Goal: Task Accomplishment & Management: Complete application form

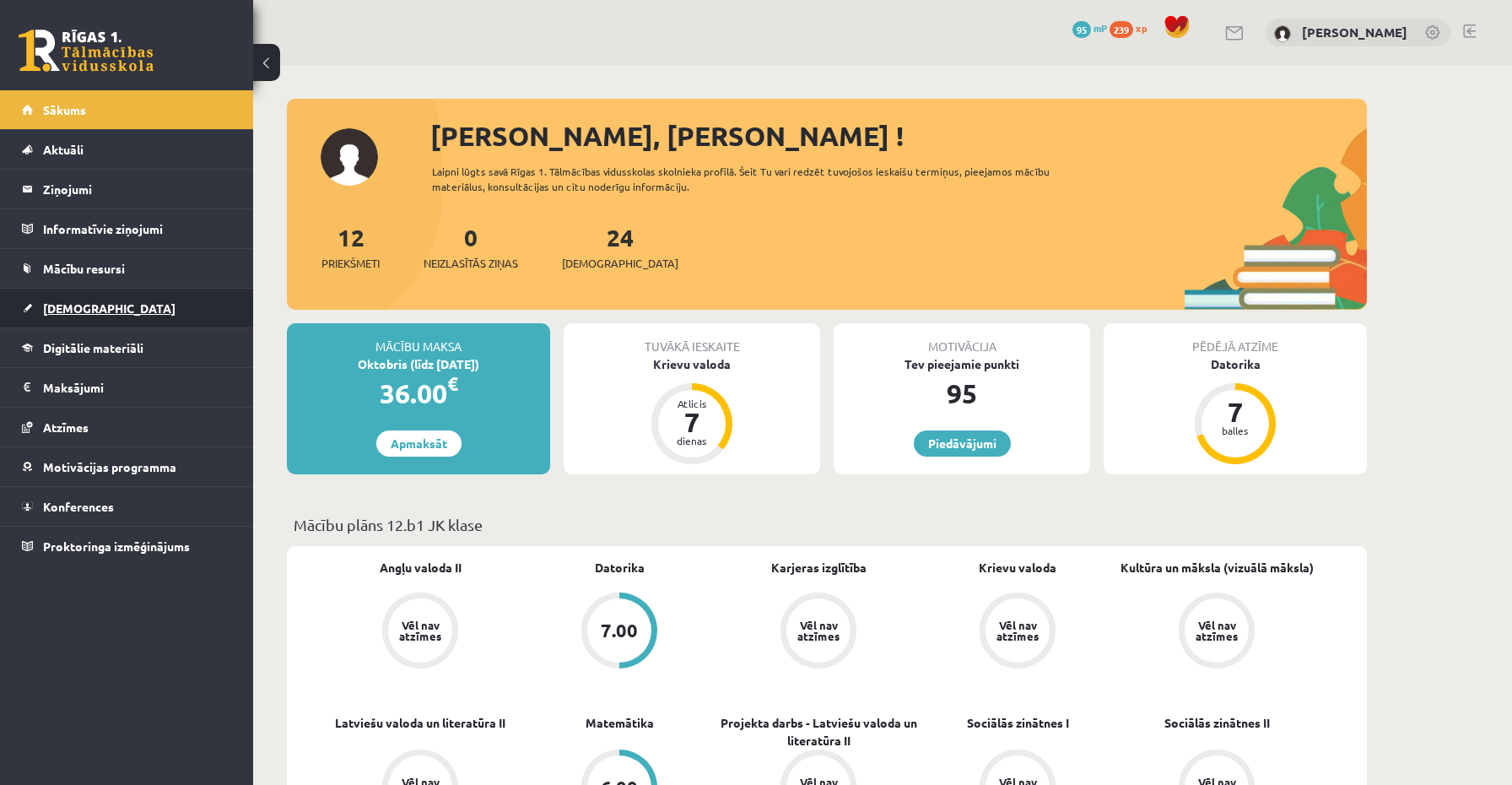
click at [71, 304] on span "[DEMOGRAPHIC_DATA]" at bounding box center [110, 308] width 132 height 15
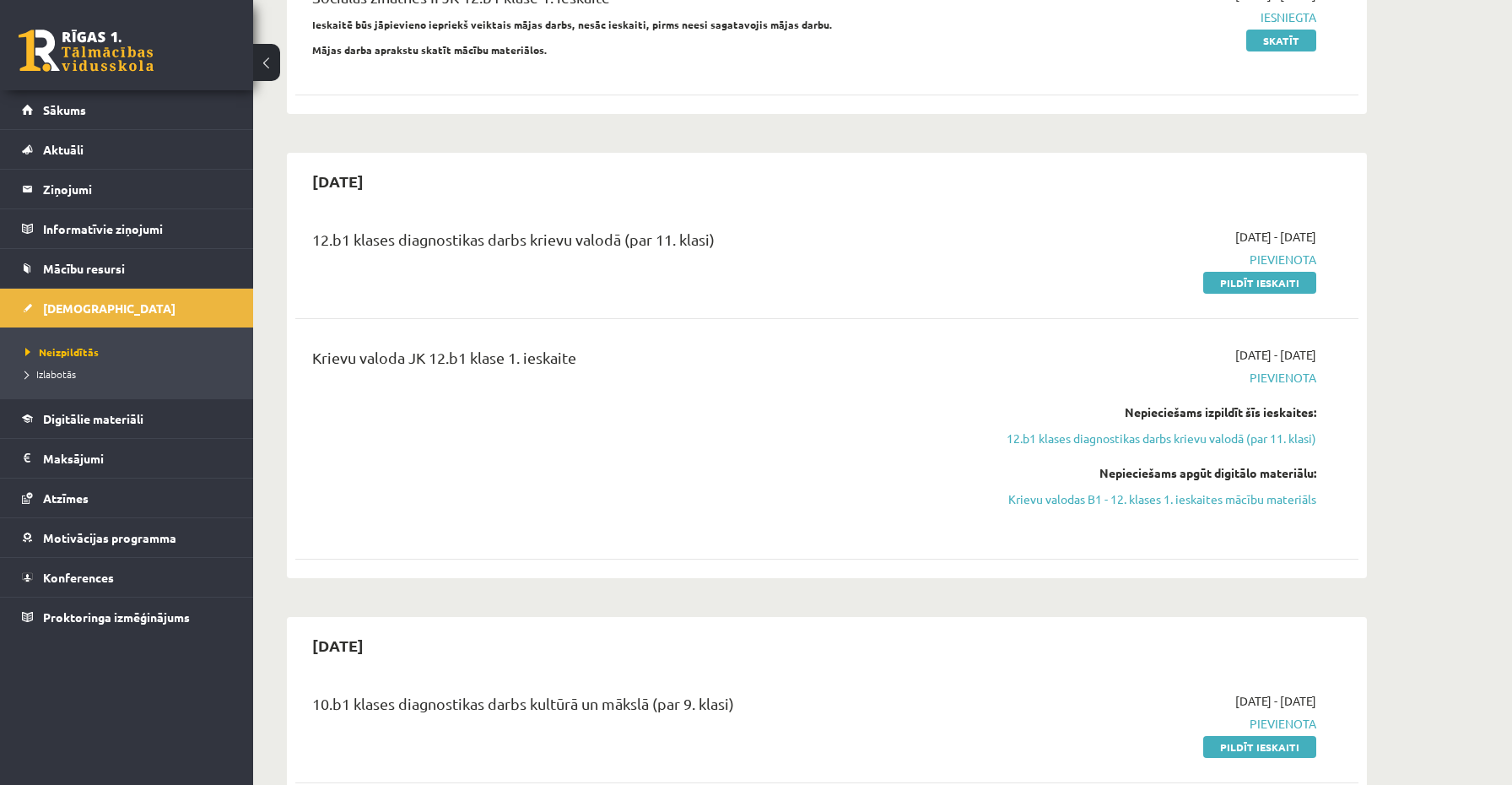
scroll to position [499, 0]
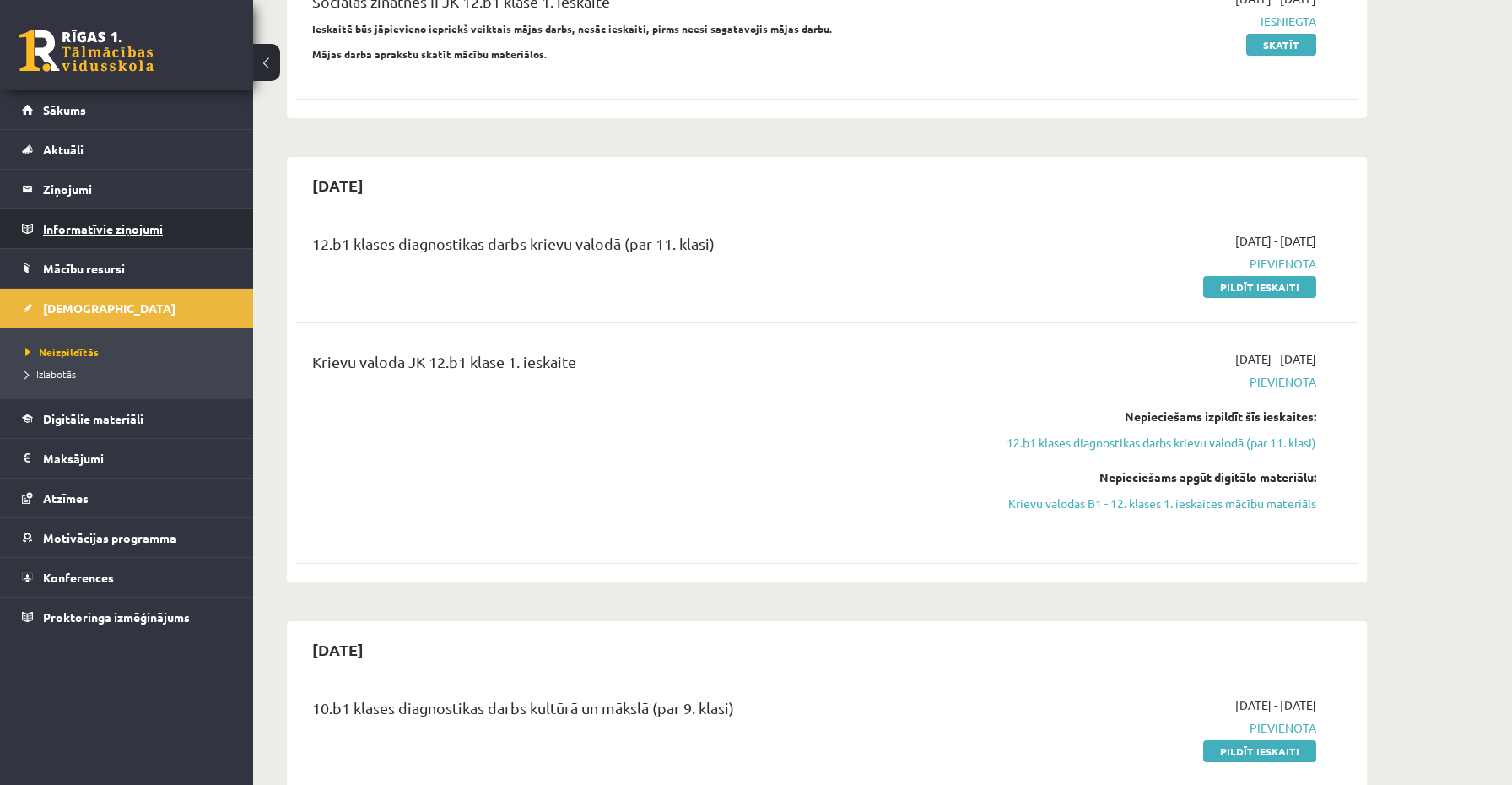
click at [56, 233] on legend "Informatīvie ziņojumi 0" at bounding box center [138, 229] width 189 height 39
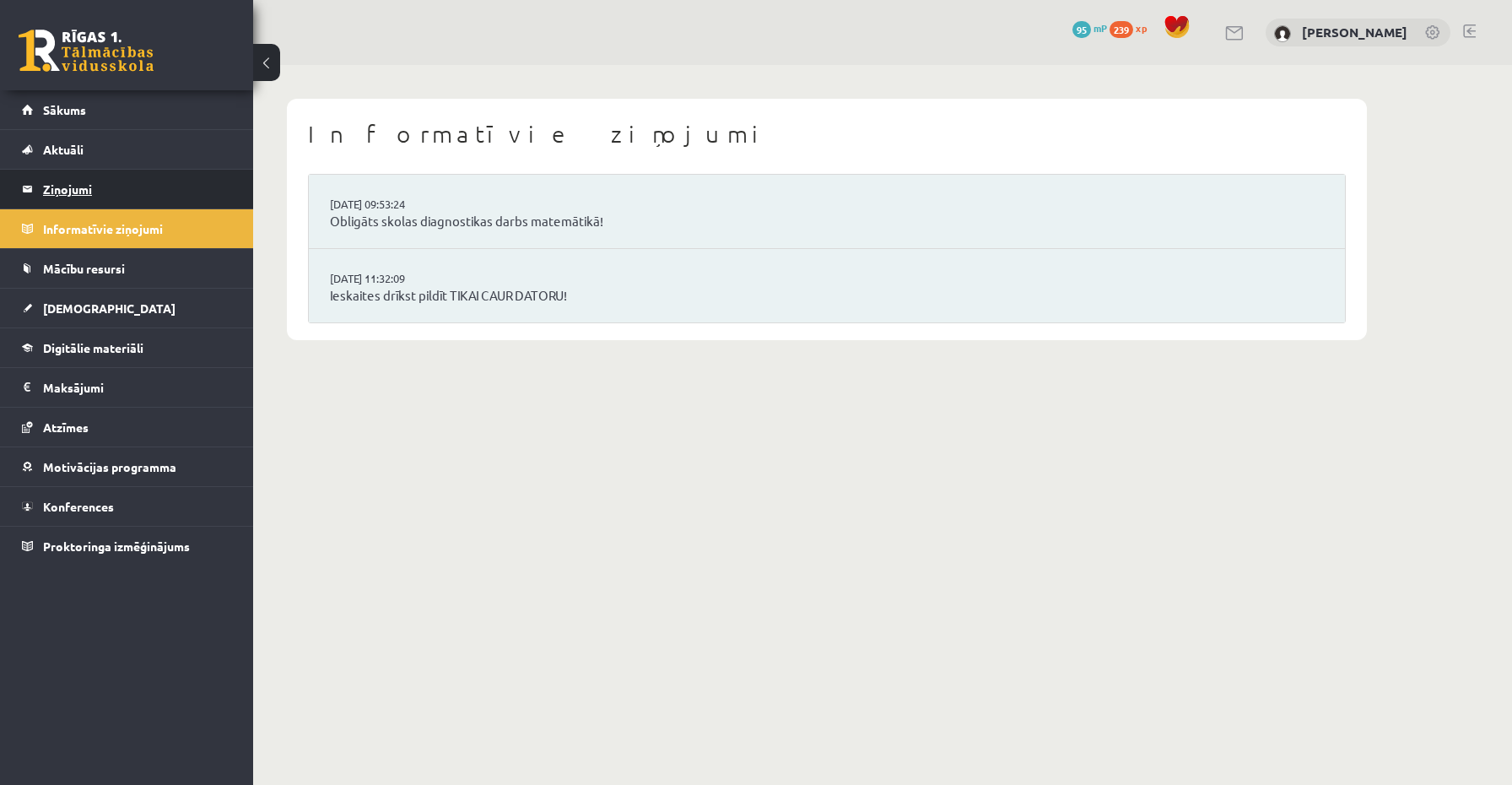
click at [56, 197] on legend "Ziņojumi 0" at bounding box center [138, 189] width 189 height 39
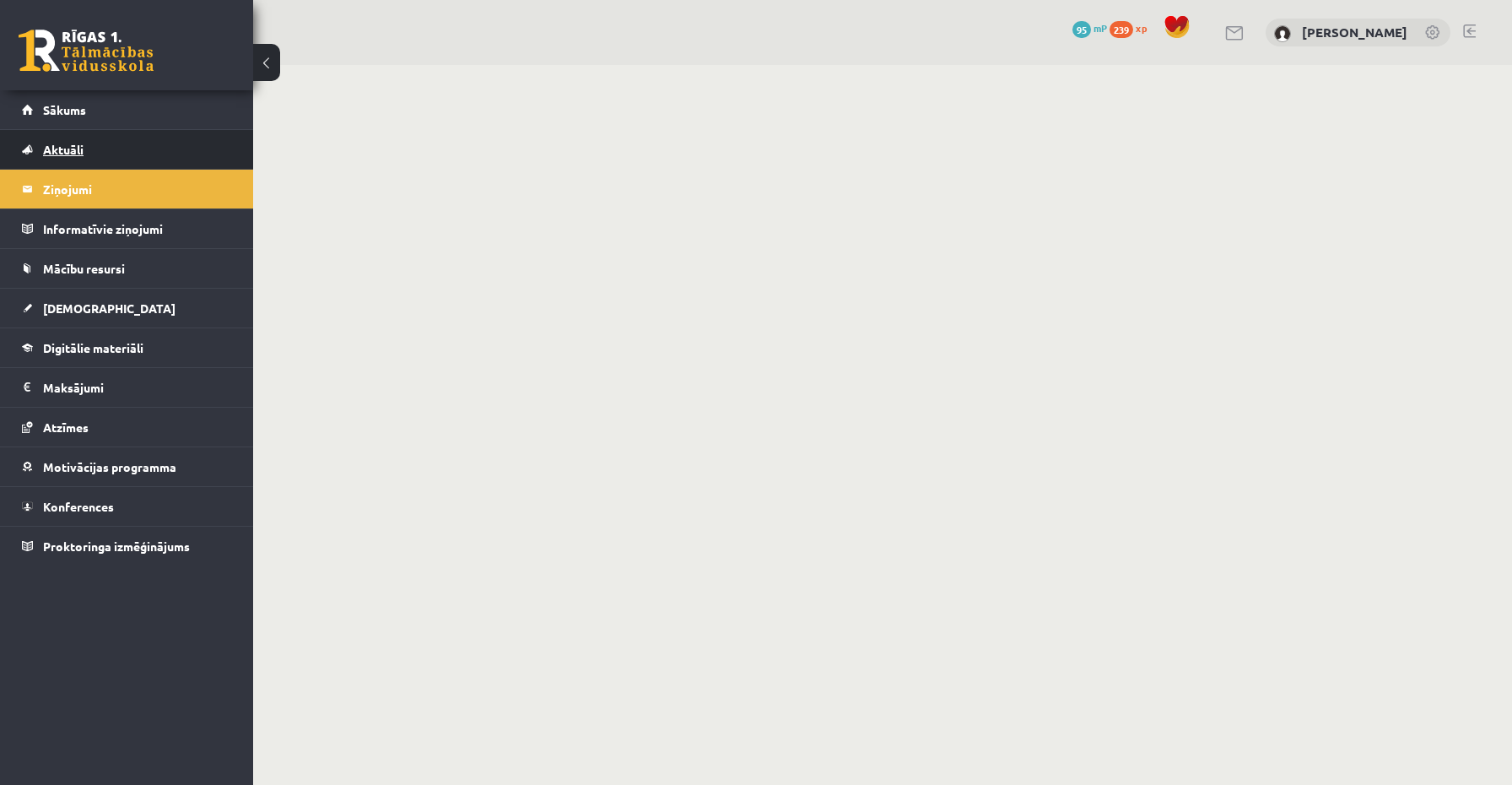
click at [59, 151] on span "Aktuāli" at bounding box center [63, 149] width 41 height 15
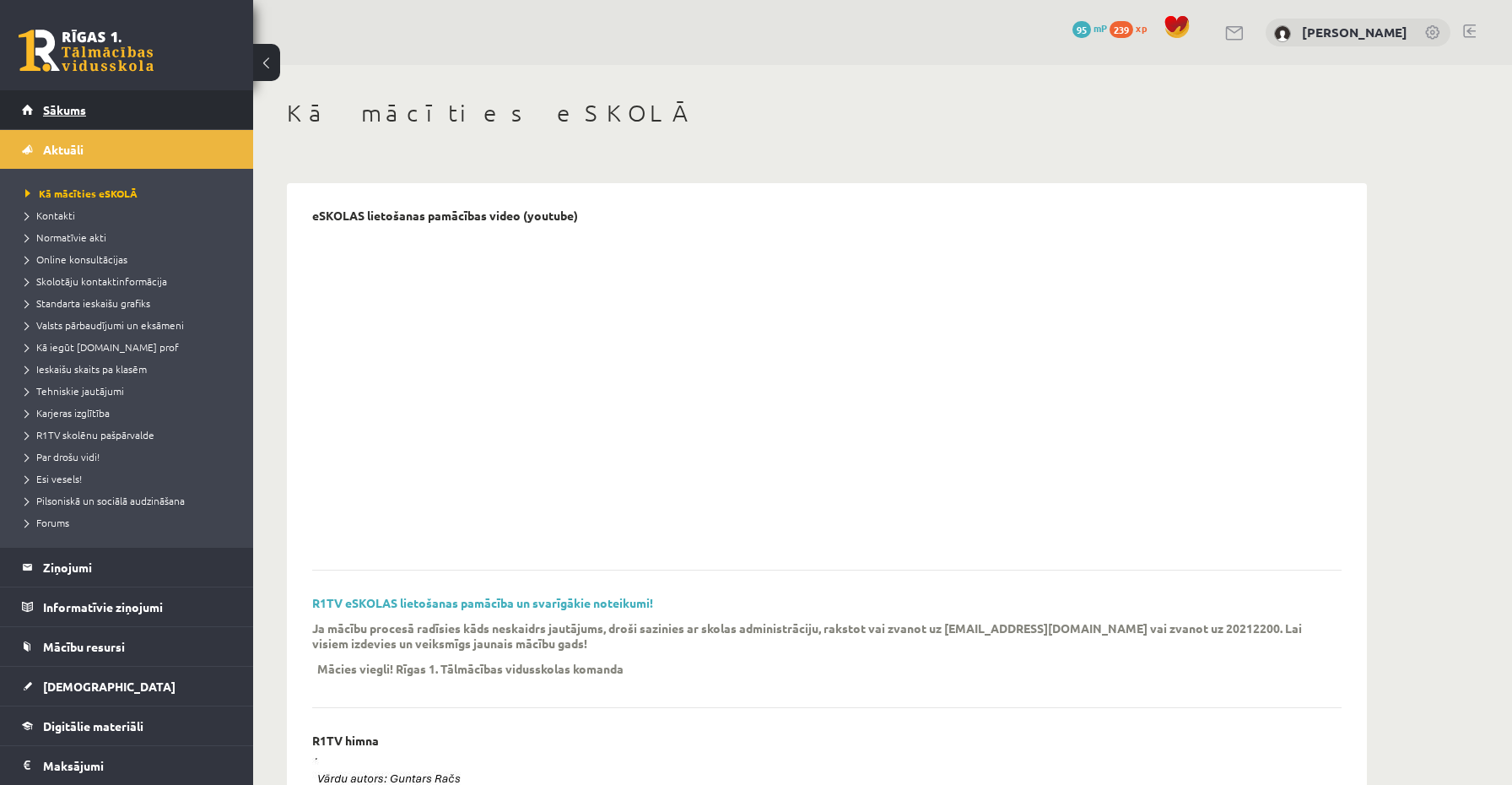
click at [76, 111] on span "Sākums" at bounding box center [65, 110] width 43 height 15
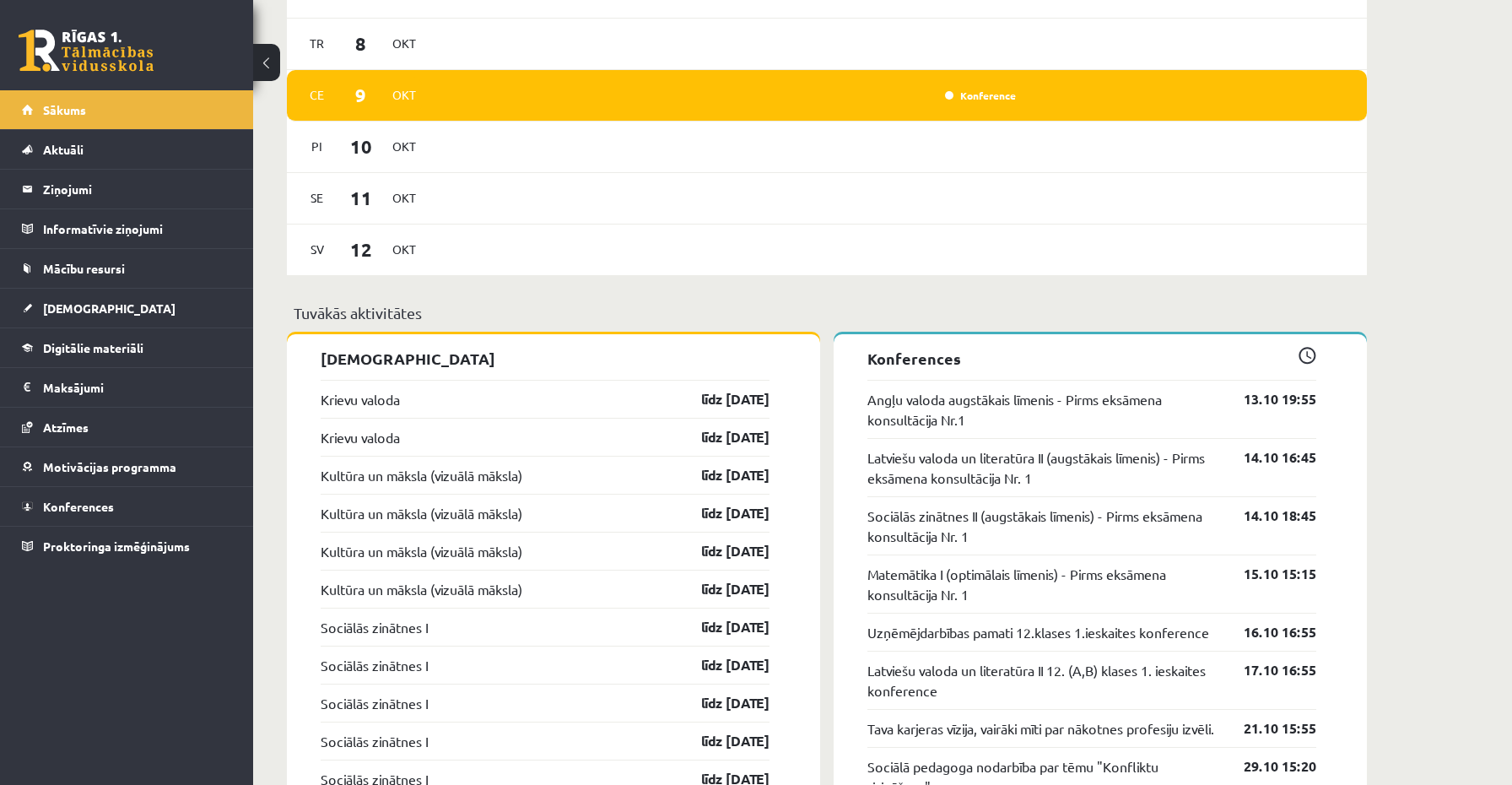
scroll to position [1224, 0]
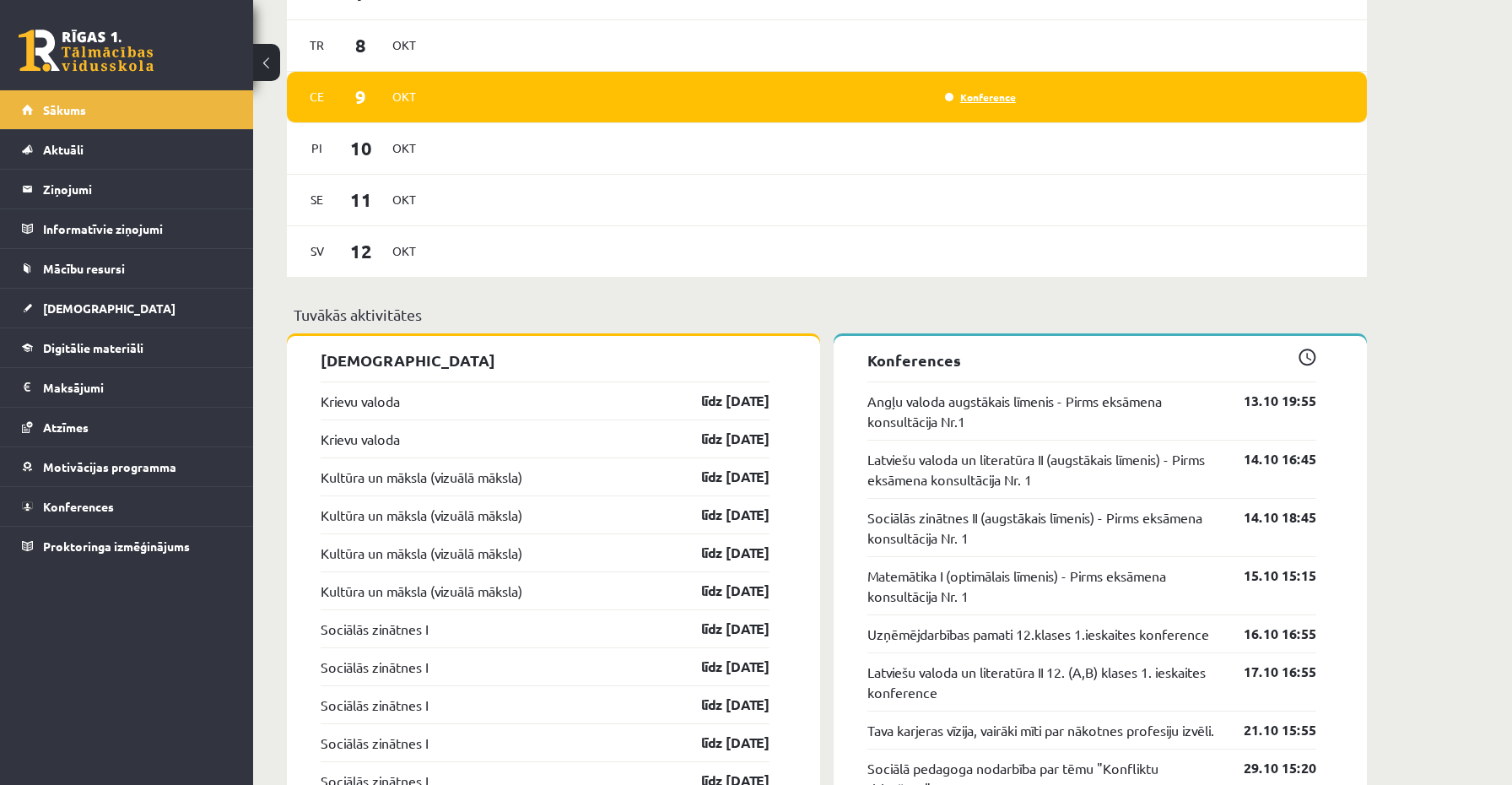
click at [984, 95] on link "Konference" at bounding box center [980, 97] width 71 height 13
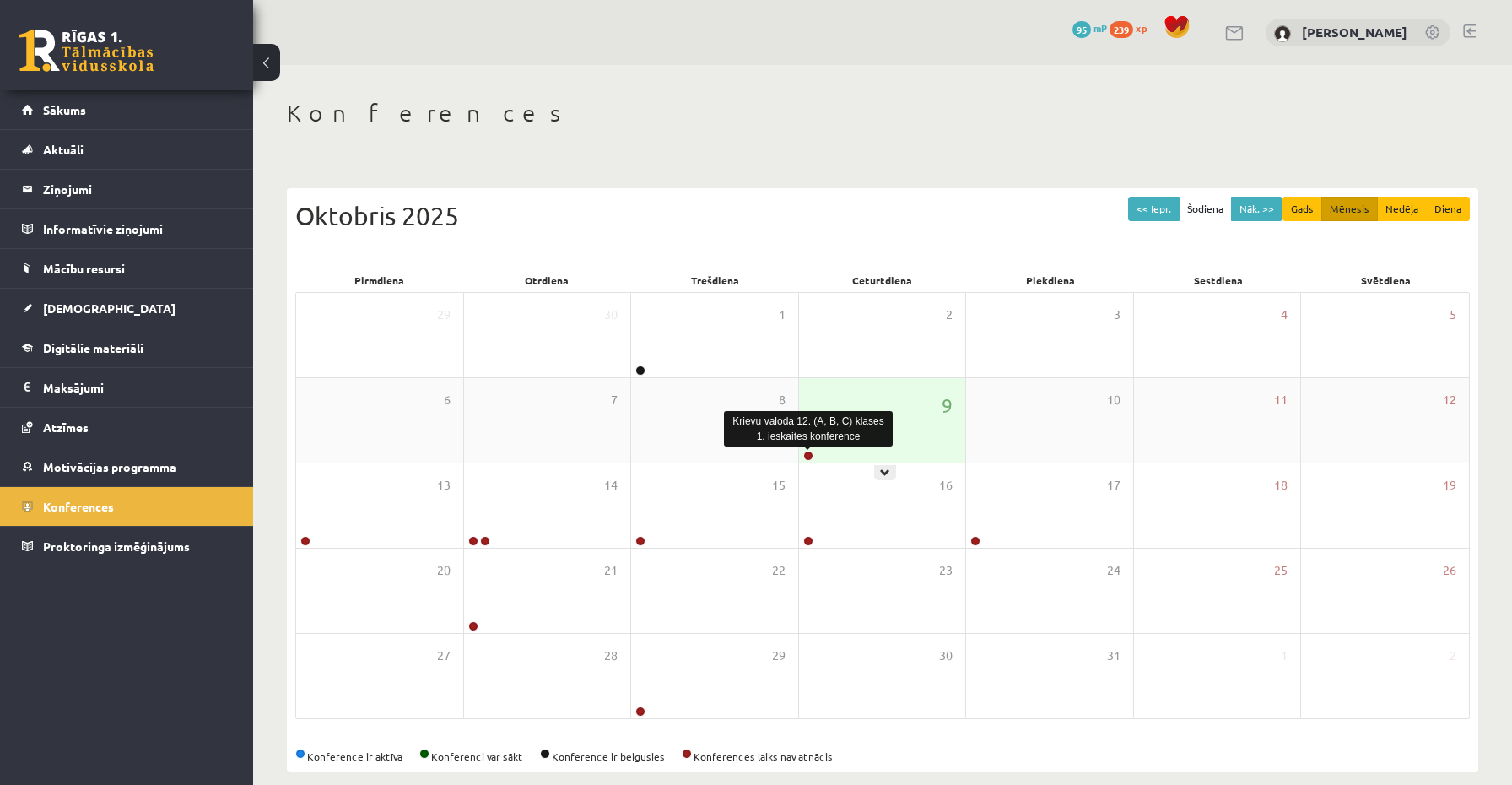
click at [807, 451] on link at bounding box center [808, 455] width 10 height 10
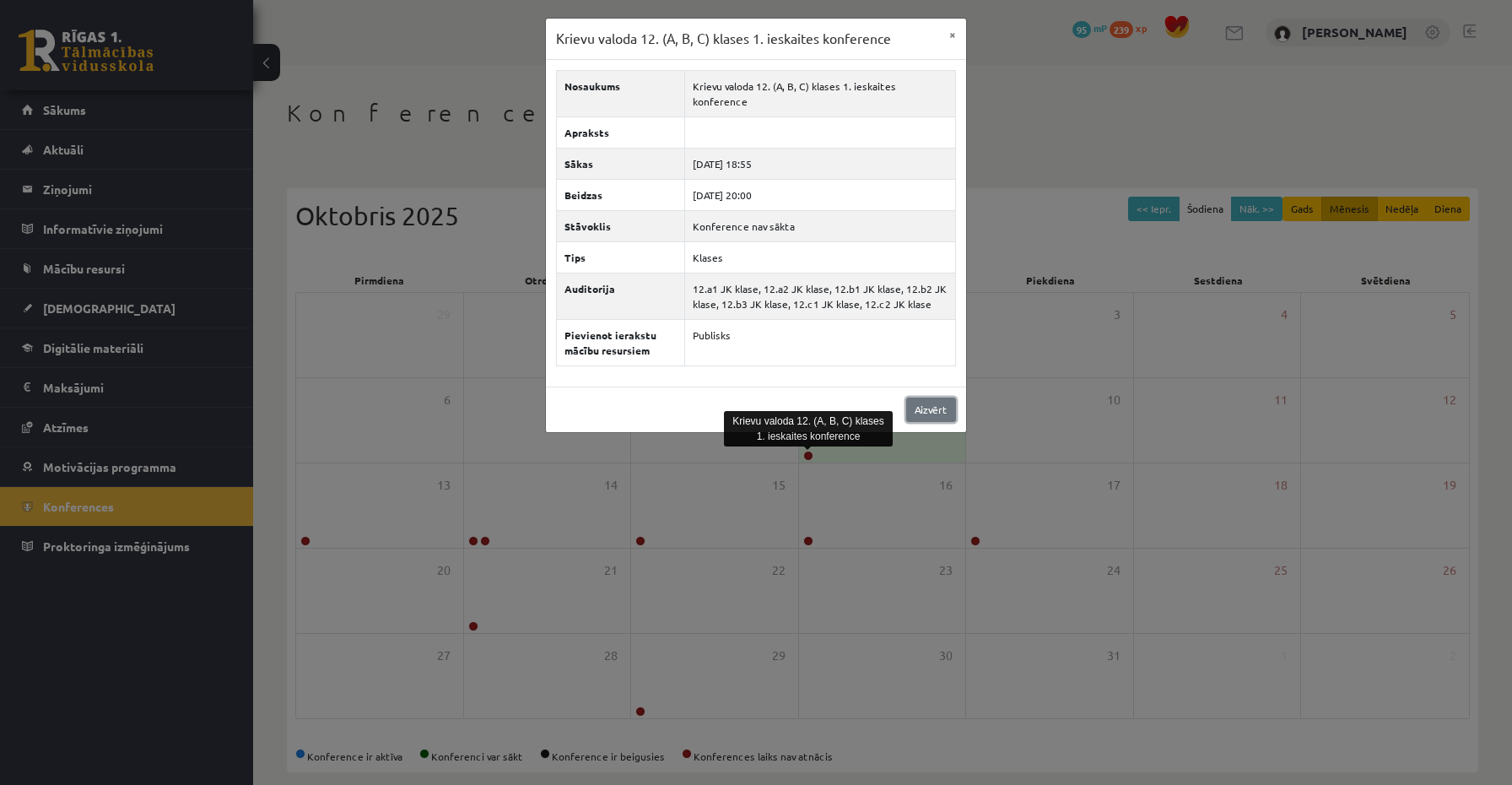
click at [924, 401] on link "Aizvērt" at bounding box center [931, 410] width 50 height 25
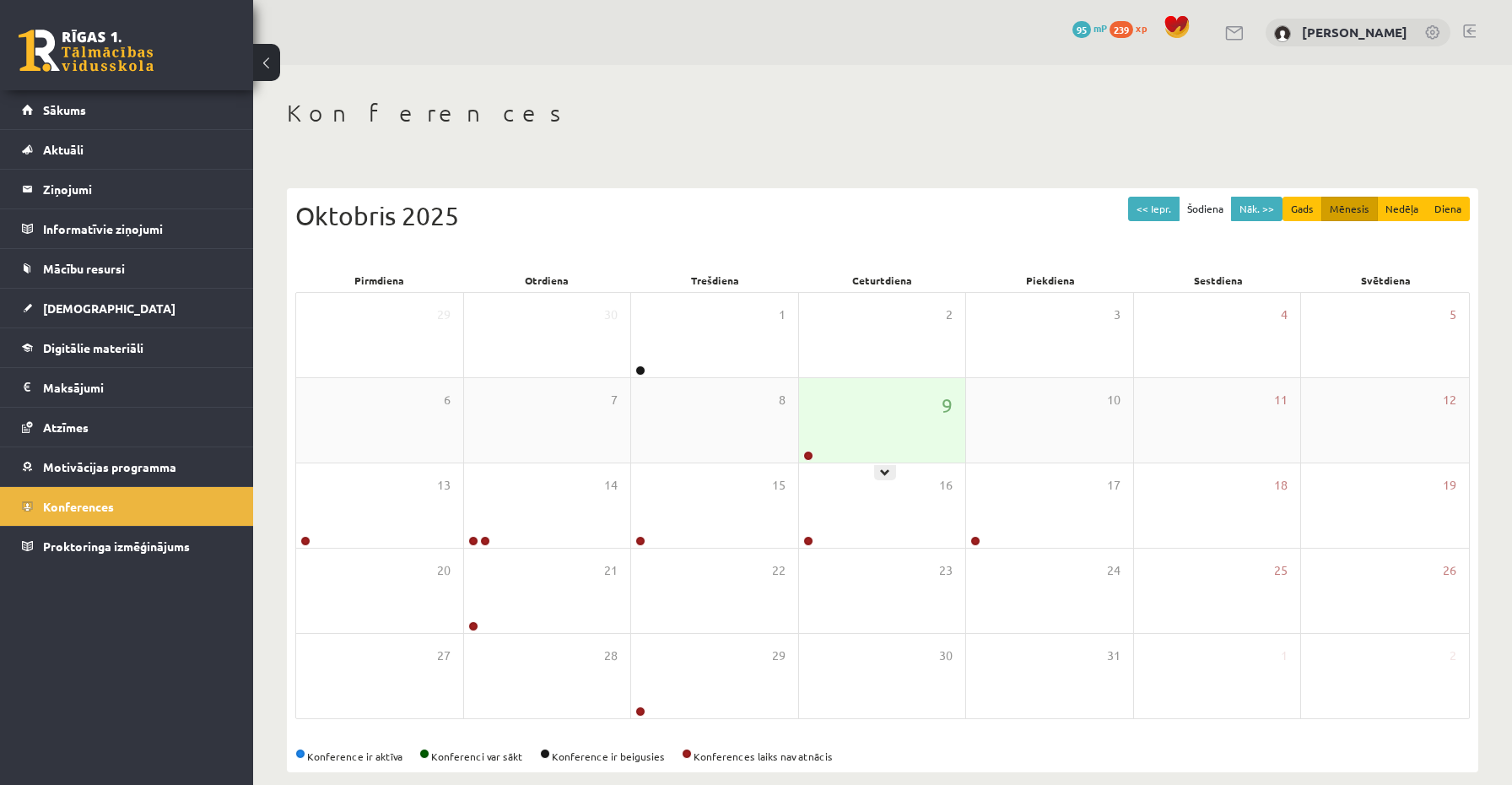
click at [875, 440] on div "9" at bounding box center [882, 419] width 167 height 84
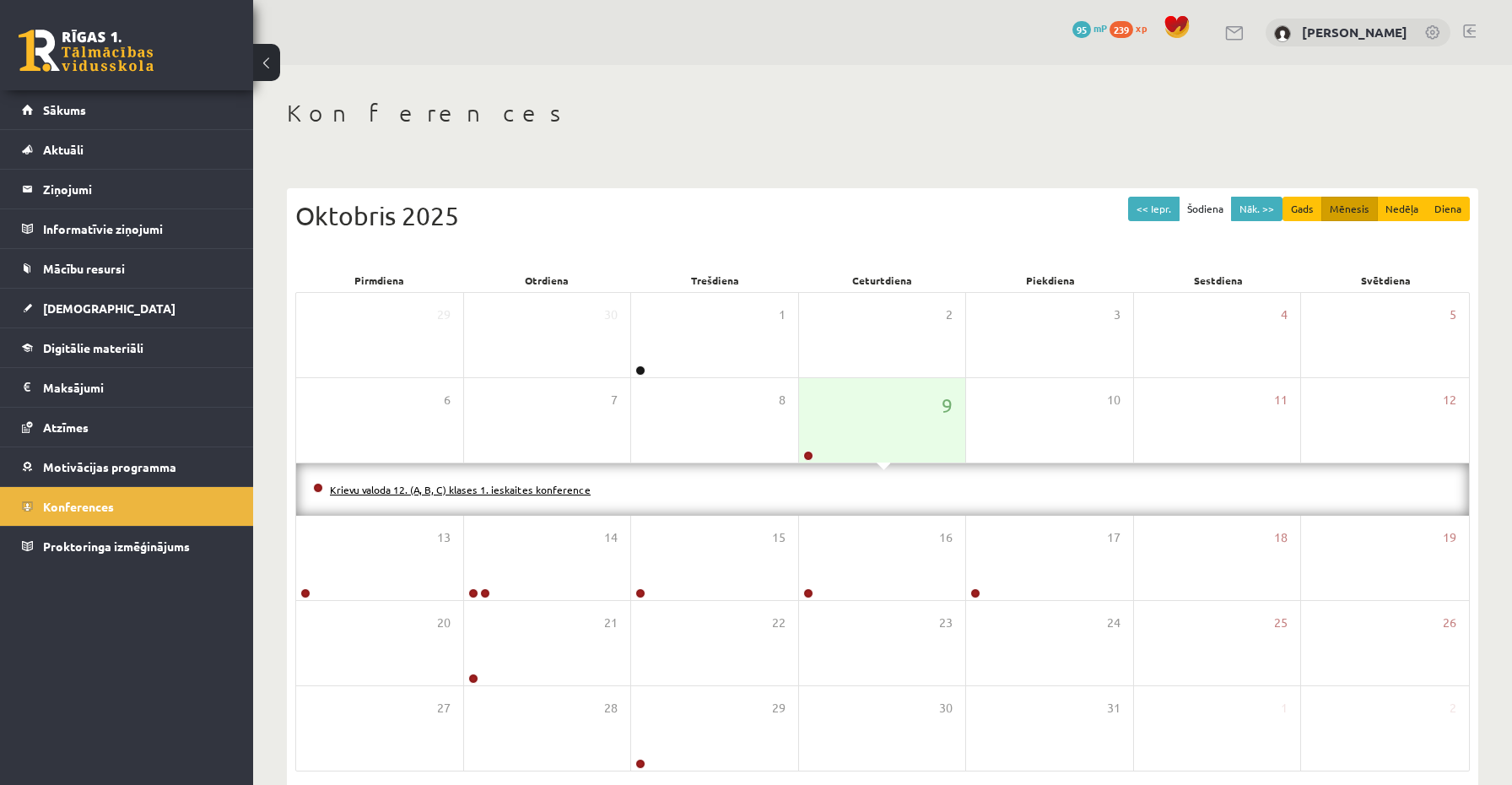
click at [535, 489] on link "Krievu valoda 12. (A, B, C) klases 1. ieskaites konference" at bounding box center [460, 489] width 261 height 13
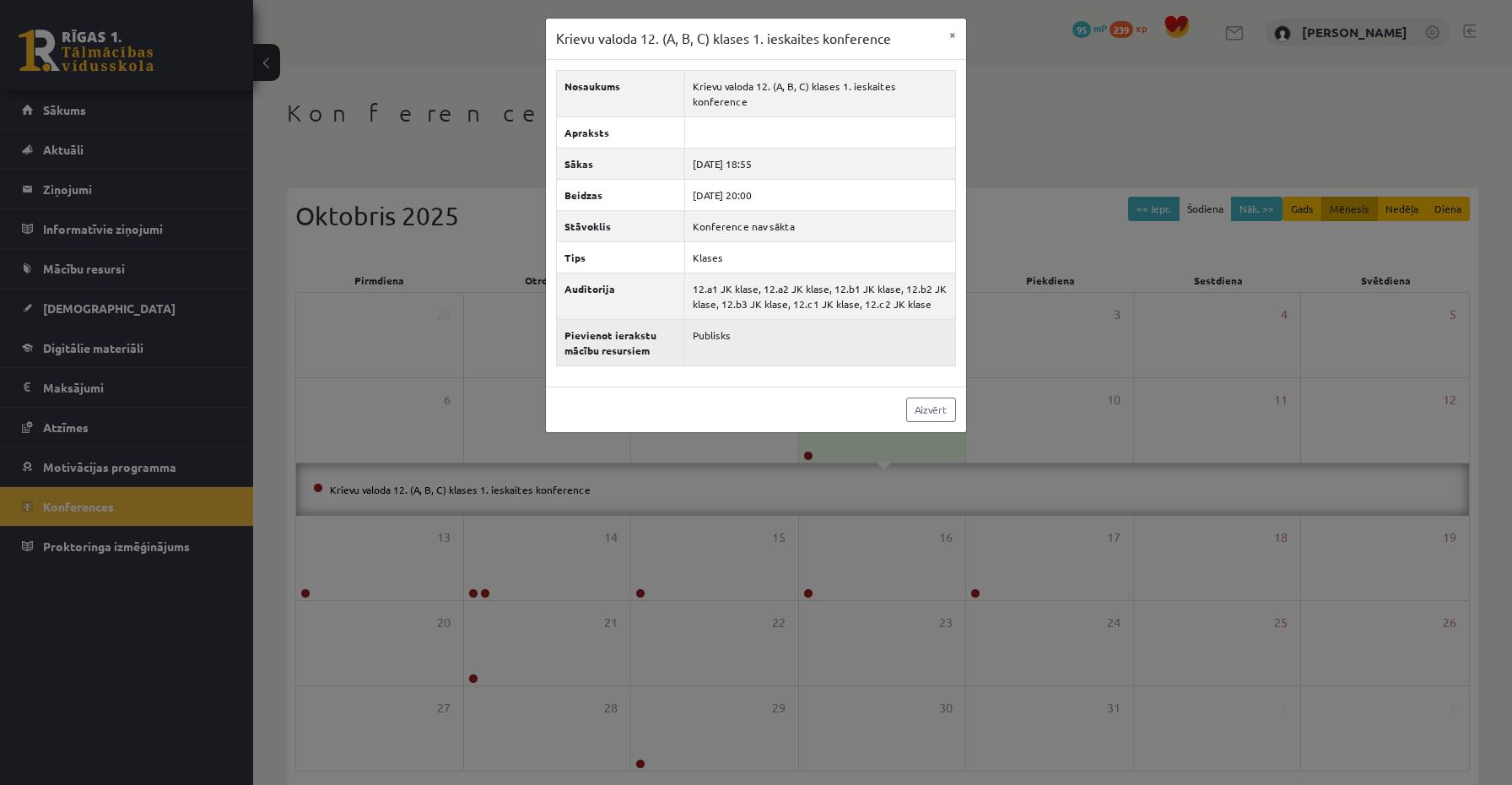
click at [720, 321] on td "Publisks" at bounding box center [820, 342] width 271 height 46
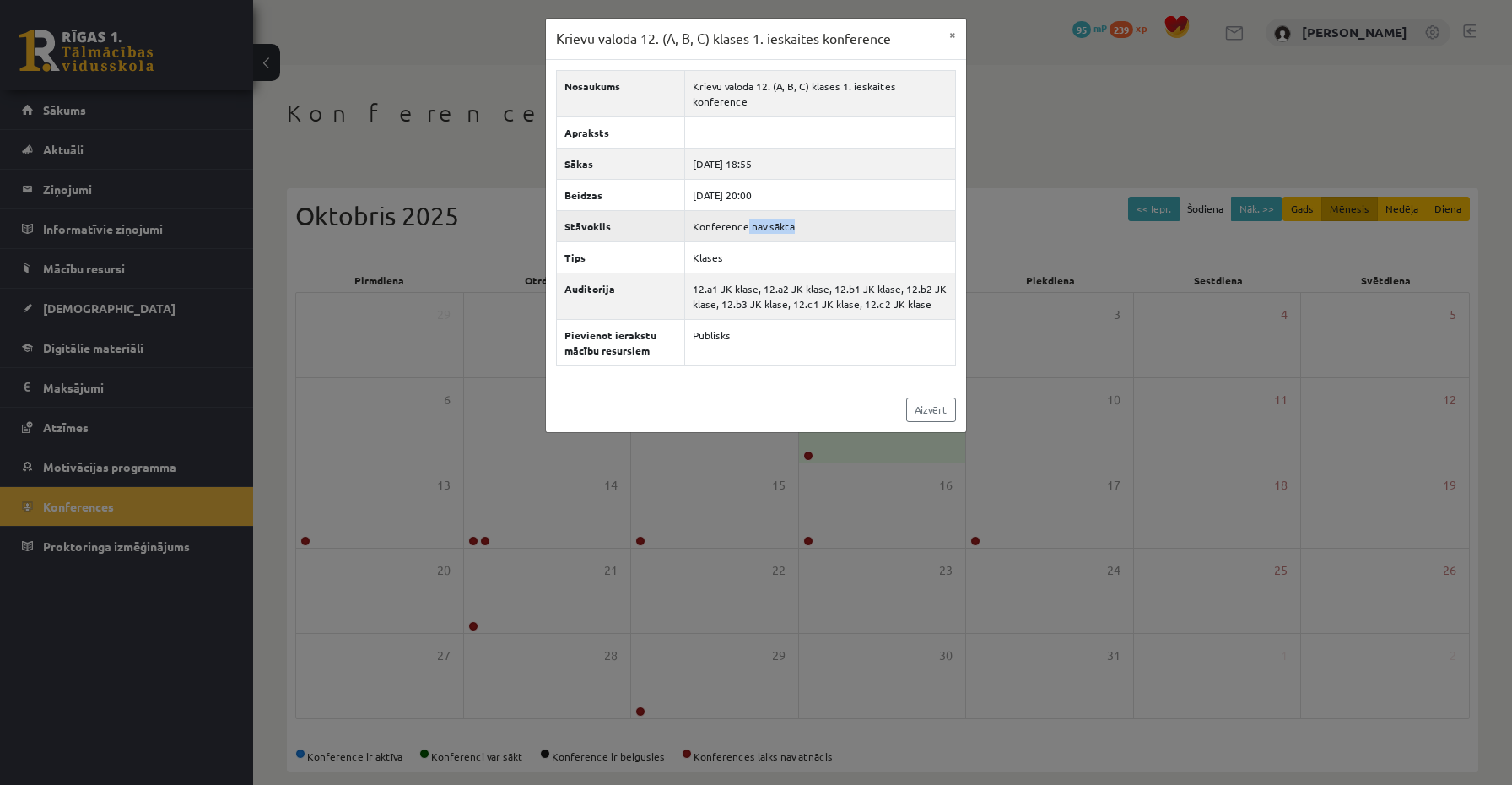
drag, startPoint x: 746, startPoint y: 210, endPoint x: 789, endPoint y: 211, distance: 43.0
click at [790, 211] on td "Konference nav sākta" at bounding box center [820, 225] width 271 height 31
click at [925, 401] on link "Aizvērt" at bounding box center [931, 410] width 50 height 25
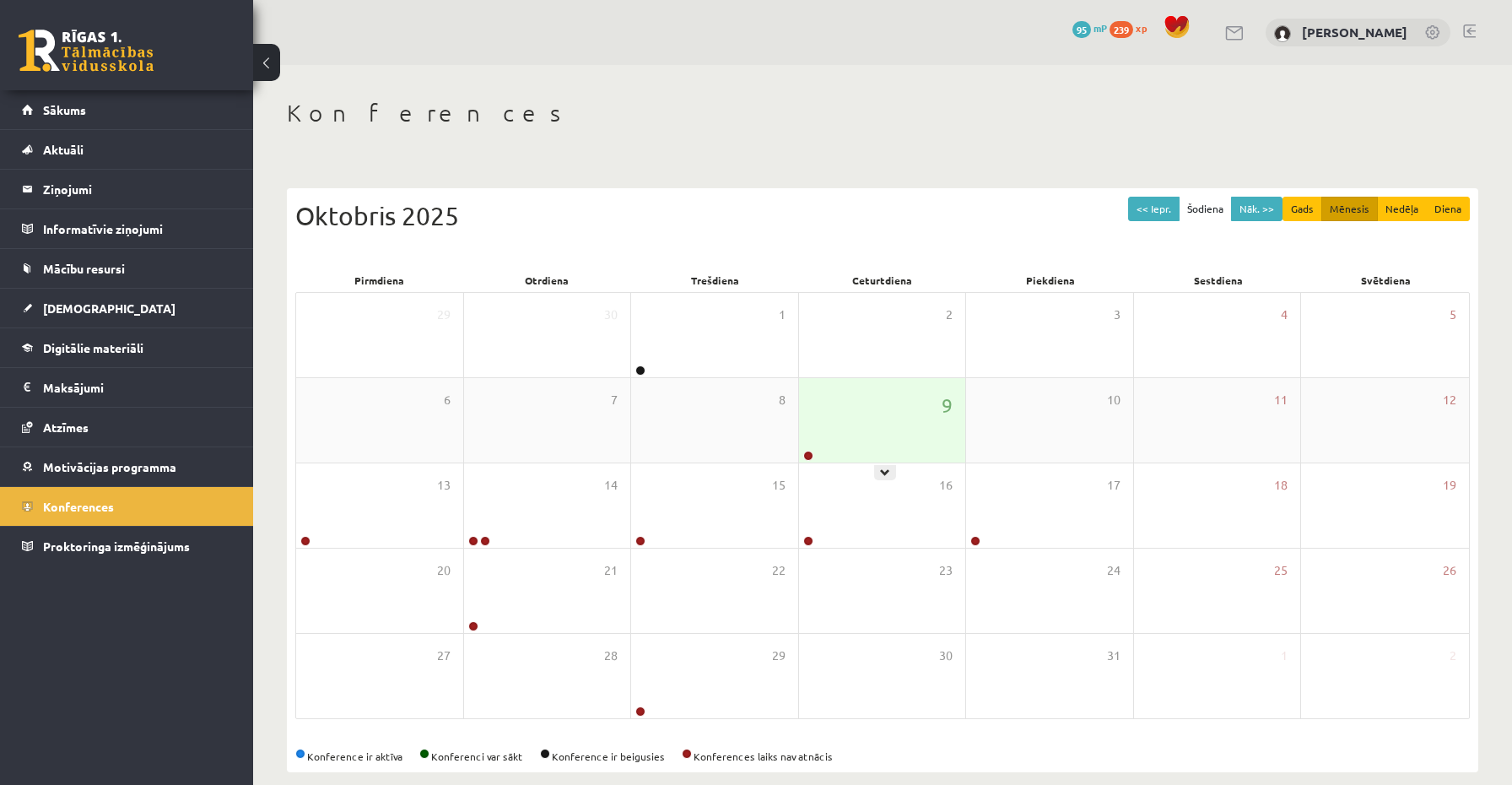
click at [887, 461] on div "9" at bounding box center [882, 419] width 167 height 84
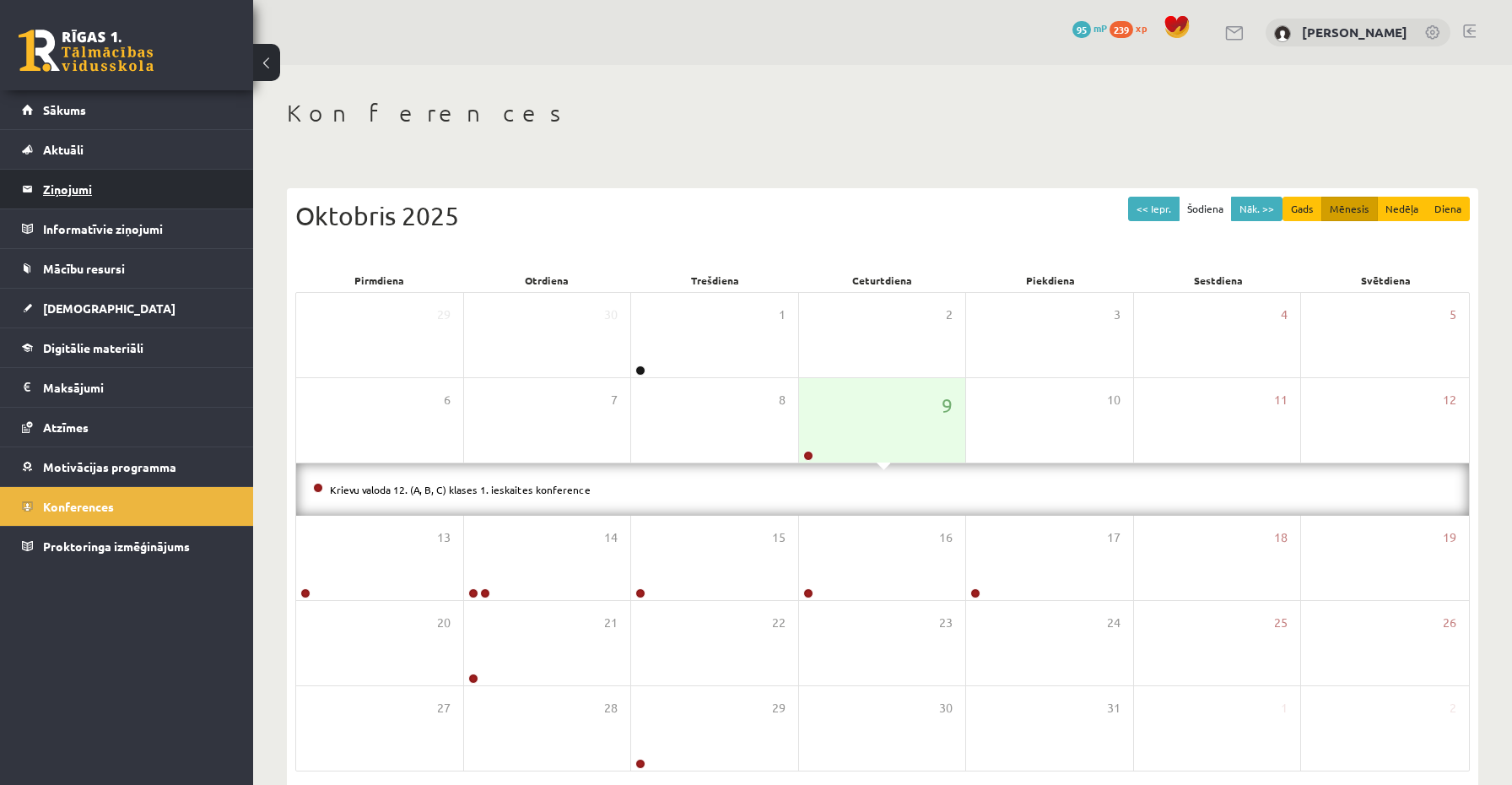
click at [106, 192] on legend "Ziņojumi 0" at bounding box center [138, 189] width 189 height 39
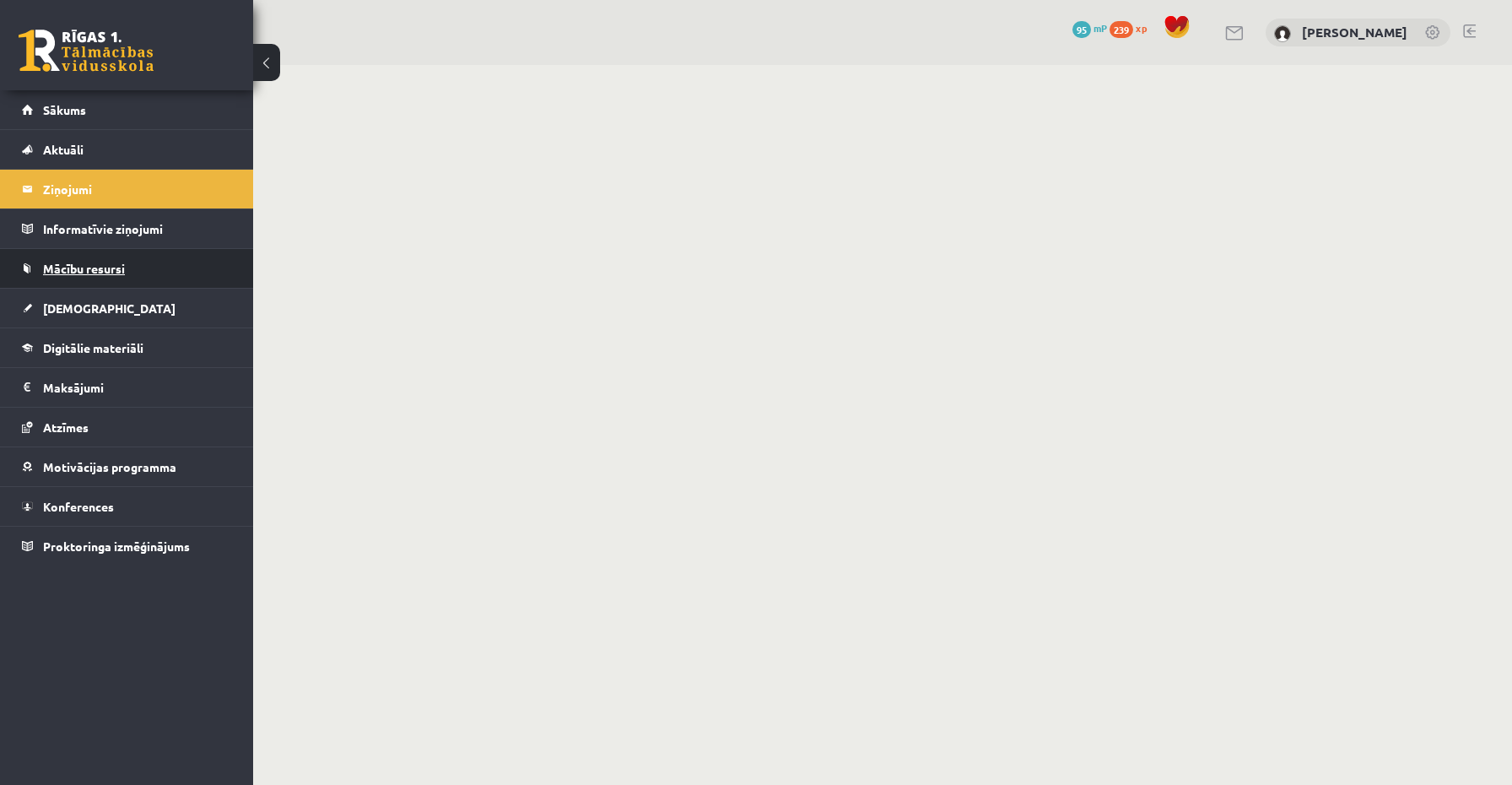
click at [97, 274] on link "Mācību resursi" at bounding box center [127, 268] width 210 height 39
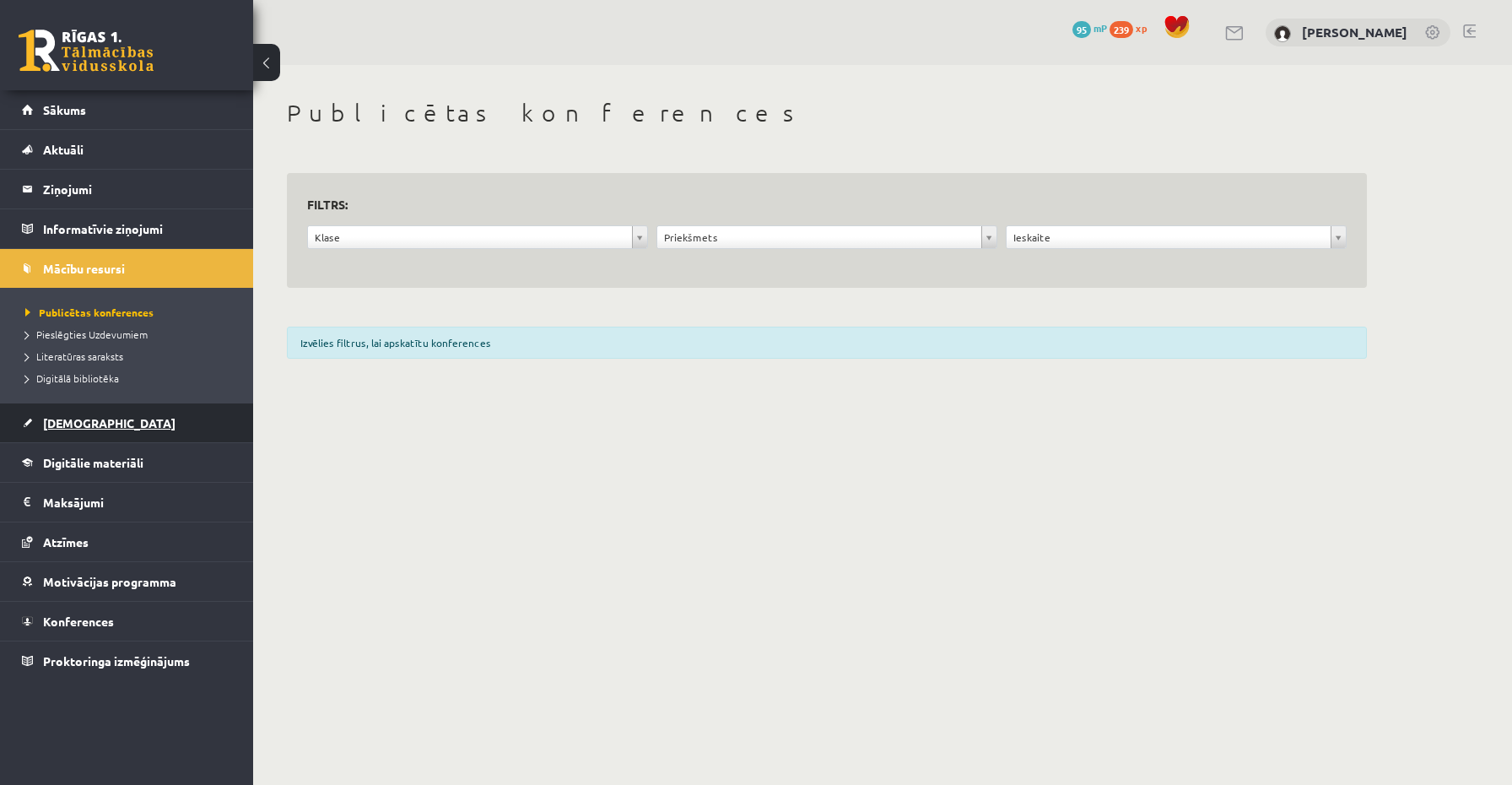
click at [78, 415] on link "[DEMOGRAPHIC_DATA]" at bounding box center [127, 422] width 210 height 39
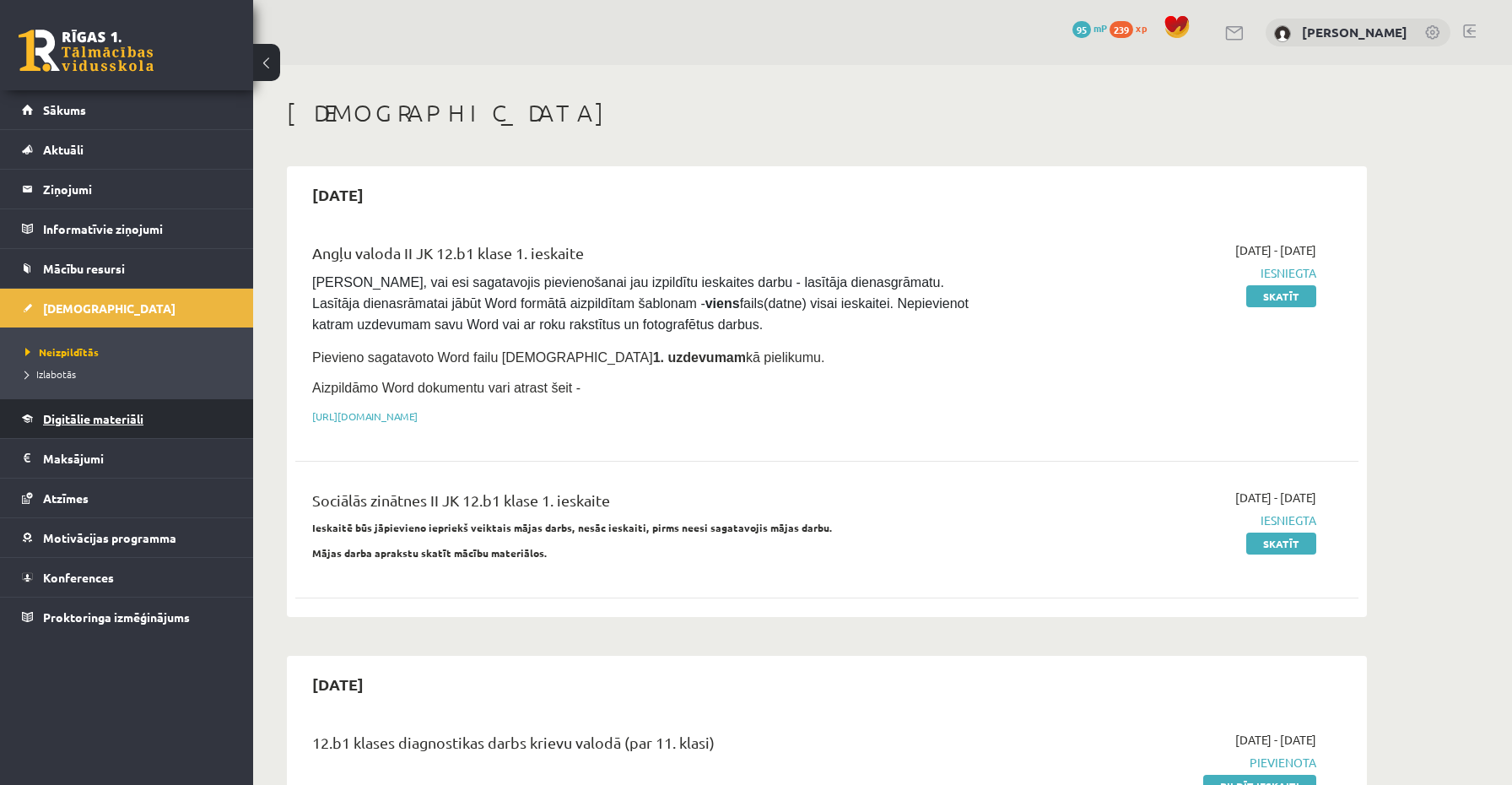
click at [82, 415] on span "Digitālie materiāli" at bounding box center [93, 418] width 100 height 15
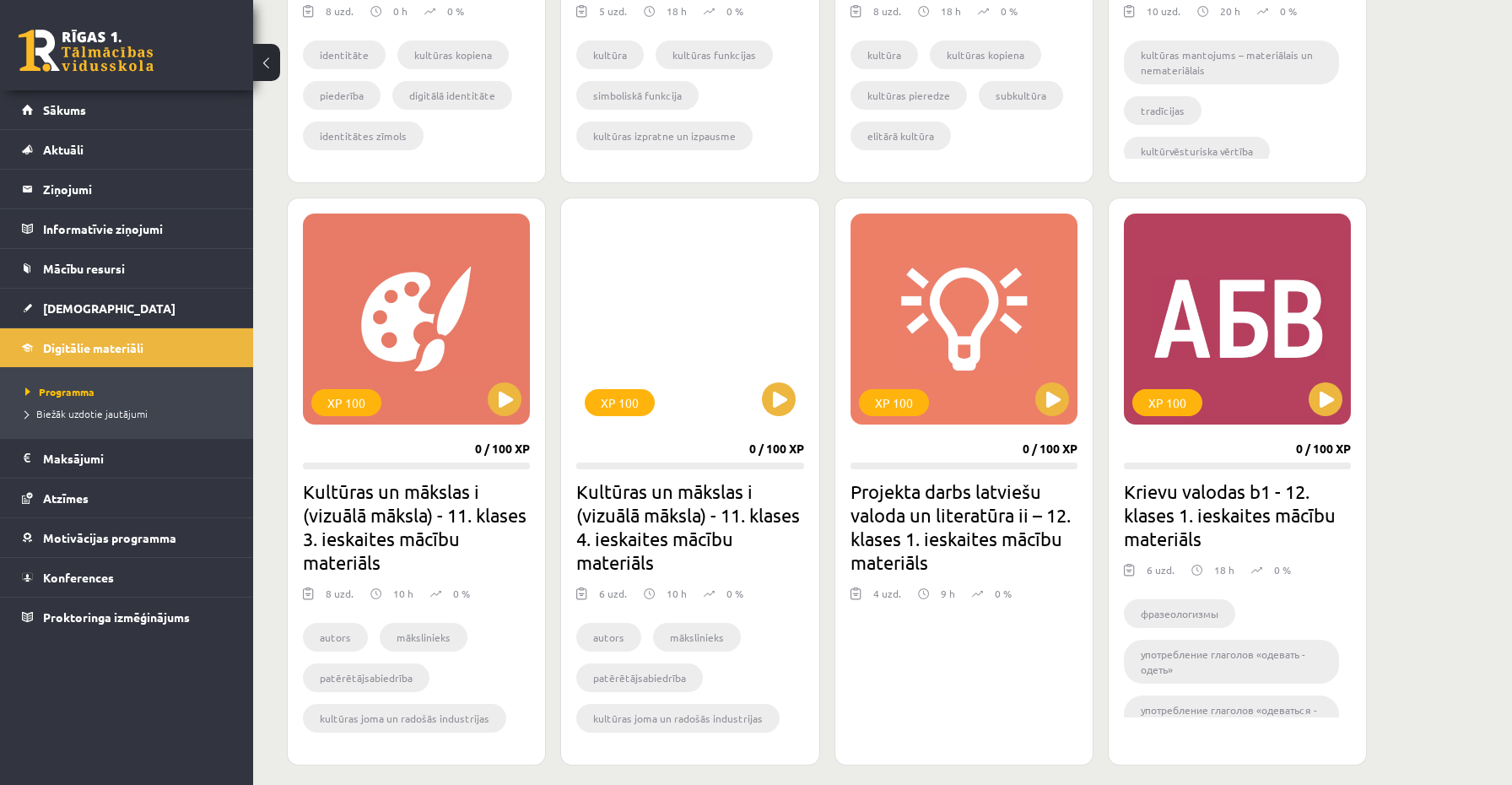
scroll to position [2590, 0]
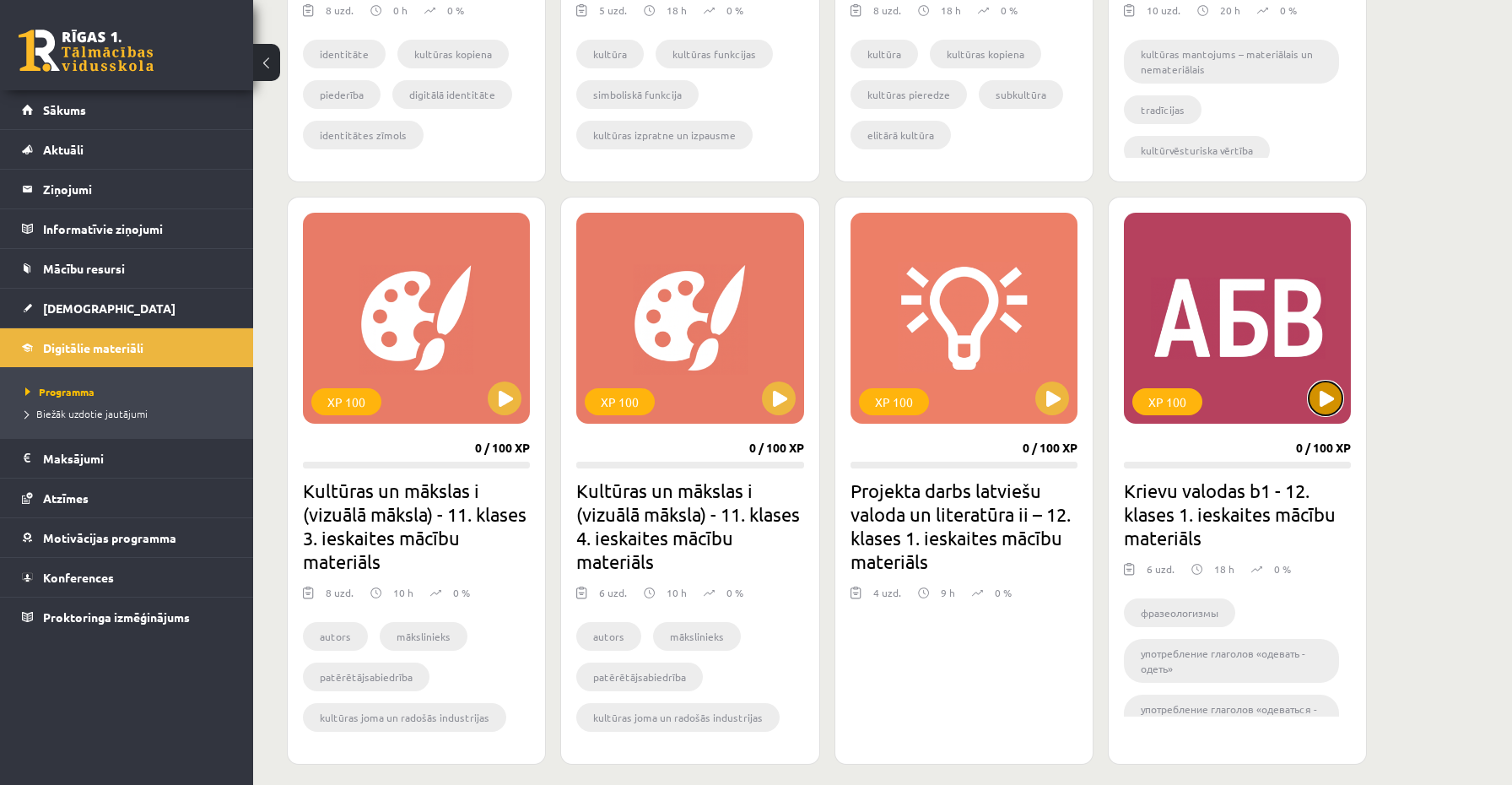
click at [1327, 385] on button at bounding box center [1326, 399] width 34 height 34
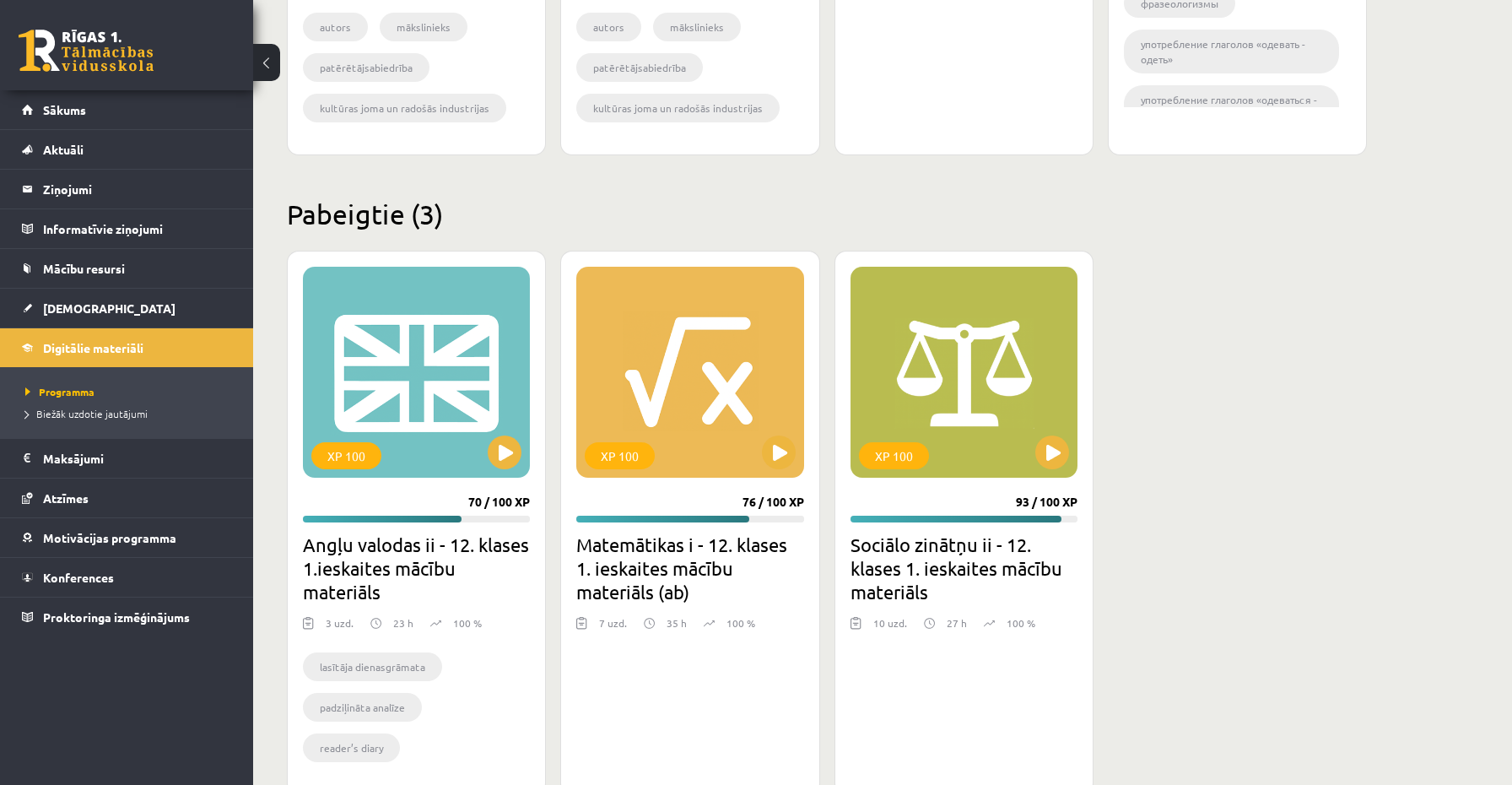
scroll to position [3208, 0]
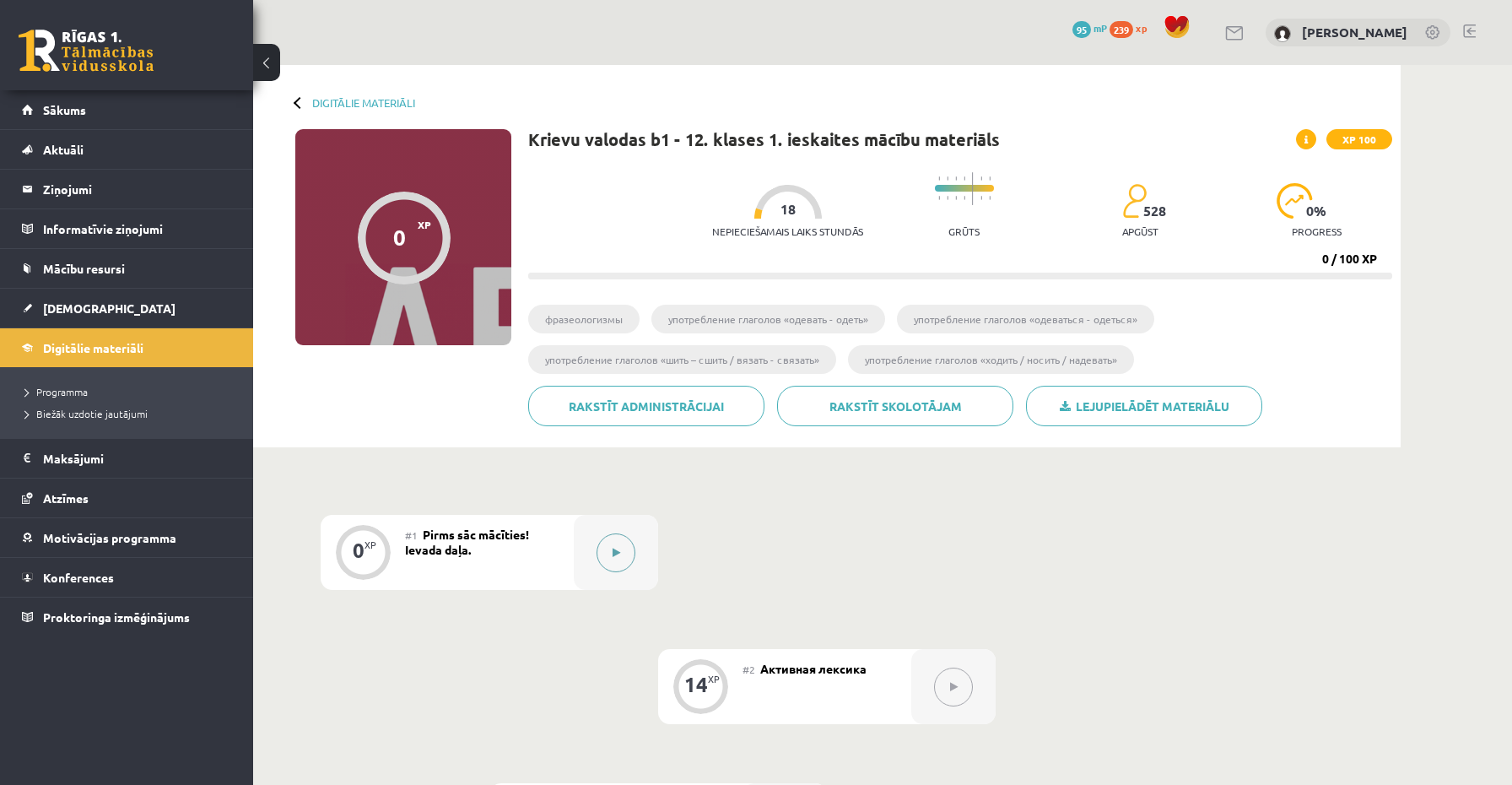
click at [604, 566] on button at bounding box center [616, 553] width 39 height 39
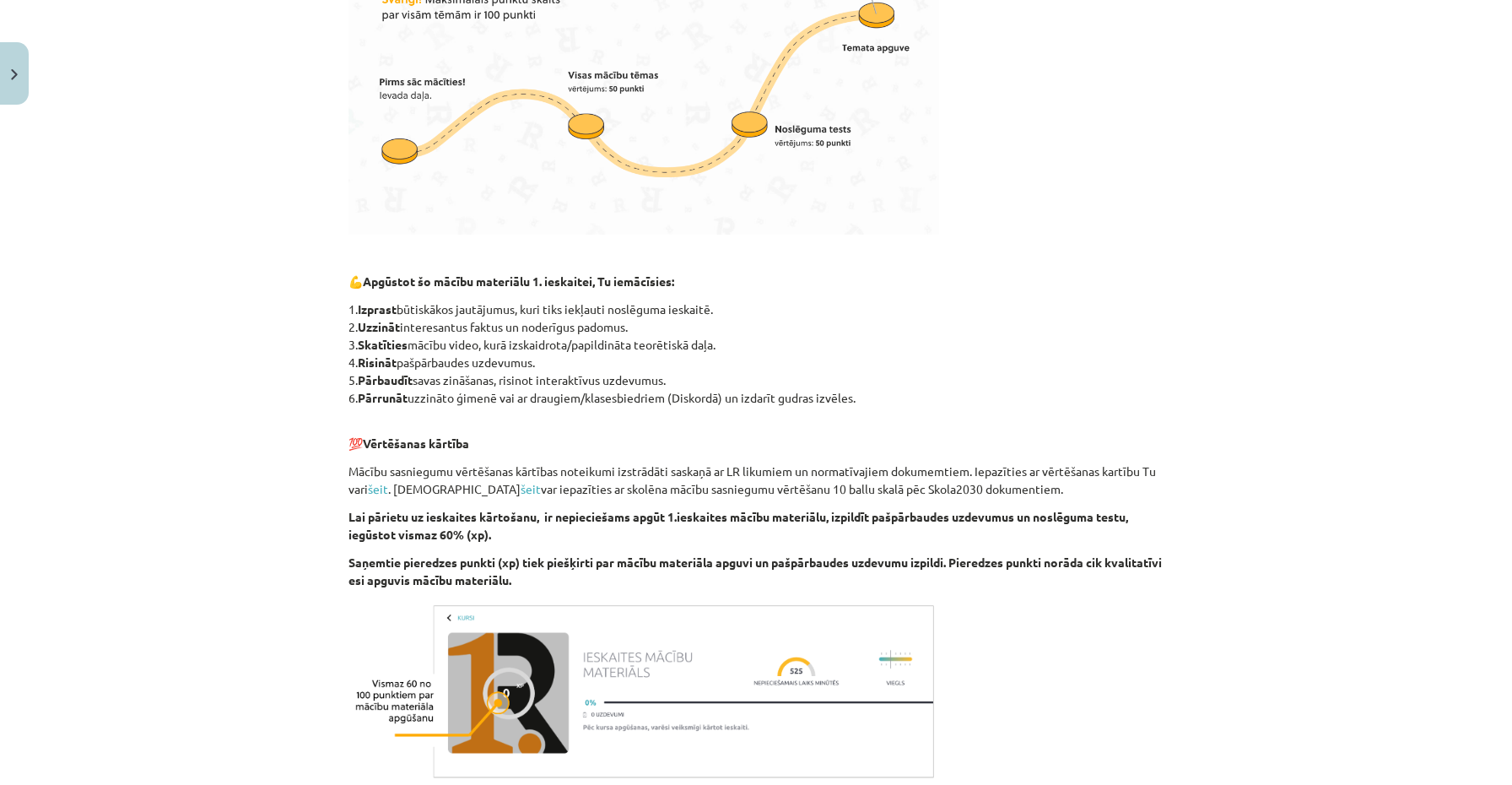
scroll to position [827, 0]
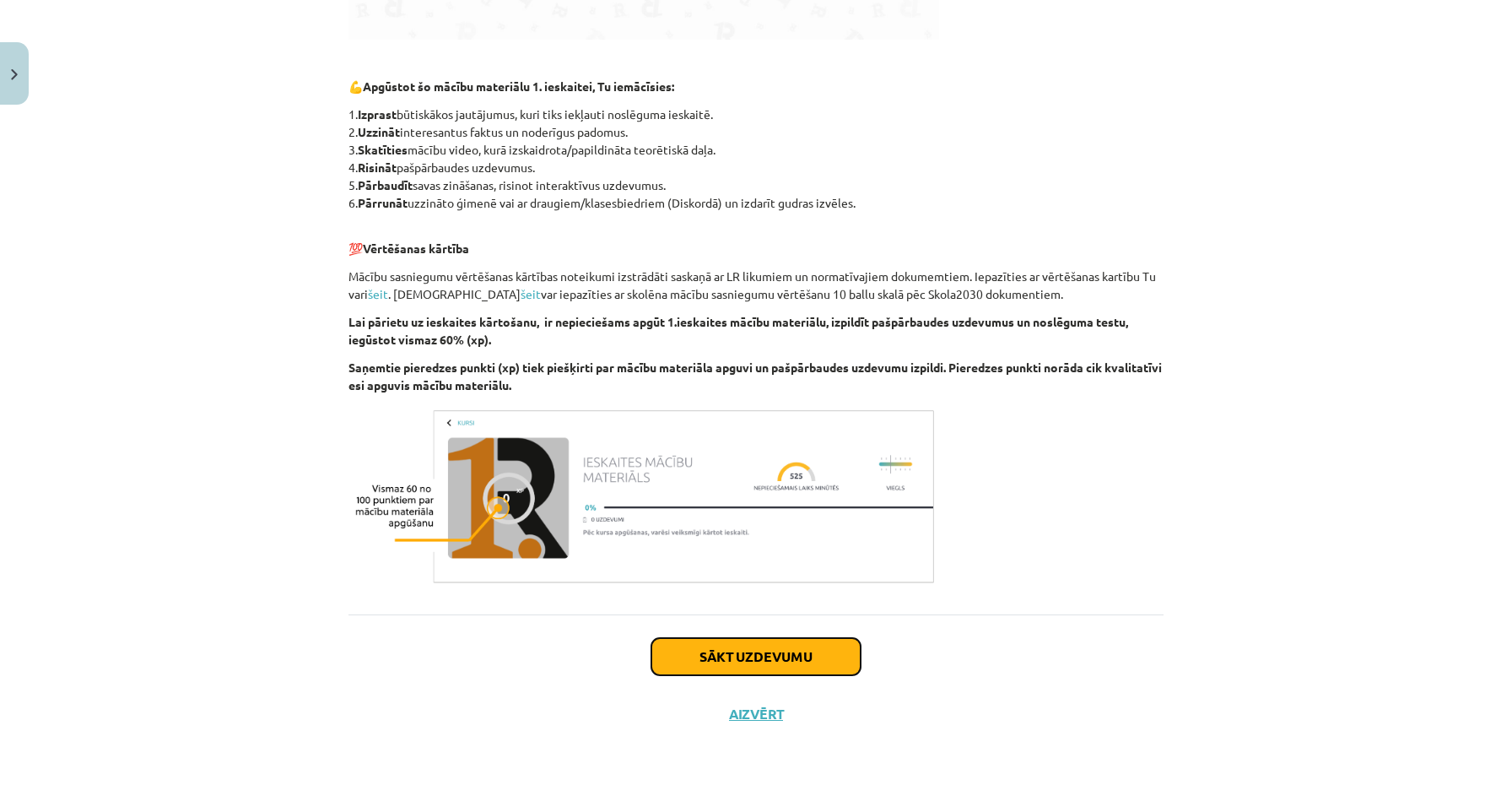
click at [709, 663] on button "Sākt uzdevumu" at bounding box center [756, 657] width 210 height 37
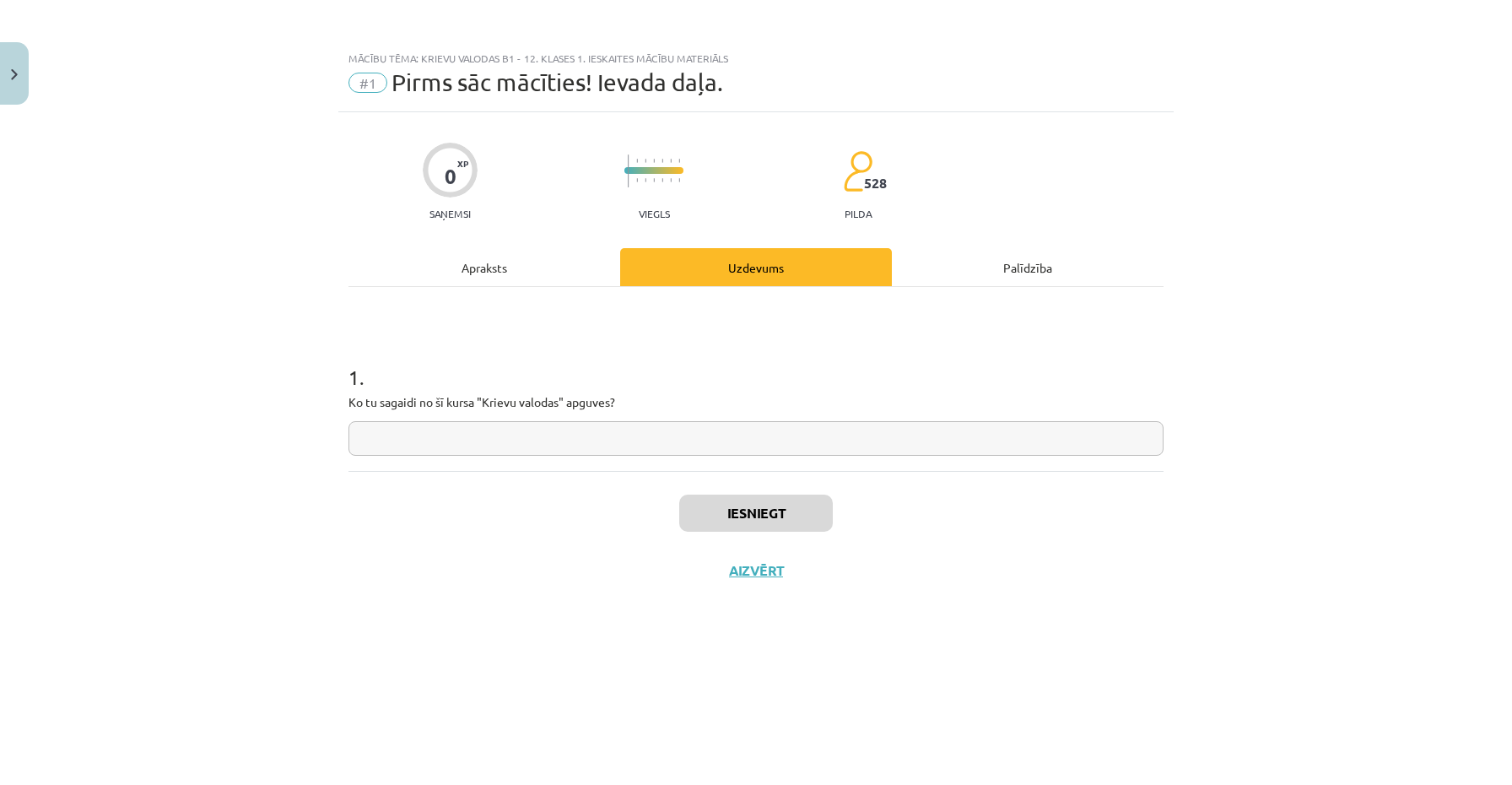
scroll to position [0, 0]
click at [672, 449] on input "text" at bounding box center [756, 438] width 815 height 35
click at [707, 503] on button "Iesniegt" at bounding box center [756, 513] width 154 height 37
click at [757, 591] on button "Nākamā nodarbība" at bounding box center [756, 581] width 165 height 39
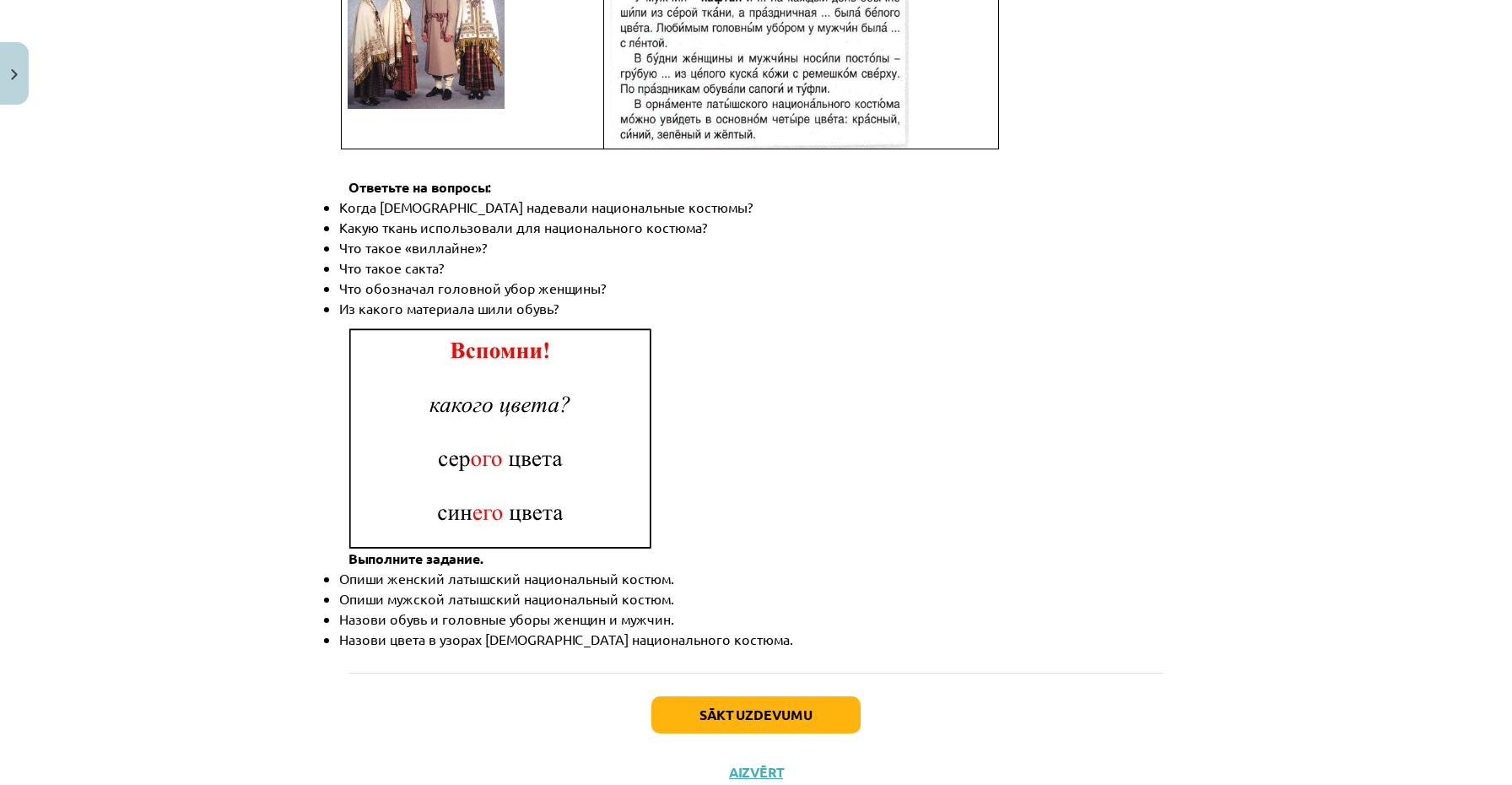
scroll to position [2295, 0]
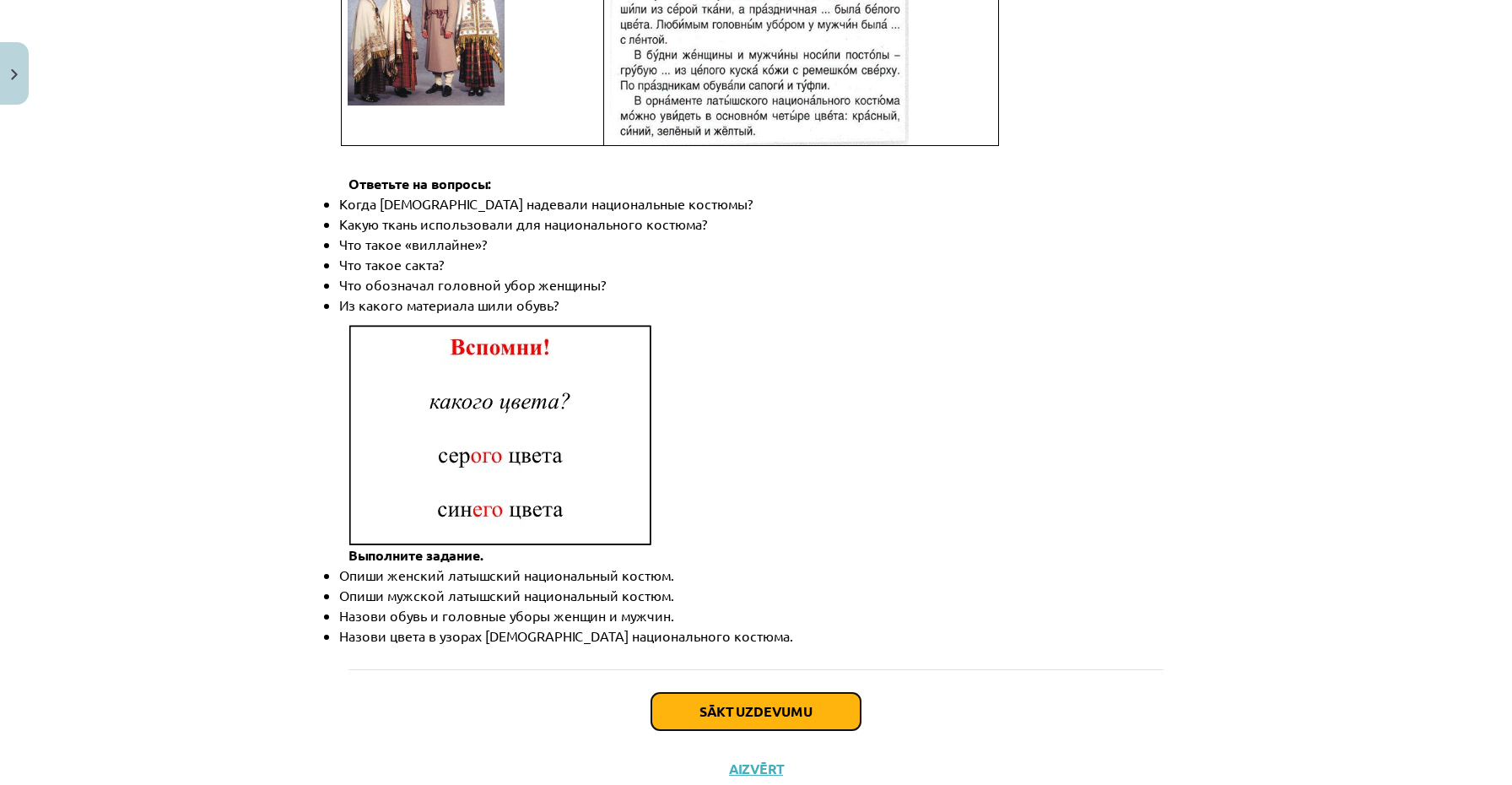
click at [705, 693] on button "Sākt uzdevumu" at bounding box center [756, 711] width 210 height 37
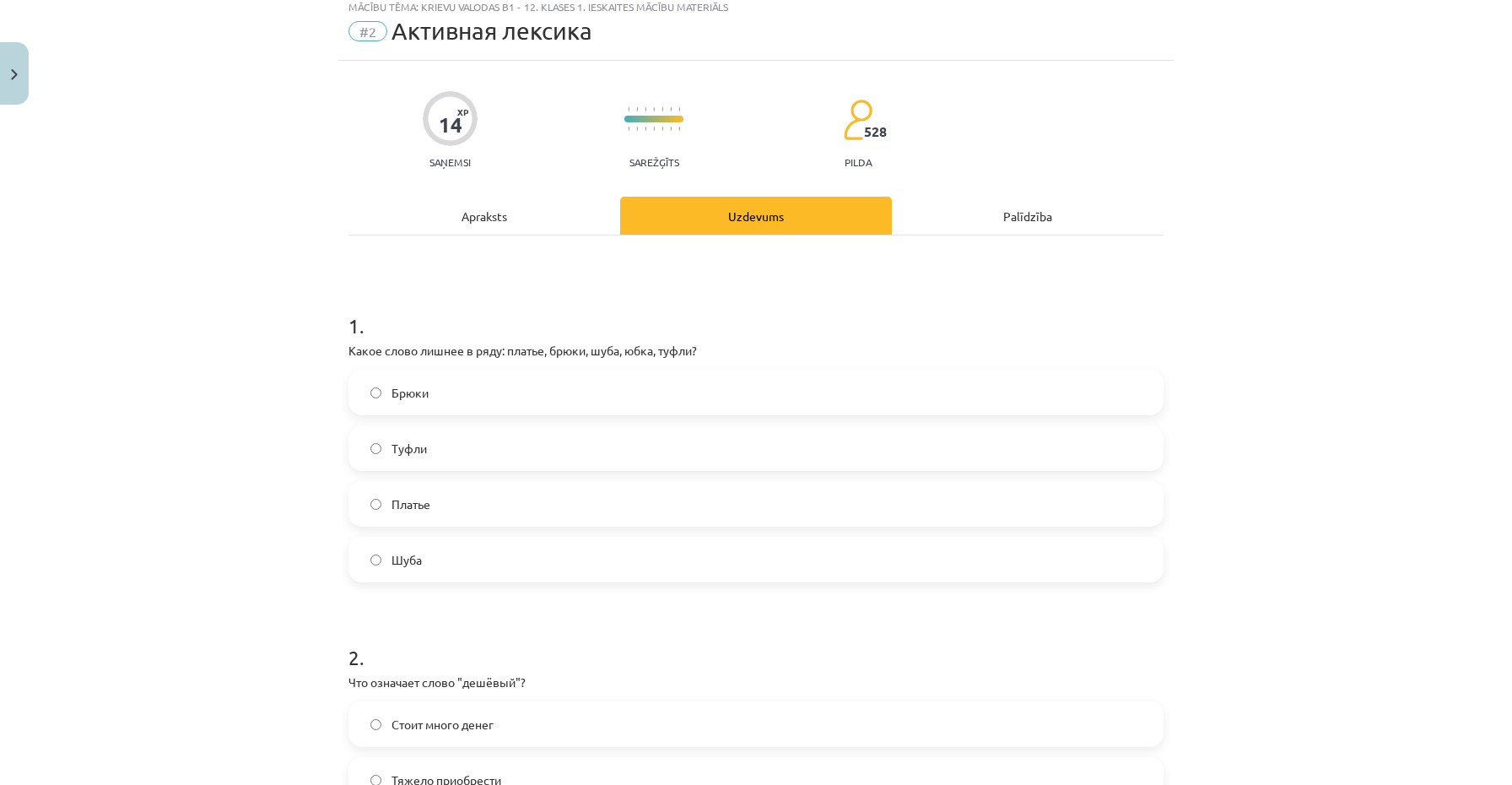
scroll to position [43, 0]
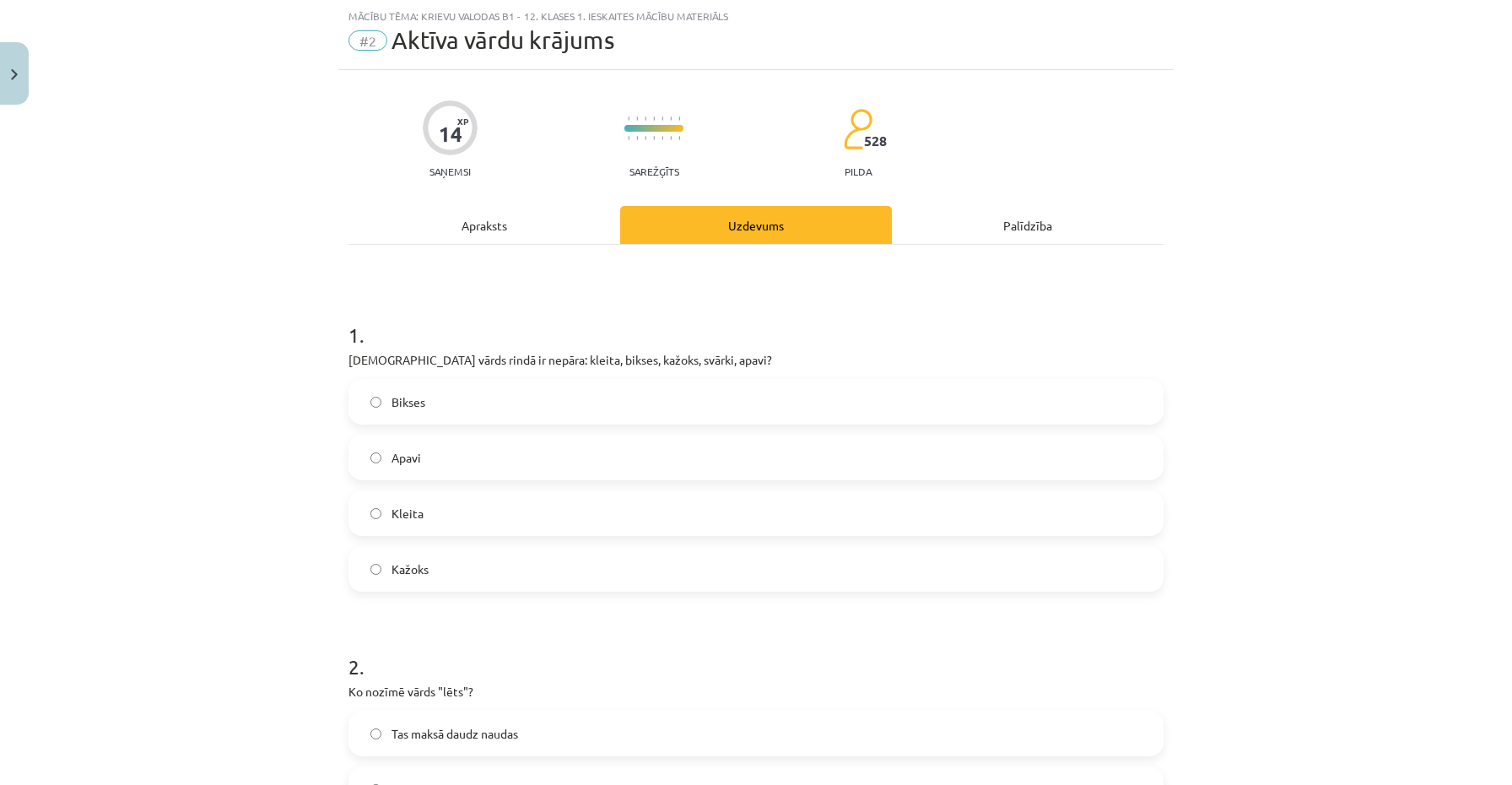
click at [501, 461] on label "Apavi" at bounding box center [756, 457] width 812 height 43
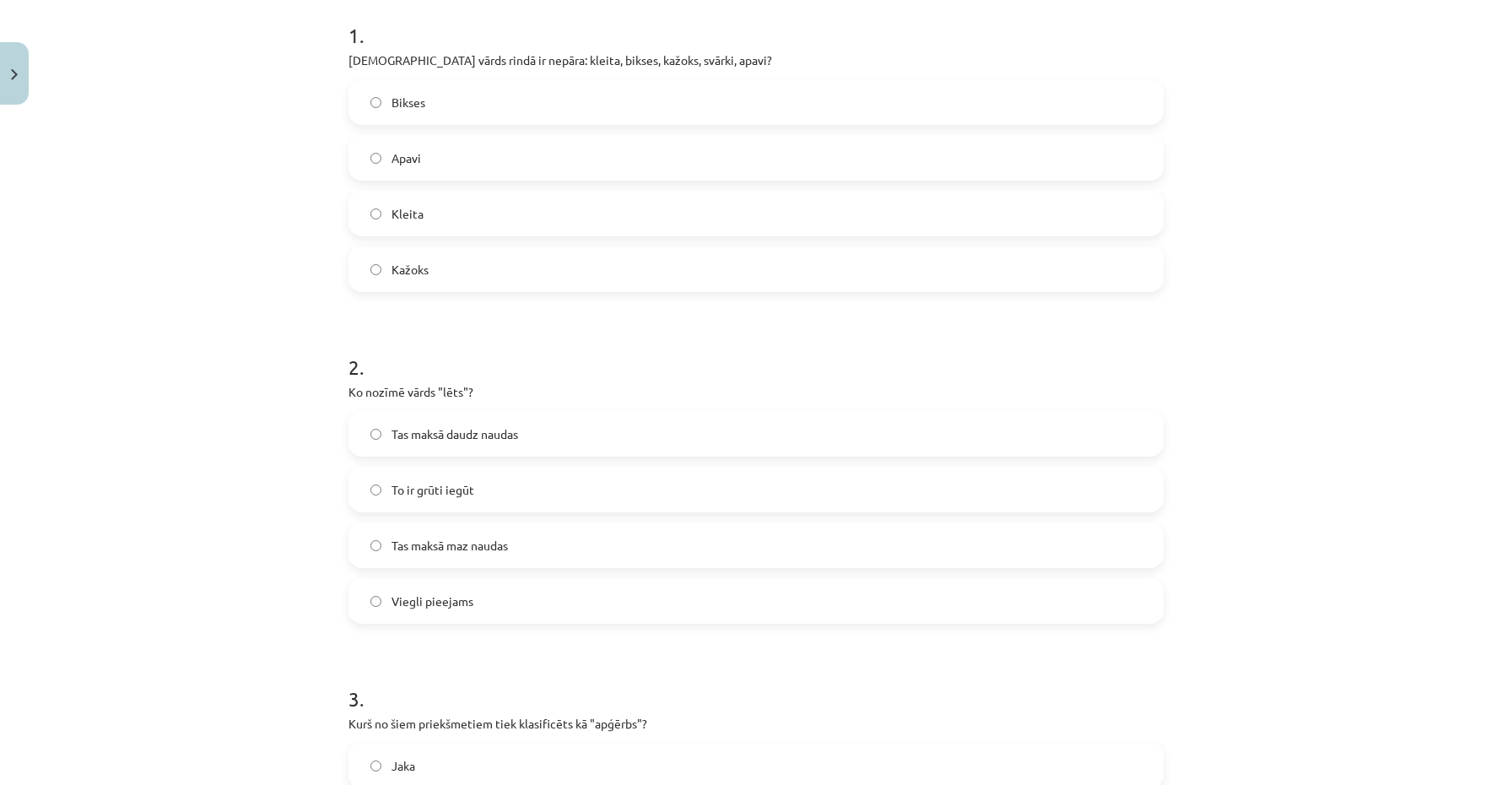
scroll to position [345, 0]
click at [491, 604] on label "Viegli pieejams" at bounding box center [756, 598] width 812 height 43
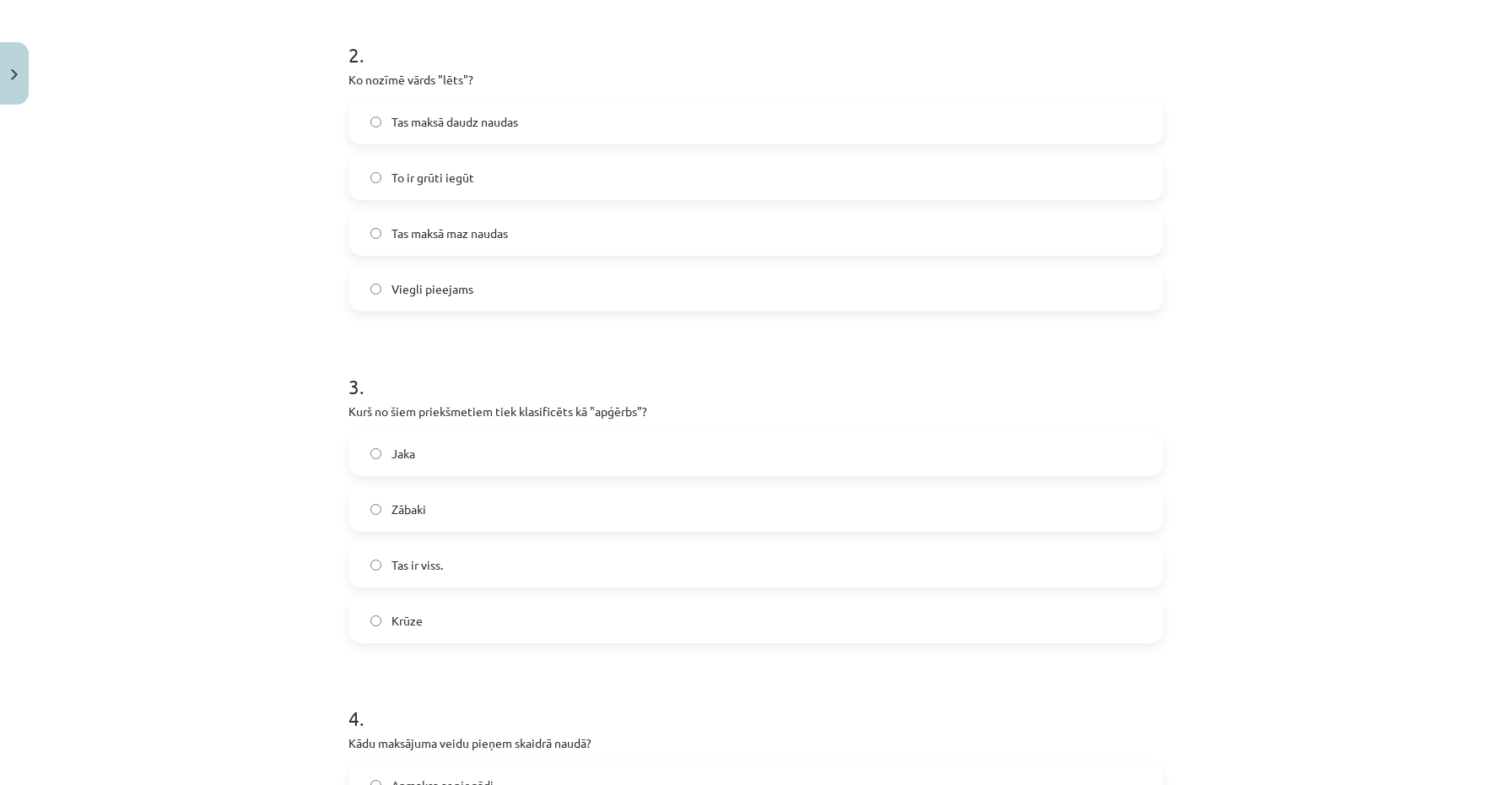
scroll to position [671, 0]
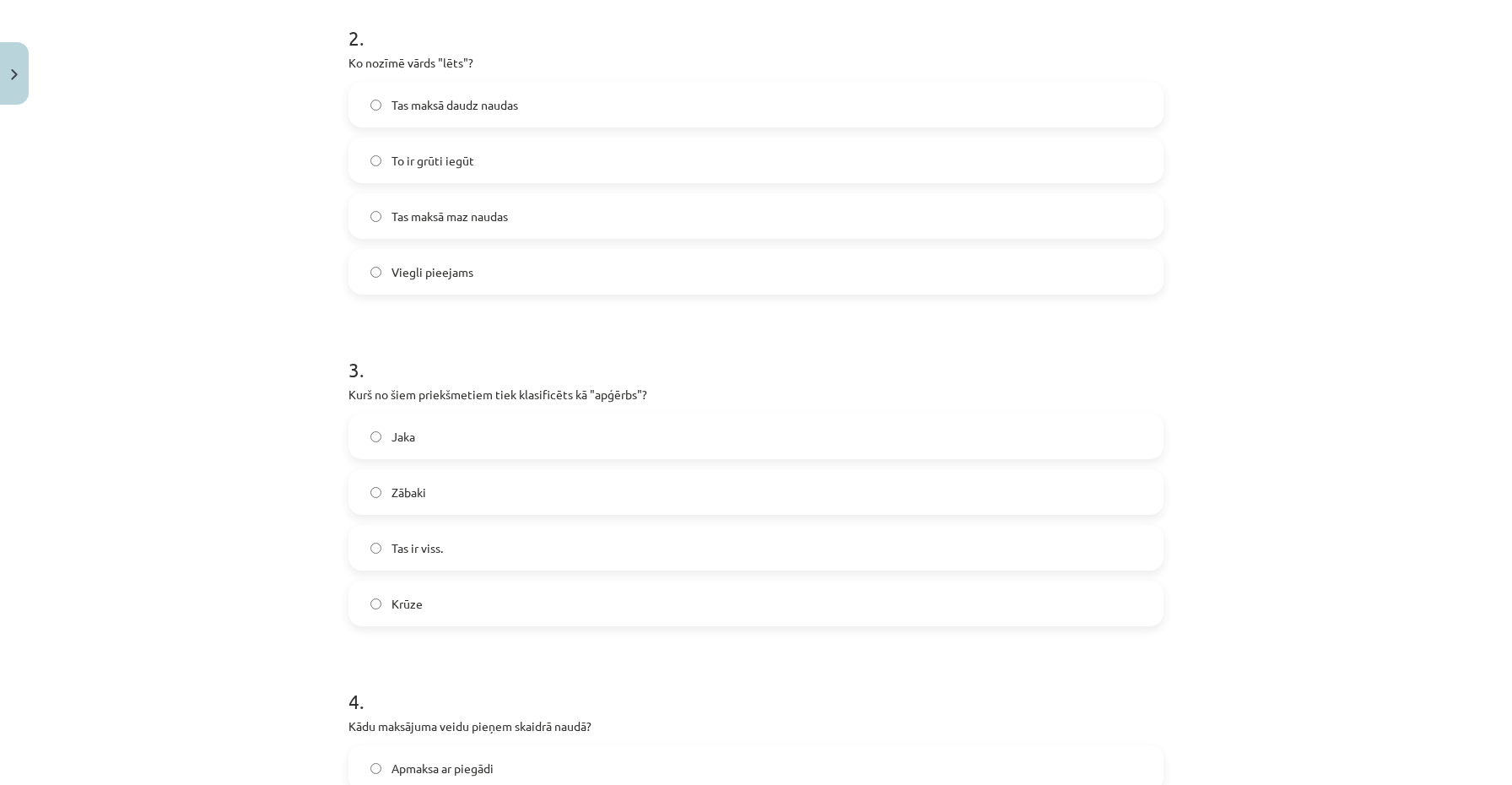
click at [488, 429] on label "Jaka" at bounding box center [756, 436] width 812 height 43
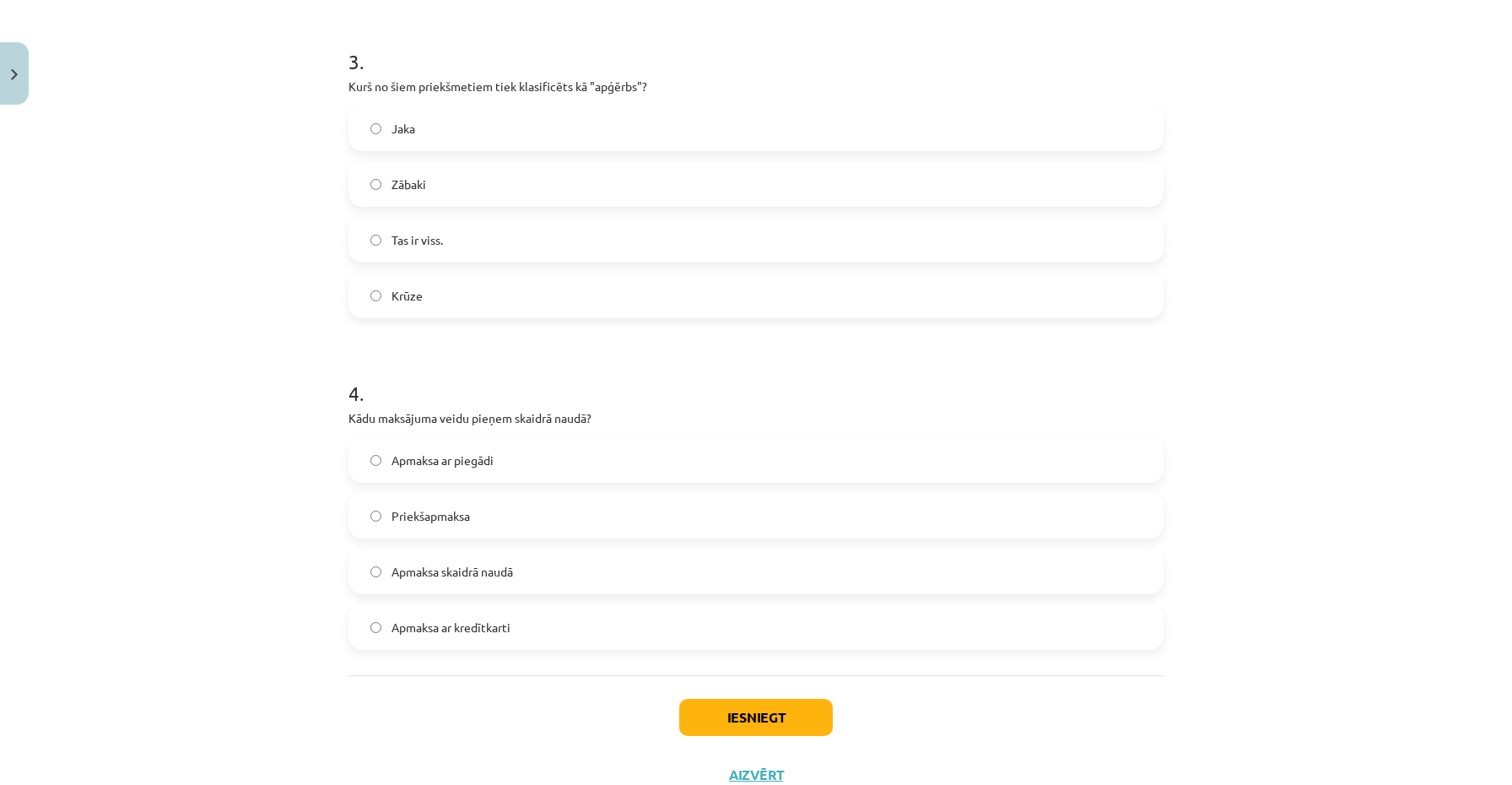
scroll to position [981, 0]
click at [487, 569] on font "Apmaksa skaidrā naudā" at bounding box center [452, 570] width 122 height 15
click at [710, 708] on button "Iesniegt" at bounding box center [756, 715] width 154 height 37
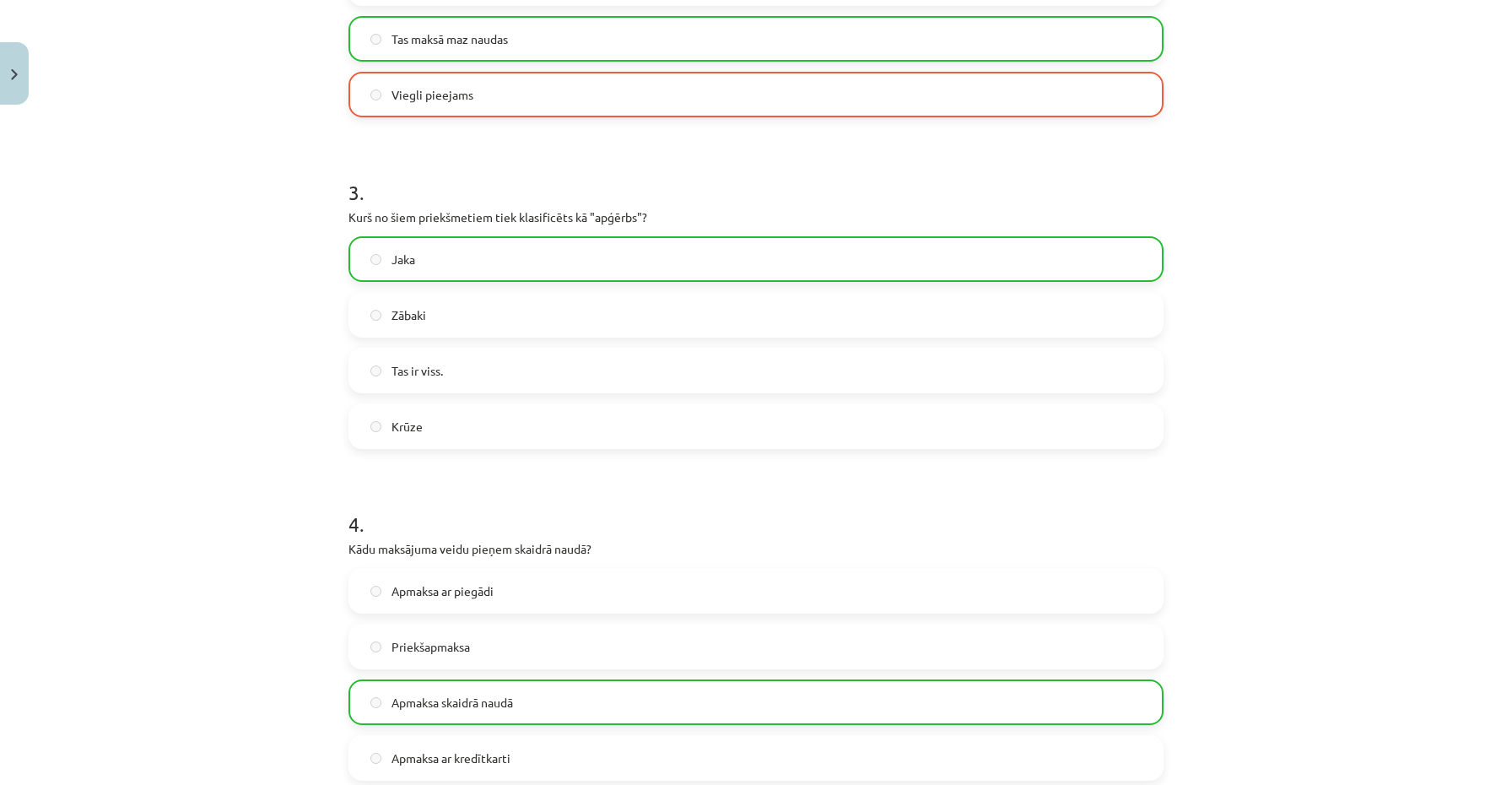
scroll to position [1093, 0]
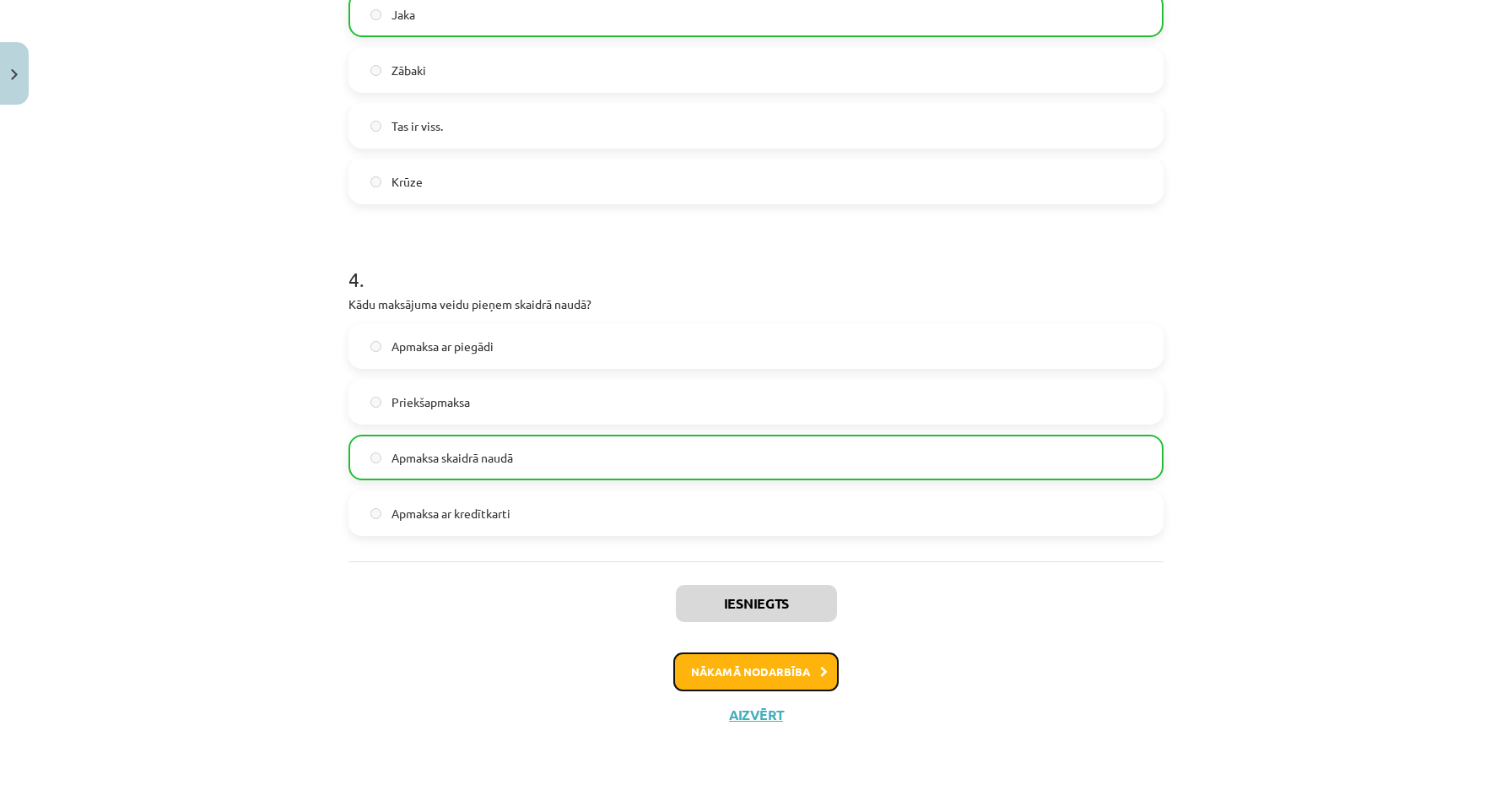
click at [711, 666] on button "Nākamā nodarbība" at bounding box center [756, 672] width 165 height 39
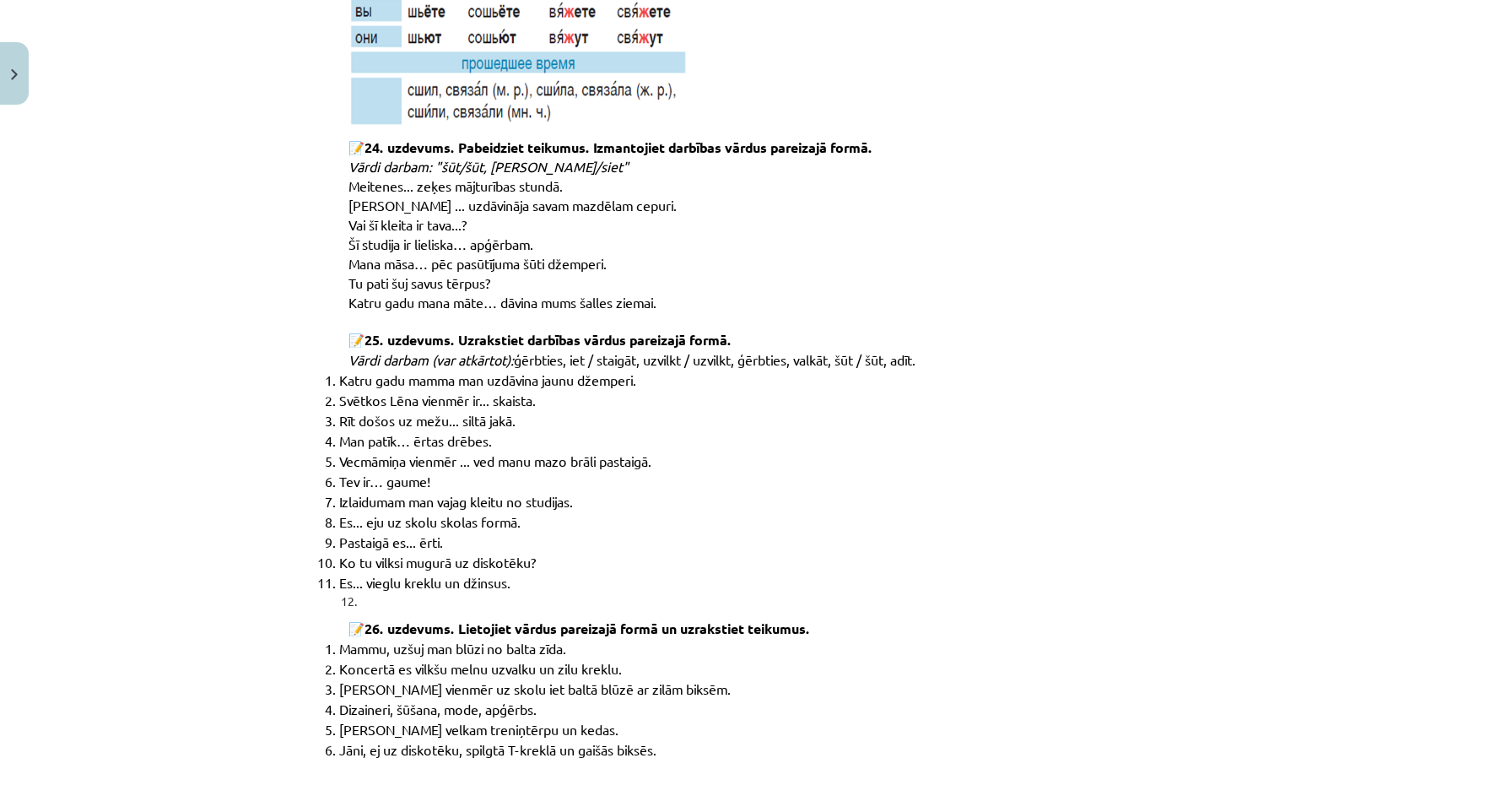
scroll to position [8344, 0]
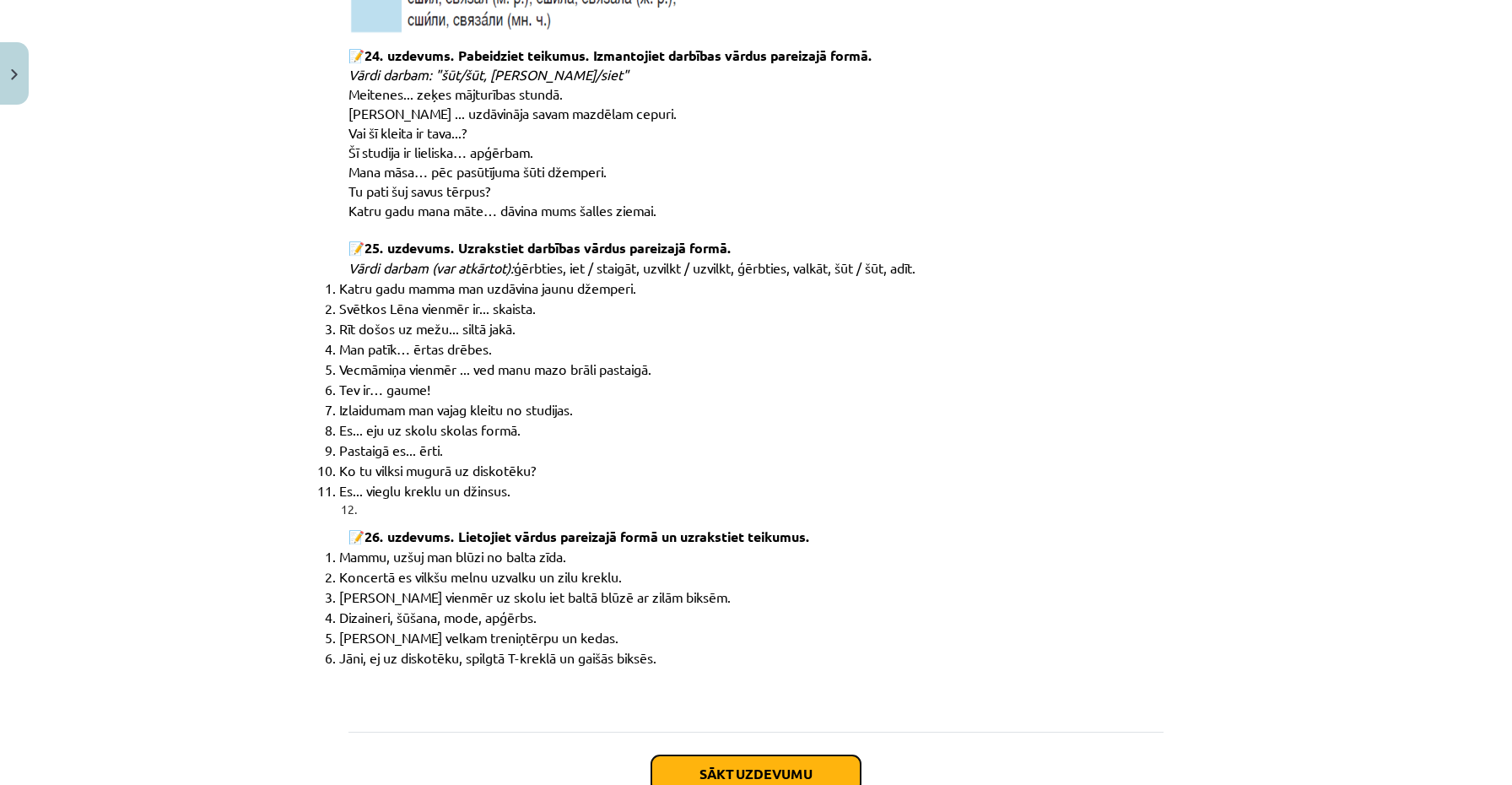
click at [725, 756] on button "Sākt uzdevumu" at bounding box center [756, 774] width 210 height 37
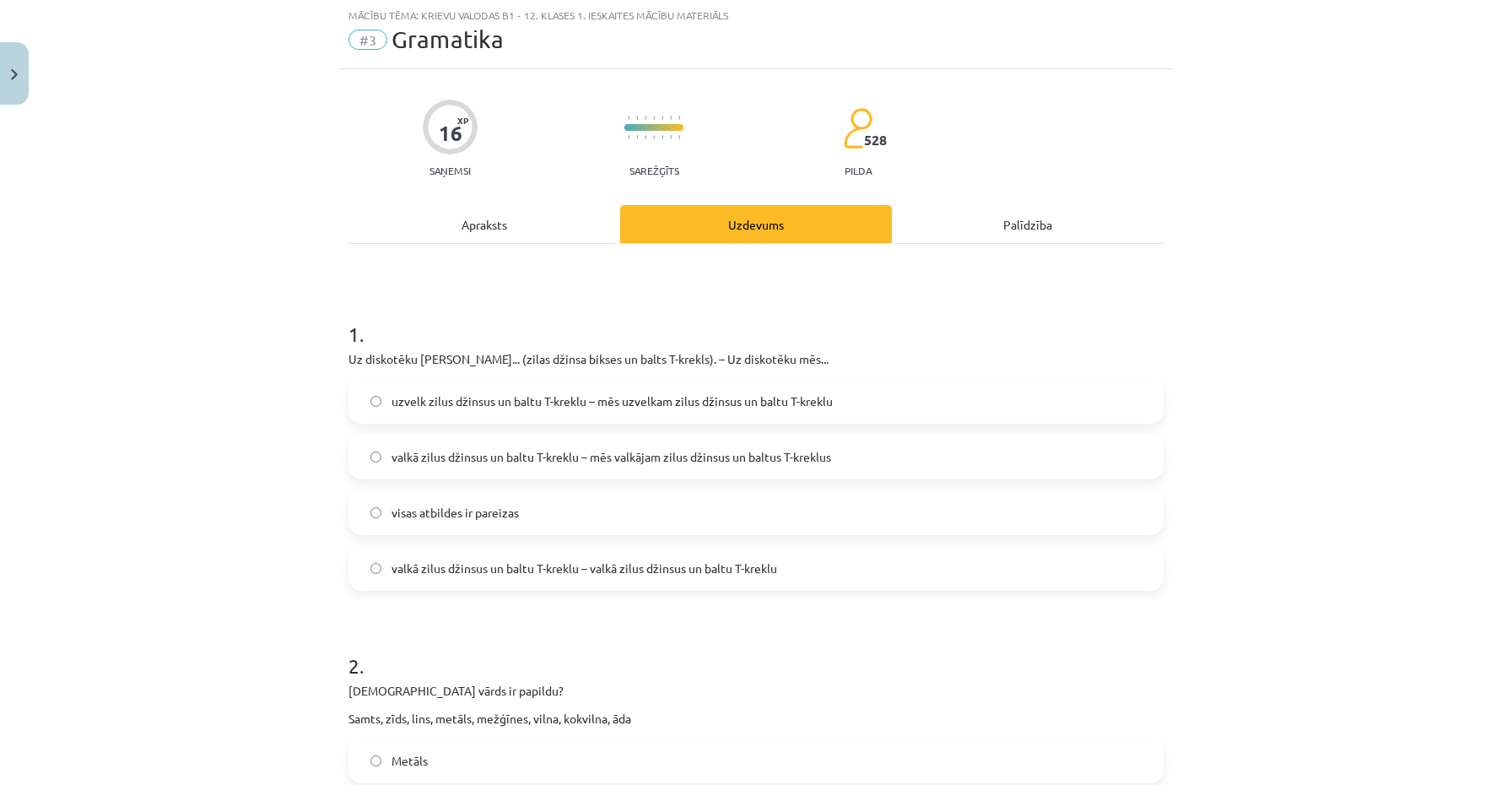
scroll to position [43, 0]
click at [734, 466] on span "valkā zilus džinsus un baltu T-kreklu – mēs valkājam zilus džinsus un baltus T-…" at bounding box center [612, 457] width 440 height 18
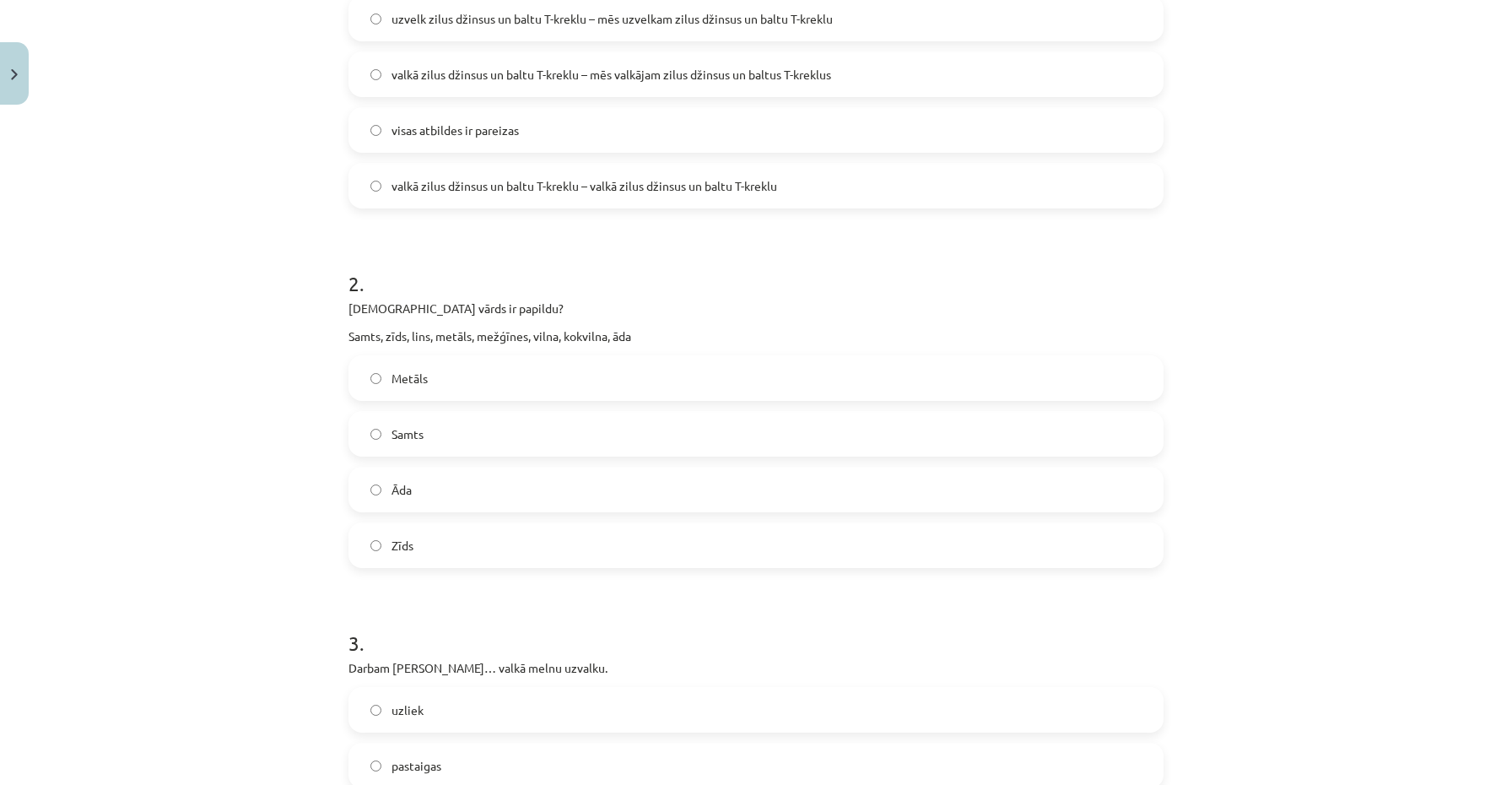
scroll to position [427, 0]
click at [521, 539] on label "Zīds" at bounding box center [756, 543] width 812 height 43
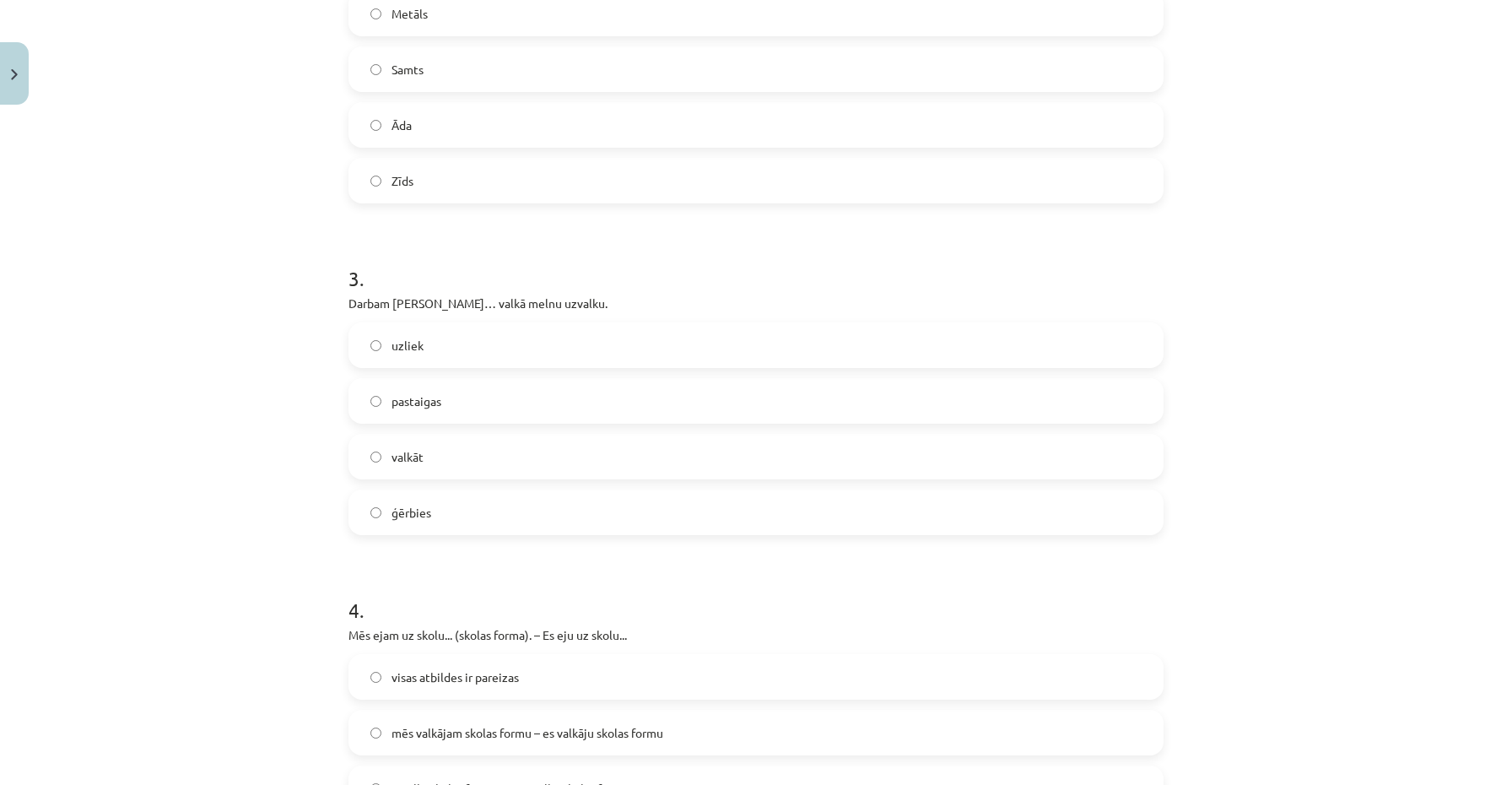
scroll to position [789, 0]
click at [461, 520] on label "ģērbies" at bounding box center [756, 513] width 812 height 43
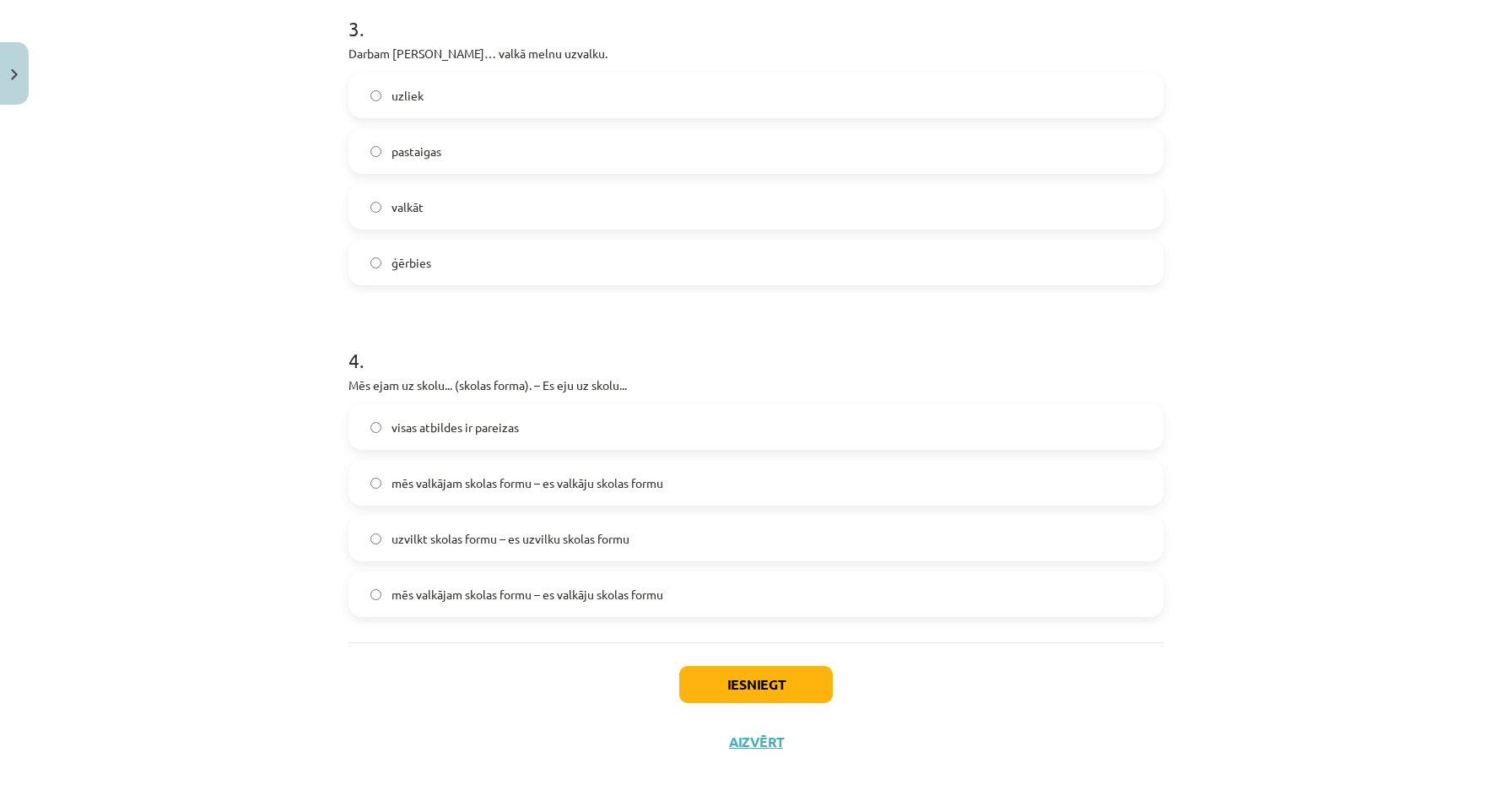
scroll to position [1061, 0]
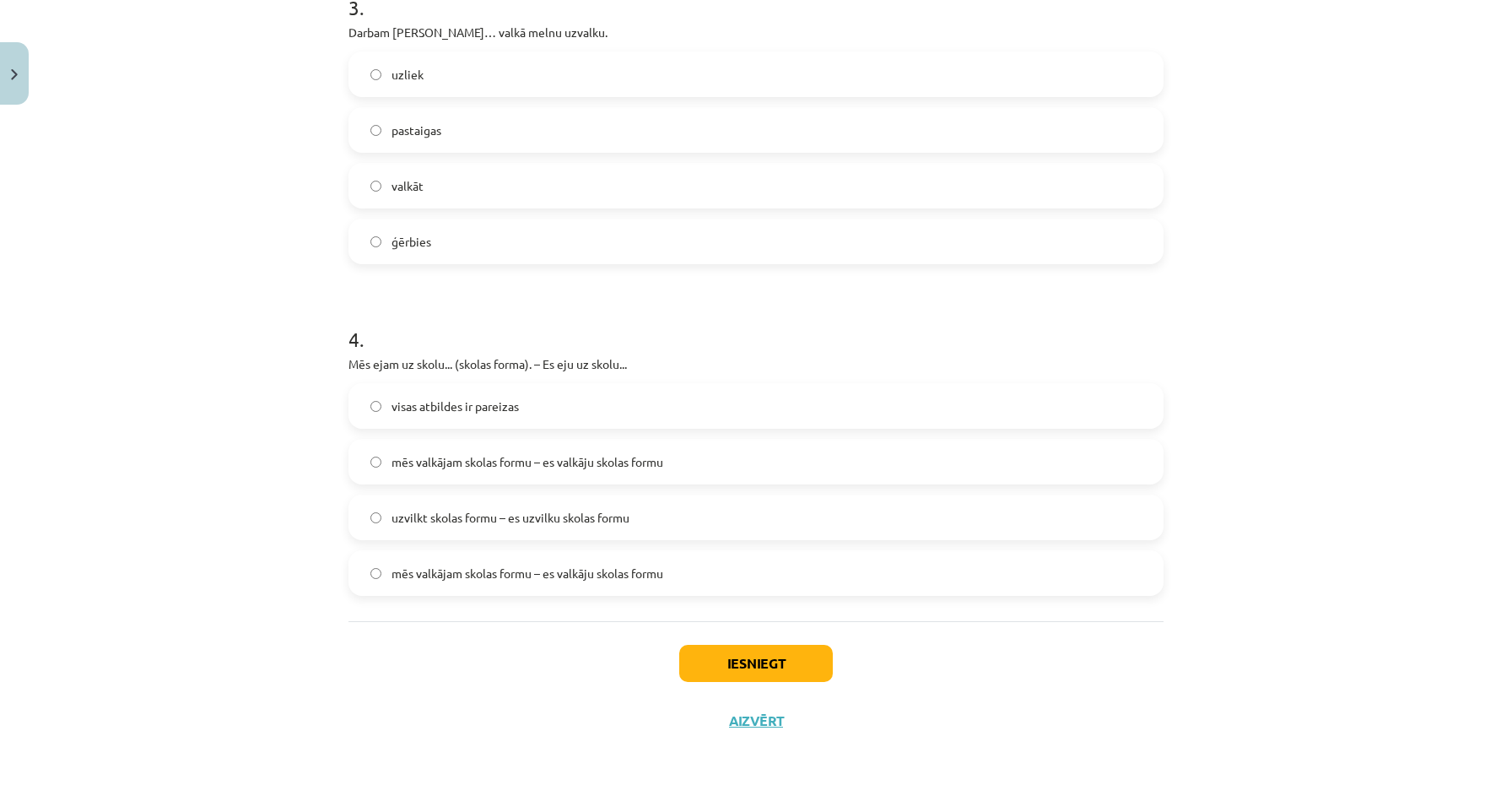
click at [503, 589] on label "mēs valkājam skolas formu – es valkāju skolas formu" at bounding box center [756, 572] width 812 height 43
click at [721, 674] on button "Iesniegt" at bounding box center [756, 663] width 154 height 37
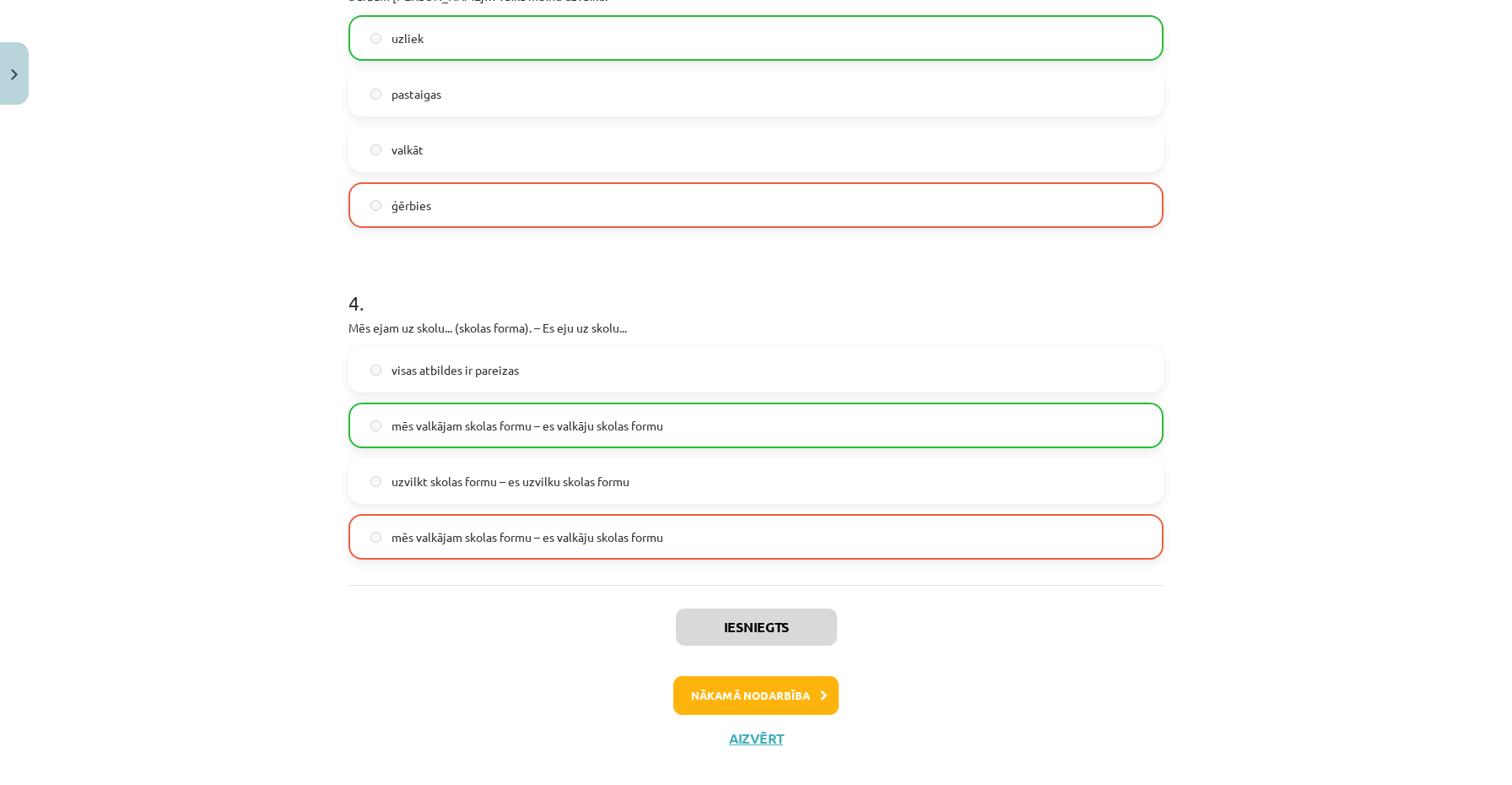
scroll to position [1085, 0]
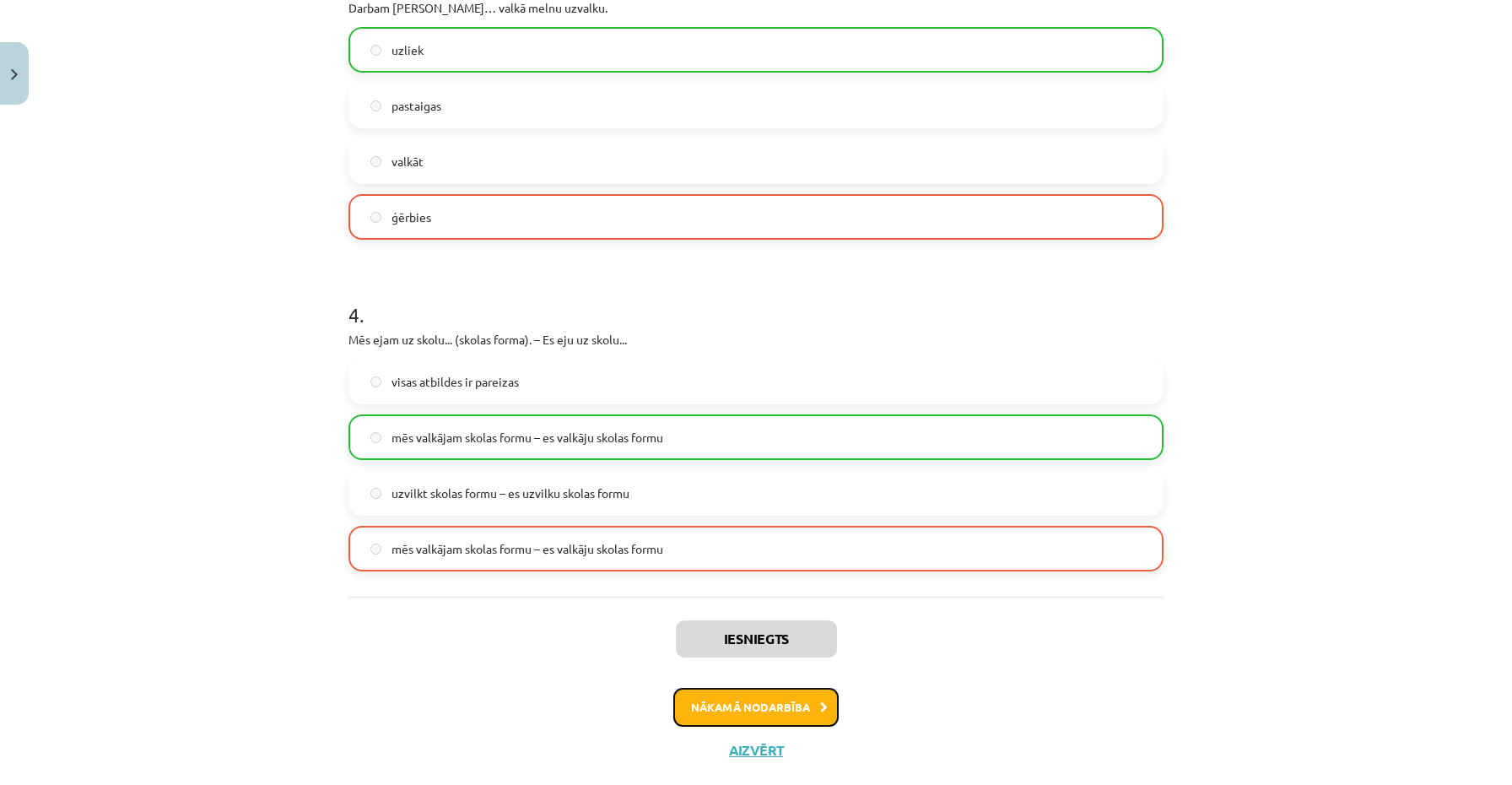
click at [735, 702] on font "Nākamā nodarbība" at bounding box center [751, 707] width 119 height 14
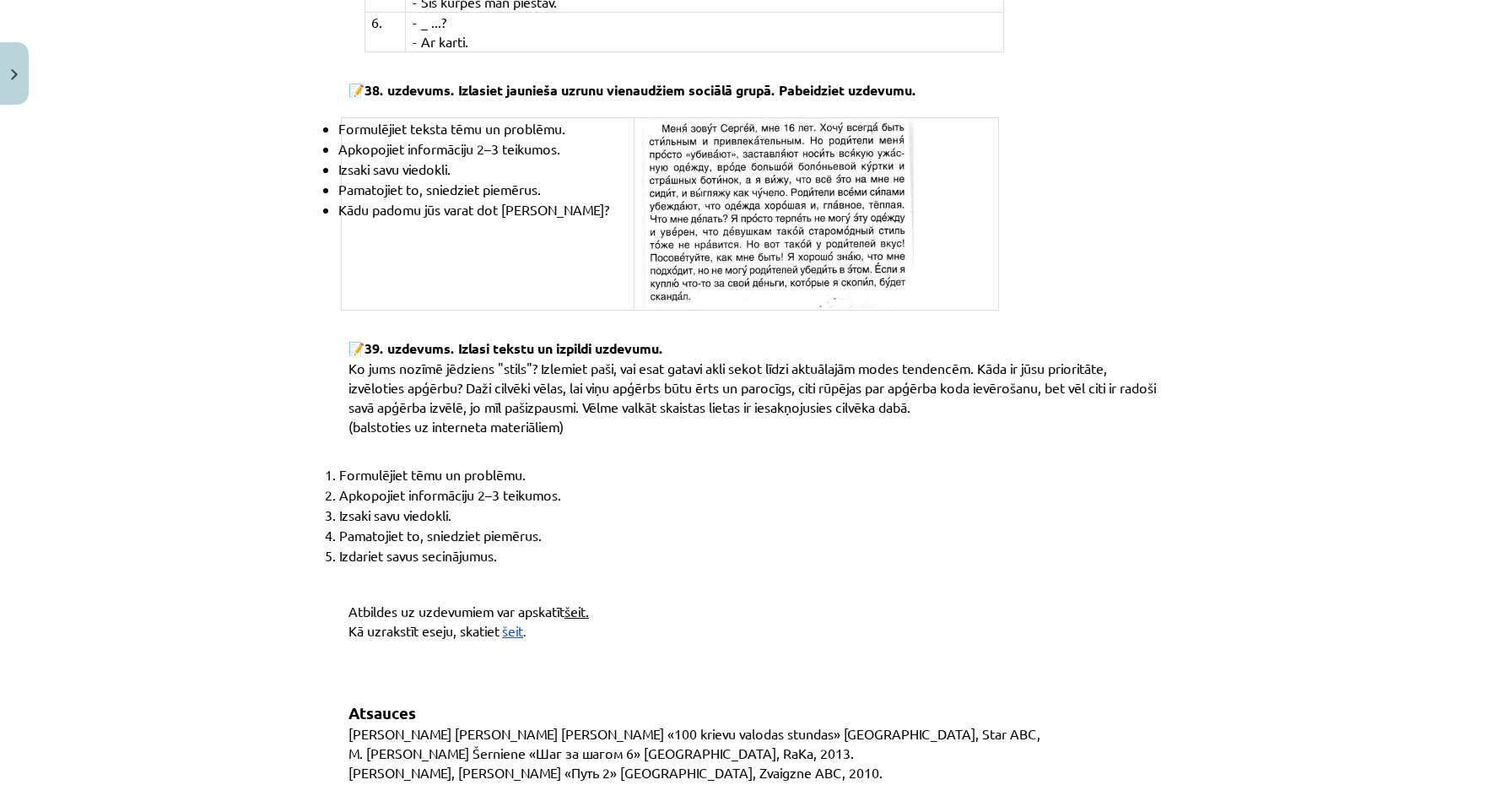
scroll to position [6221, 0]
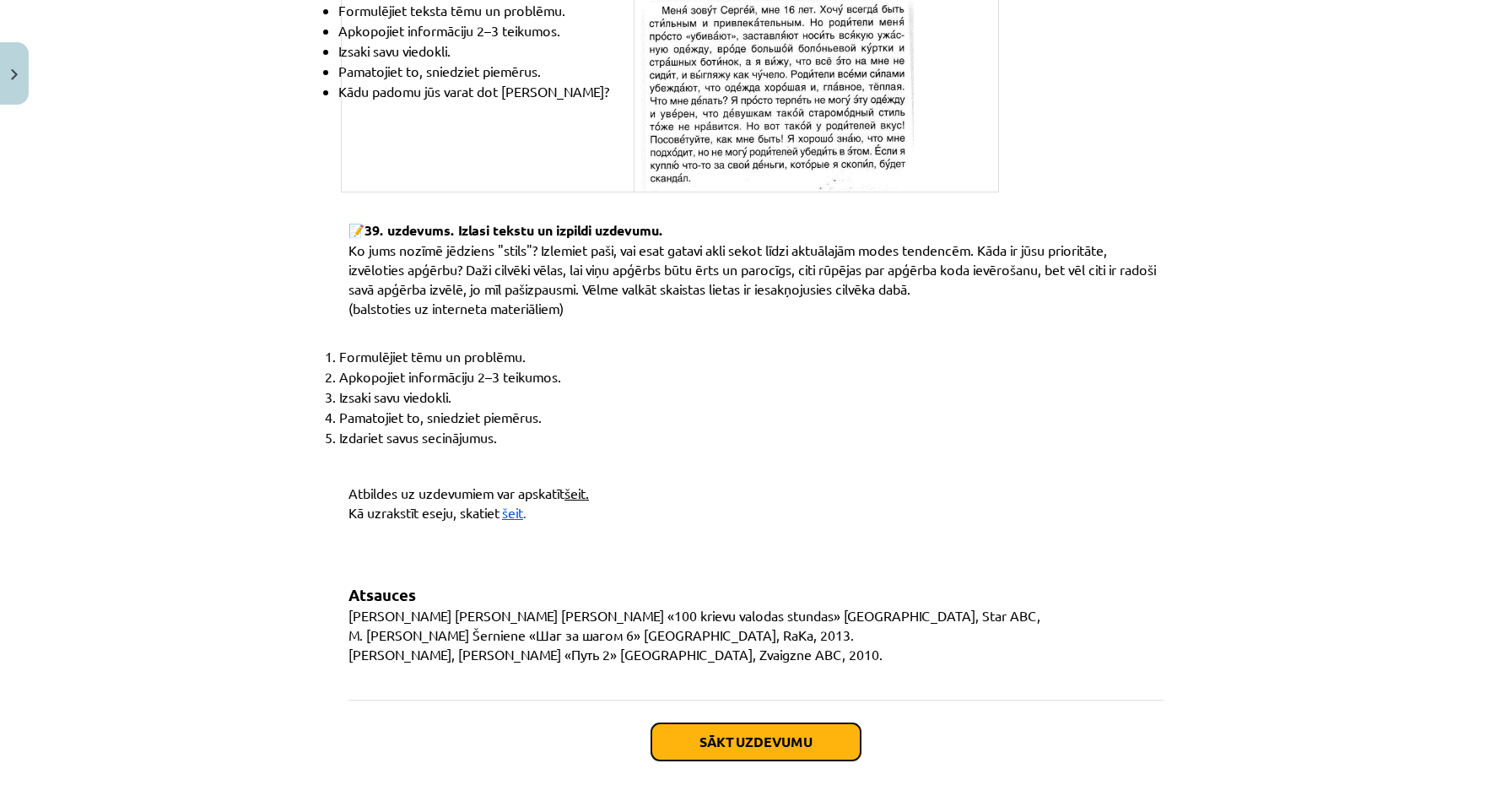
click at [722, 724] on button "Sākt uzdevumu" at bounding box center [756, 742] width 210 height 37
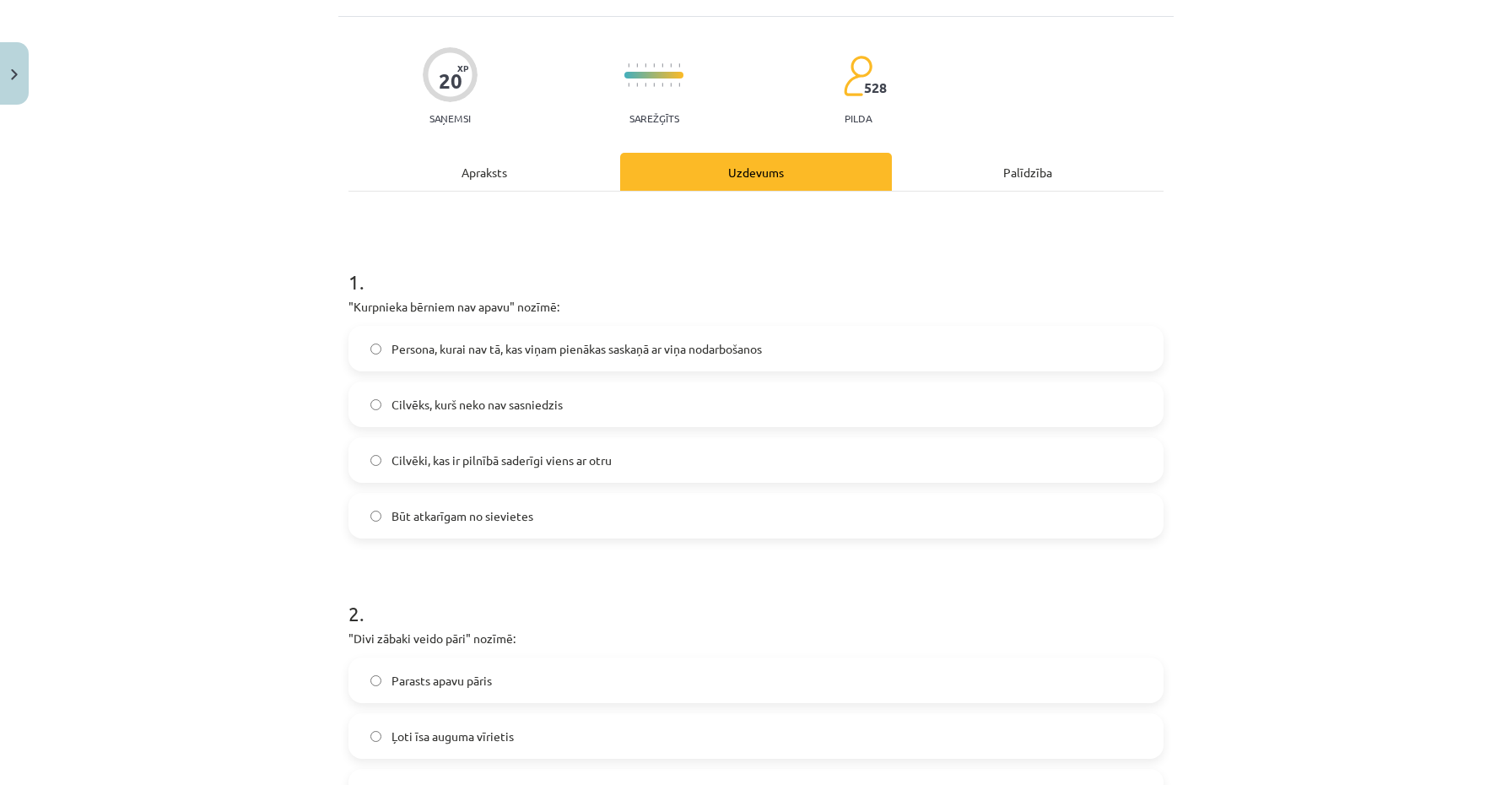
scroll to position [107, 0]
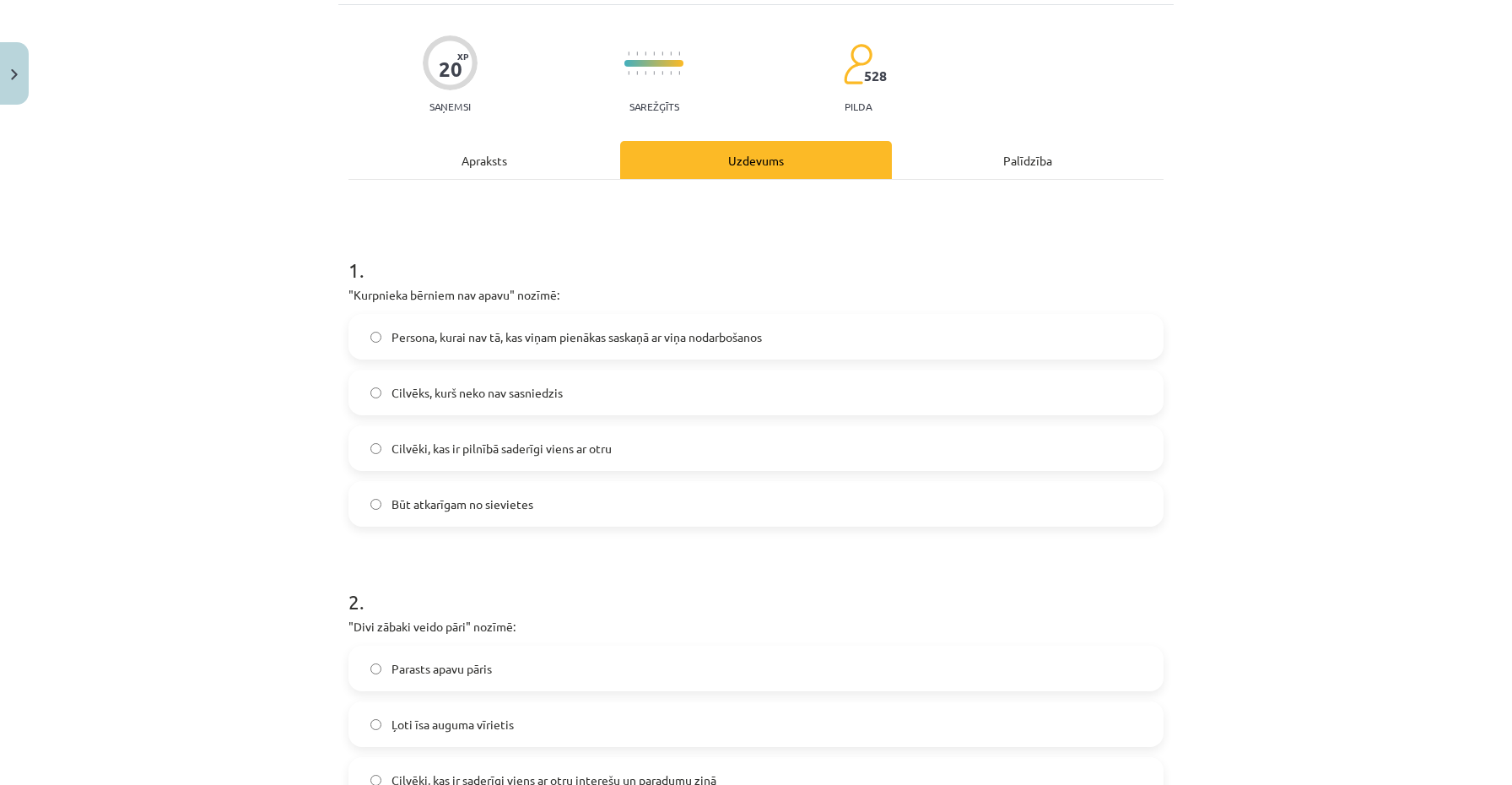
click at [1195, 122] on div "Mācību tēma: Krievu valodas b1 - 12. klases 1. ieskaites mācību materiāls #4 Fr…" at bounding box center [756, 392] width 1512 height 785
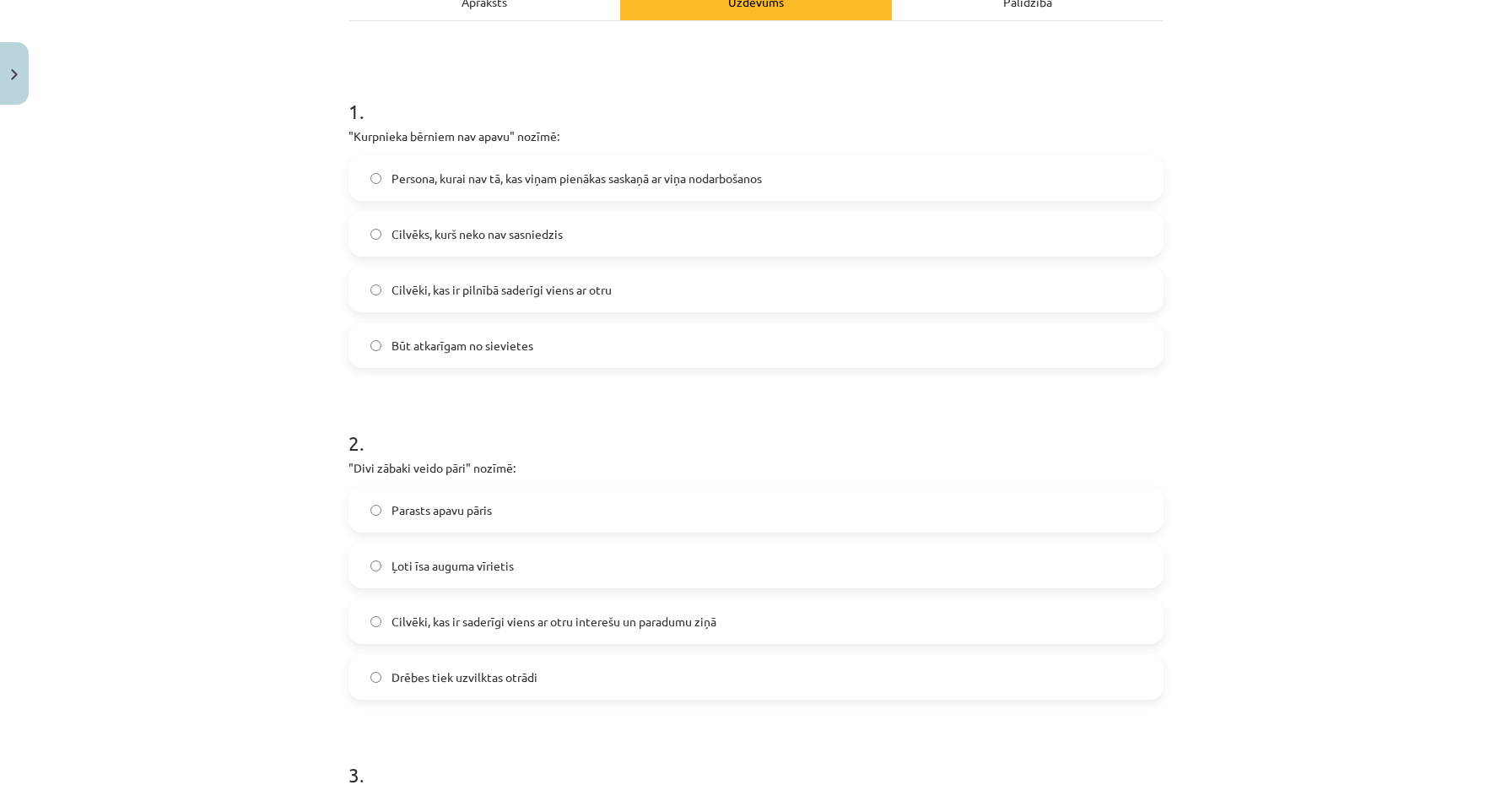
scroll to position [271, 0]
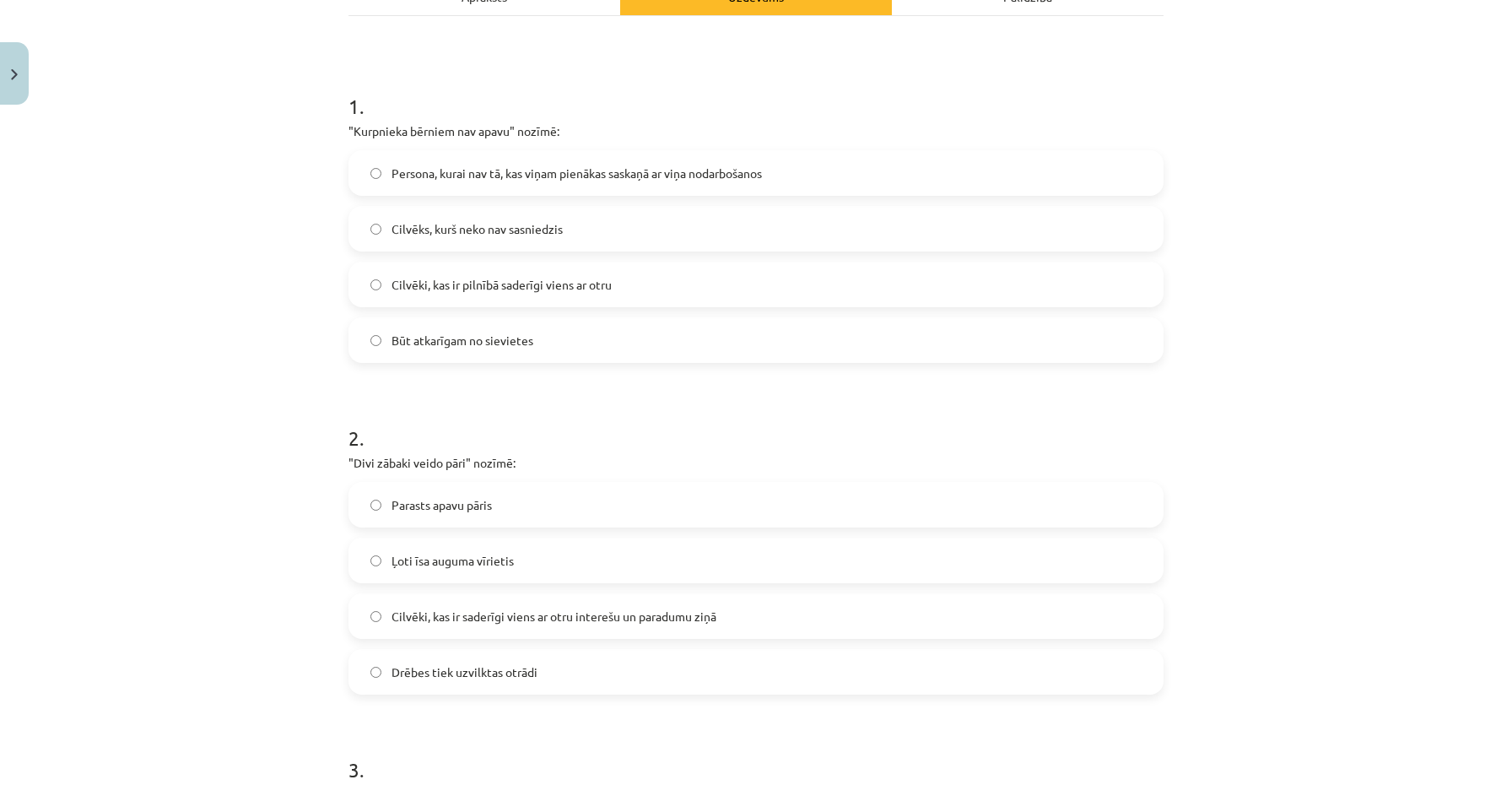
click at [504, 500] on label "Parasts apavu pāris" at bounding box center [756, 504] width 812 height 43
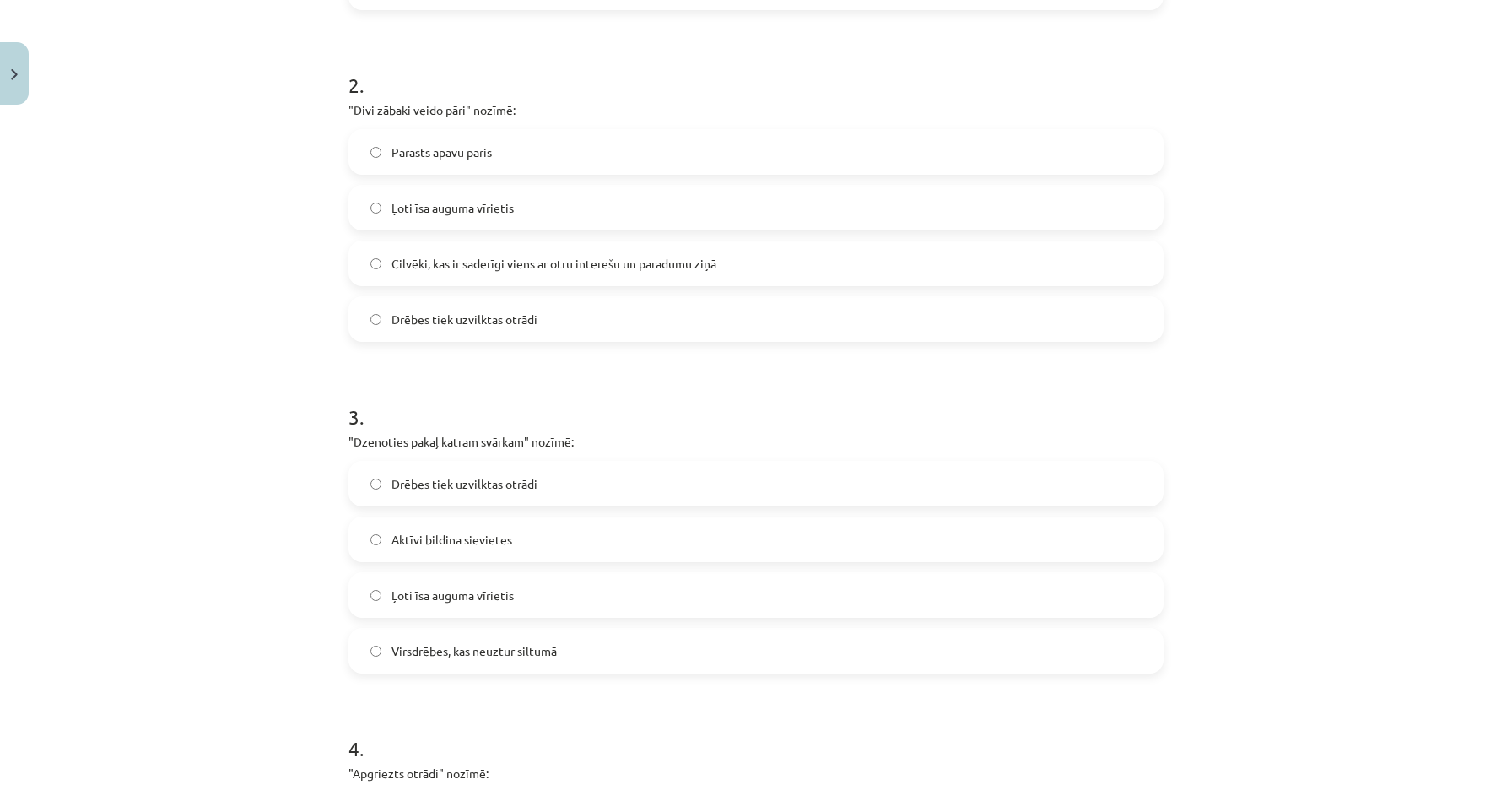
scroll to position [624, 0]
click at [481, 539] on font "Aktīvi bildina sievietes" at bounding box center [452, 538] width 121 height 15
click at [501, 480] on font "Drēbes tiek uzvilktas otrādi" at bounding box center [465, 483] width 146 height 15
click at [575, 593] on span "Человек очень маленького роста" at bounding box center [484, 594] width 184 height 18
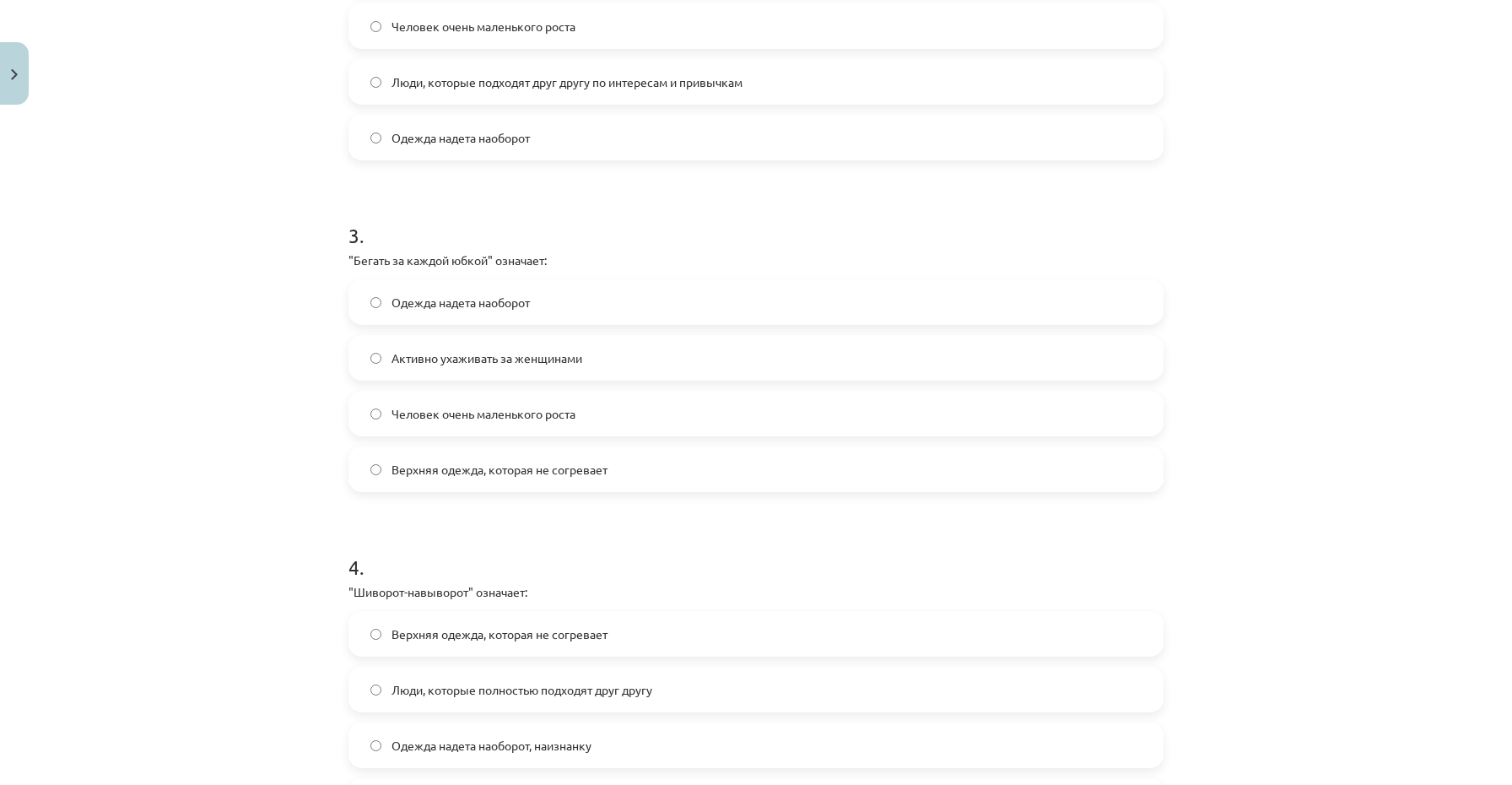
scroll to position [1040, 0]
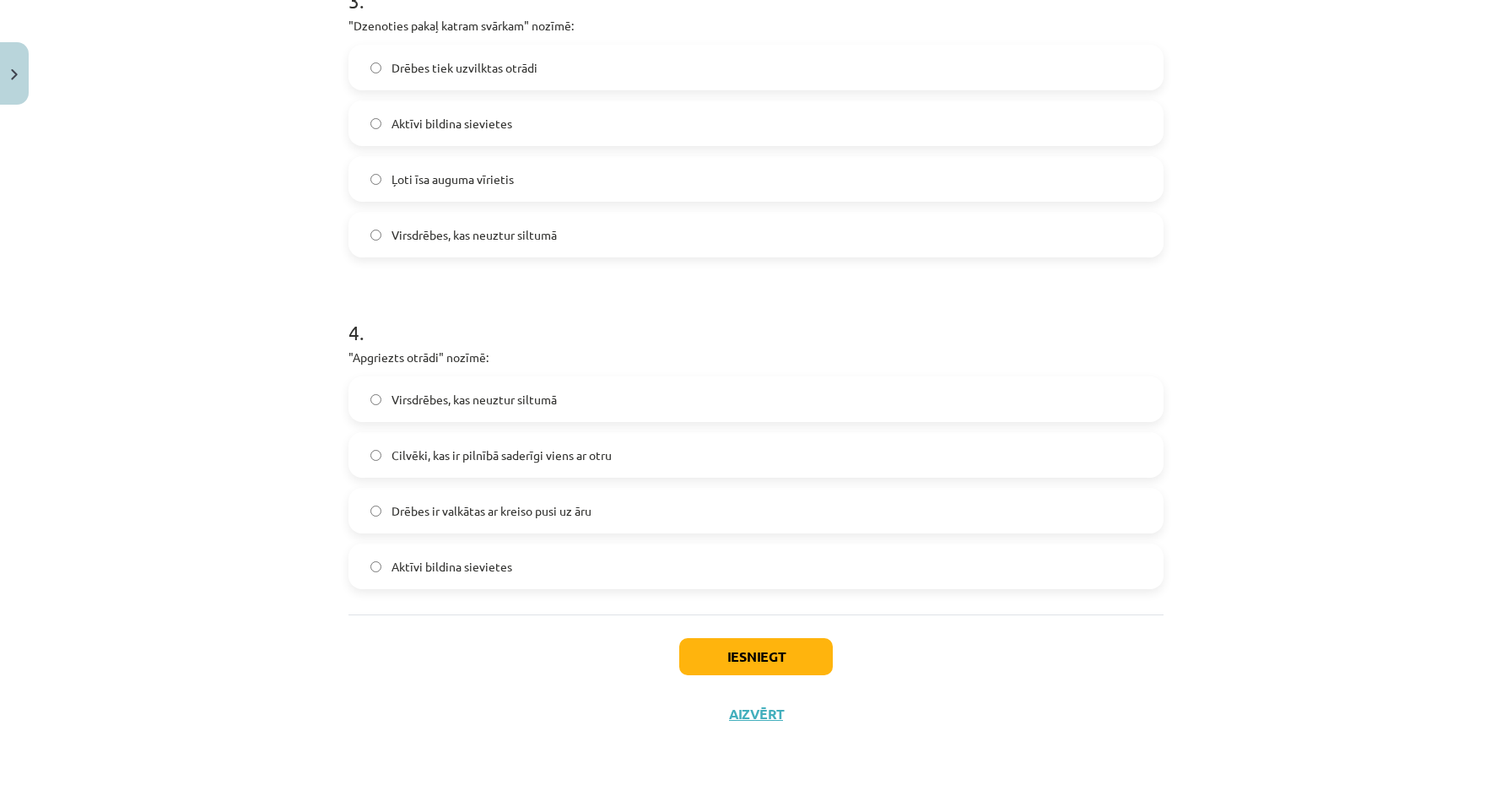
click at [567, 518] on span "Drēbes ir valkātas ar kreiso pusi uz āru" at bounding box center [492, 511] width 200 height 18
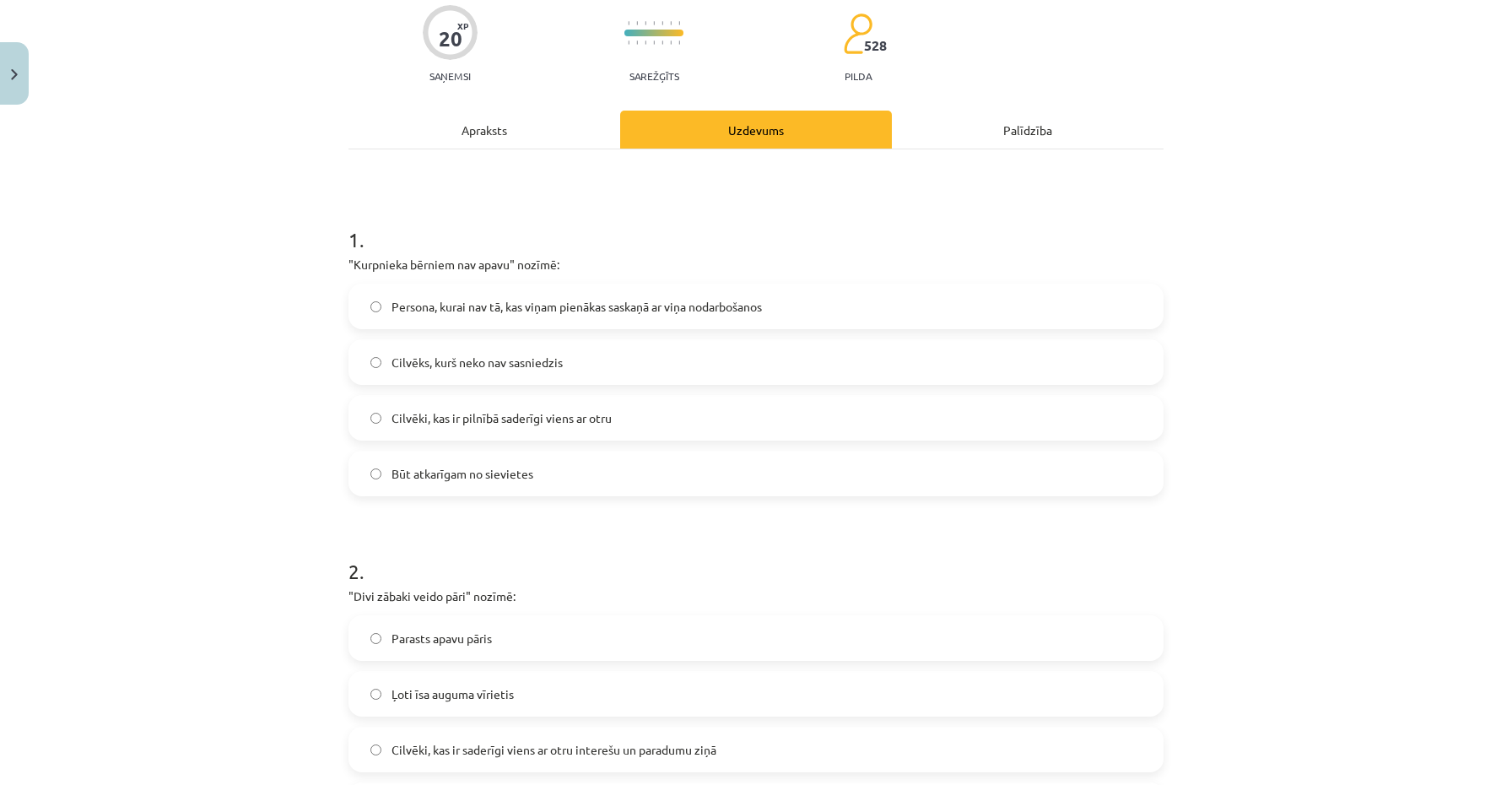
click at [571, 417] on font "Cilvēki, kas ir pilnībā saderīgi viens ar otru" at bounding box center [501, 418] width 220 height 15
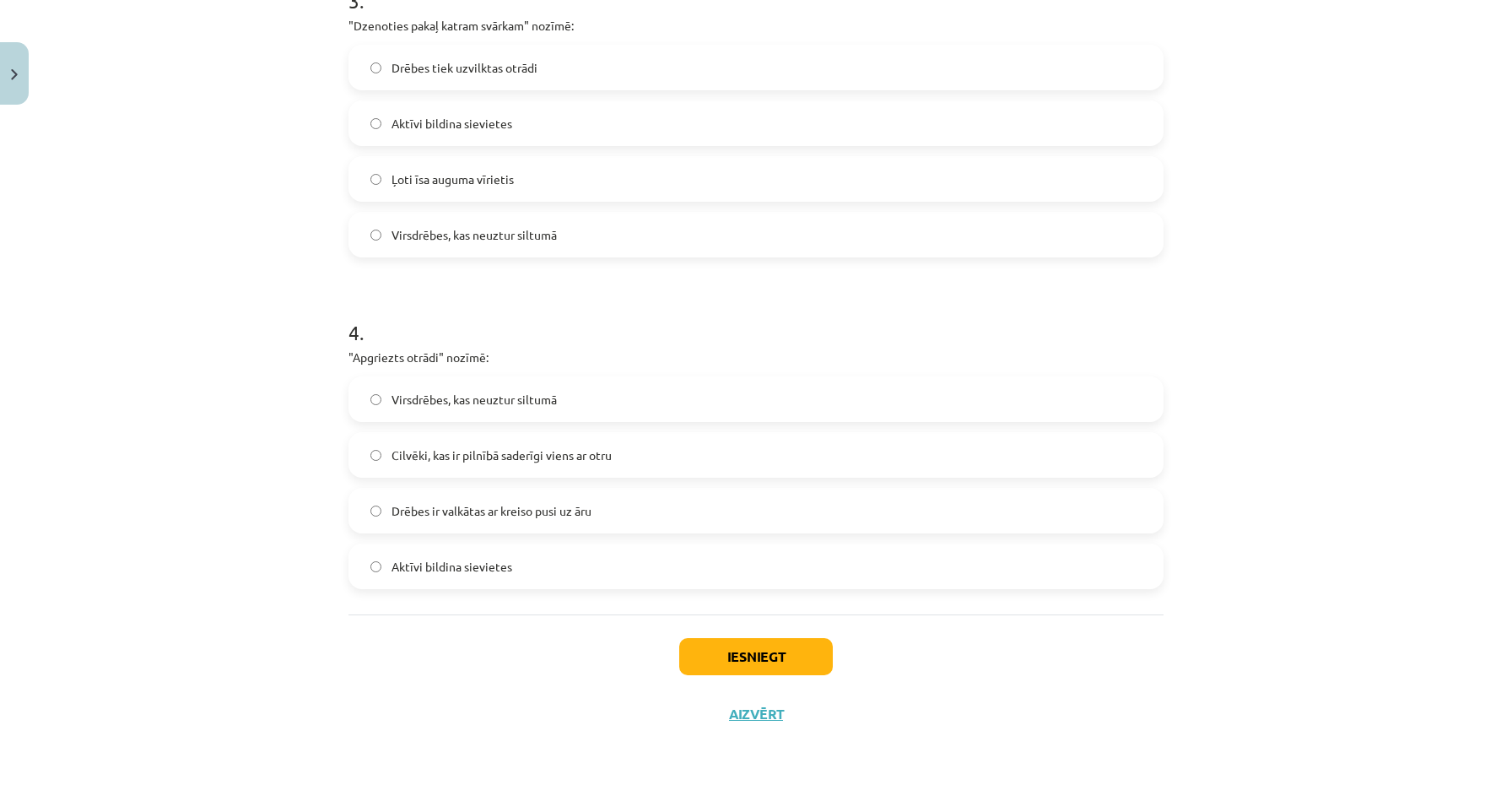
click at [716, 682] on div "Iesniegt Aizvērt" at bounding box center [756, 674] width 815 height 118
click at [724, 654] on button "Iesniegt" at bounding box center [756, 657] width 154 height 37
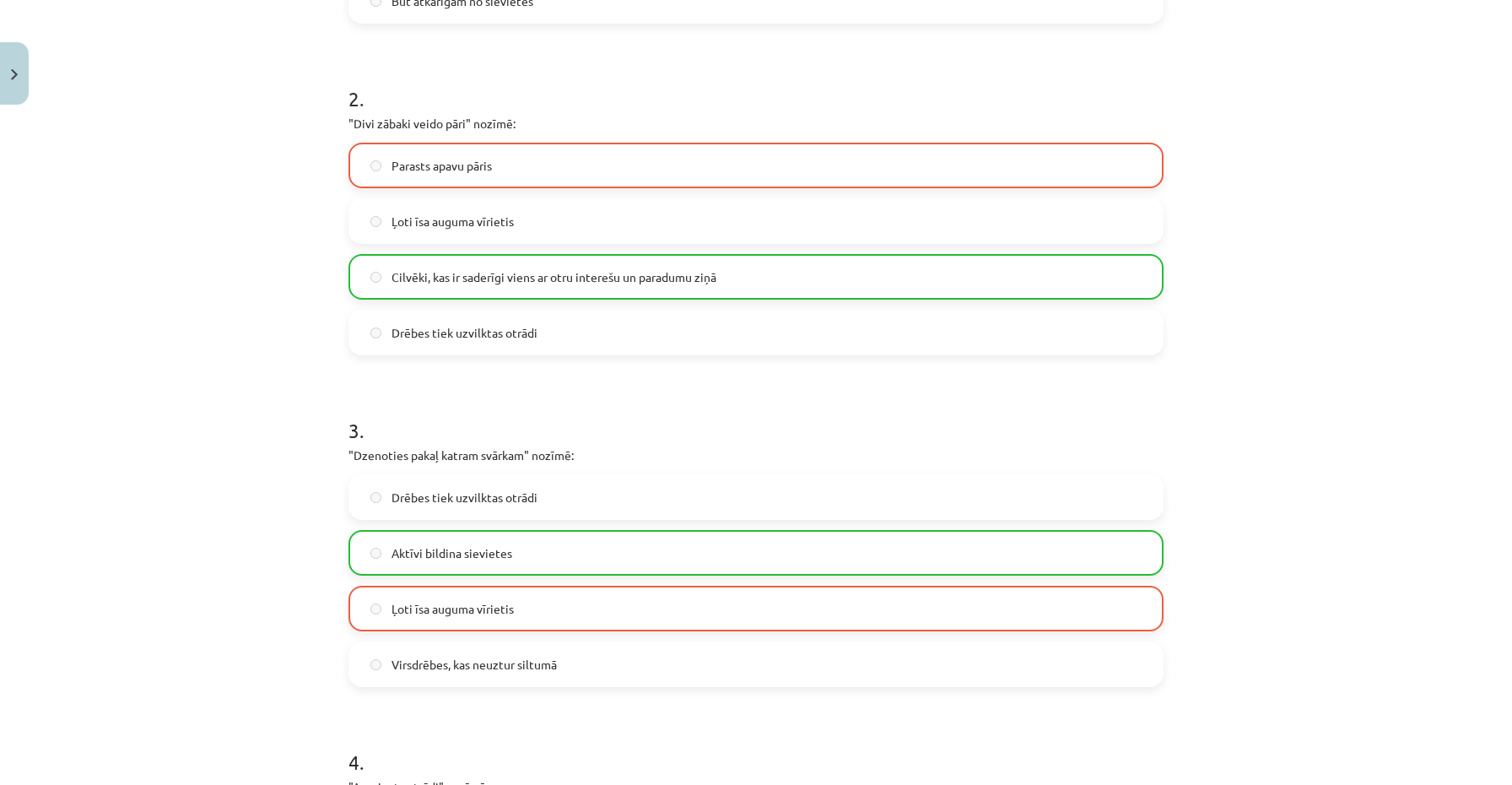
scroll to position [1093, 0]
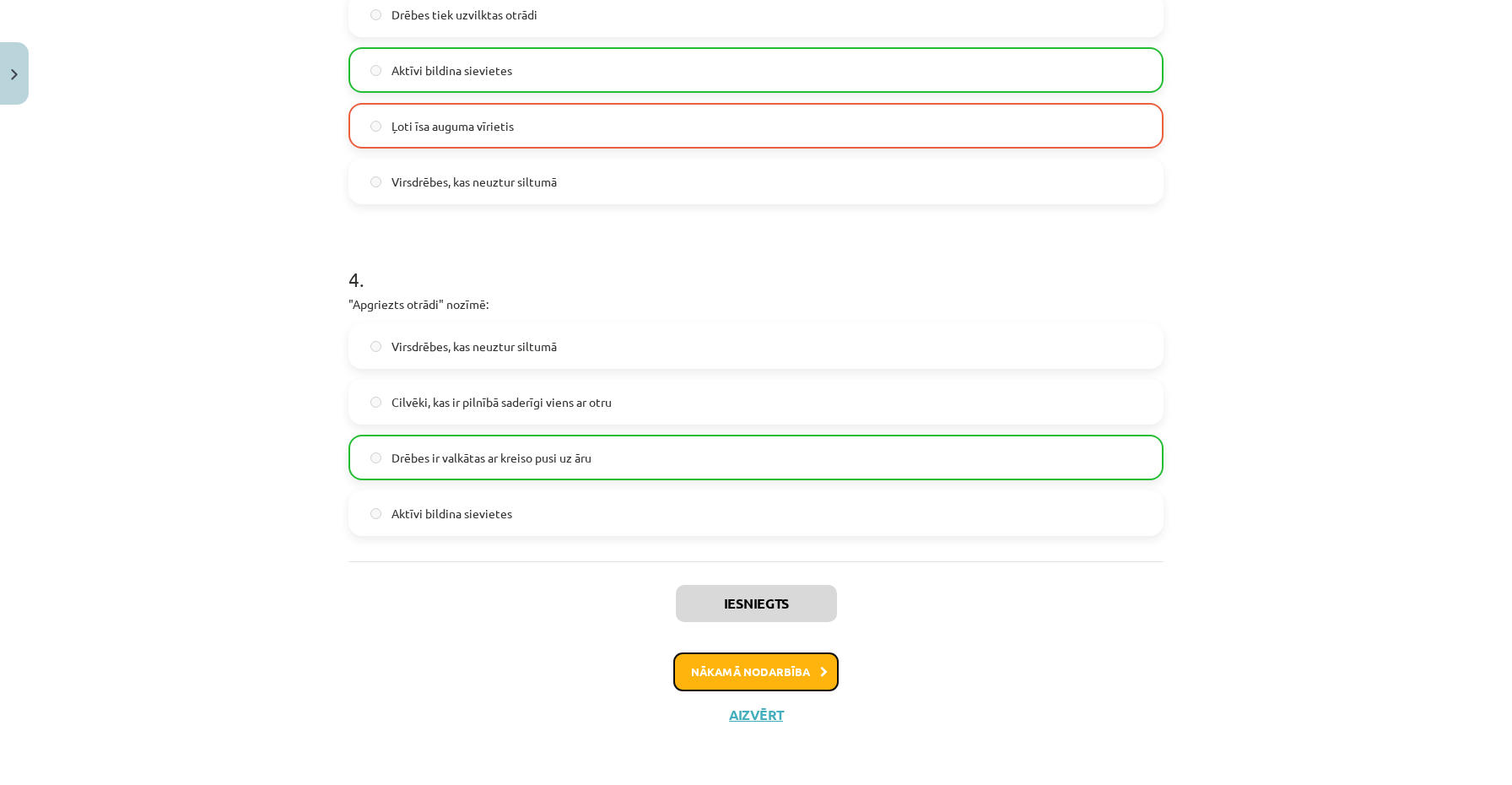
click at [746, 673] on font "Nākamā nodarbība" at bounding box center [751, 671] width 119 height 14
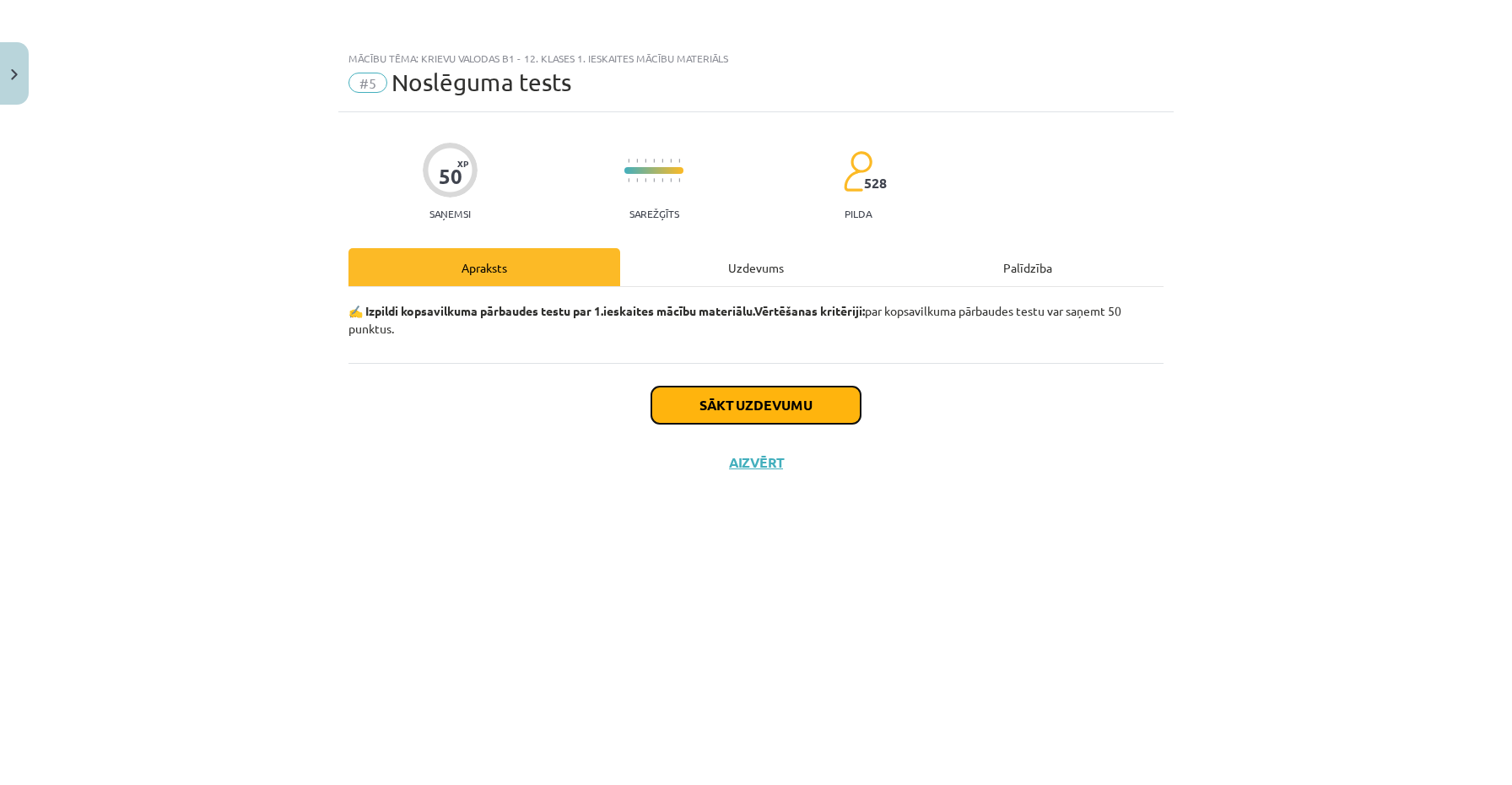
click at [749, 405] on font "Sākt uzdevumu" at bounding box center [756, 404] width 113 height 18
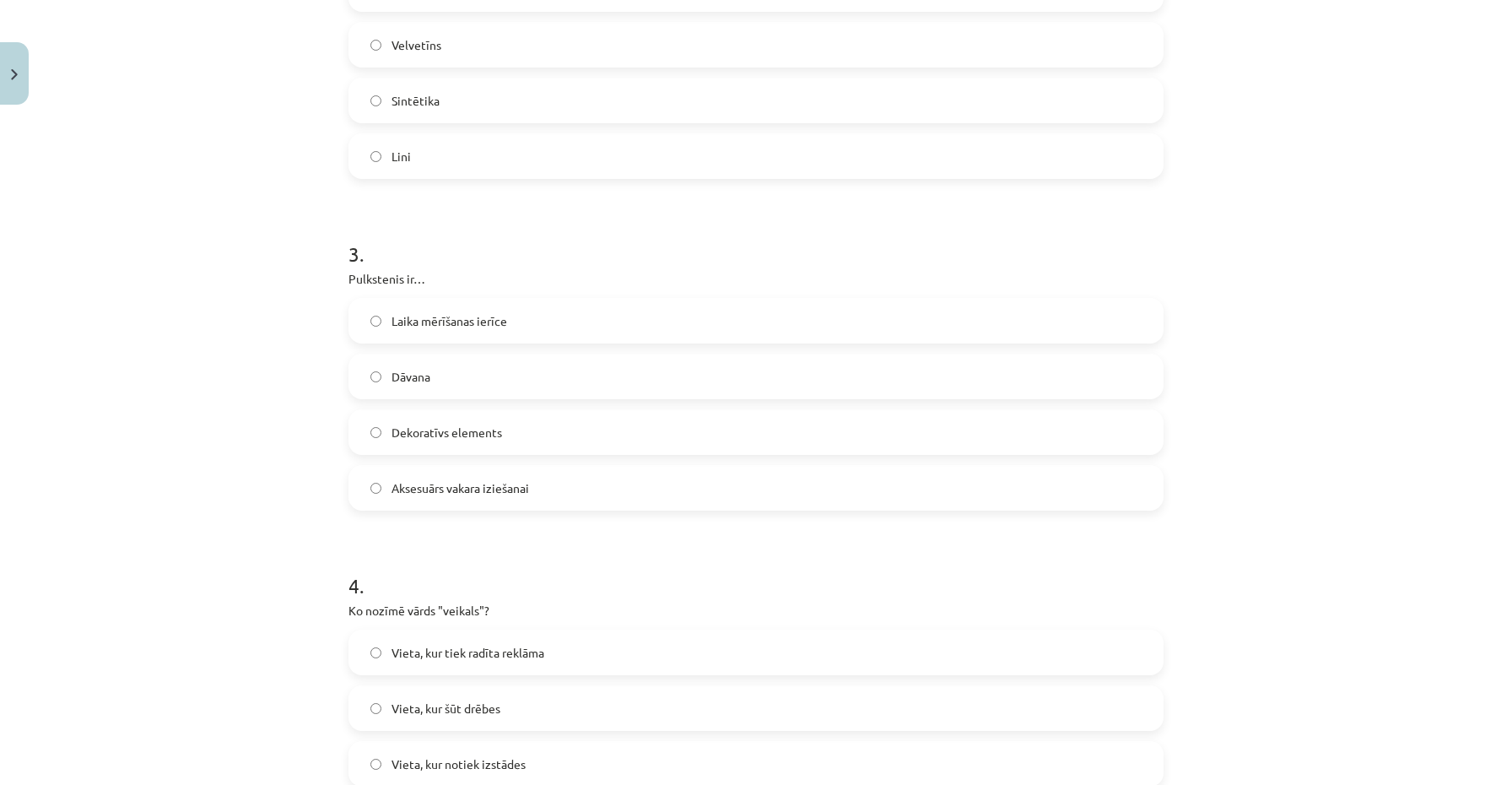
scroll to position [393, 0]
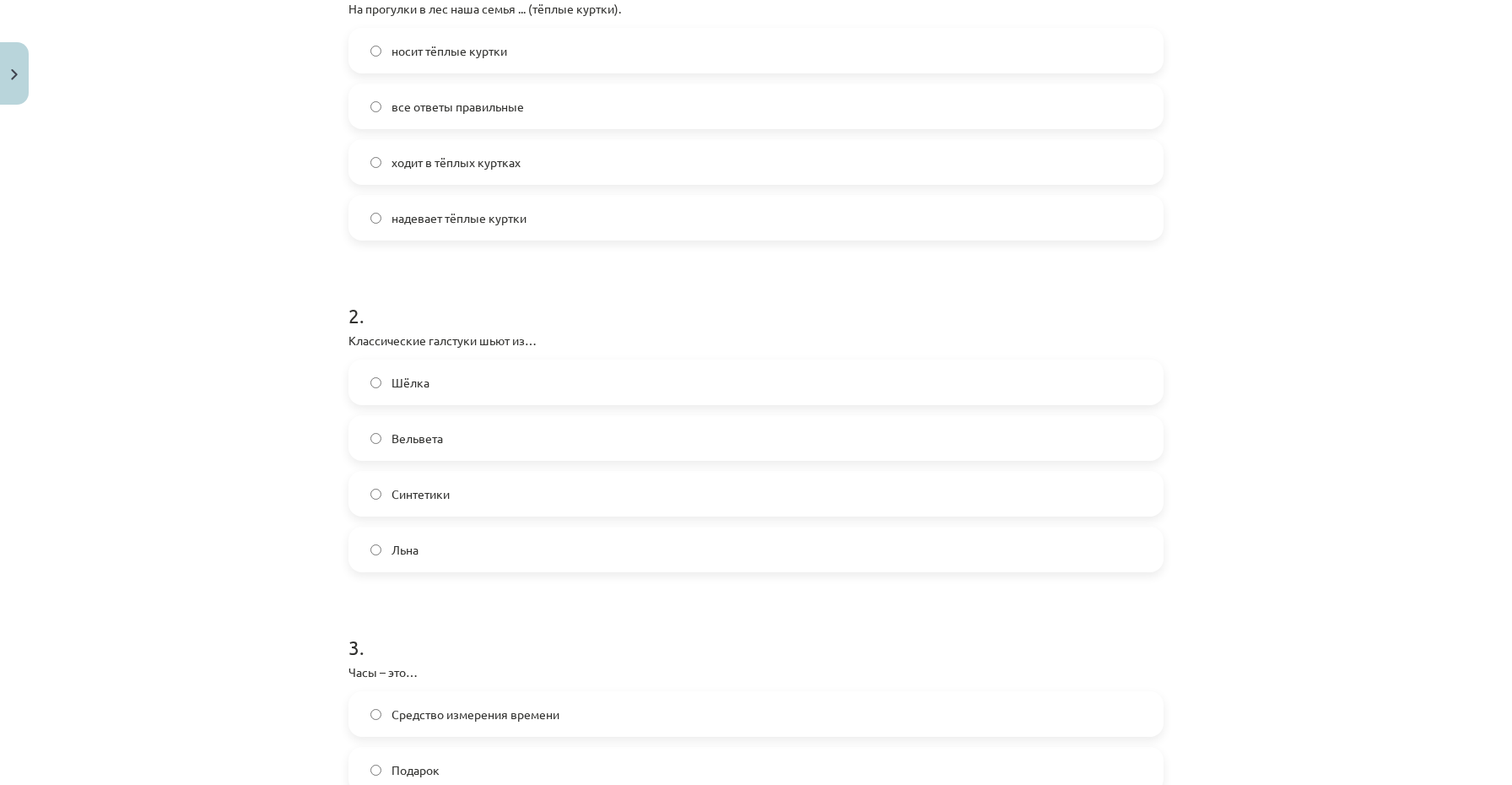
click at [1207, 195] on div "Mācību tēma: Krievu valodas b1 - 12. klases 1. ieskaites mācību materiāls #5 No…" at bounding box center [756, 392] width 1512 height 785
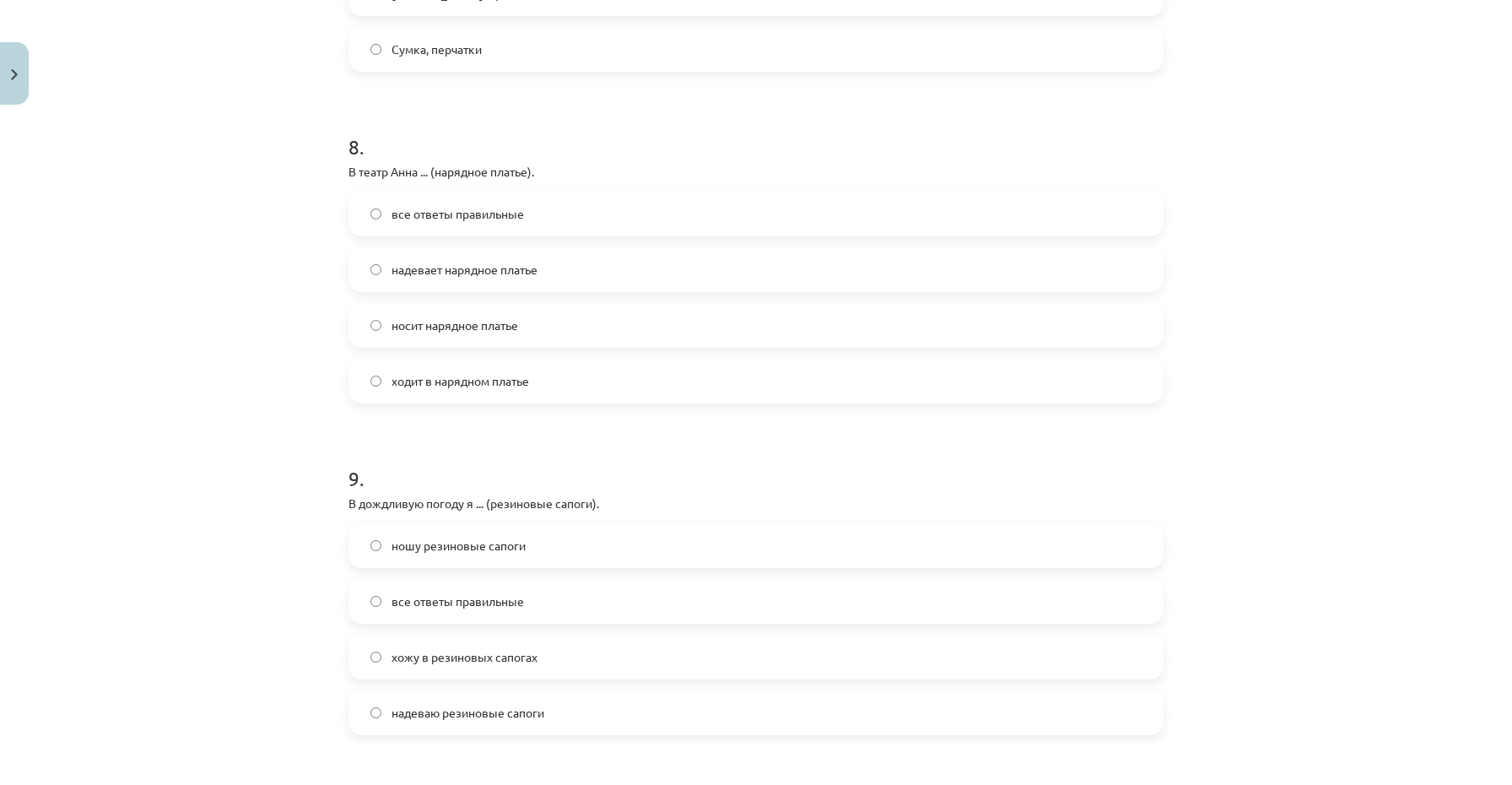
scroll to position [3030, 0]
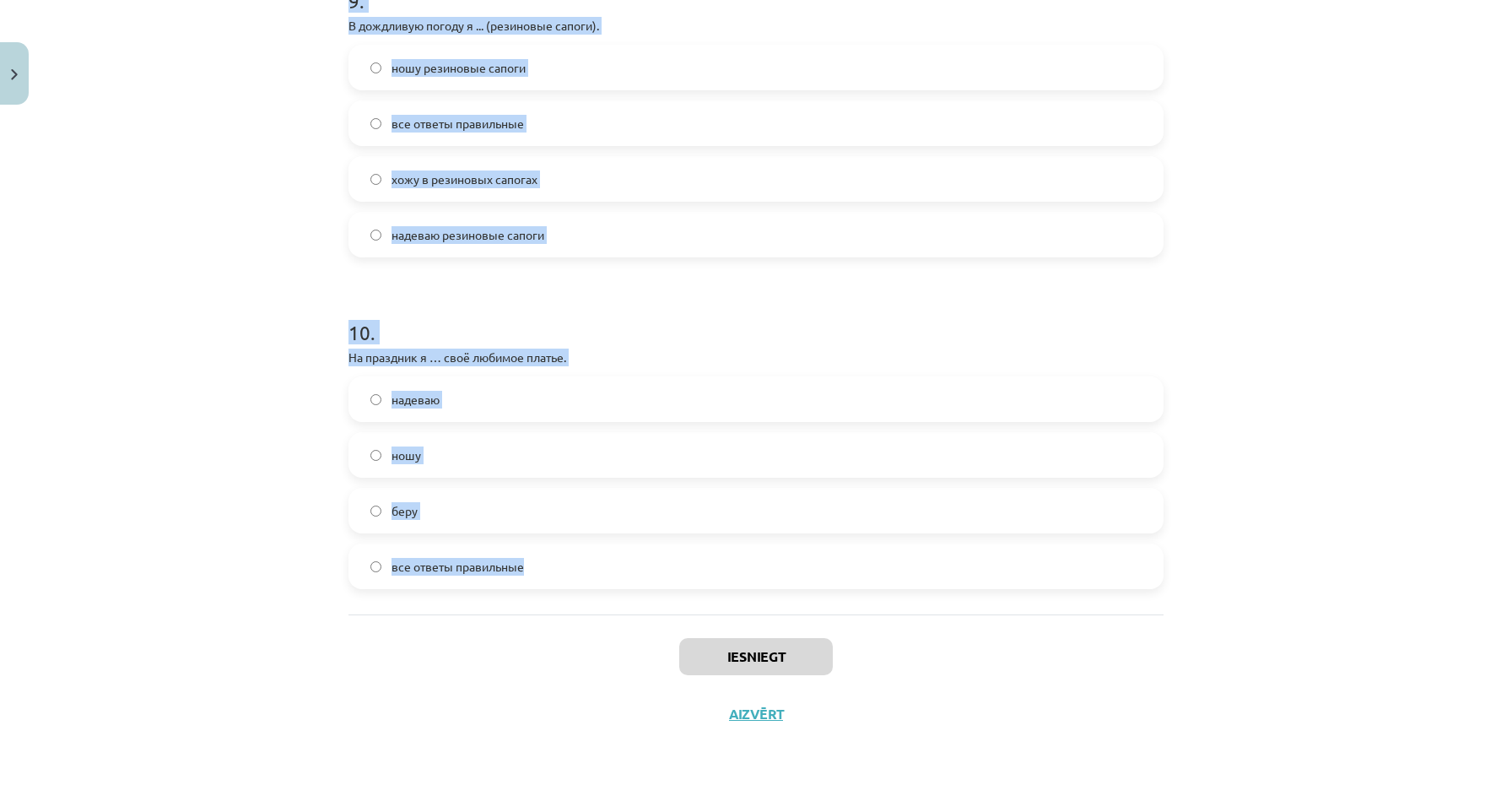
drag, startPoint x: 346, startPoint y: 382, endPoint x: 550, endPoint y: 567, distance: 275.4
copy form "1 . На прогулки в лес наша семья ... (тёплые куртки). носит тёплые куртки все о…"
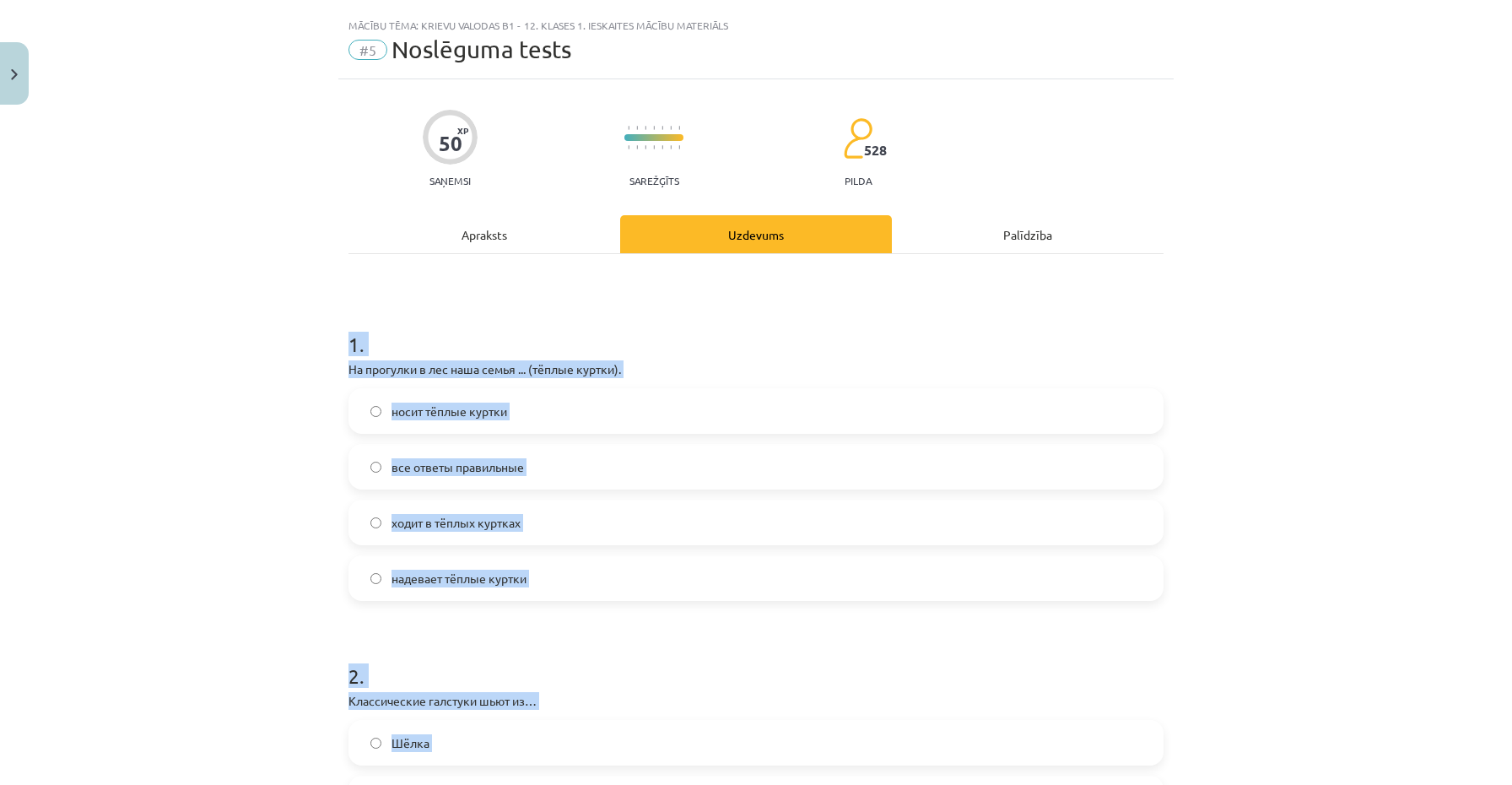
scroll to position [0, 0]
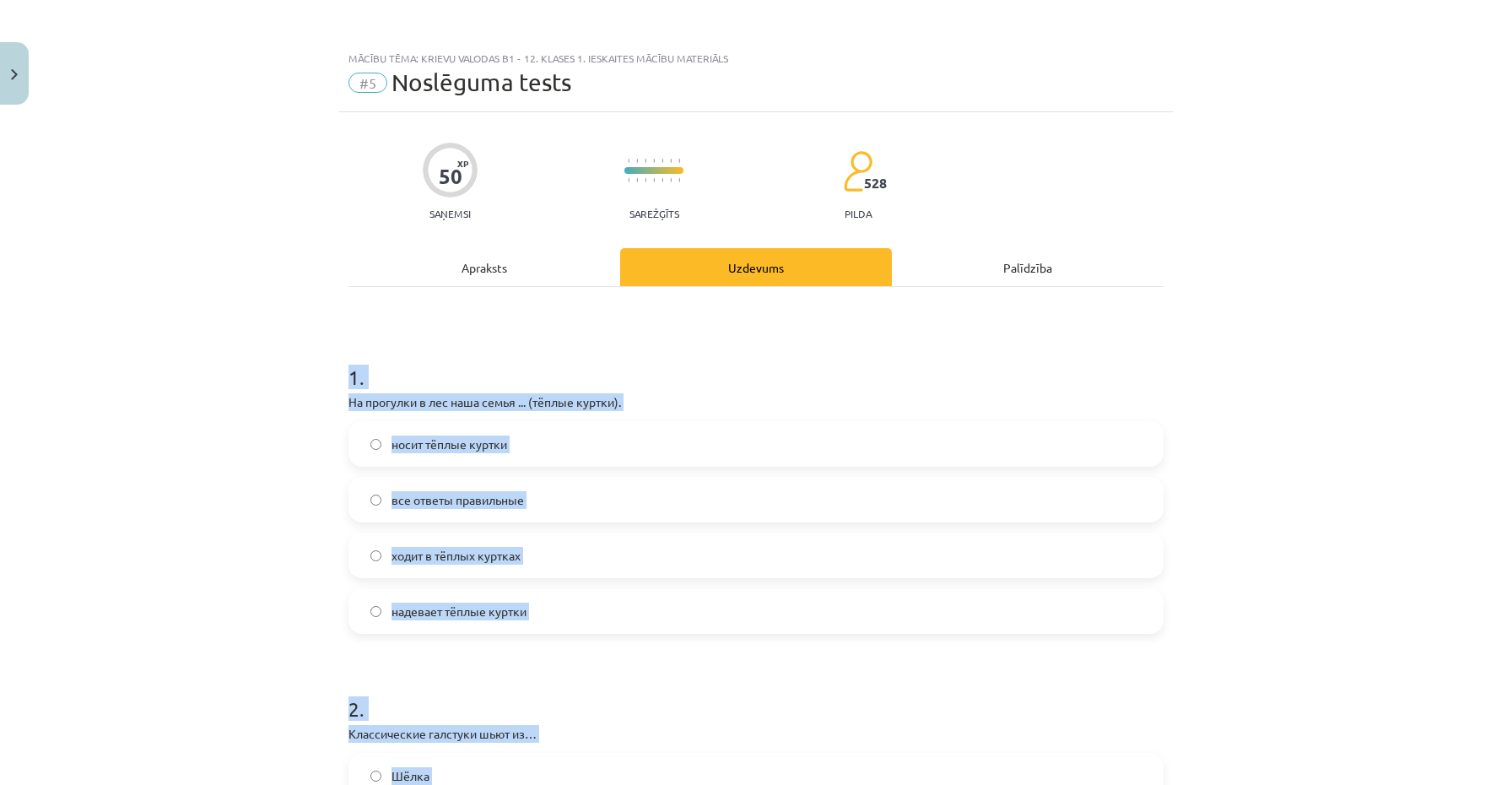
click at [253, 461] on div "Mācību tēma: Krievu valodas b1 - 12. klases 1. ieskaites mācību materiāls #5 No…" at bounding box center [756, 392] width 1512 height 785
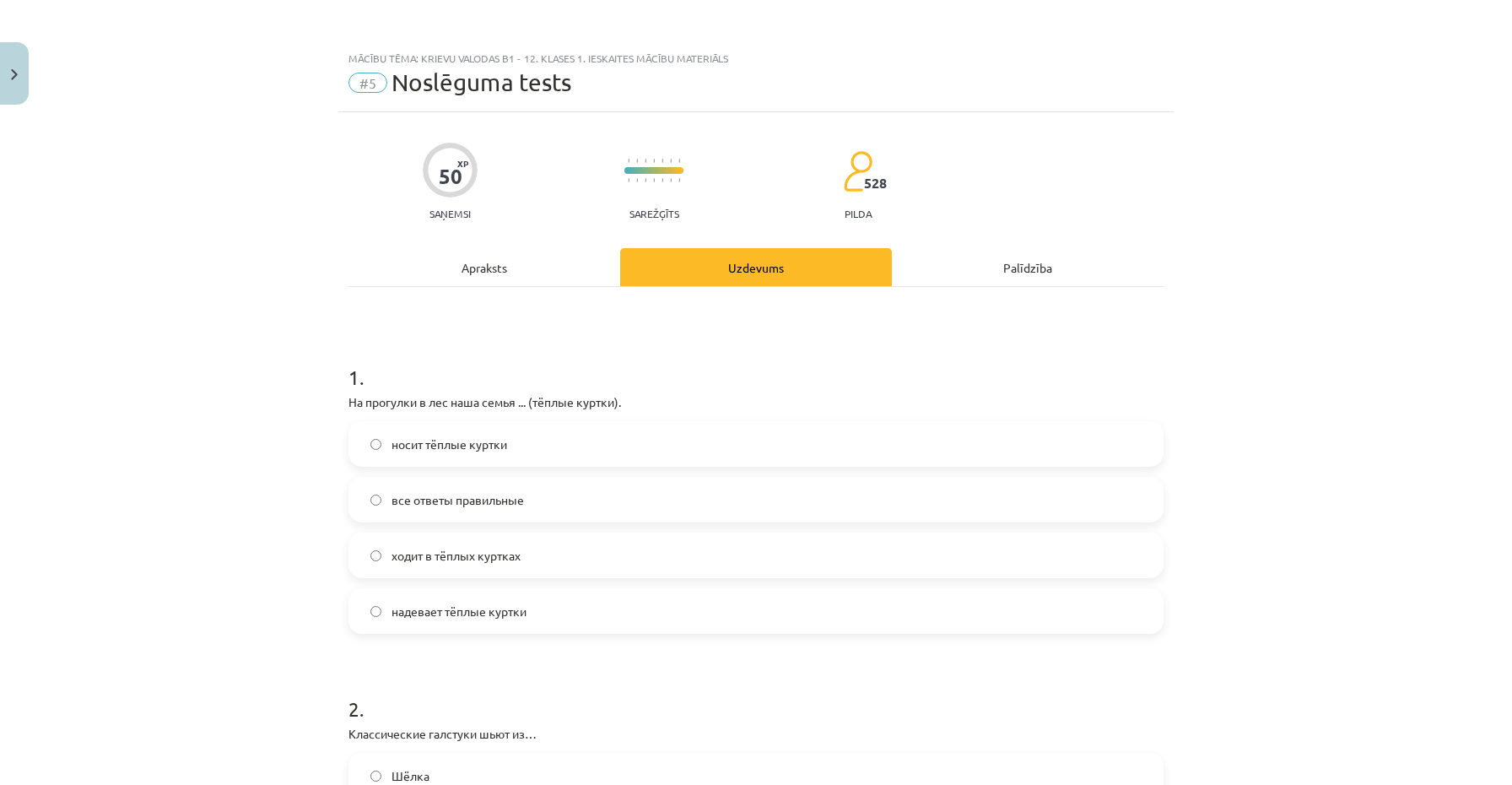
click at [477, 603] on span "надевает тёплые куртки" at bounding box center [459, 611] width 135 height 18
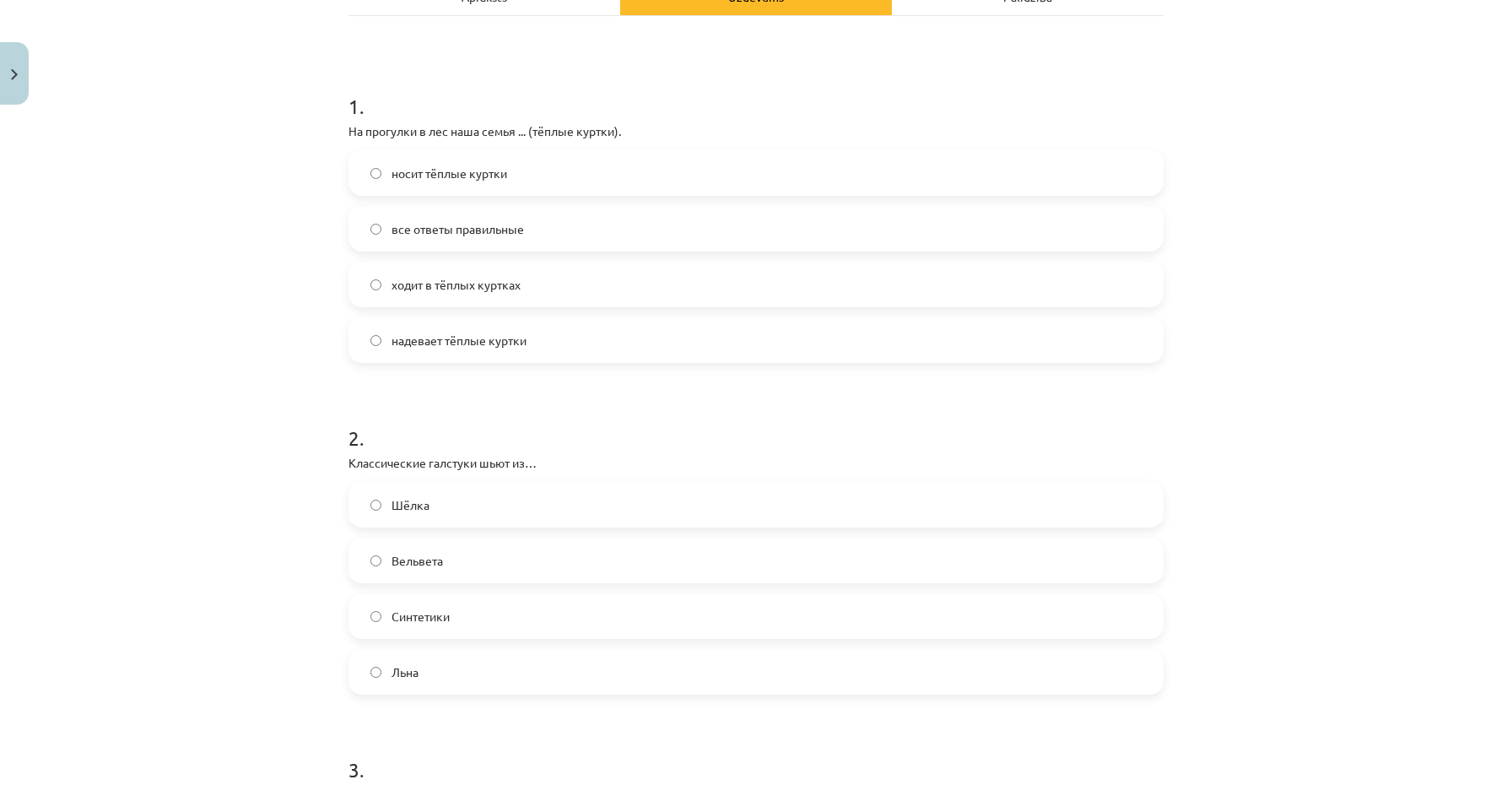
scroll to position [279, 0]
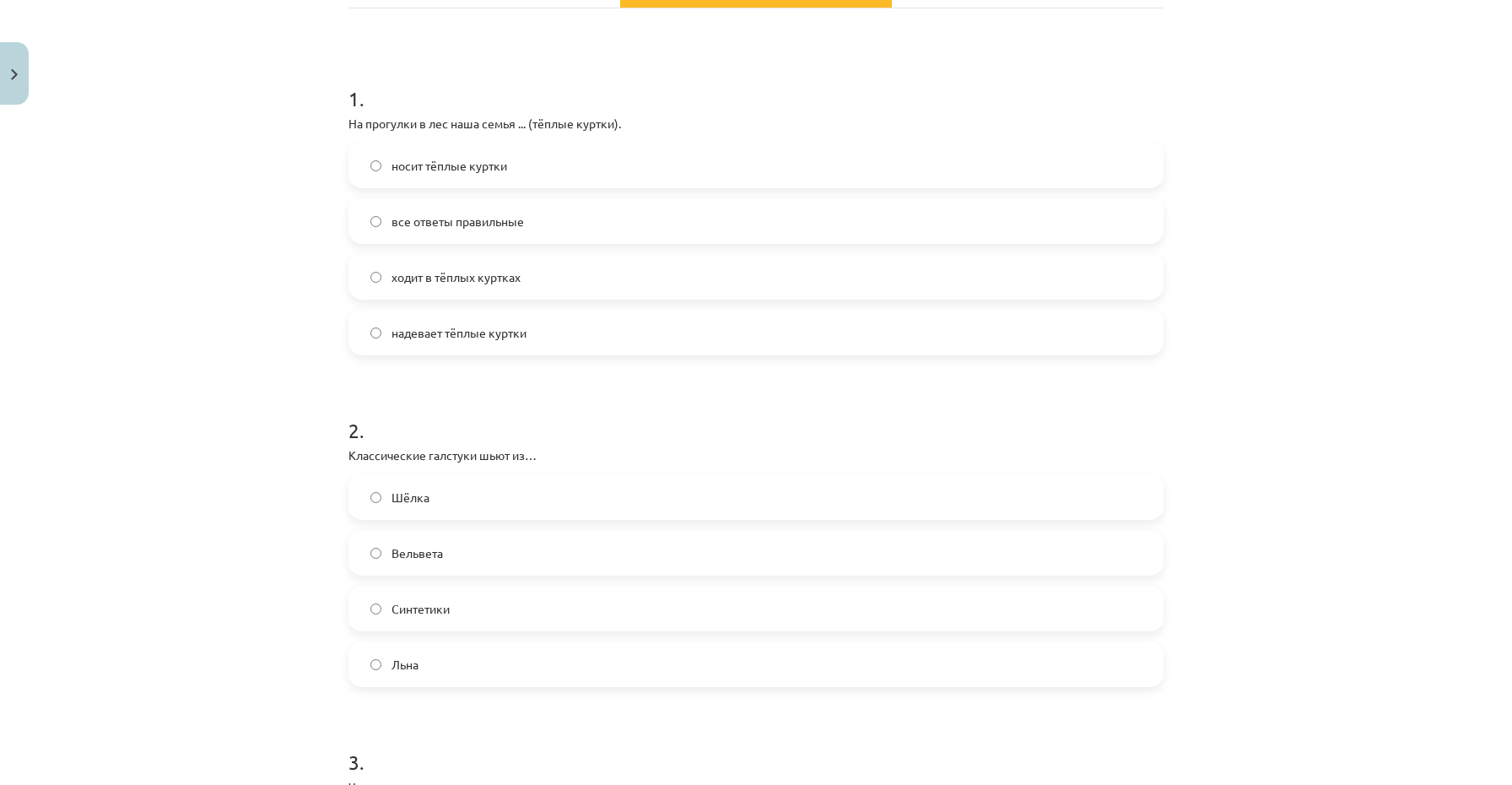
click at [414, 503] on span "Шёлка" at bounding box center [411, 497] width 38 height 18
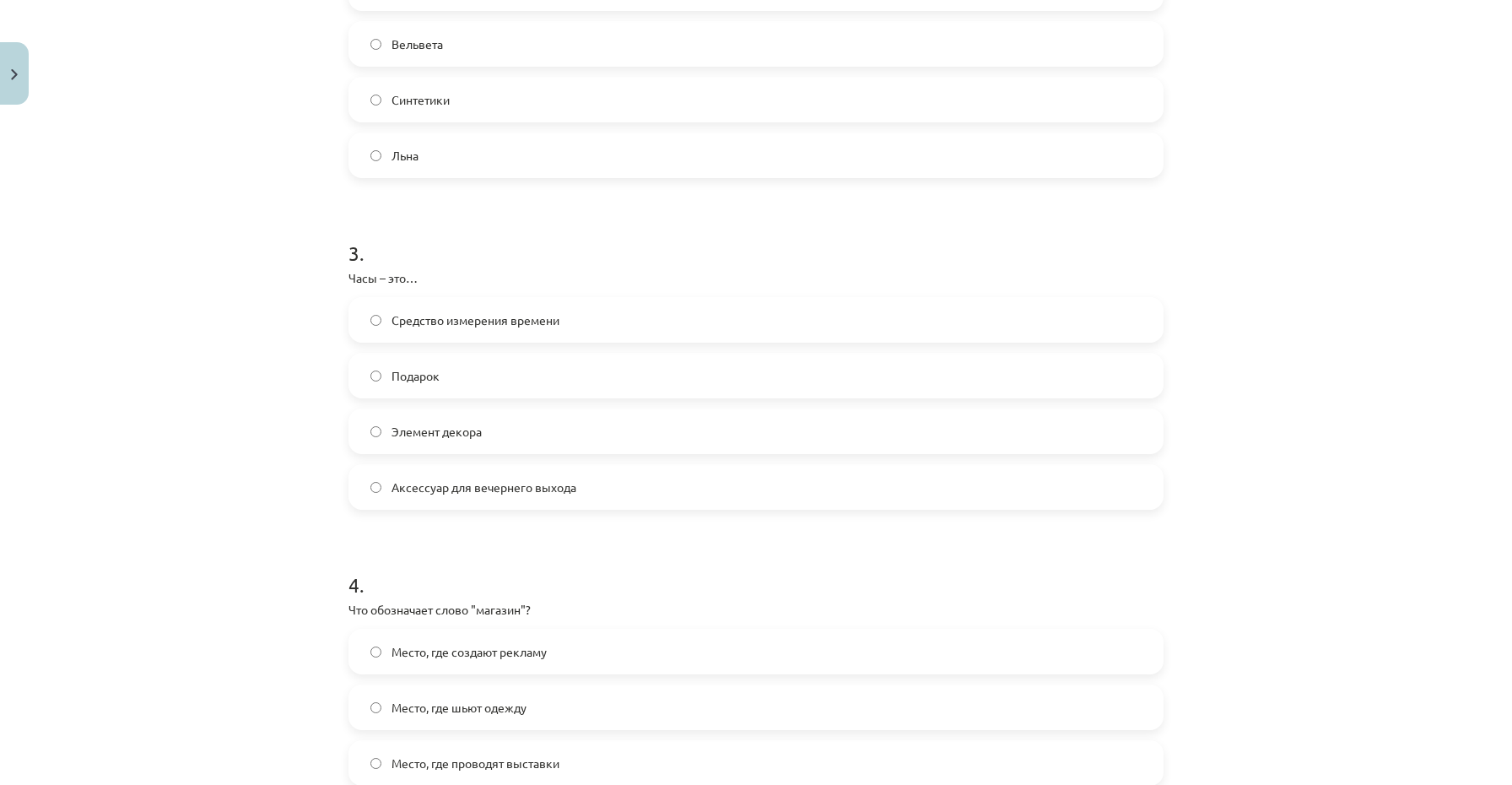
scroll to position [809, 0]
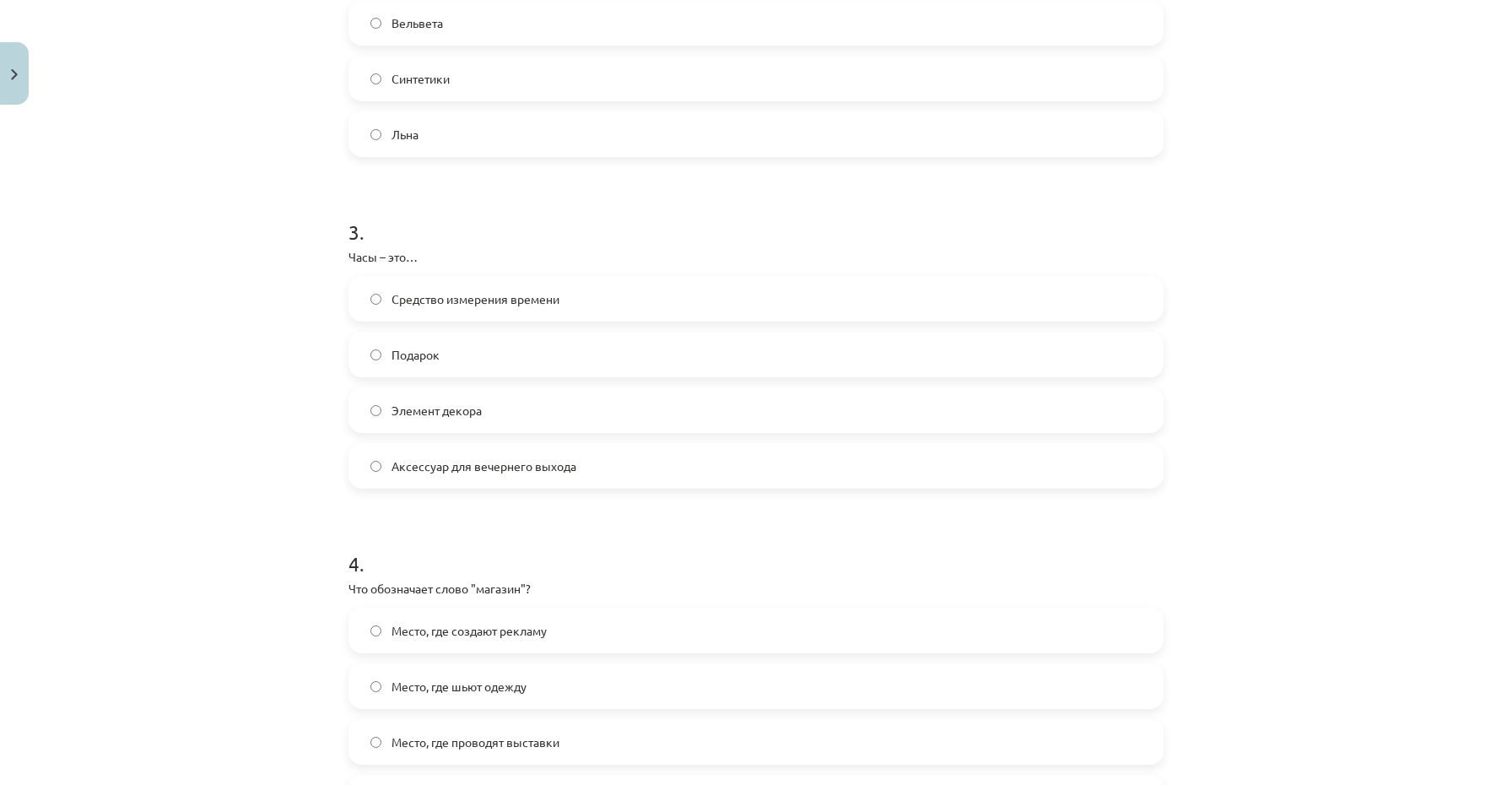
click at [549, 300] on span "Средство измерения времени" at bounding box center [476, 299] width 168 height 18
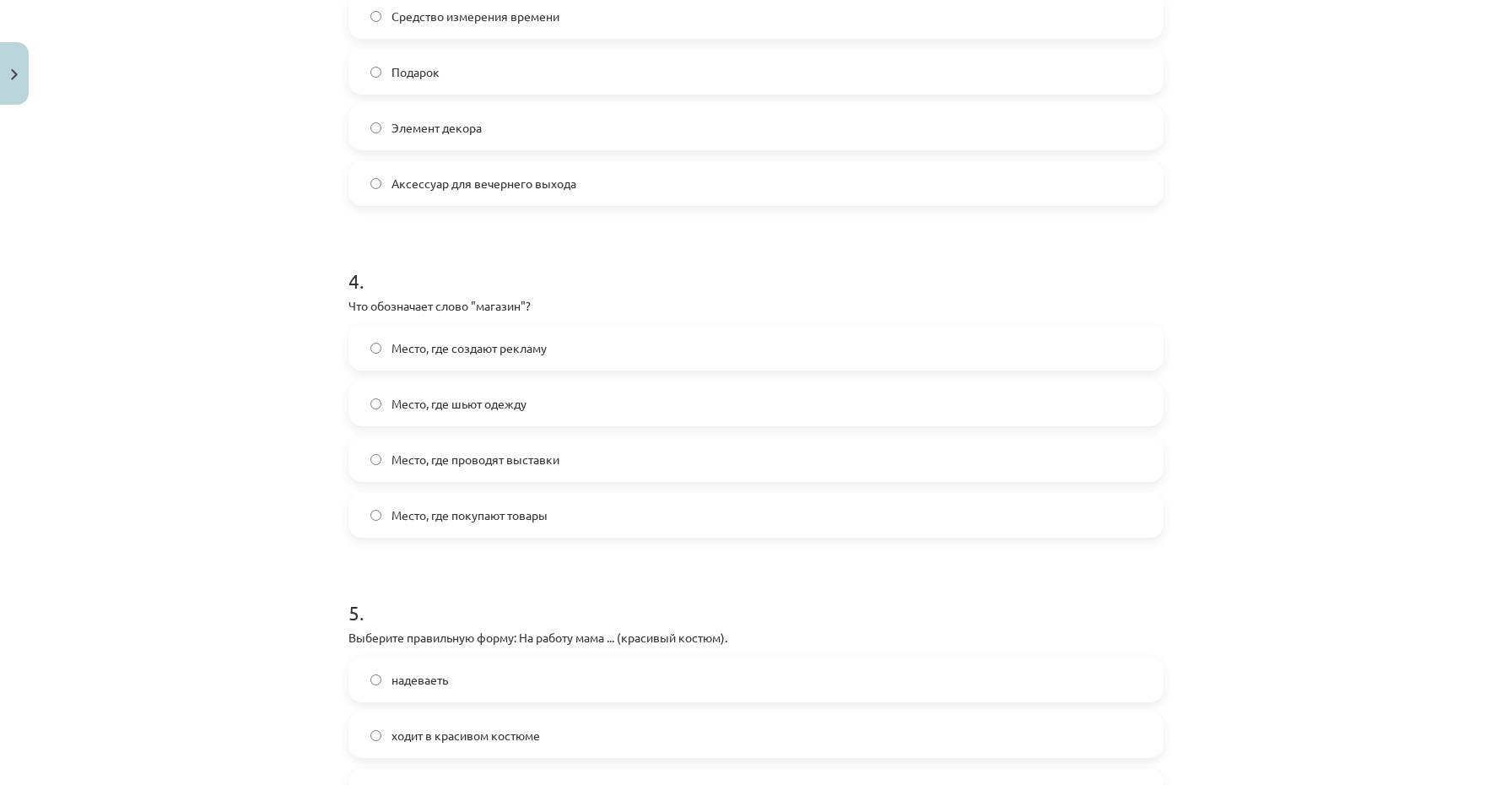
scroll to position [1101, 0]
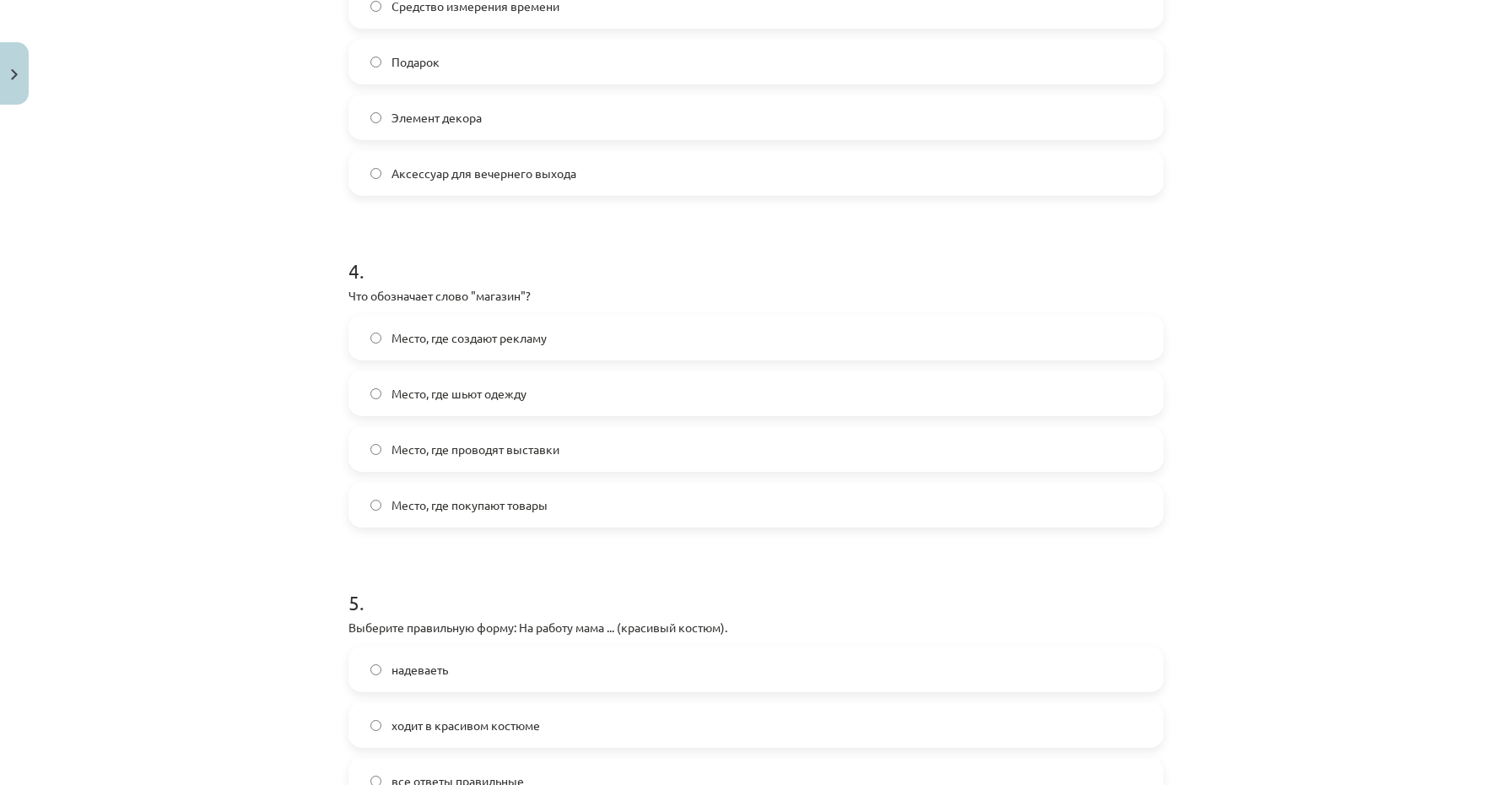
click at [490, 504] on span "Место, где покупают товары" at bounding box center [469, 504] width 156 height 18
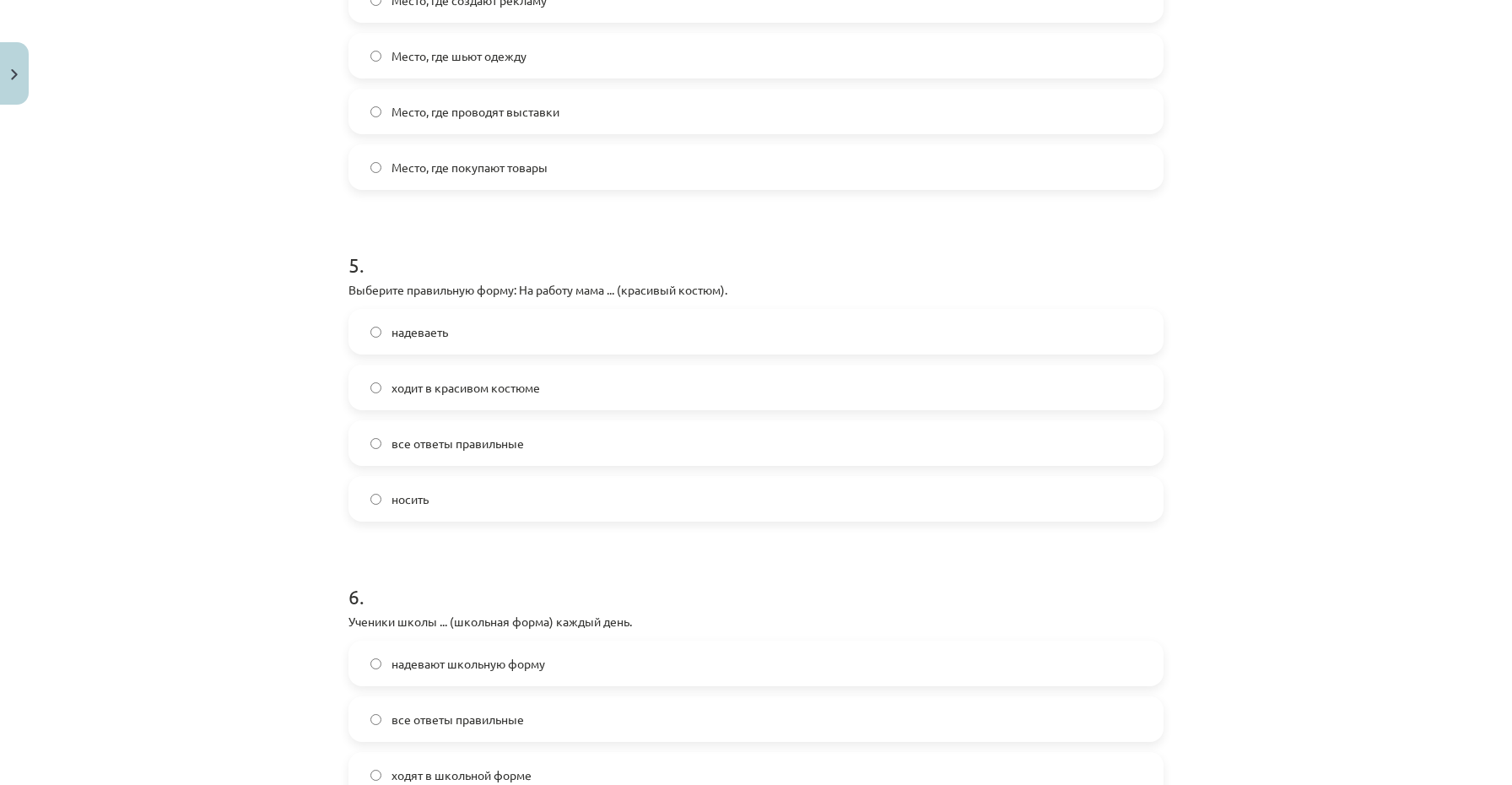
scroll to position [1440, 0]
click at [504, 391] on span "ходит в красивом костюме" at bounding box center [466, 386] width 148 height 18
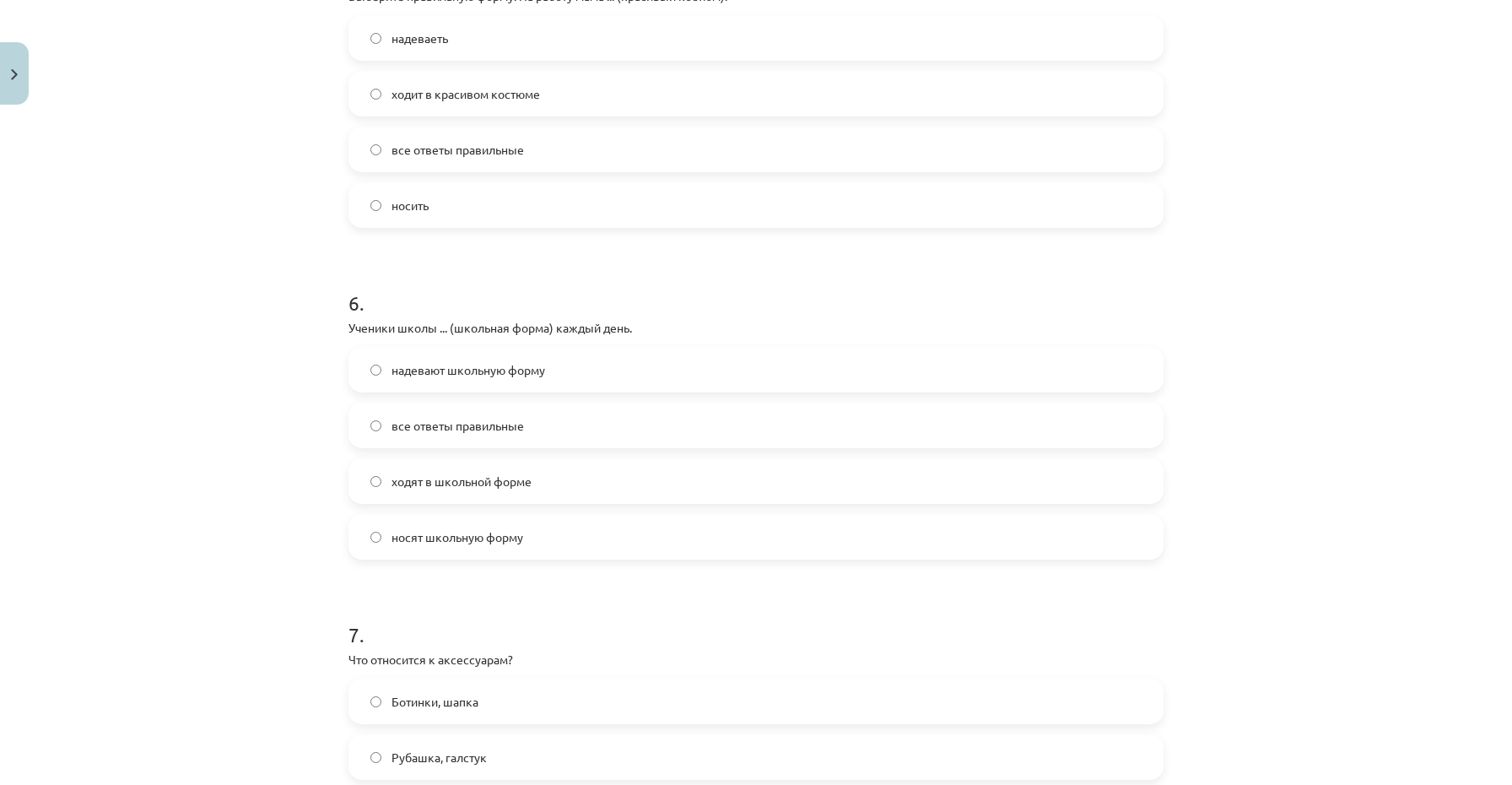
scroll to position [1753, 0]
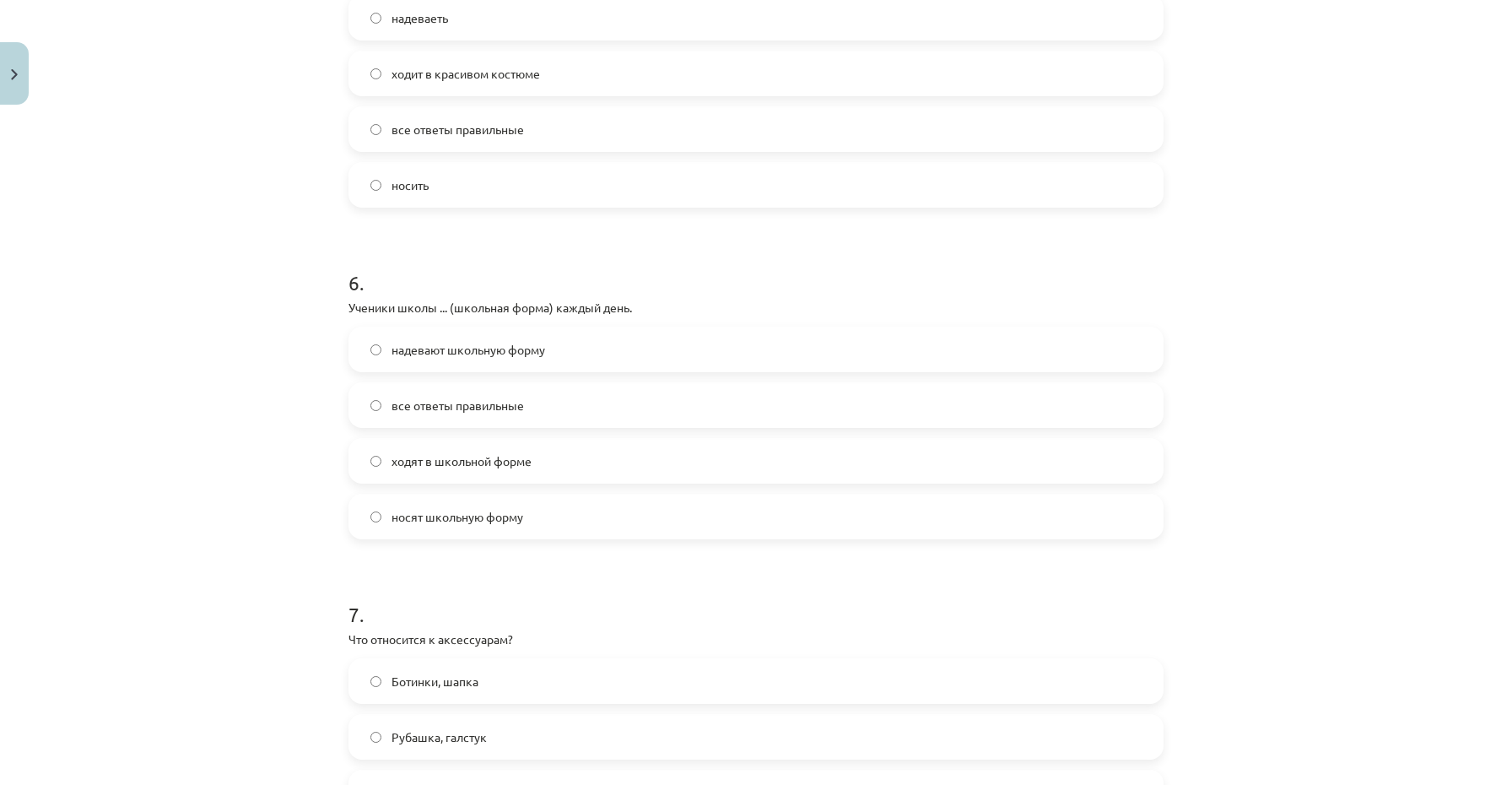
click at [534, 353] on span "надевают школьную форму" at bounding box center [468, 350] width 154 height 18
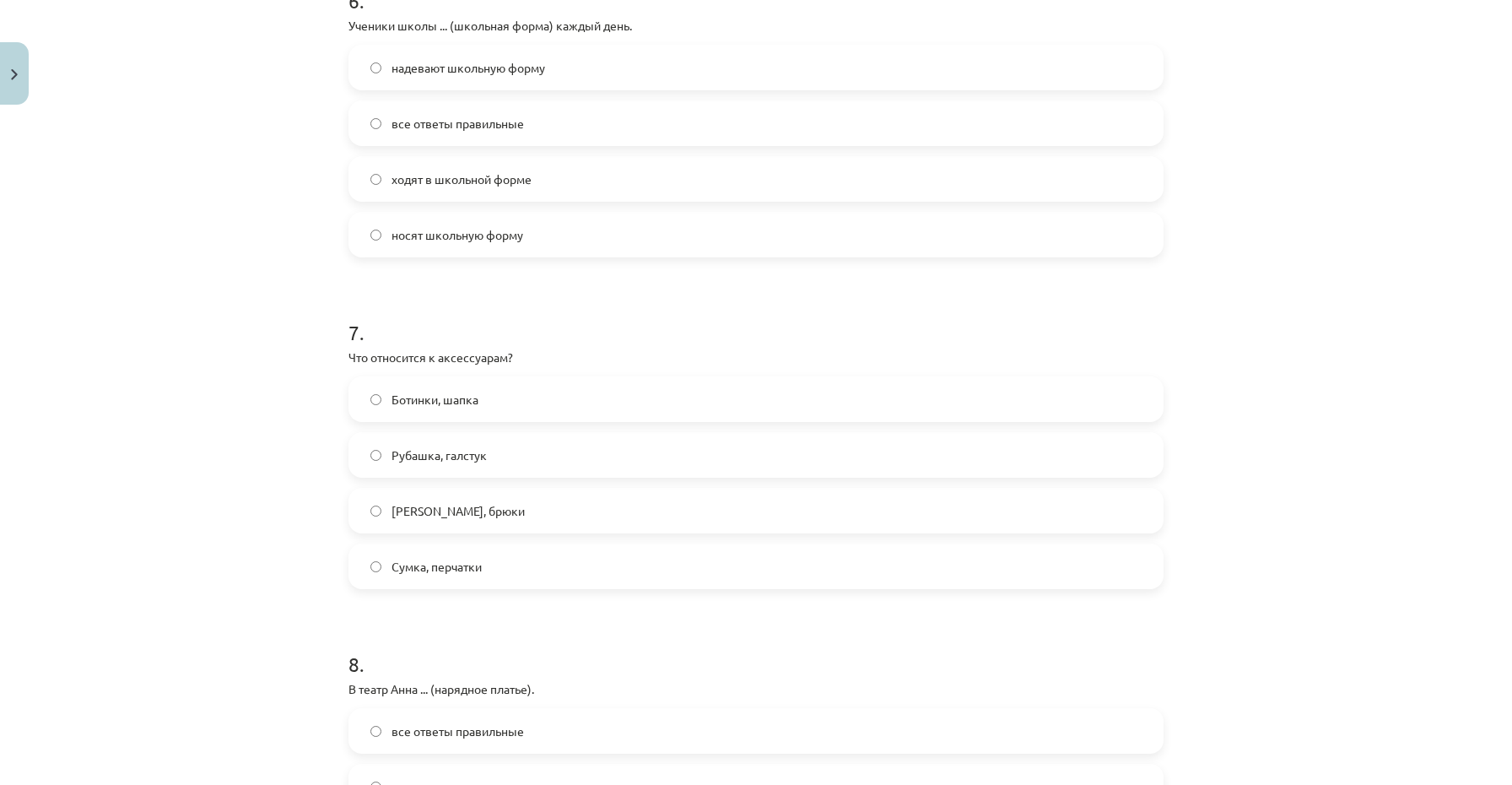
scroll to position [2161, 0]
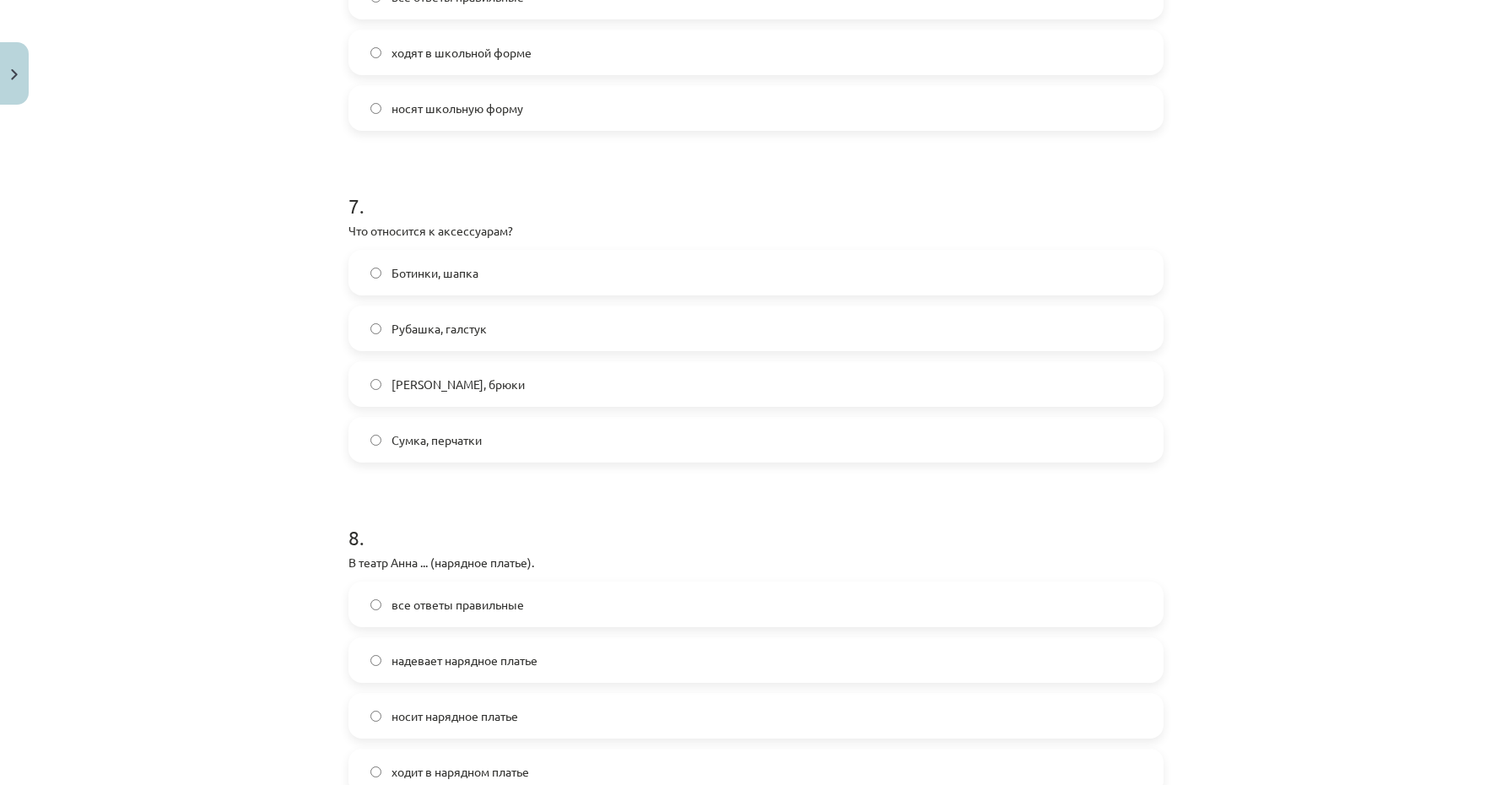
click at [440, 440] on span "Сумка, перчатки" at bounding box center [437, 440] width 91 height 18
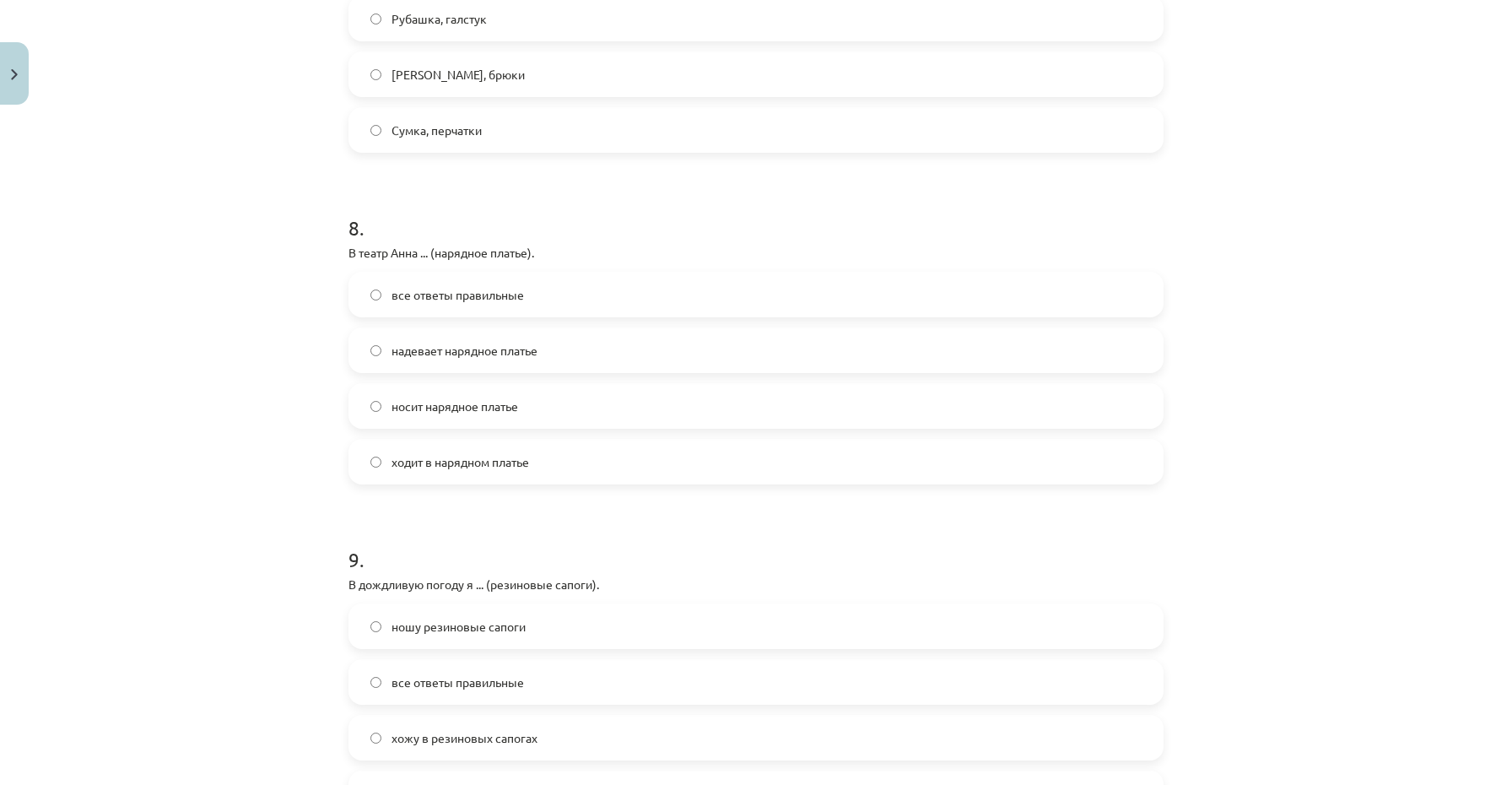
scroll to position [2482, 0]
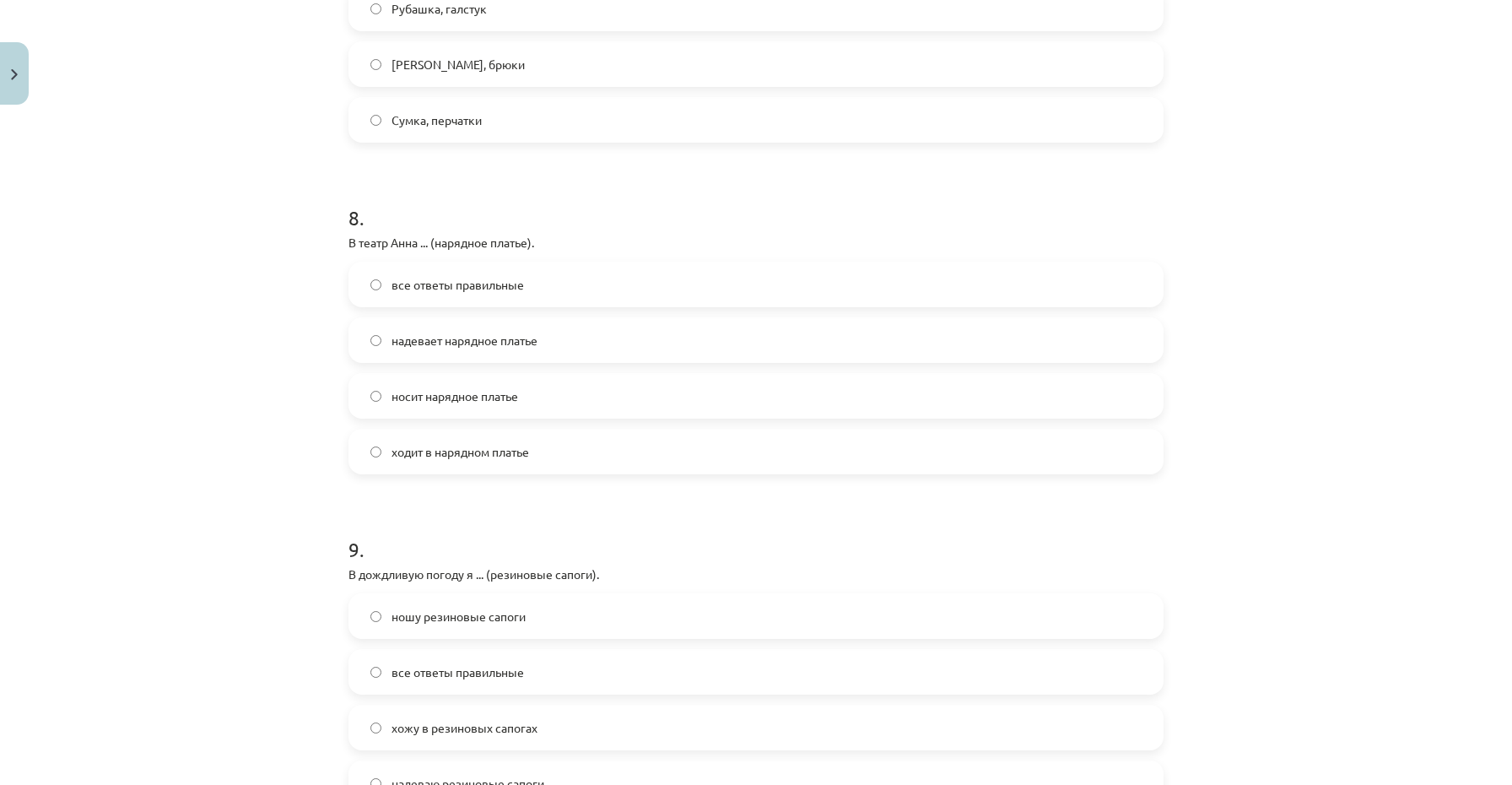
click at [475, 345] on span "надевает нарядное платье" at bounding box center [465, 340] width 146 height 18
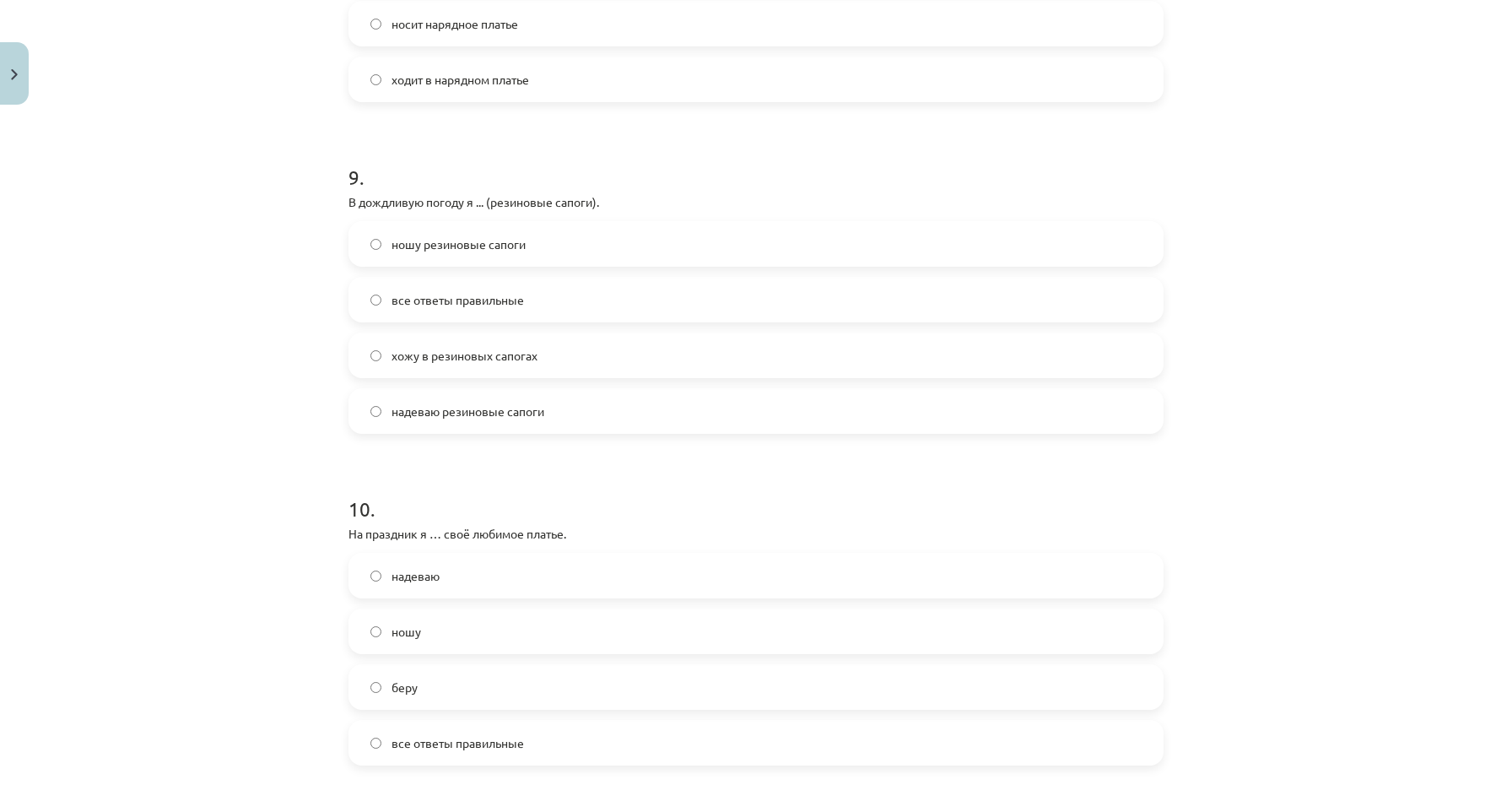
scroll to position [2859, 0]
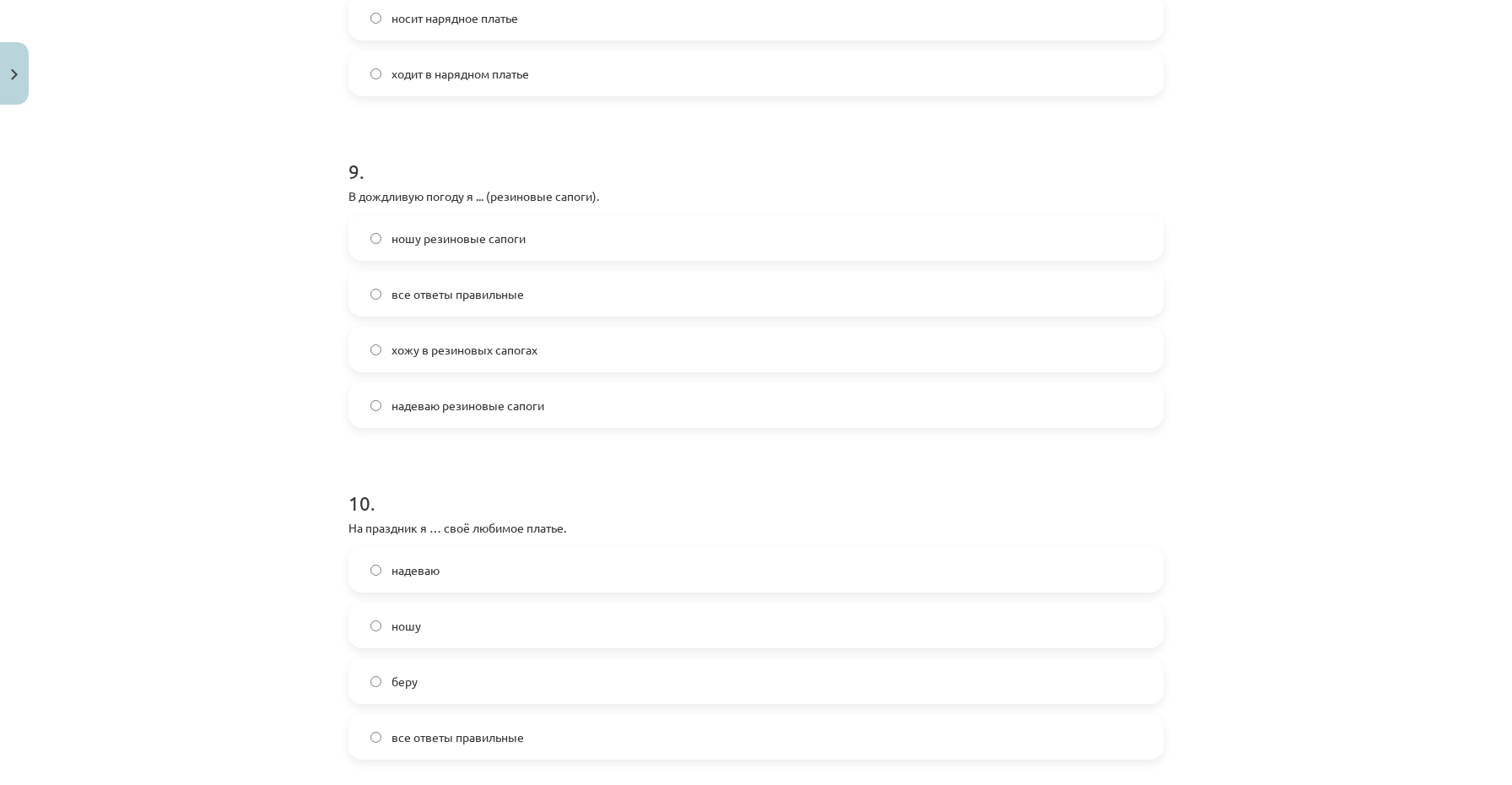
click at [539, 404] on span "надеваю резиновые сапоги" at bounding box center [468, 405] width 153 height 18
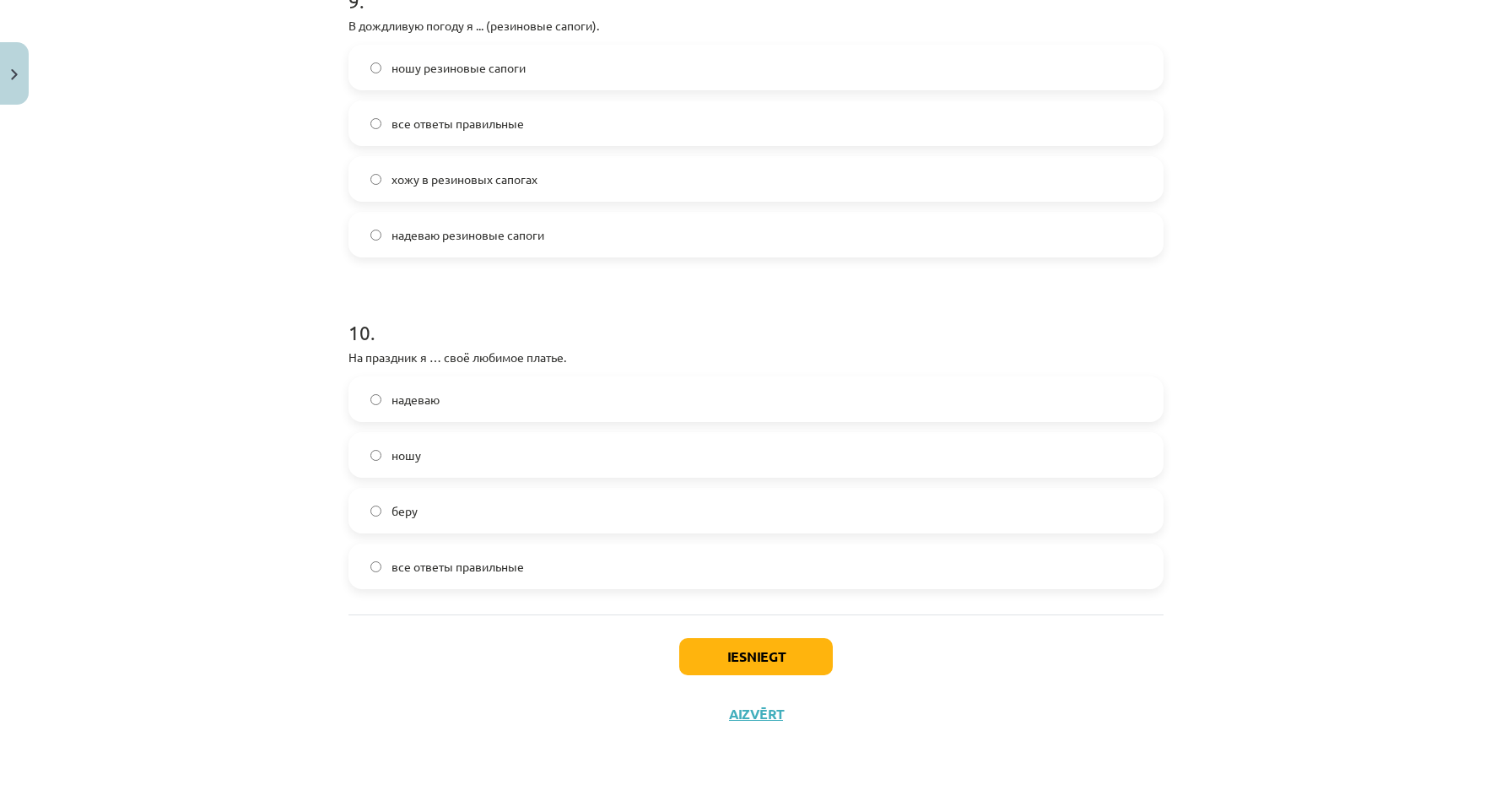
click at [473, 405] on label "надеваю" at bounding box center [756, 399] width 812 height 43
click at [727, 661] on button "Iesniegt" at bounding box center [756, 657] width 154 height 37
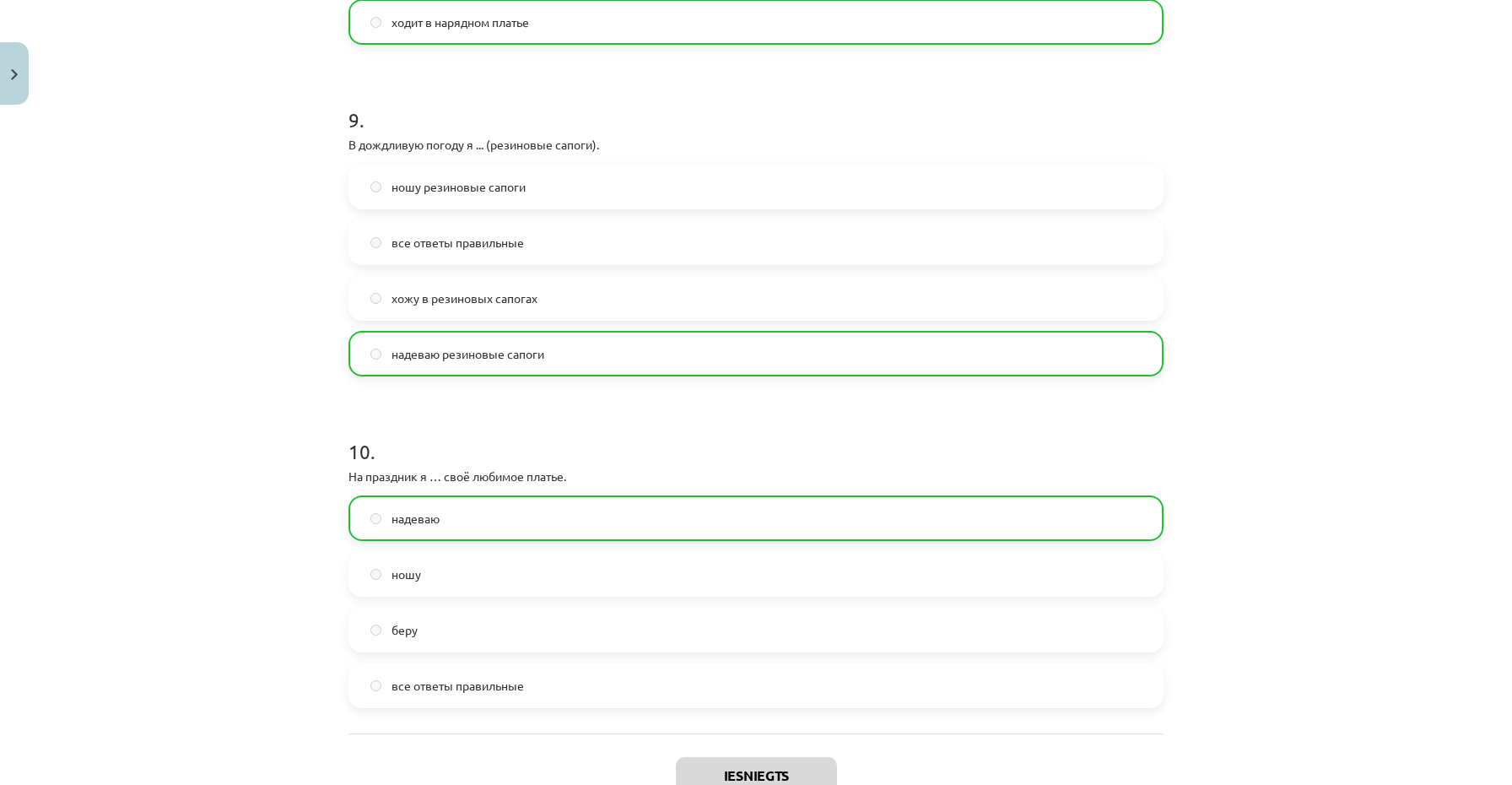
scroll to position [3083, 0]
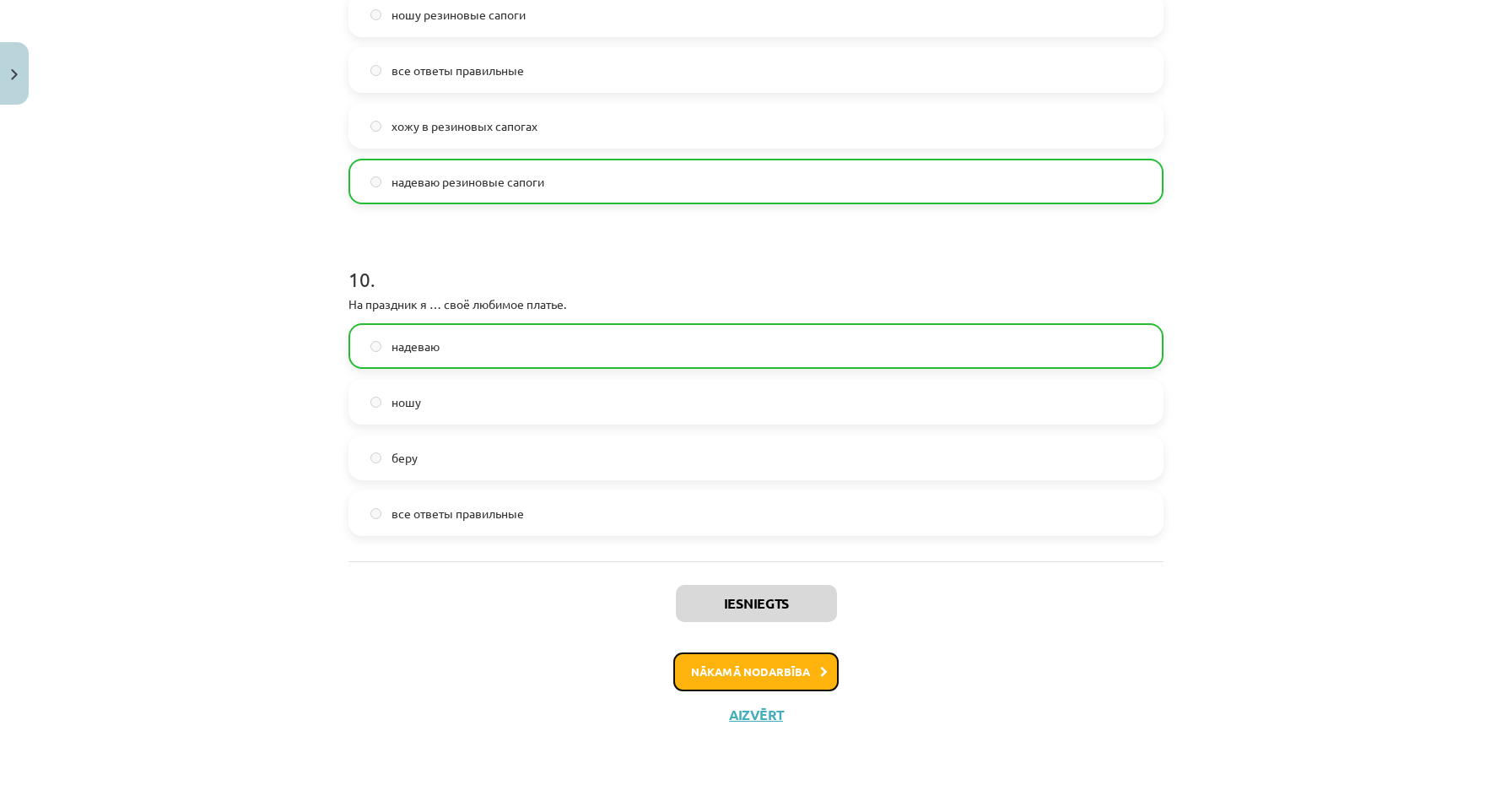
click at [744, 680] on button "Nākamā nodarbība" at bounding box center [756, 672] width 165 height 39
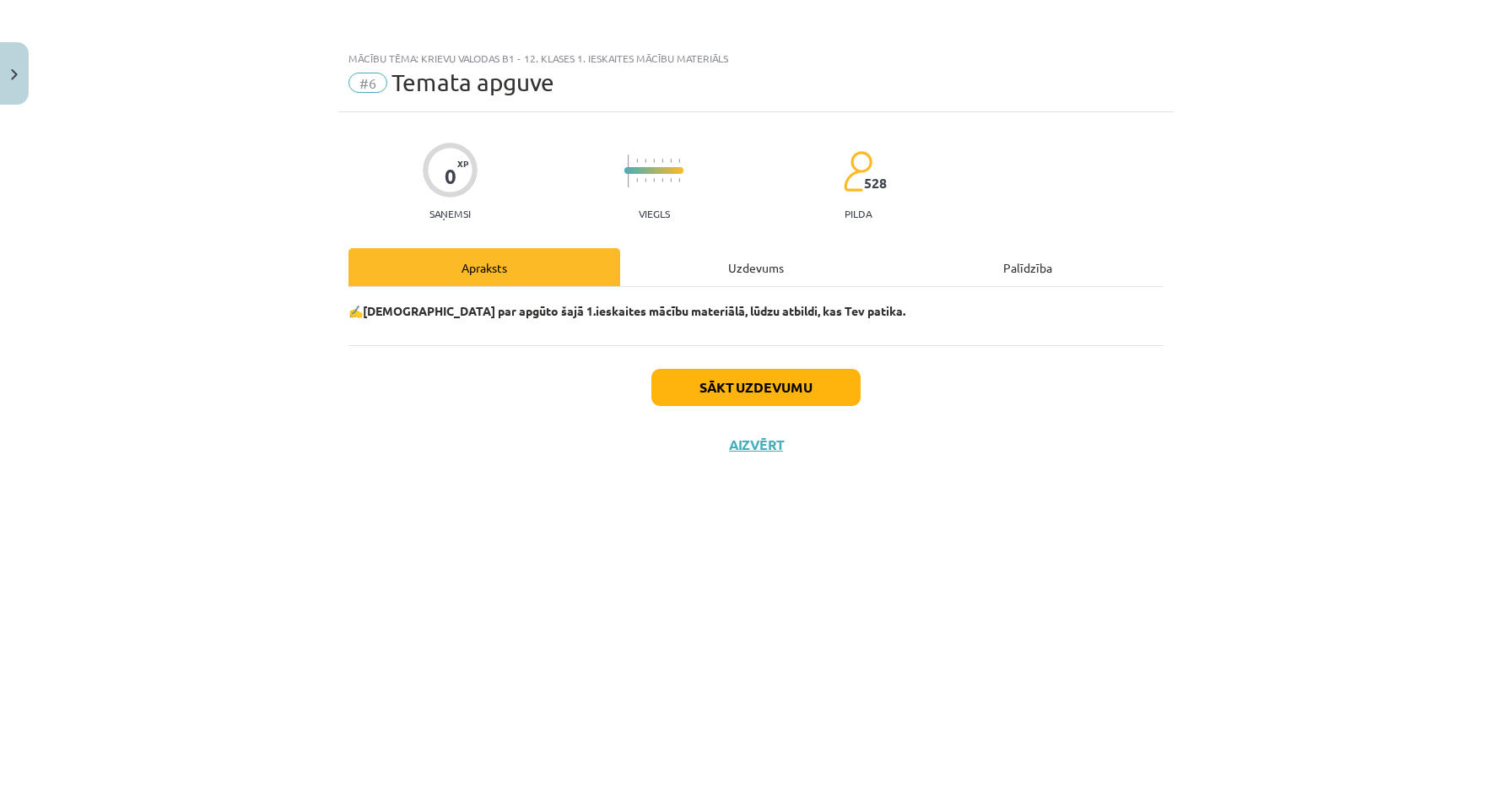
scroll to position [0, 0]
click at [797, 390] on button "Sākt uzdevumu" at bounding box center [756, 386] width 210 height 37
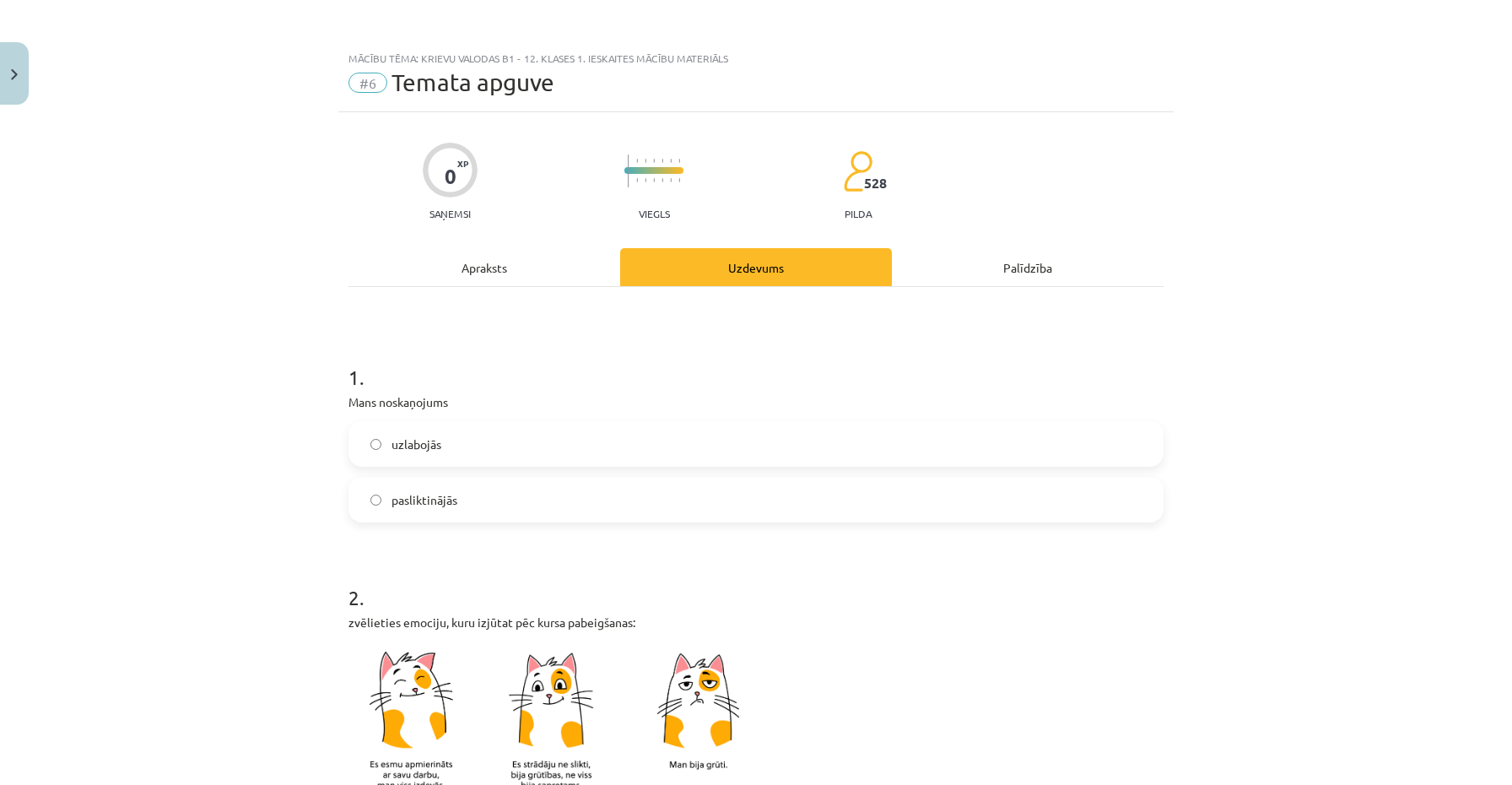
click at [616, 440] on label "uzlabojās" at bounding box center [756, 444] width 812 height 43
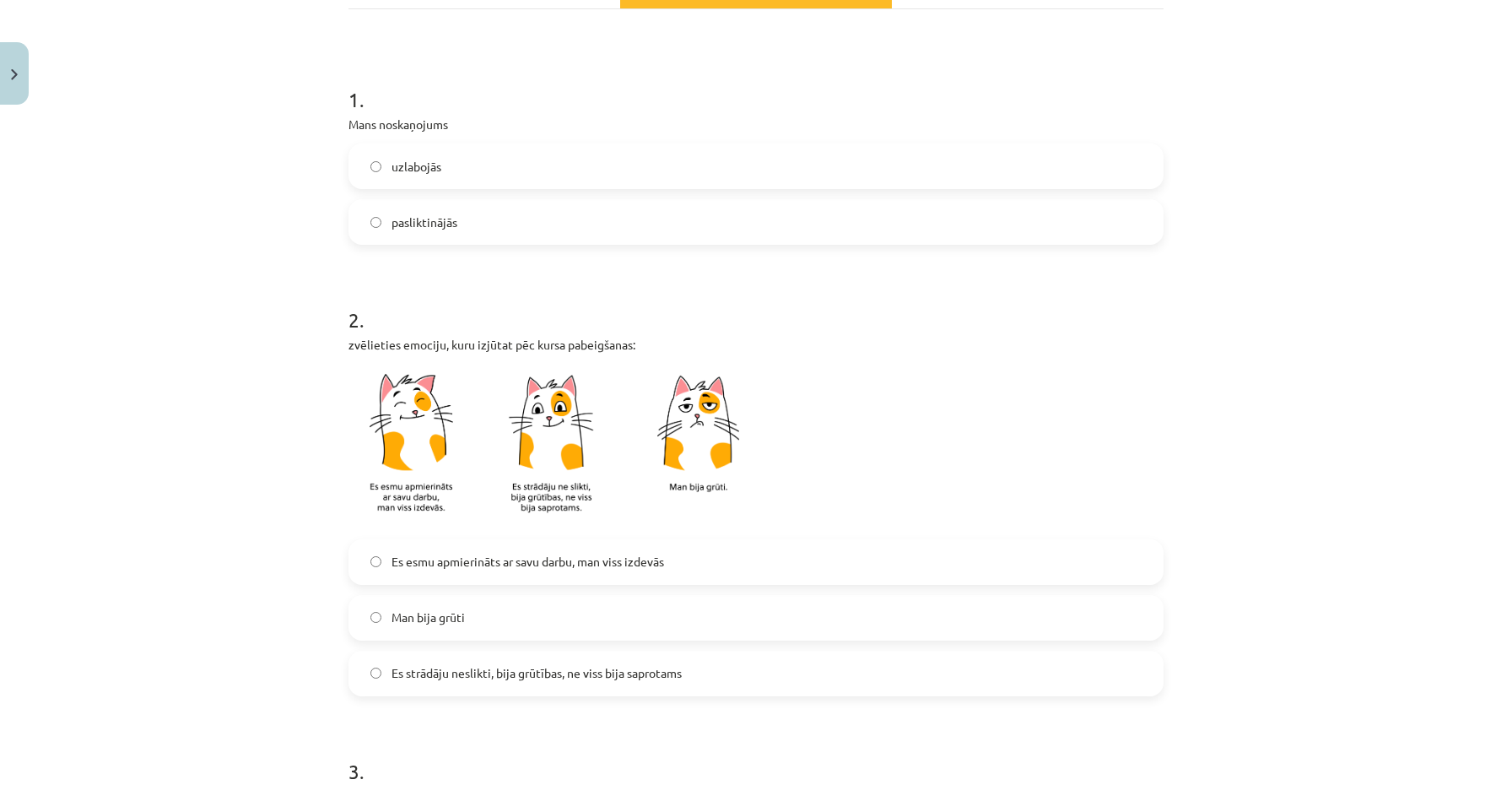
scroll to position [282, 0]
click at [503, 632] on label "Man bija grūti" at bounding box center [756, 614] width 812 height 43
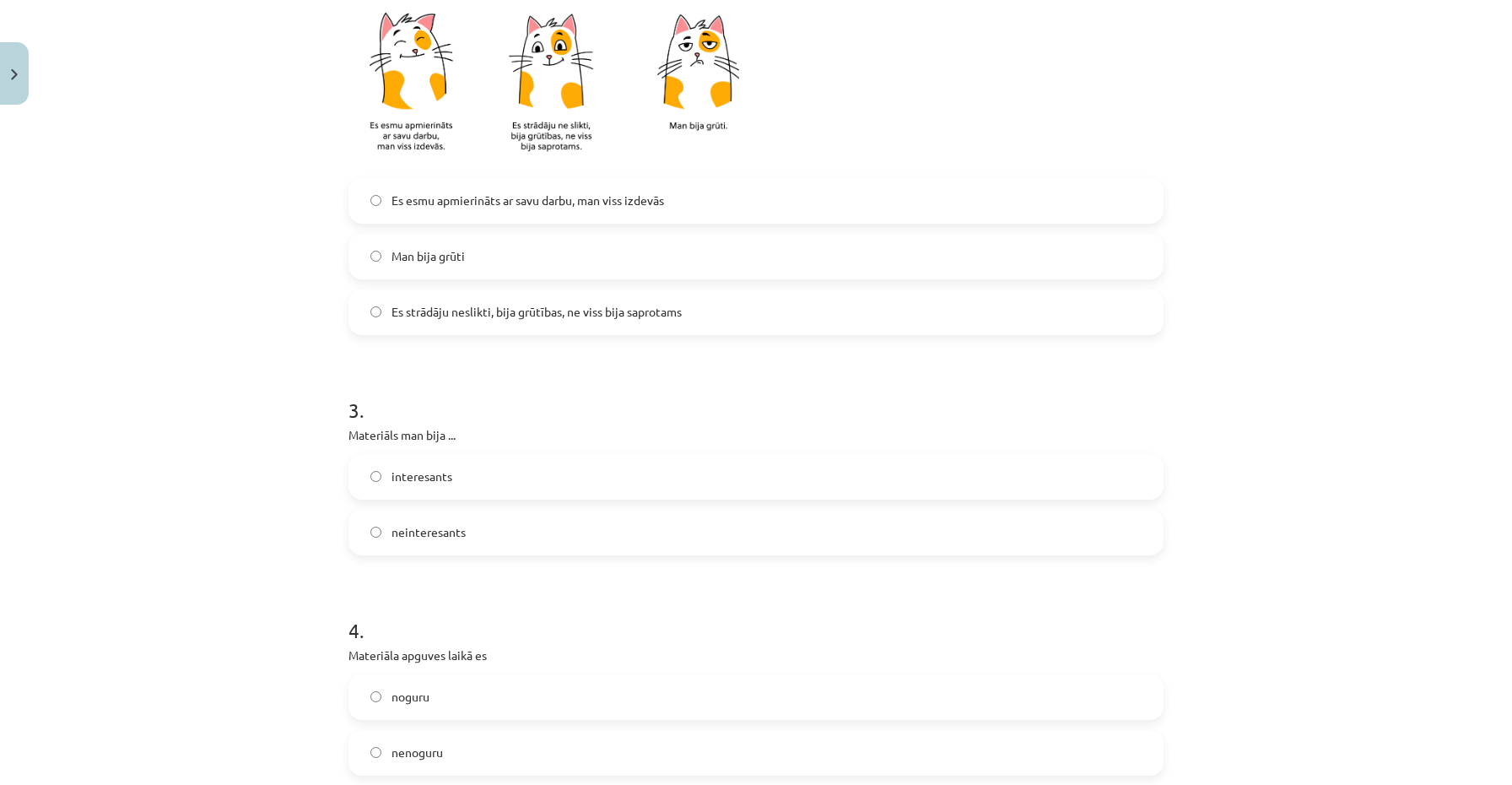
scroll to position [638, 0]
click at [488, 530] on label "neinteresants" at bounding box center [756, 534] width 812 height 43
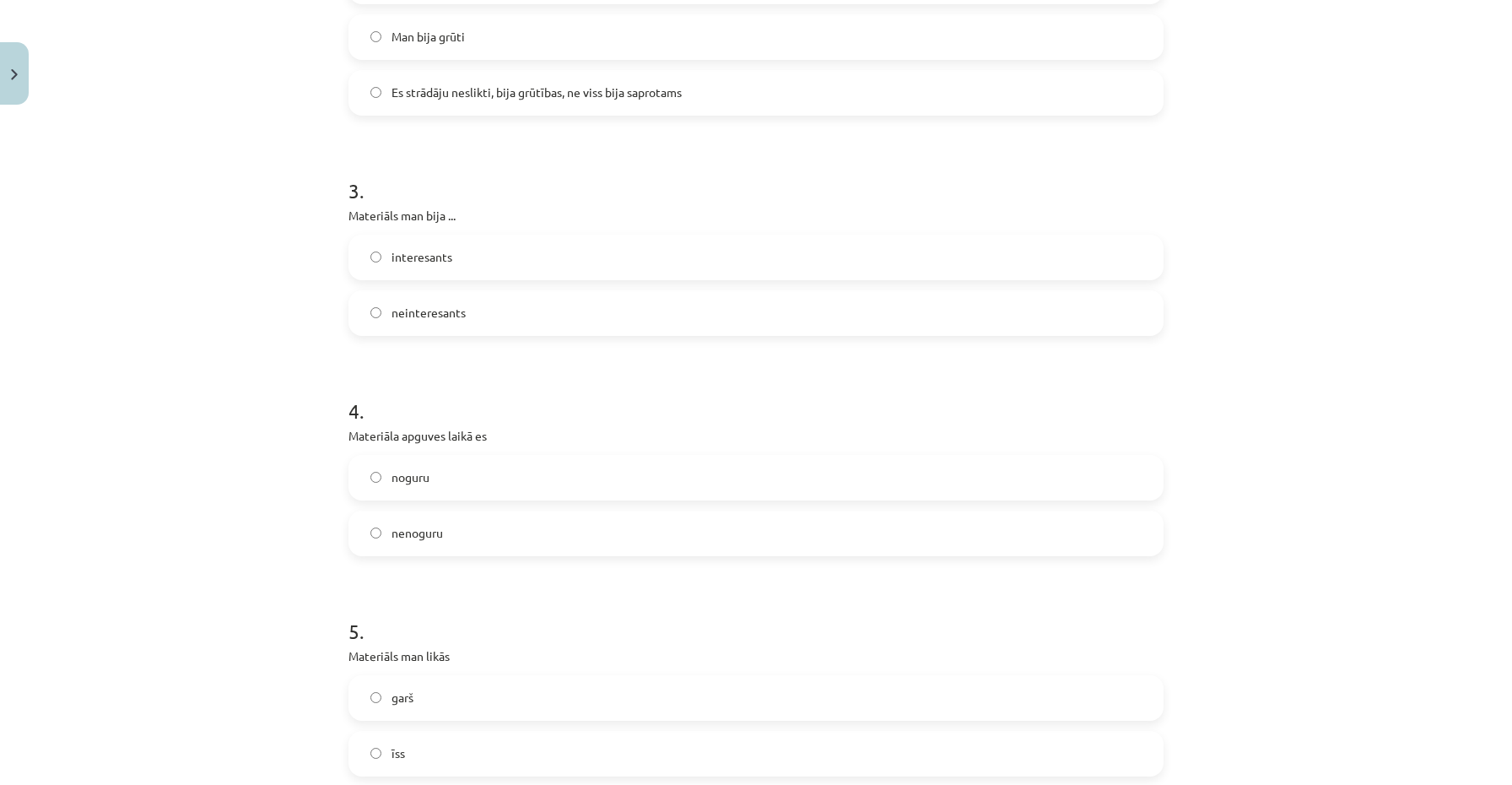
scroll to position [861, 0]
click at [454, 491] on label "noguru" at bounding box center [756, 476] width 812 height 43
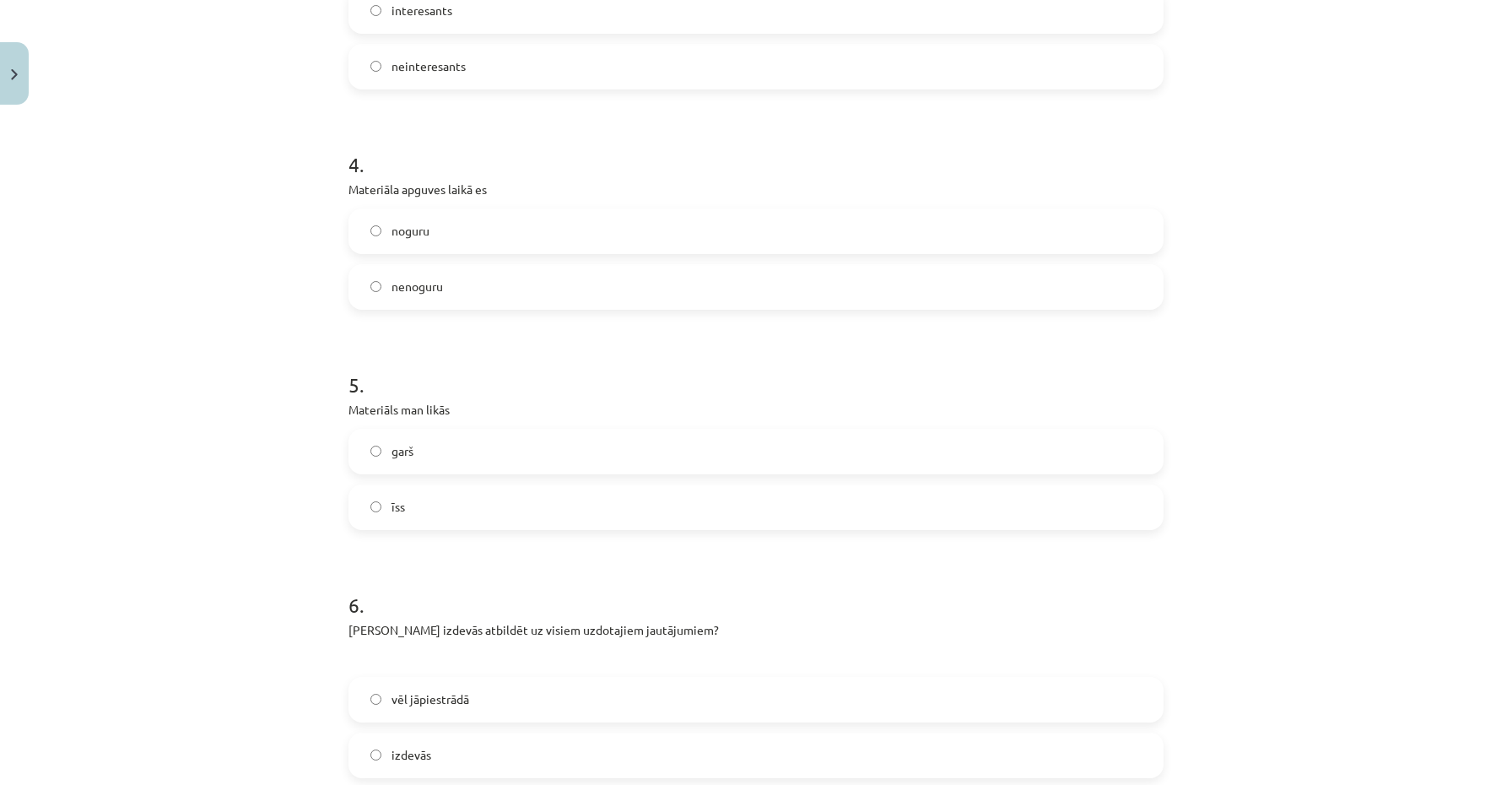
scroll to position [1108, 0]
click at [503, 451] on label "garš" at bounding box center [756, 448] width 812 height 43
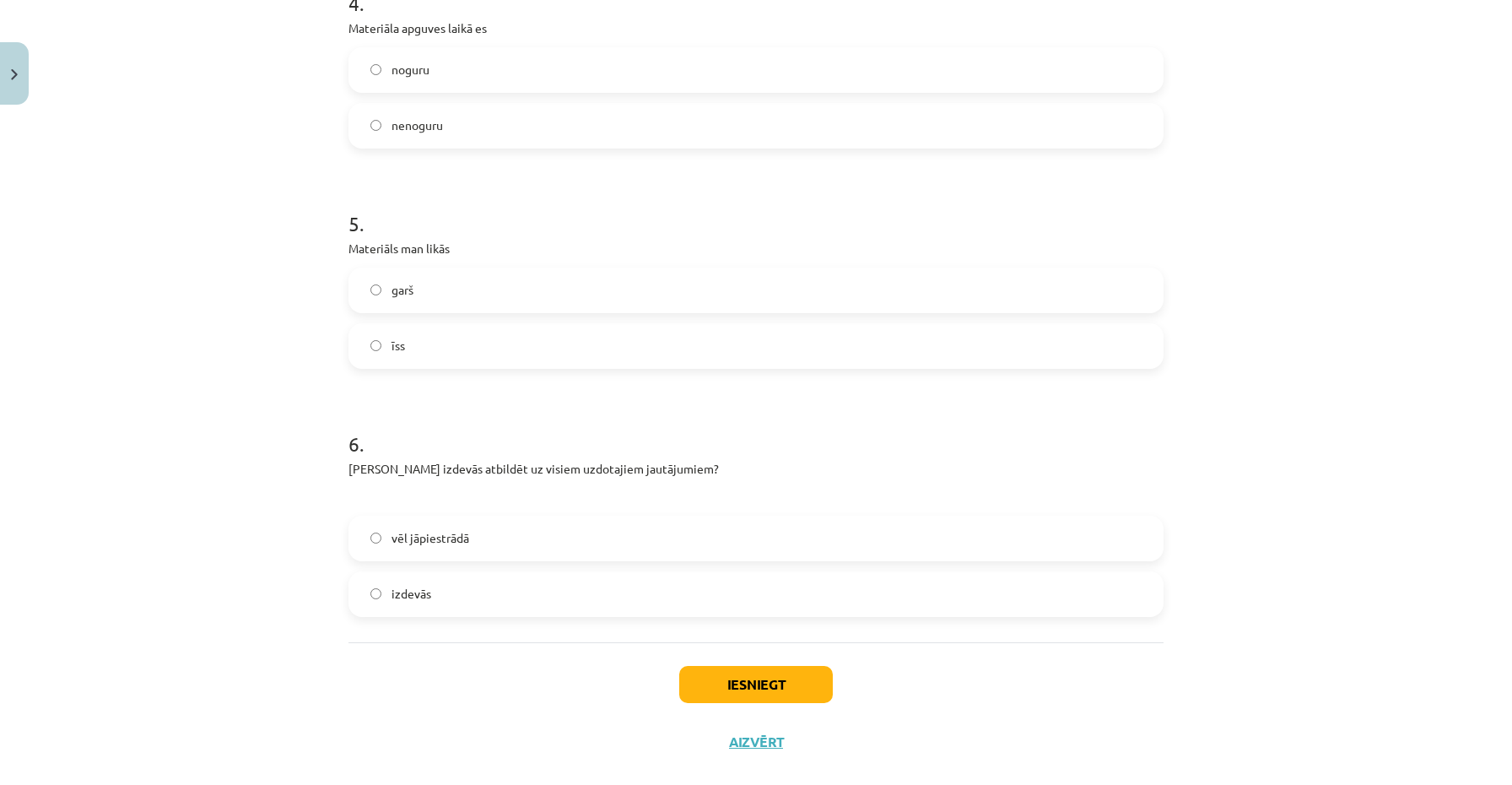
scroll to position [1269, 0]
click at [506, 543] on label "vēl jāpiestrādā" at bounding box center [756, 536] width 812 height 43
click at [728, 682] on button "Iesniegt" at bounding box center [756, 681] width 154 height 37
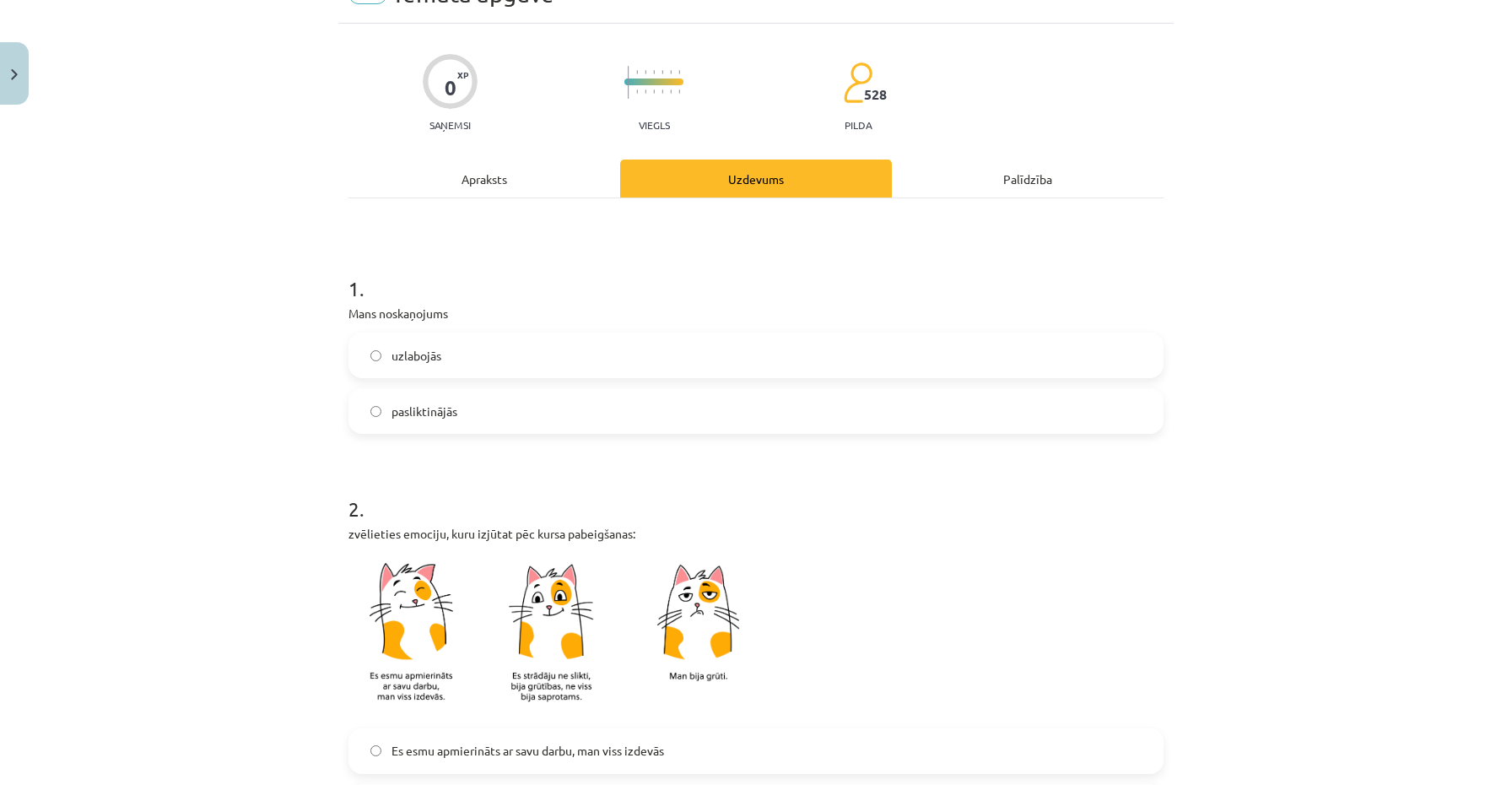
scroll to position [0, 0]
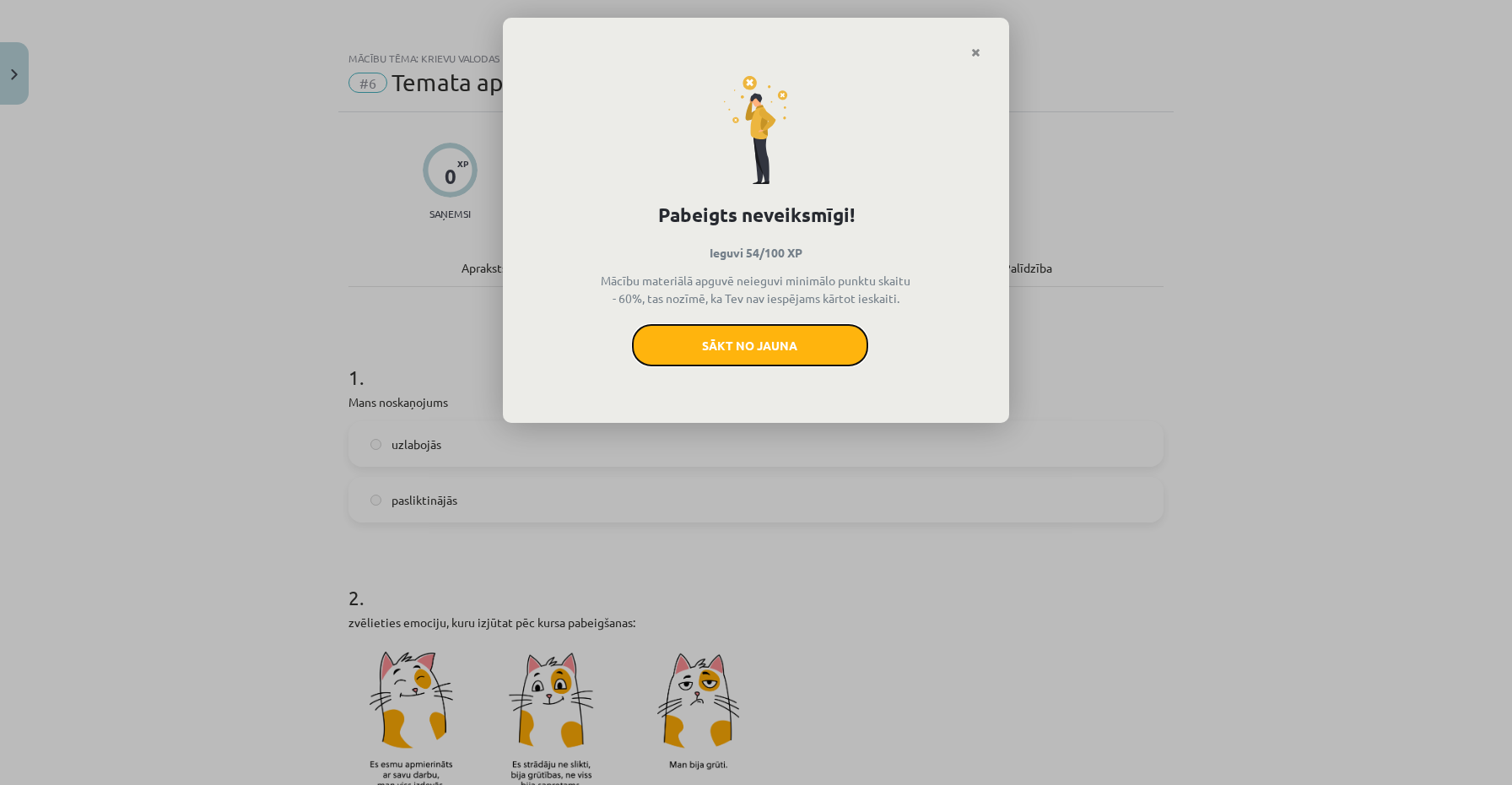
click at [761, 350] on button "Sākt no jauna" at bounding box center [750, 345] width 236 height 43
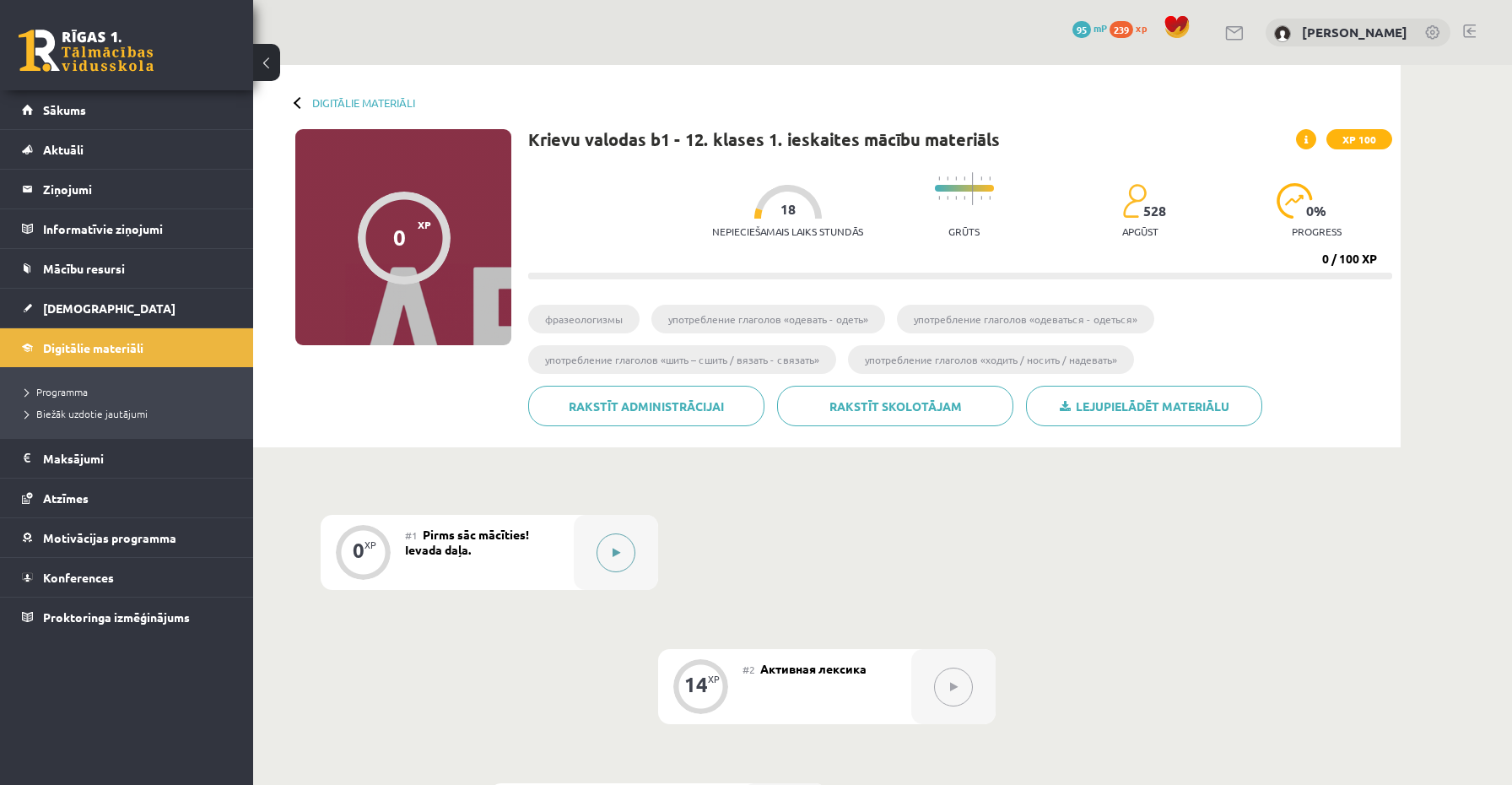
click at [633, 567] on div at bounding box center [616, 553] width 84 height 76
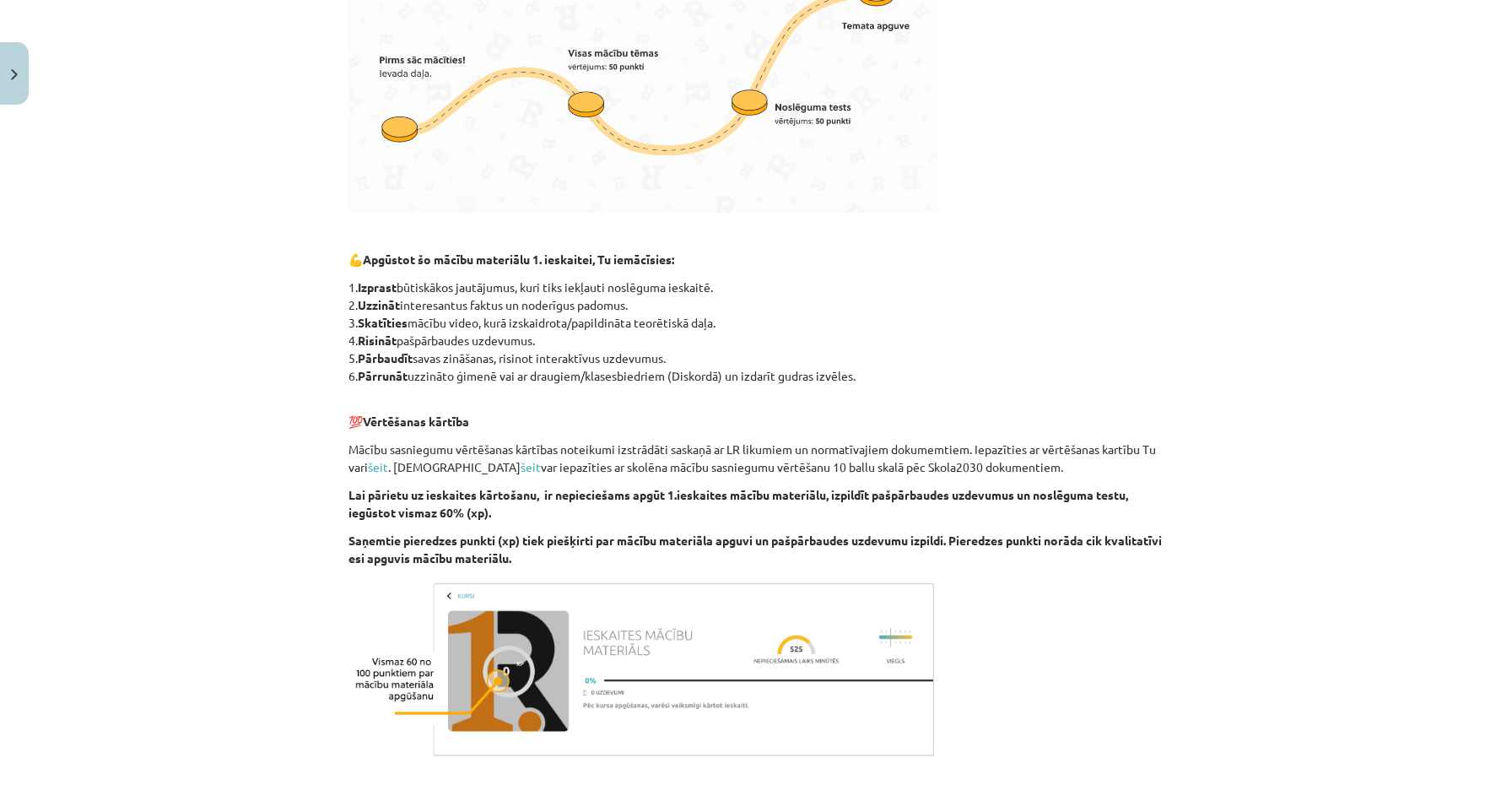
scroll to position [827, 0]
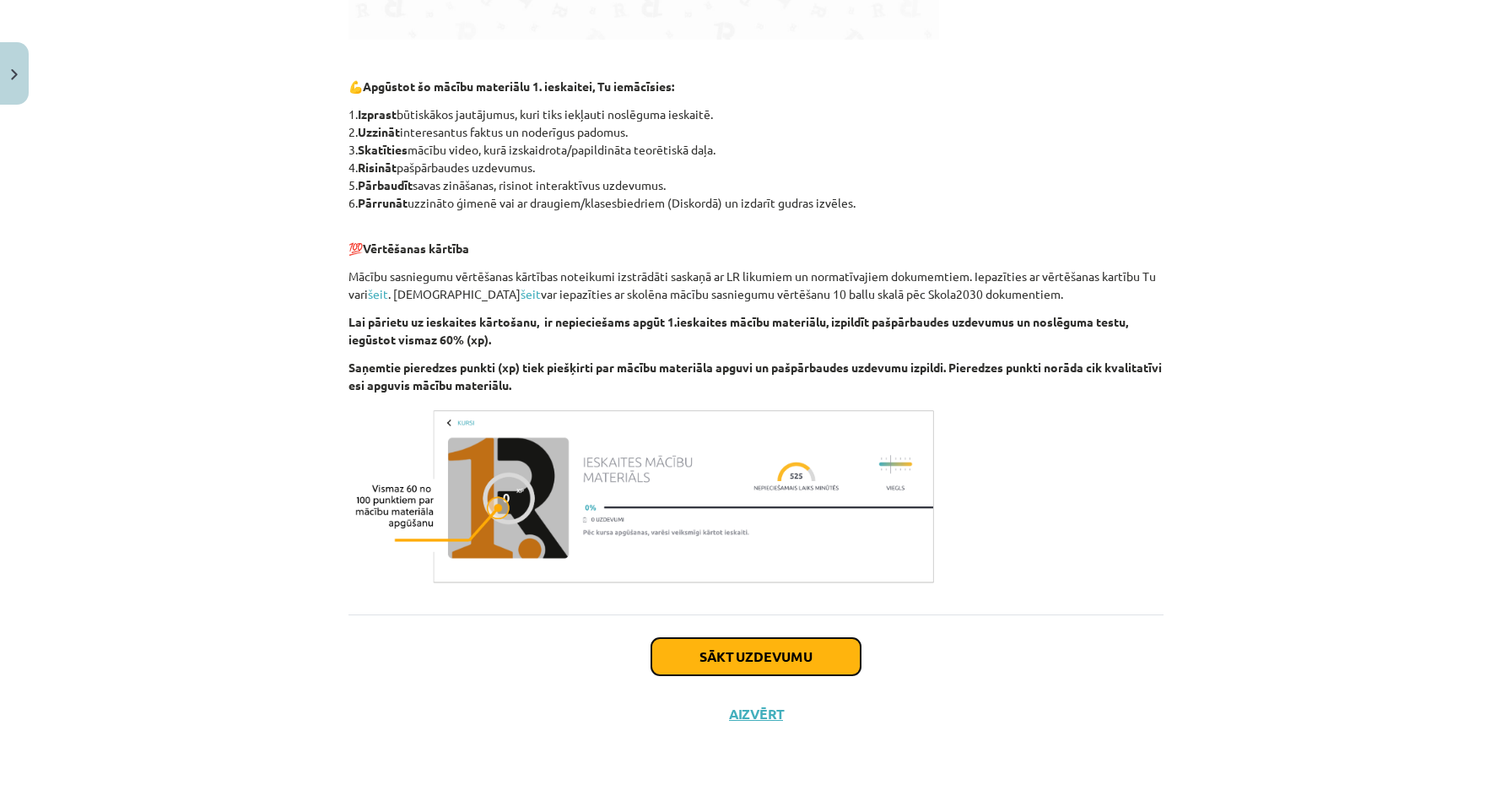
click at [721, 671] on button "Sākt uzdevumu" at bounding box center [756, 657] width 210 height 37
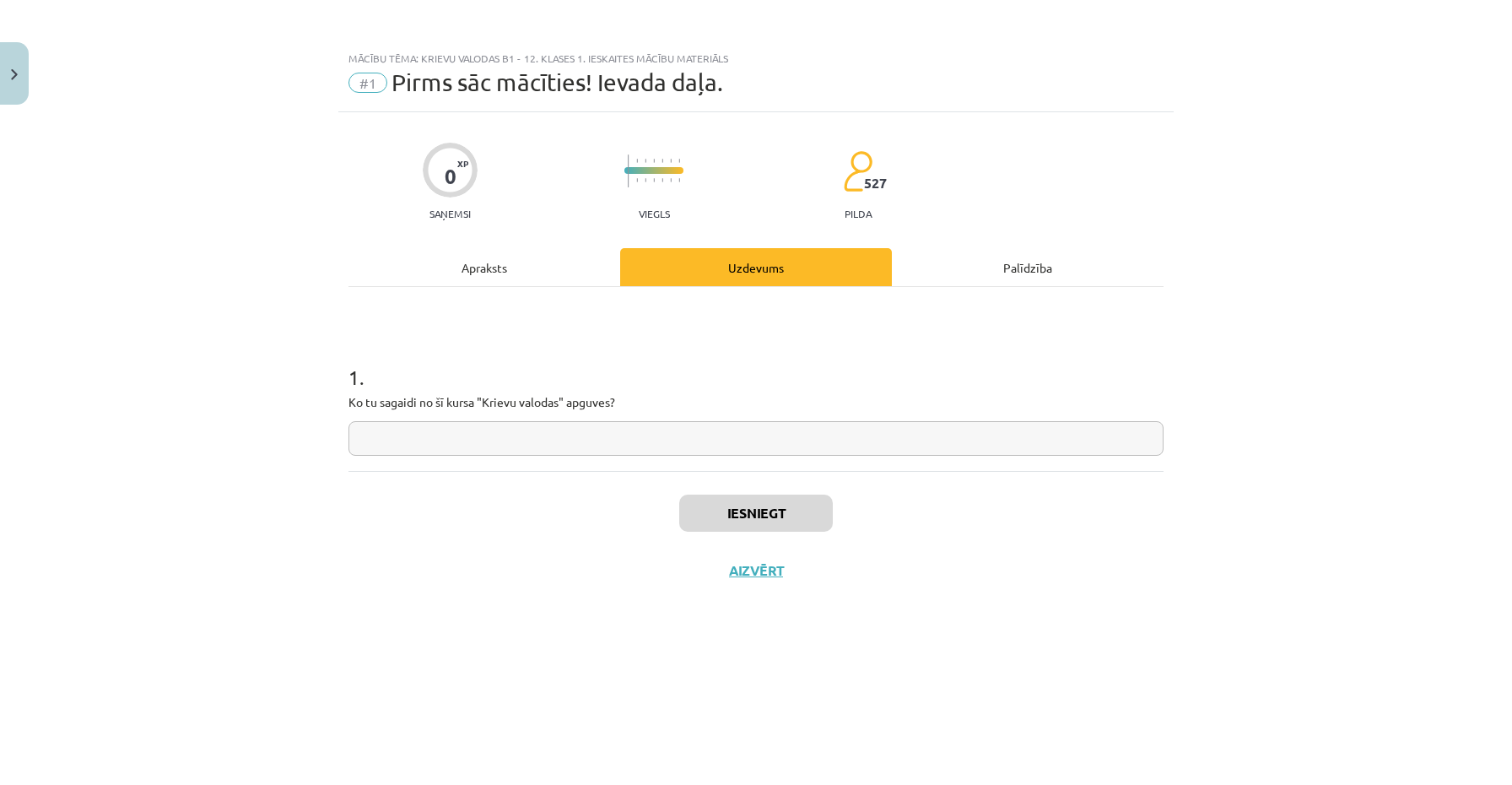
click at [702, 440] on input "text" at bounding box center [756, 438] width 815 height 35
click at [697, 435] on input "text" at bounding box center [756, 438] width 815 height 35
click at [694, 489] on div "Iesniegt Aizvērt" at bounding box center [756, 530] width 815 height 118
click at [694, 503] on button "Iesniegt" at bounding box center [756, 513] width 154 height 37
click at [746, 572] on button "Nākamā nodarbība" at bounding box center [756, 581] width 165 height 39
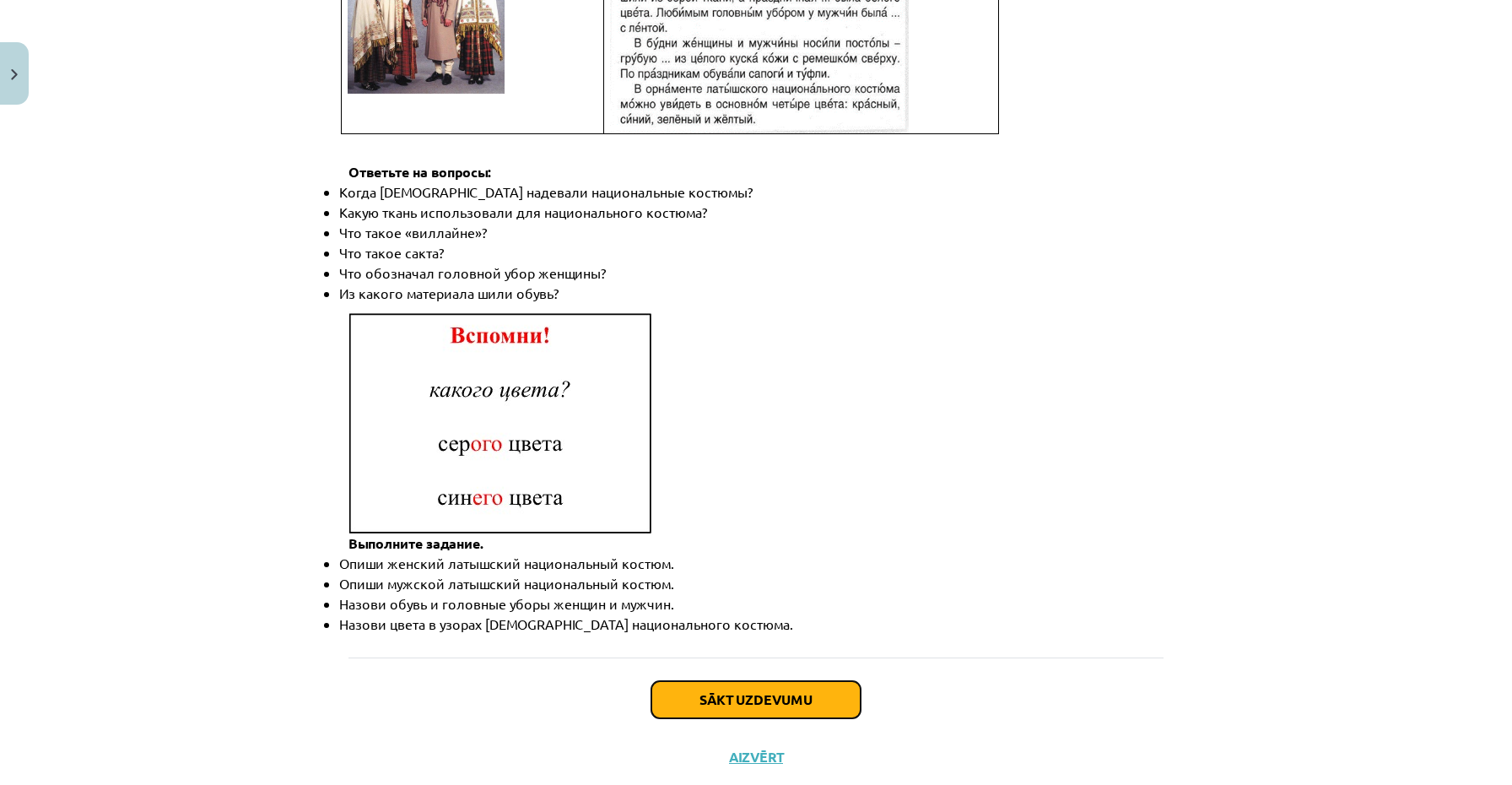
click at [731, 681] on button "Sākt uzdevumu" at bounding box center [756, 699] width 210 height 37
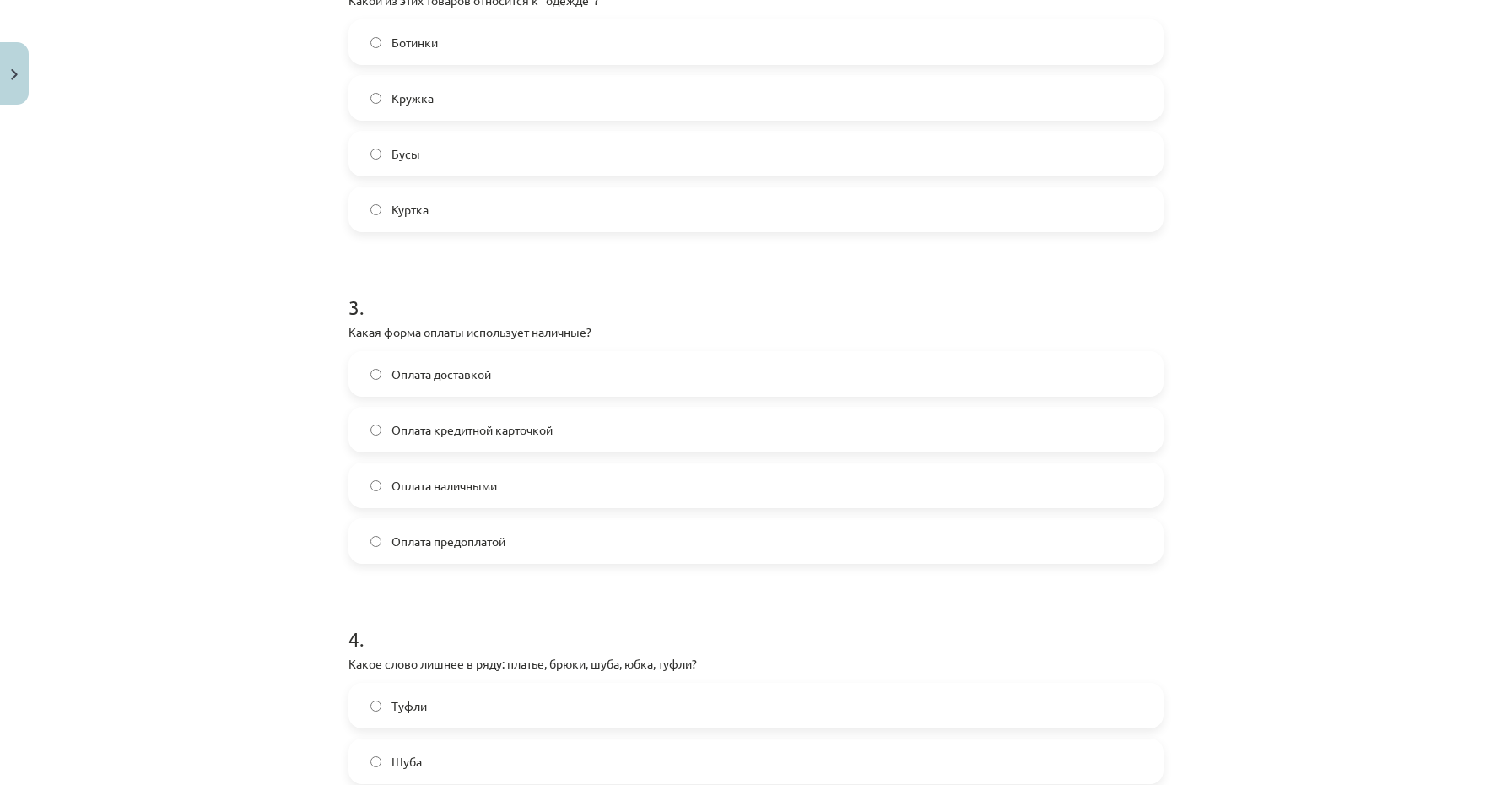
scroll to position [1040, 0]
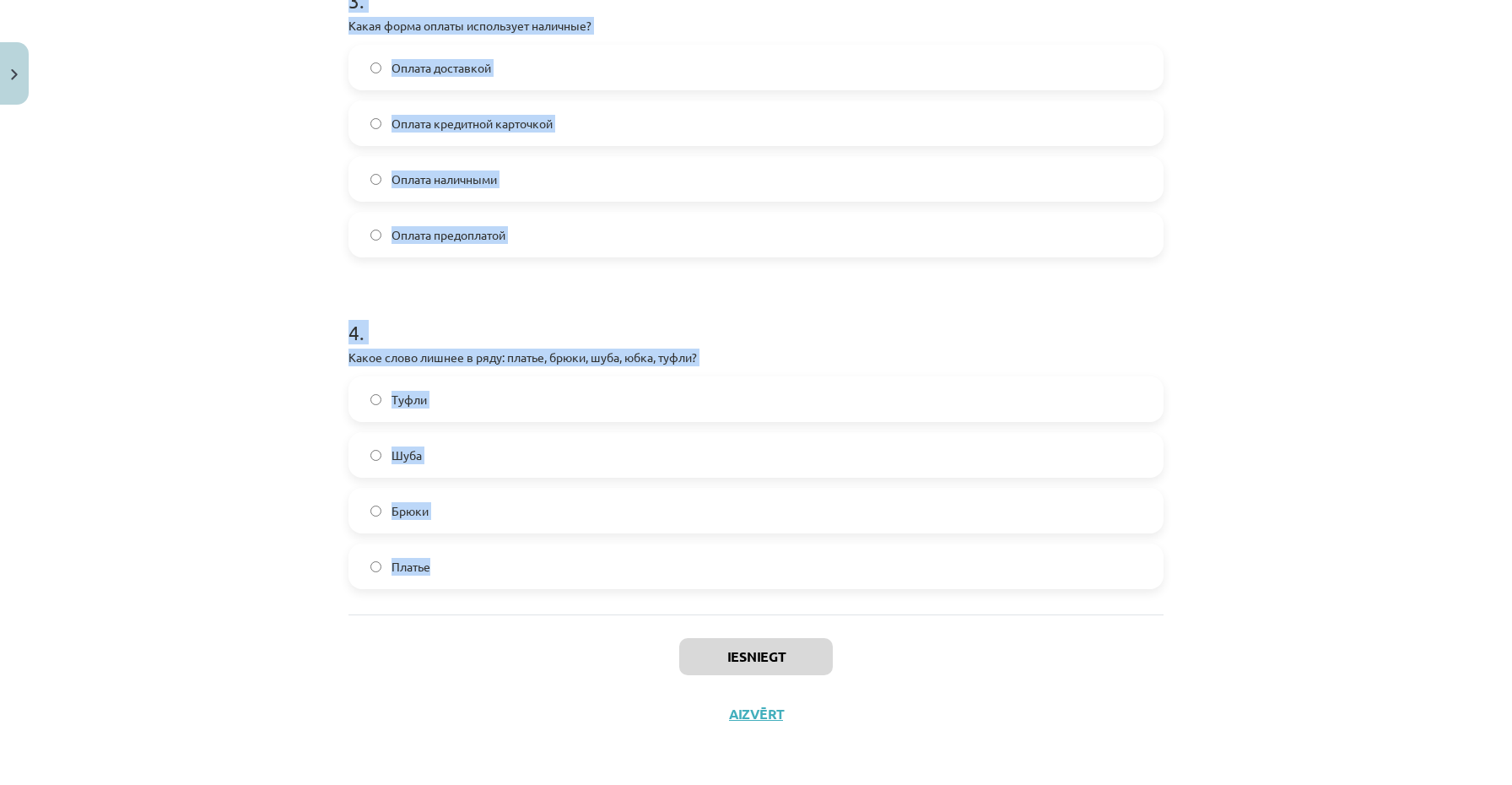
drag, startPoint x: 353, startPoint y: 162, endPoint x: 497, endPoint y: 565, distance: 428.0
copy form "1 . Что означает слово "дешёвый"? Тяжело приобрести Стоит мало денег Легко дост…"
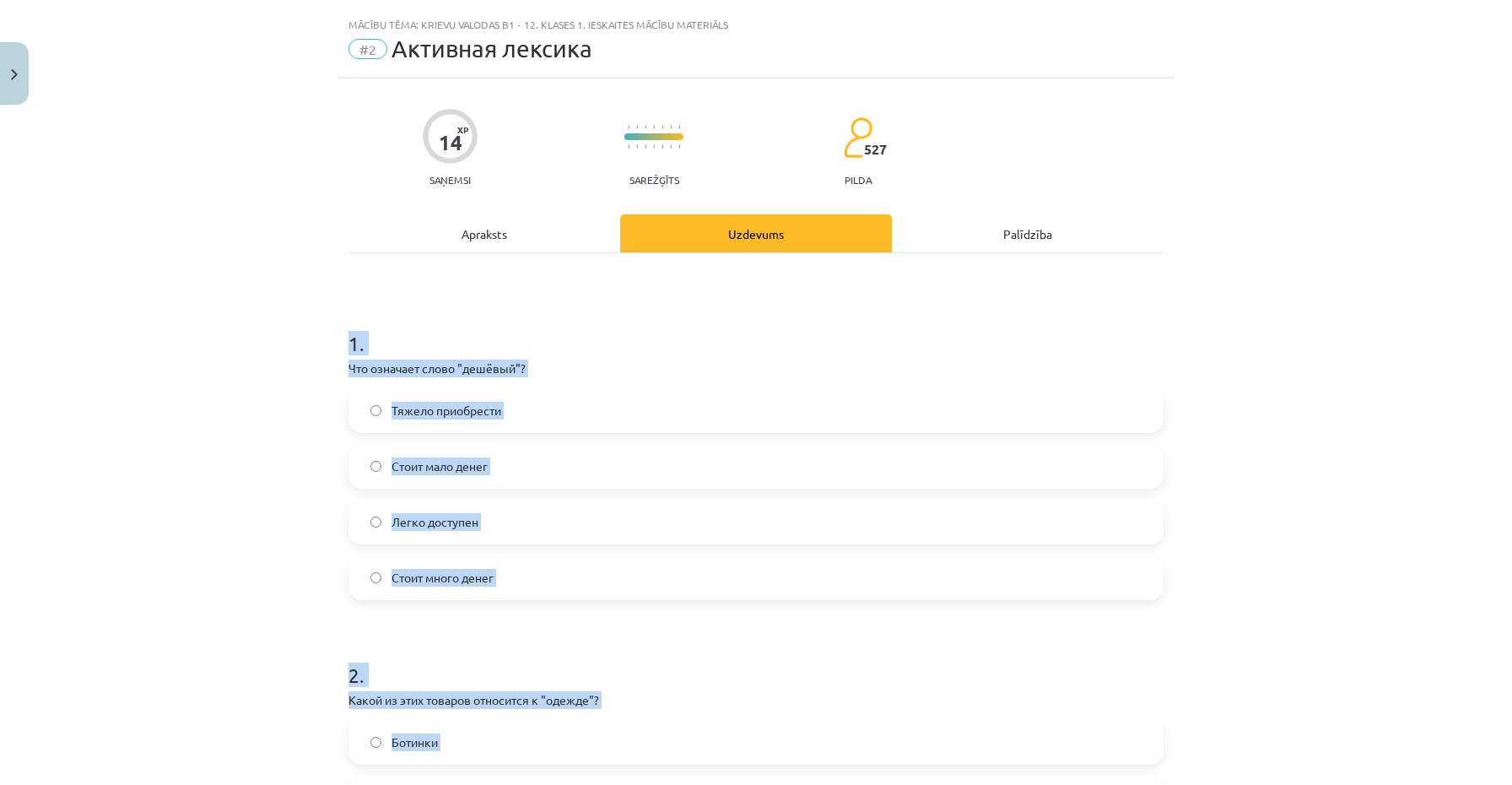
scroll to position [25, 0]
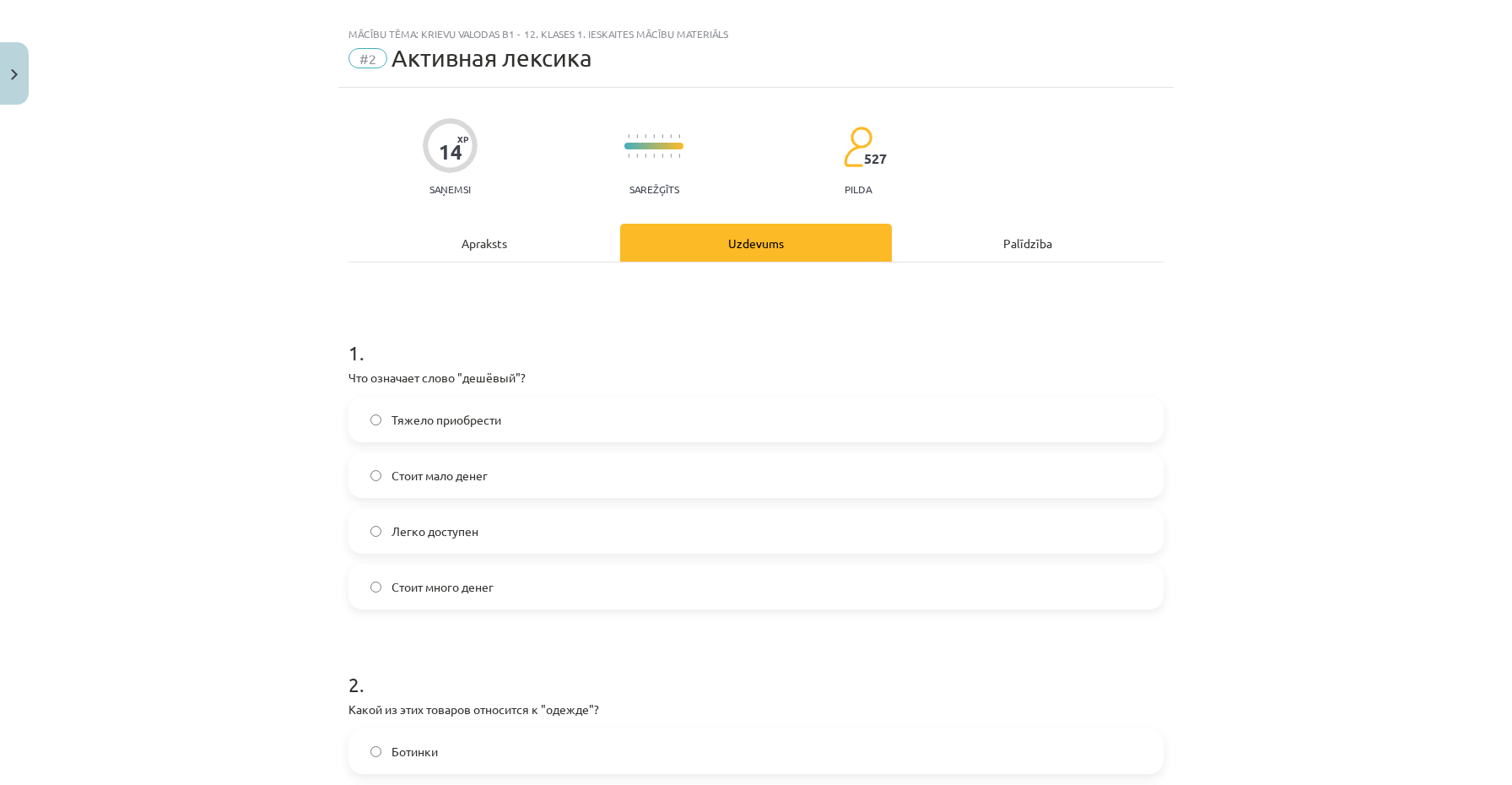
click at [205, 467] on div "Mācību tēma: Krievu valodas b1 - 12. klases 1. ieskaites mācību materiāls #2 Ак…" at bounding box center [756, 392] width 1512 height 785
click at [439, 482] on span "Стоит мало денег" at bounding box center [440, 475] width 96 height 18
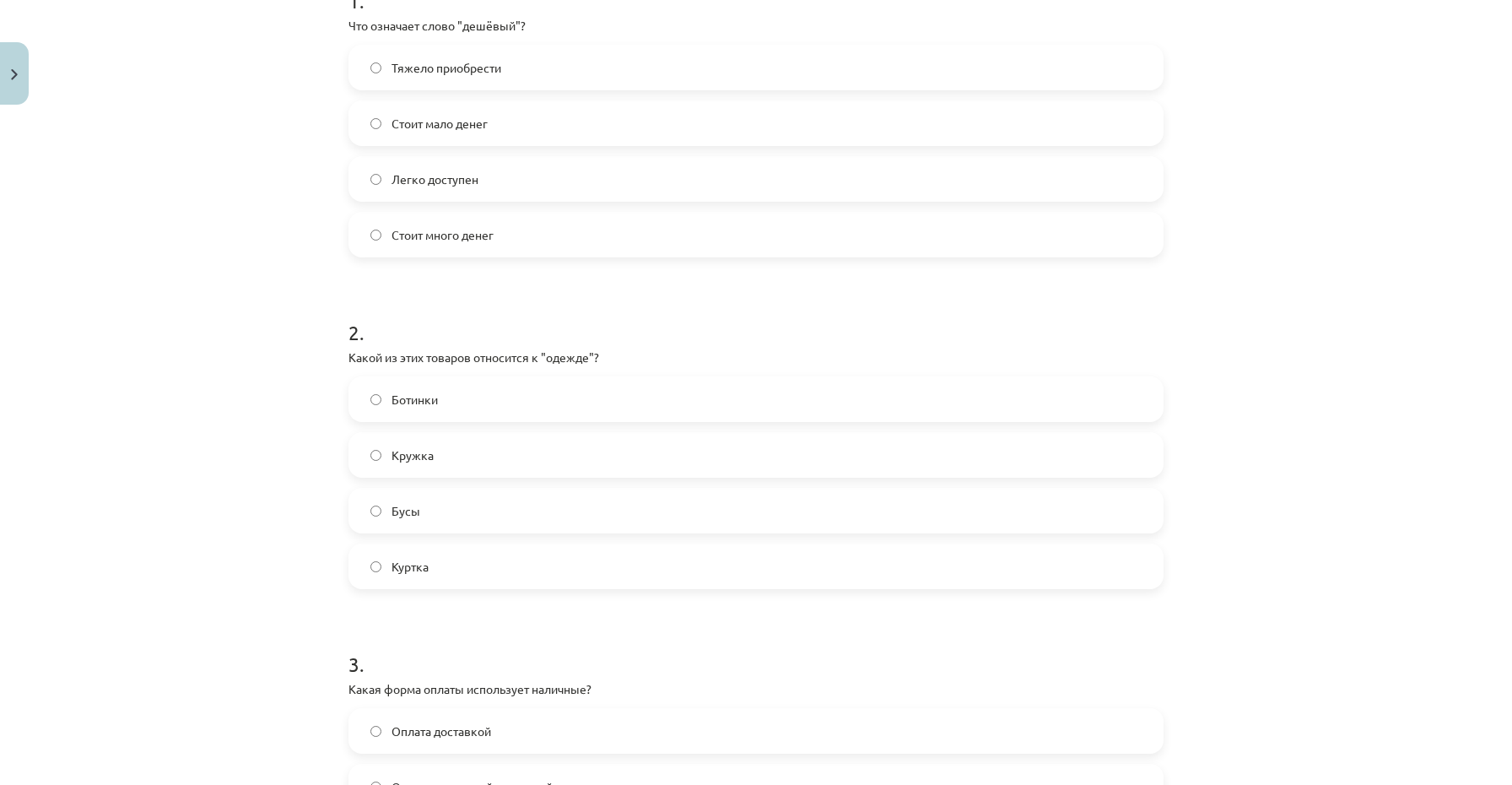
scroll to position [380, 0]
click at [433, 559] on label "Куртка" at bounding box center [756, 563] width 812 height 43
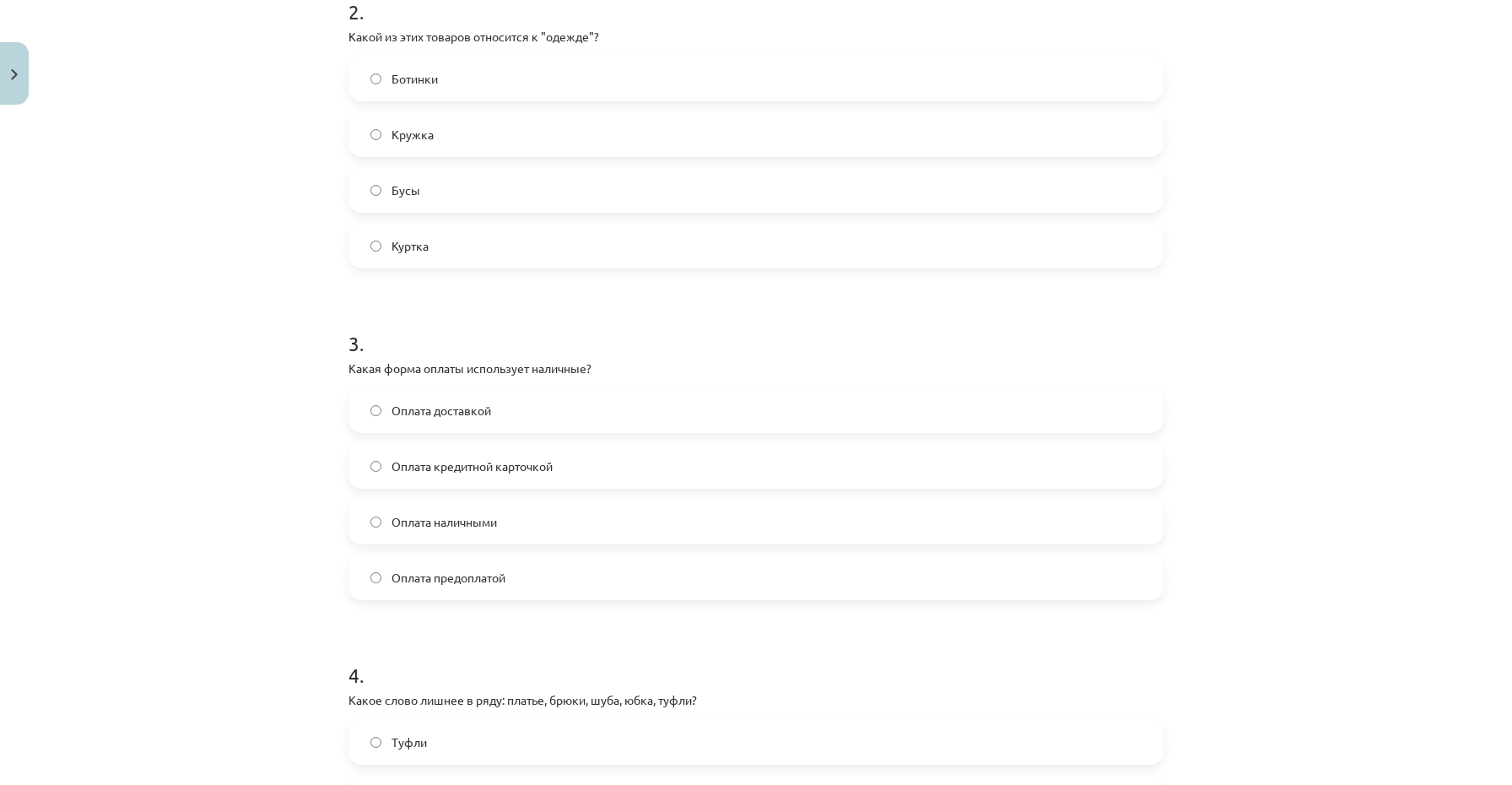
scroll to position [699, 0]
click at [482, 518] on span "Оплата наличными" at bounding box center [445, 520] width 106 height 18
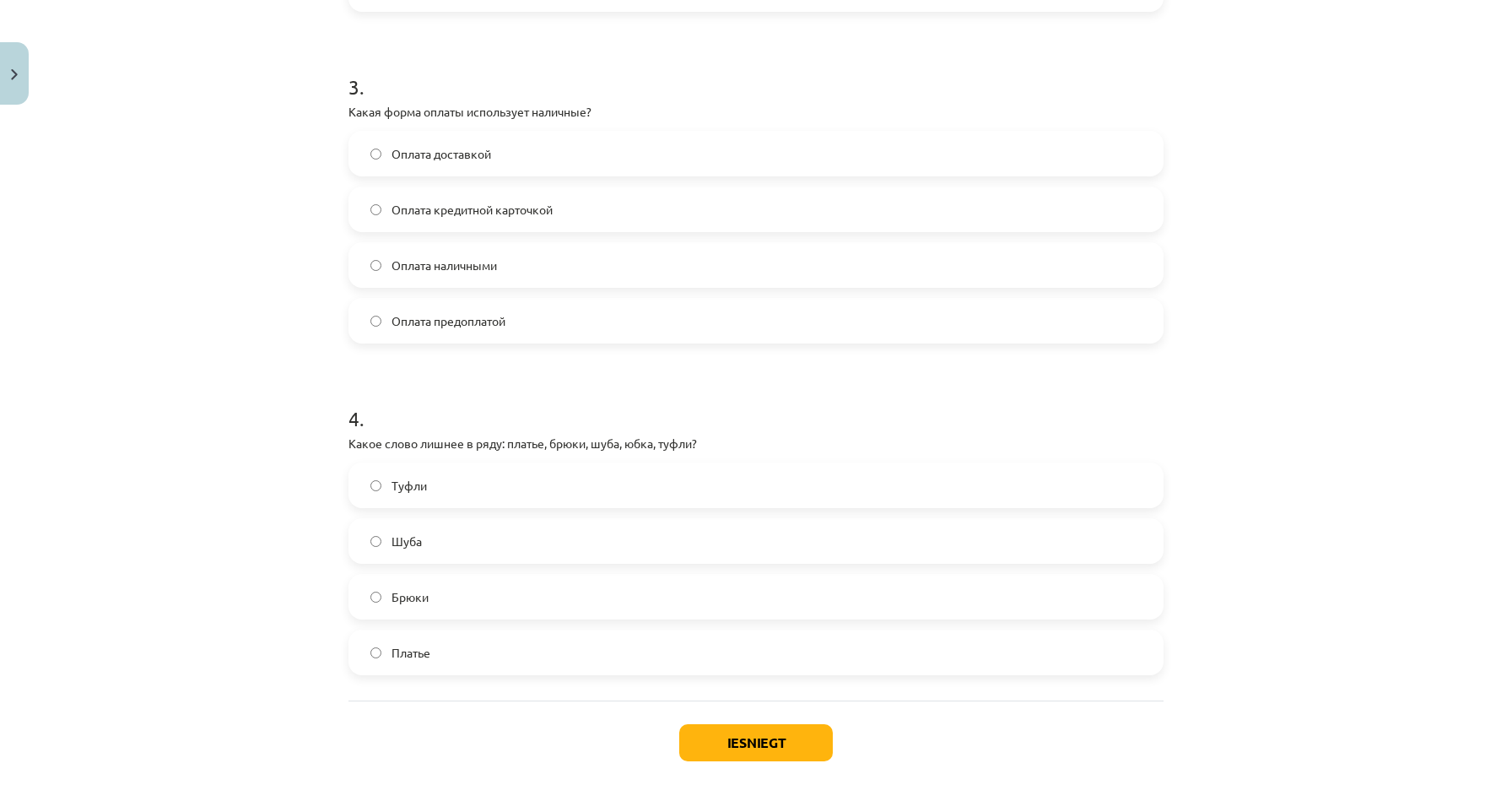
scroll to position [971, 0]
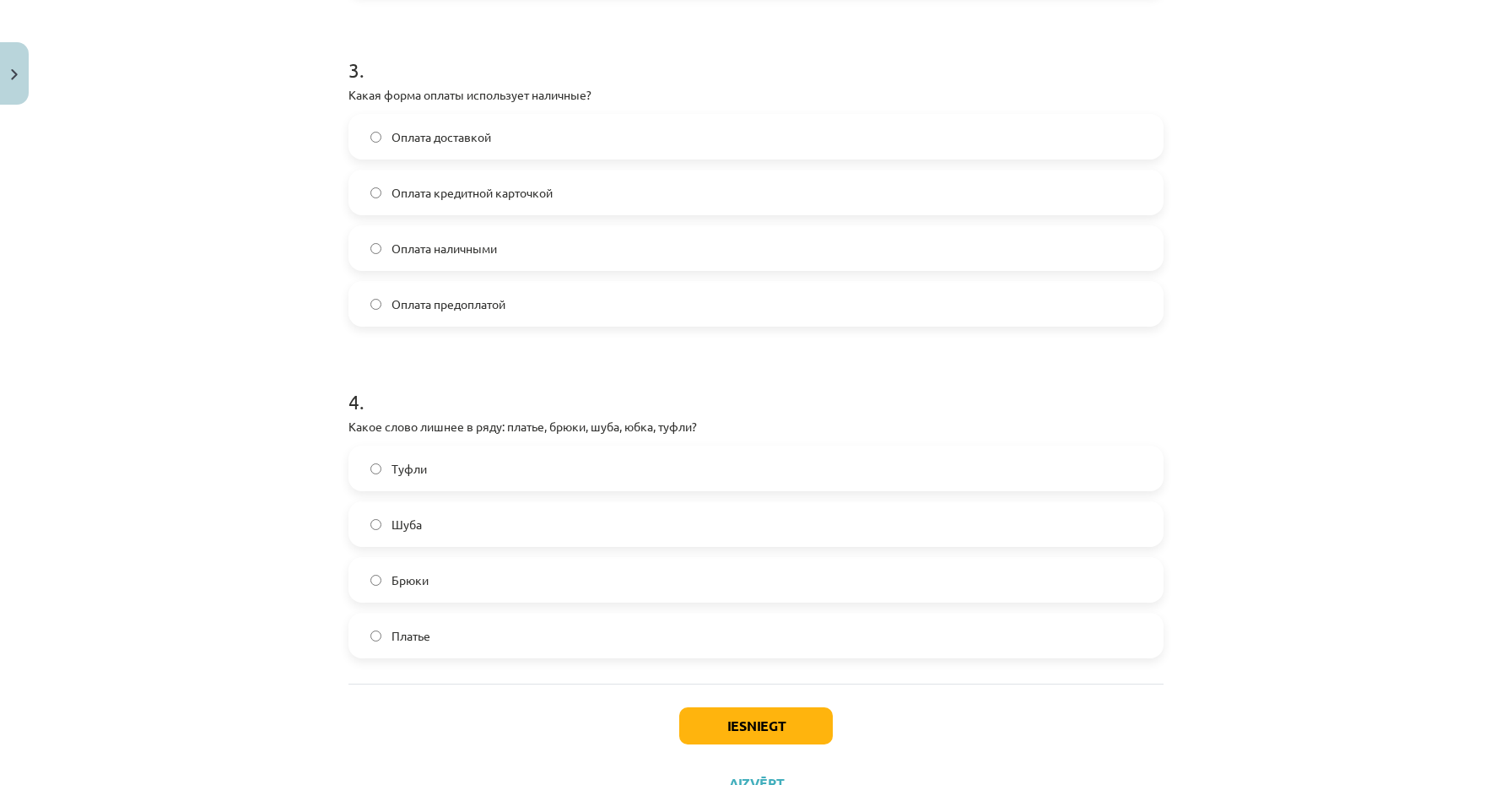
click at [439, 464] on label "Туфли" at bounding box center [756, 469] width 812 height 43
click at [741, 719] on button "Iesniegt" at bounding box center [756, 725] width 154 height 37
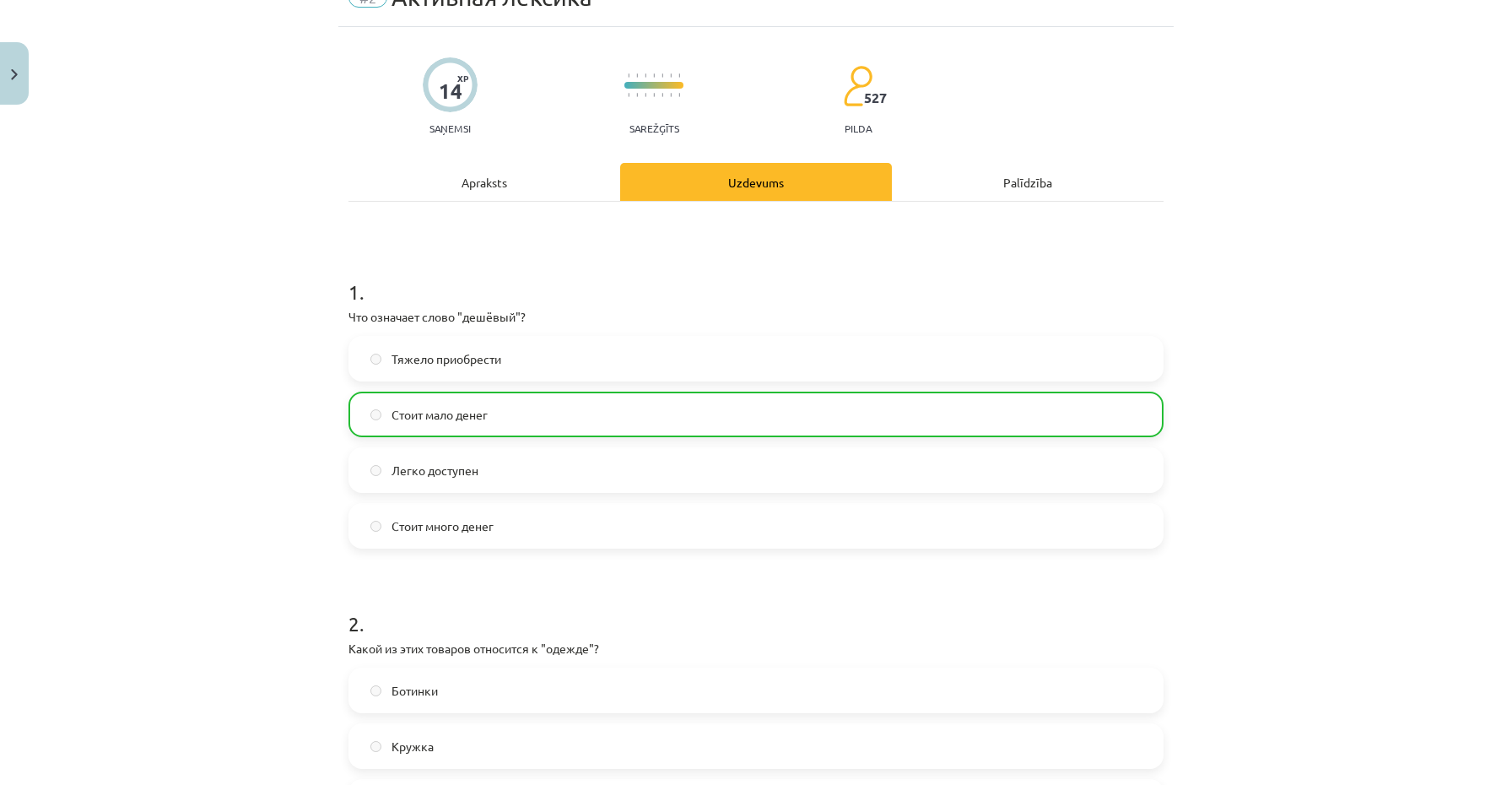
scroll to position [0, 0]
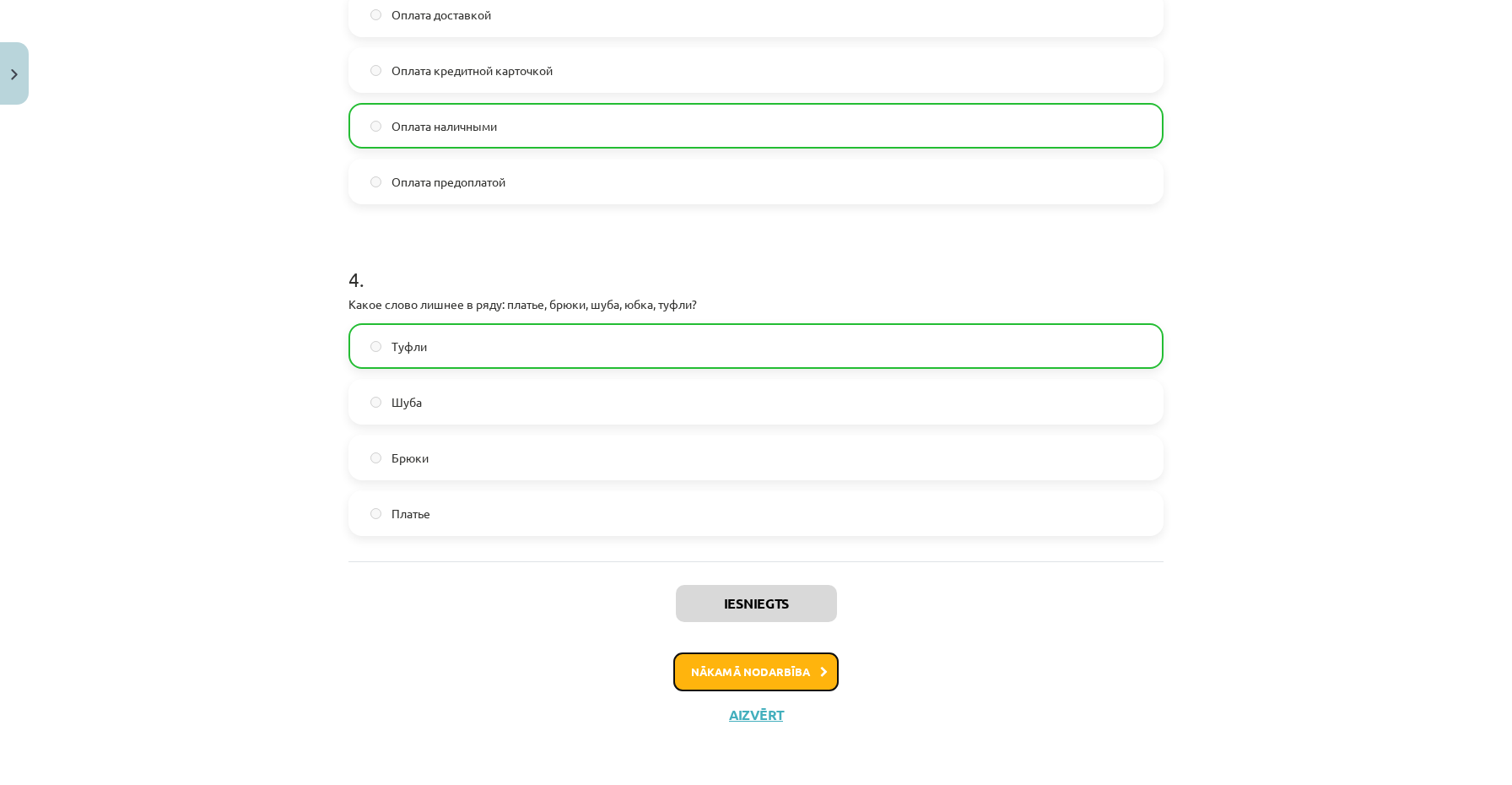
click at [774, 672] on button "Nākamā nodarbība" at bounding box center [756, 672] width 165 height 39
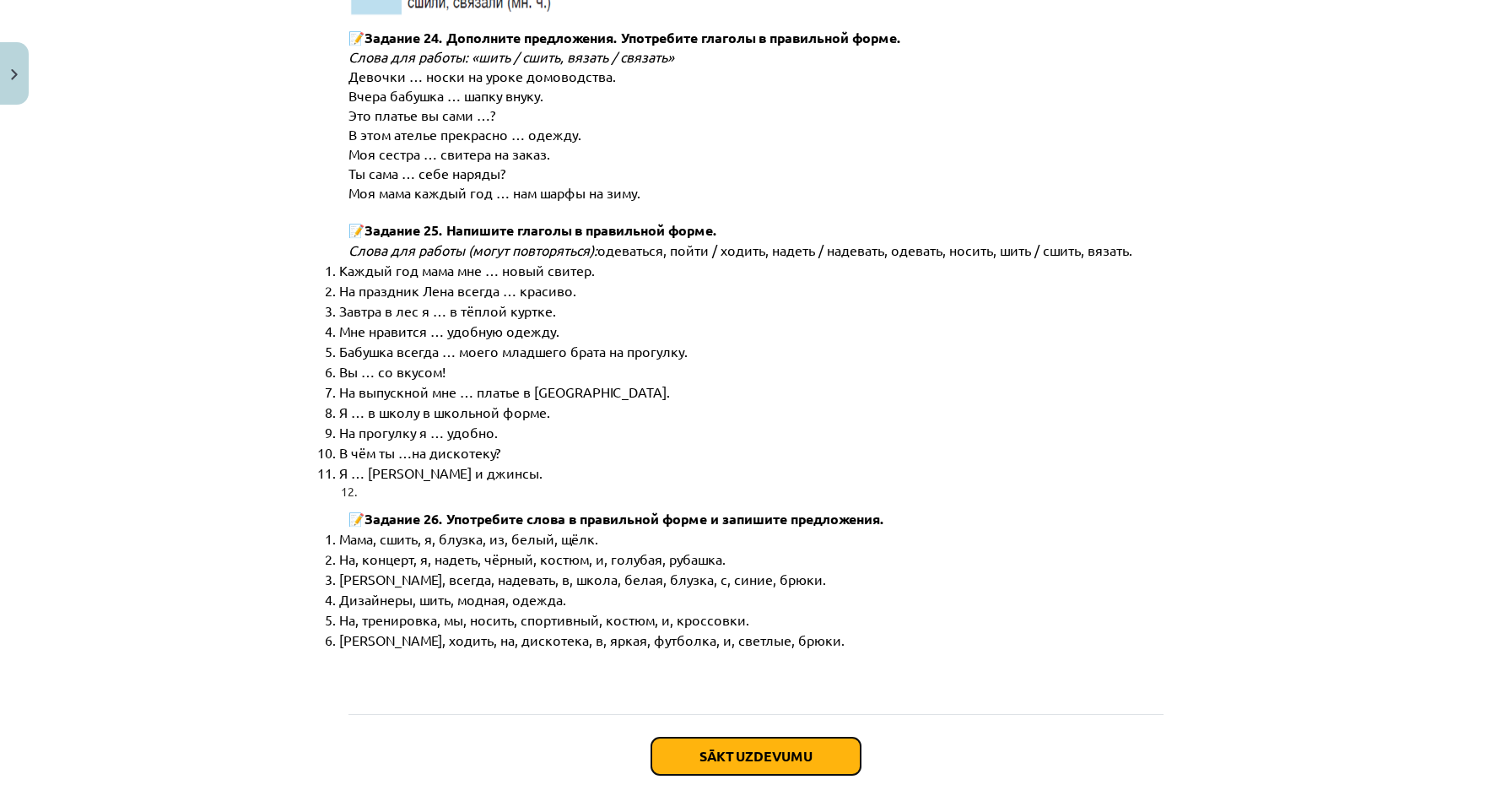
click at [750, 738] on button "Sākt uzdevumu" at bounding box center [756, 756] width 210 height 37
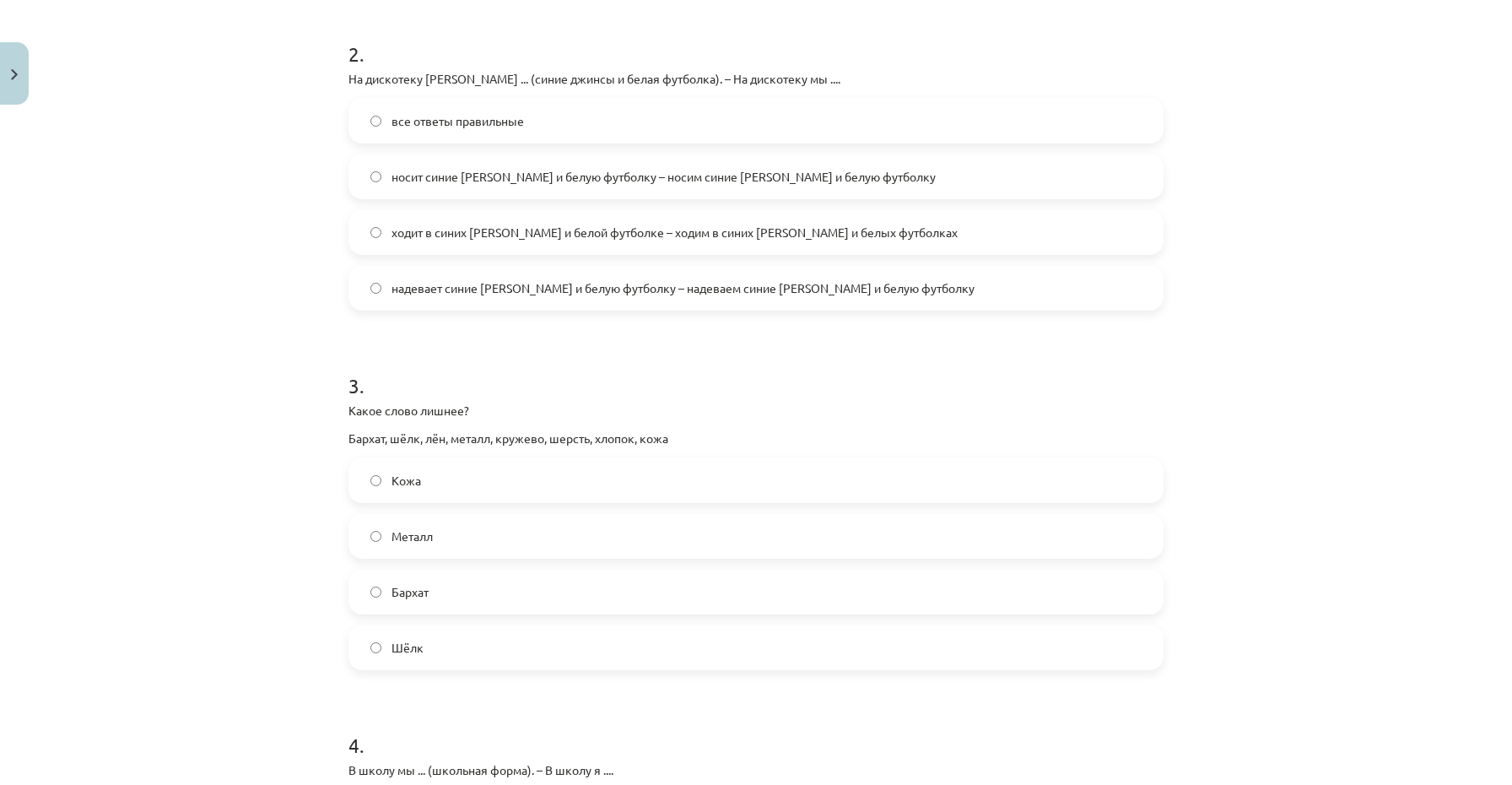
scroll to position [1067, 0]
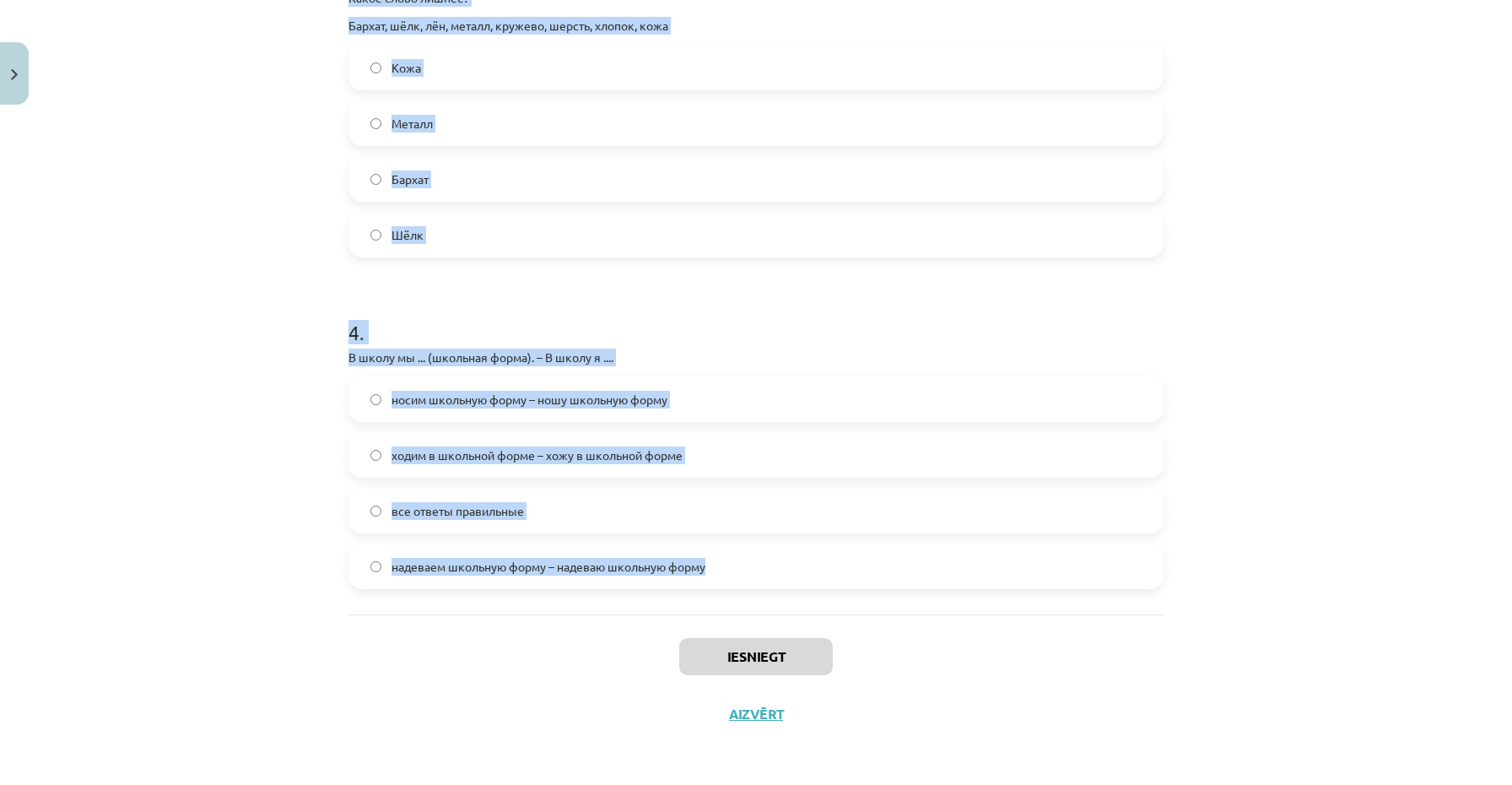
drag, startPoint x: 353, startPoint y: 333, endPoint x: 718, endPoint y: 575, distance: 437.9
copy form "1 . На работу Янис … чёрный костюм. надевает носить одет ходит 2 . На дискотеку…"
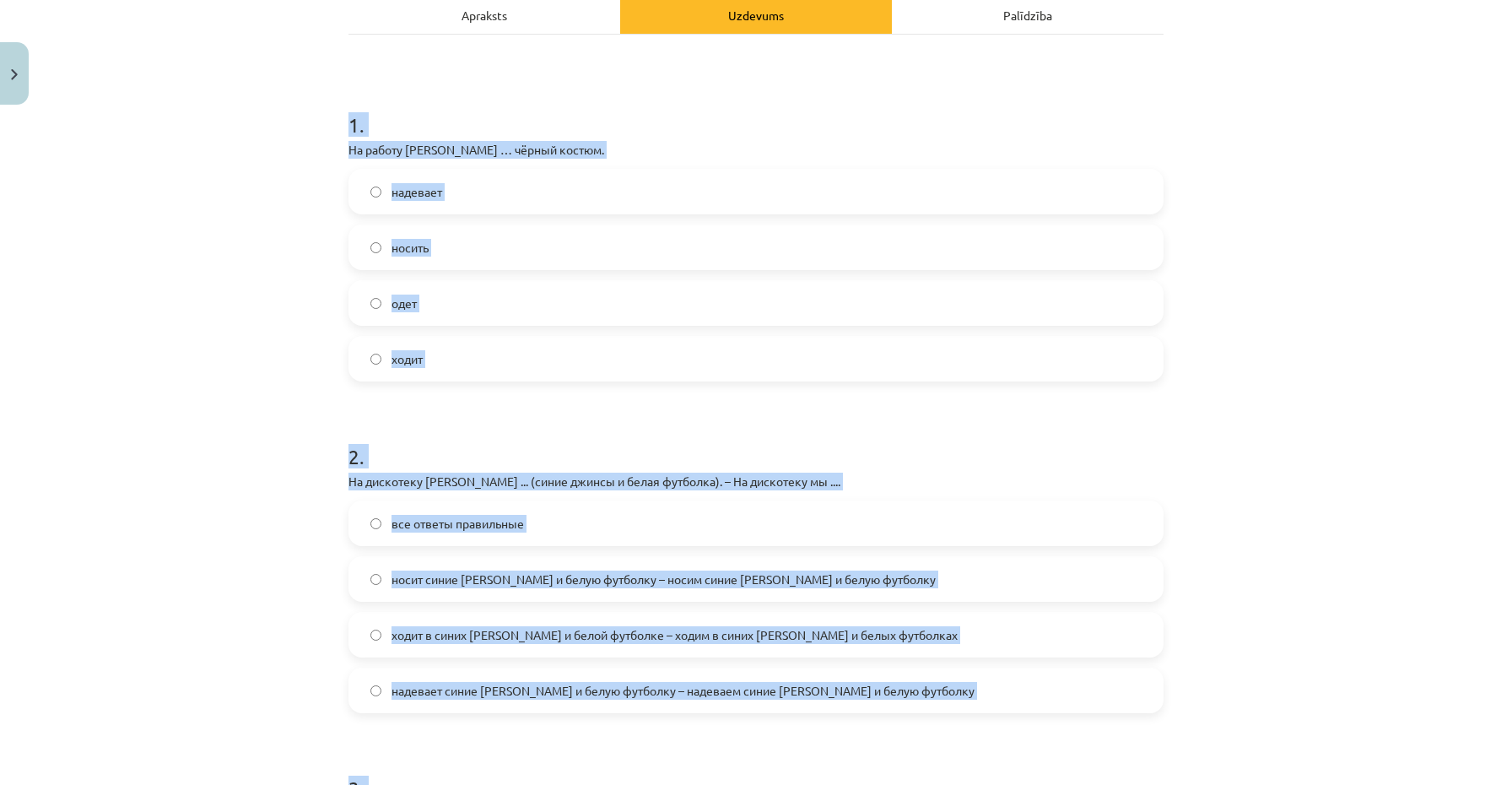
scroll to position [250, 0]
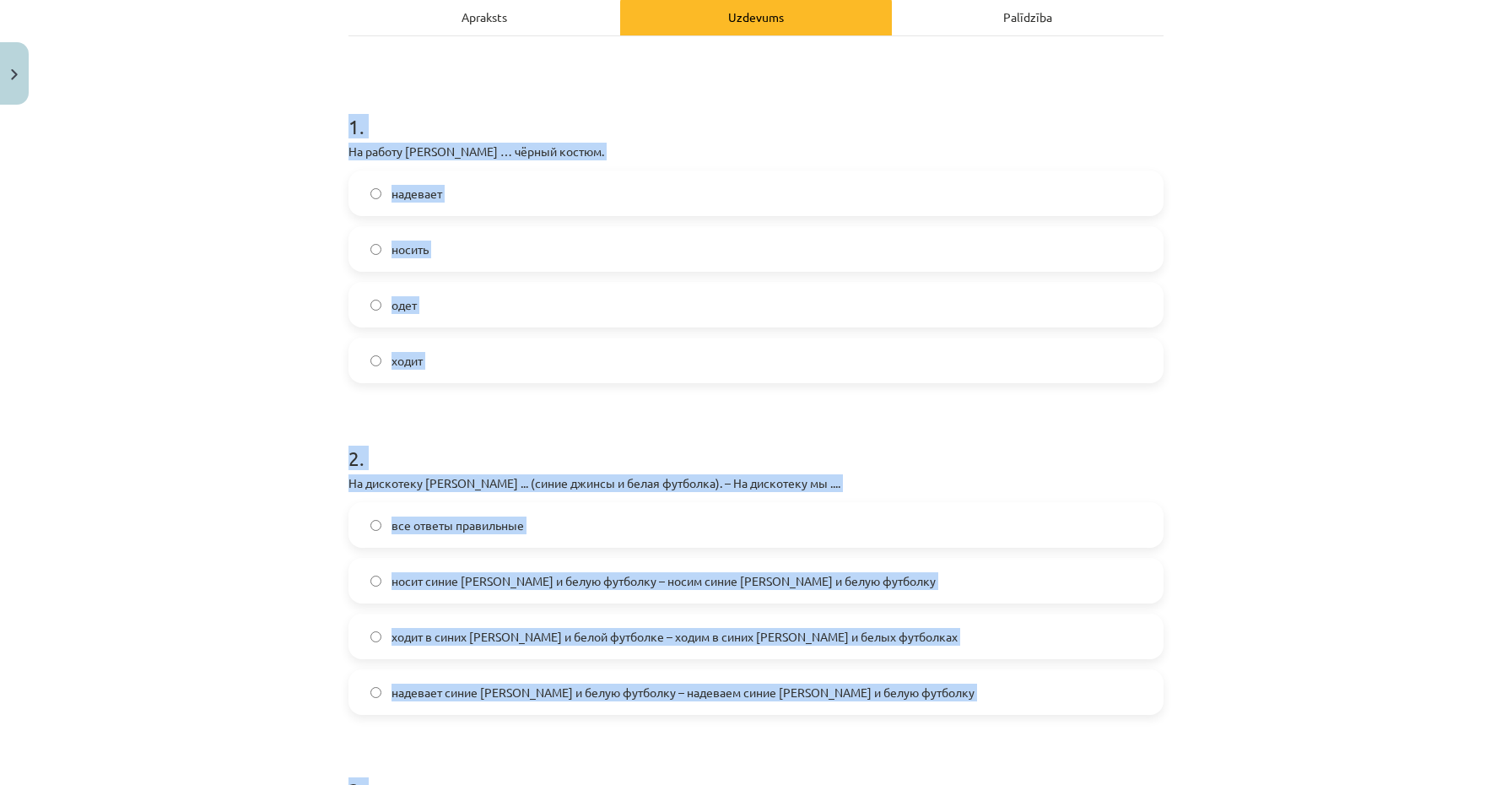
click at [258, 341] on div "Mācību tēma: Krievu valodas b1 - 12. klases 1. ieskaites mācību materiāls #3 Гр…" at bounding box center [756, 392] width 1512 height 785
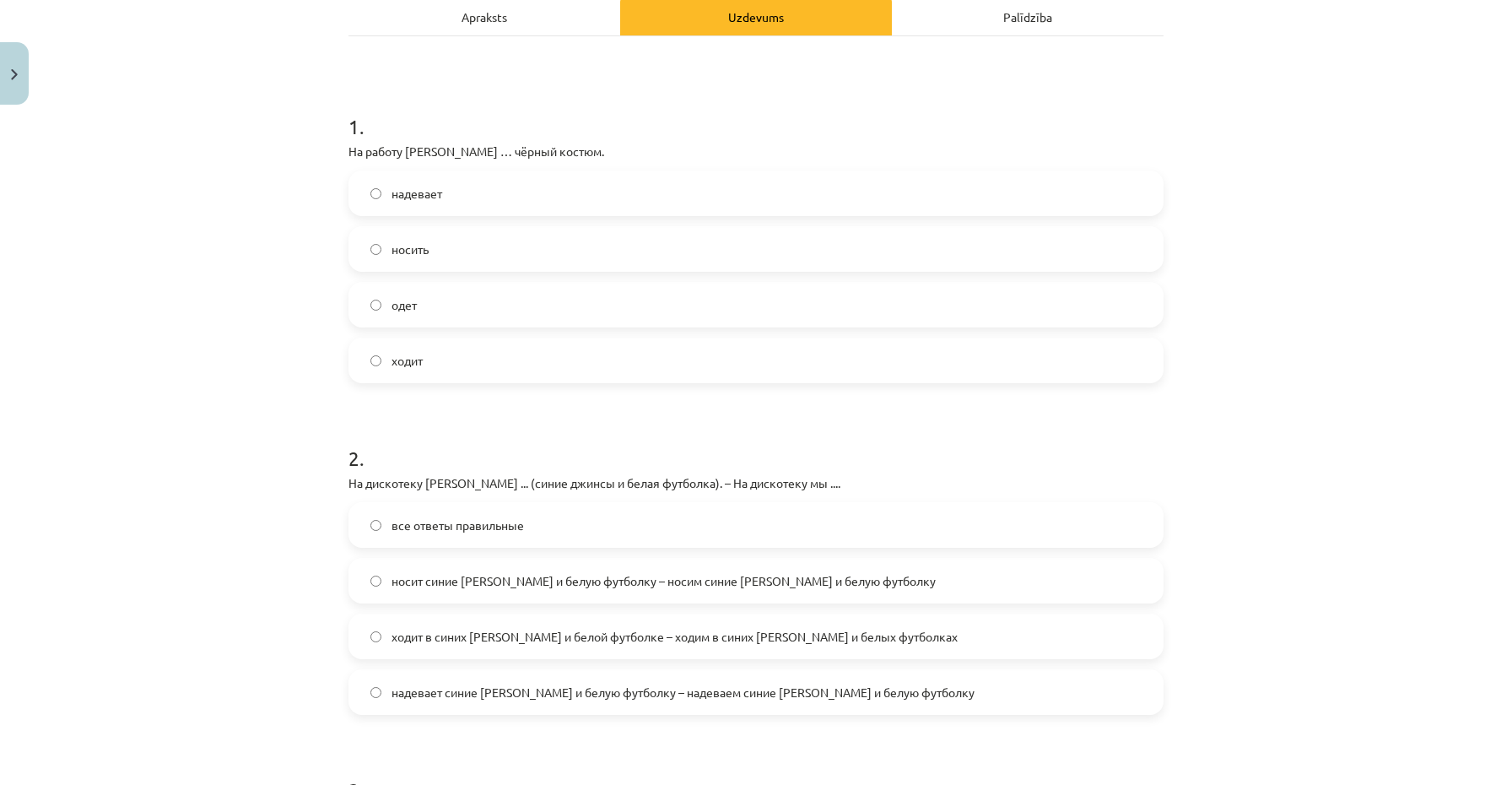
click at [423, 188] on span "надевает" at bounding box center [417, 194] width 51 height 18
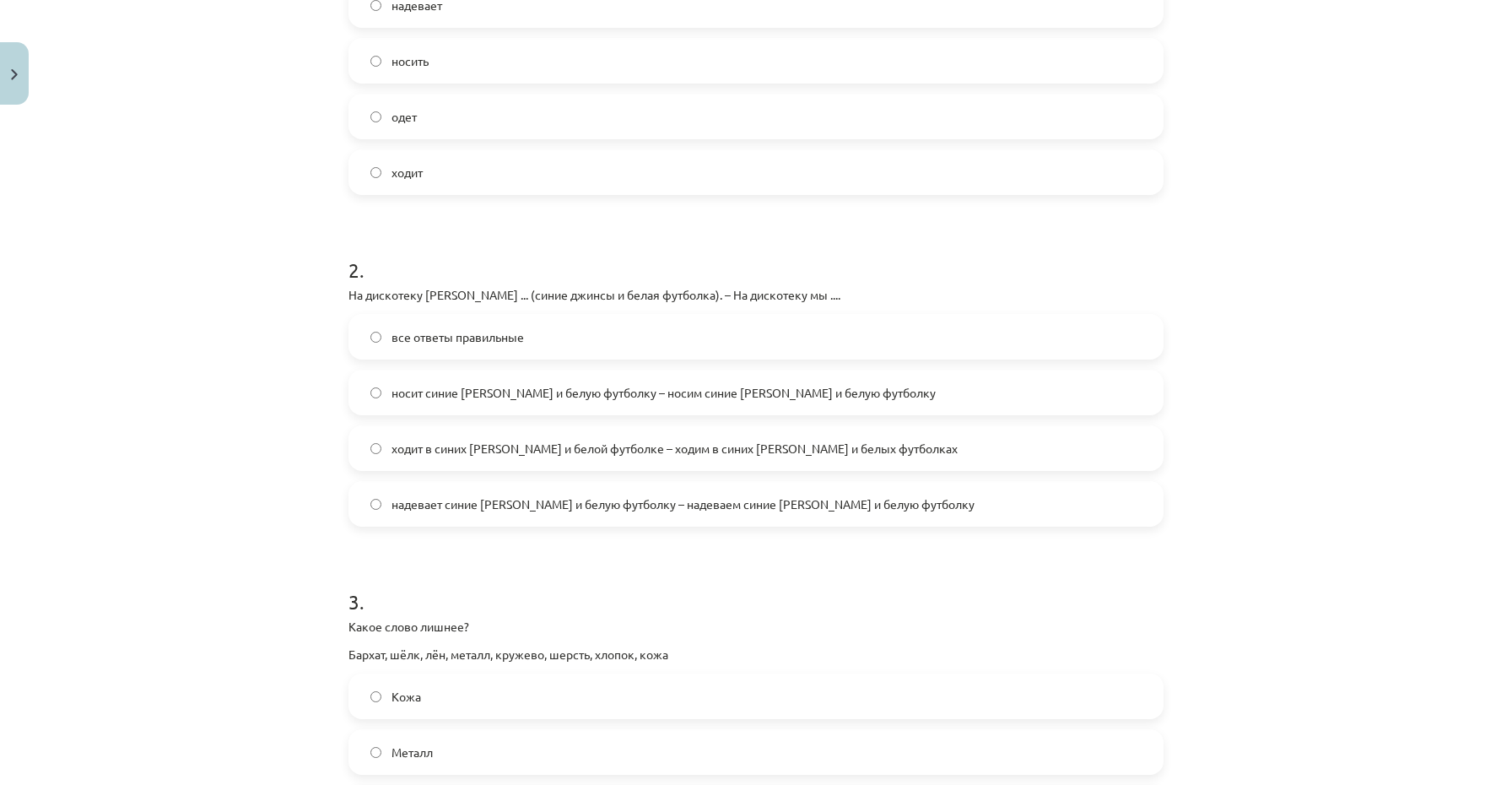
scroll to position [467, 0]
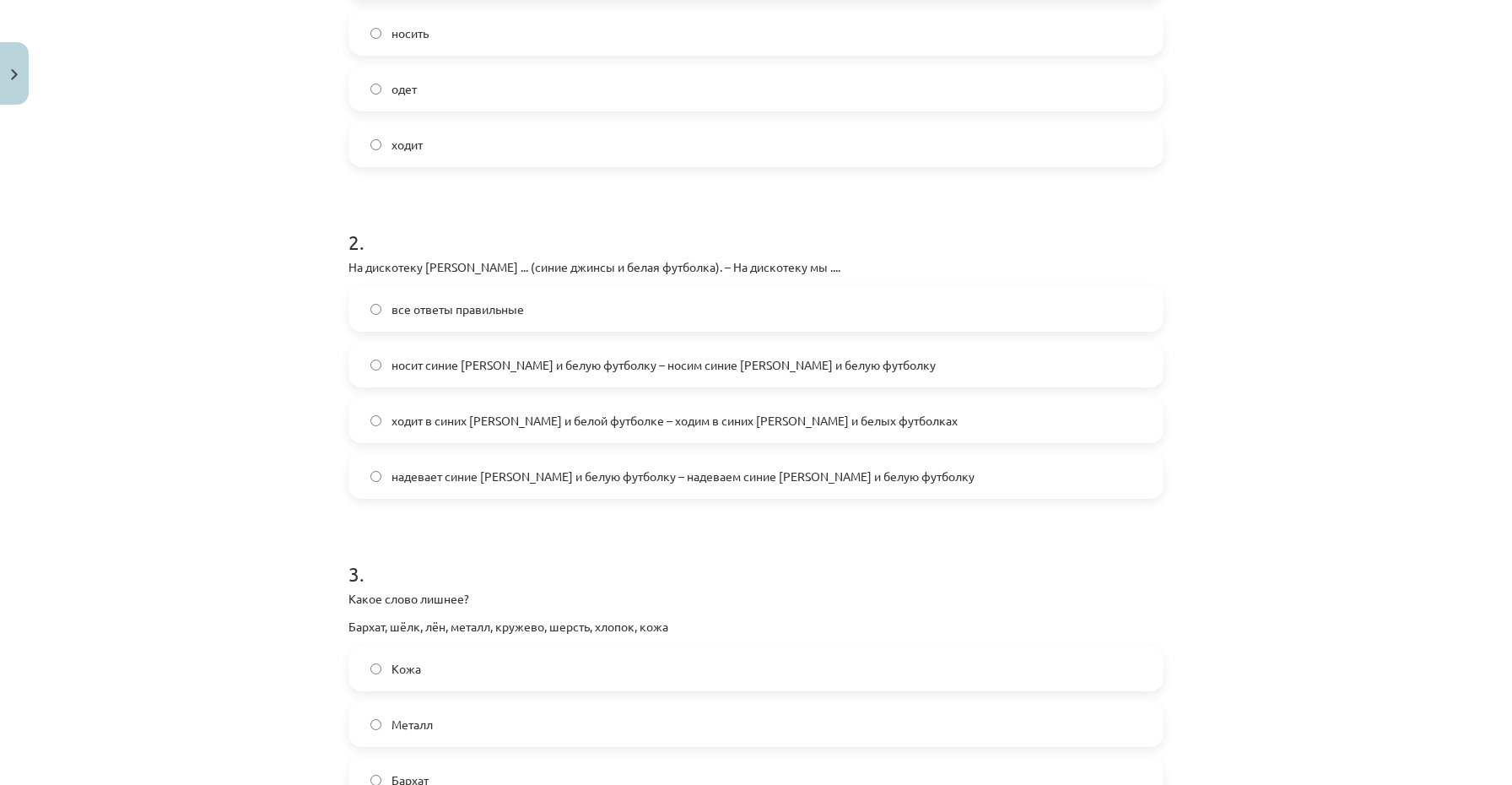
click at [464, 482] on span "надевает синие джинсы и белую футболку – надеваем синие джинсы и белую футболку" at bounding box center [683, 476] width 583 height 18
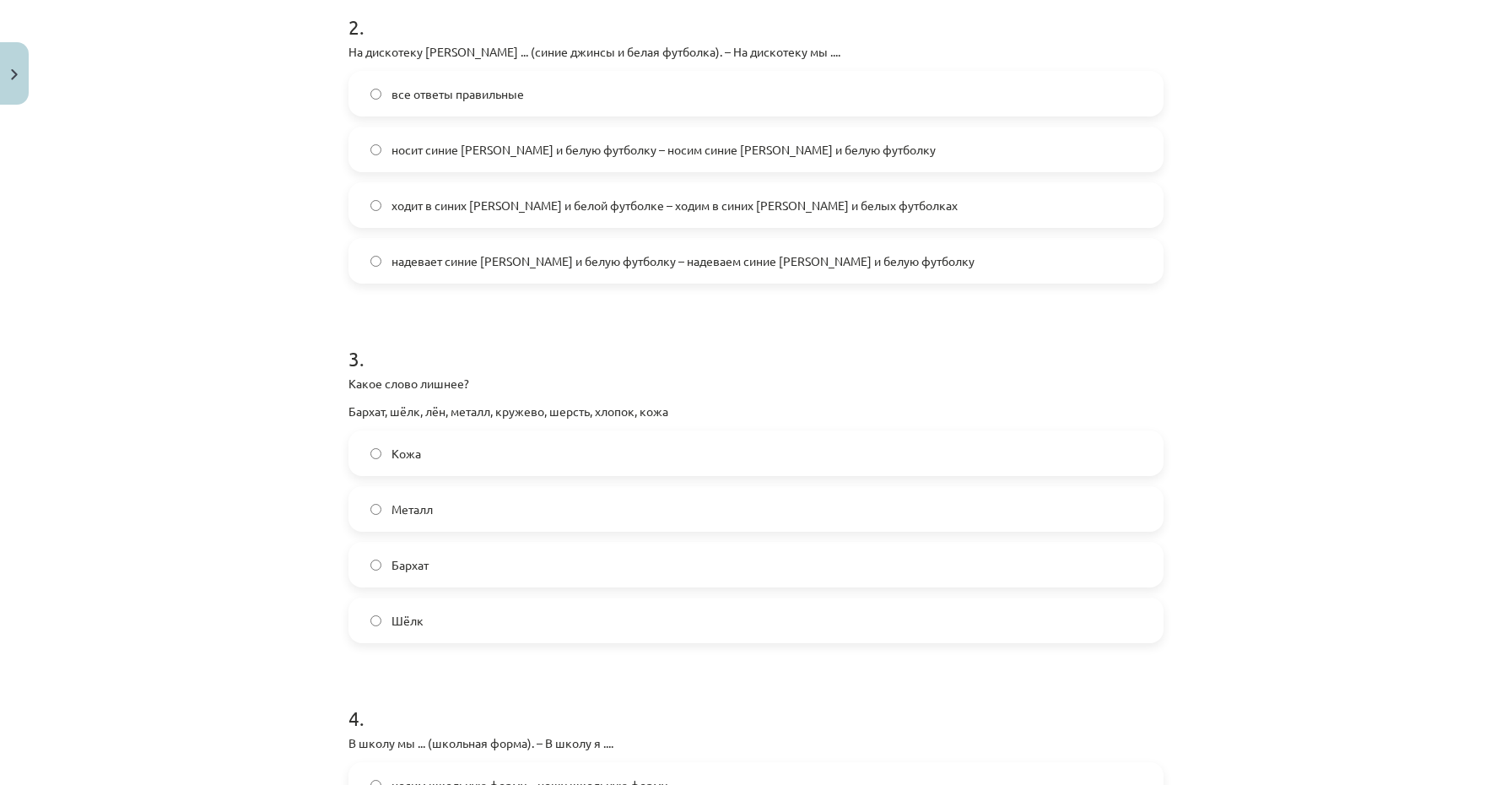
scroll to position [734, 0]
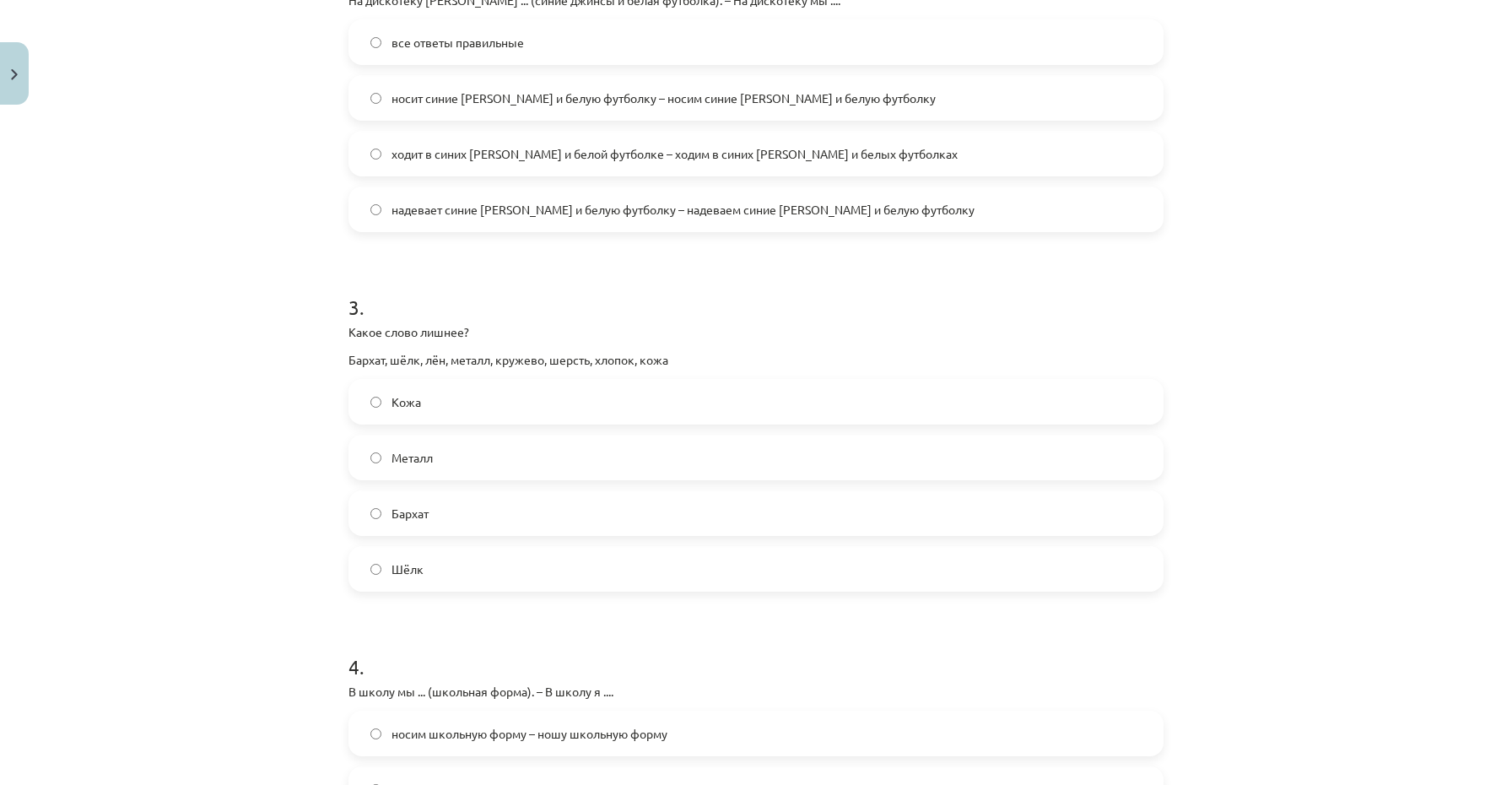
click at [397, 445] on label "Металл" at bounding box center [756, 457] width 812 height 43
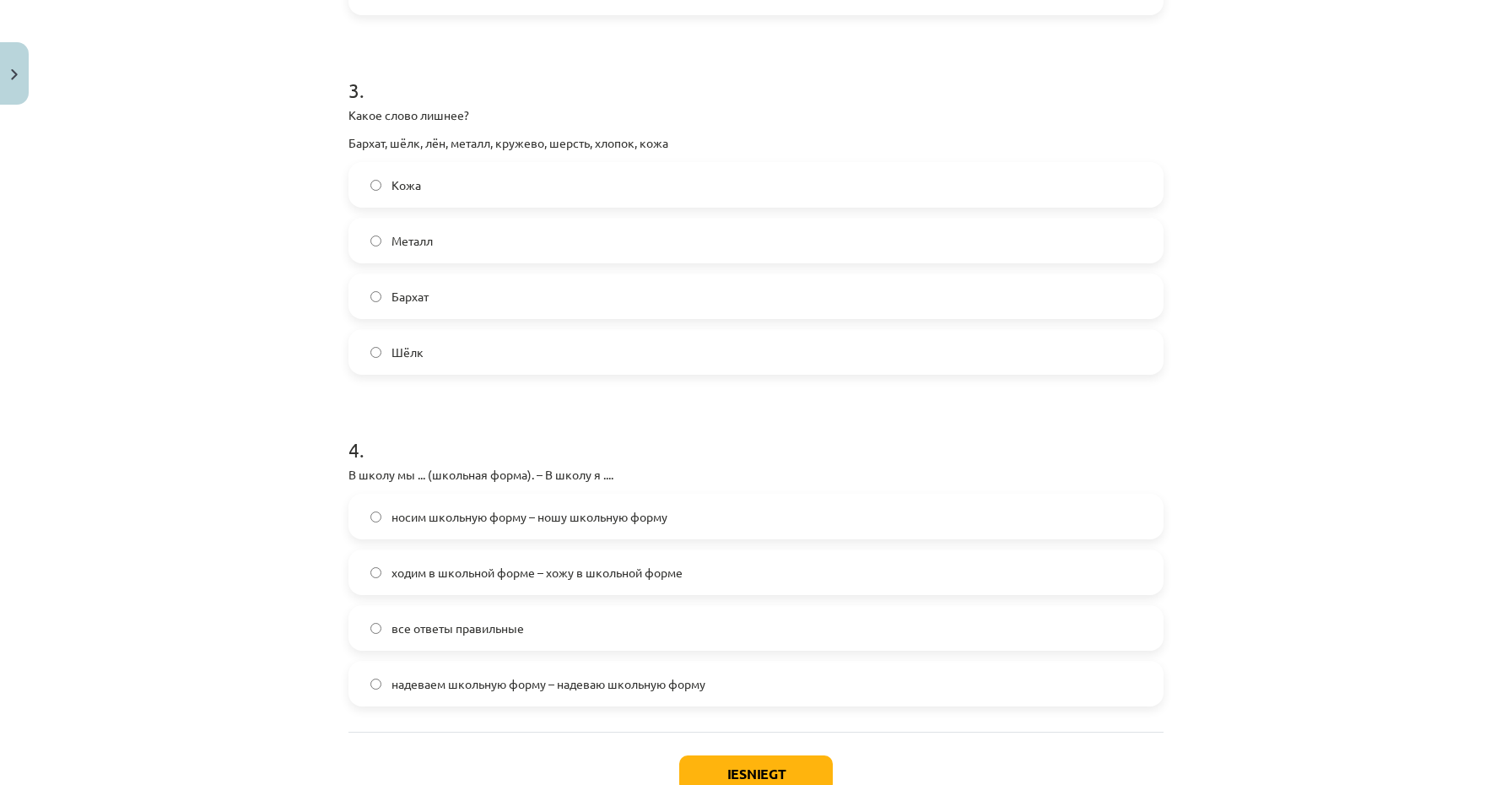
scroll to position [965, 0]
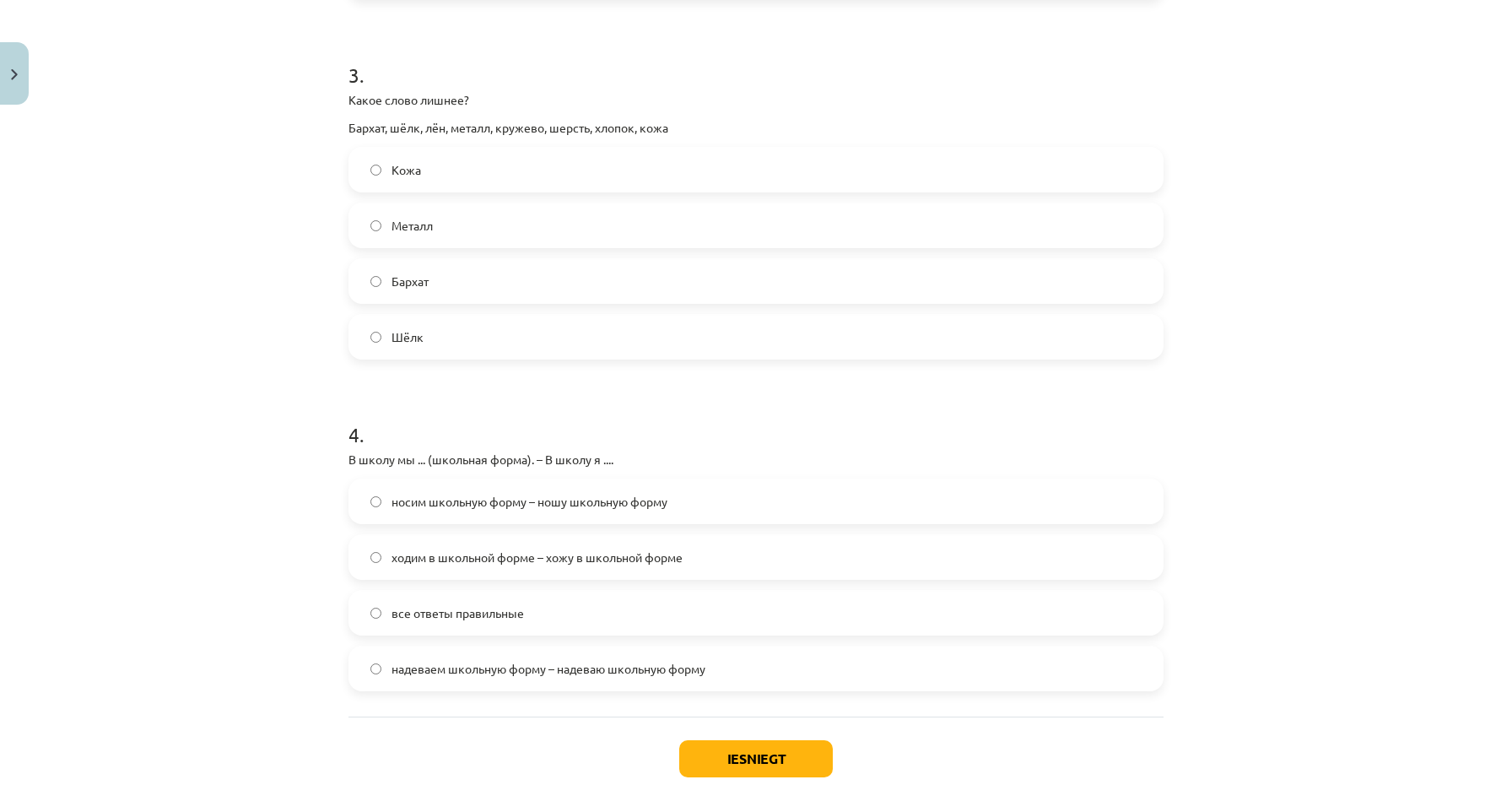
click at [408, 480] on label "носим школьную форму – ношу школьную форму" at bounding box center [756, 501] width 812 height 43
click at [715, 744] on button "Iesniegt" at bounding box center [756, 759] width 154 height 37
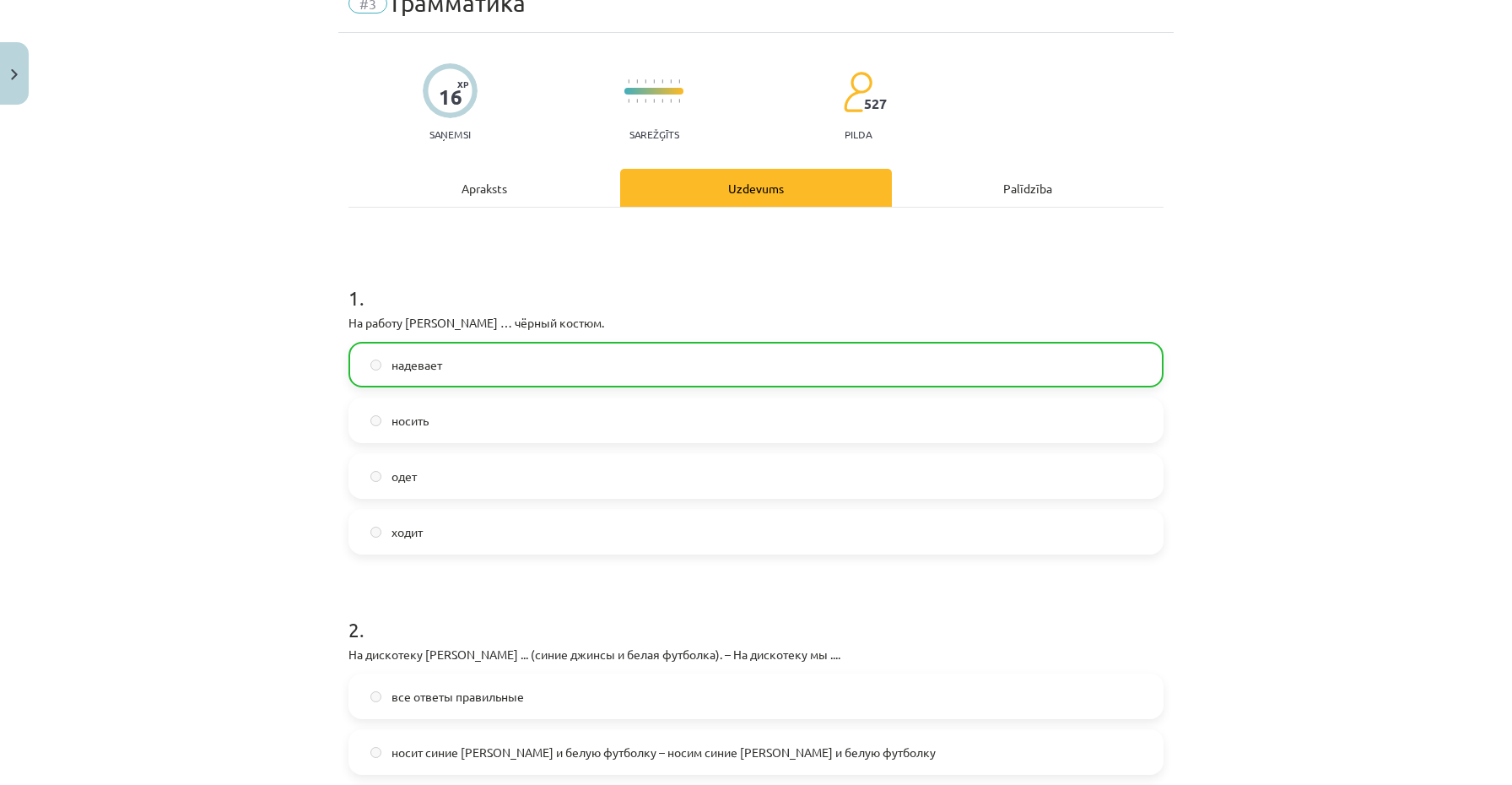
scroll to position [0, 0]
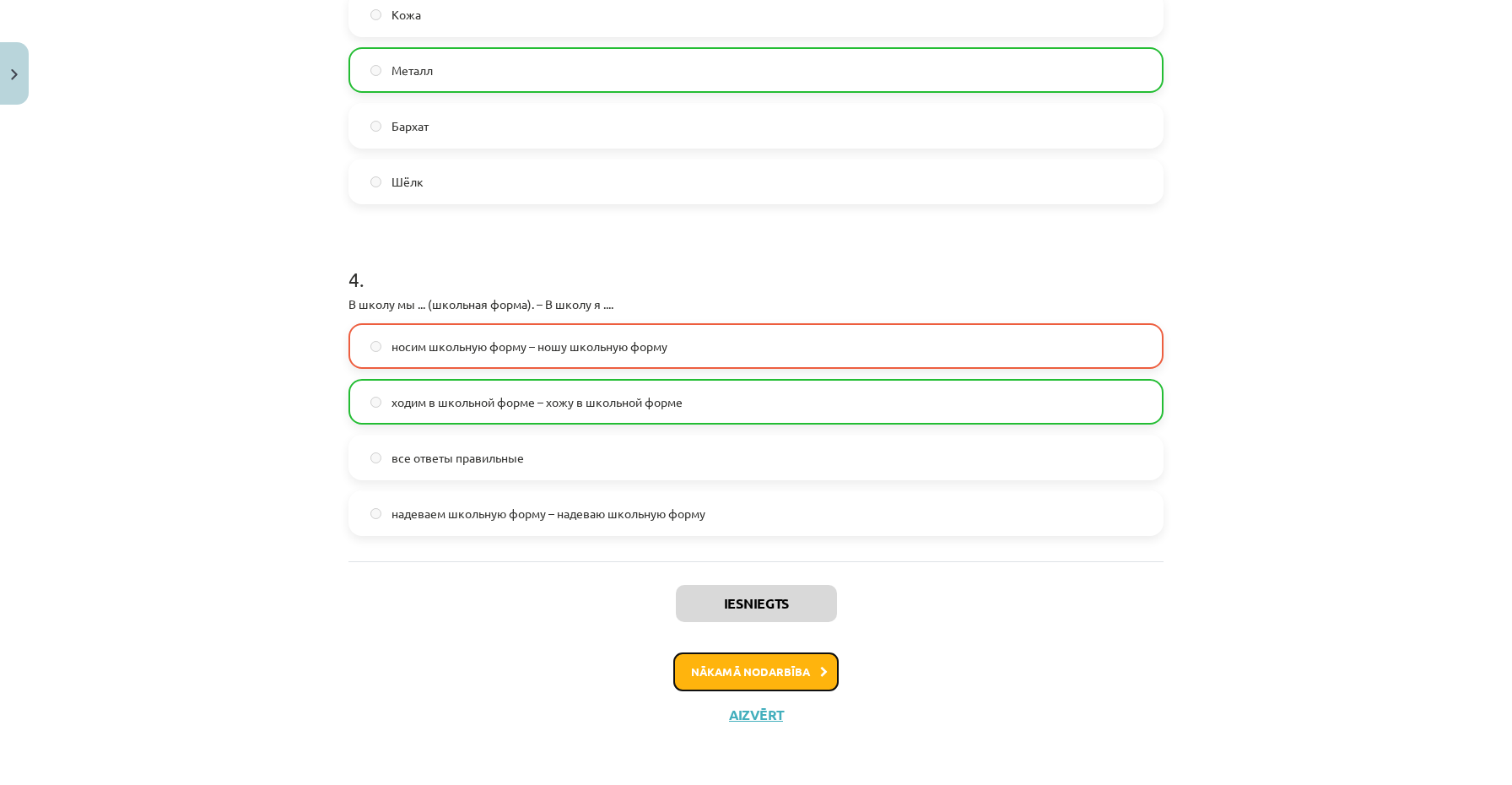
click at [738, 674] on button "Nākamā nodarbība" at bounding box center [756, 672] width 165 height 39
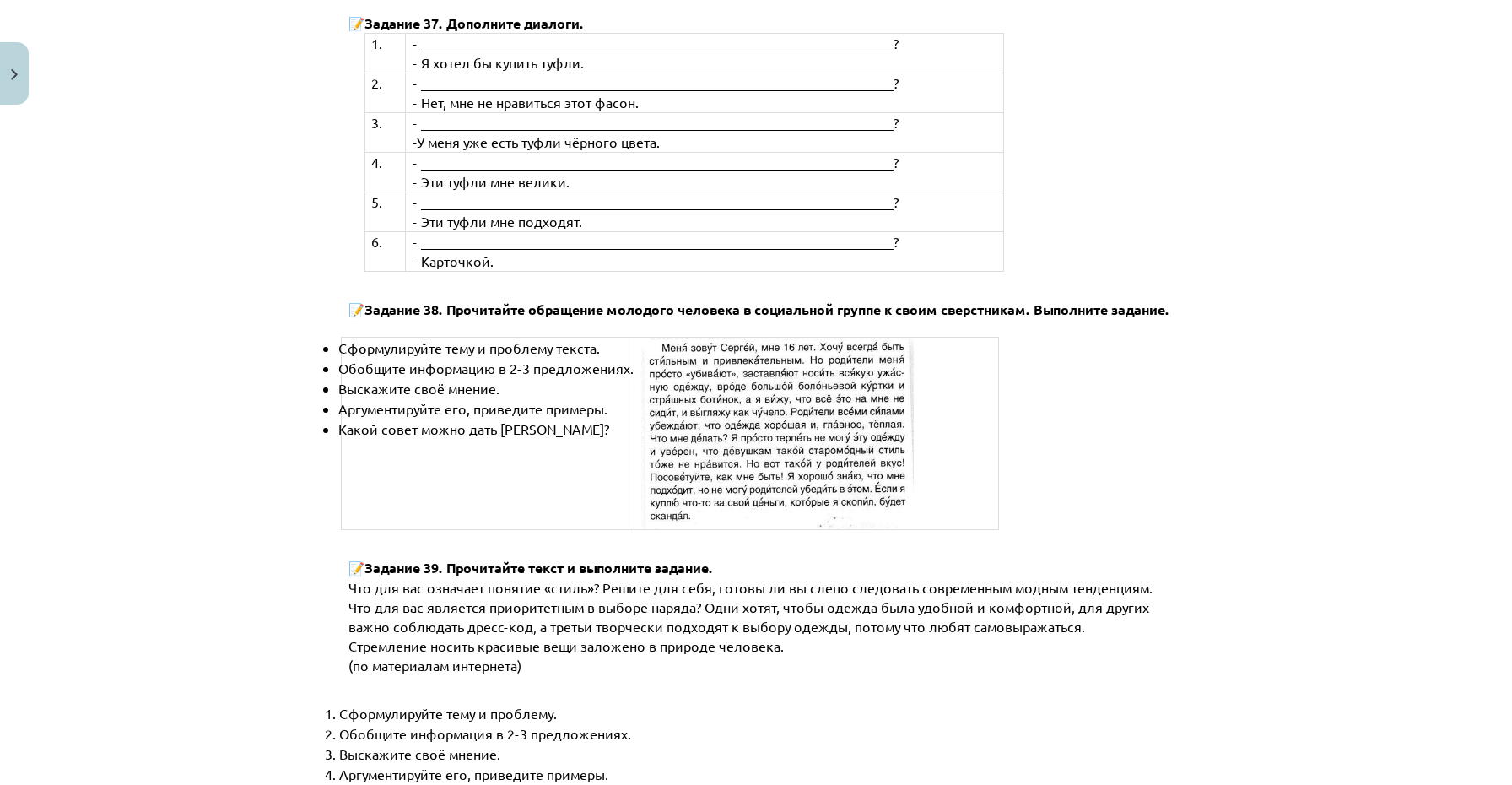
scroll to position [6297, 0]
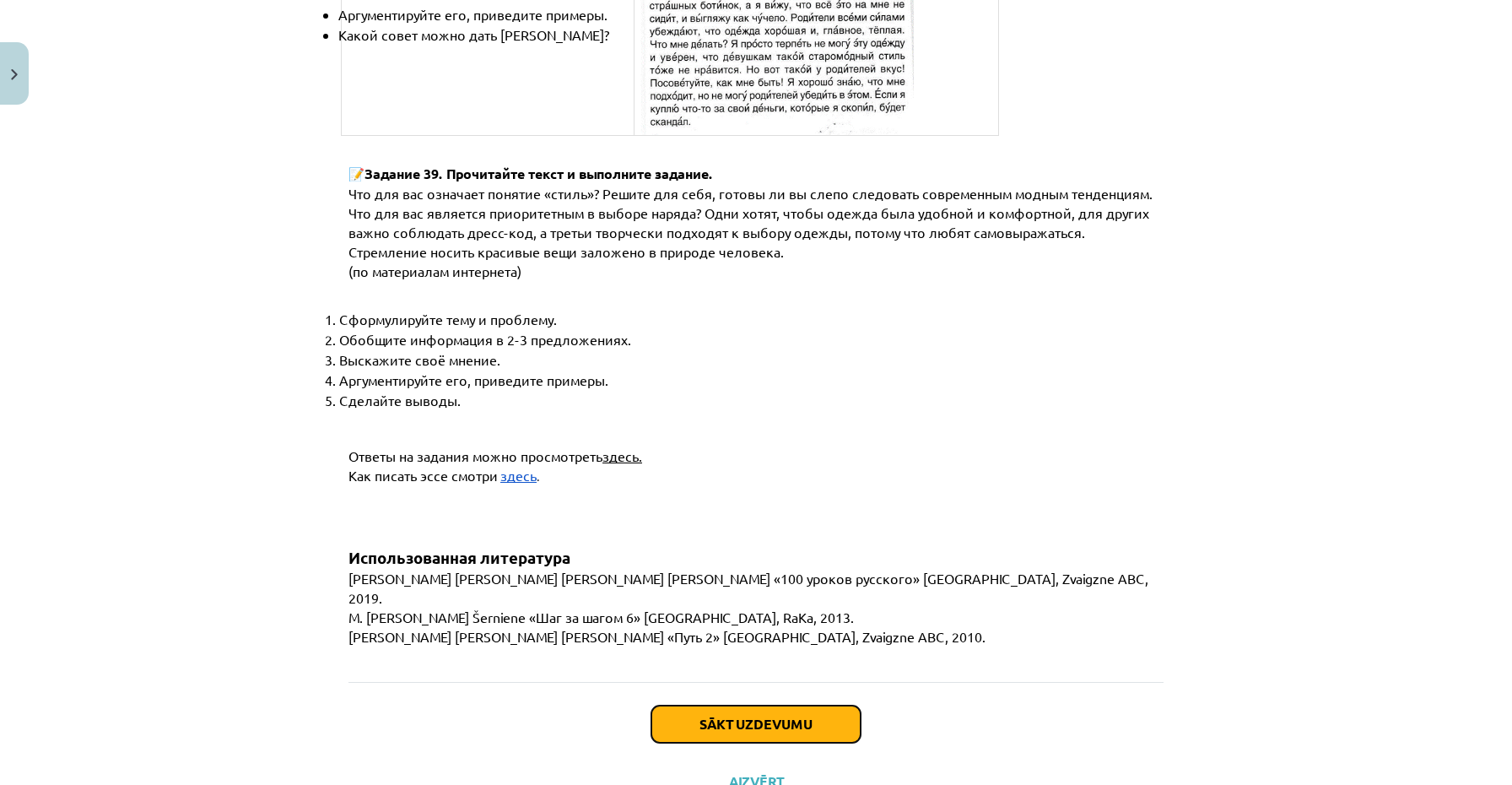
click at [722, 706] on button "Sākt uzdevumu" at bounding box center [756, 724] width 210 height 37
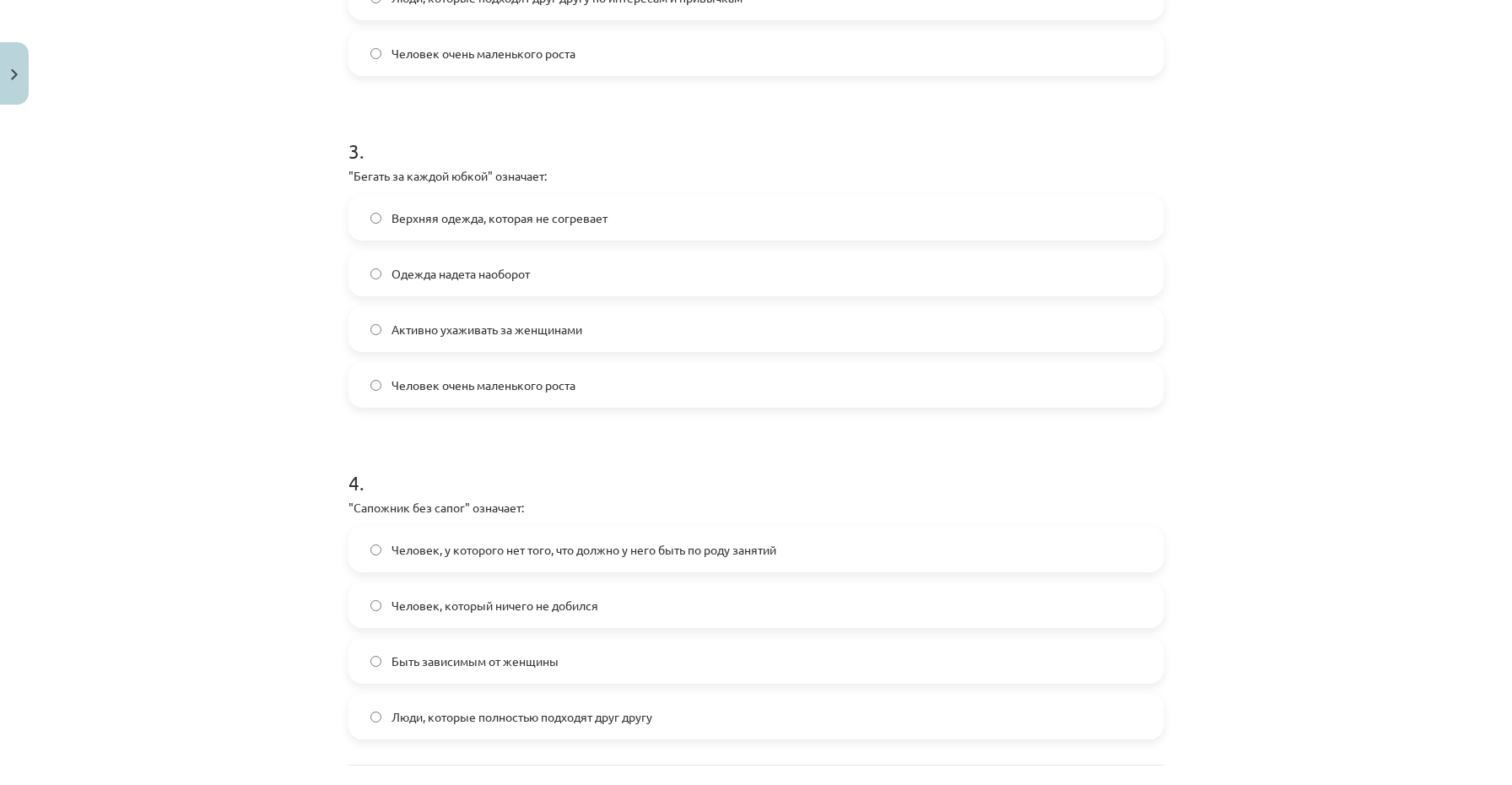
scroll to position [1040, 0]
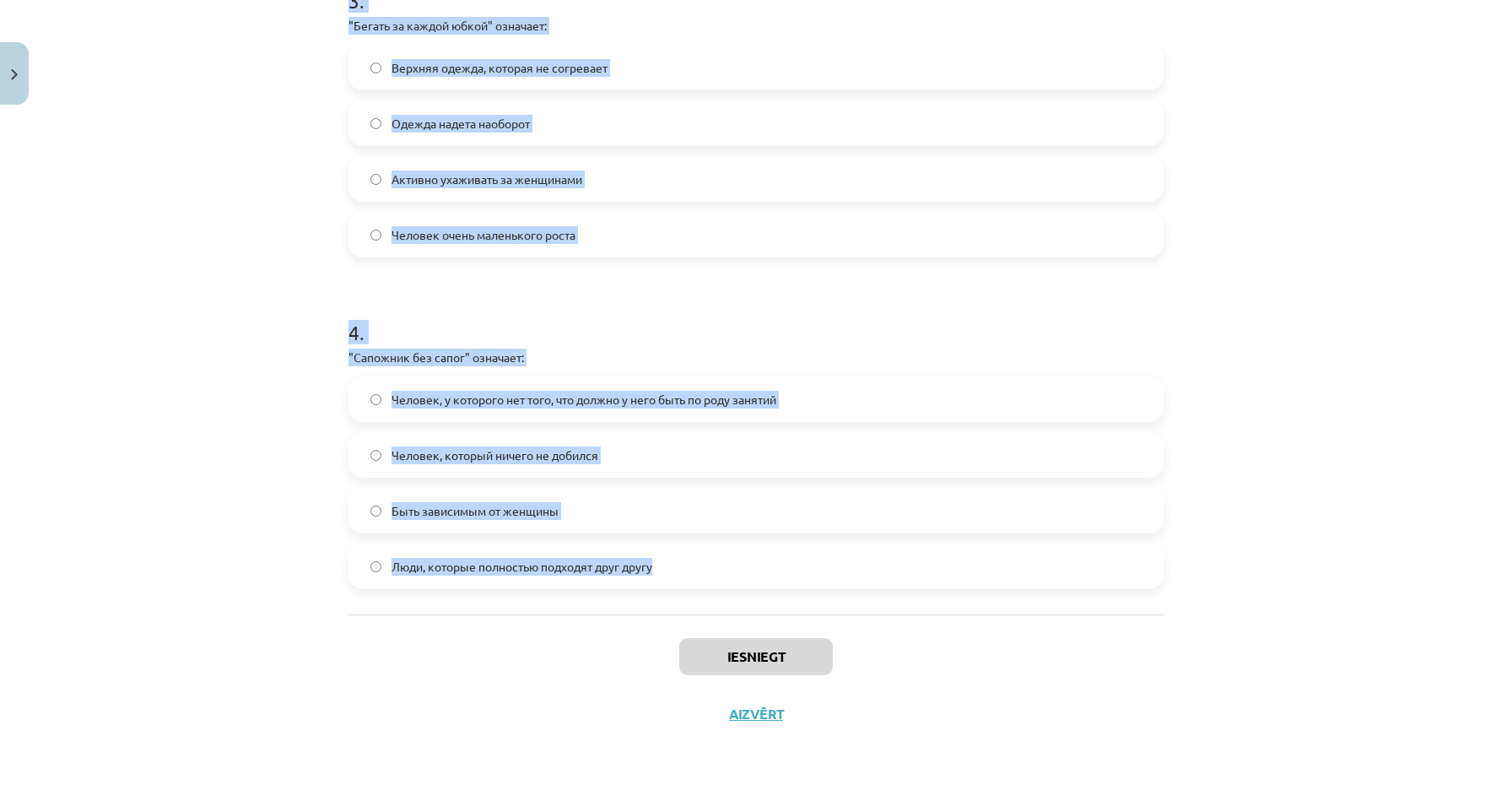
drag, startPoint x: 337, startPoint y: 332, endPoint x: 674, endPoint y: 565, distance: 409.7
click at [674, 565] on div "Mācību tēma: Krievu valodas b1 - 12. klases 1. ieskaites mācību materiāls #4 Уп…" at bounding box center [756, 392] width 1512 height 785
copy form "1 . "Шиворот-навыворот" означает: Верхняя одежда, которая не согревает Активно …"
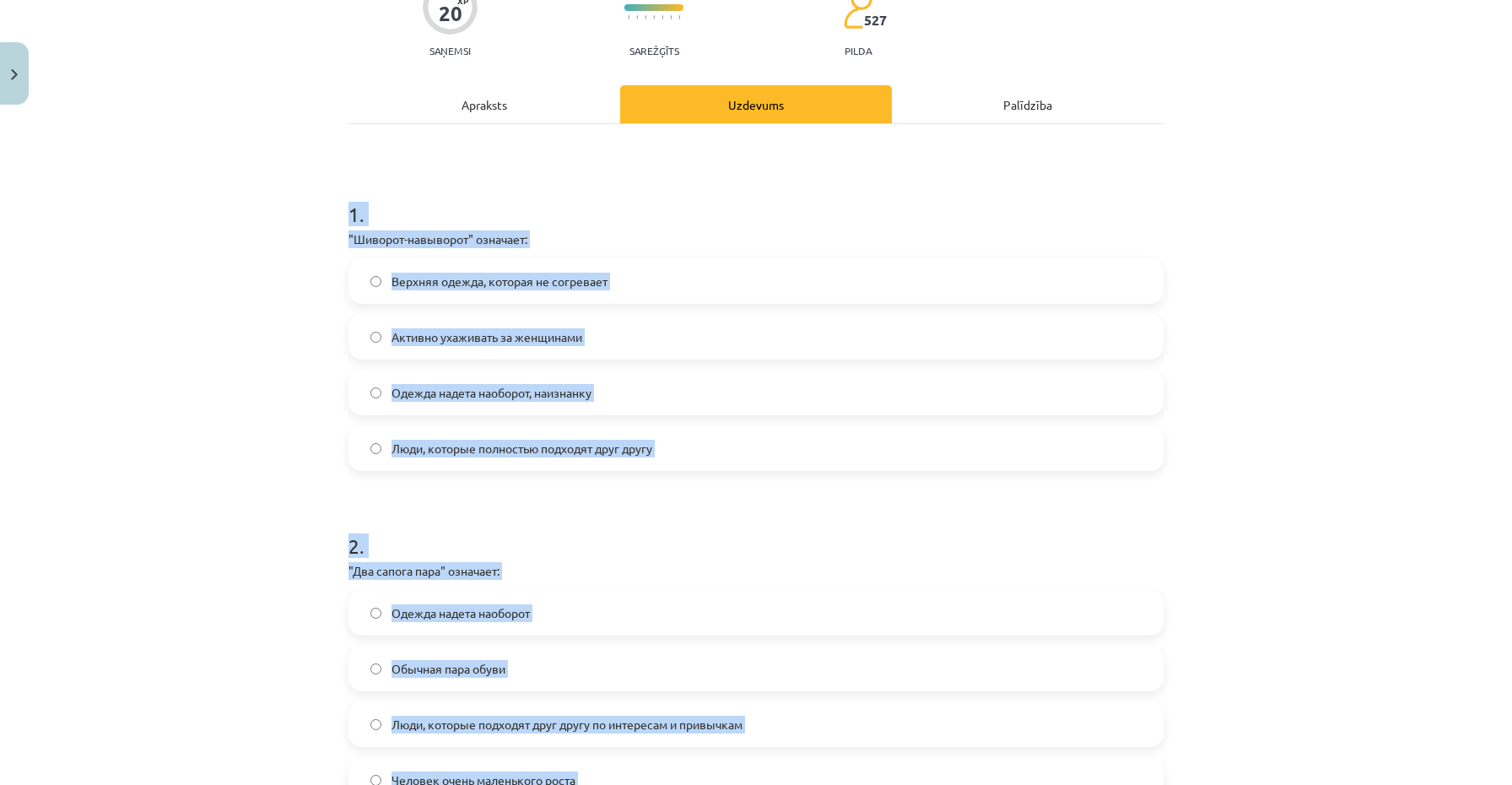
scroll to position [162, 0]
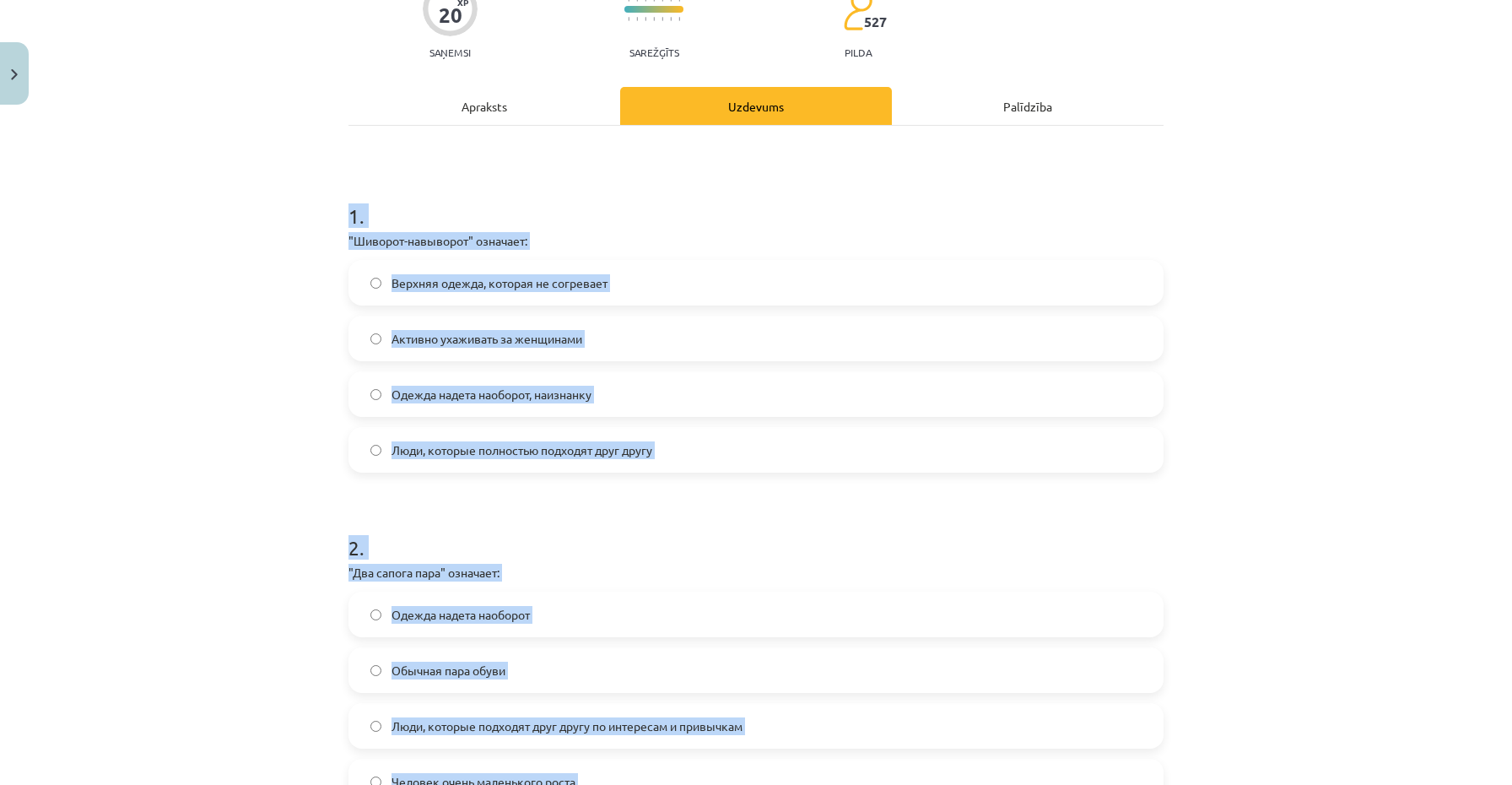
click at [274, 392] on div "Mācību tēma: Krievu valodas b1 - 12. klases 1. ieskaites mācību materiāls #4 Уп…" at bounding box center [756, 392] width 1512 height 785
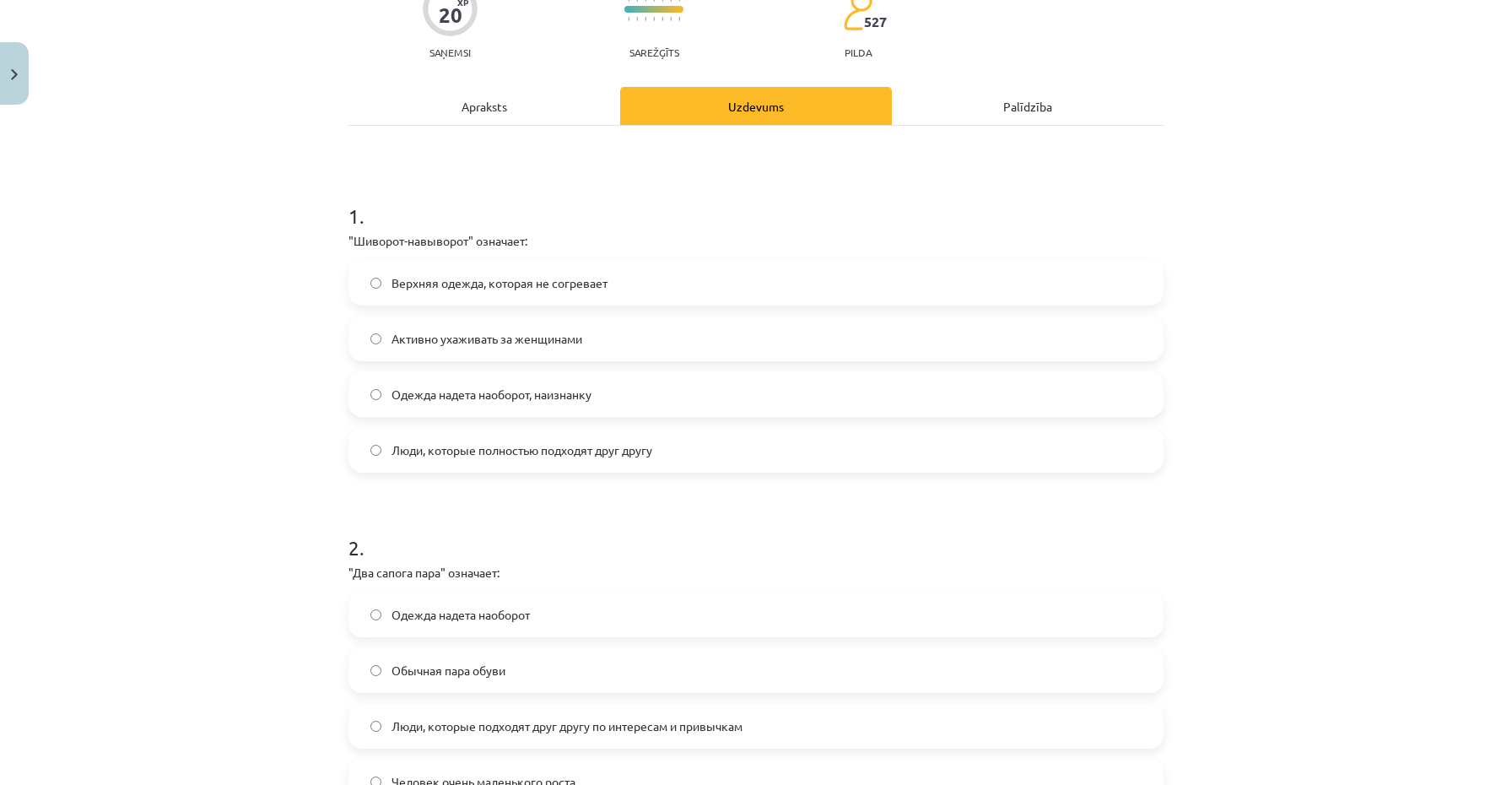
click at [392, 391] on span "Одежда надета наоборот, наизнанку" at bounding box center [492, 394] width 200 height 18
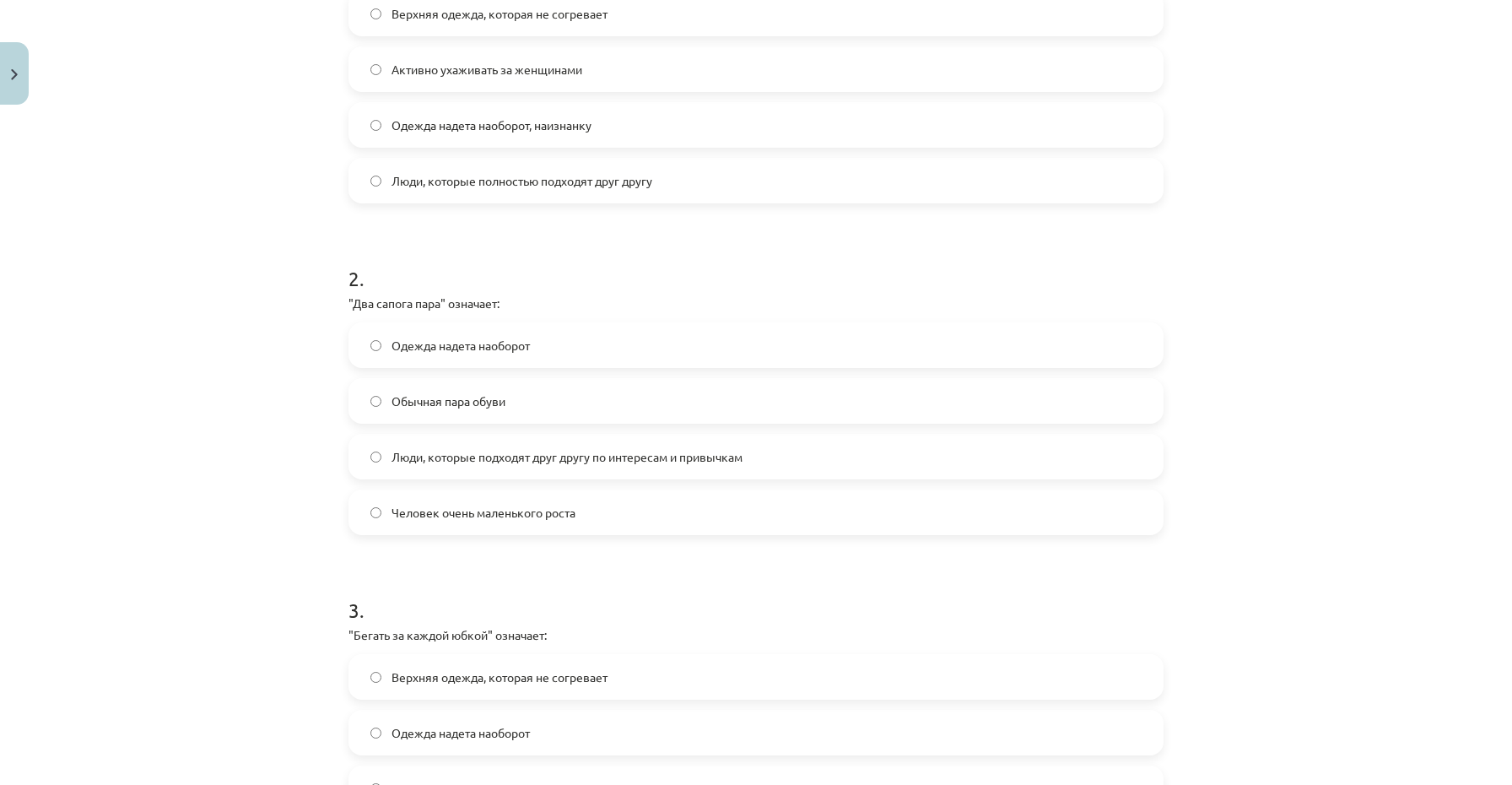
scroll to position [502, 0]
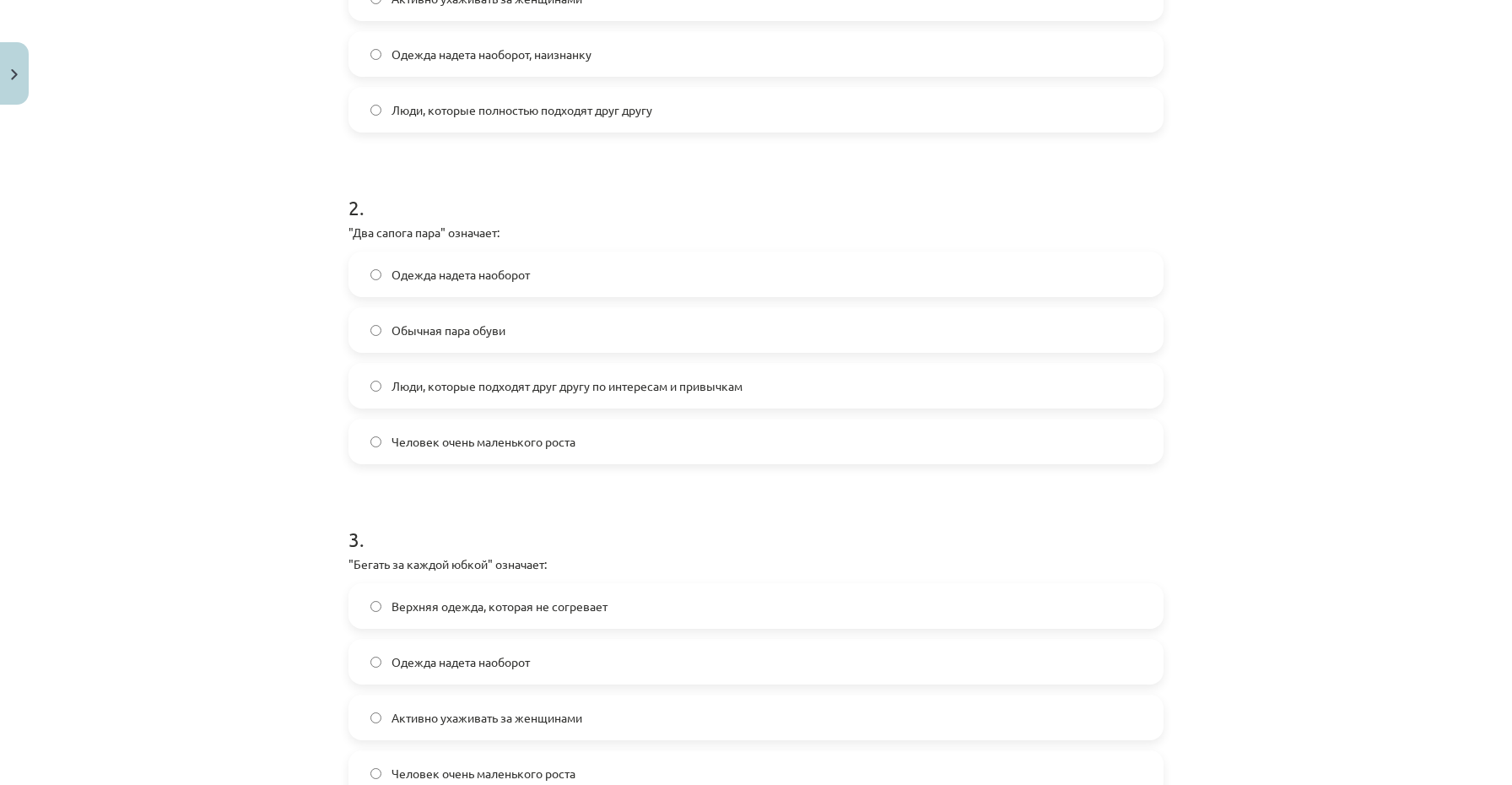
click at [386, 401] on label "Люди, которые подходят друг другу по интересам и привычкам" at bounding box center [756, 385] width 812 height 43
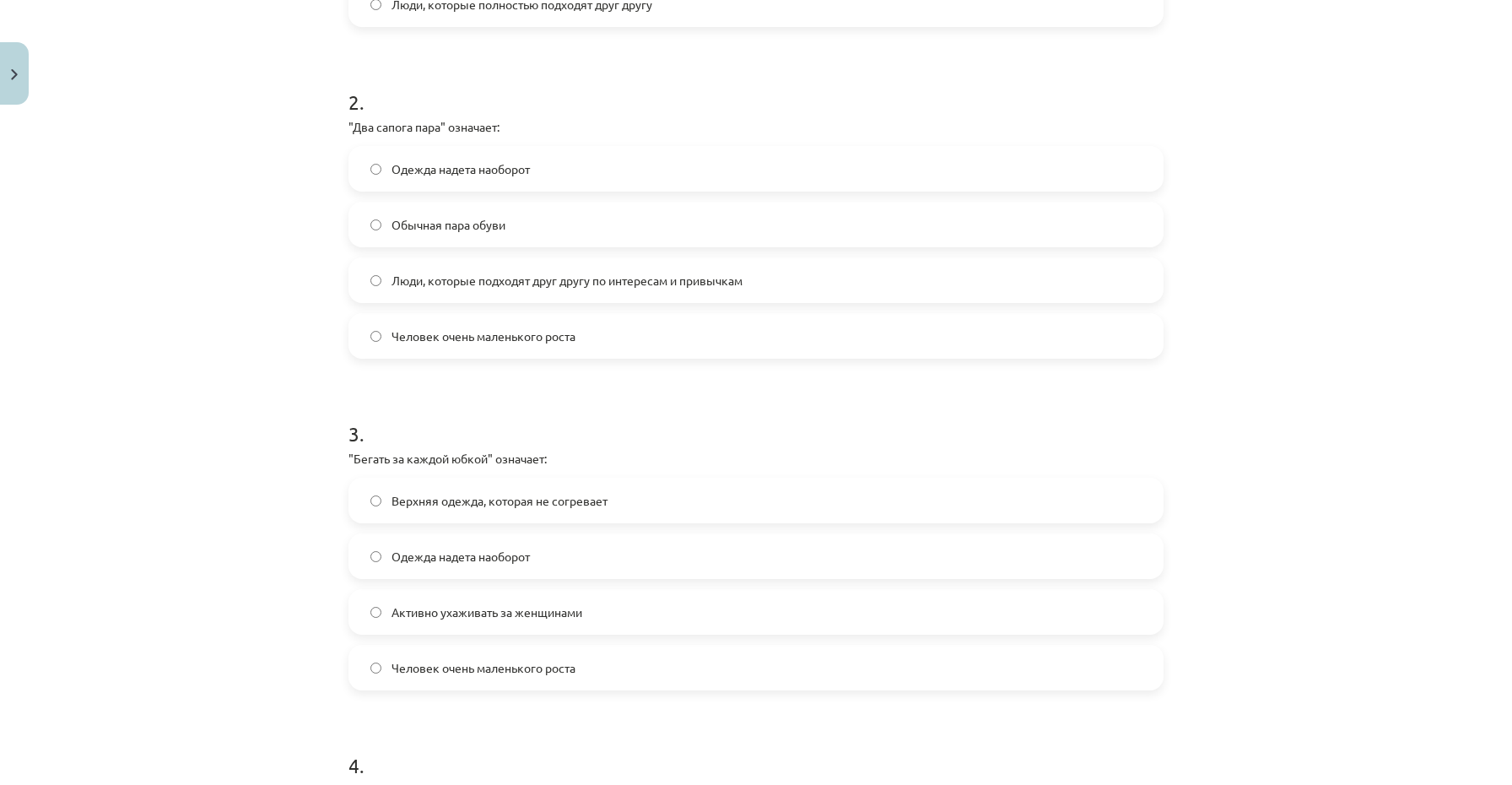
scroll to position [661, 0]
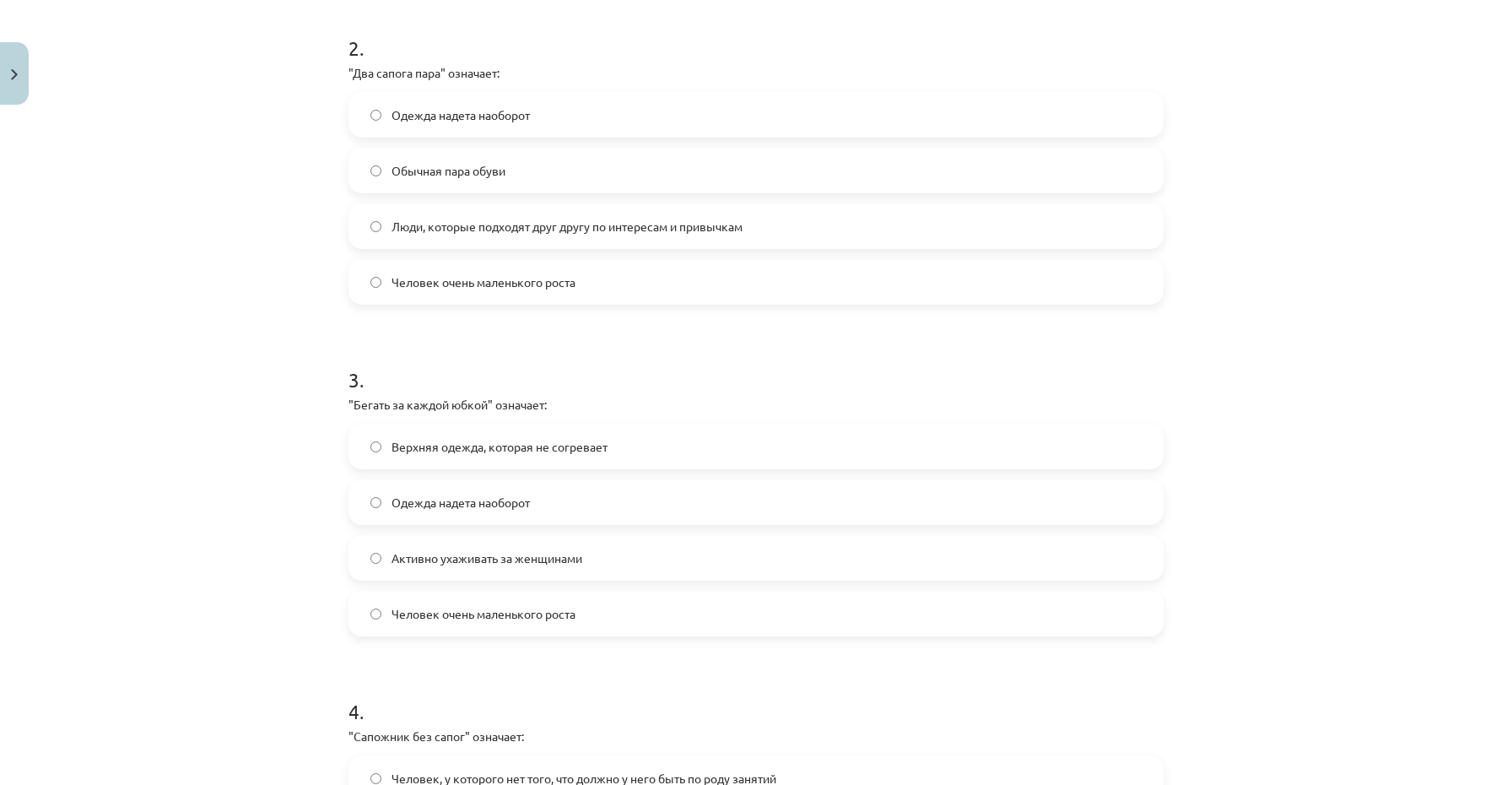
click at [437, 565] on span "Активно ухаживать за женщинами" at bounding box center [487, 558] width 191 height 18
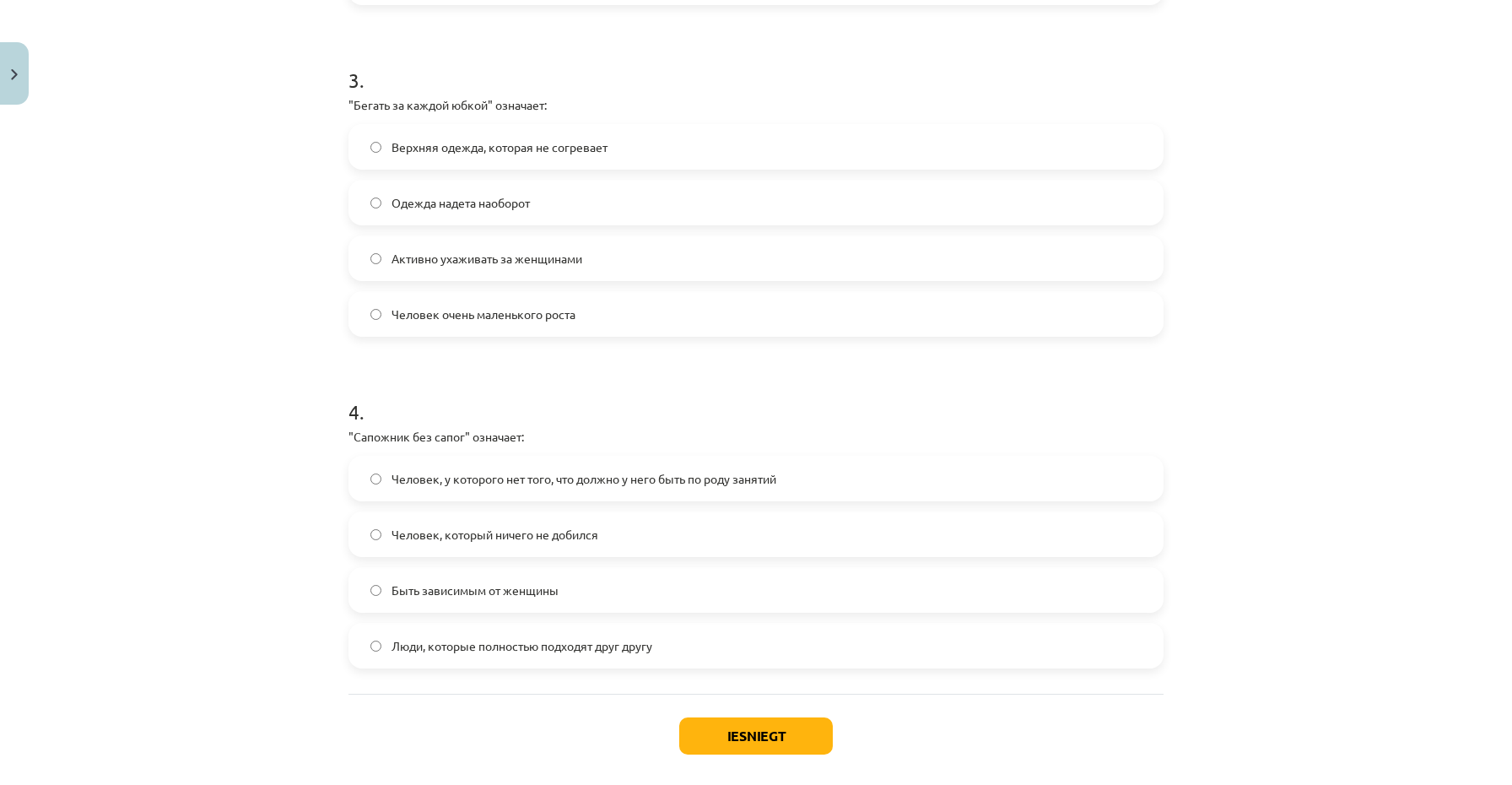
scroll to position [966, 0]
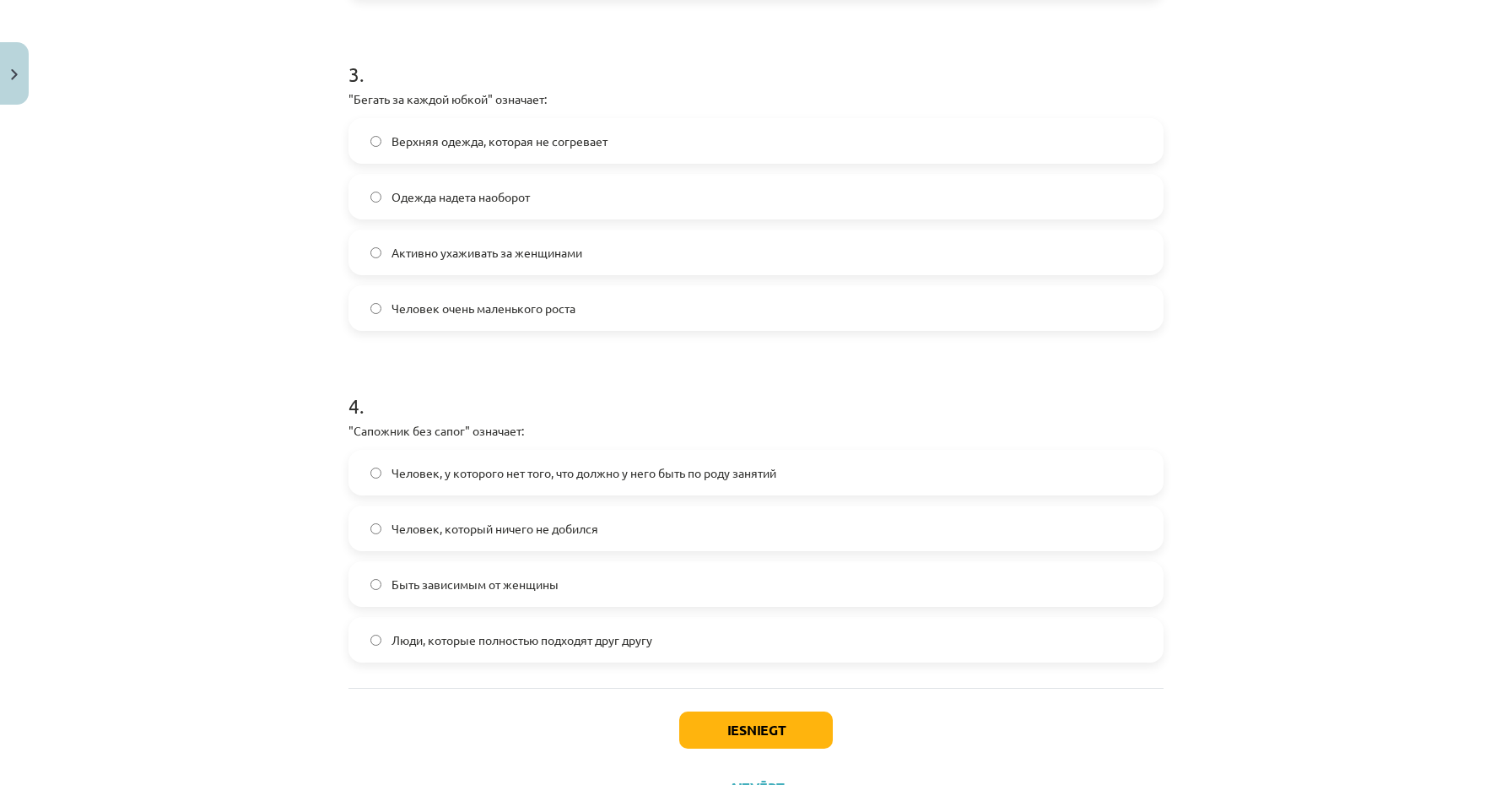
click at [437, 536] on span "Человек, который ничего не добился" at bounding box center [495, 528] width 207 height 18
click at [519, 649] on label "Люди, которые полностью подходят друг другу" at bounding box center [756, 640] width 812 height 43
click at [569, 486] on label "Человек, у которого нет того, что должно у него быть по роду занятий" at bounding box center [756, 472] width 812 height 43
click at [691, 730] on button "Iesniegt" at bounding box center [756, 729] width 154 height 37
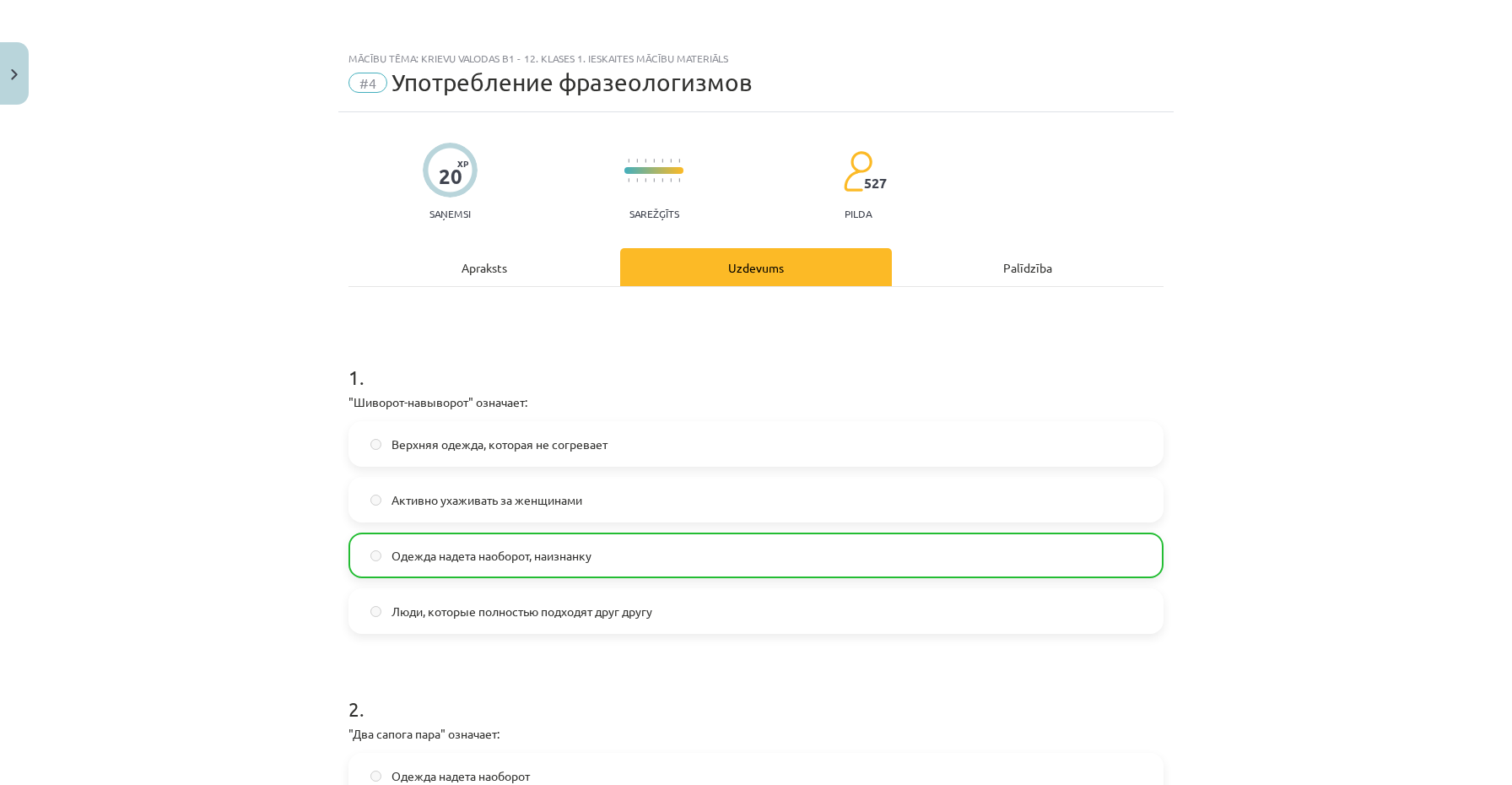
scroll to position [1093, 0]
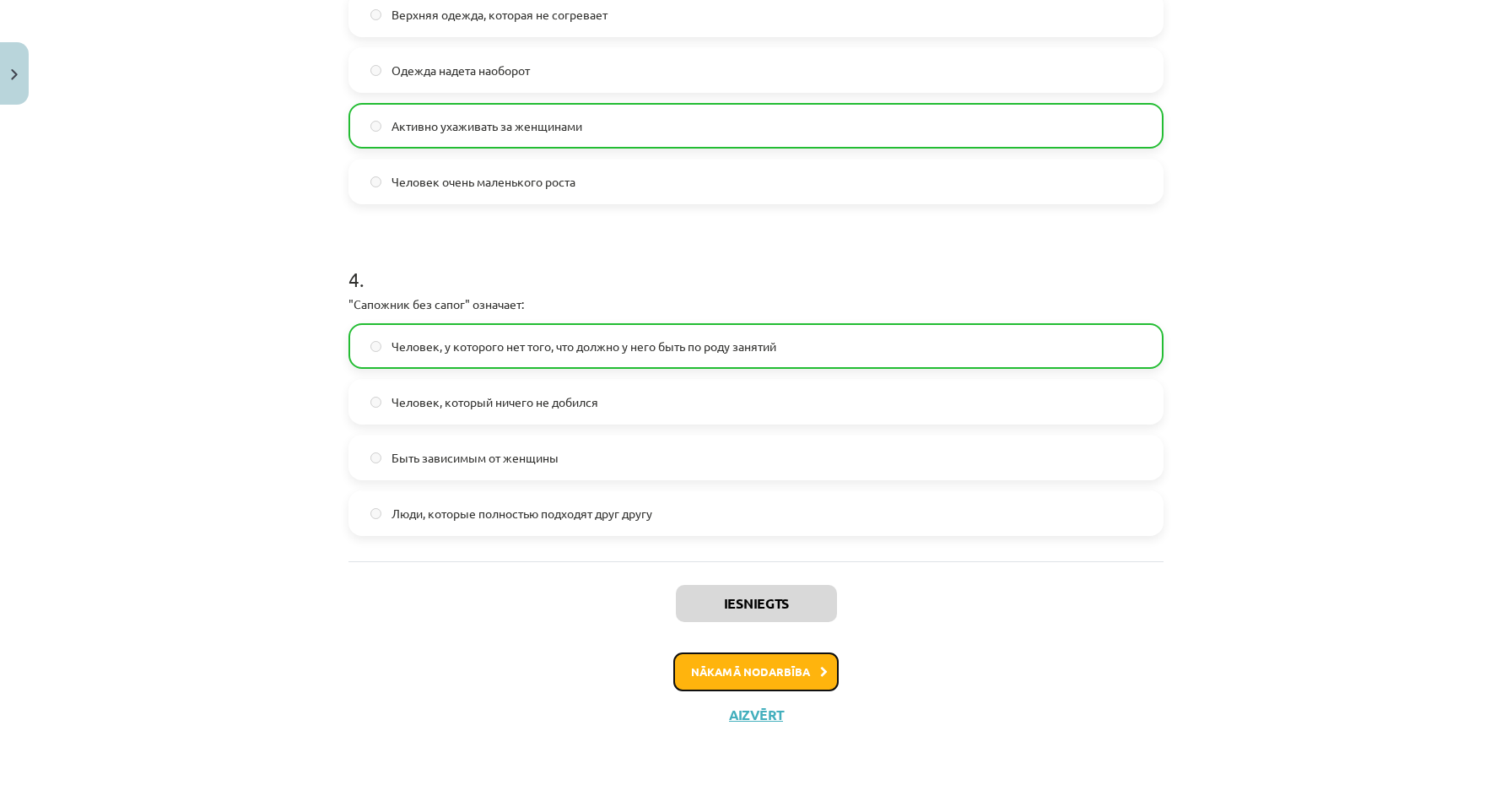
click at [748, 662] on button "Nākamā nodarbība" at bounding box center [756, 672] width 165 height 39
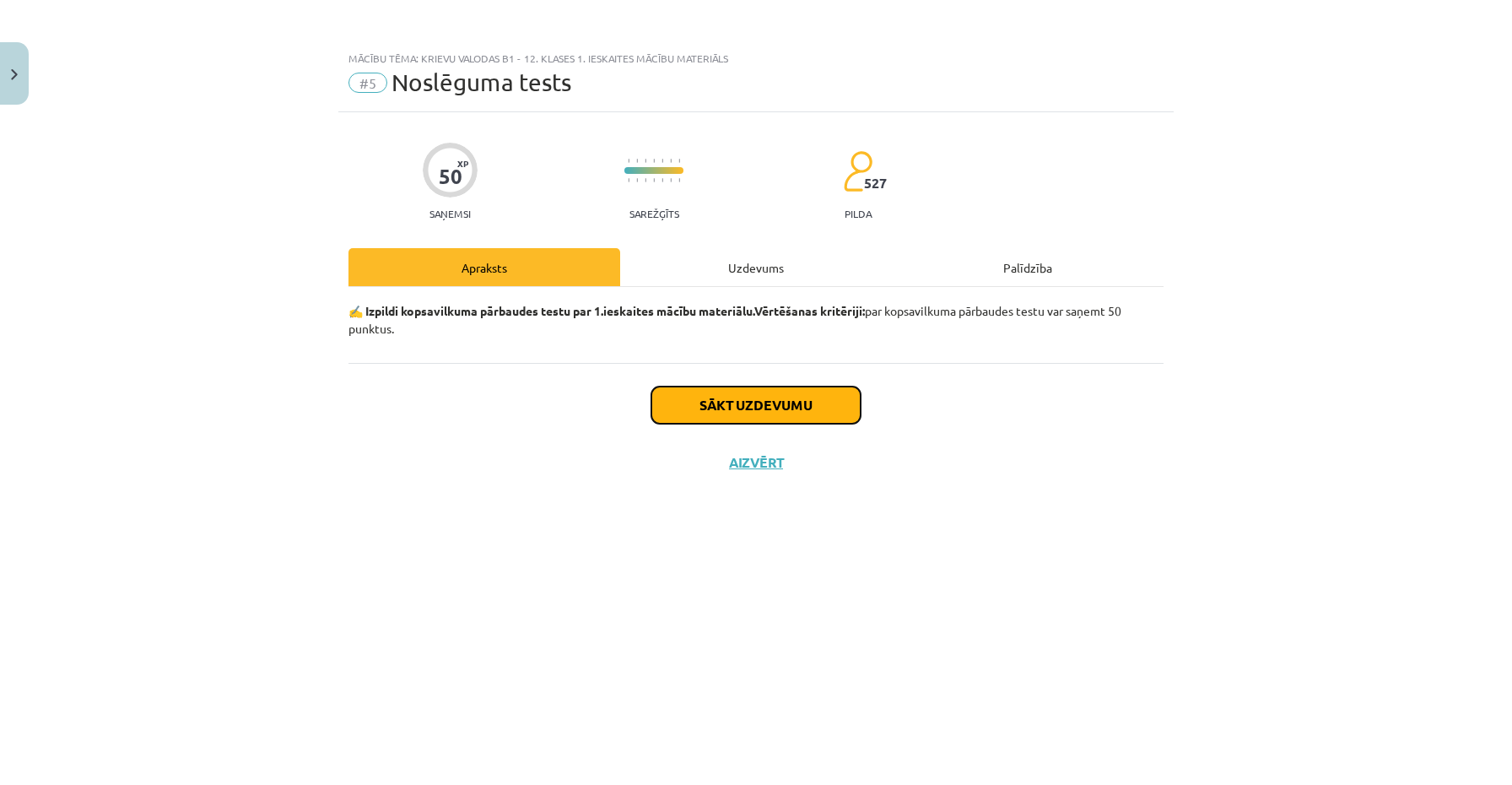
click at [725, 401] on button "Sākt uzdevumu" at bounding box center [756, 404] width 210 height 37
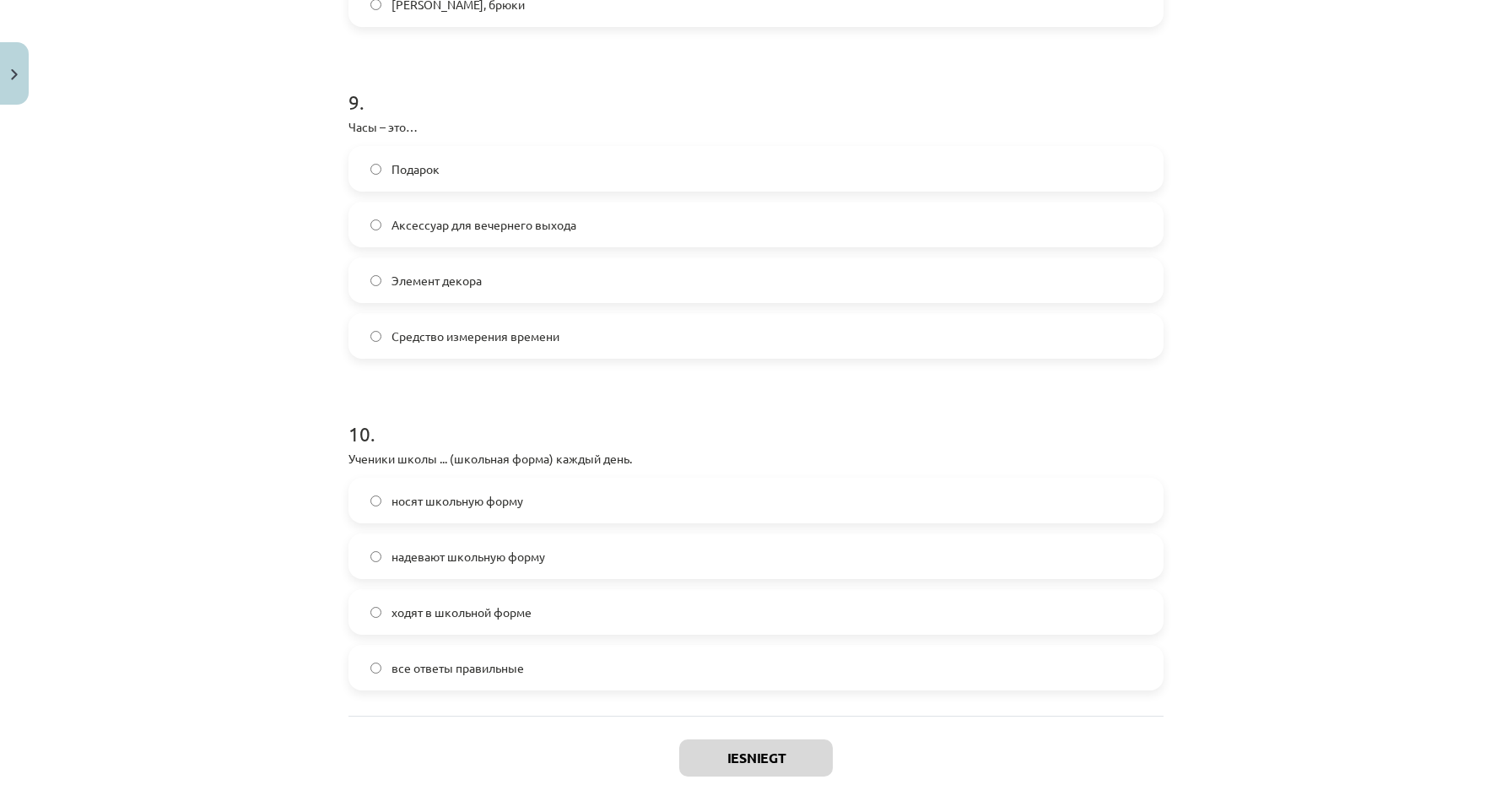
scroll to position [3030, 0]
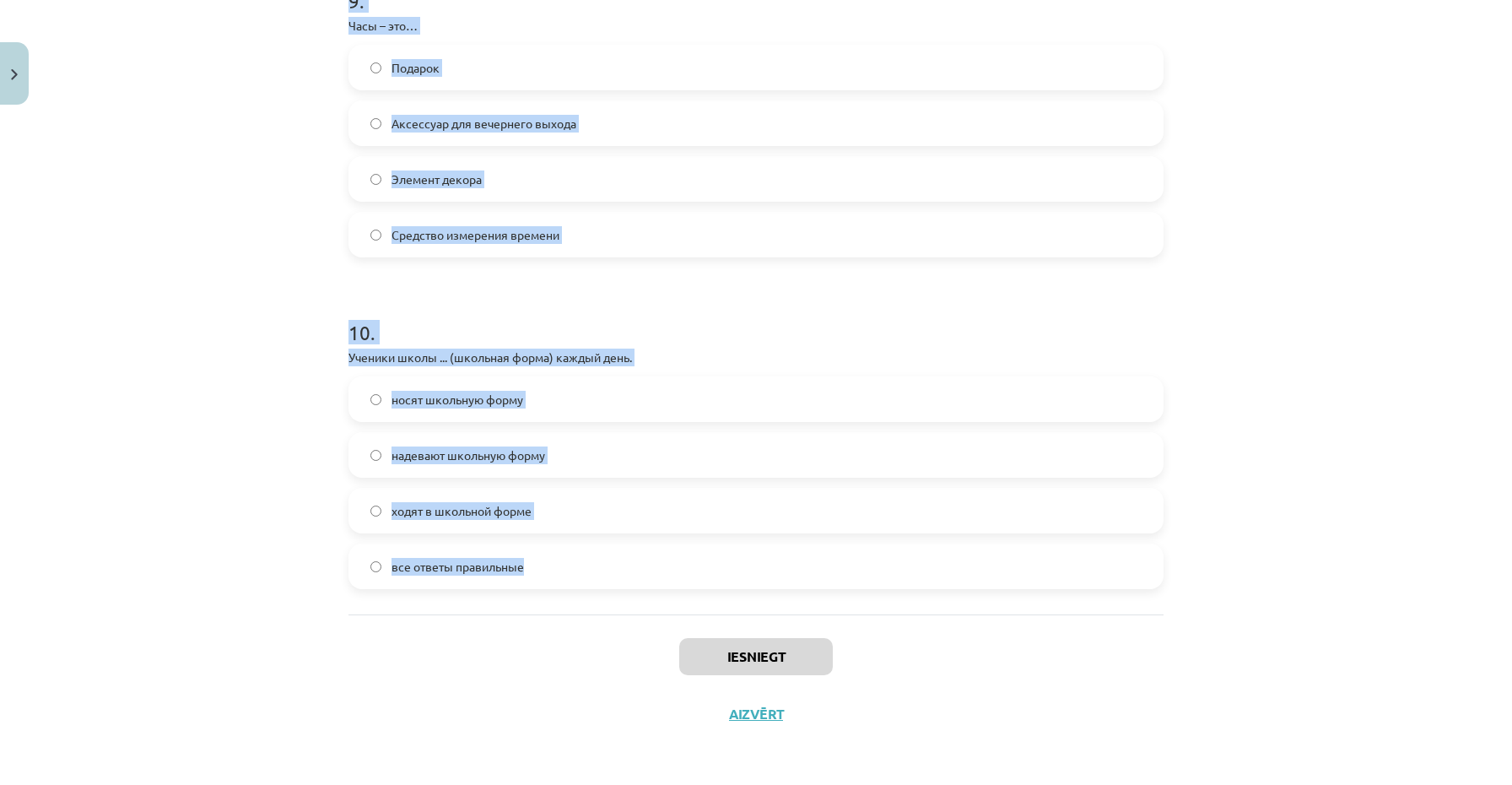
drag, startPoint x: 342, startPoint y: 365, endPoint x: 534, endPoint y: 570, distance: 280.9
copy form "1 . На прогулки в лес наша семья ... (тёплые куртки). носит тёплые куртки ходит…"
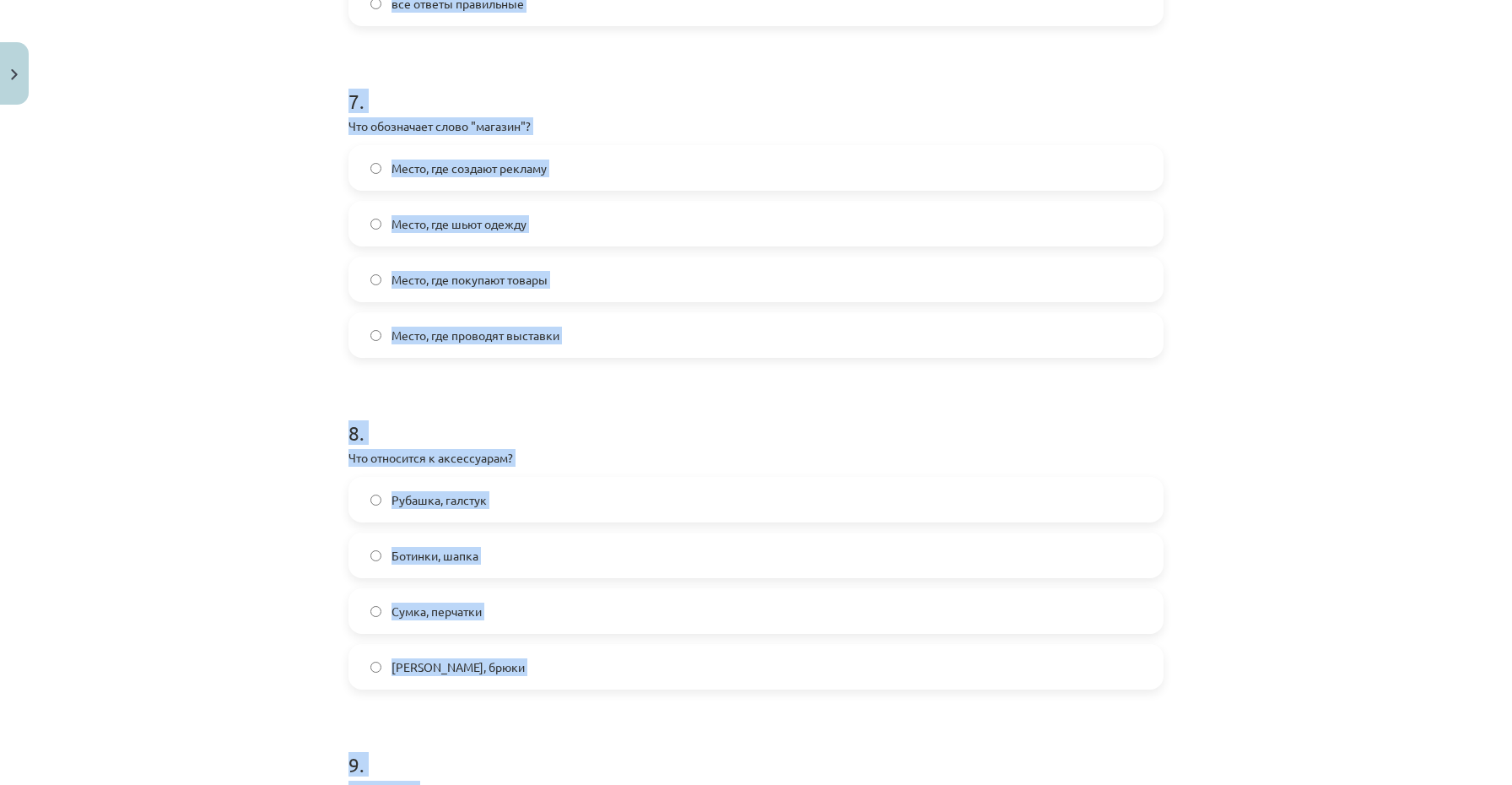
scroll to position [1527, 0]
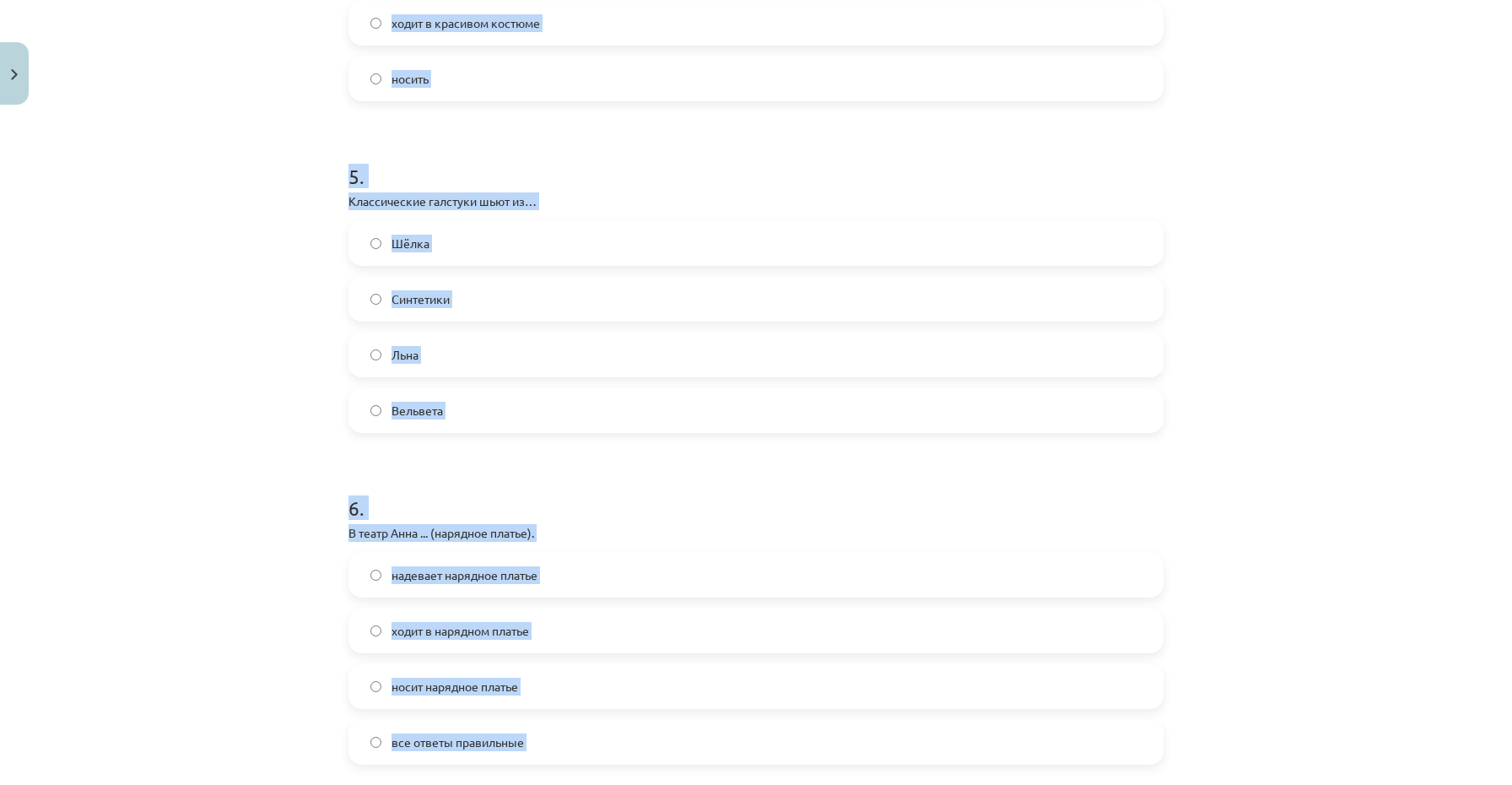
click at [278, 452] on div "Mācību tēma: Krievu valodas b1 - 12. klases 1. ieskaites mācību materiāls #5 No…" at bounding box center [756, 392] width 1512 height 785
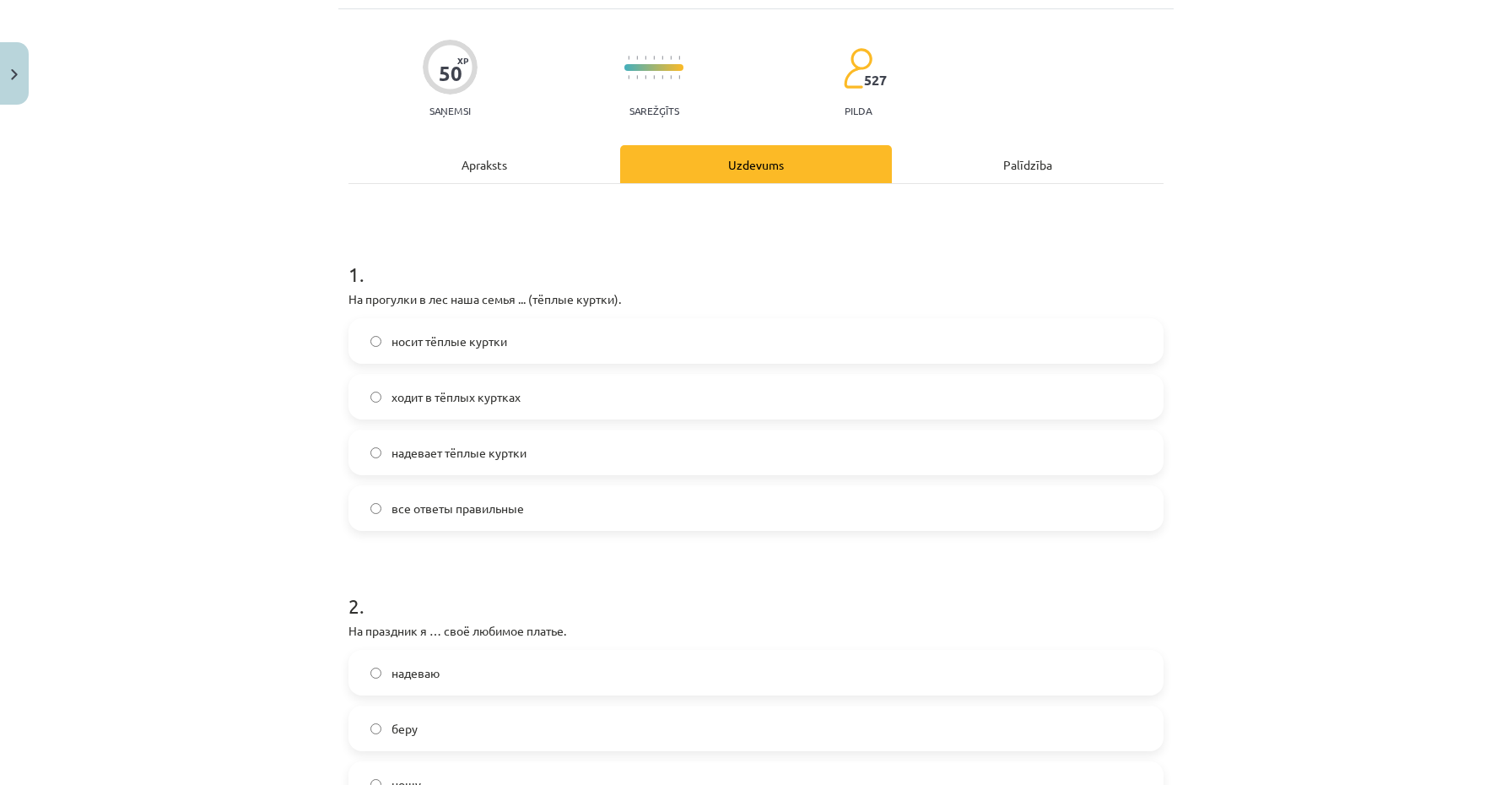
scroll to position [118, 0]
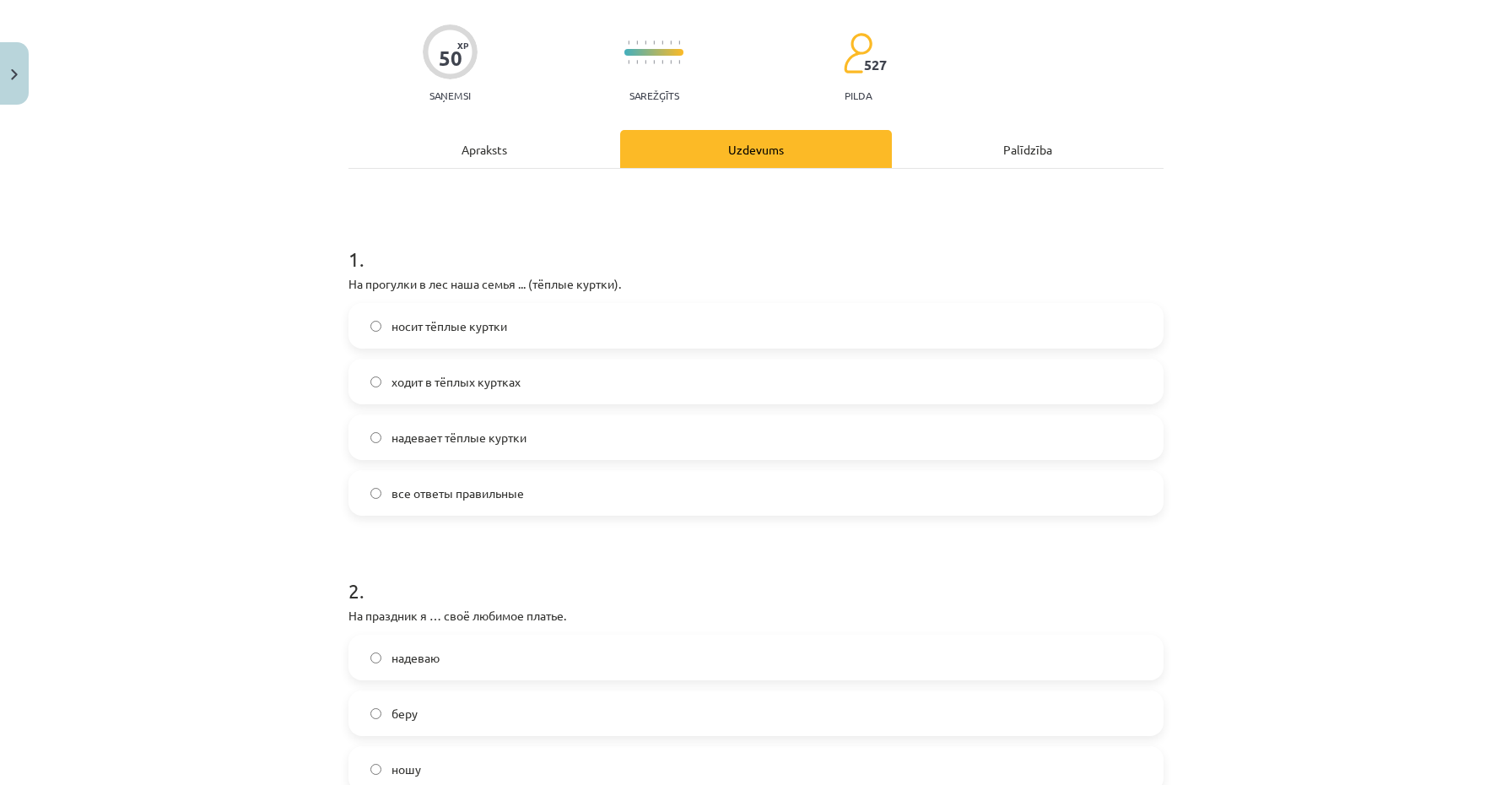
click at [472, 493] on span "все ответы правильные" at bounding box center [458, 493] width 132 height 18
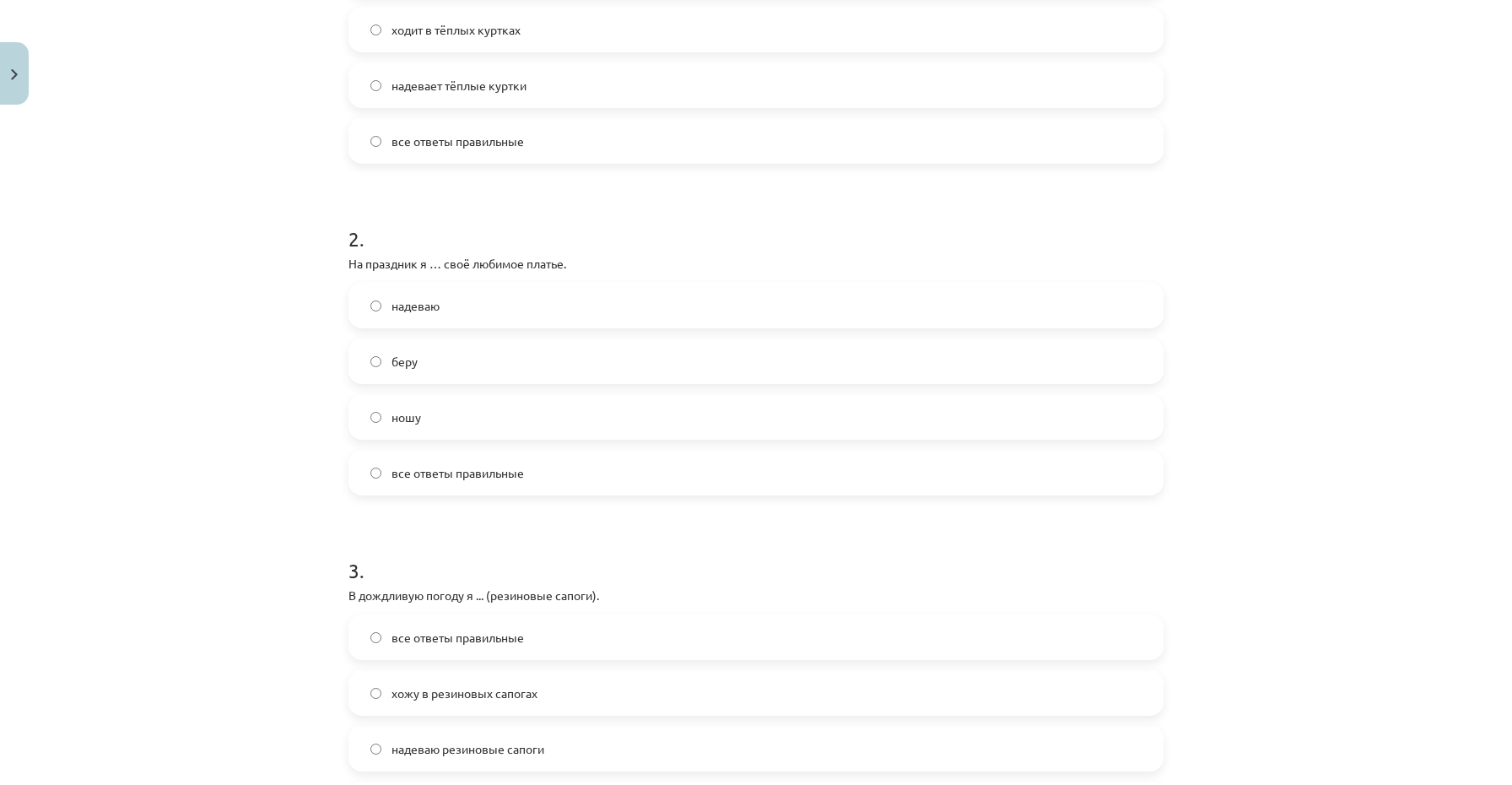
scroll to position [474, 0]
click at [453, 306] on label "надеваю" at bounding box center [756, 301] width 812 height 43
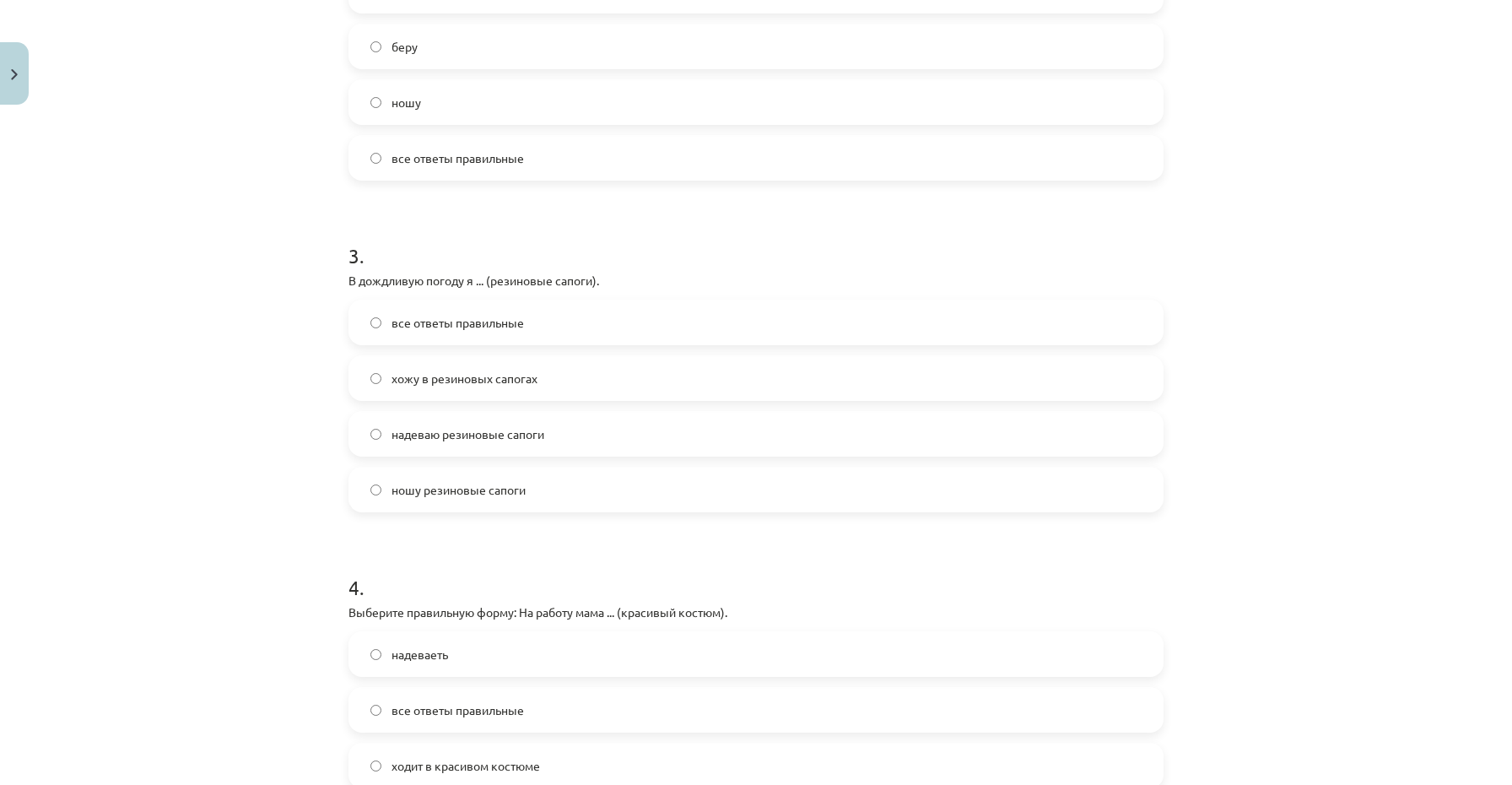
scroll to position [791, 0]
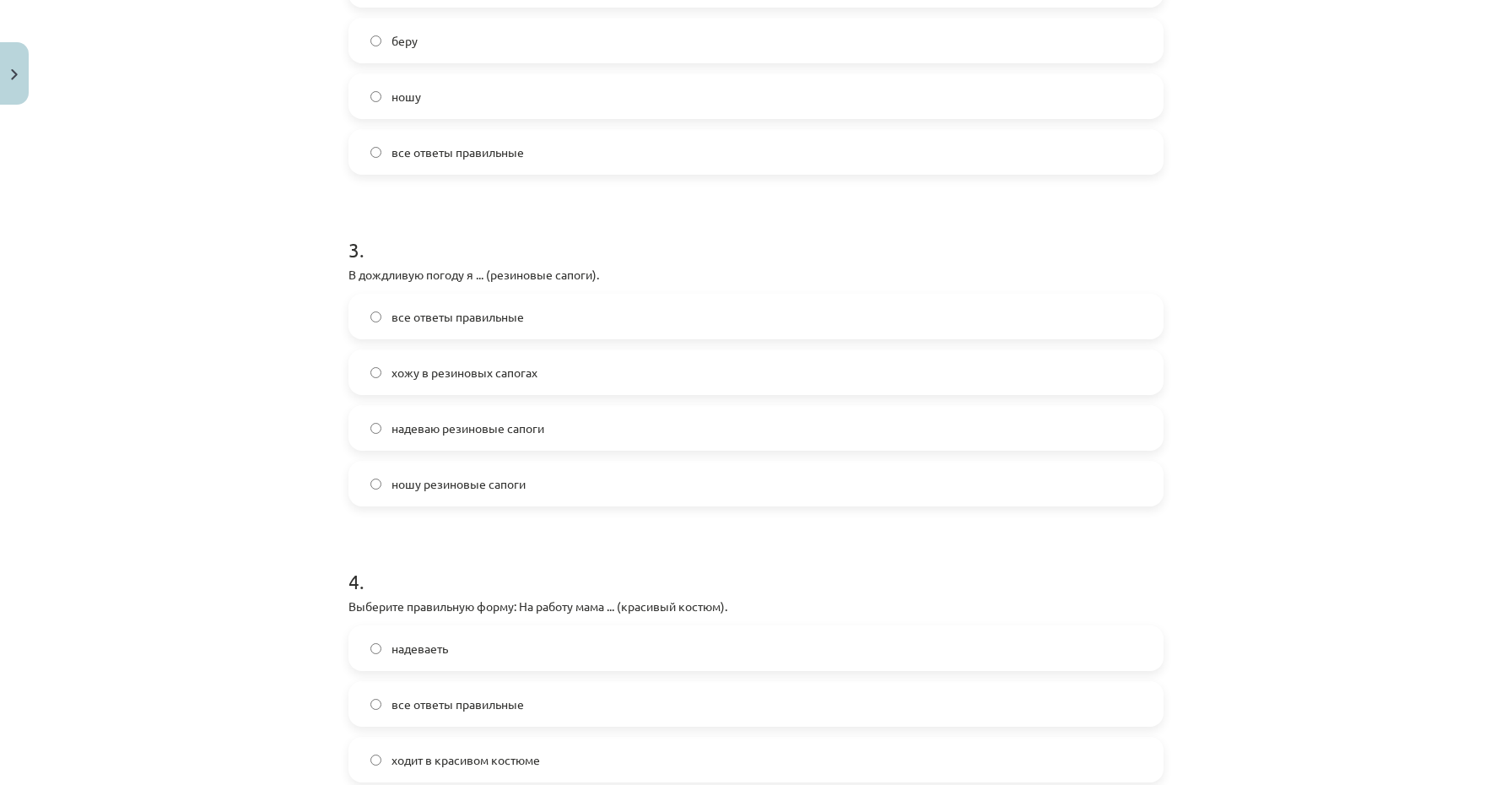
click at [433, 326] on label "все ответы правильные" at bounding box center [756, 316] width 812 height 43
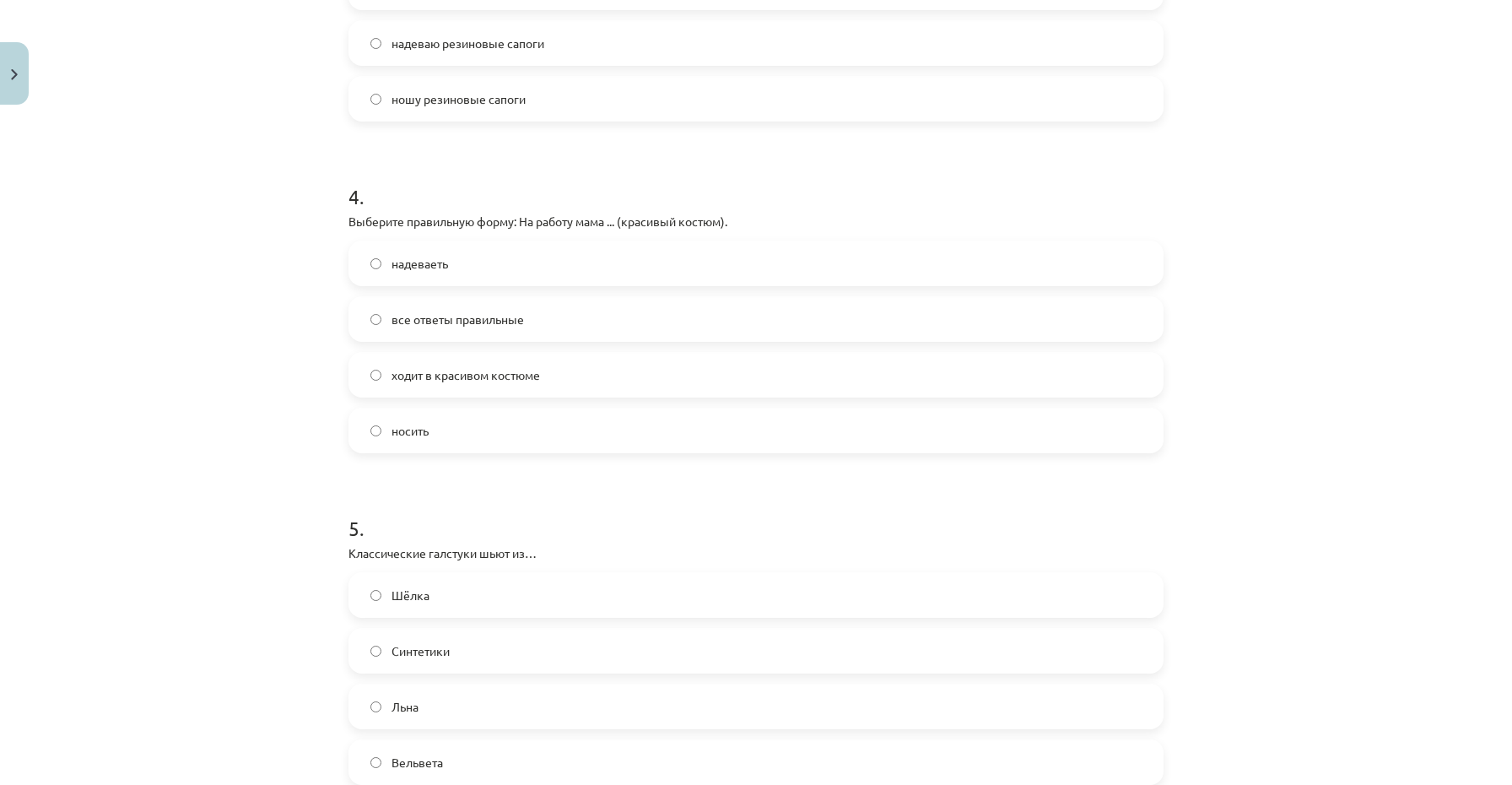
scroll to position [1178, 0]
click at [456, 383] on label "ходит в красивом костюме" at bounding box center [756, 373] width 812 height 43
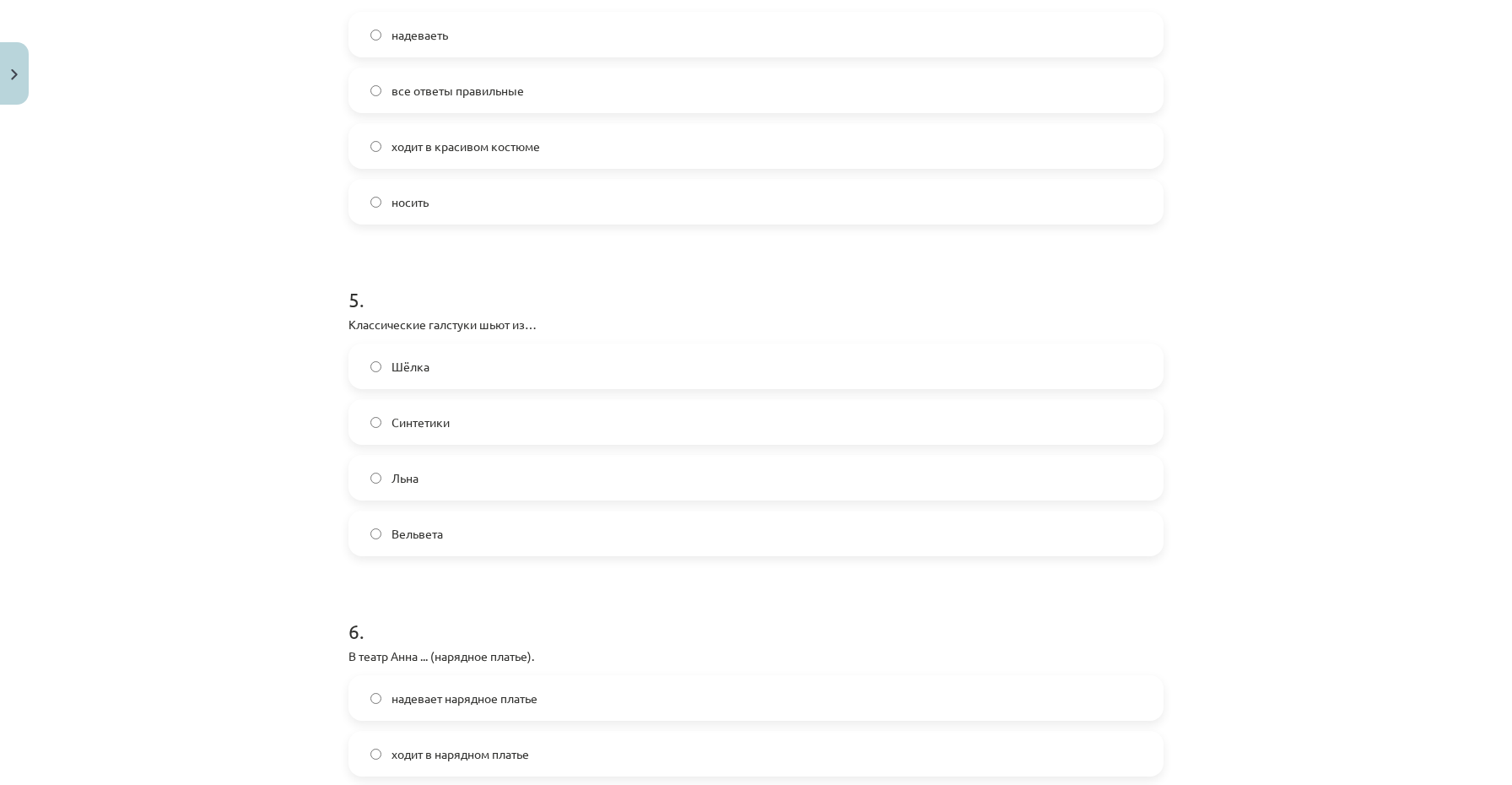
scroll to position [1412, 0]
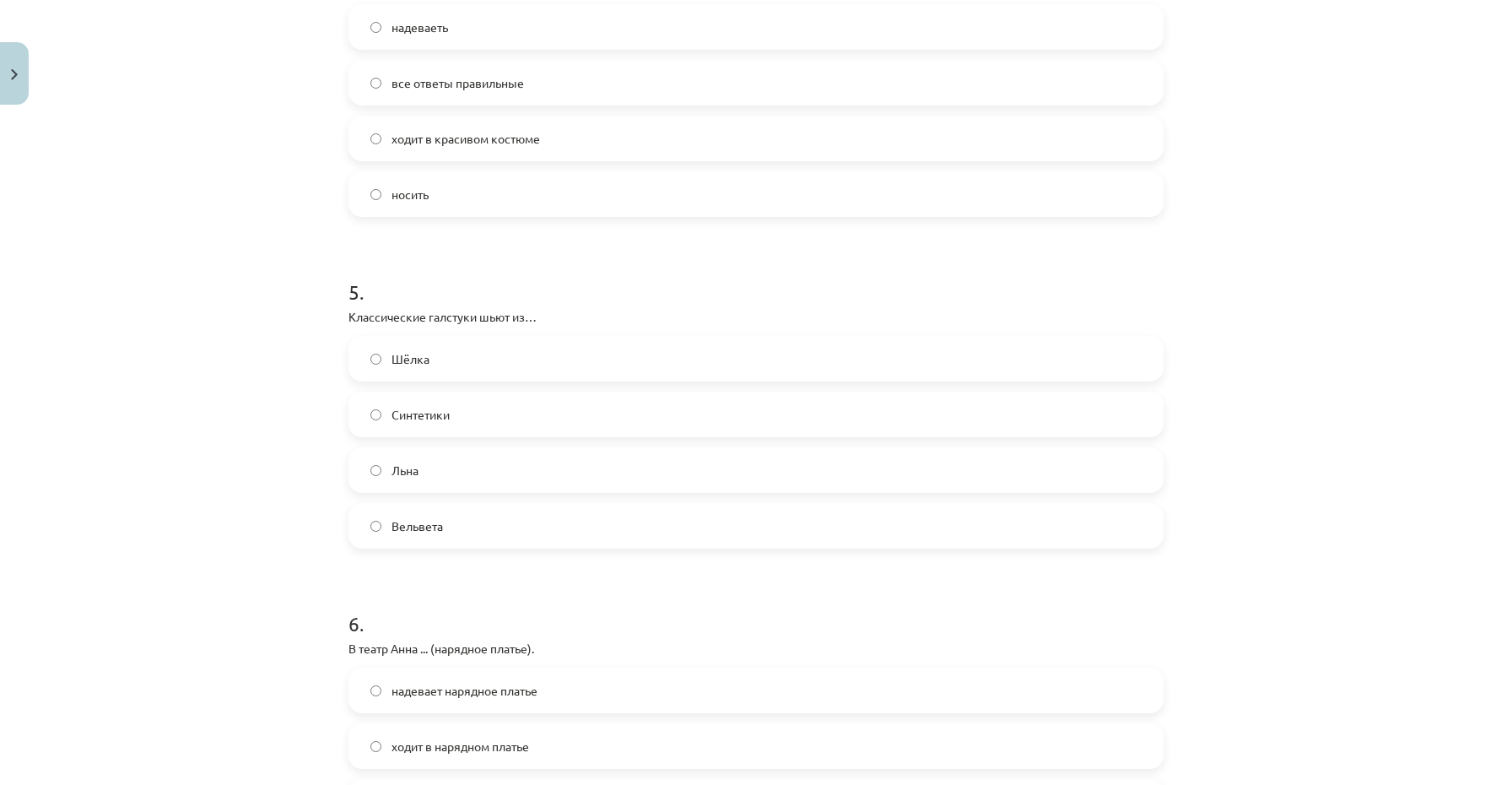
click at [428, 368] on label "Шёлка" at bounding box center [756, 358] width 812 height 43
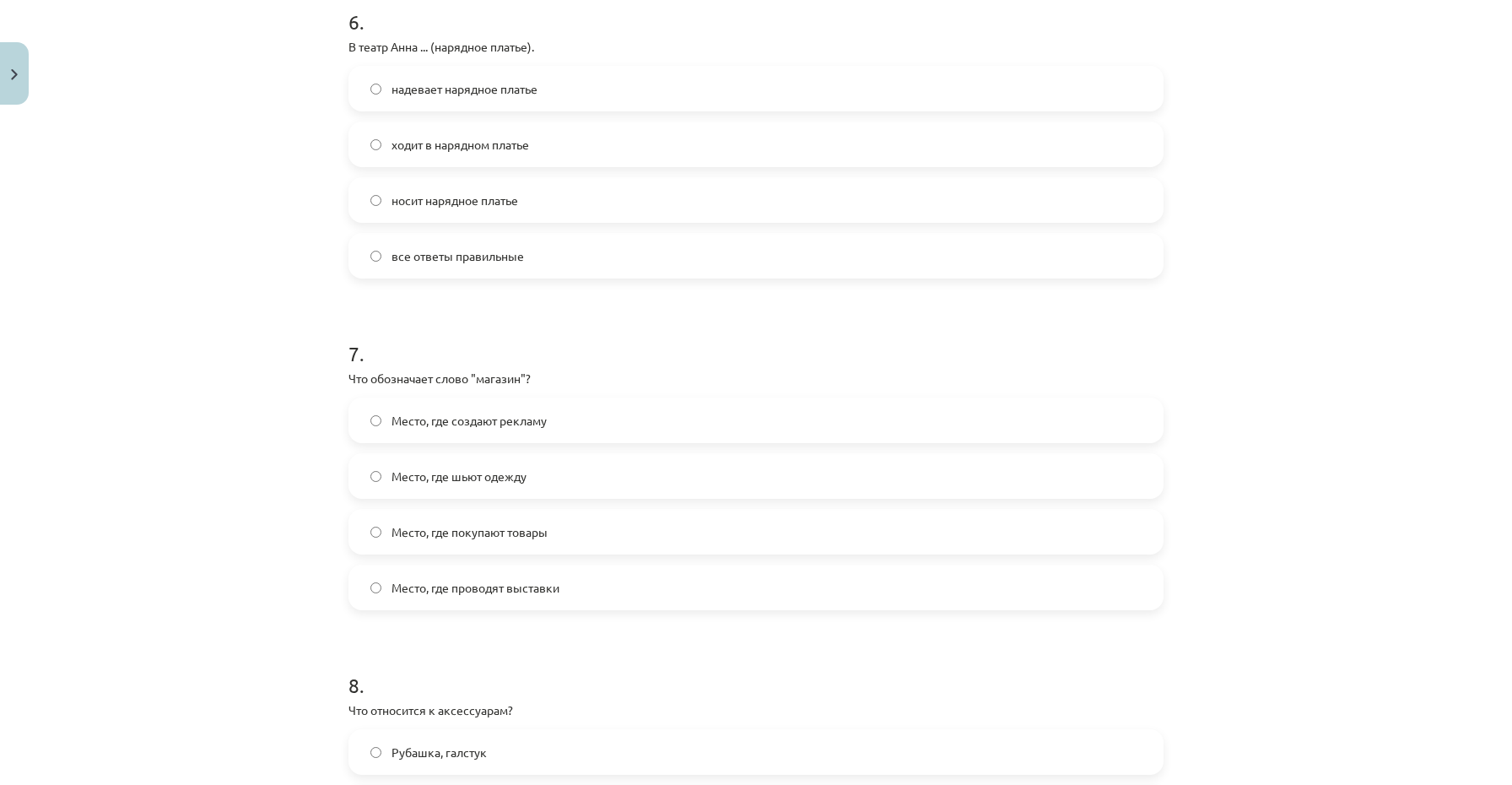
scroll to position [1971, 0]
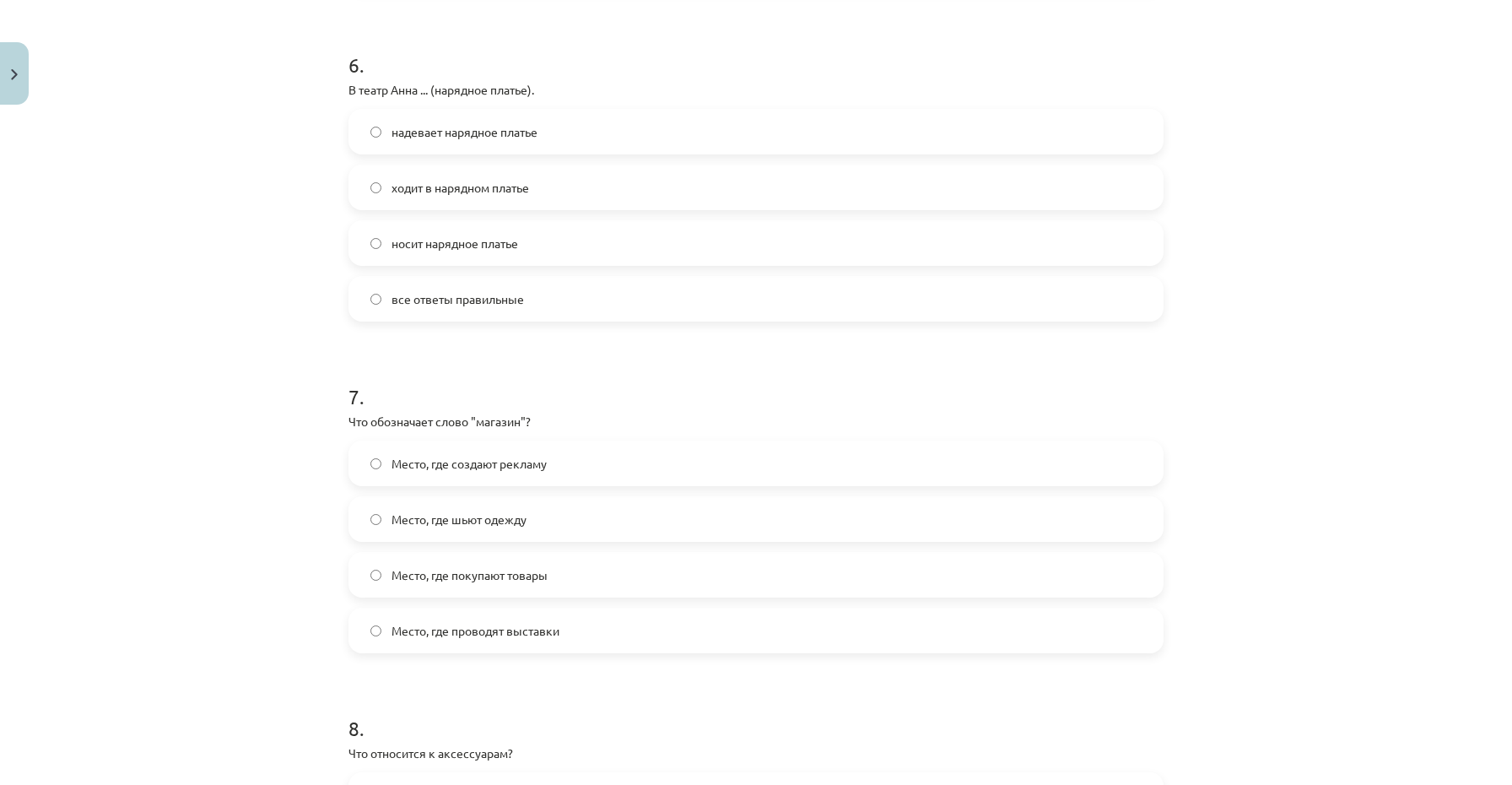
click at [362, 306] on label "все ответы правильные" at bounding box center [756, 299] width 812 height 43
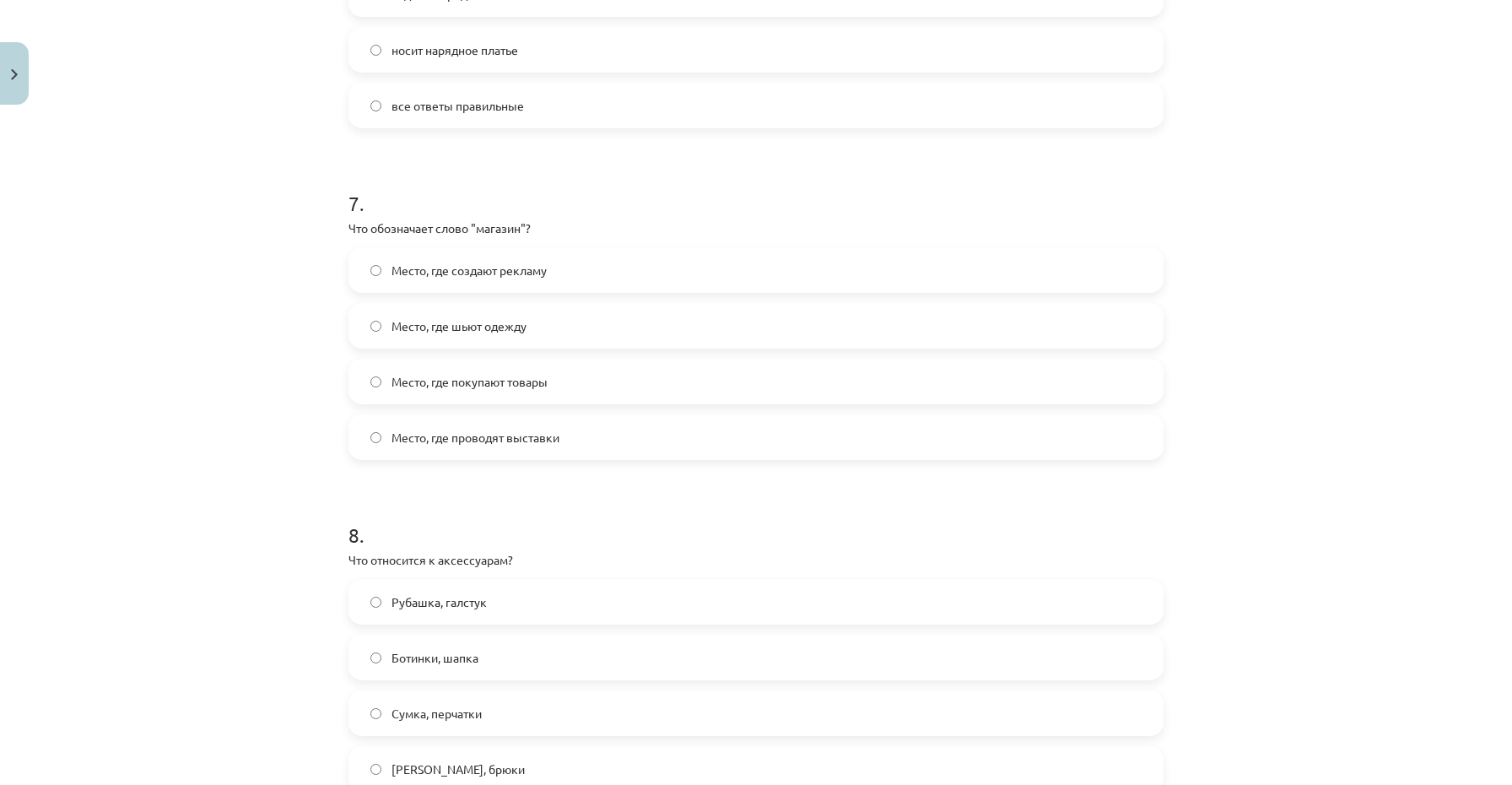
scroll to position [2165, 0]
click at [433, 435] on span "Место, где проводят выставки" at bounding box center [476, 436] width 168 height 18
click at [535, 380] on span "Место, где покупают товары" at bounding box center [469, 381] width 156 height 18
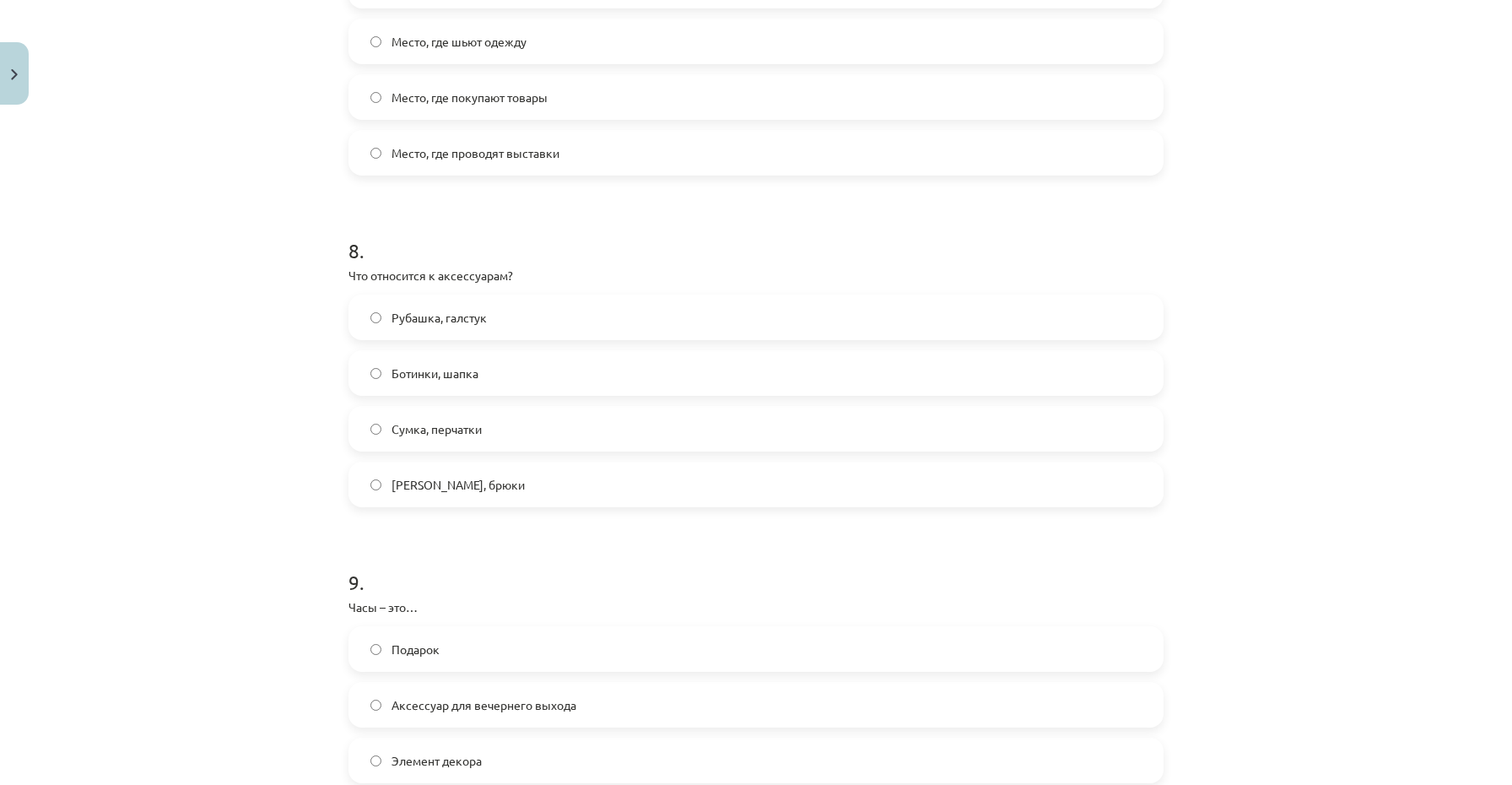
scroll to position [2454, 0]
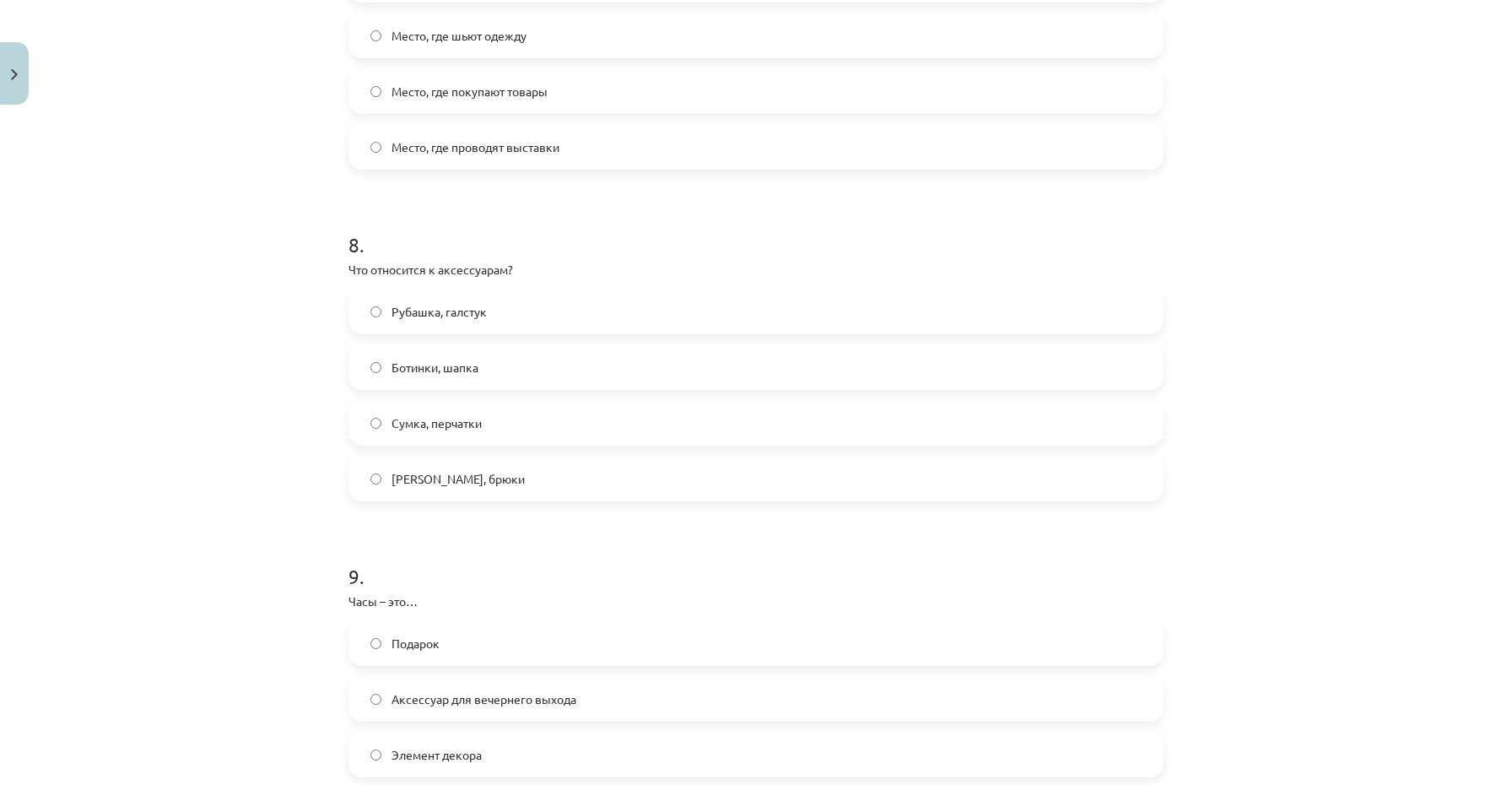
click at [414, 436] on label "Сумка, перчатки" at bounding box center [756, 422] width 812 height 43
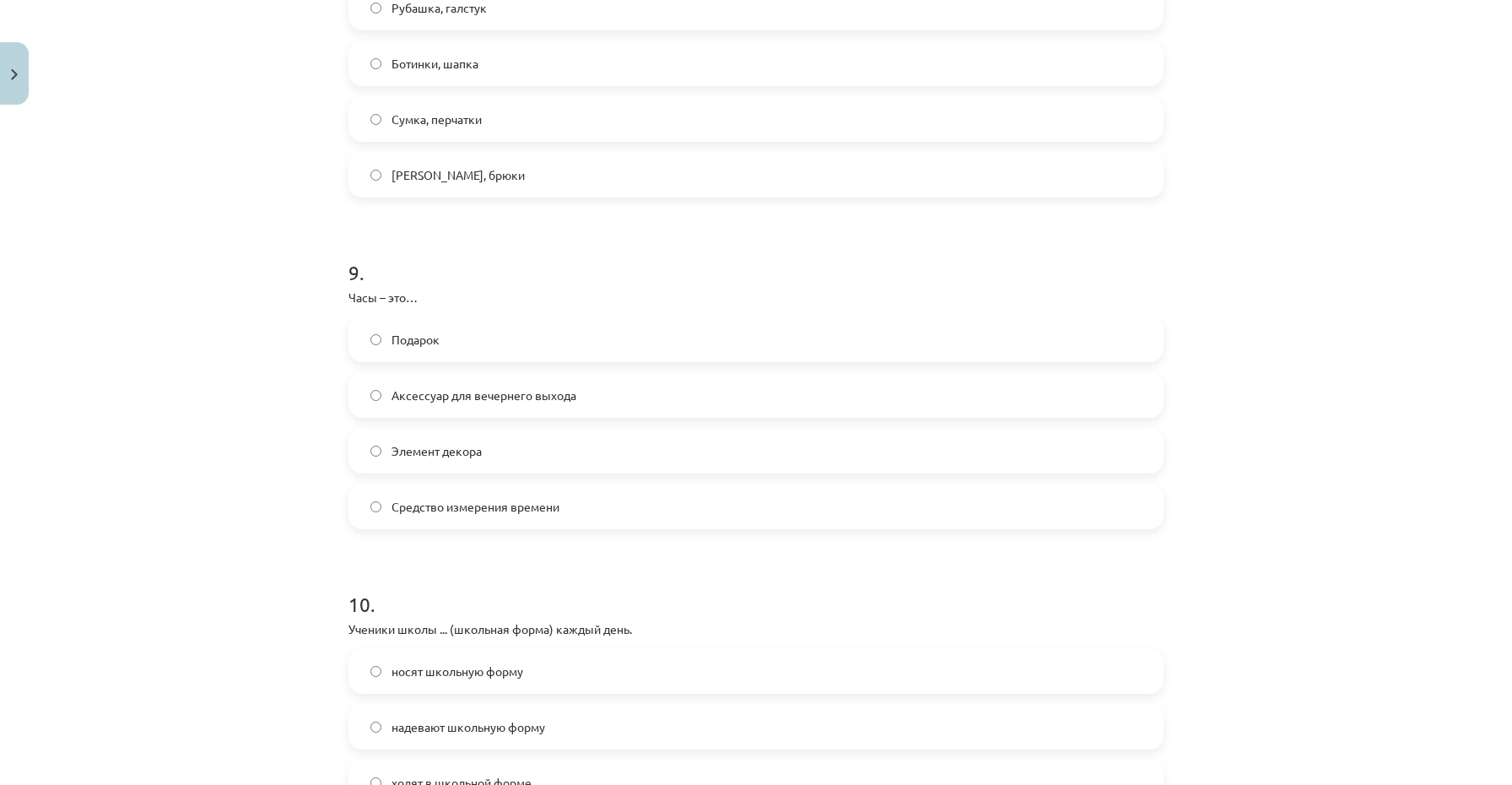
scroll to position [2759, 0]
click at [529, 505] on span "Средство измерения времени" at bounding box center [476, 505] width 168 height 18
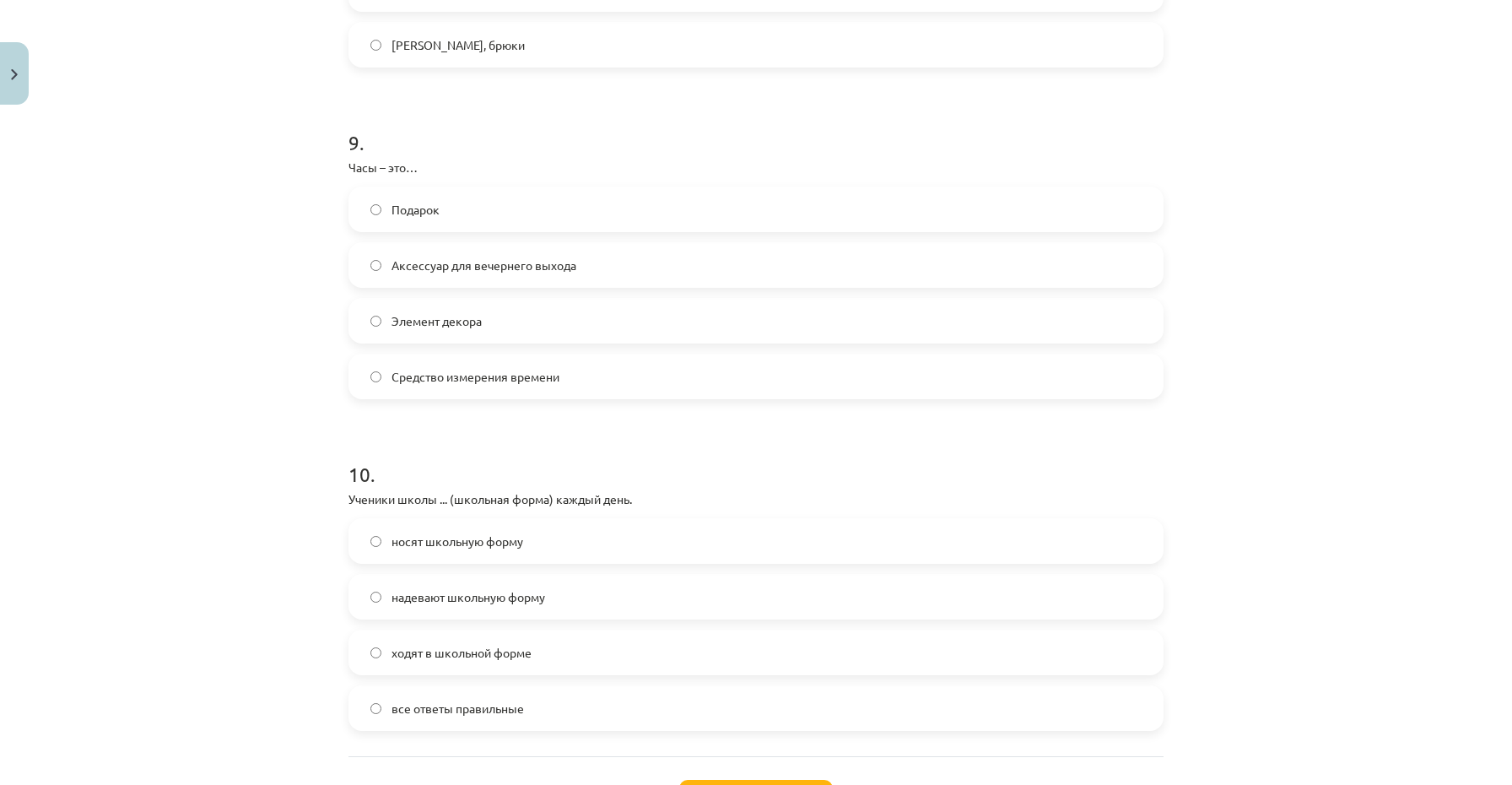
scroll to position [3030, 0]
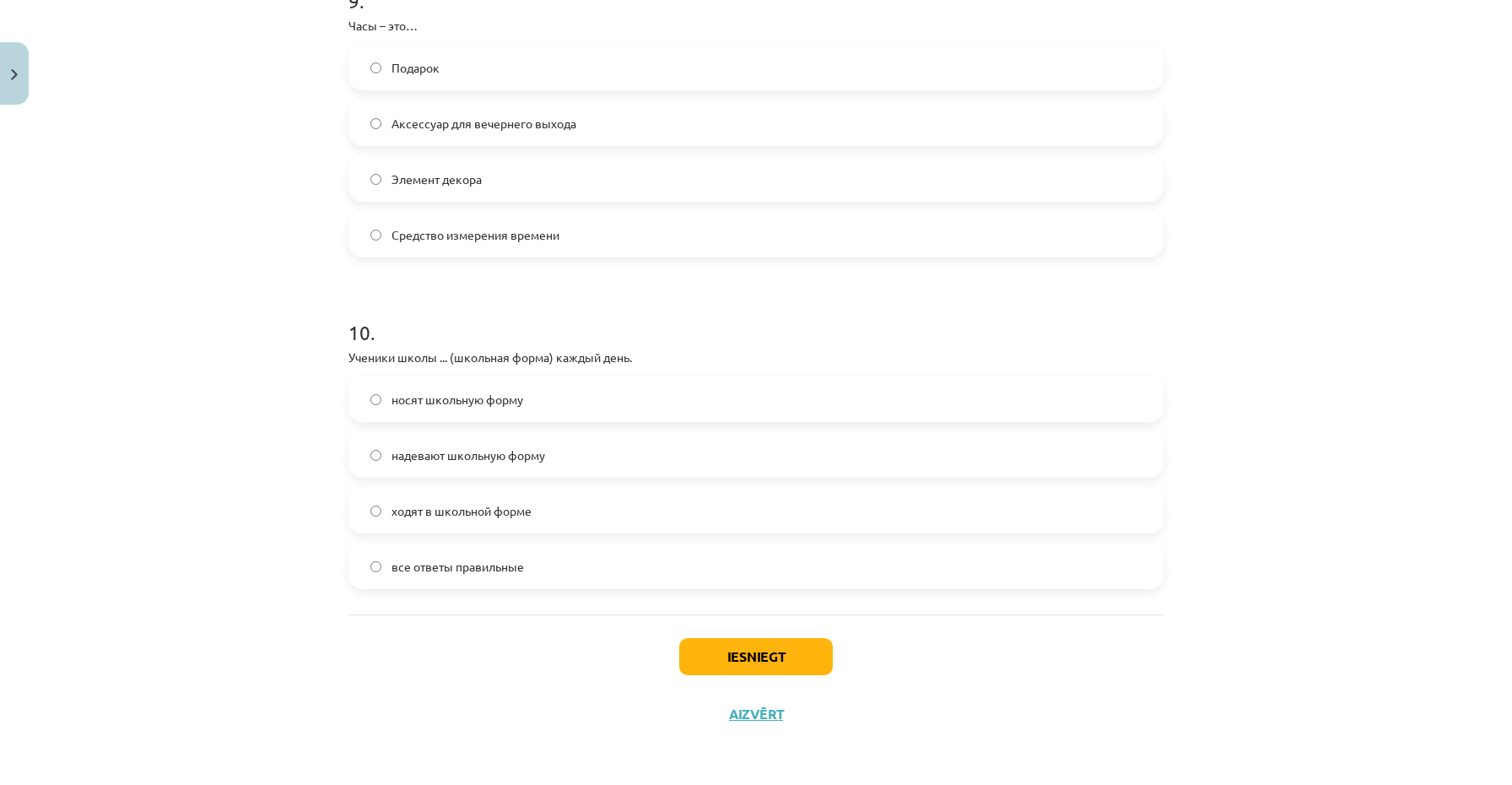
click at [480, 547] on label "все ответы правильные" at bounding box center [756, 566] width 812 height 43
click at [772, 657] on button "Iesniegt" at bounding box center [756, 657] width 154 height 37
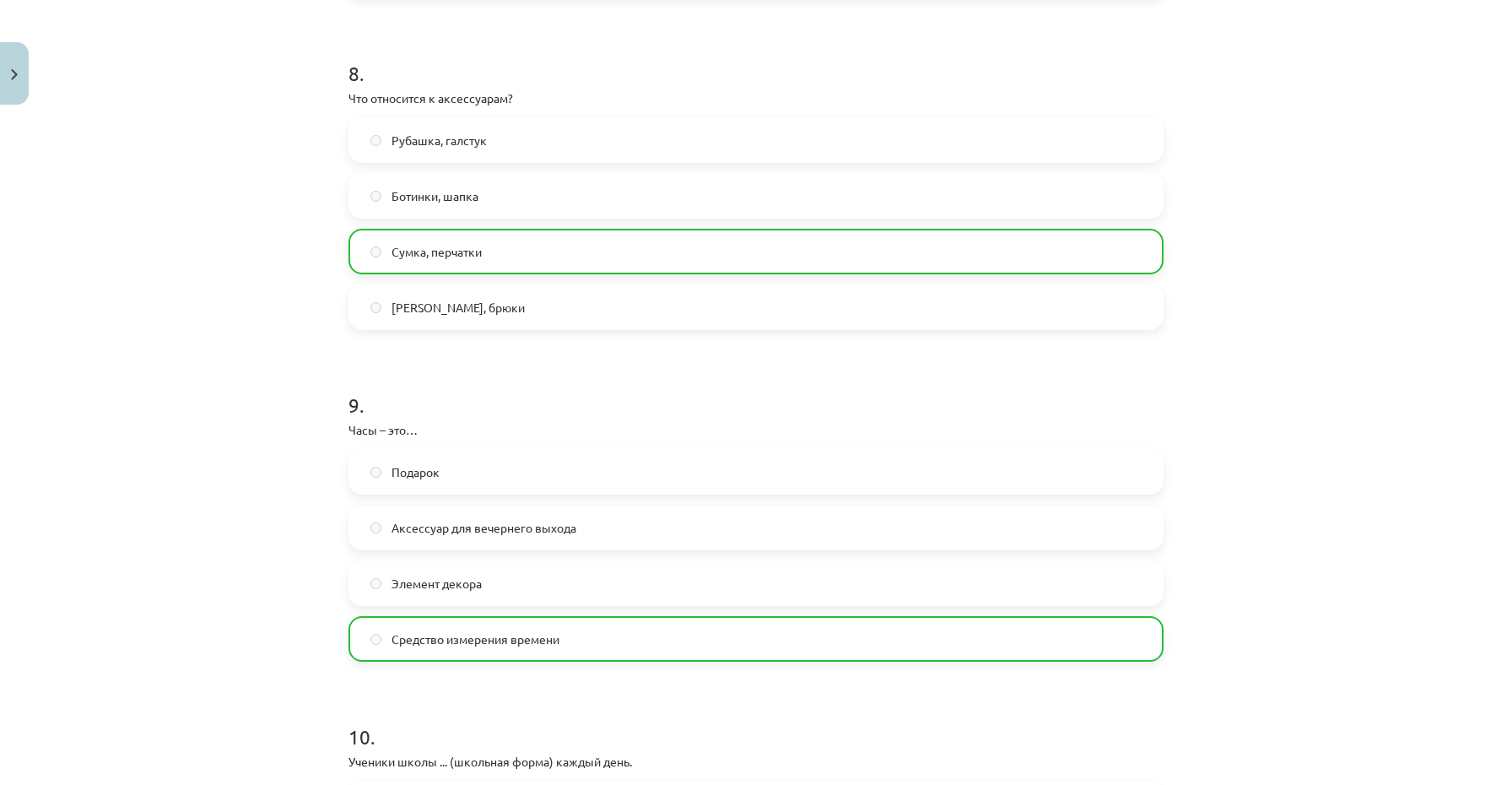
scroll to position [3083, 0]
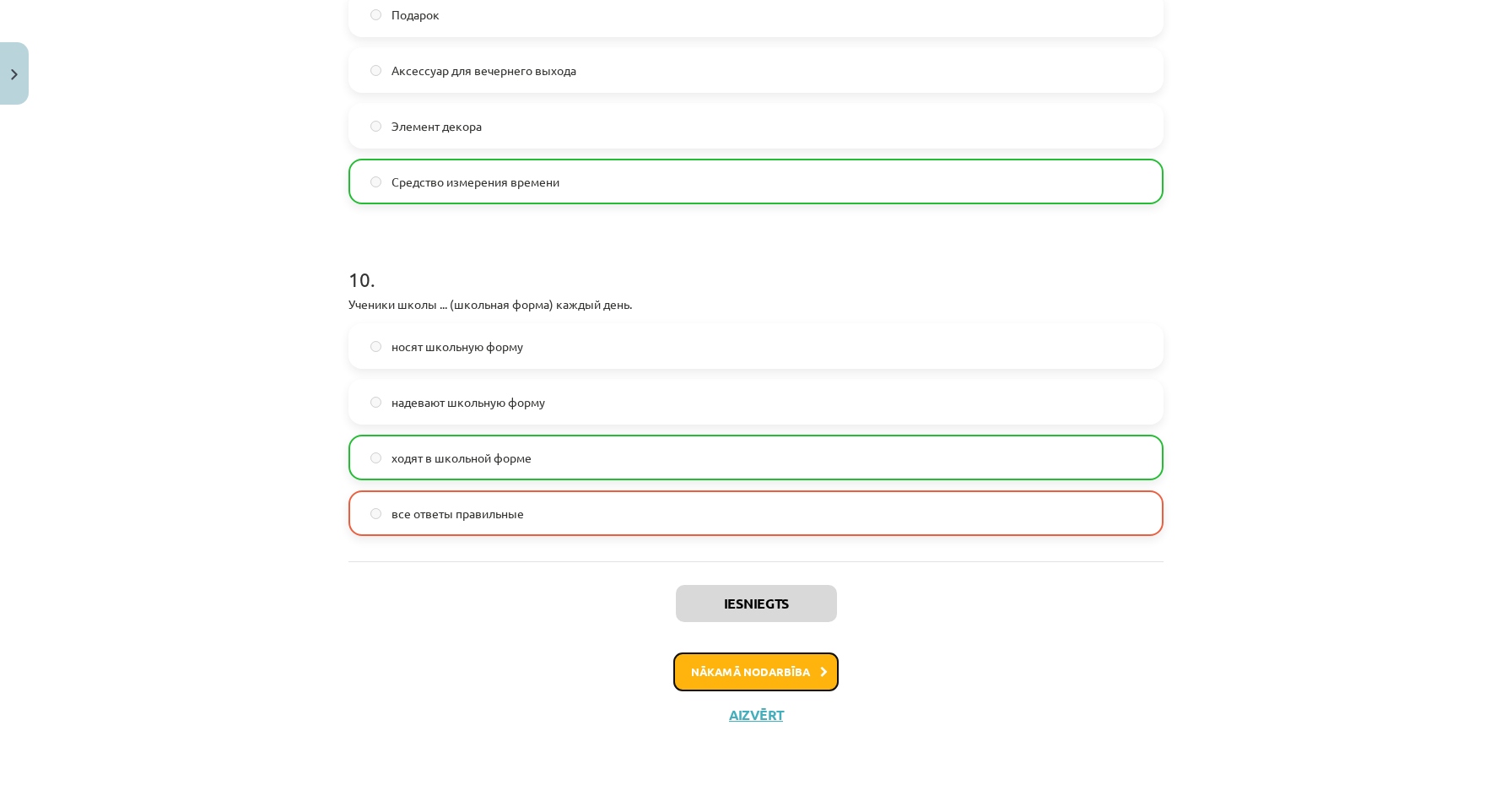
click at [758, 661] on button "Nākamā nodarbība" at bounding box center [756, 672] width 165 height 39
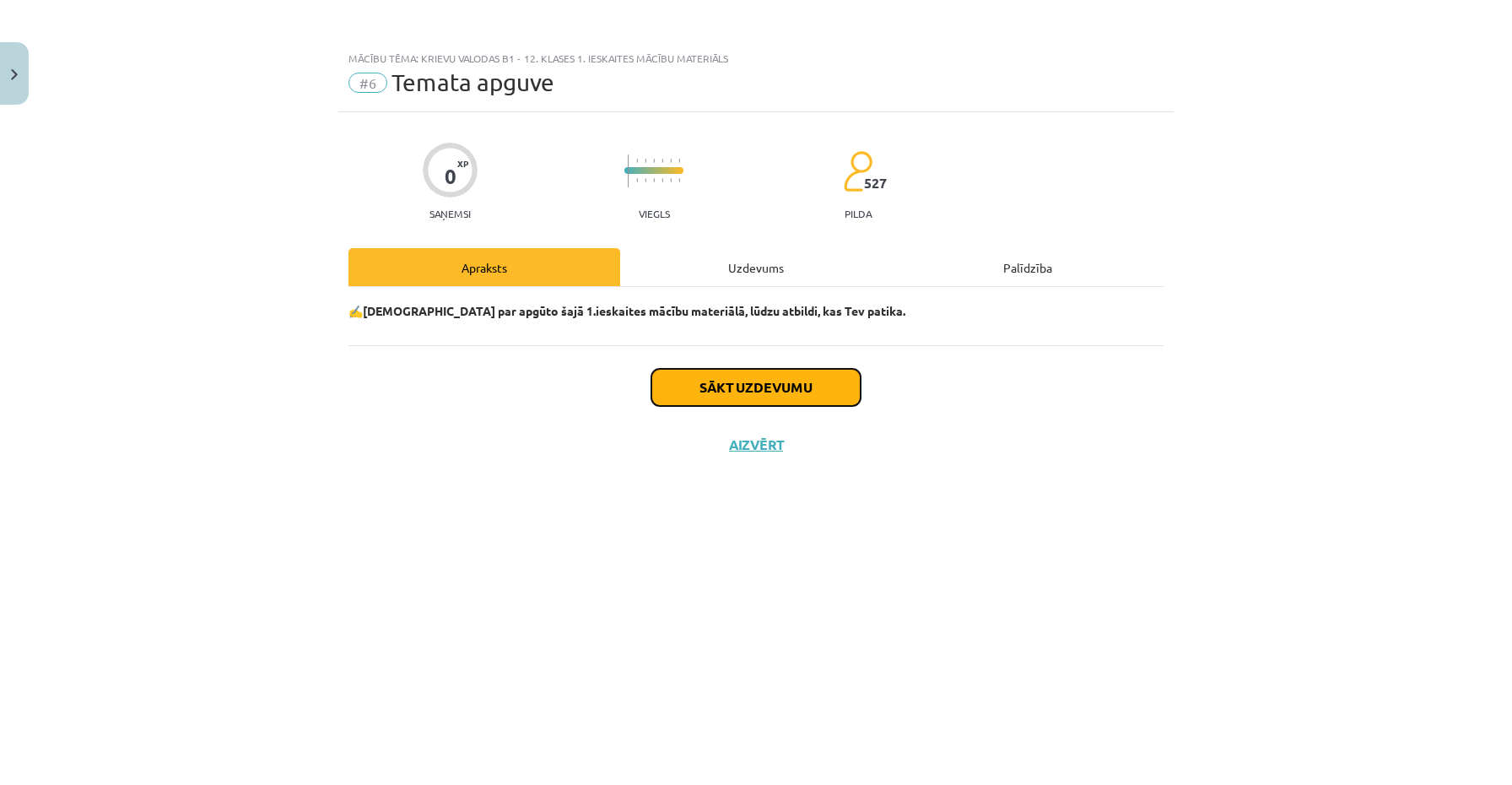
click at [766, 384] on button "Sākt uzdevumu" at bounding box center [756, 386] width 210 height 37
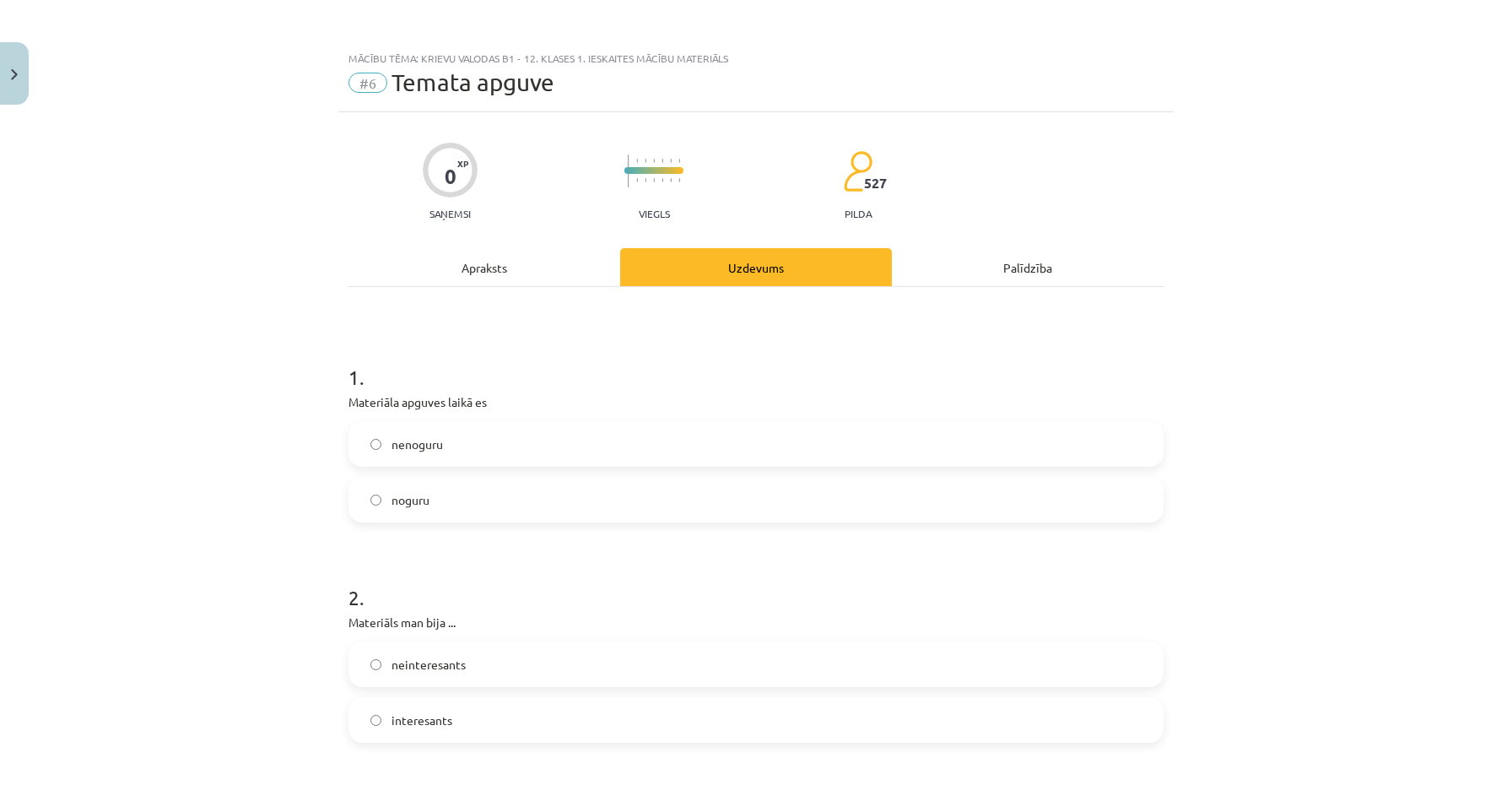
click at [508, 440] on label "nenoguru" at bounding box center [756, 444] width 812 height 43
click at [460, 513] on label "noguru" at bounding box center [756, 500] width 812 height 43
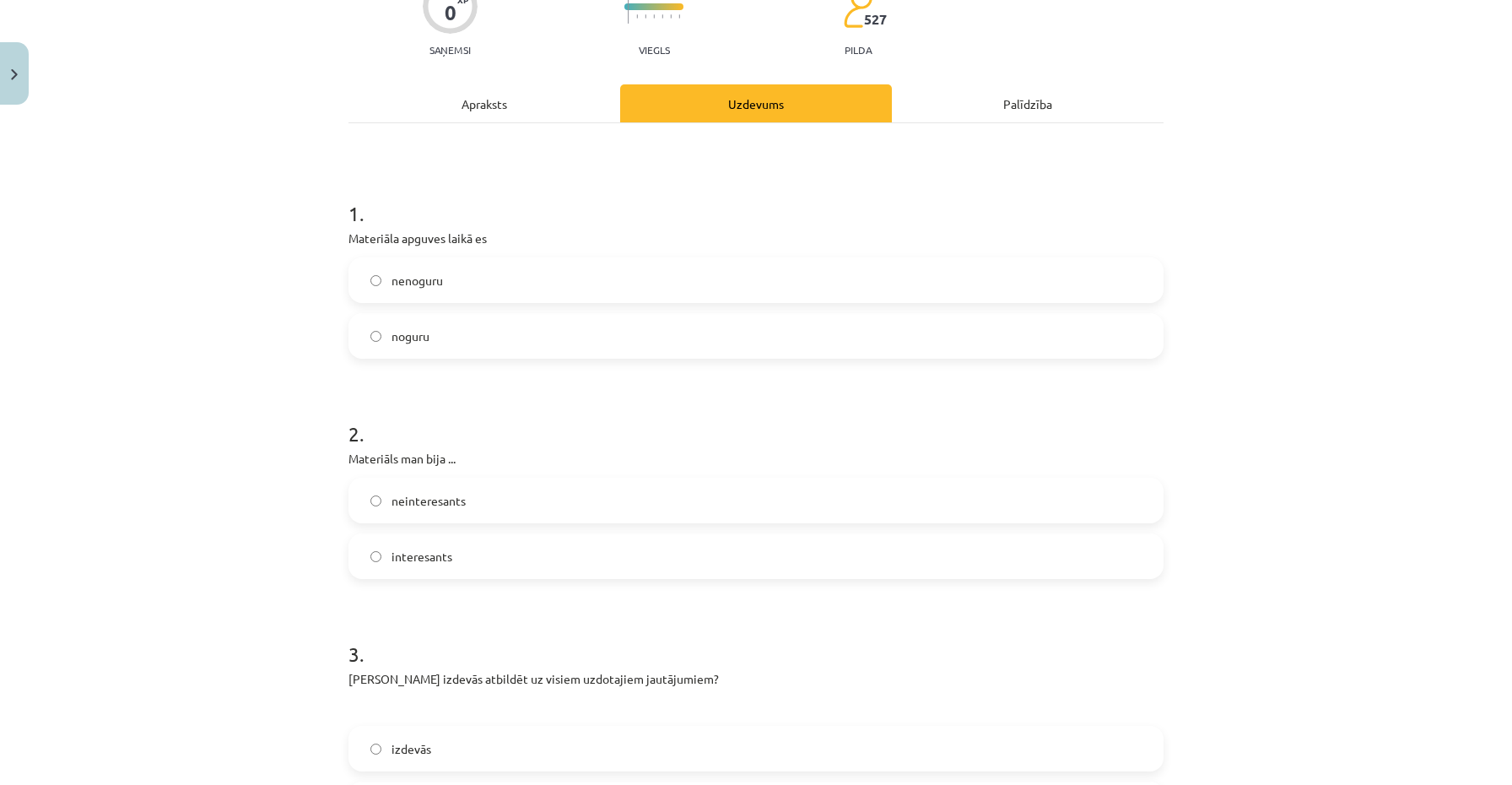
scroll to position [209, 0]
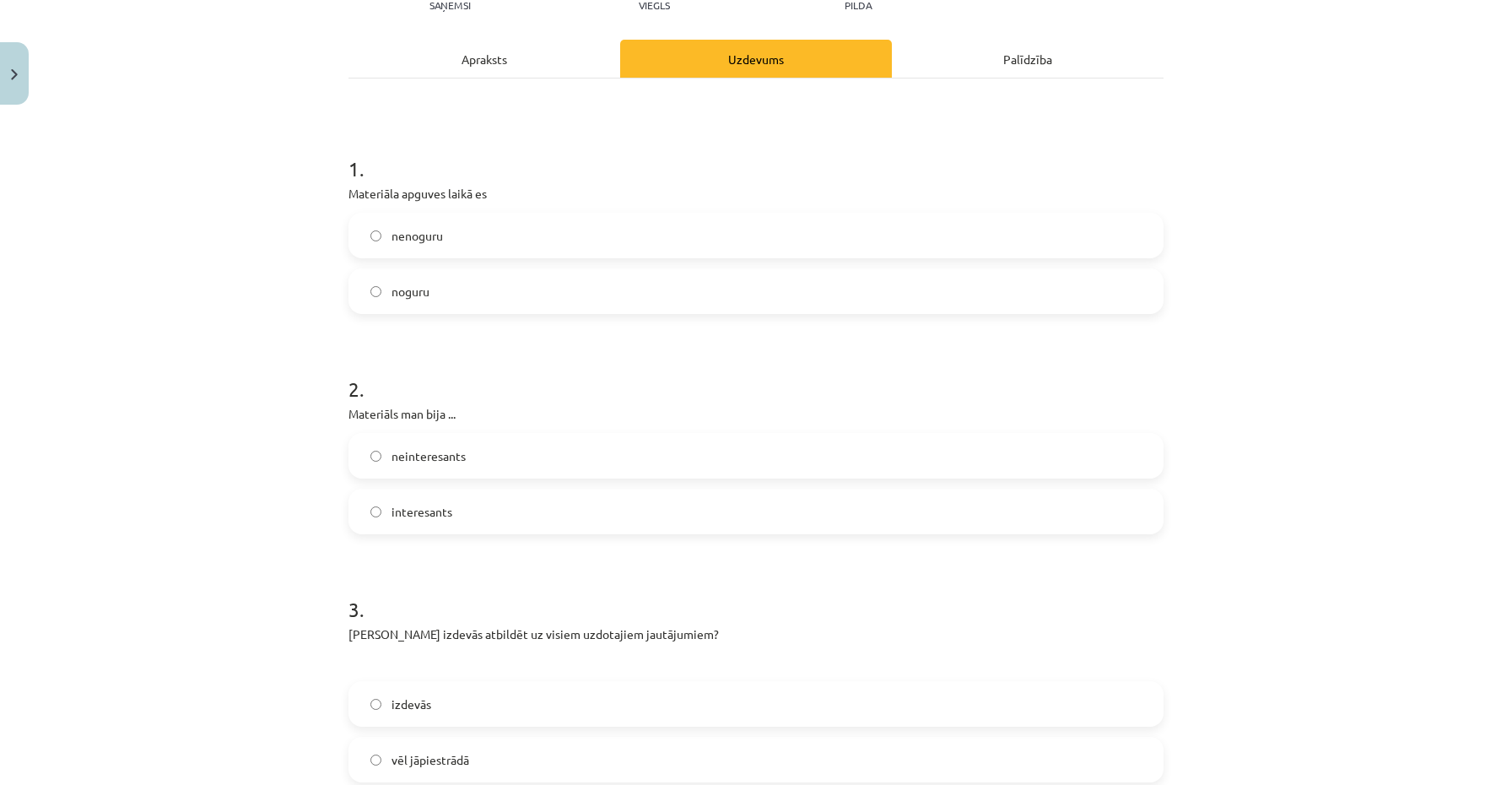
click at [439, 464] on span "neinteresants" at bounding box center [429, 456] width 75 height 18
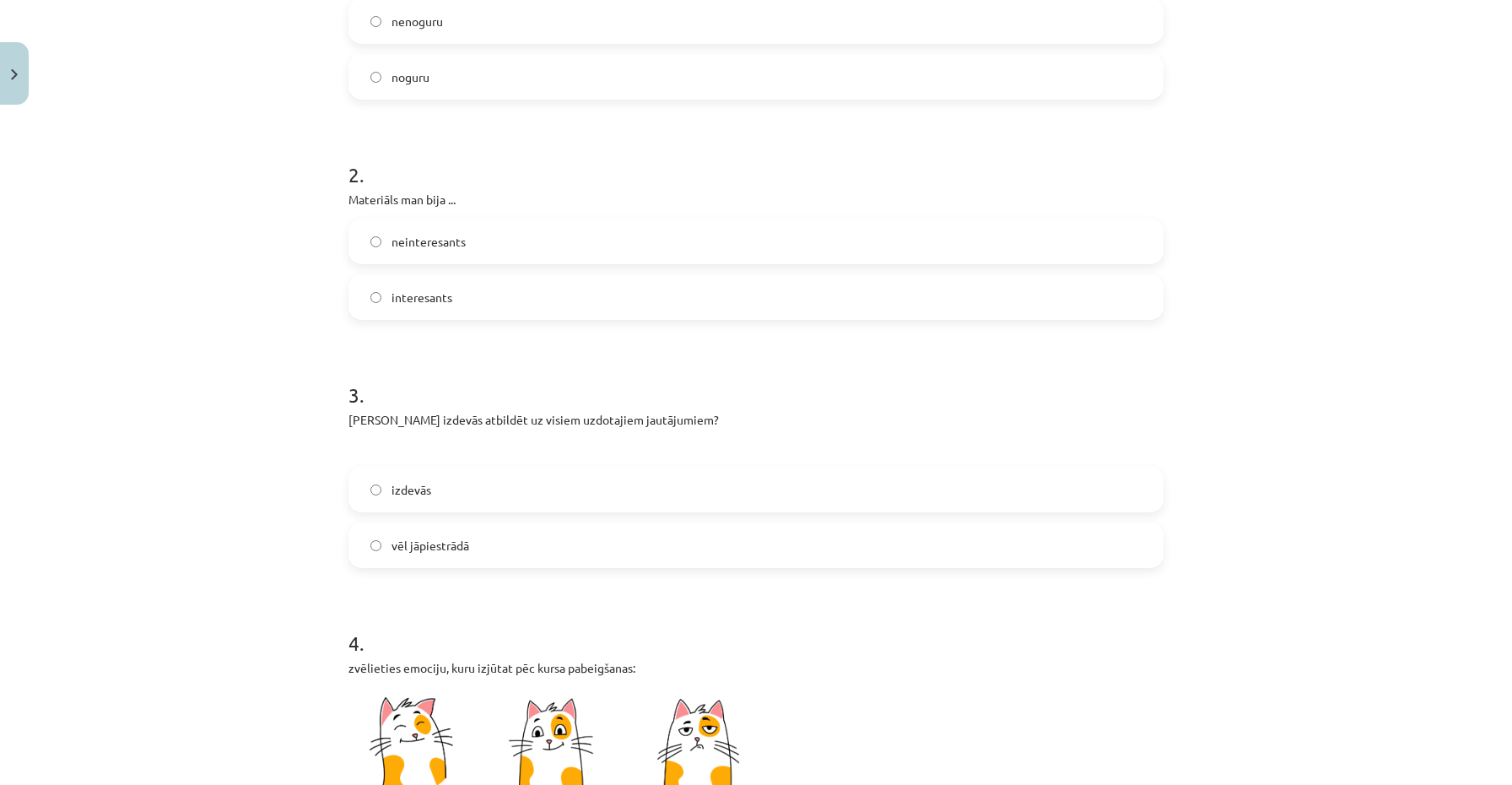
click at [387, 555] on label "vēl jāpiestrādā" at bounding box center [756, 545] width 812 height 43
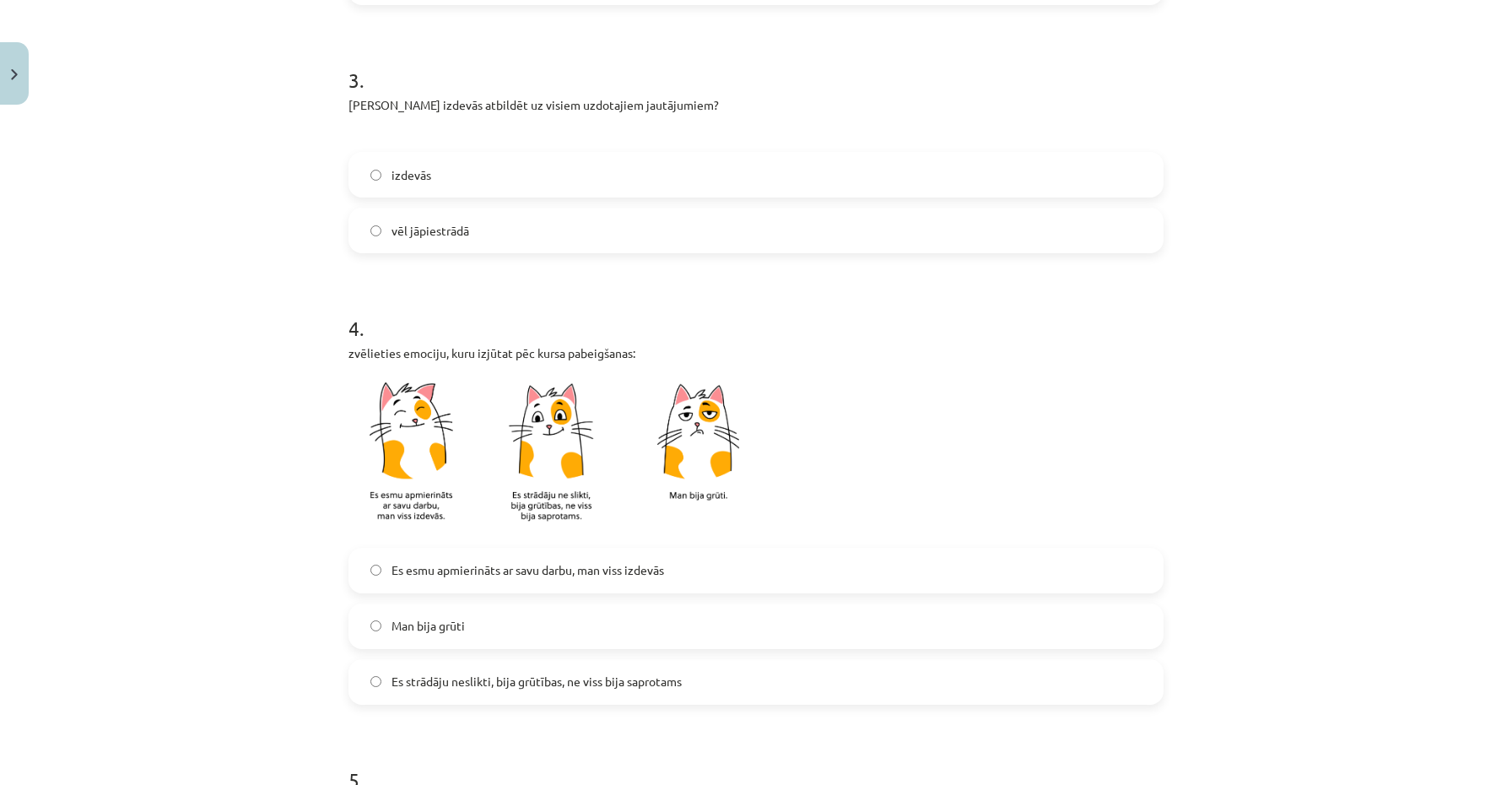
scroll to position [739, 0]
click at [471, 626] on label "Man bija grūti" at bounding box center [756, 625] width 812 height 43
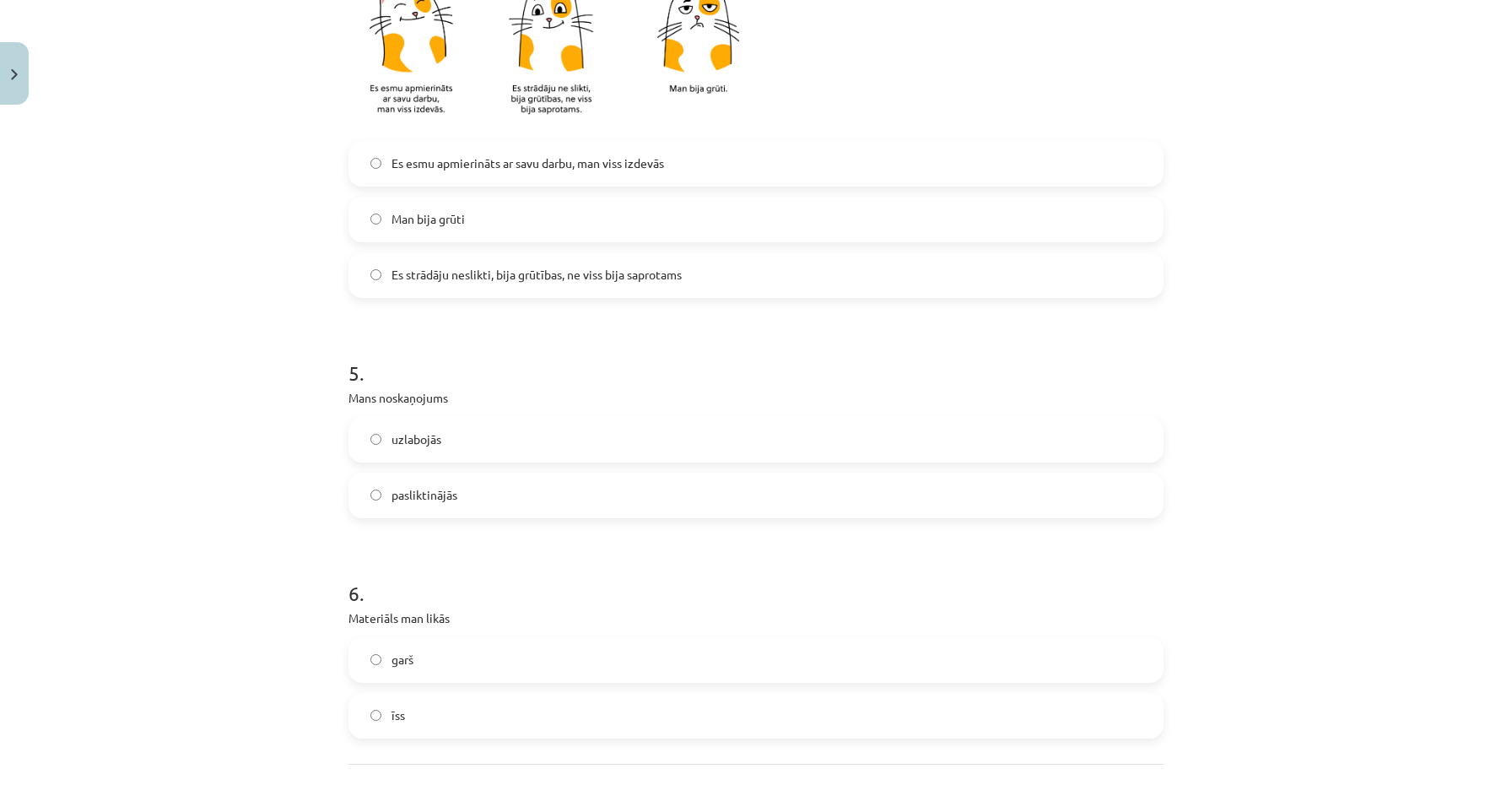
scroll to position [1151, 0]
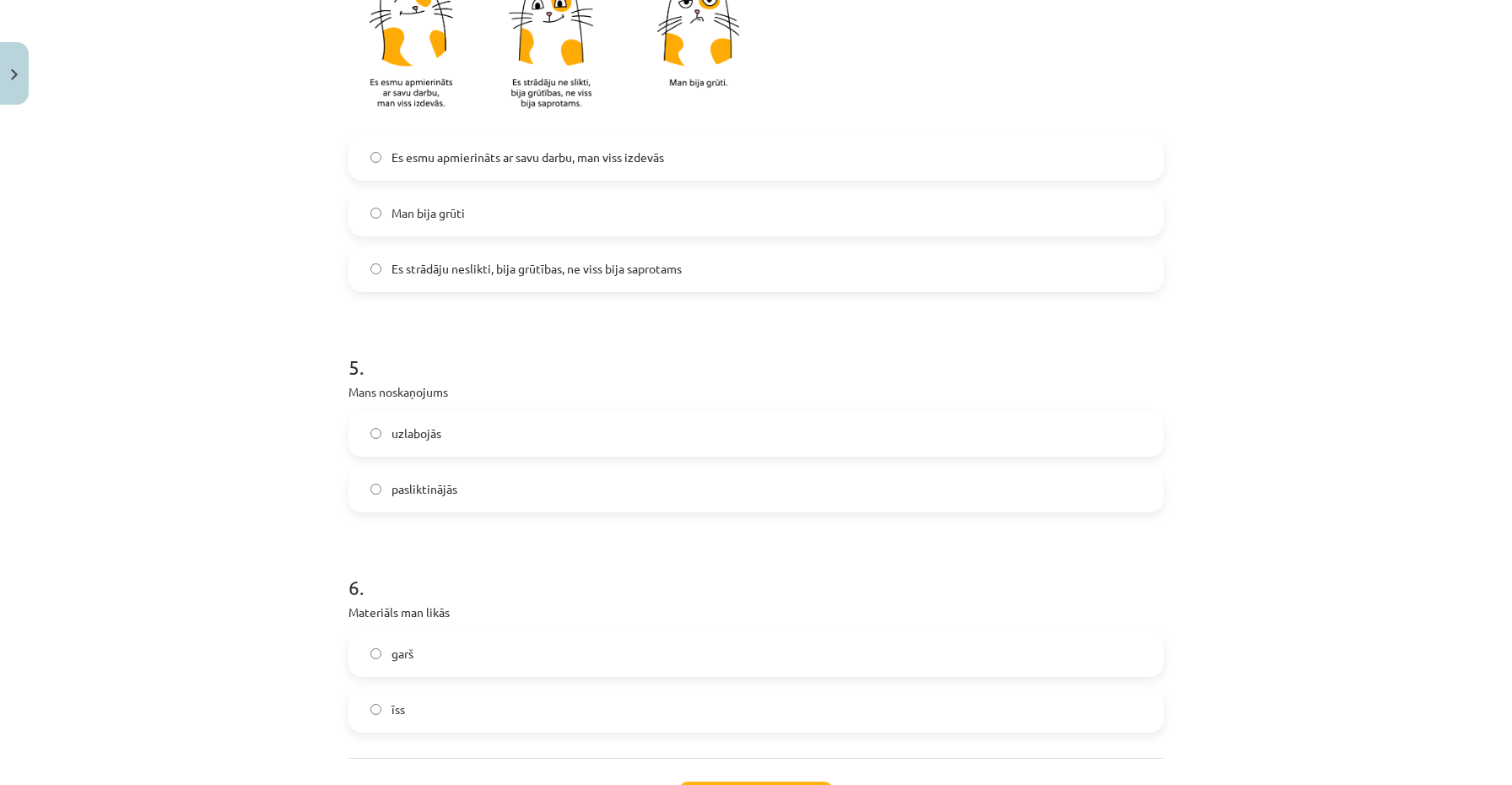
click at [449, 501] on label "pasliktinājās" at bounding box center [756, 489] width 812 height 43
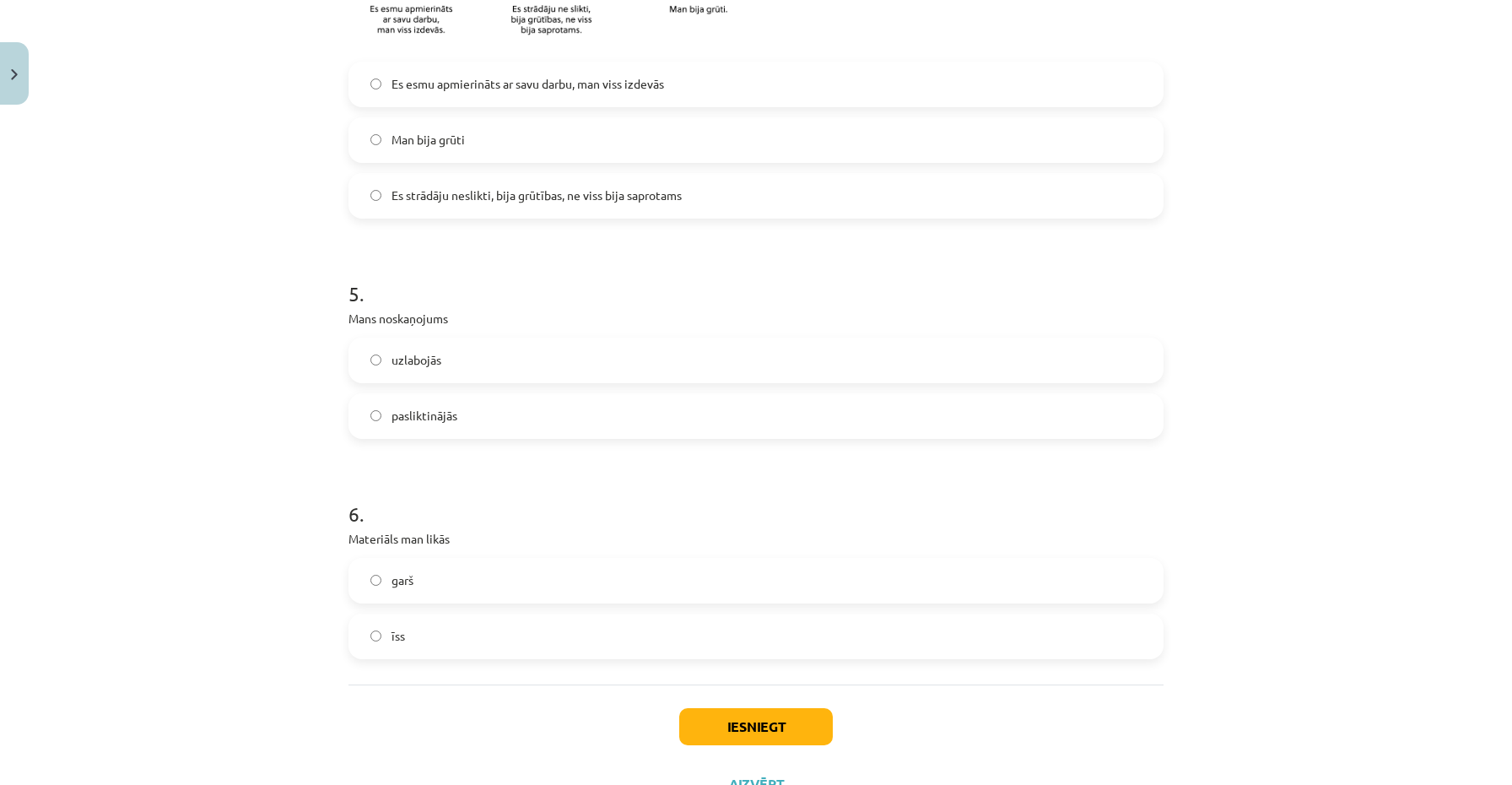
scroll to position [1225, 0]
click at [464, 588] on label "garš" at bounding box center [756, 580] width 812 height 43
click at [722, 719] on button "Iesniegt" at bounding box center [756, 725] width 154 height 37
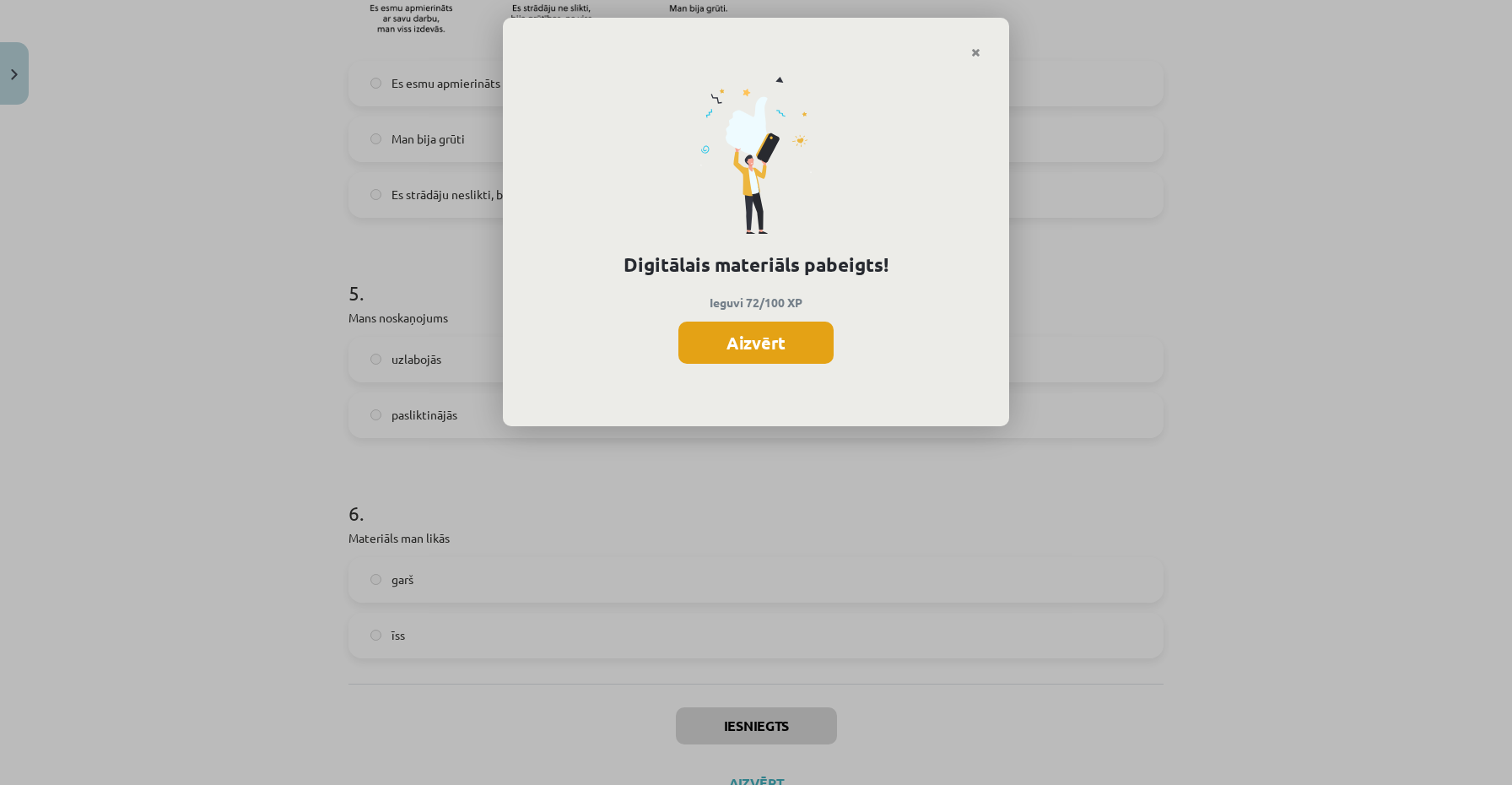
click at [757, 350] on button "Aizvērt" at bounding box center [756, 342] width 155 height 43
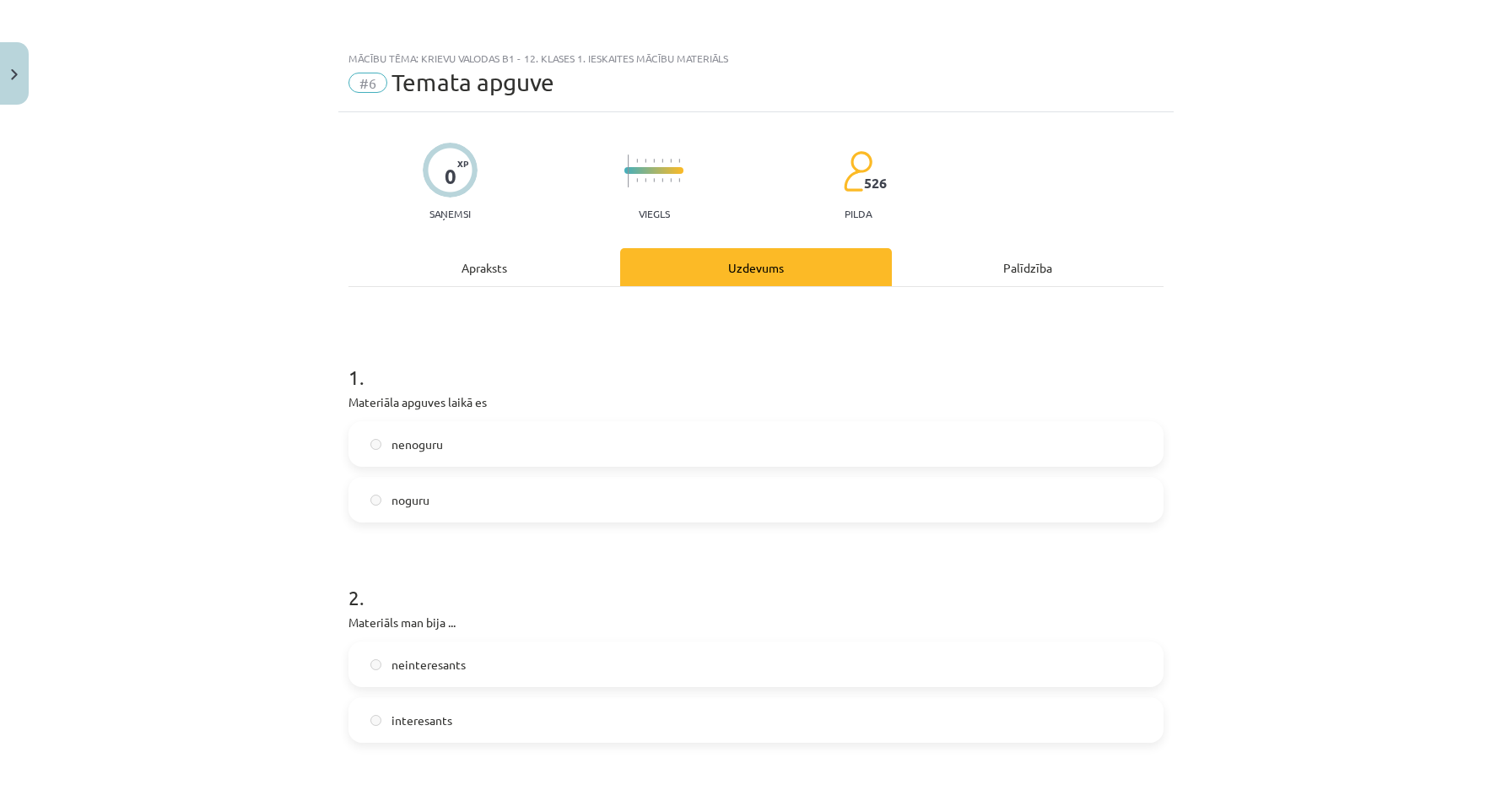
scroll to position [1293, 0]
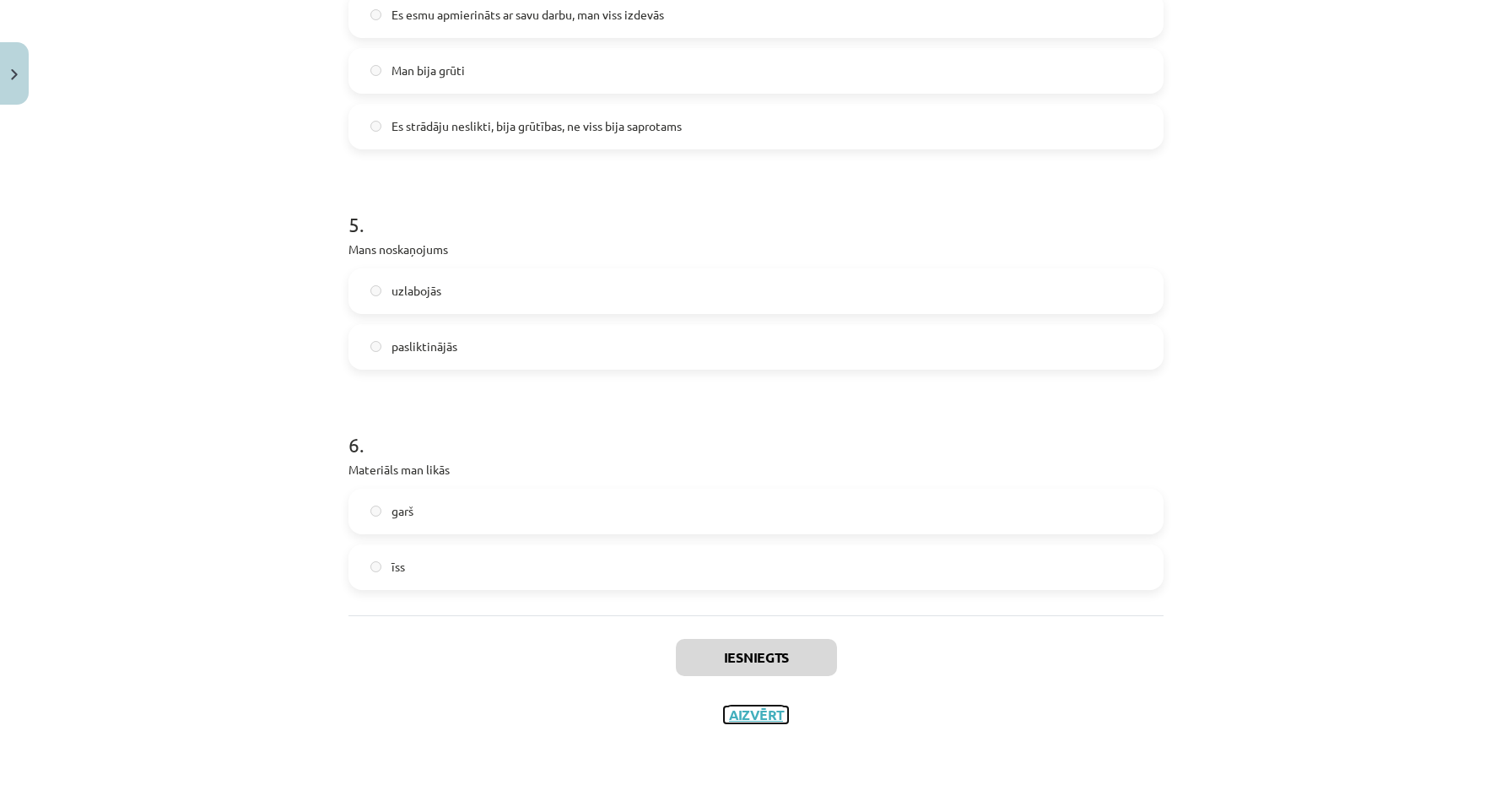
click at [747, 720] on button "Aizvērt" at bounding box center [756, 715] width 64 height 17
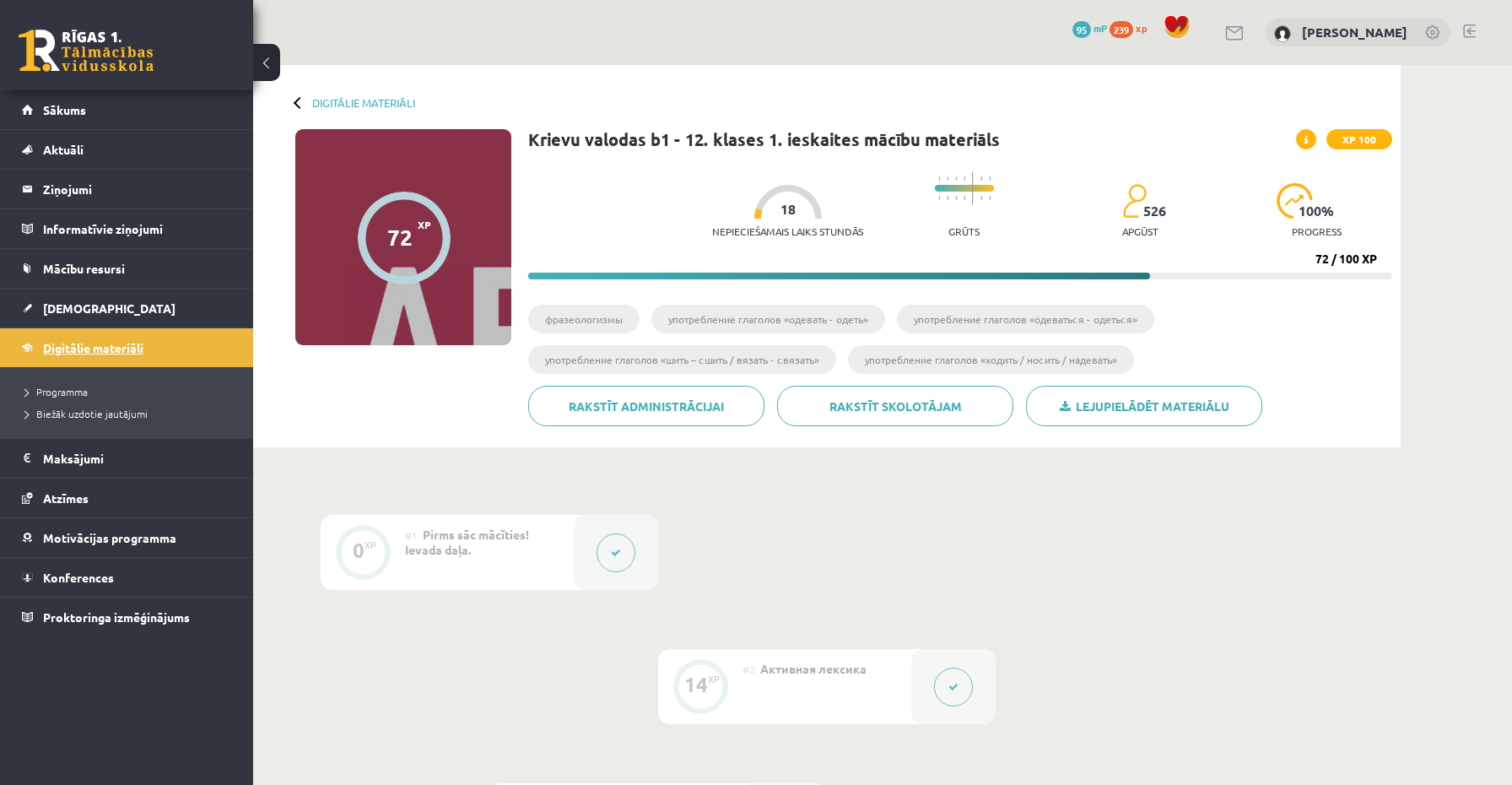
click at [69, 364] on link "Digitālie materiāli" at bounding box center [127, 348] width 210 height 39
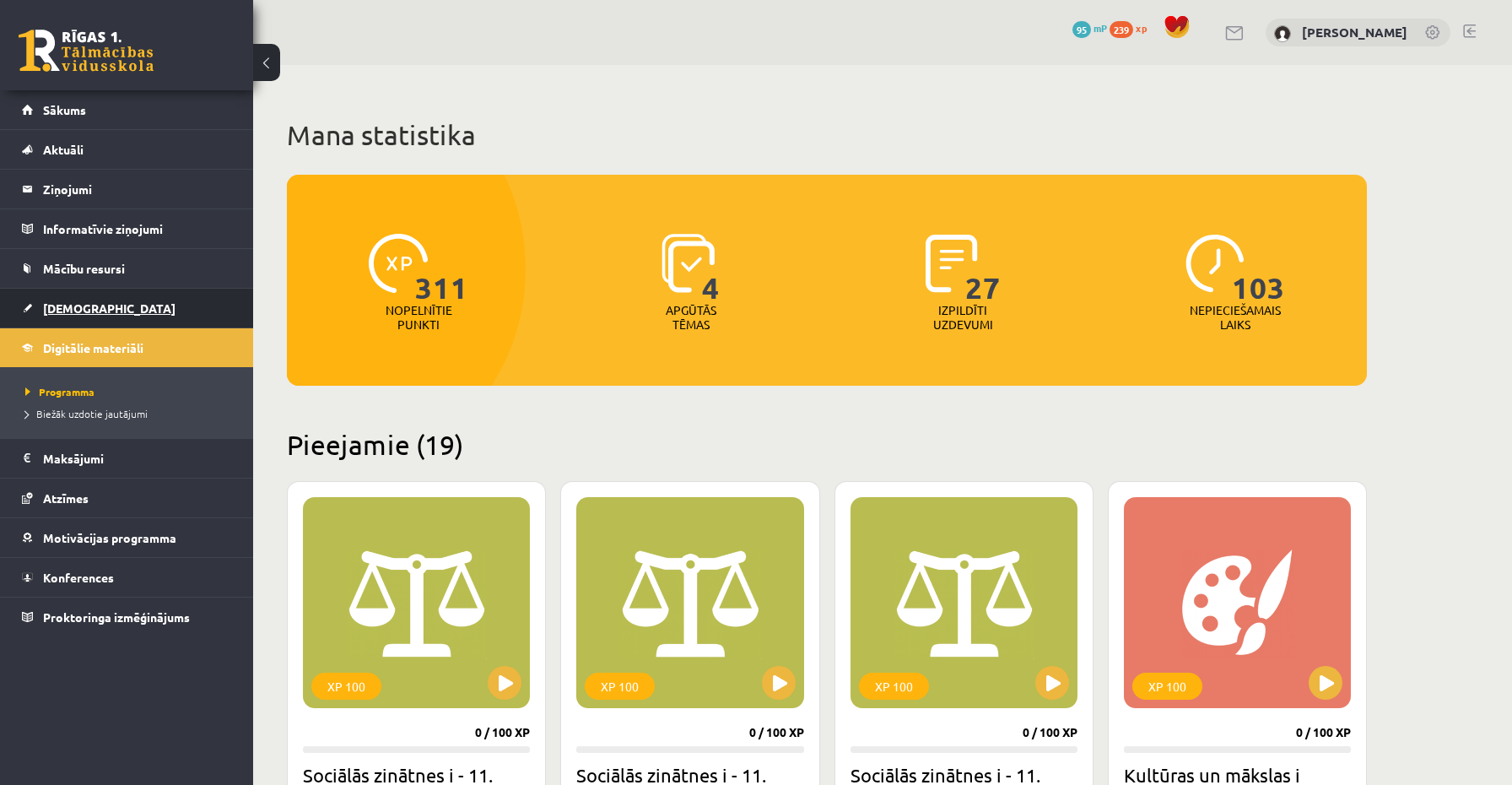
click at [75, 301] on span "[DEMOGRAPHIC_DATA]" at bounding box center [110, 308] width 132 height 15
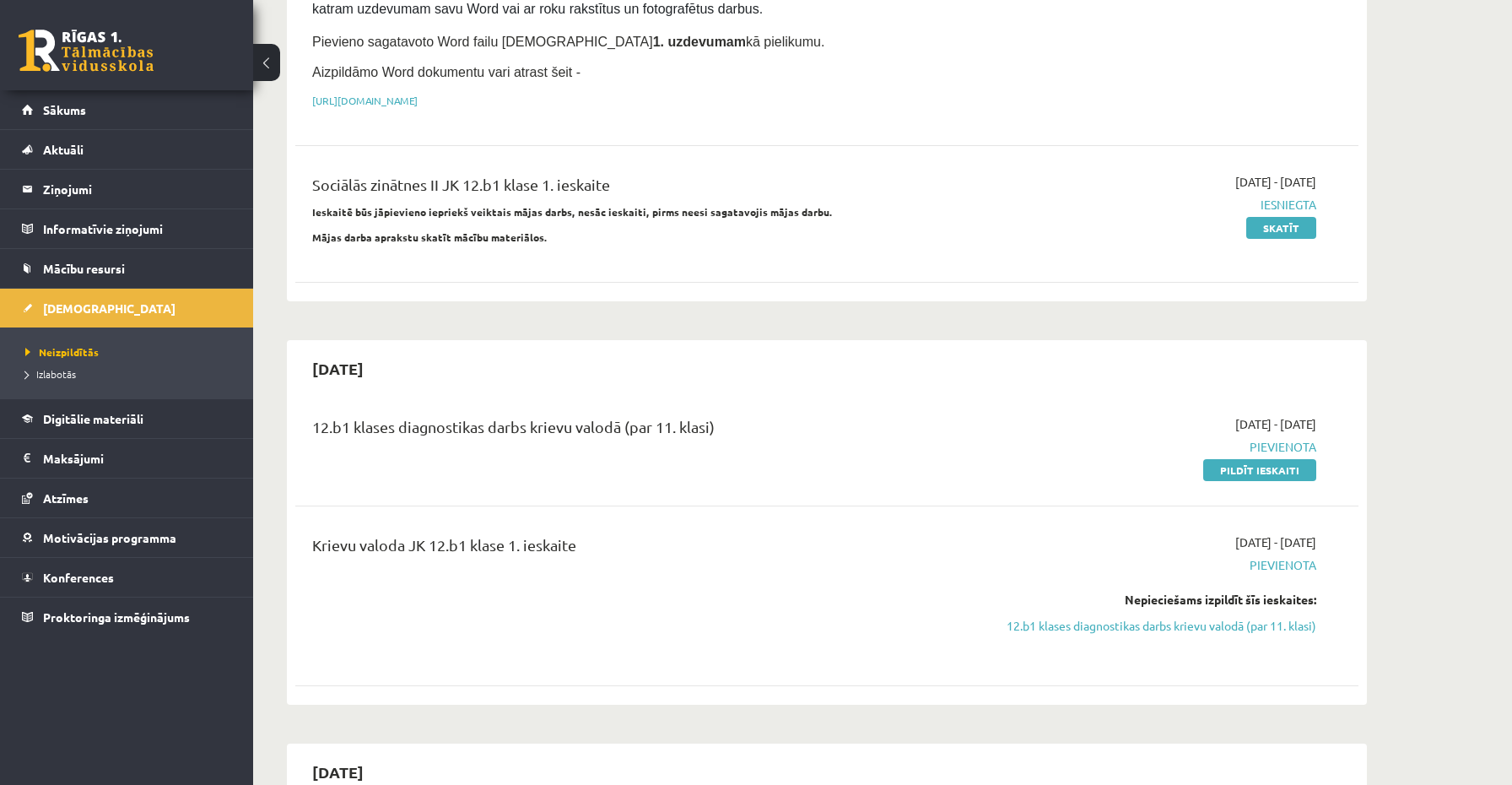
scroll to position [317, 0]
click at [1288, 470] on link "Pildīt ieskaiti" at bounding box center [1260, 468] width 113 height 22
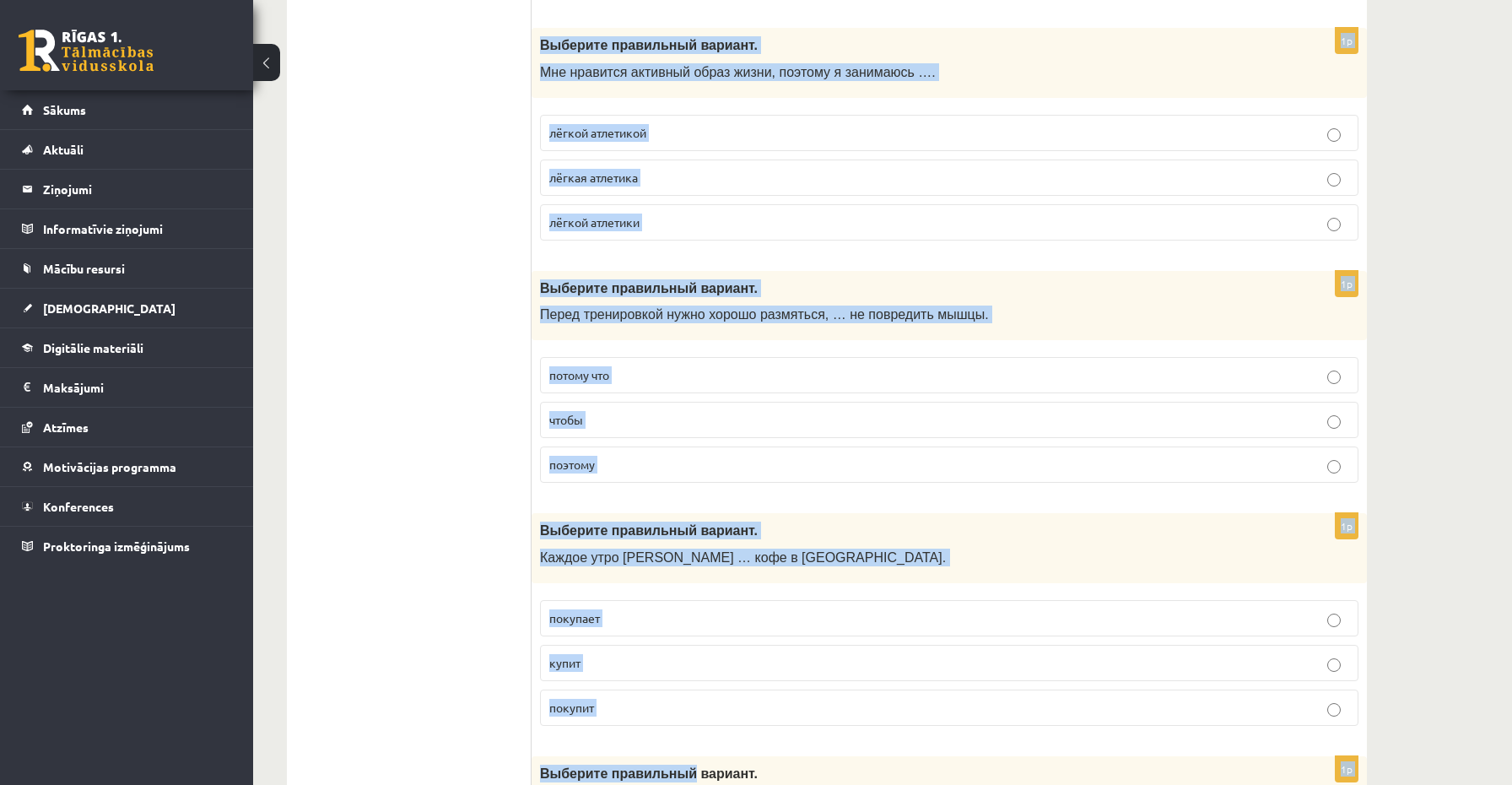
scroll to position [6488, 0]
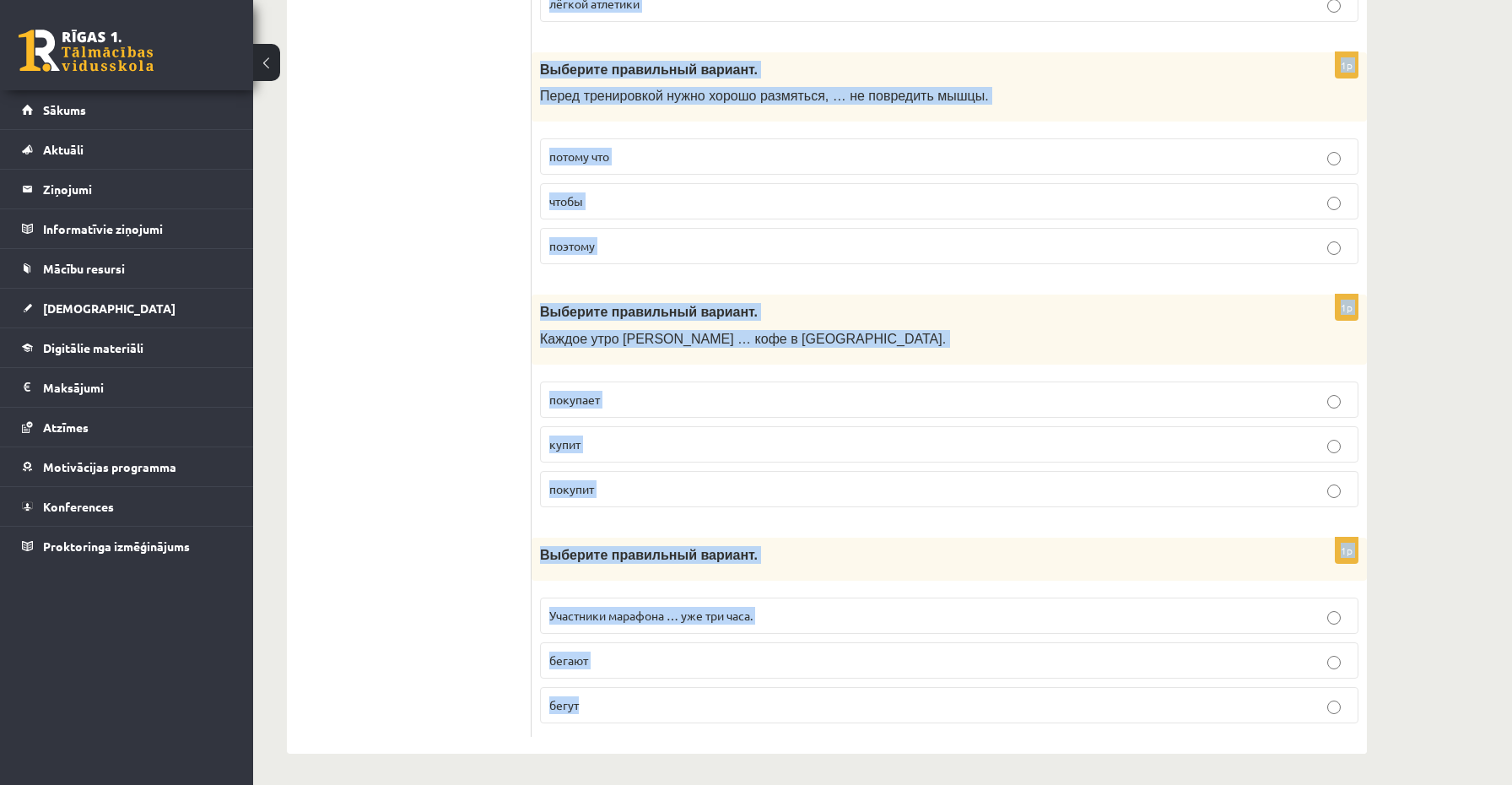
drag, startPoint x: 537, startPoint y: 333, endPoint x: 693, endPoint y: 850, distance: 540.0
copy form "Loremips dolorsitam consect. Adip elitsedd (eiusmo) …, temp incidi utlabore etd…"
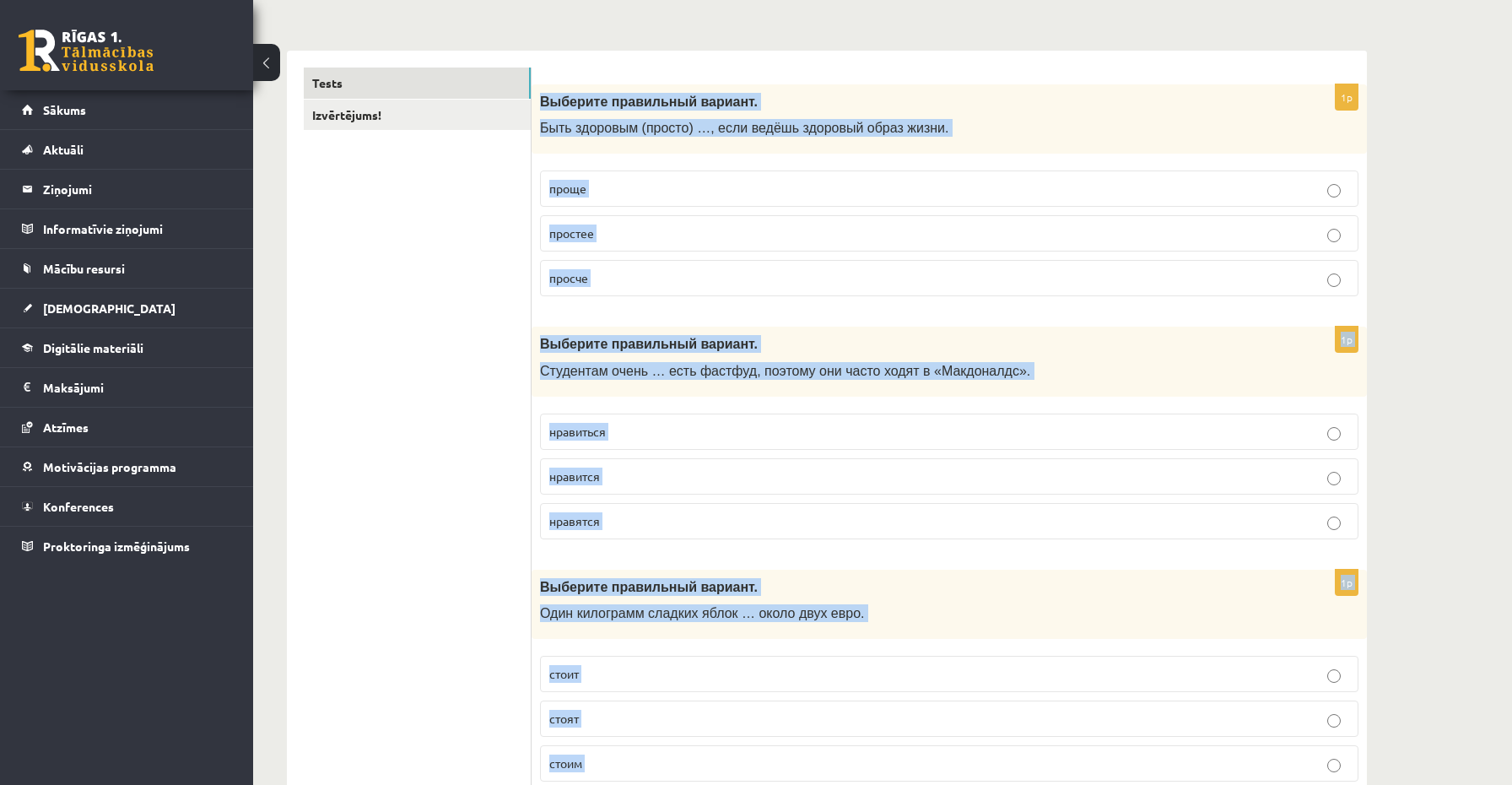
scroll to position [0, 0]
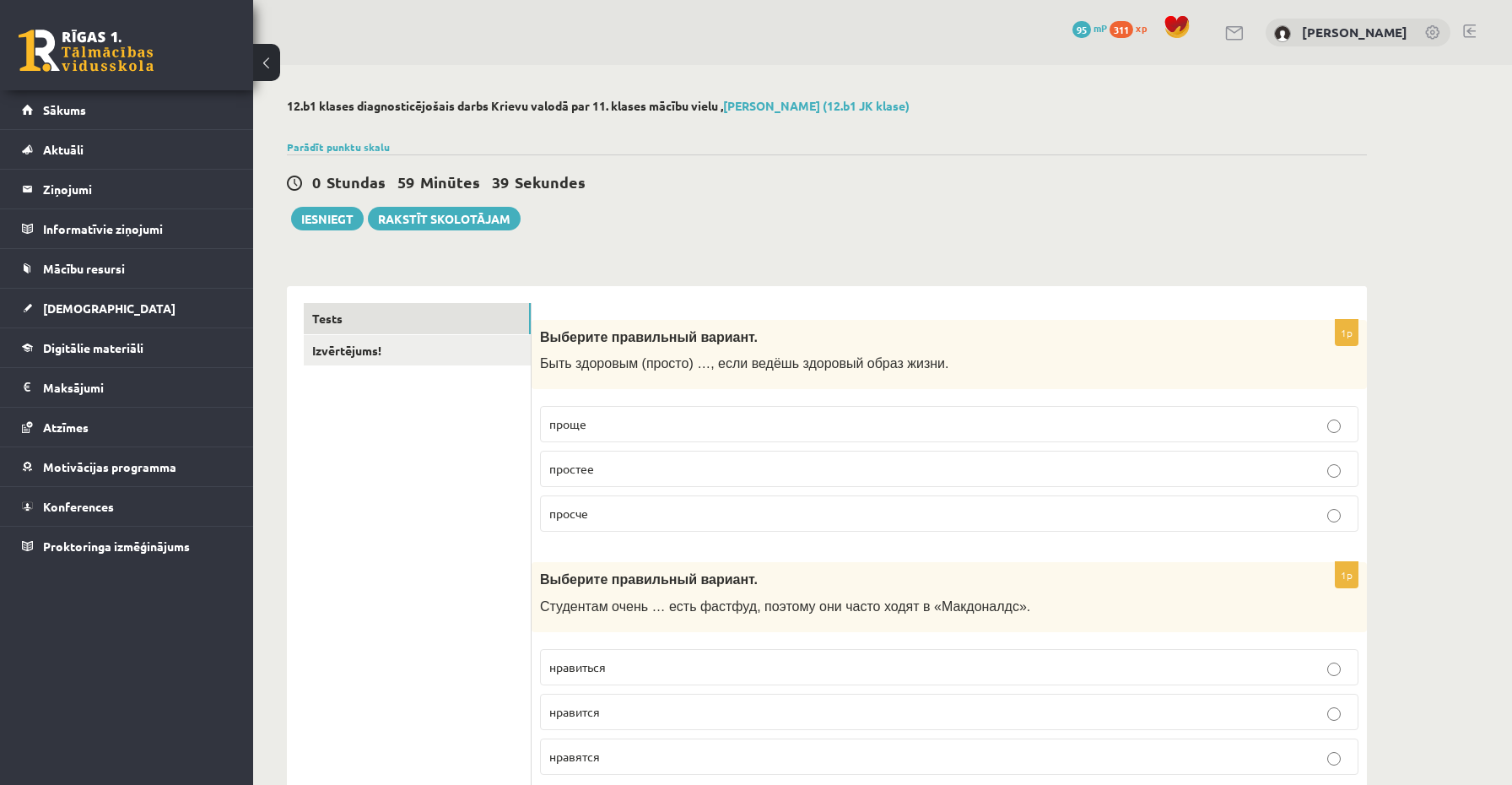
click at [577, 521] on p "просче" at bounding box center [949, 513] width 800 height 18
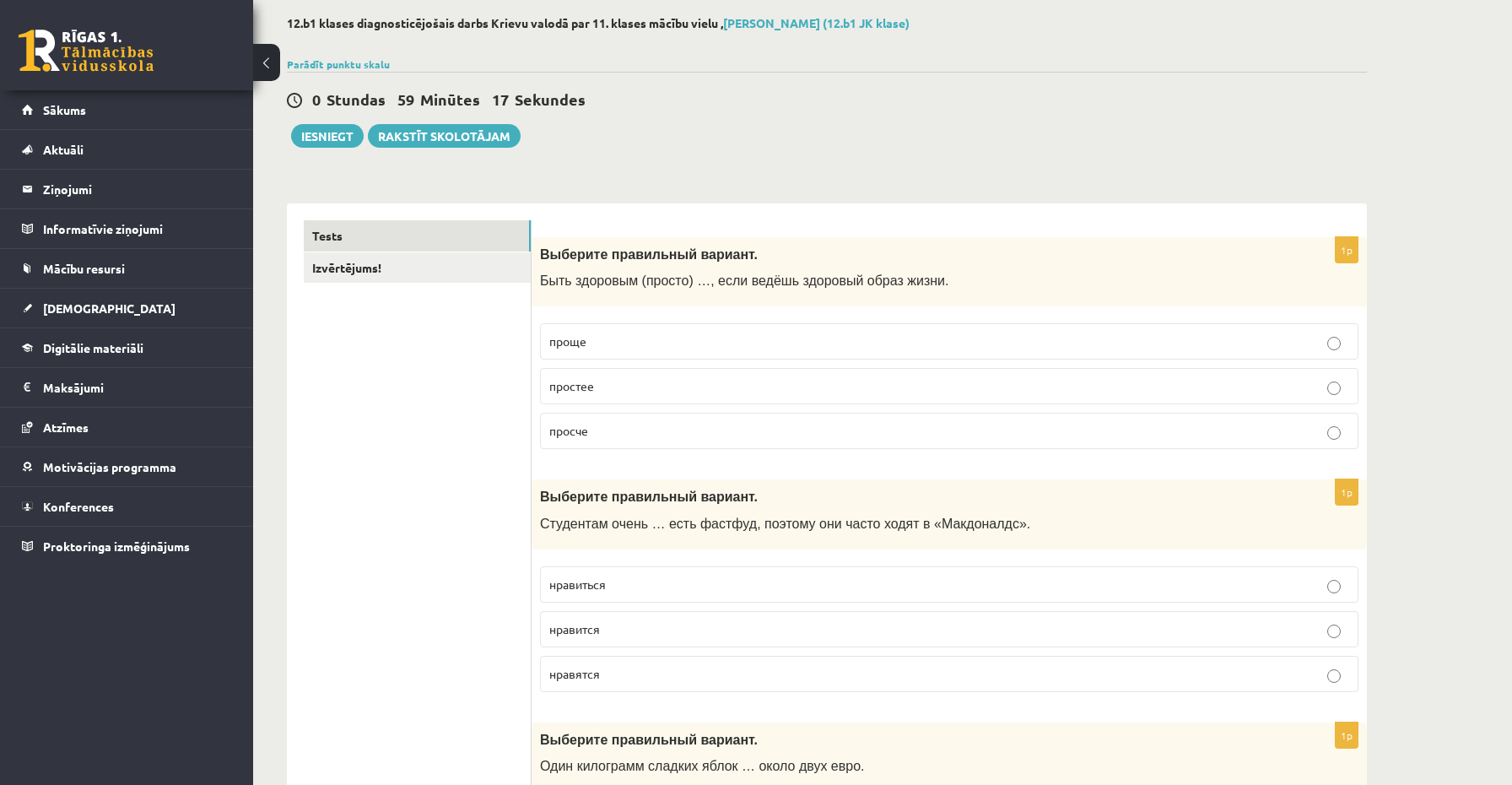
scroll to position [85, 0]
click at [610, 621] on p "нравится" at bounding box center [949, 626] width 800 height 18
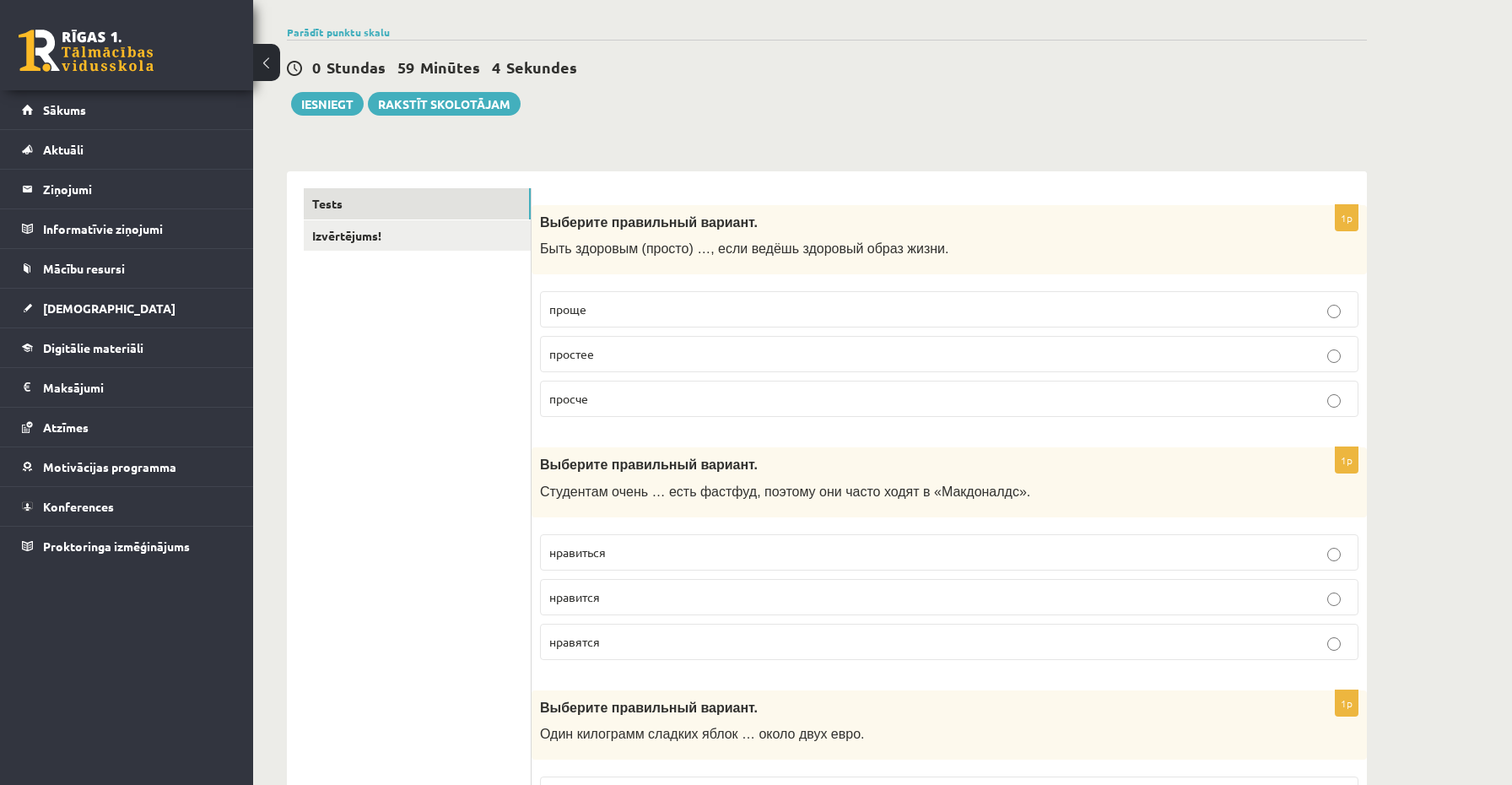
scroll to position [121, 0]
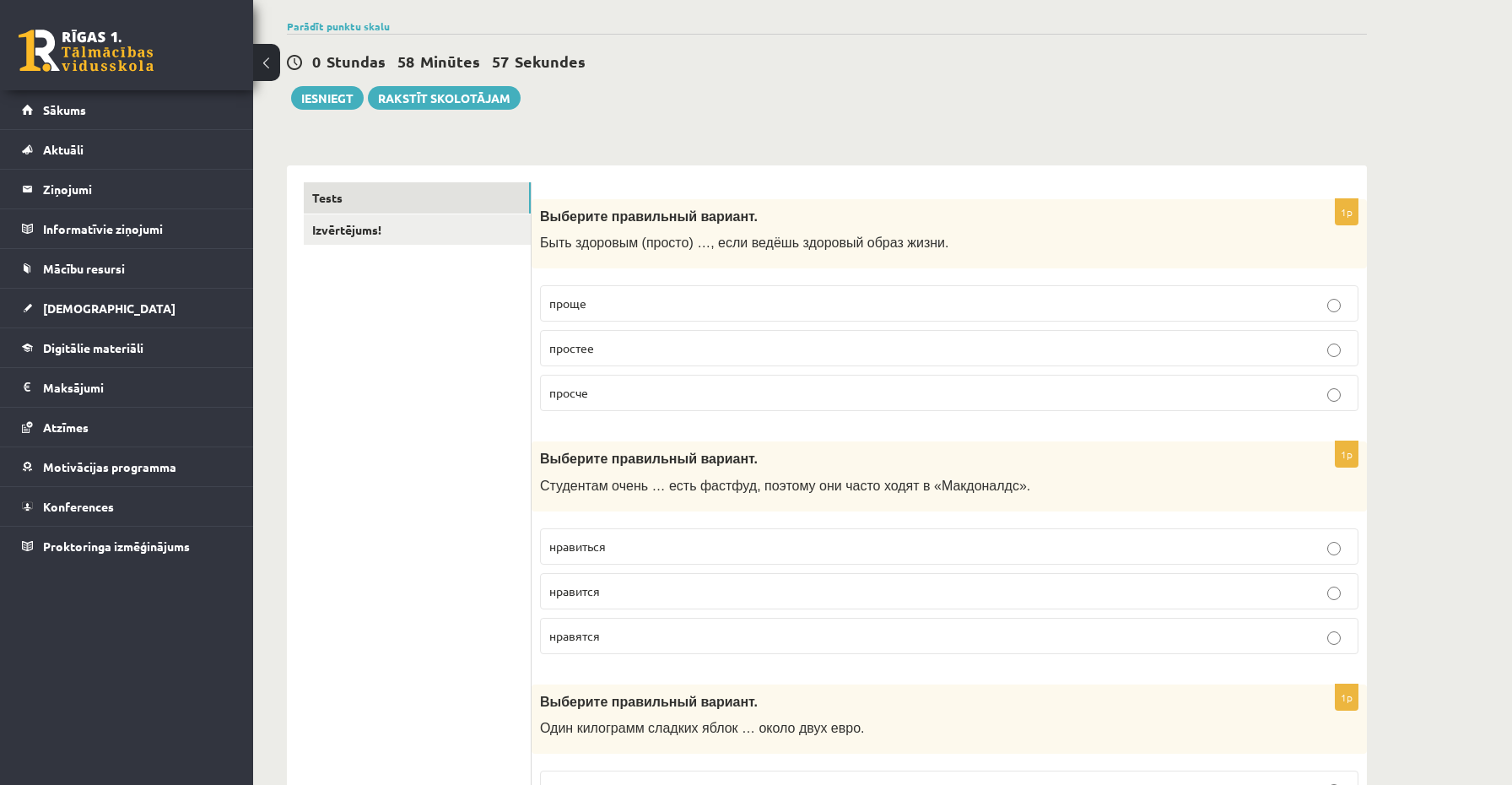
click at [709, 313] on p "проще" at bounding box center [949, 303] width 800 height 18
click at [628, 596] on p "нравится" at bounding box center [949, 591] width 800 height 18
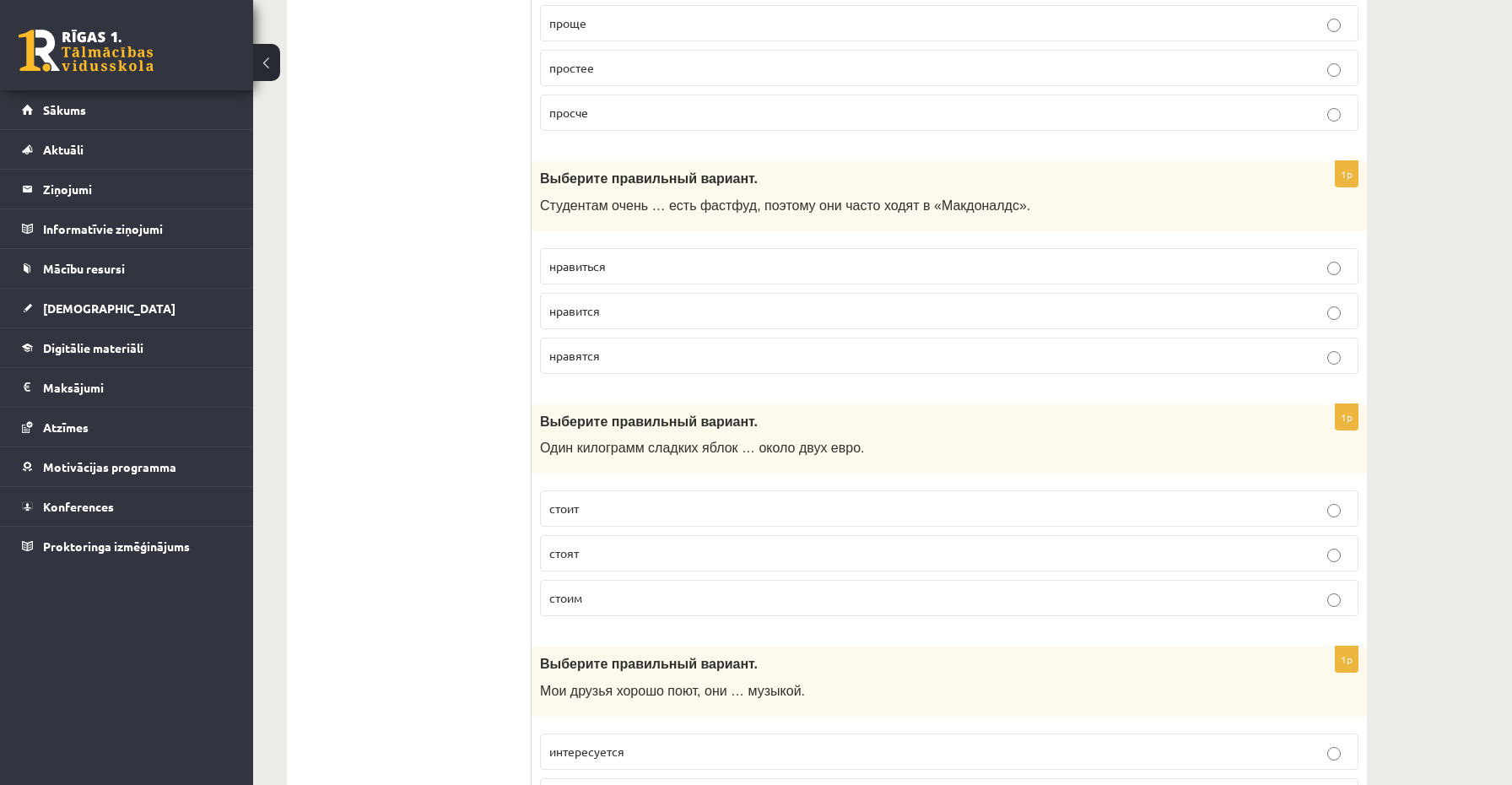
scroll to position [408, 0]
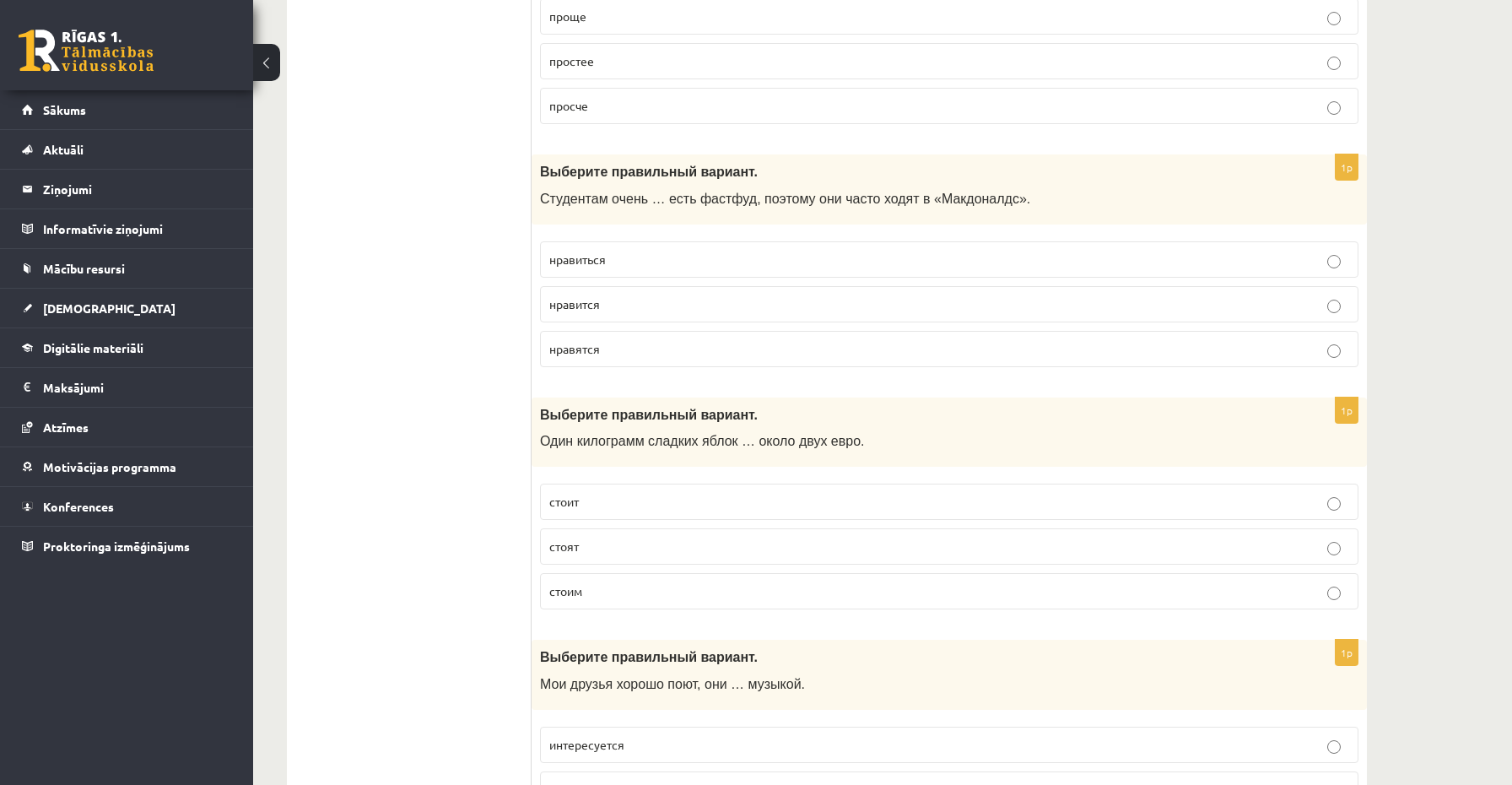
click at [609, 509] on p "стоит" at bounding box center [949, 502] width 800 height 18
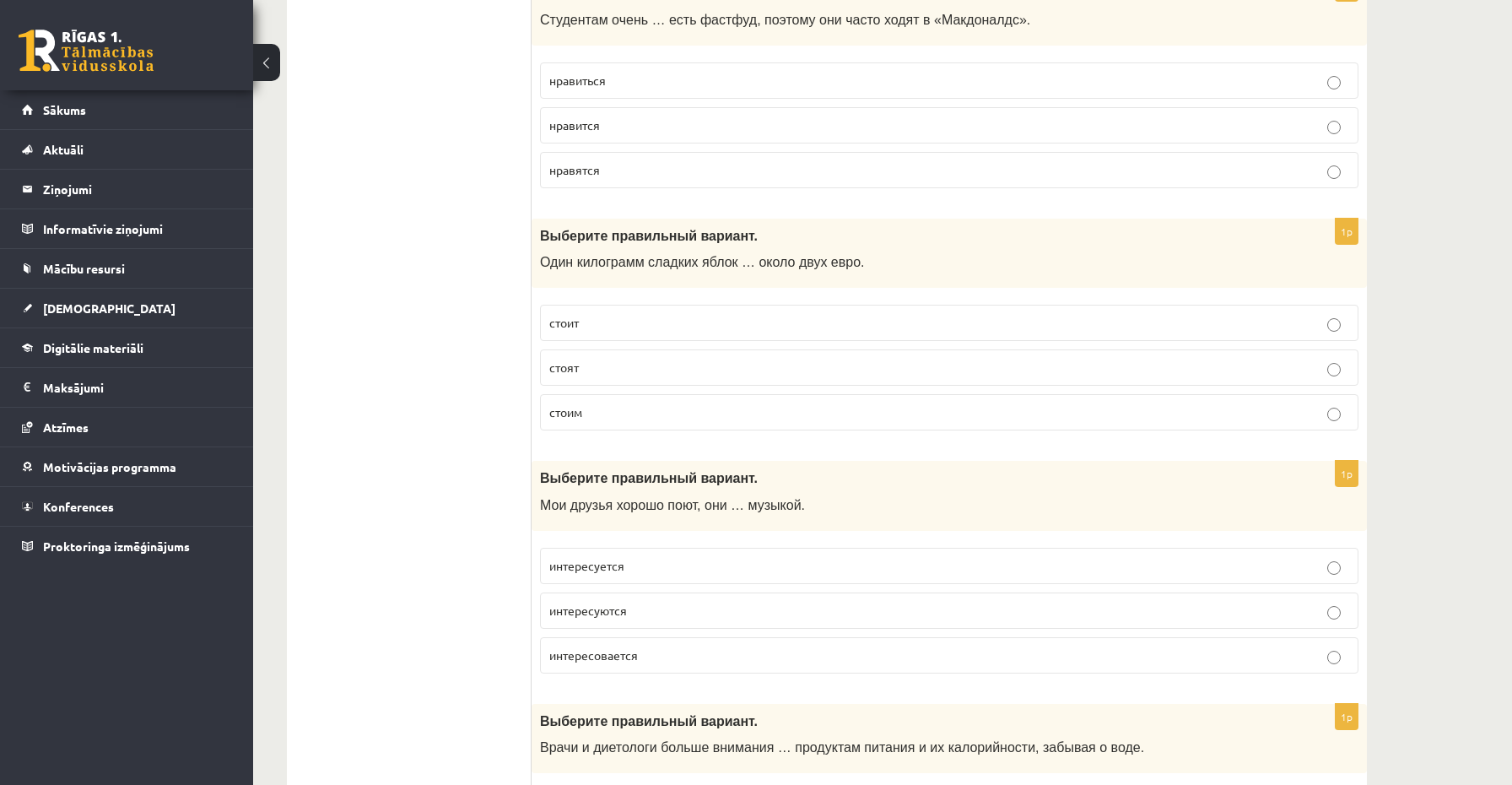
scroll to position [607, 0]
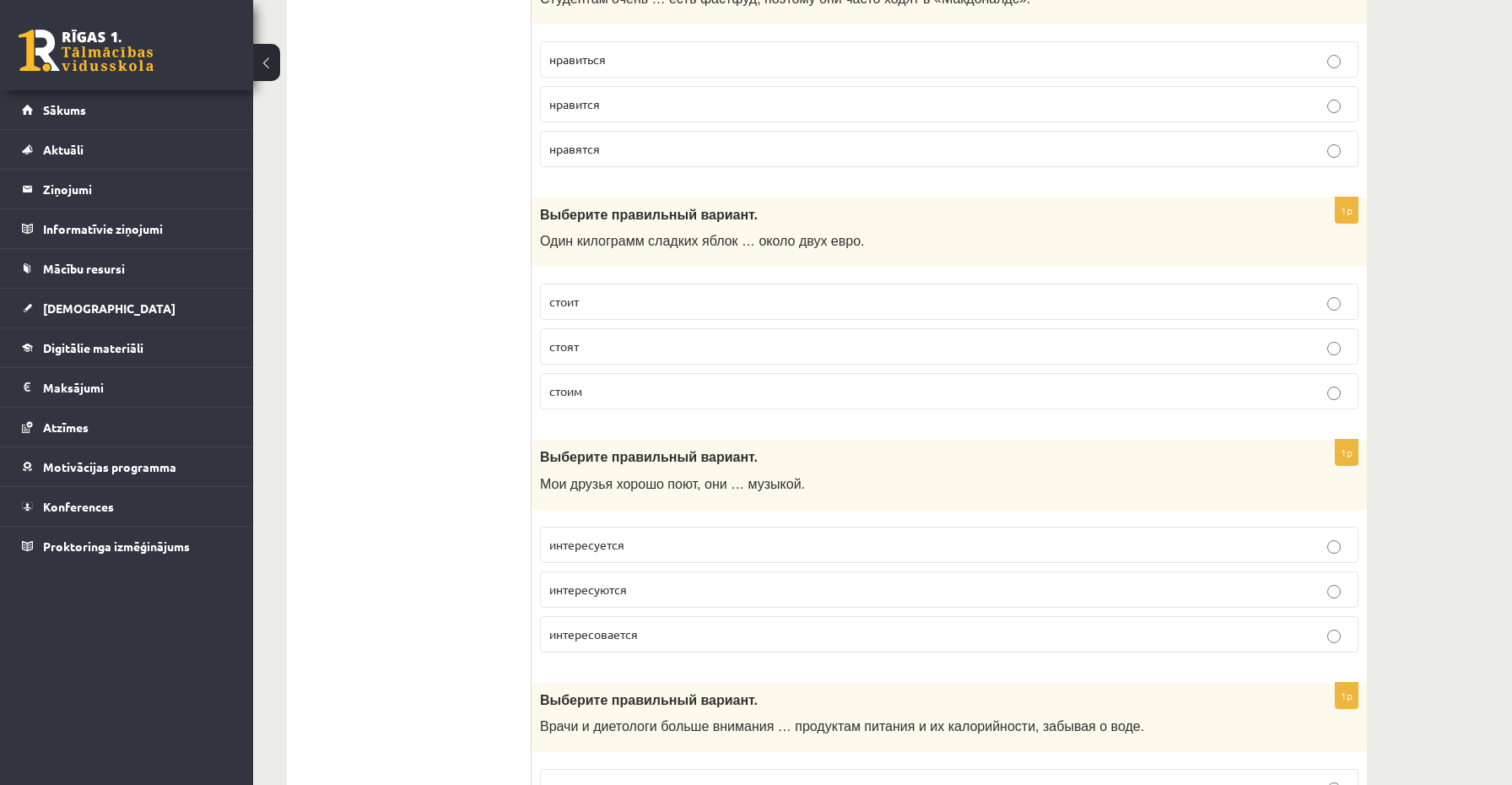
click at [612, 551] on p "интересуется" at bounding box center [949, 544] width 800 height 18
click at [633, 589] on p "интересуются" at bounding box center [949, 589] width 800 height 18
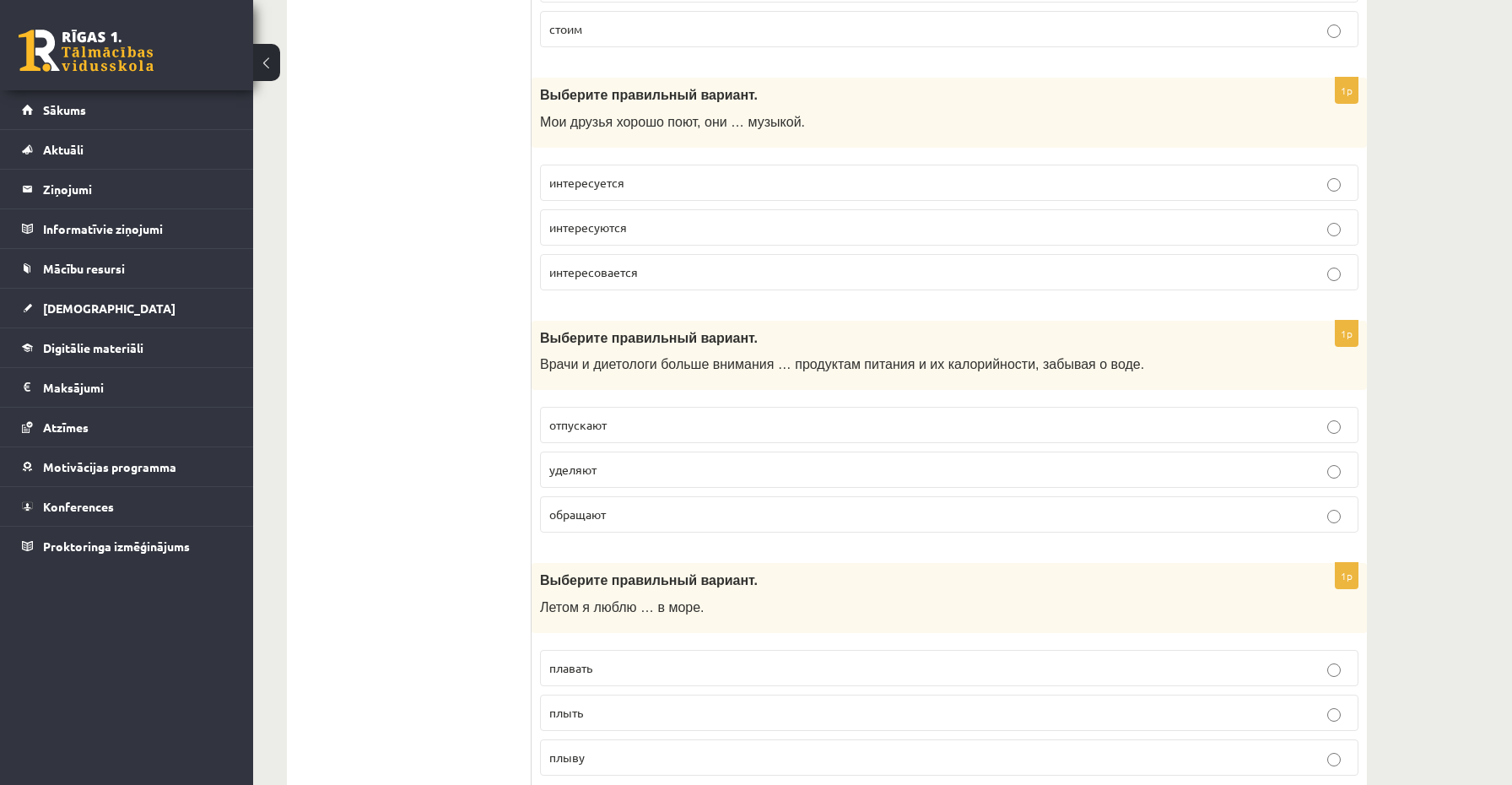
scroll to position [971, 0]
click at [598, 472] on p "уделяют" at bounding box center [949, 468] width 800 height 18
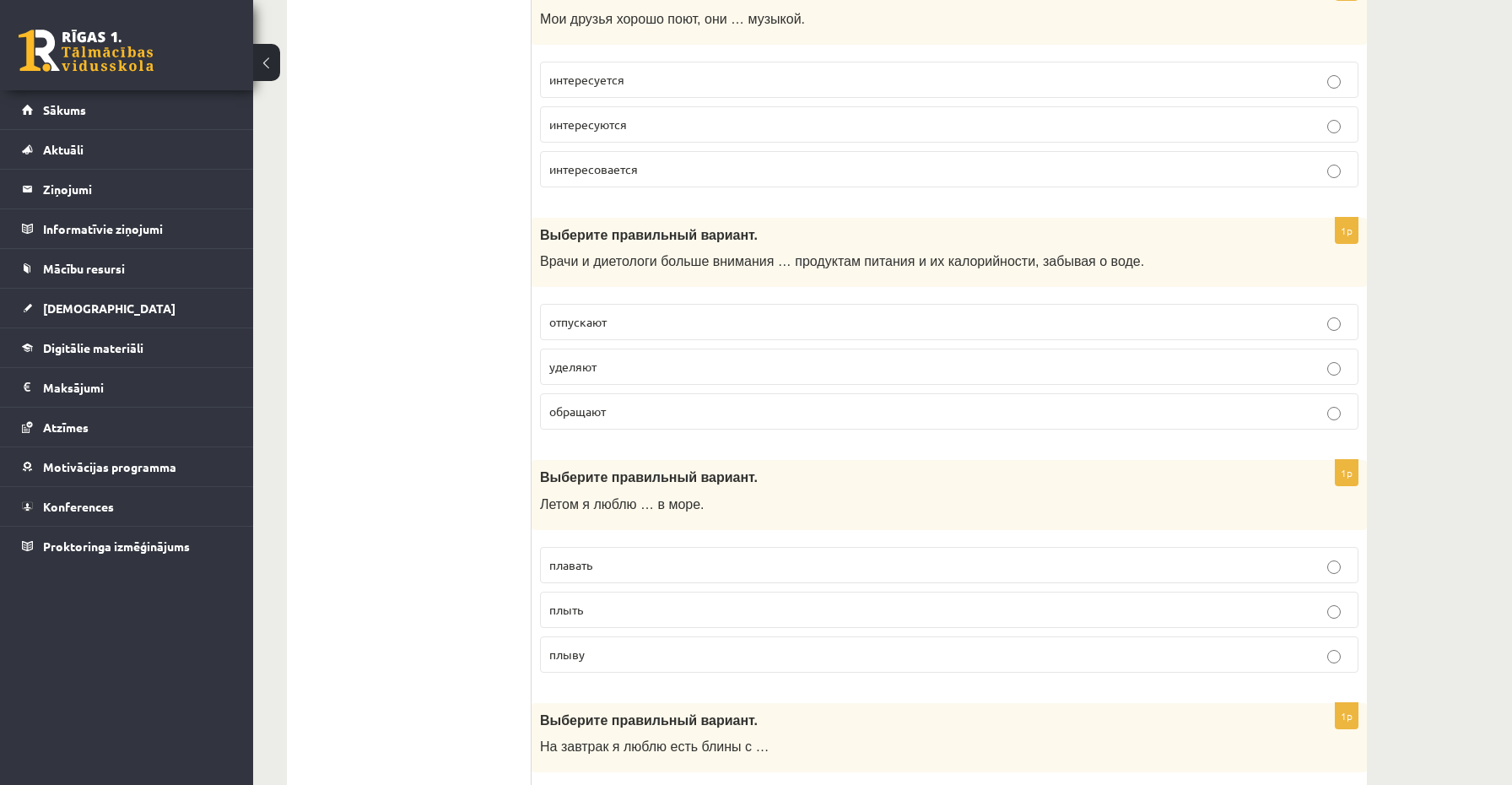
scroll to position [1083, 0]
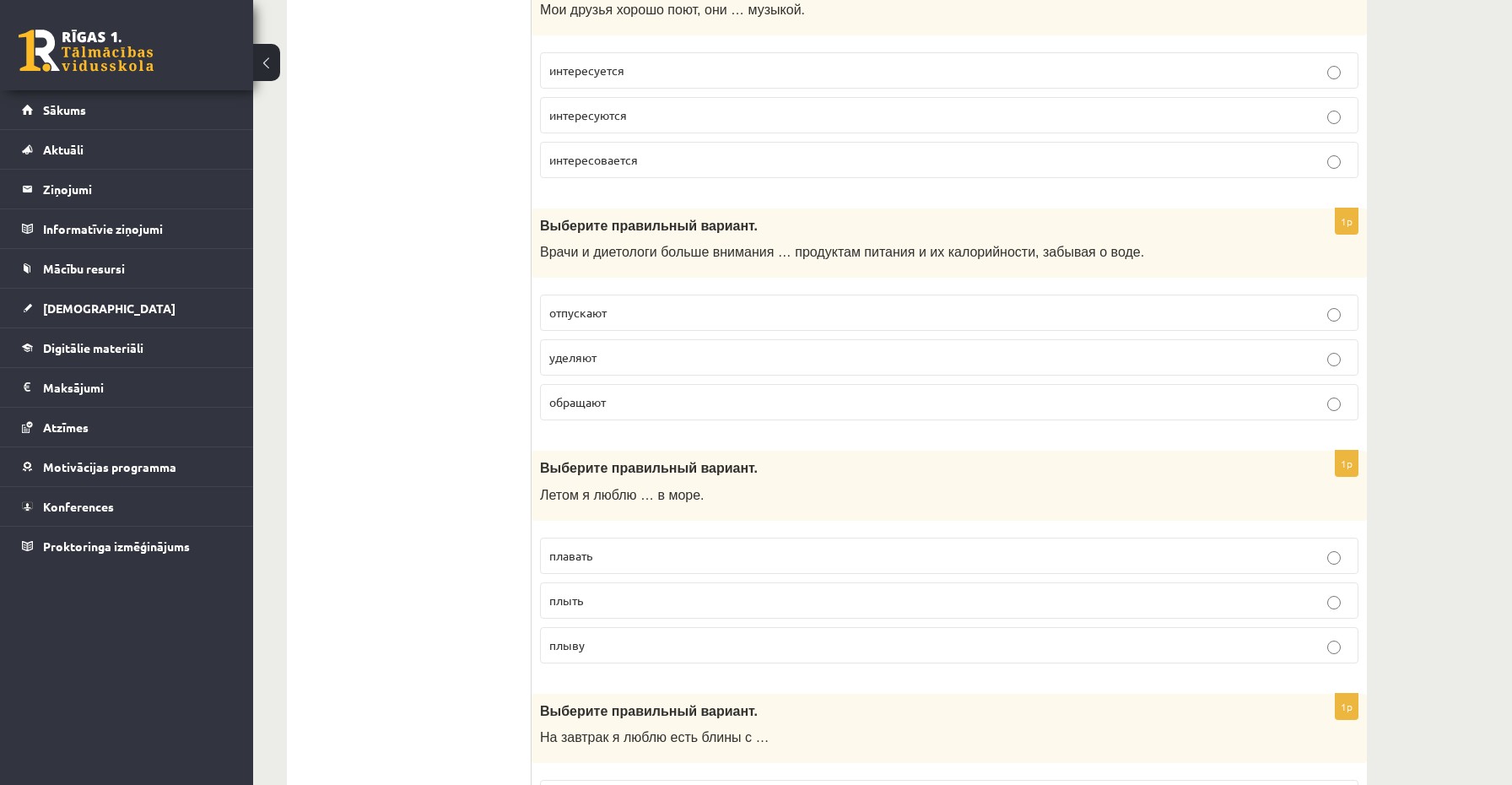
click at [617, 557] on p "плавать" at bounding box center [949, 555] width 800 height 18
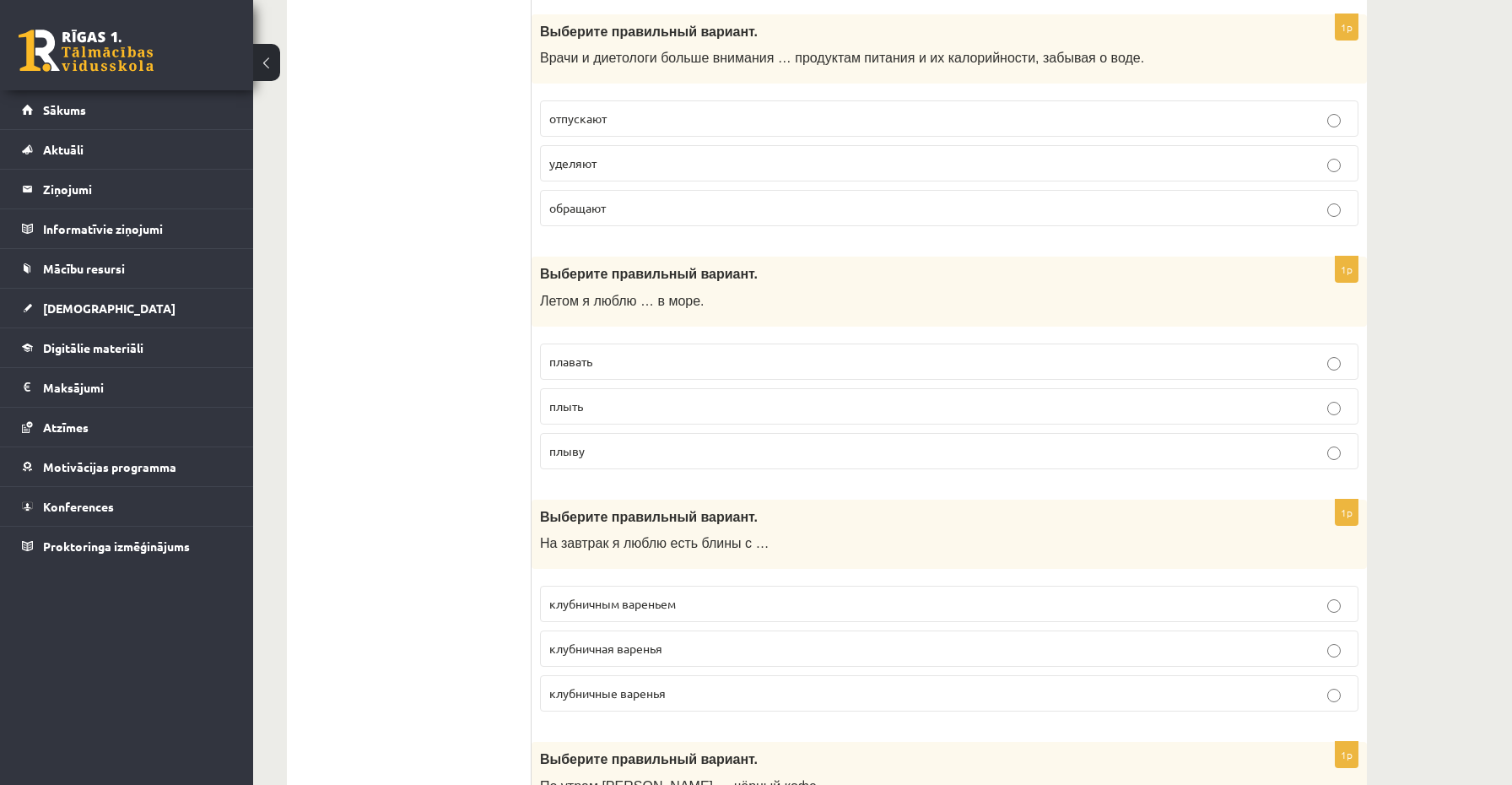
scroll to position [1297, 0]
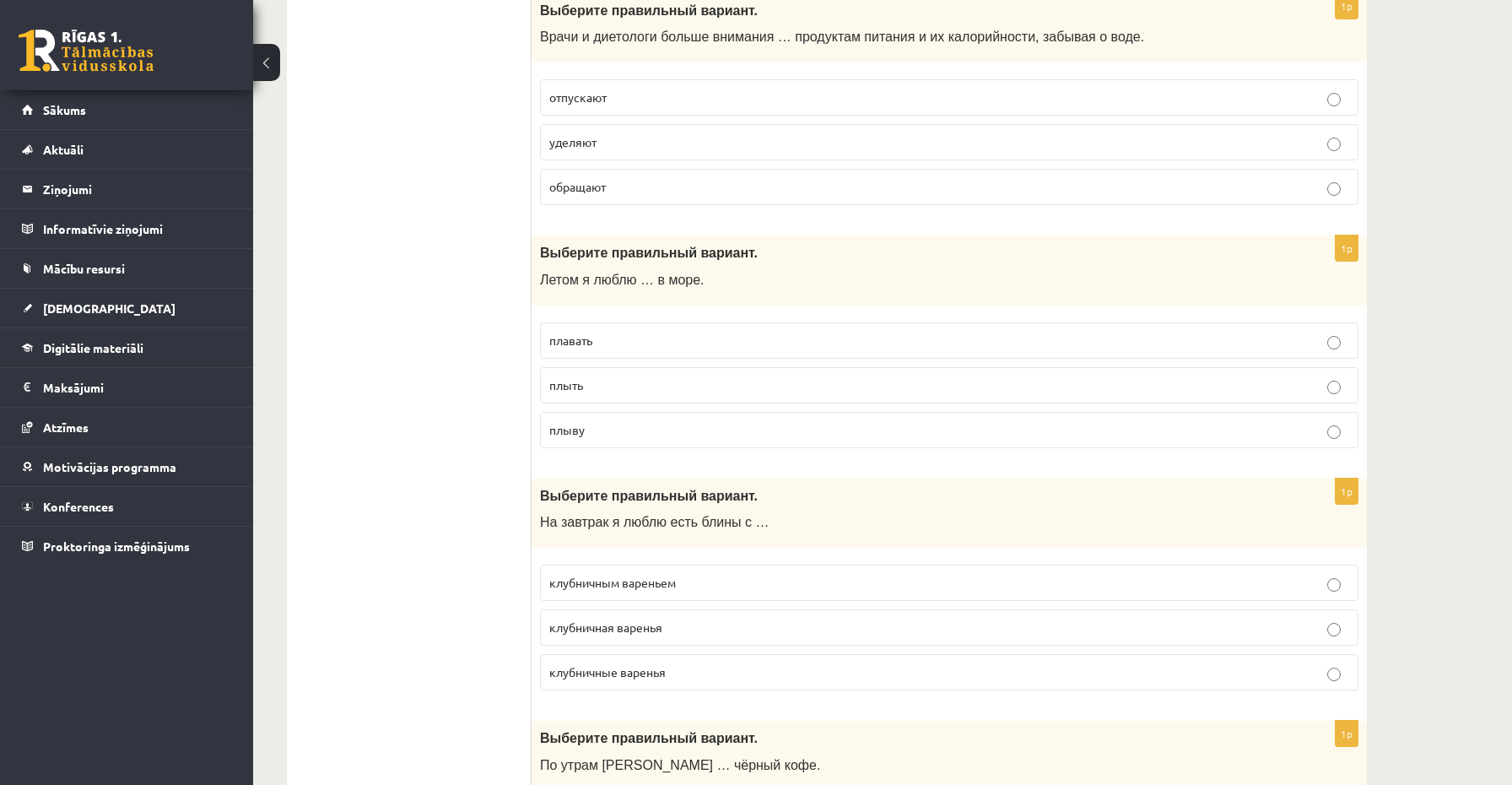
click at [626, 576] on span "клубничным вареньем" at bounding box center [613, 583] width 127 height 15
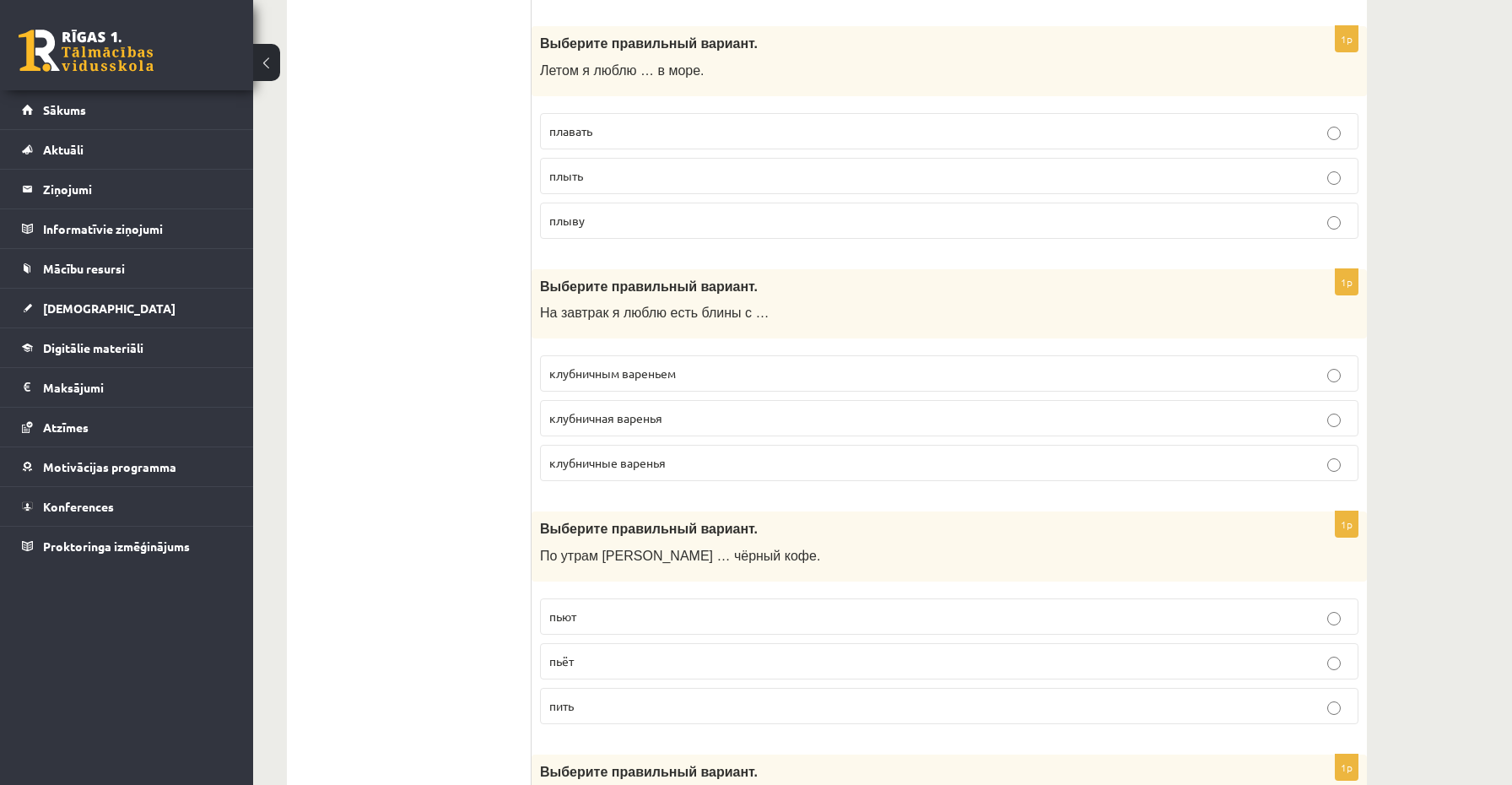
scroll to position [1664, 0]
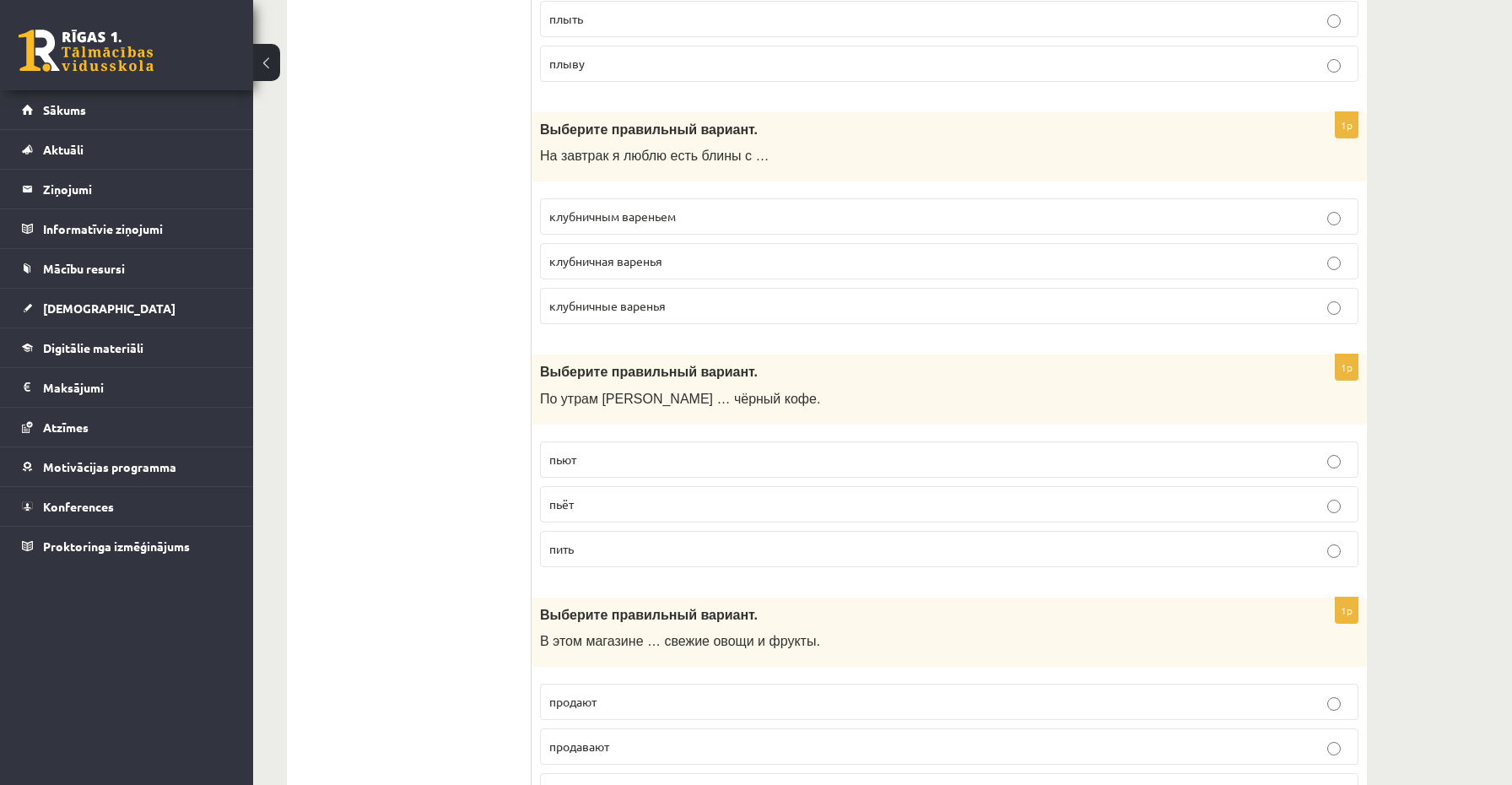
click at [583, 464] on p "пьют" at bounding box center [949, 459] width 800 height 18
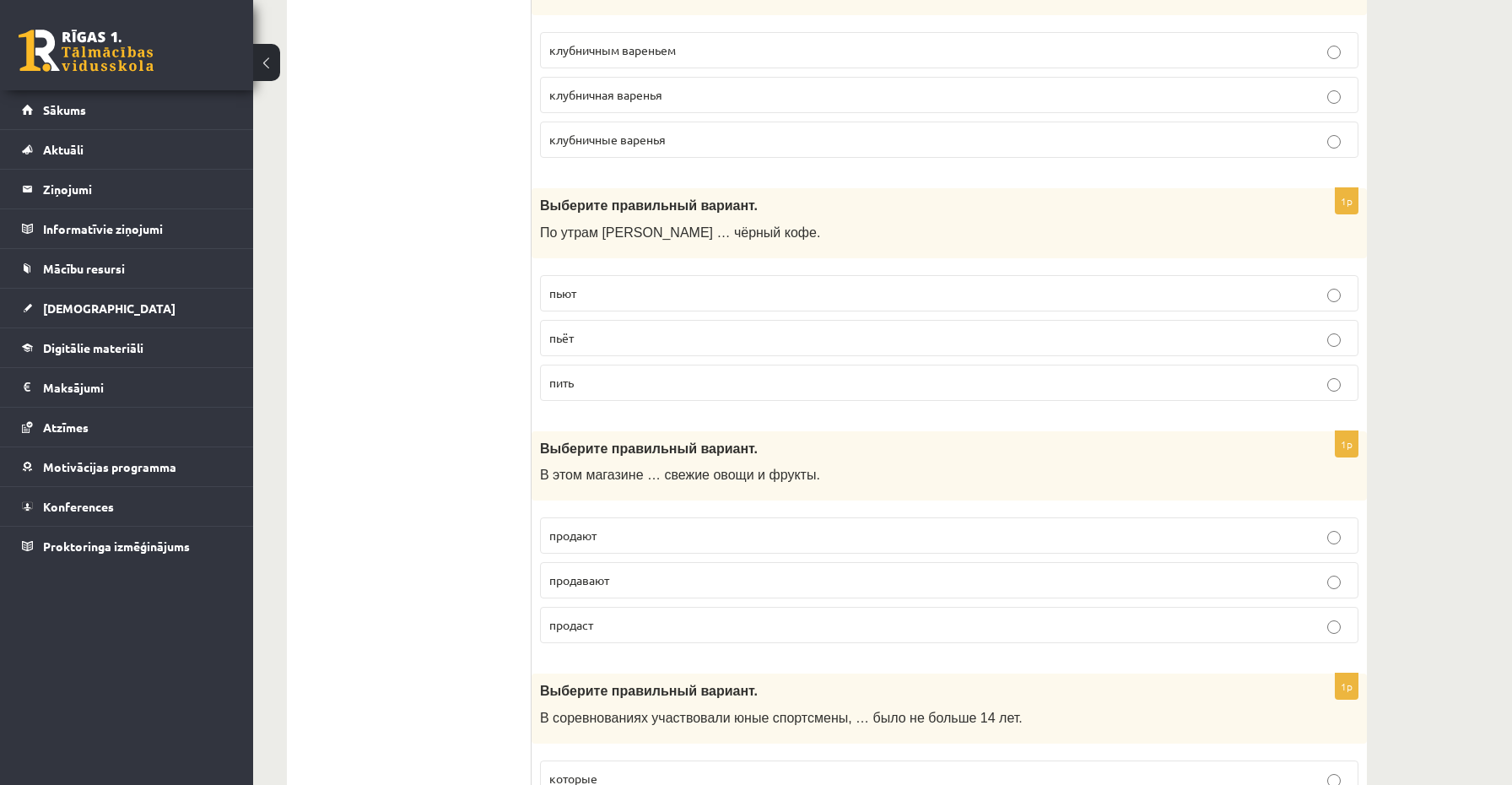
scroll to position [1835, 0]
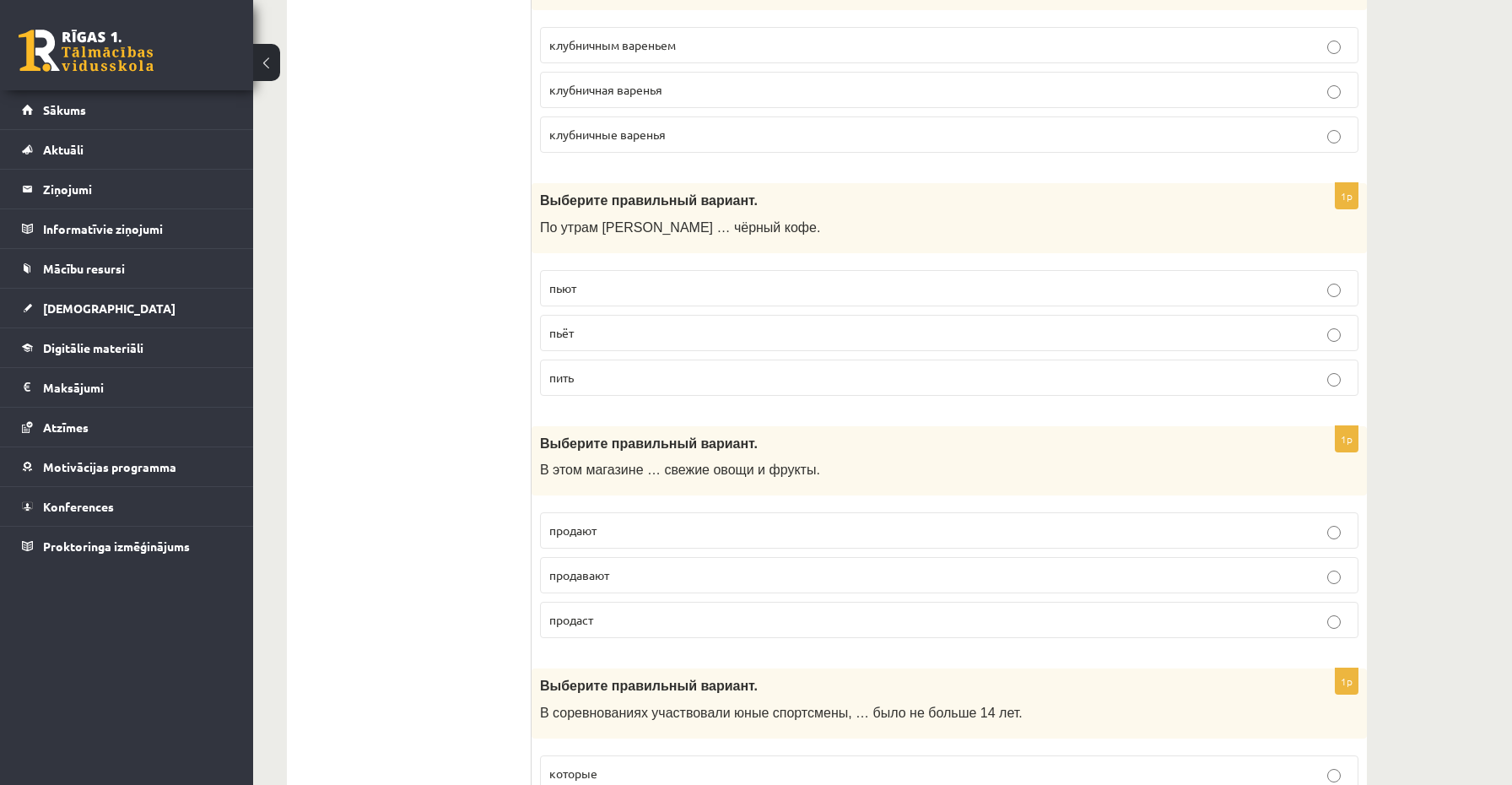
click at [600, 524] on p "продают" at bounding box center [949, 530] width 800 height 18
click at [584, 339] on p "пьёт" at bounding box center [949, 333] width 800 height 18
click at [590, 528] on span "продают" at bounding box center [573, 530] width 47 height 15
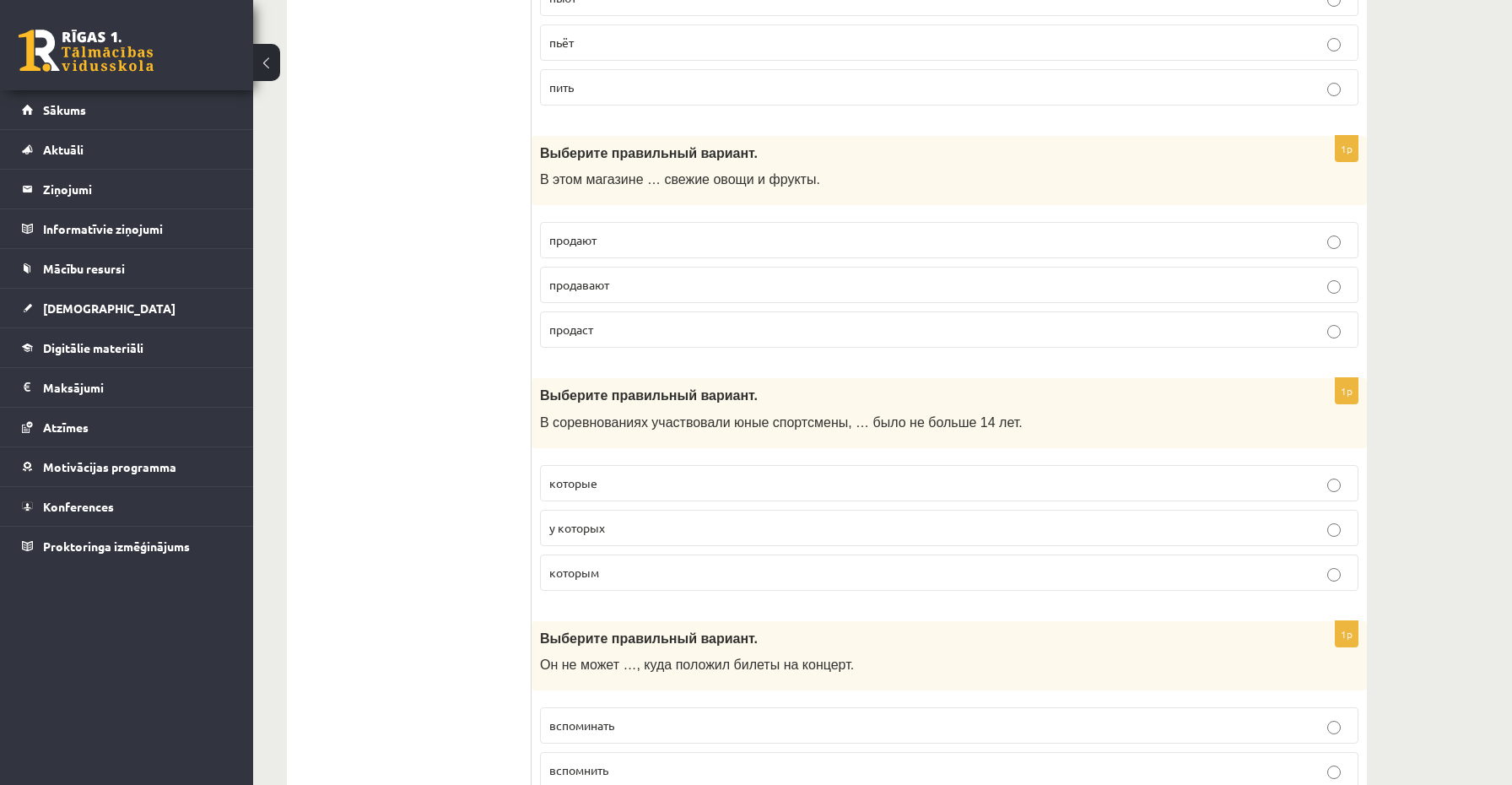
scroll to position [2127, 0]
click at [608, 568] on p "которым" at bounding box center [949, 571] width 800 height 18
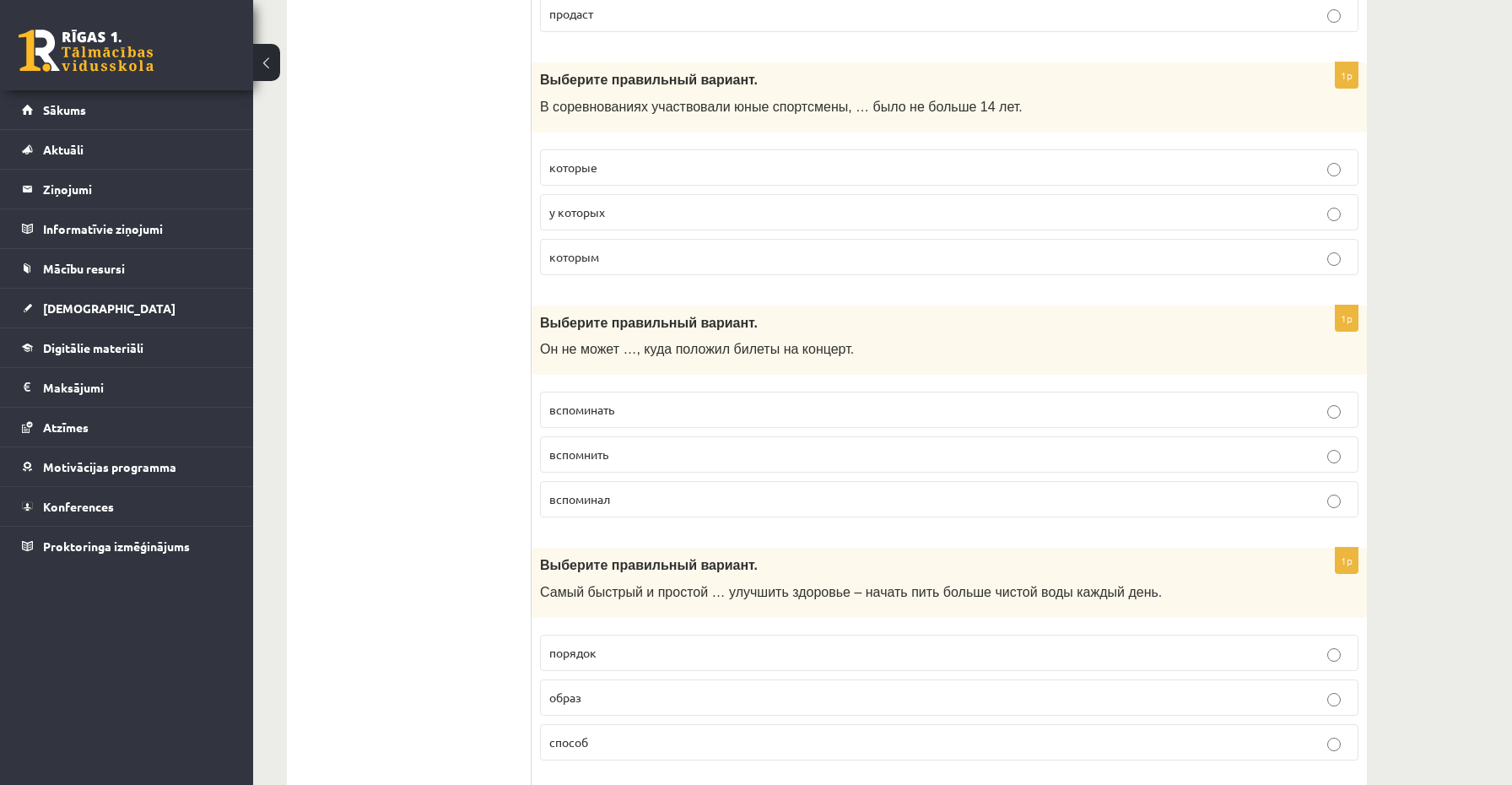
scroll to position [2439, 0]
click at [598, 742] on p "способ" at bounding box center [949, 743] width 800 height 18
click at [640, 452] on p "вспомнить" at bounding box center [949, 456] width 800 height 18
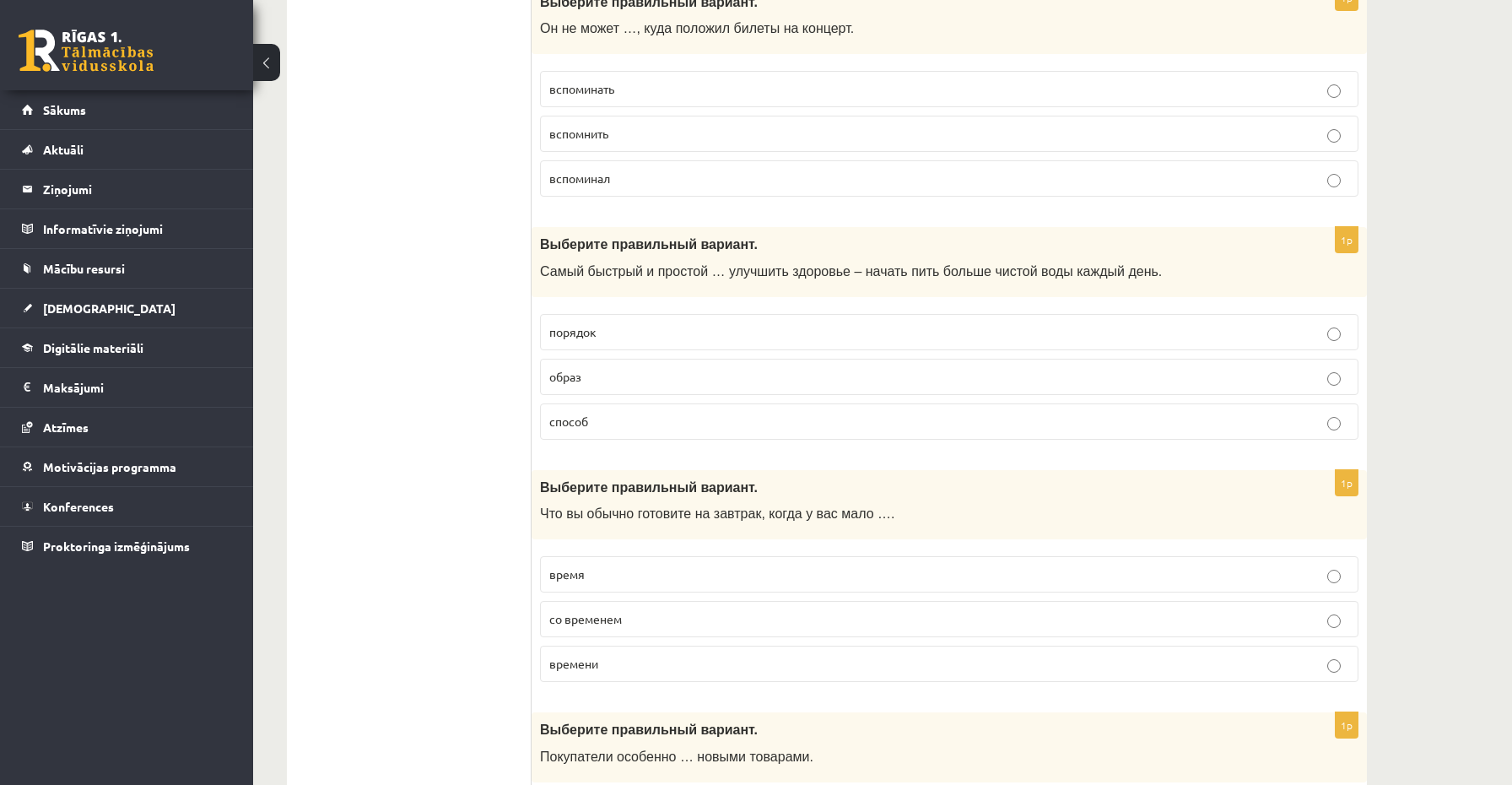
scroll to position [2764, 0]
click at [639, 658] on p "времени" at bounding box center [949, 662] width 800 height 18
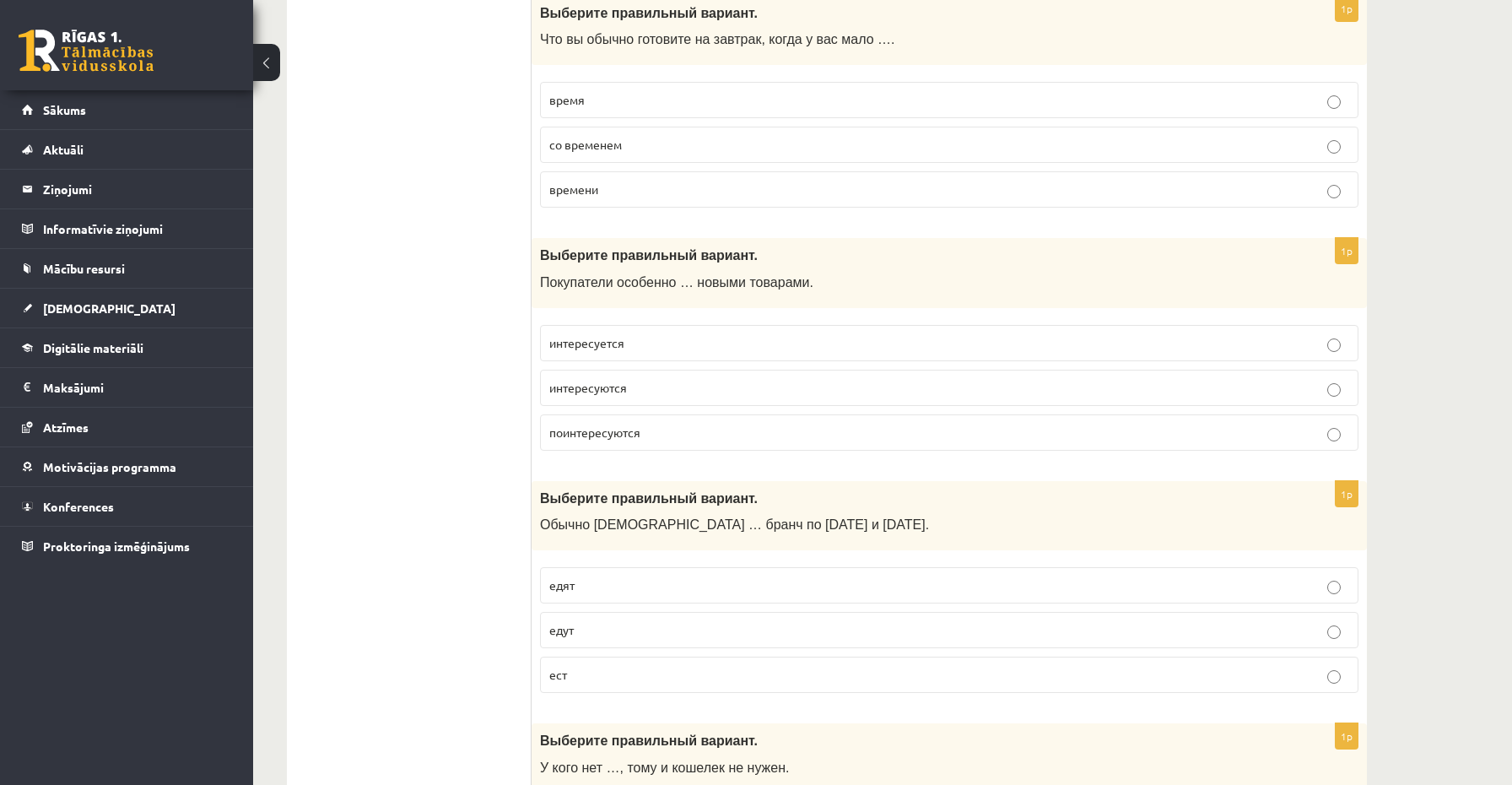
scroll to position [3239, 0]
click at [638, 430] on span "поинтересуются" at bounding box center [595, 430] width 92 height 15
click at [586, 389] on span "интересуются" at bounding box center [588, 384] width 77 height 15
click at [597, 585] on p "едят" at bounding box center [949, 583] width 800 height 18
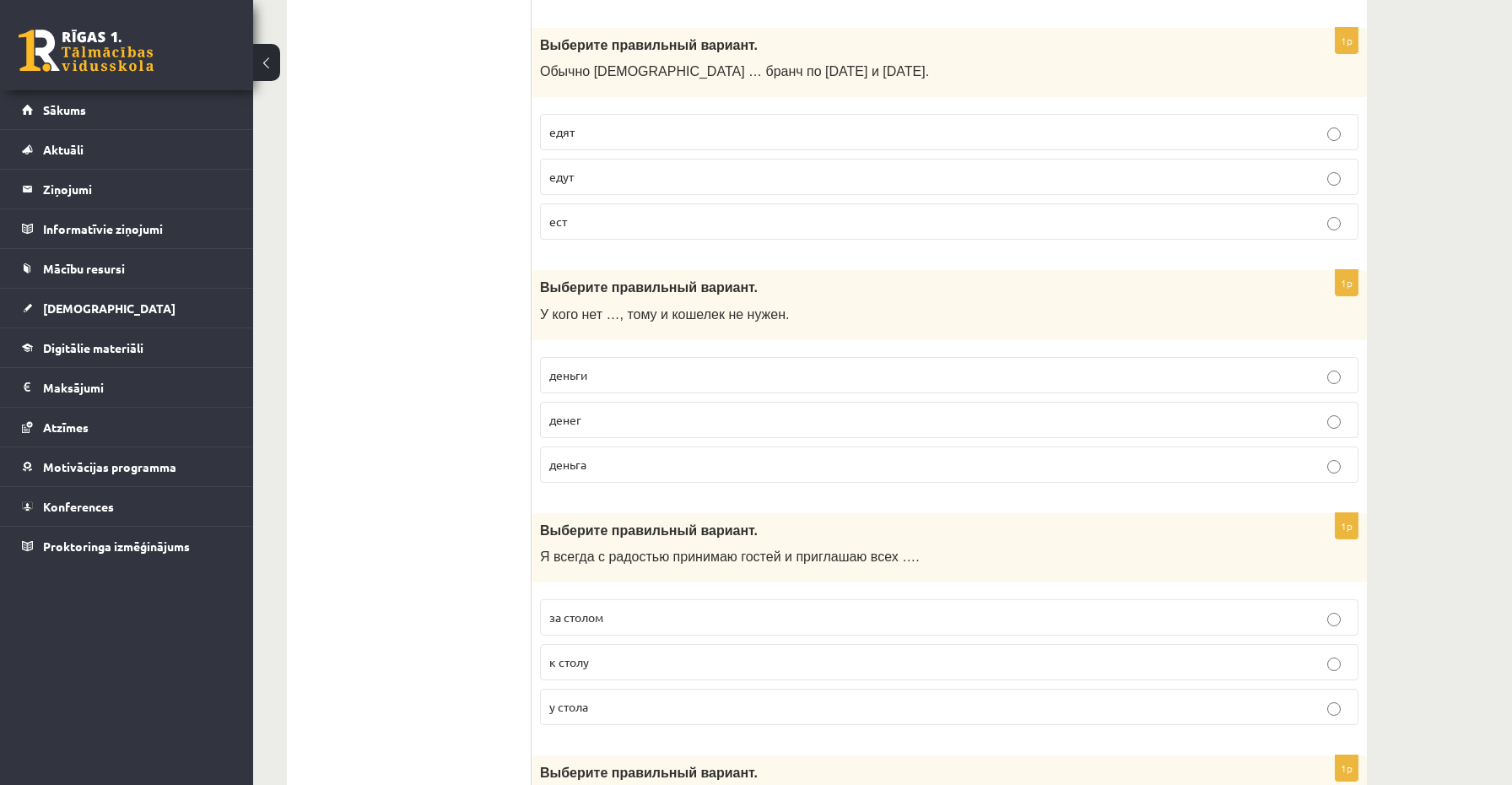
scroll to position [3691, 0]
click at [593, 424] on p "денег" at bounding box center [949, 418] width 800 height 18
click at [573, 649] on label "к столу" at bounding box center [949, 661] width 819 height 36
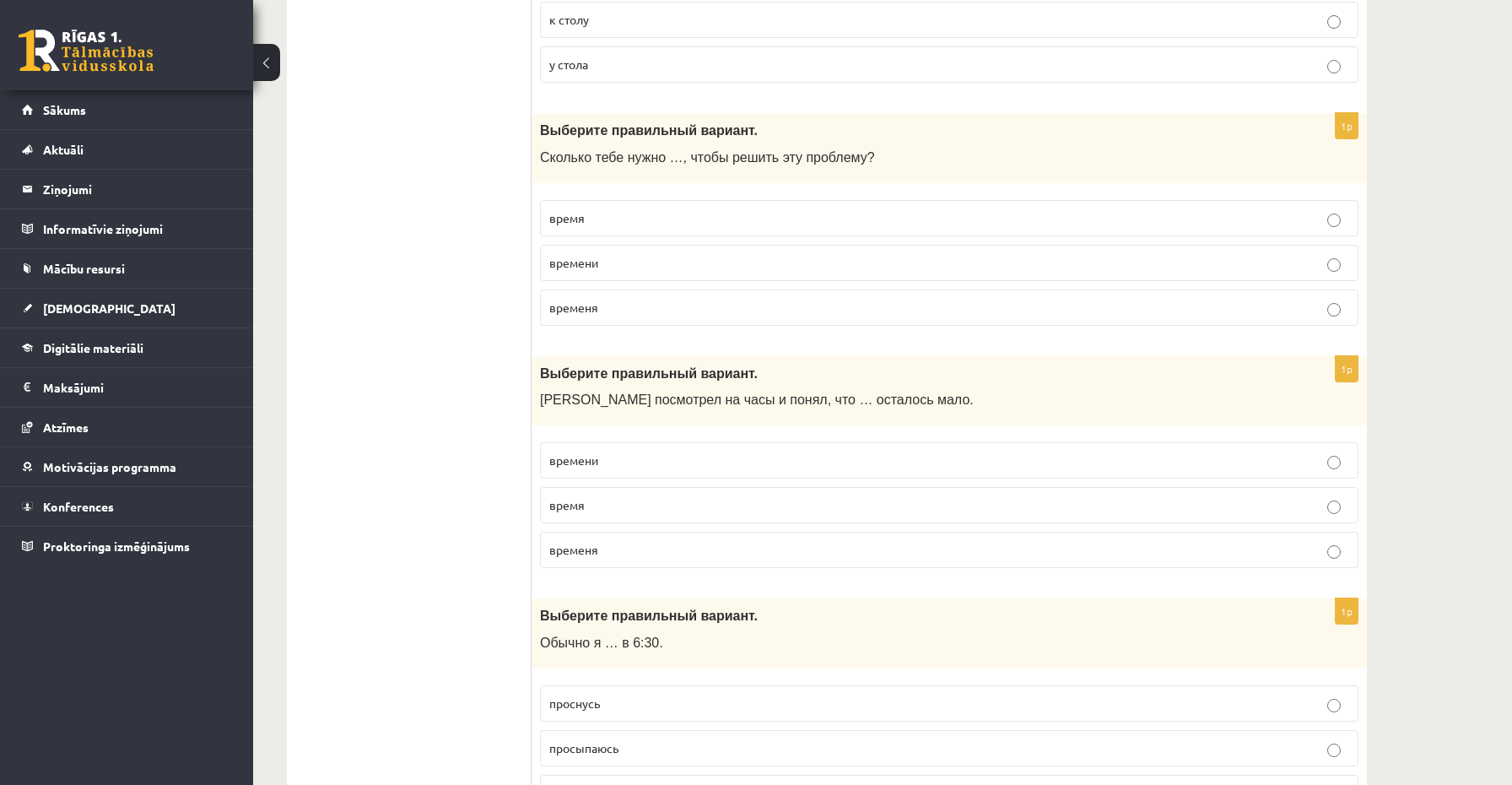
scroll to position [4338, 0]
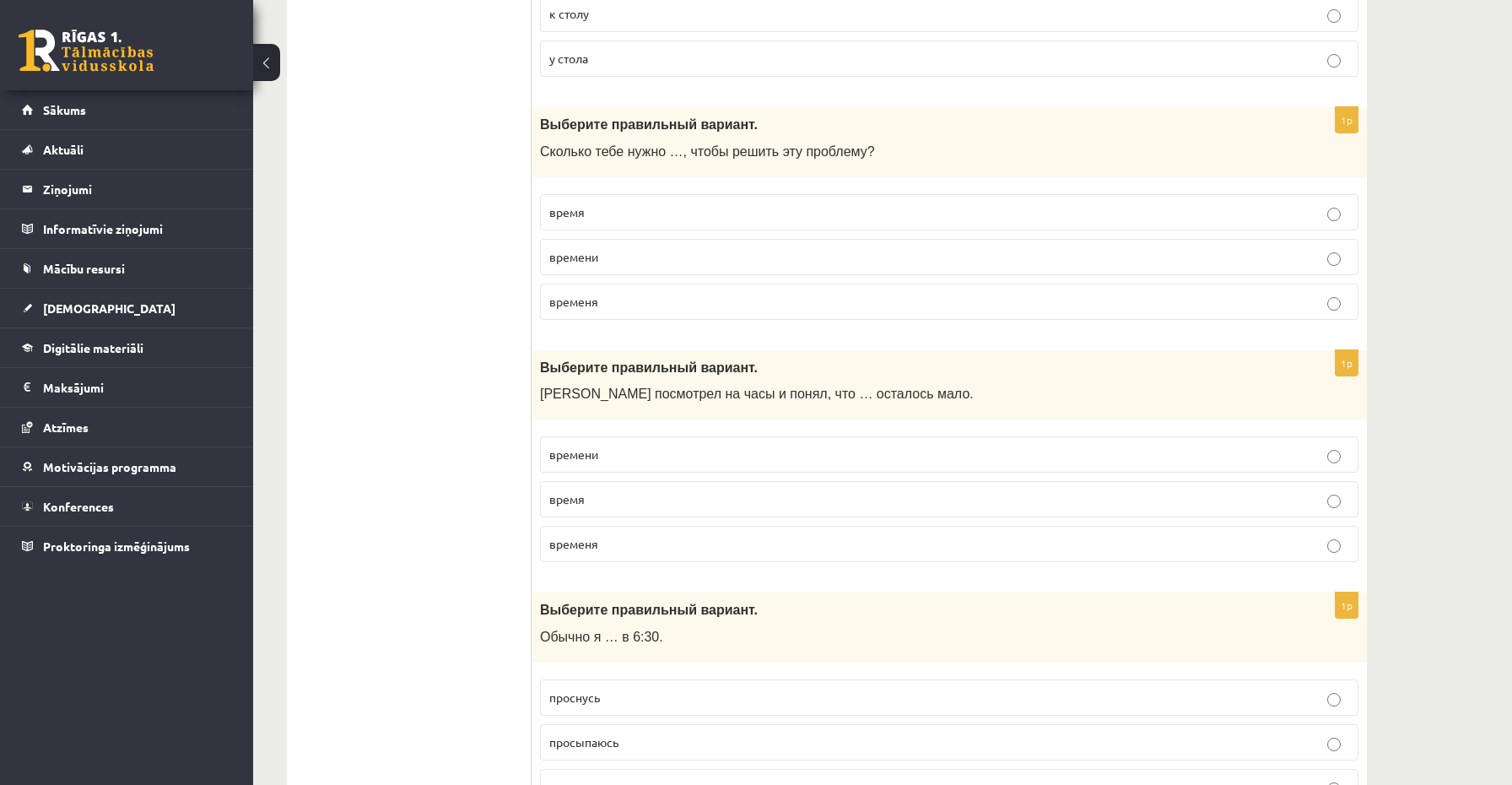
click at [591, 446] on p "времени" at bounding box center [949, 454] width 800 height 18
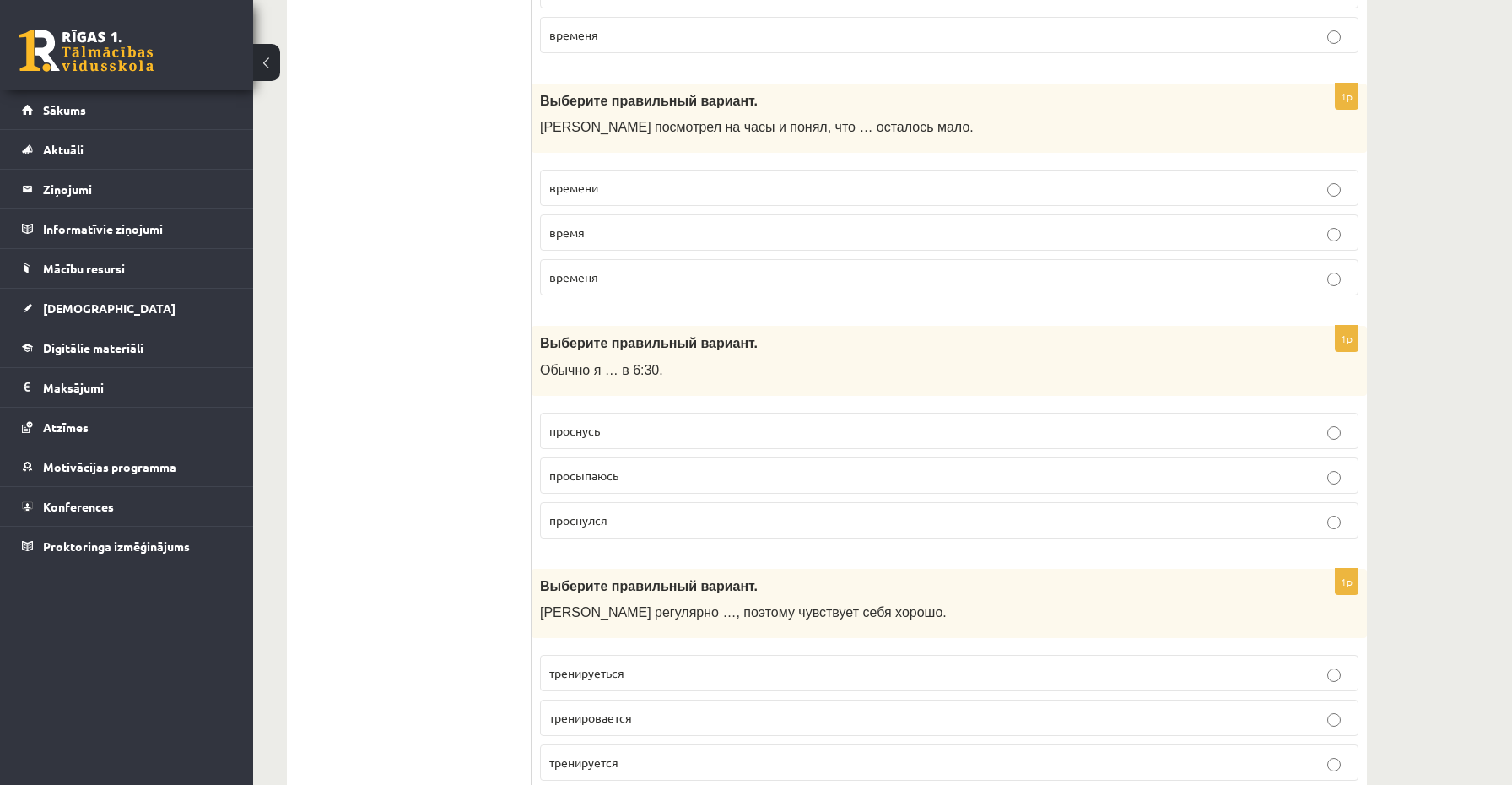
scroll to position [4614, 0]
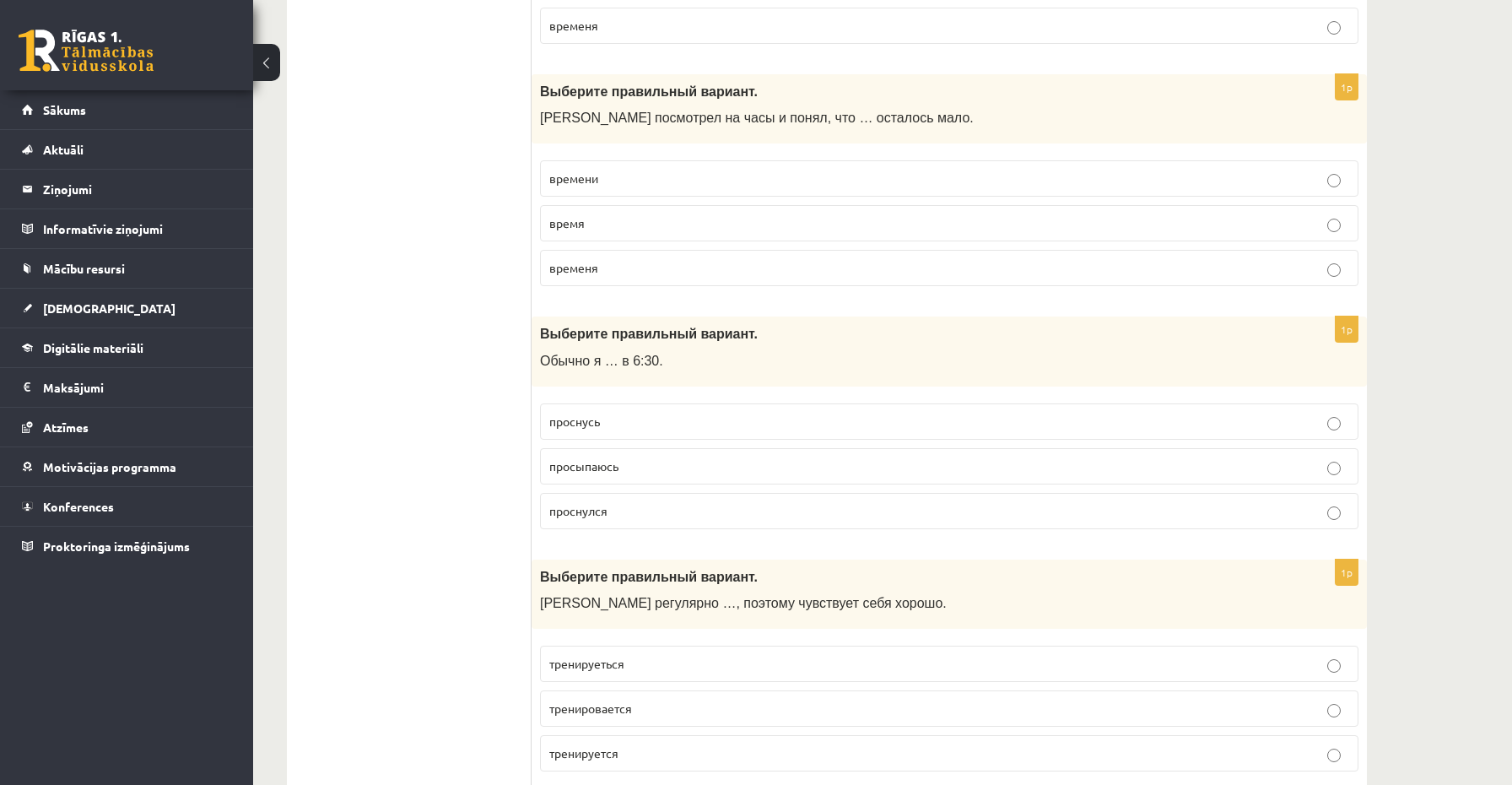
click at [587, 471] on p "просыпаюсь" at bounding box center [949, 466] width 800 height 18
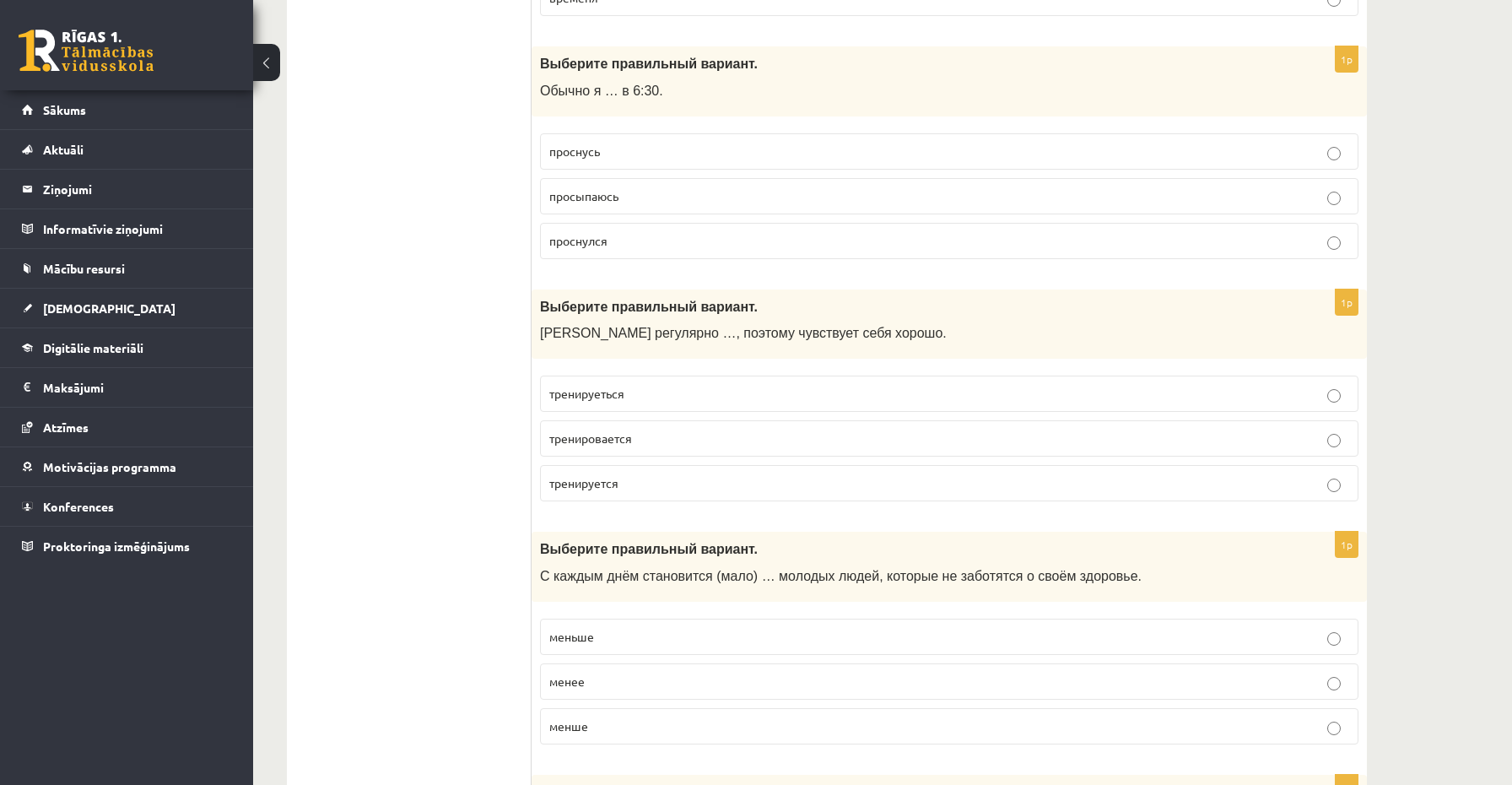
scroll to position [4923, 0]
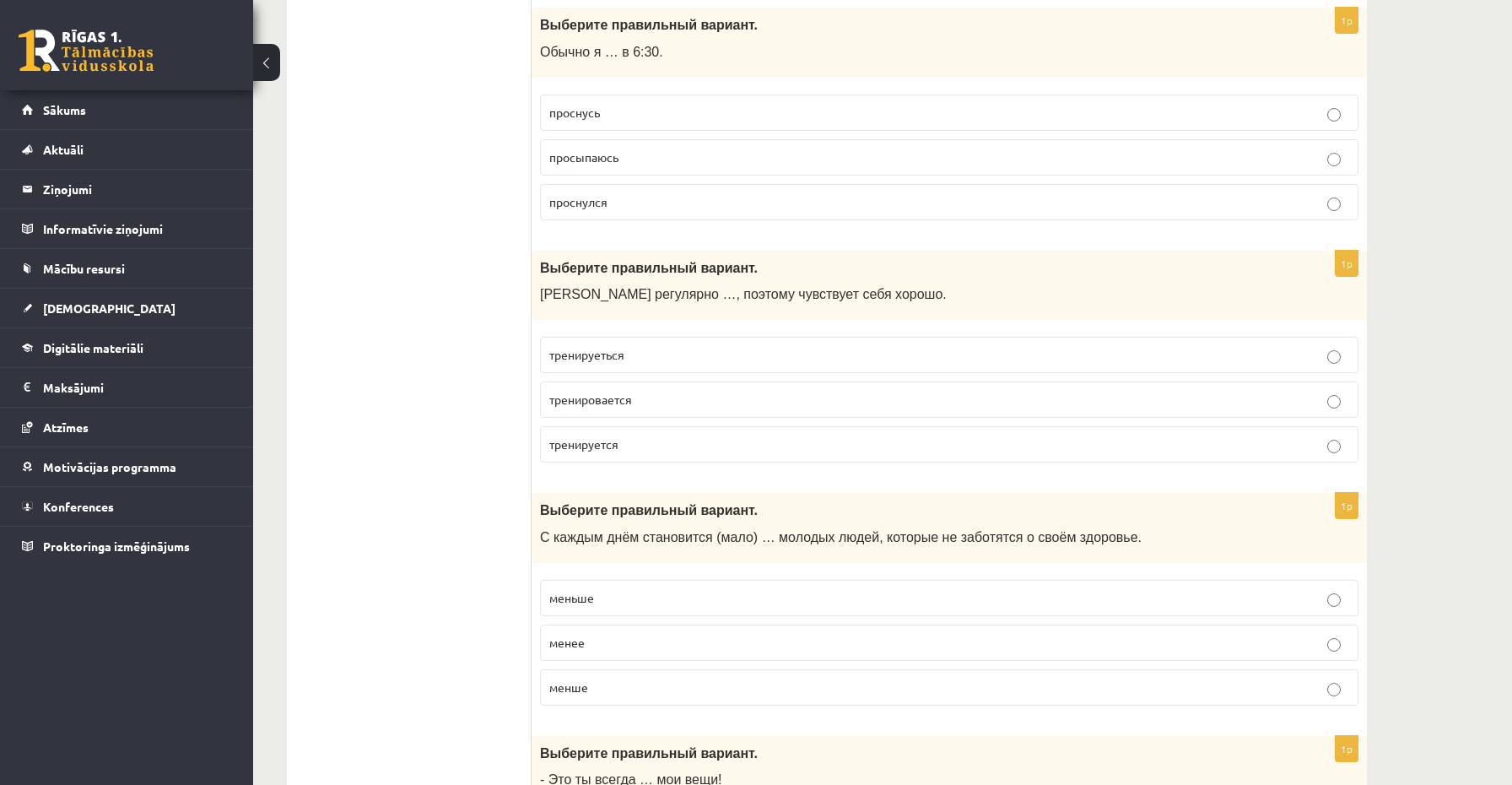
click at [677, 355] on p "тренируеться" at bounding box center [949, 354] width 800 height 18
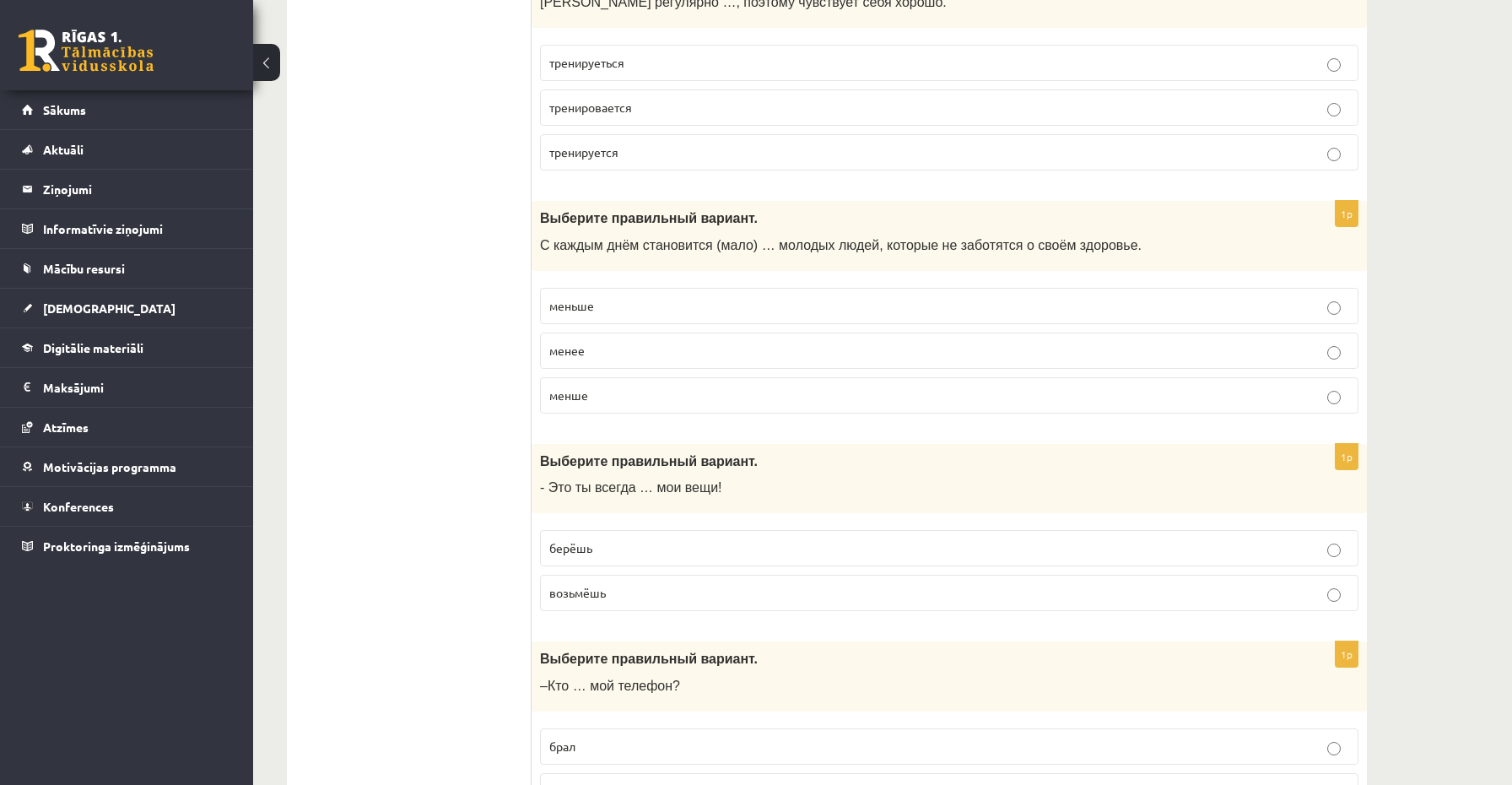
scroll to position [5227, 0]
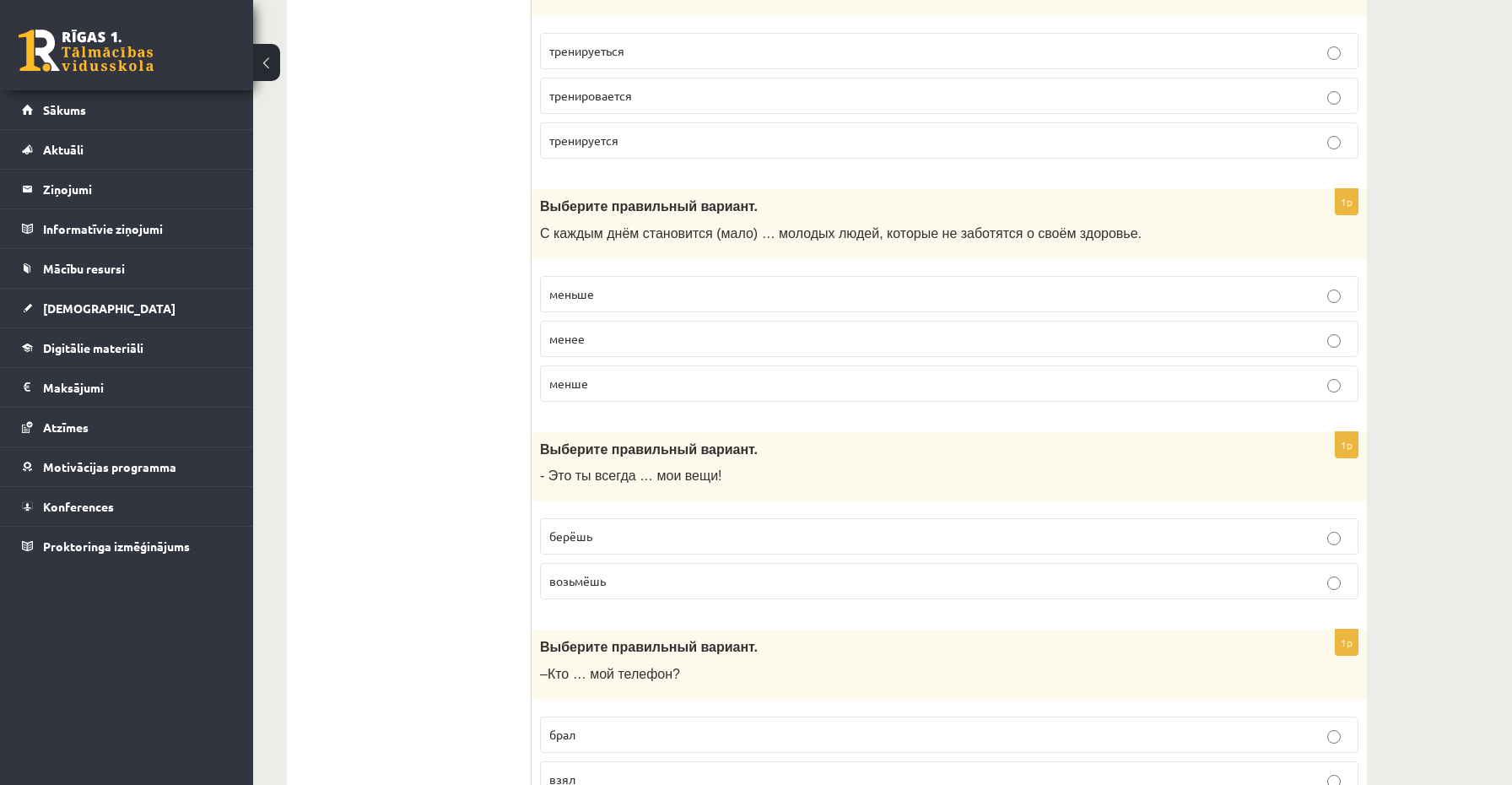
click at [590, 298] on span "меньше" at bounding box center [571, 294] width 44 height 15
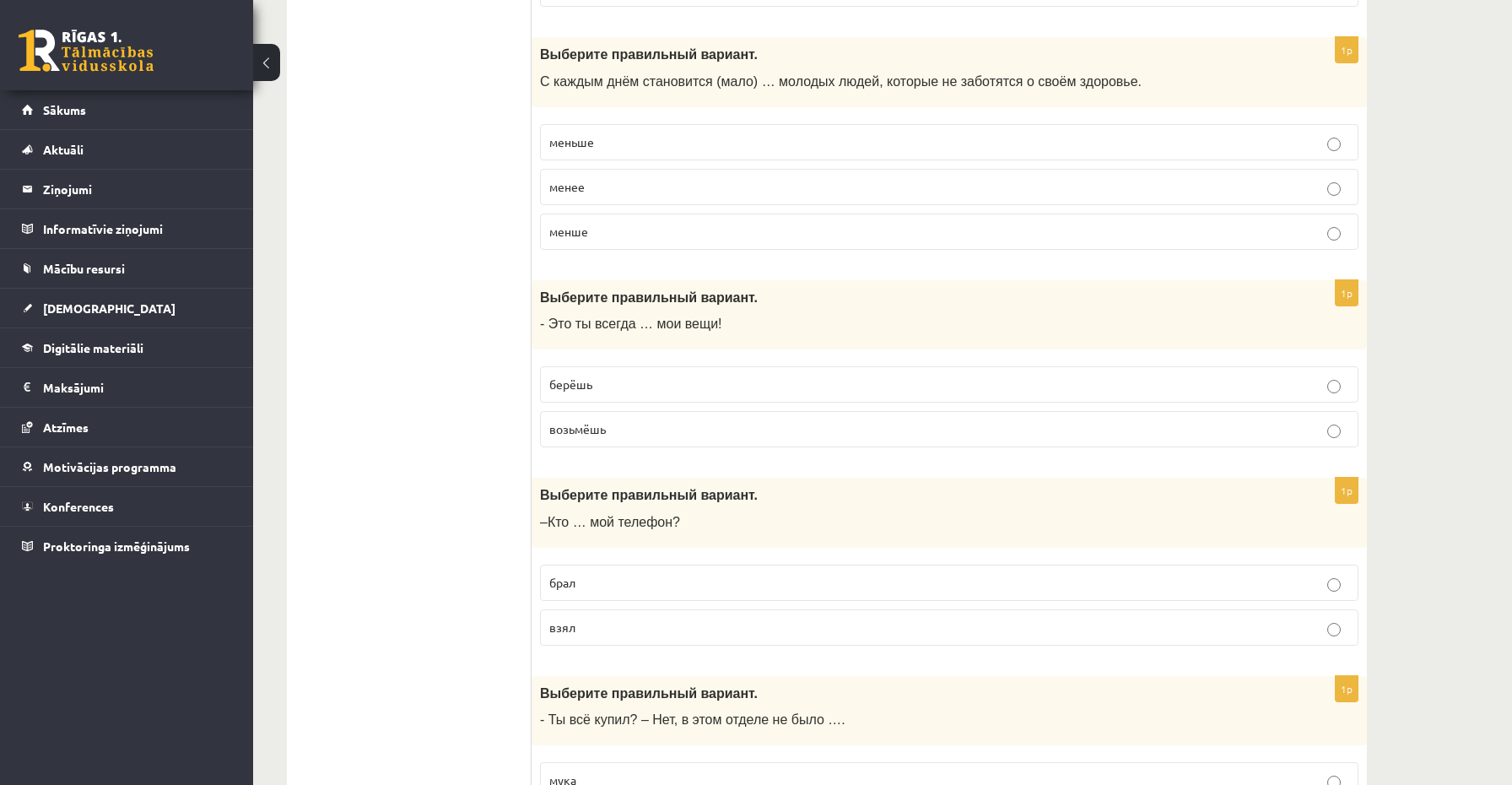
scroll to position [5392, 0]
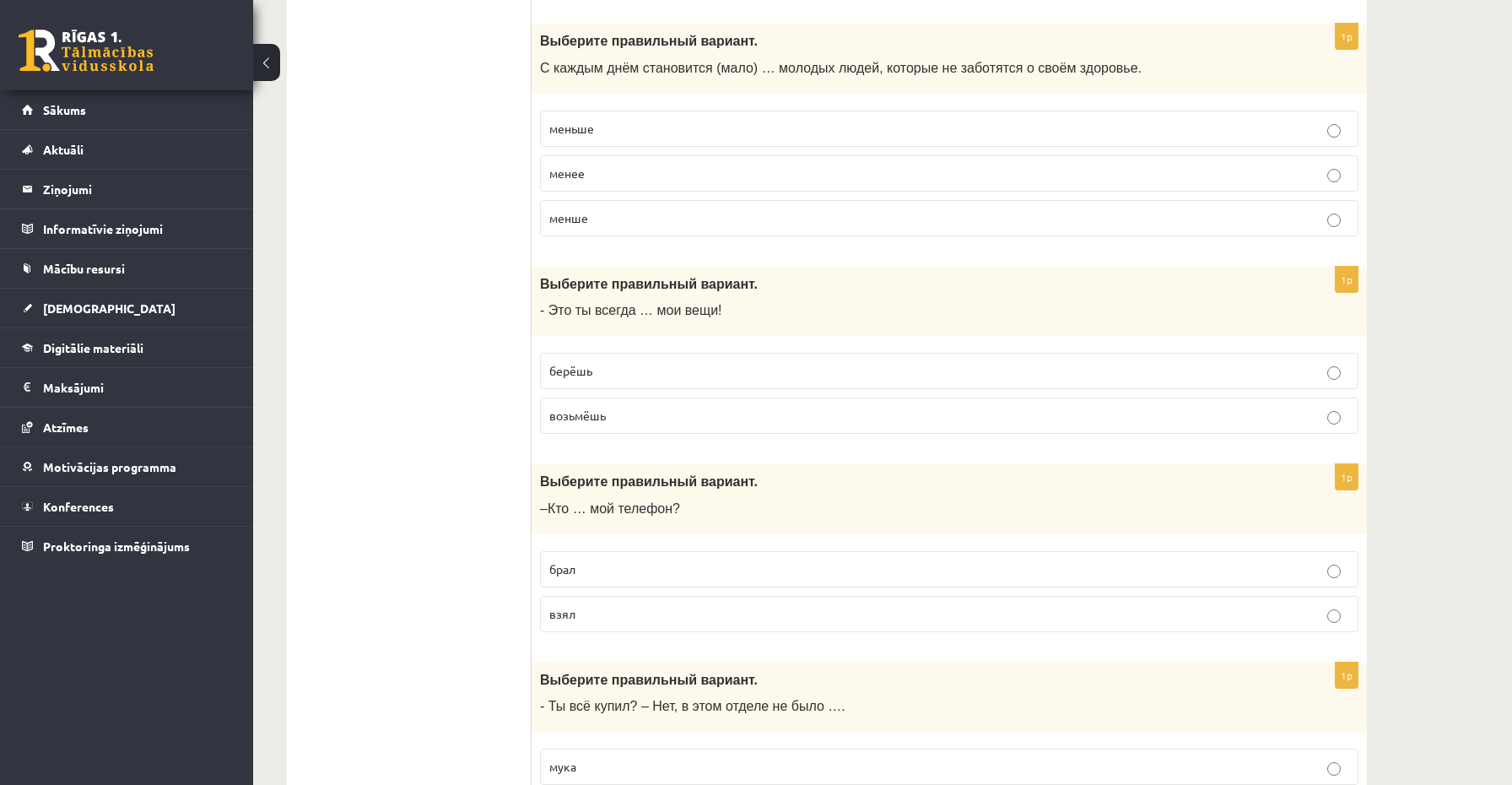
click at [583, 356] on label "берёшь" at bounding box center [949, 371] width 819 height 36
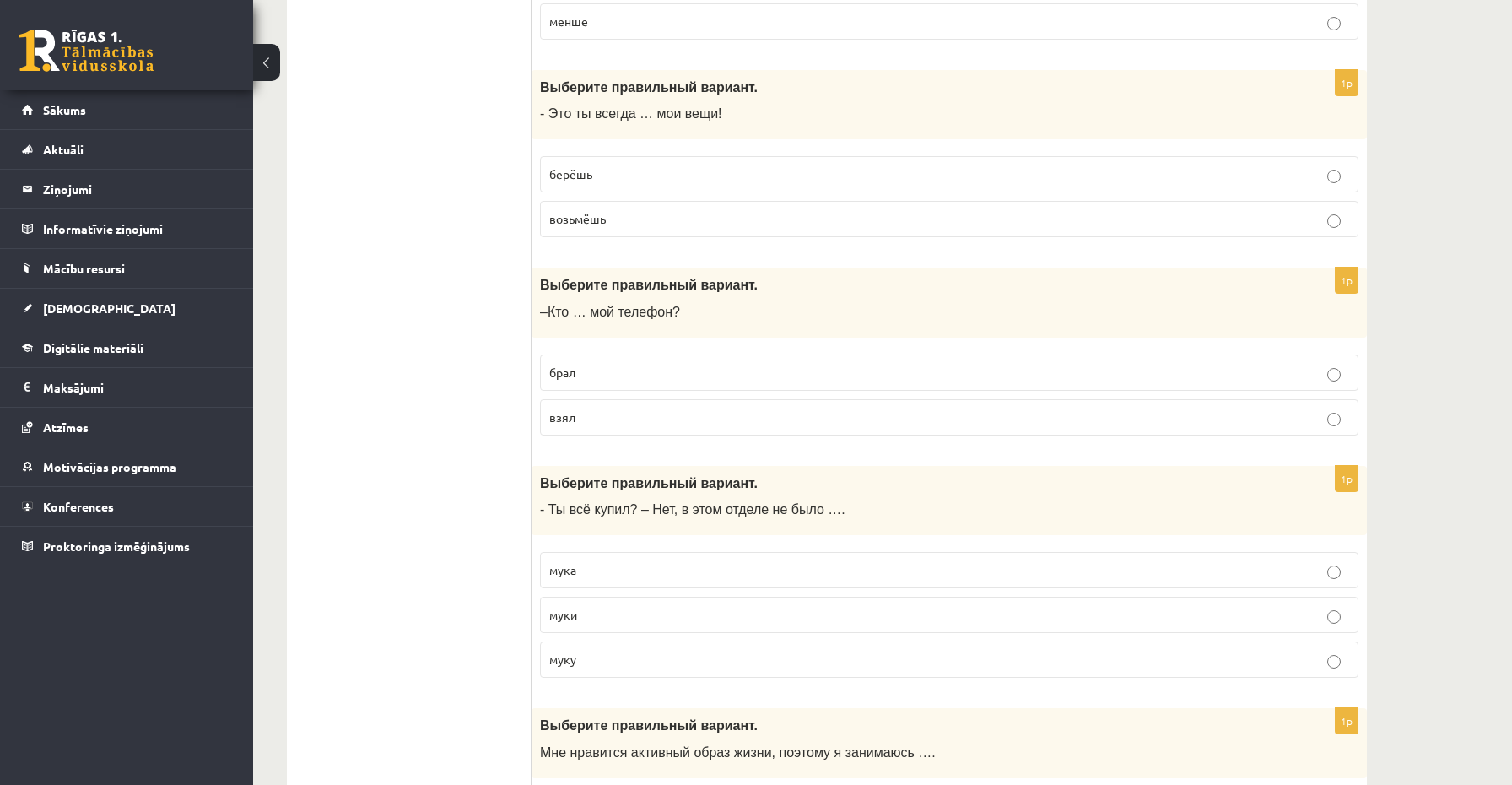
scroll to position [5606, 0]
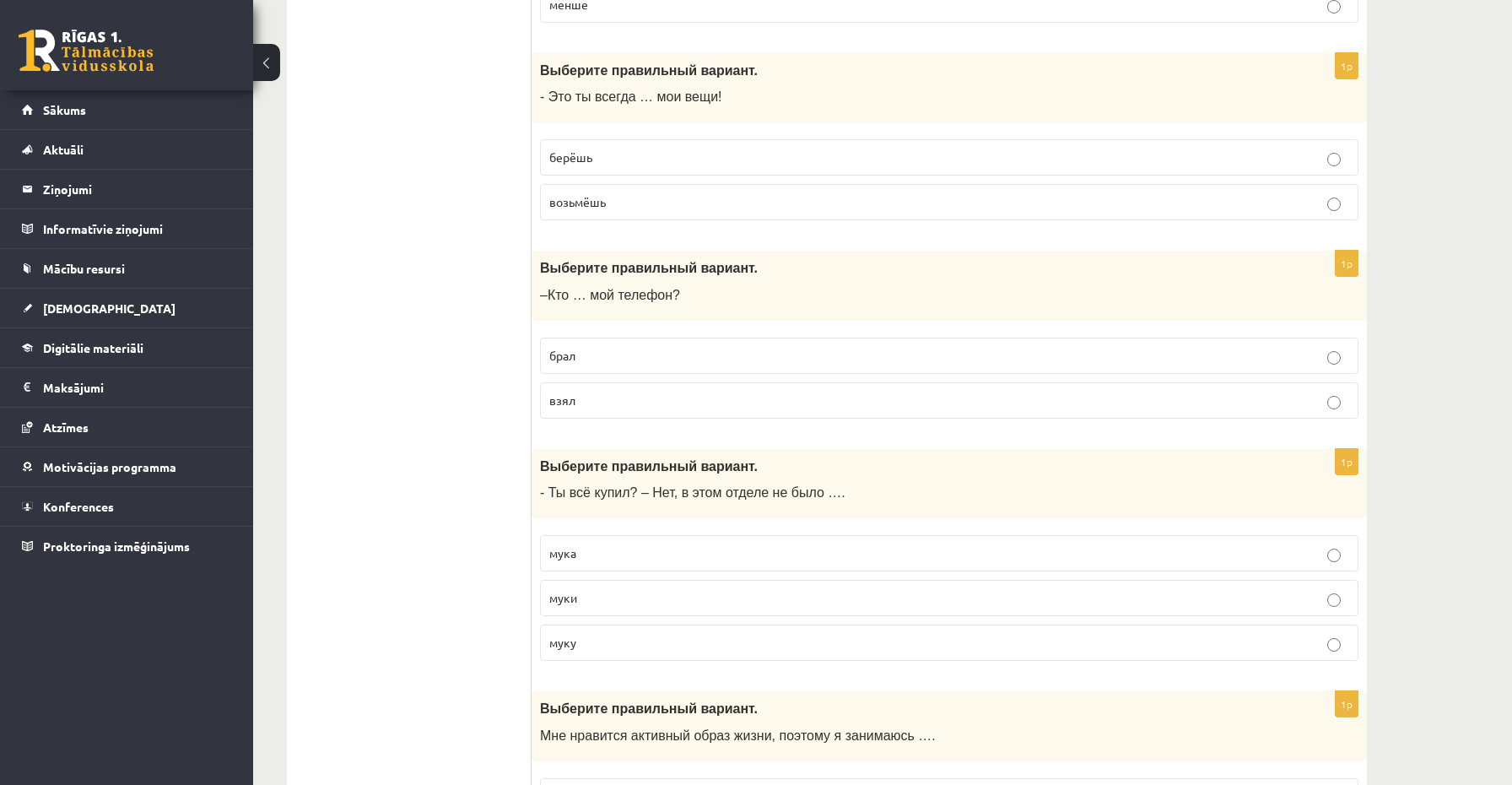
click at [585, 397] on p "взял" at bounding box center [949, 401] width 800 height 18
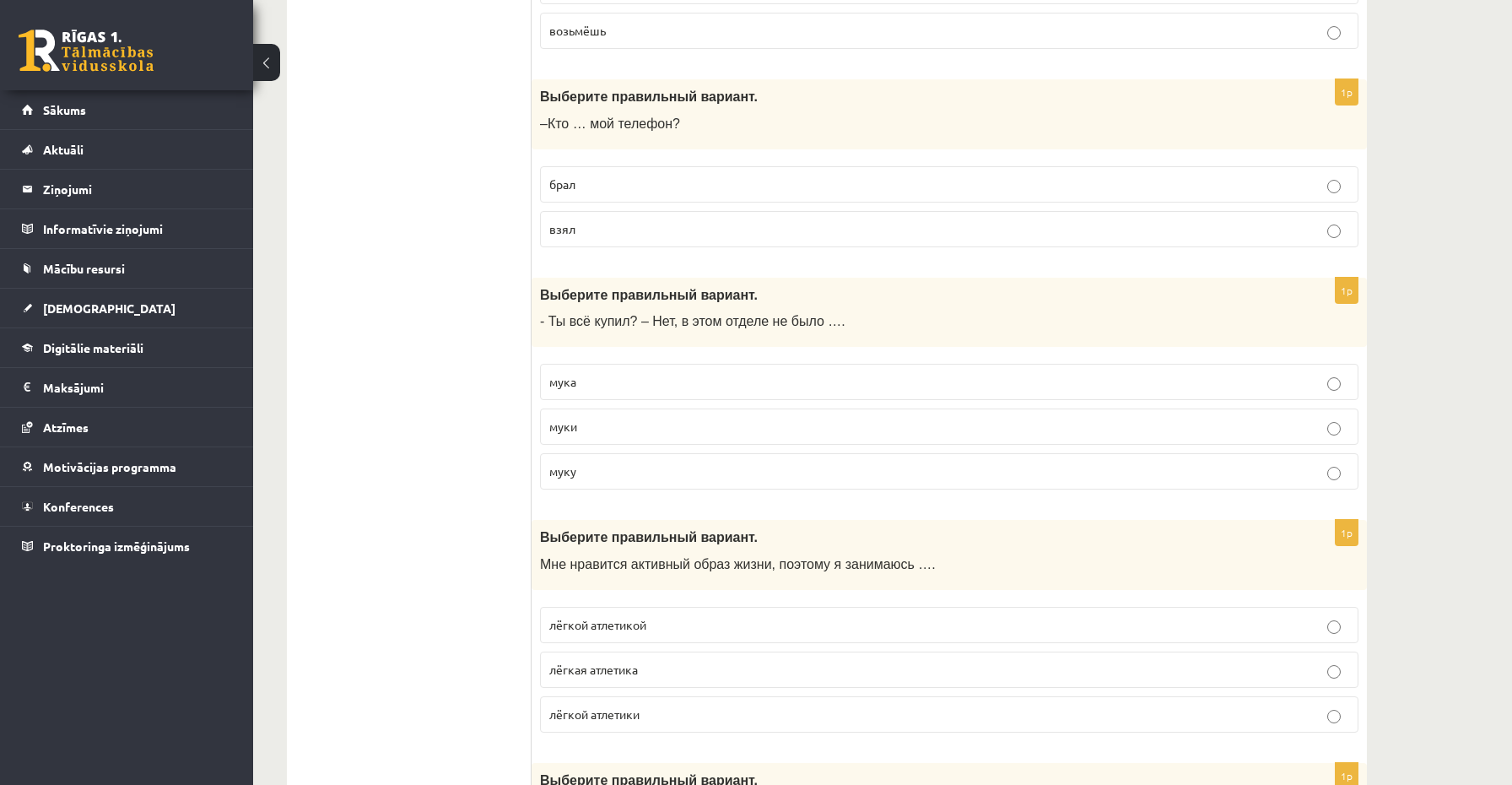
scroll to position [5781, 0]
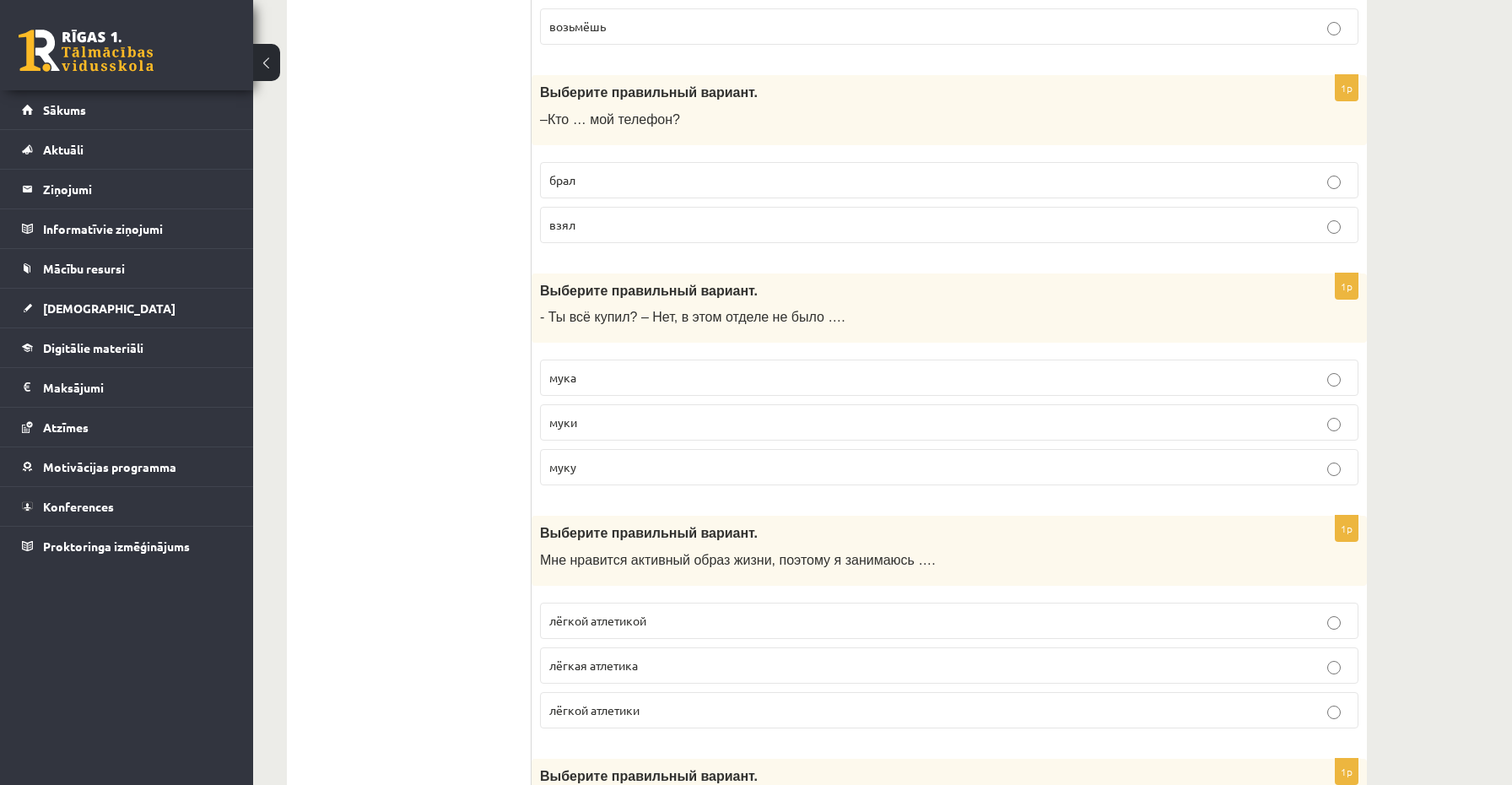
click at [618, 474] on label "муку" at bounding box center [949, 467] width 819 height 36
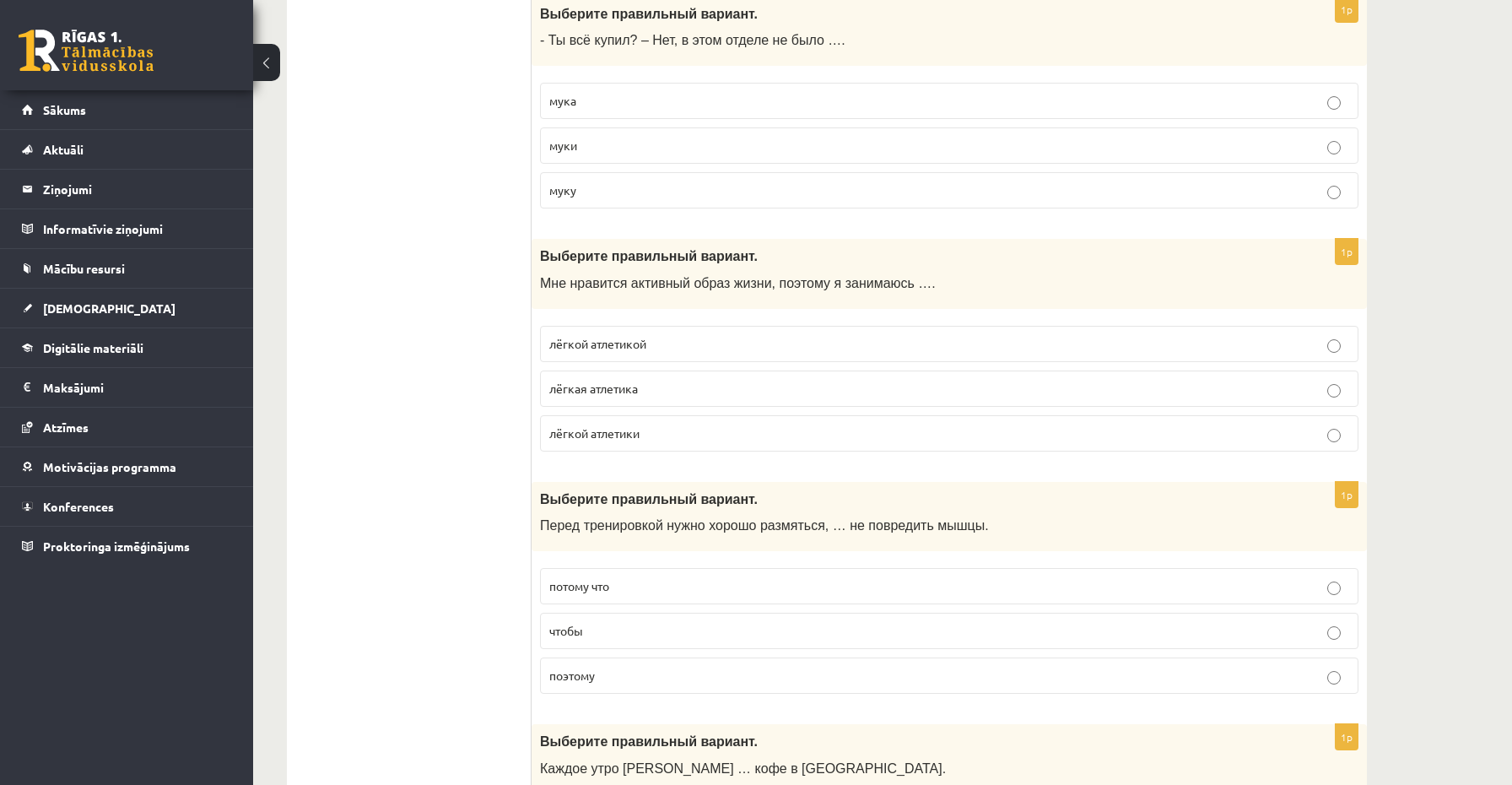
scroll to position [6071, 0]
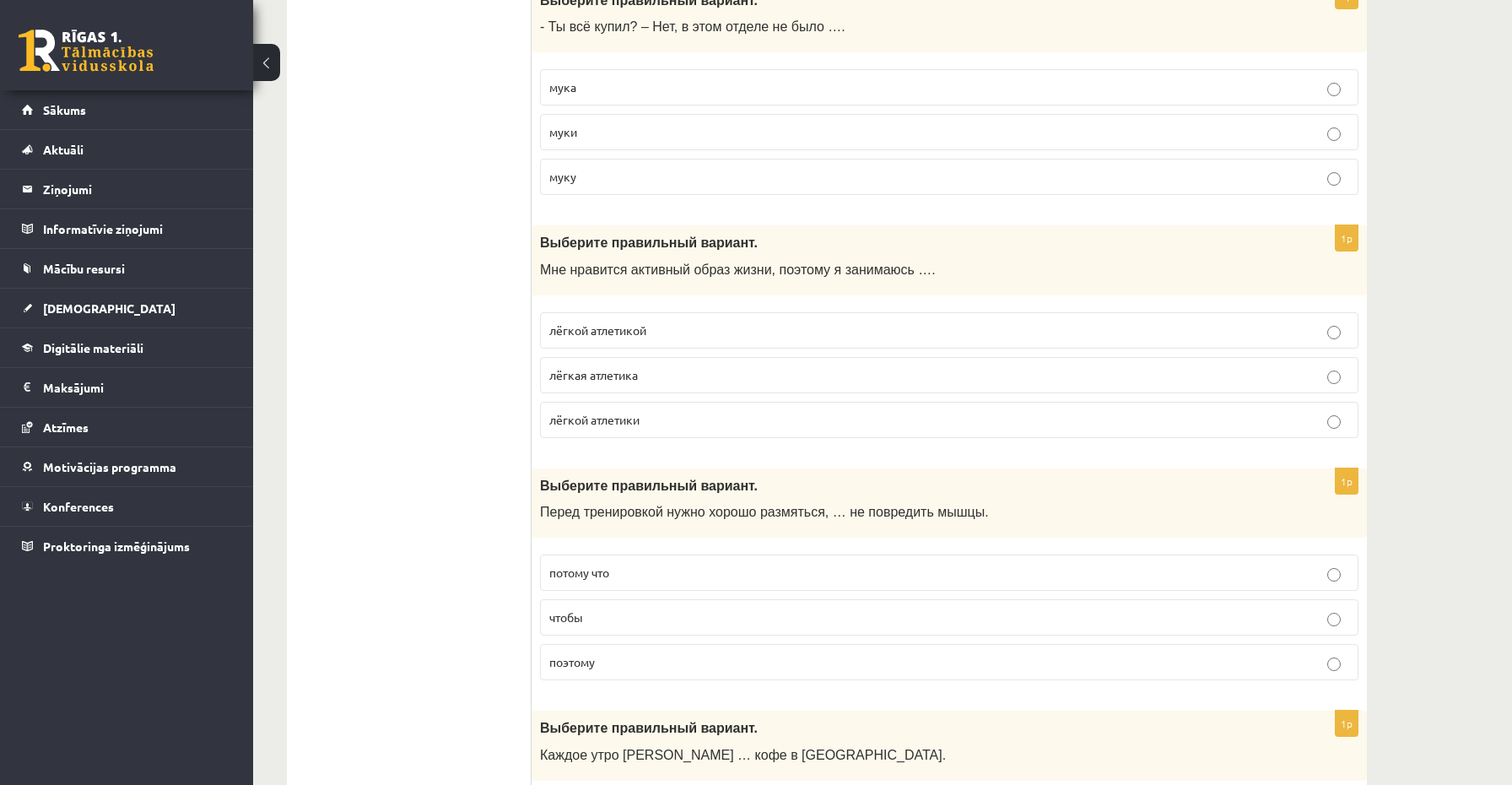
click at [618, 329] on span "лёгкой атлетикой" at bounding box center [598, 330] width 97 height 15
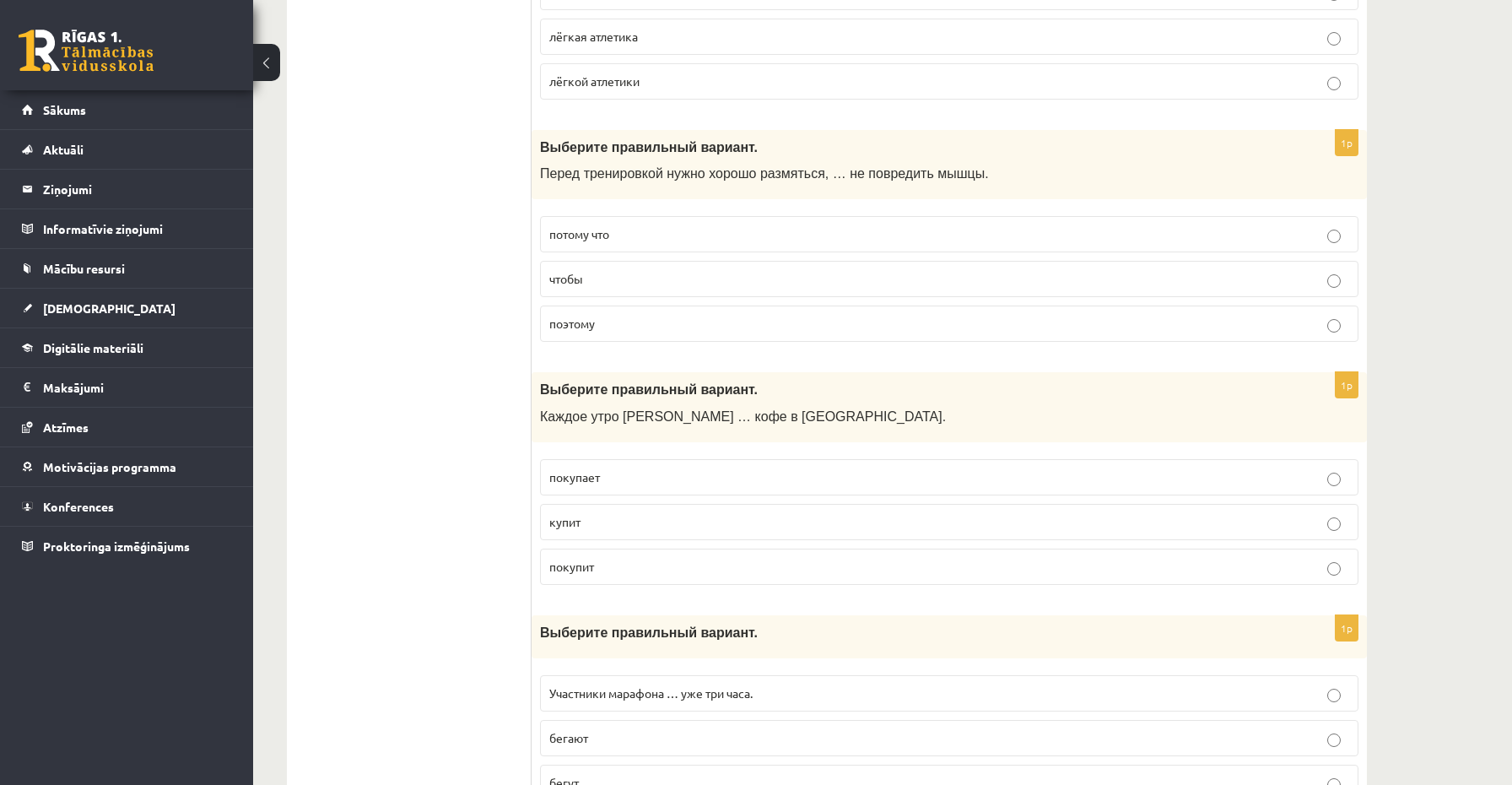
scroll to position [6426, 0]
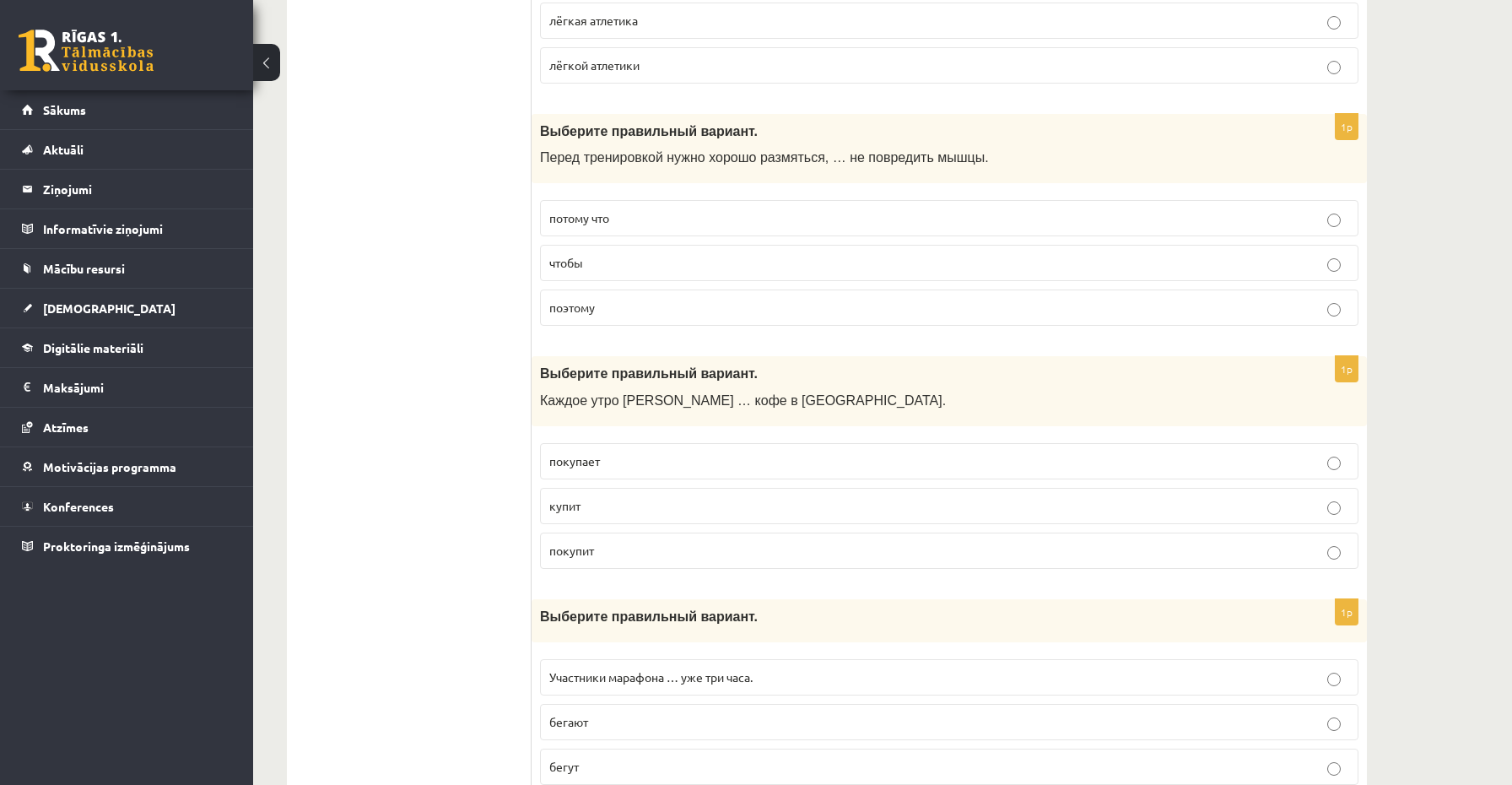
click at [572, 249] on label "чтобы" at bounding box center [949, 263] width 819 height 36
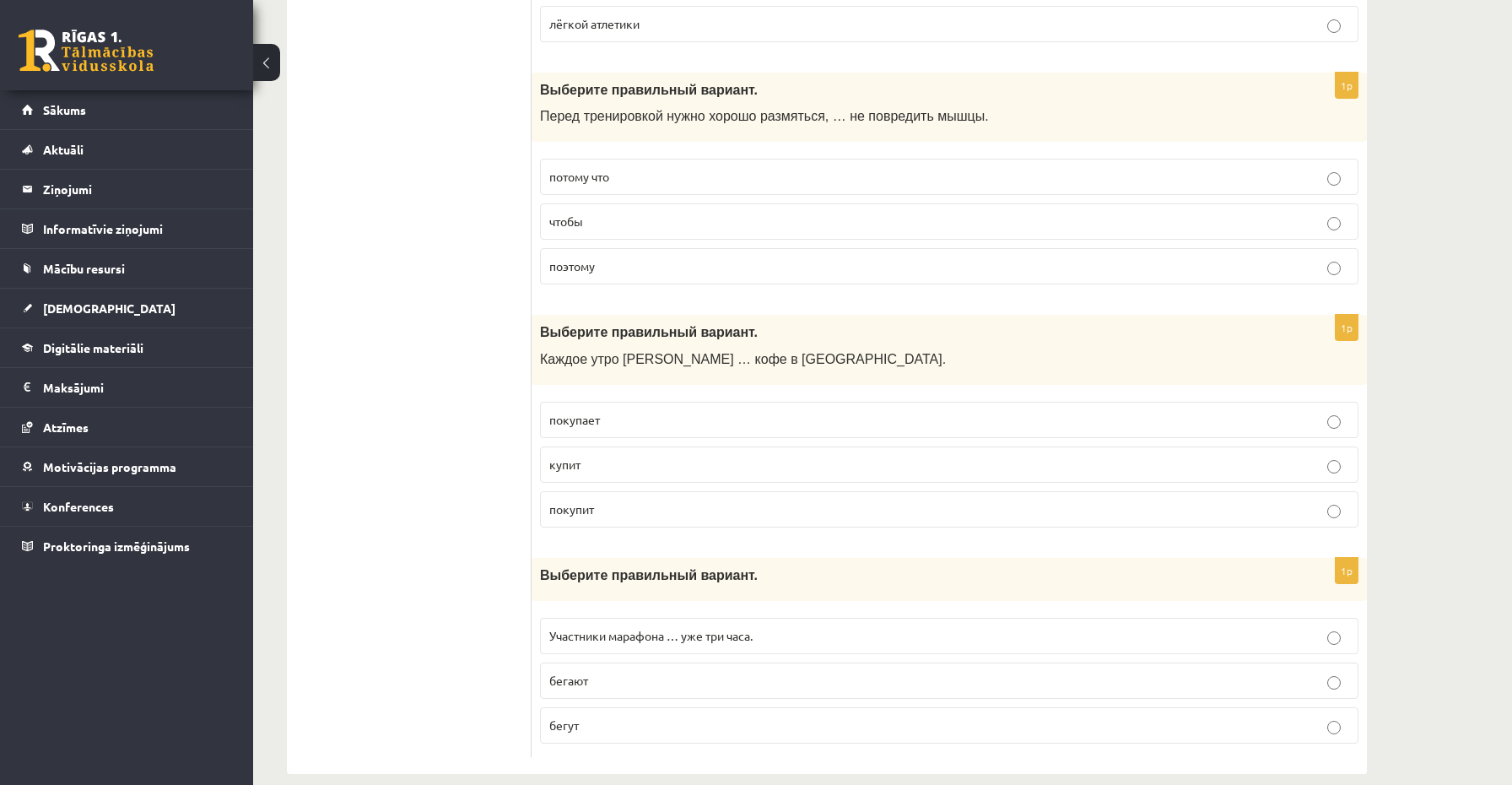
scroll to position [6488, 0]
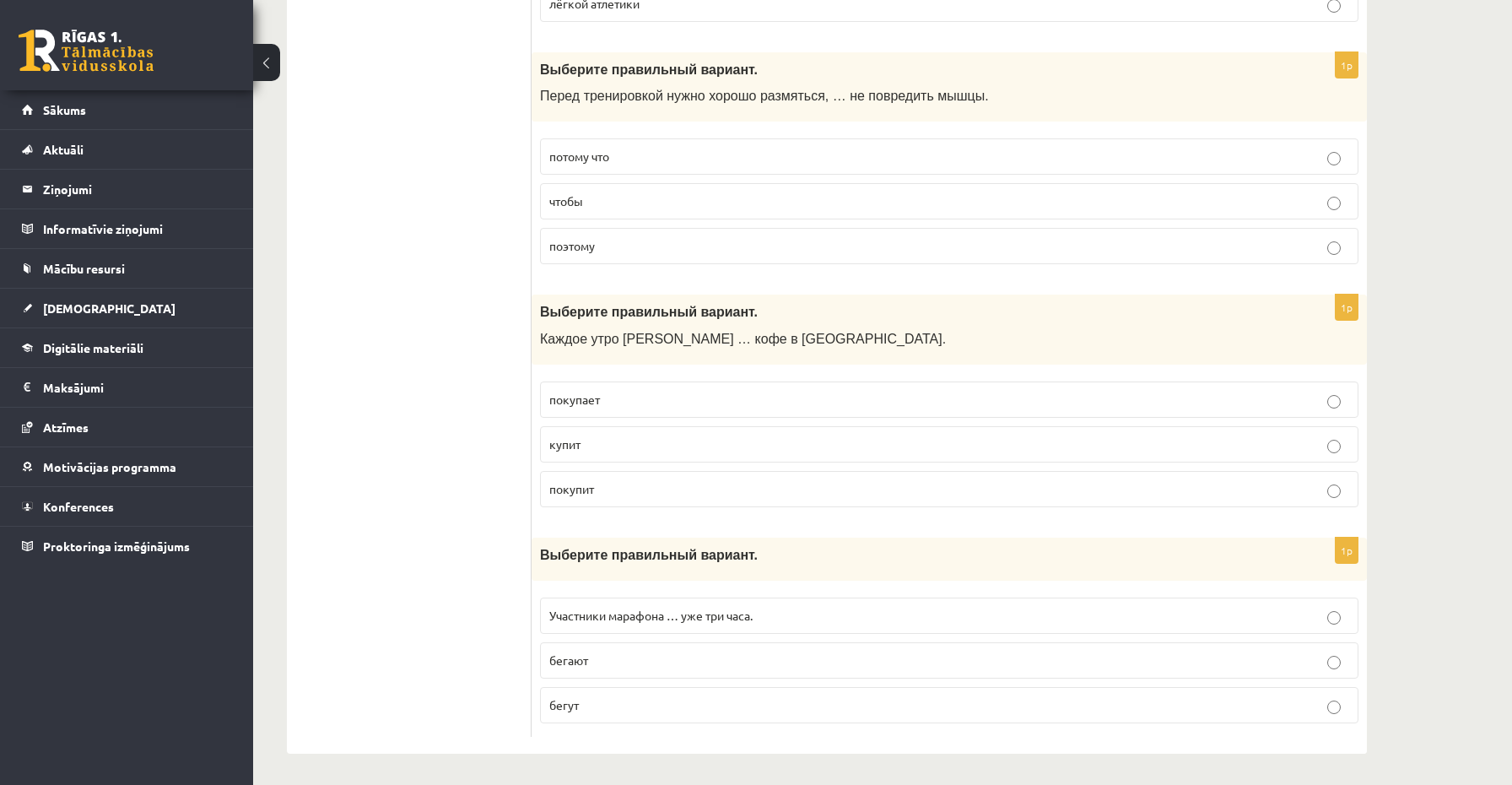
click at [611, 402] on p "покупает" at bounding box center [949, 400] width 800 height 18
click at [615, 696] on p "бегут" at bounding box center [949, 705] width 800 height 18
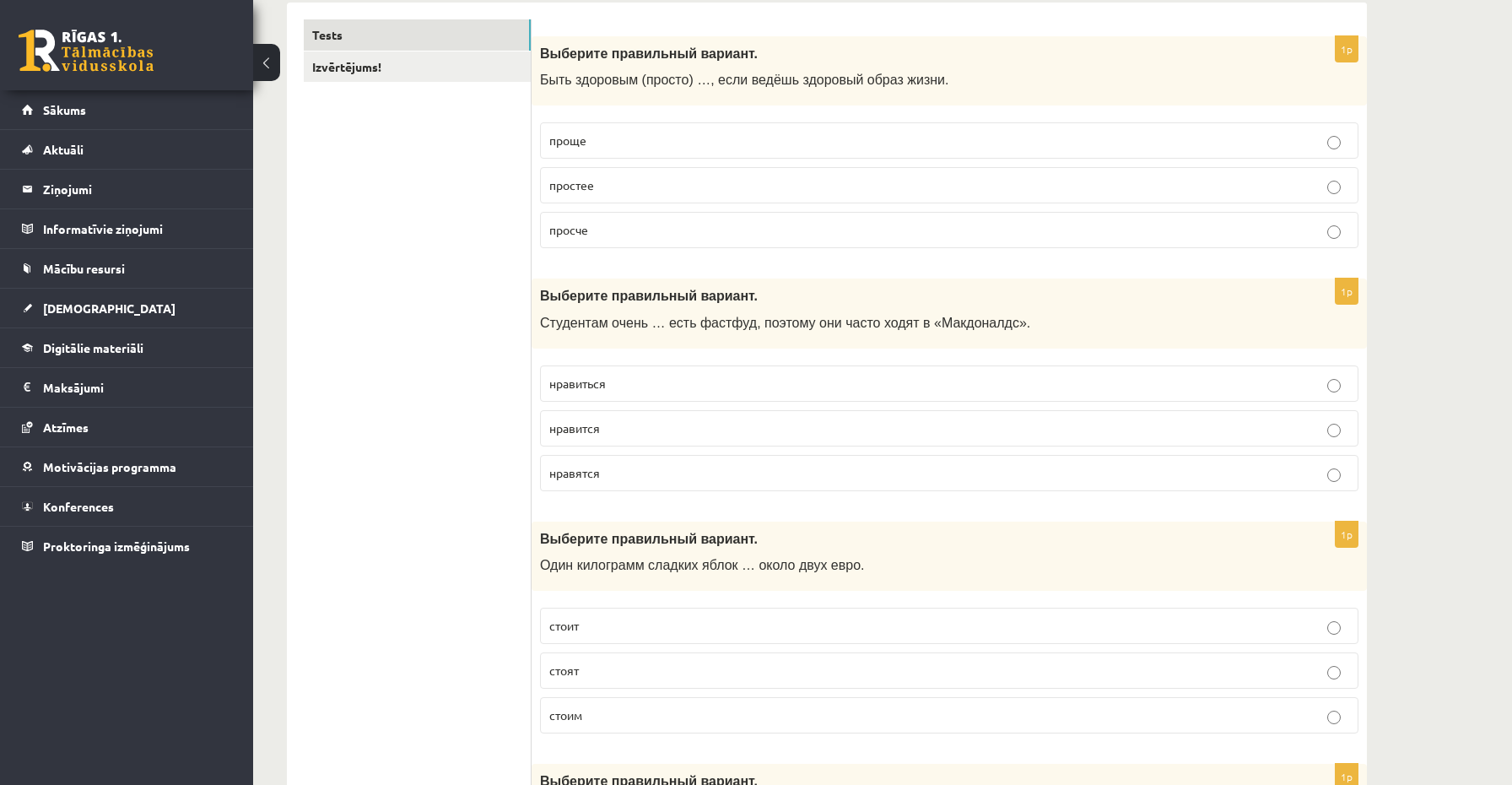
scroll to position [0, 0]
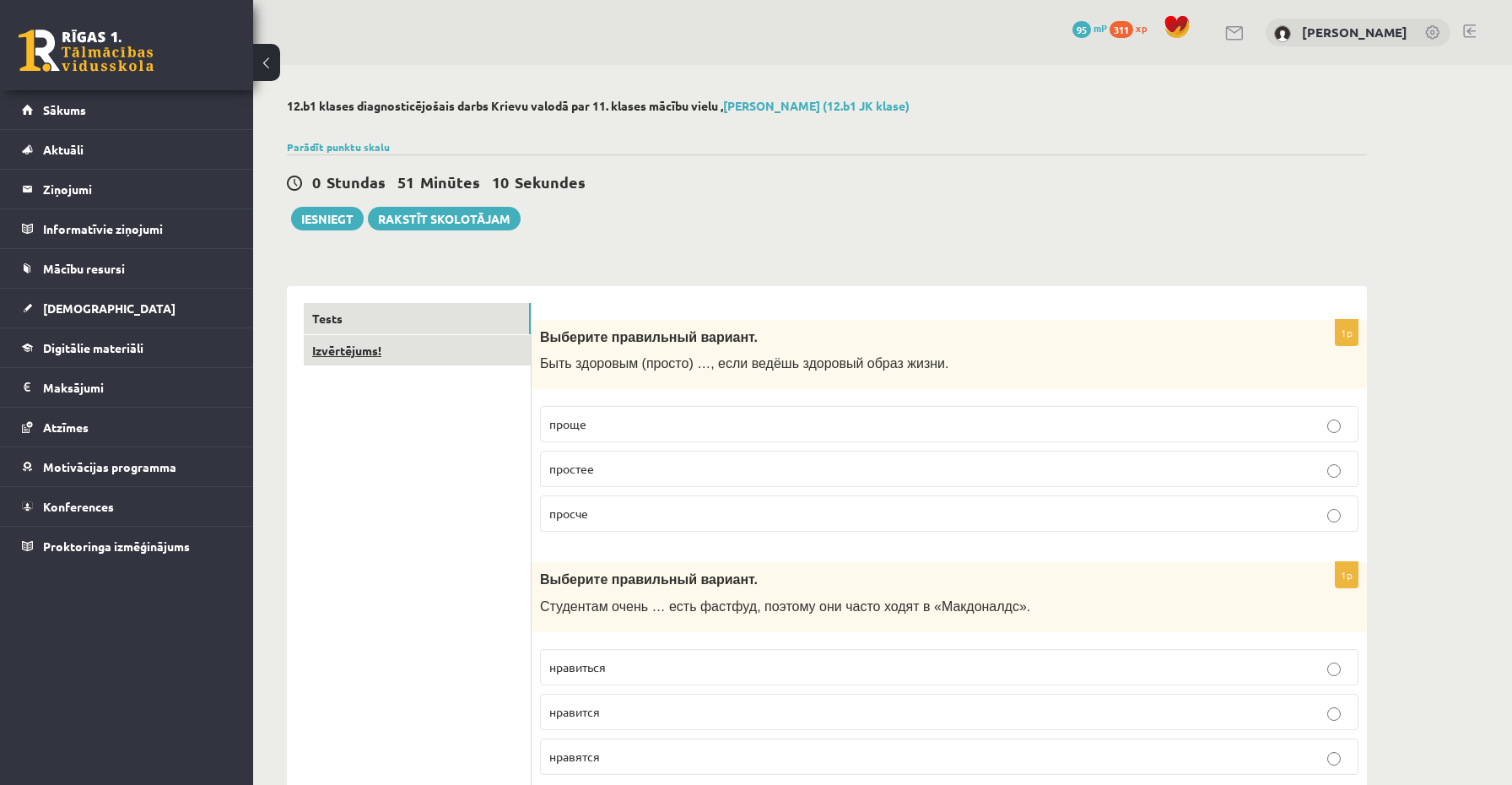
click at [407, 359] on link "Izvērtējums!" at bounding box center [417, 350] width 227 height 31
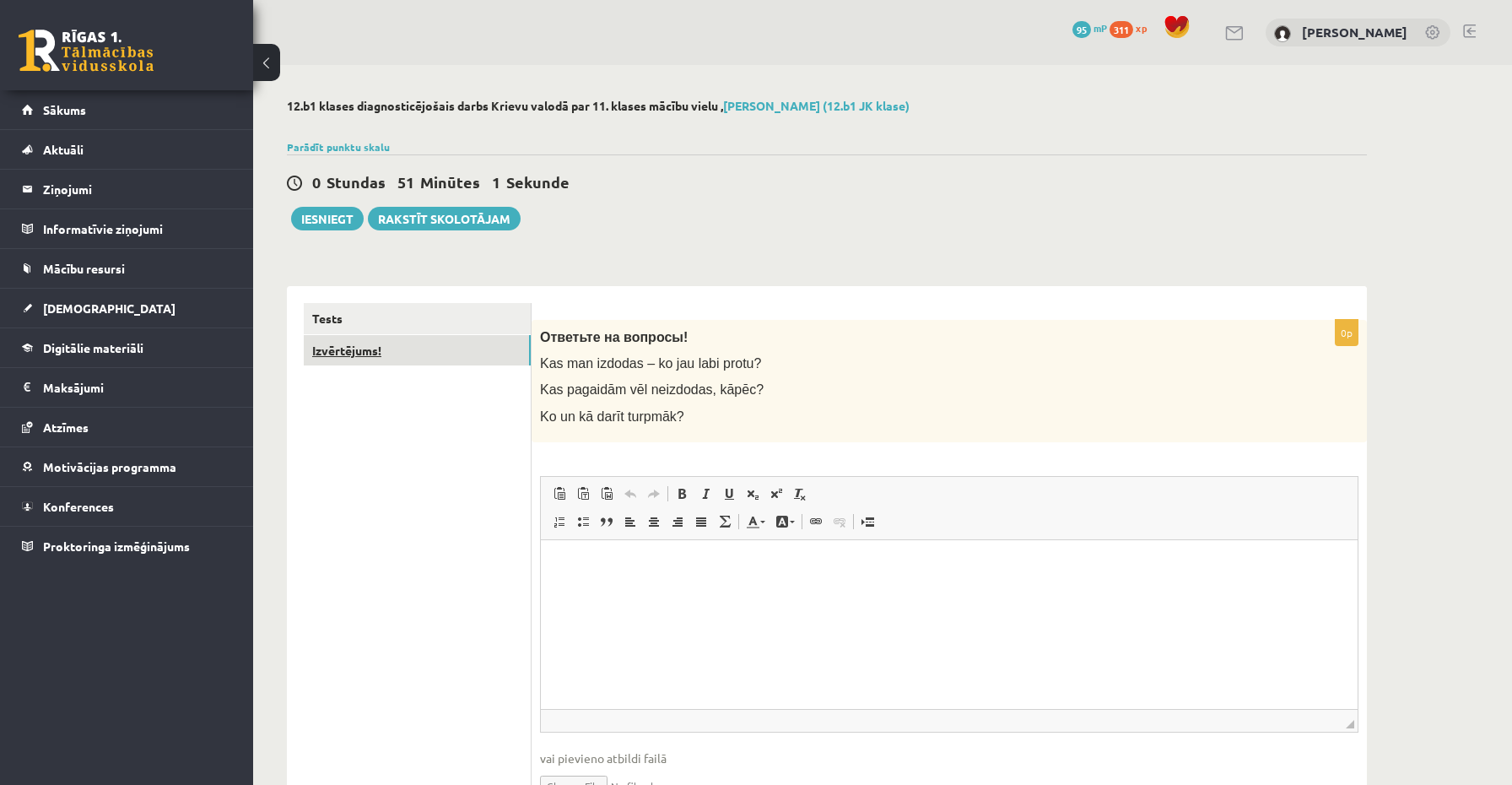
scroll to position [94, 0]
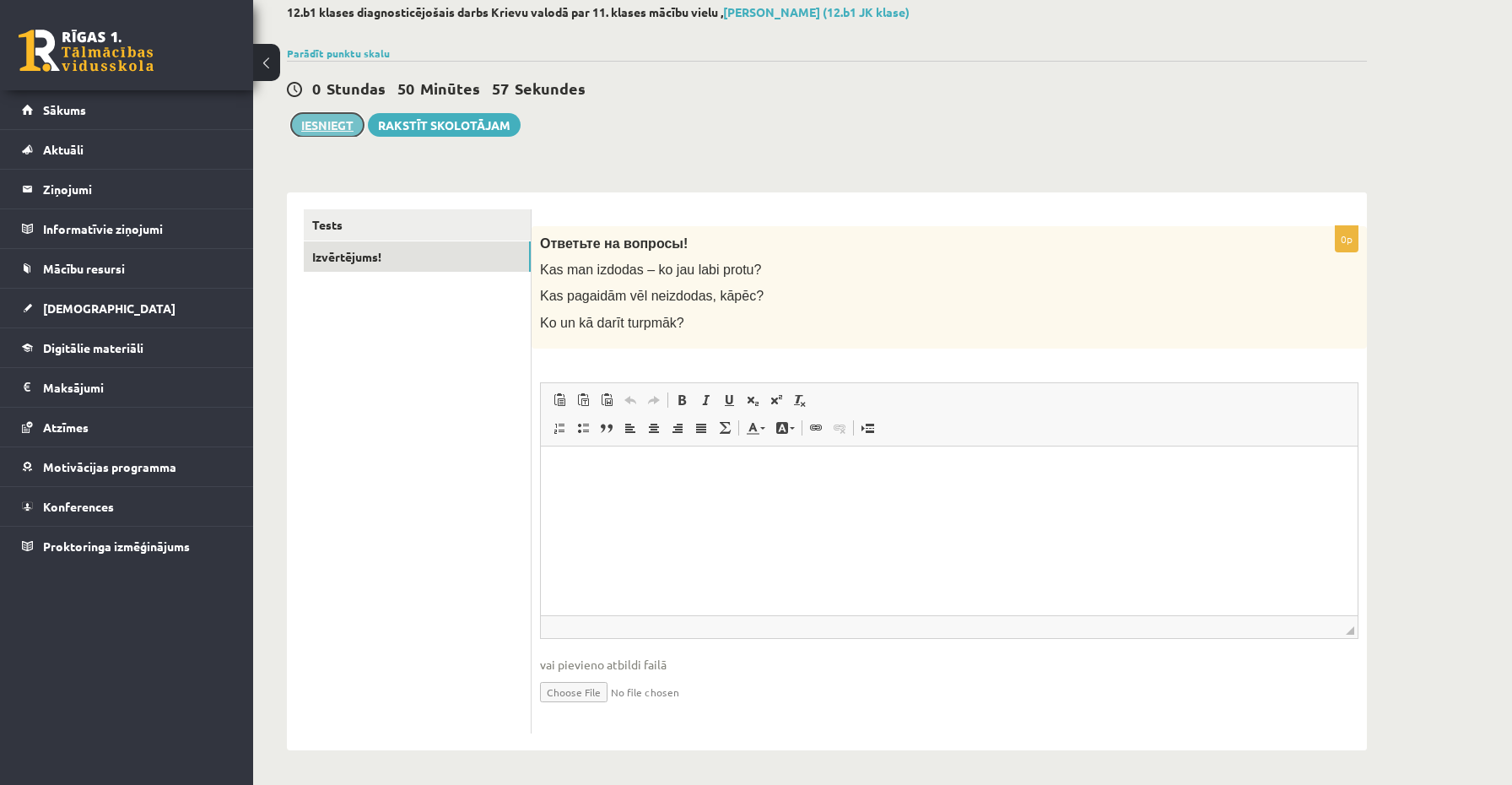
click at [304, 123] on button "Iesniegt" at bounding box center [327, 125] width 73 height 24
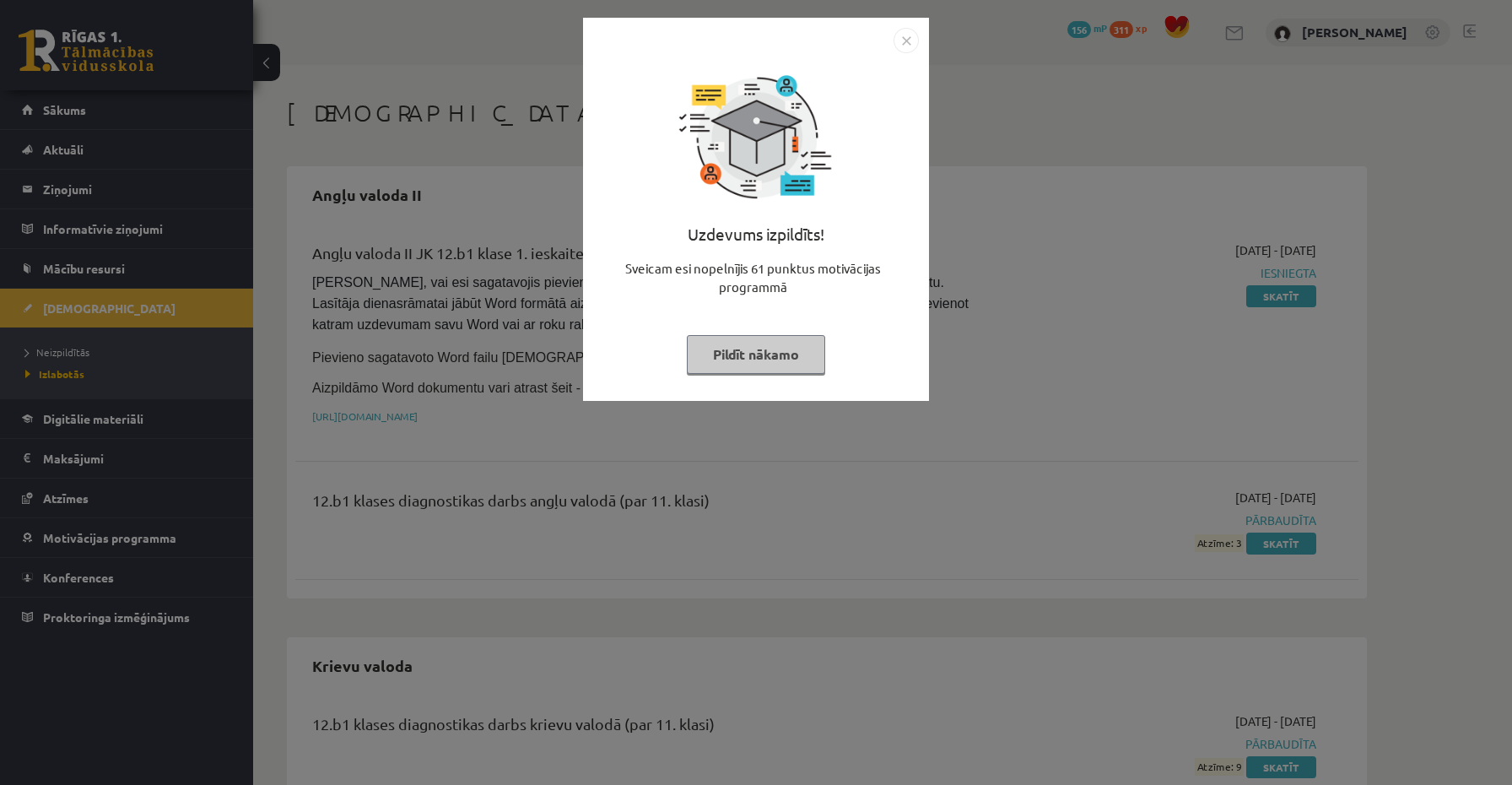
click at [902, 36] on img "Close" at bounding box center [906, 40] width 25 height 26
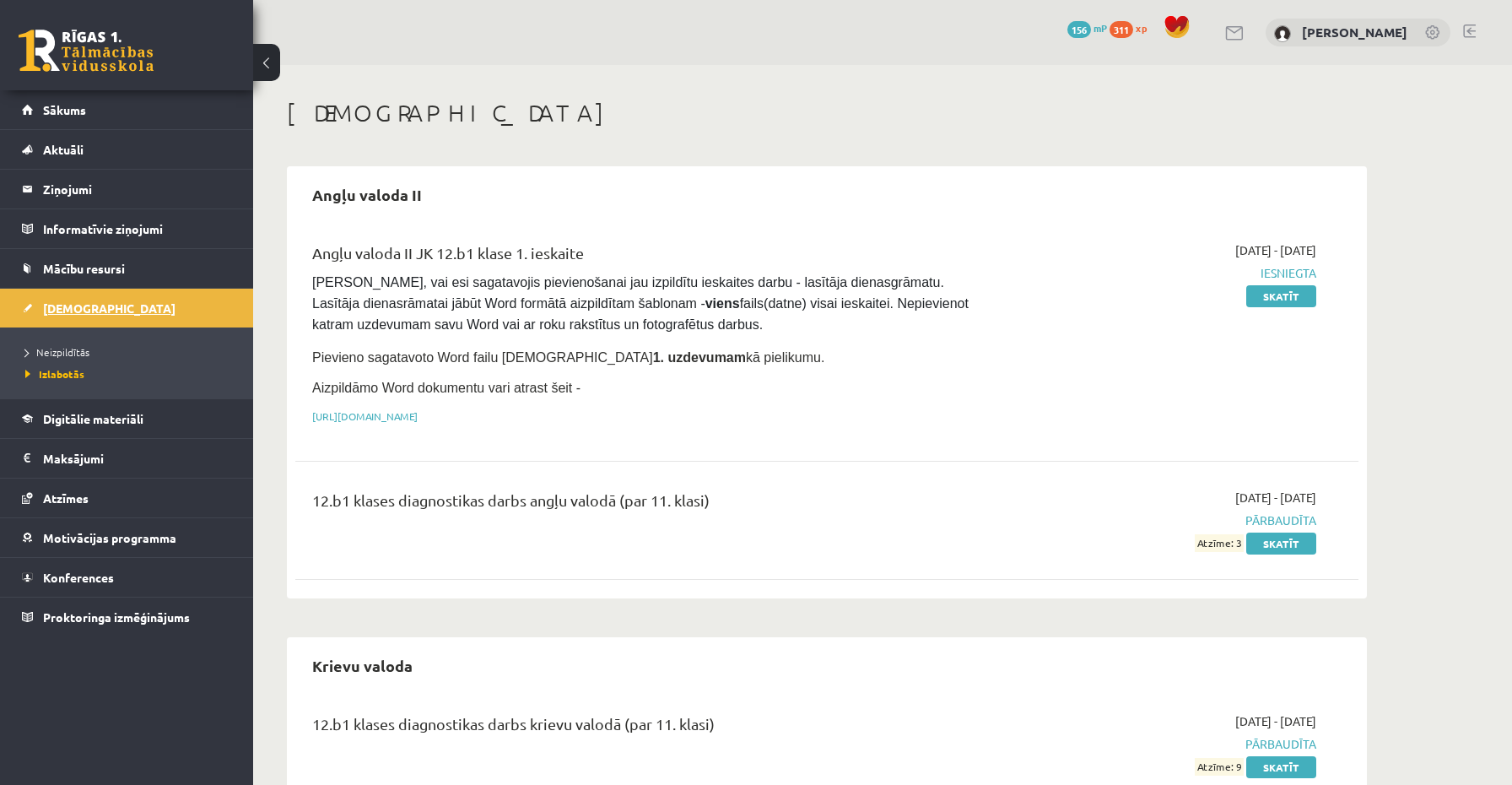
click at [57, 312] on span "[DEMOGRAPHIC_DATA]" at bounding box center [110, 308] width 132 height 15
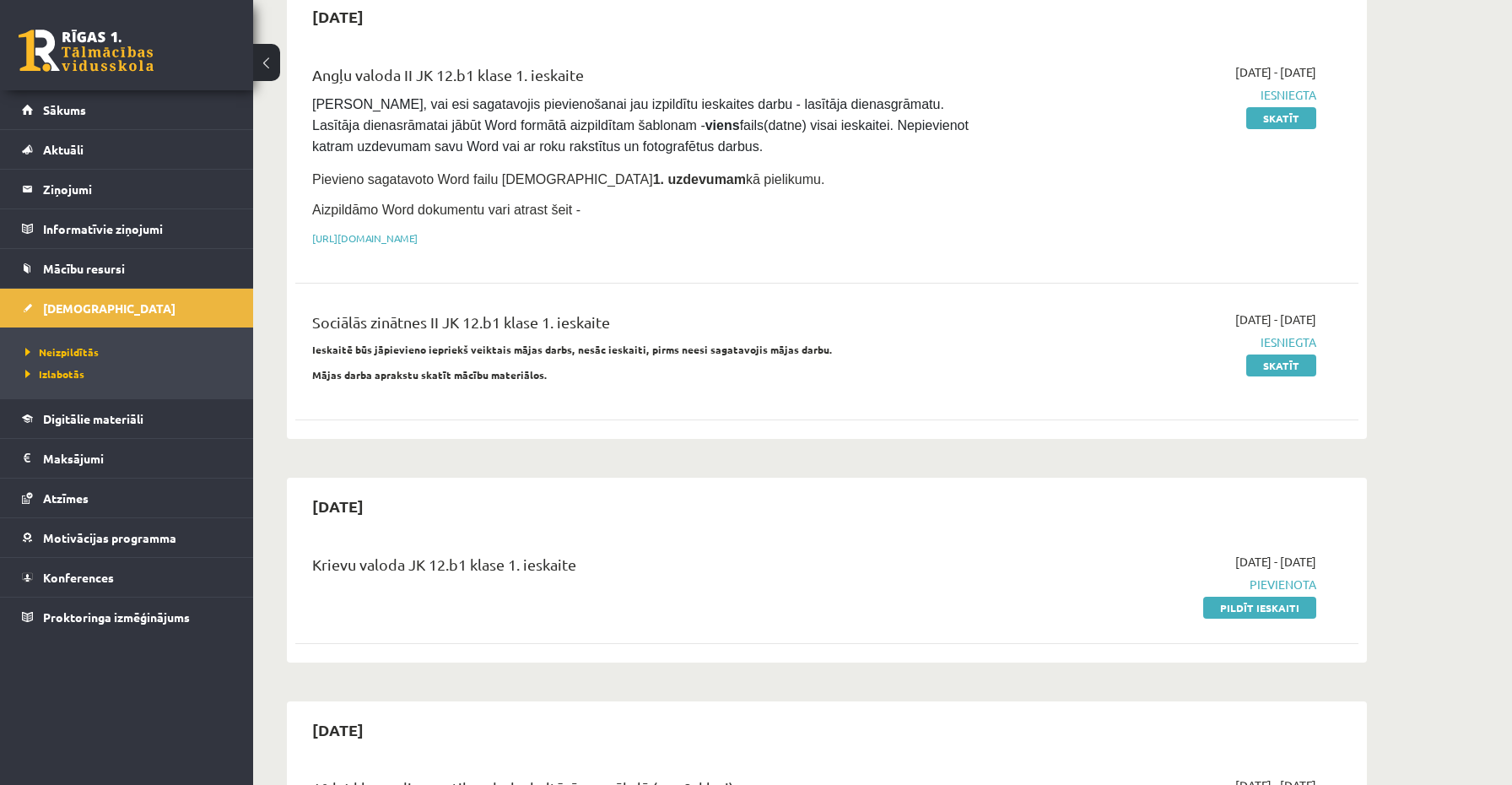
scroll to position [209, 0]
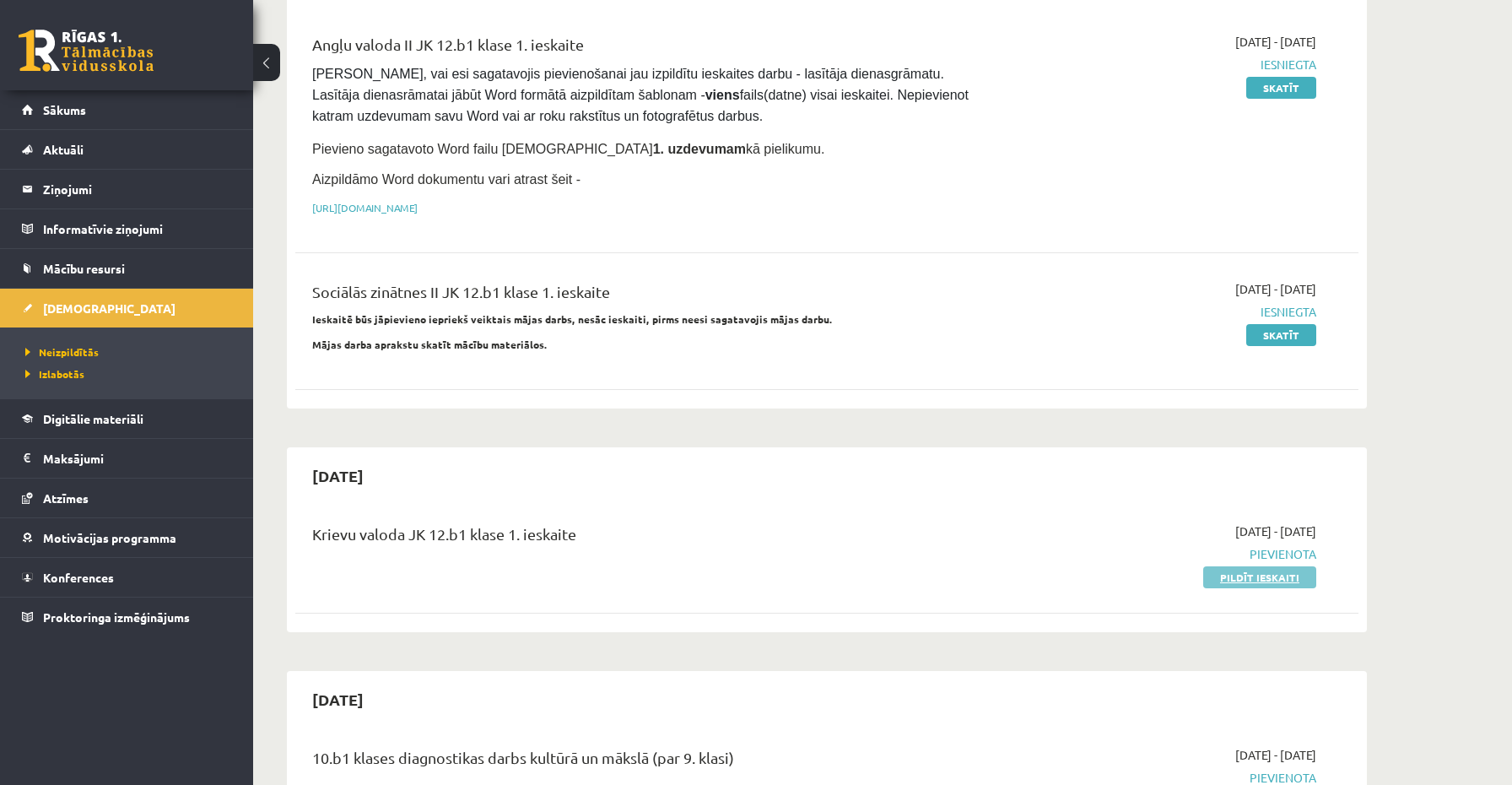
click at [1229, 581] on link "Pildīt ieskaiti" at bounding box center [1260, 577] width 113 height 22
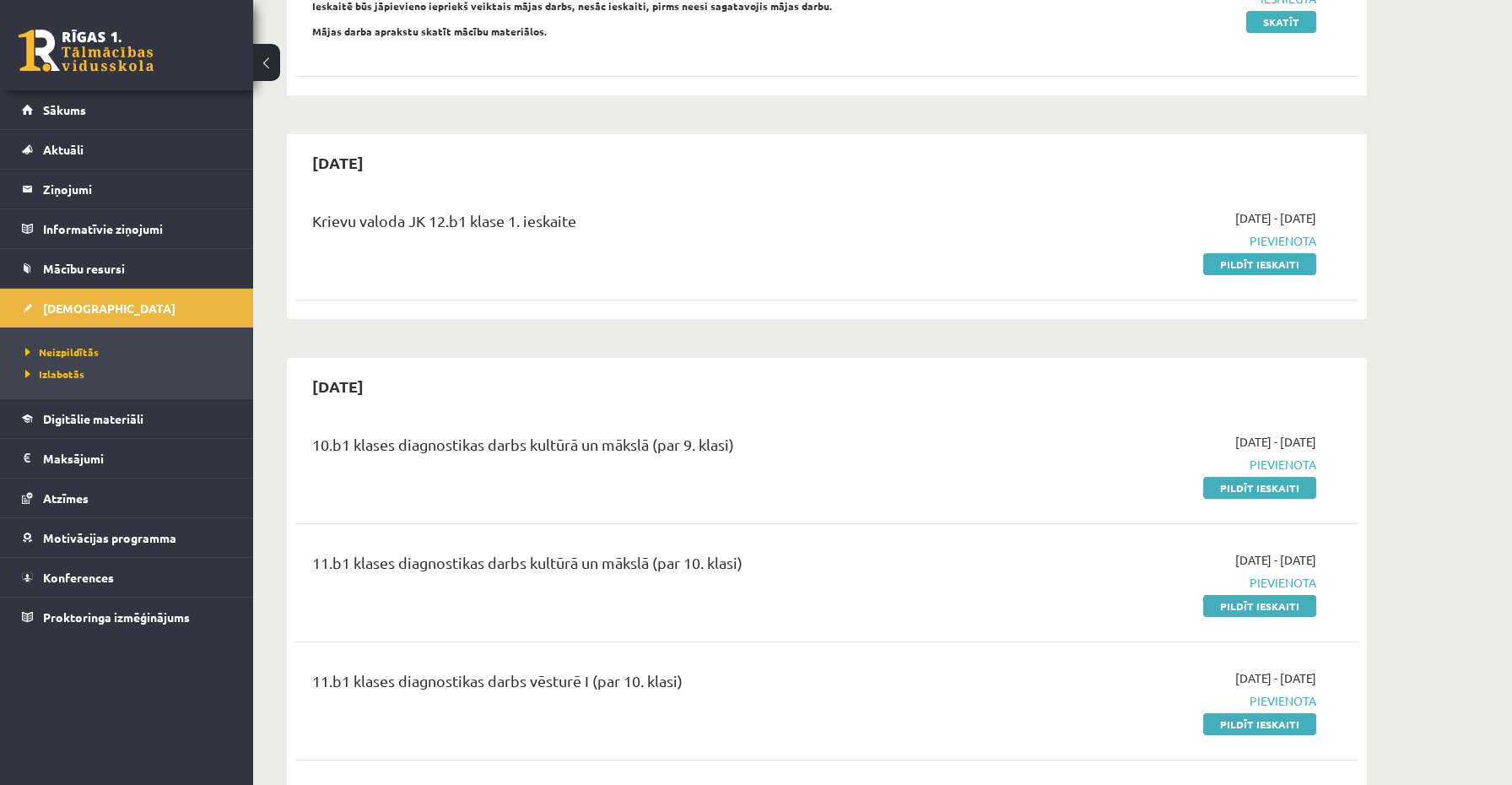
scroll to position [525, 0]
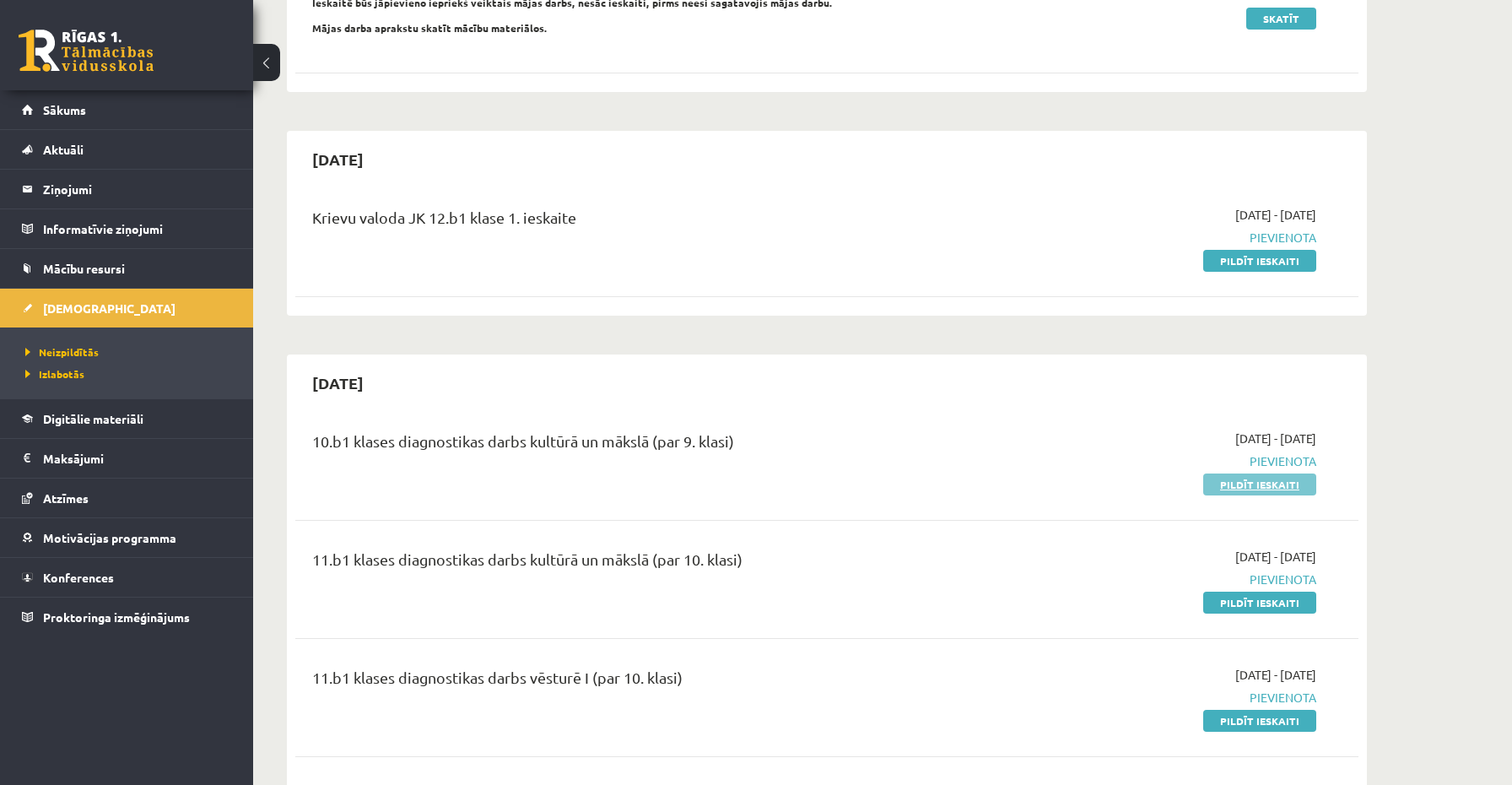
click at [1223, 487] on link "Pildīt ieskaiti" at bounding box center [1260, 484] width 113 height 22
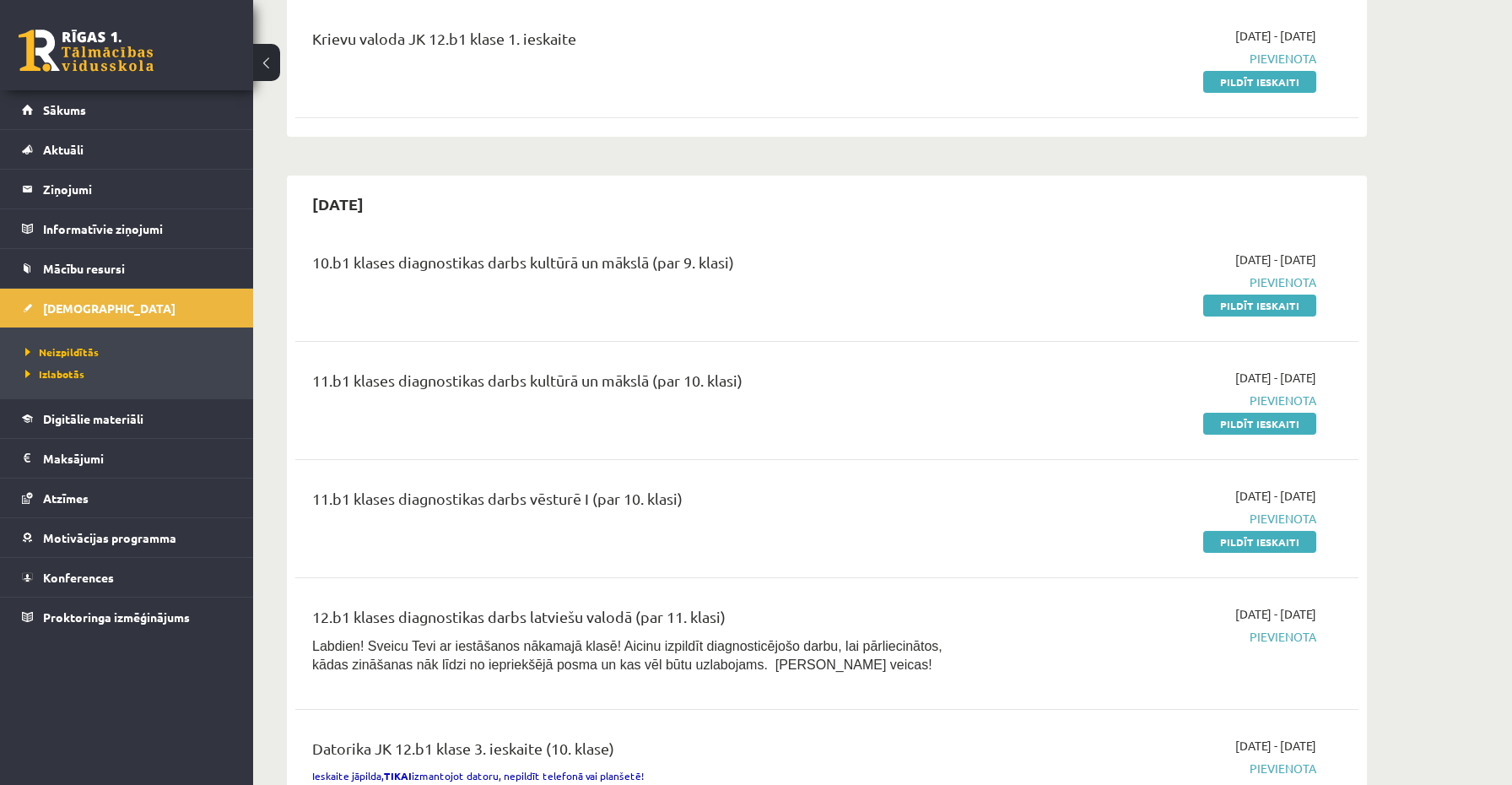
scroll to position [697, 0]
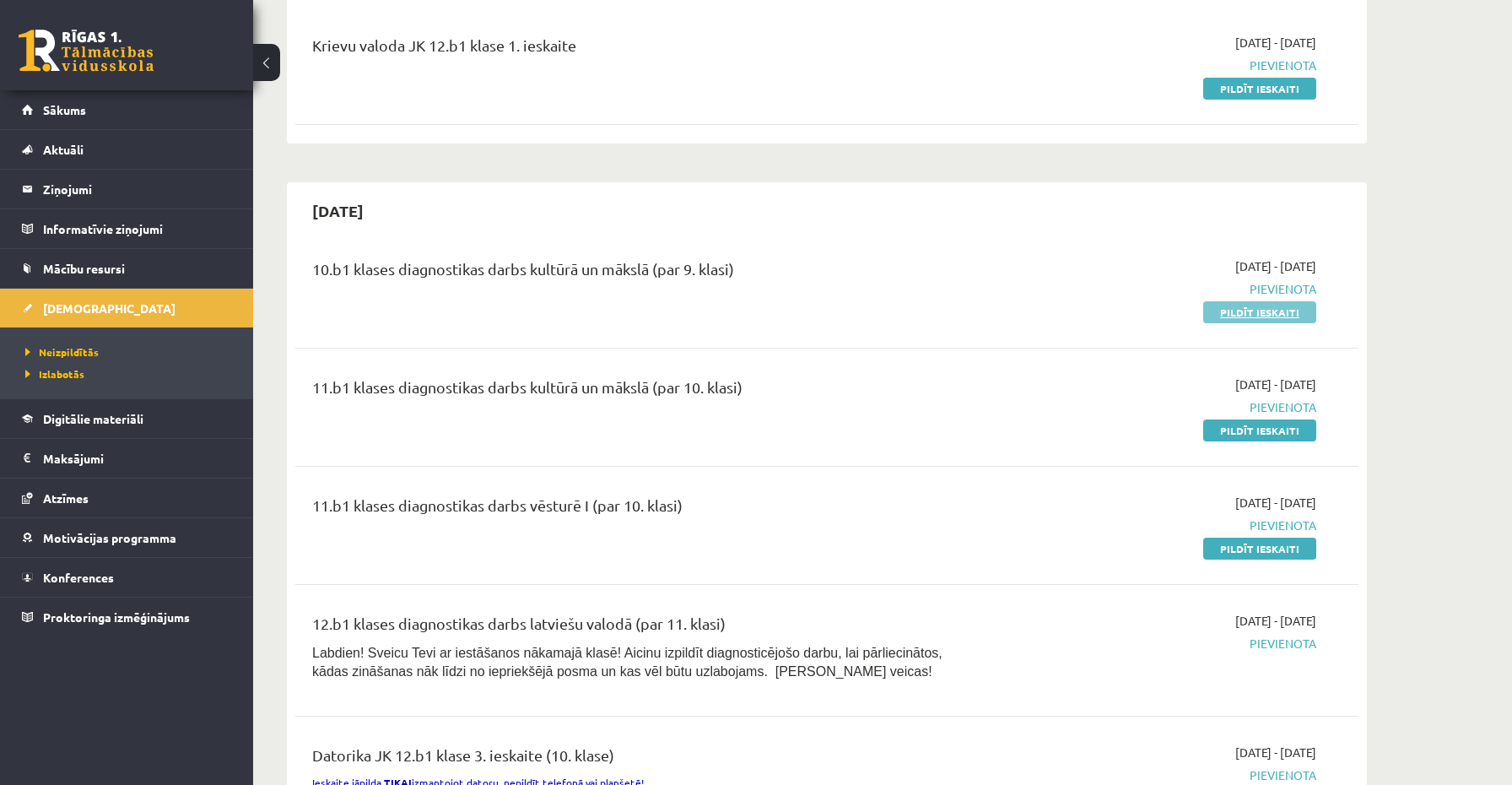
click at [1231, 309] on link "Pildīt ieskaiti" at bounding box center [1260, 312] width 113 height 22
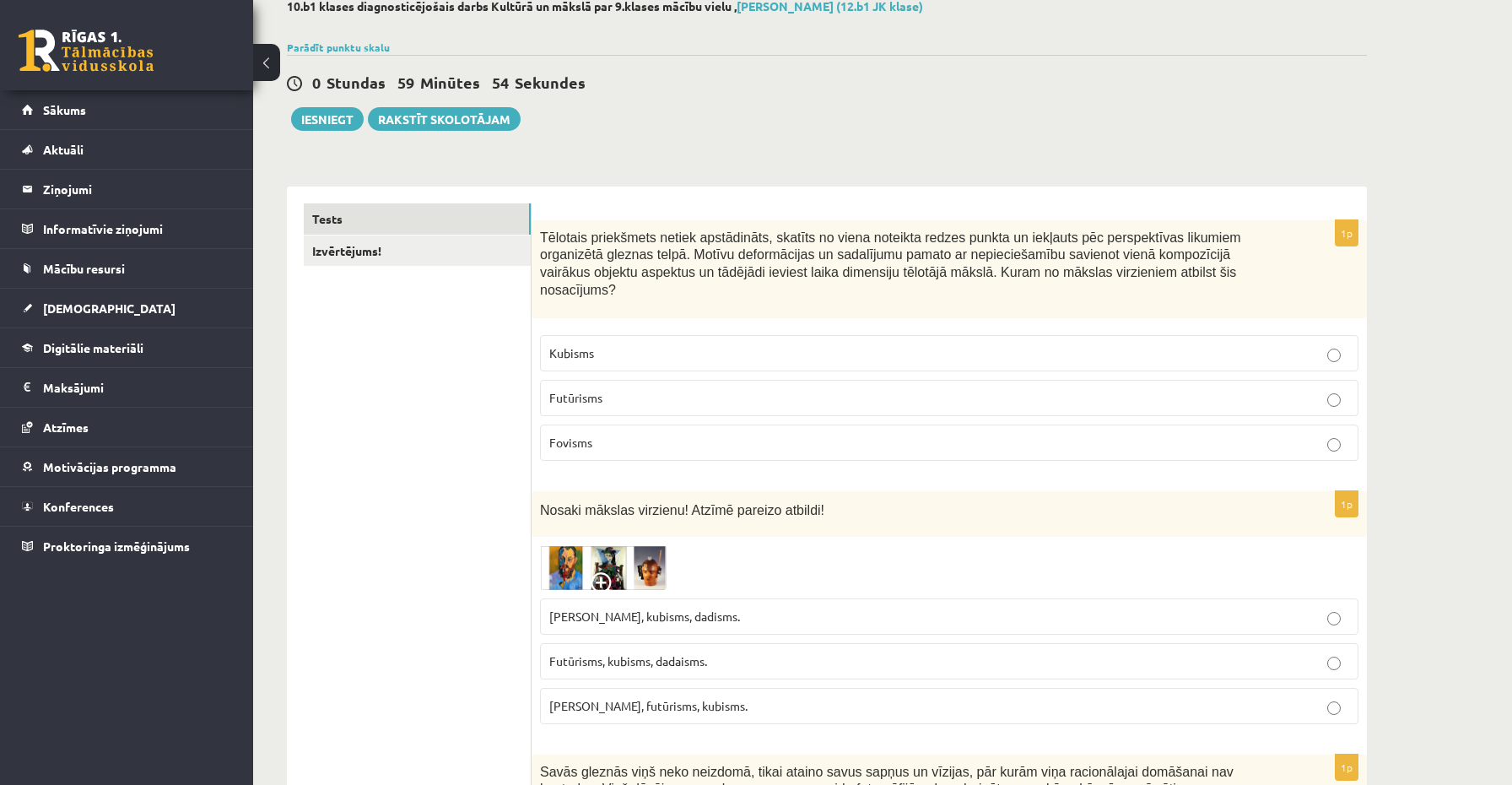
scroll to position [98, 0]
click at [559, 566] on img at bounding box center [603, 569] width 127 height 44
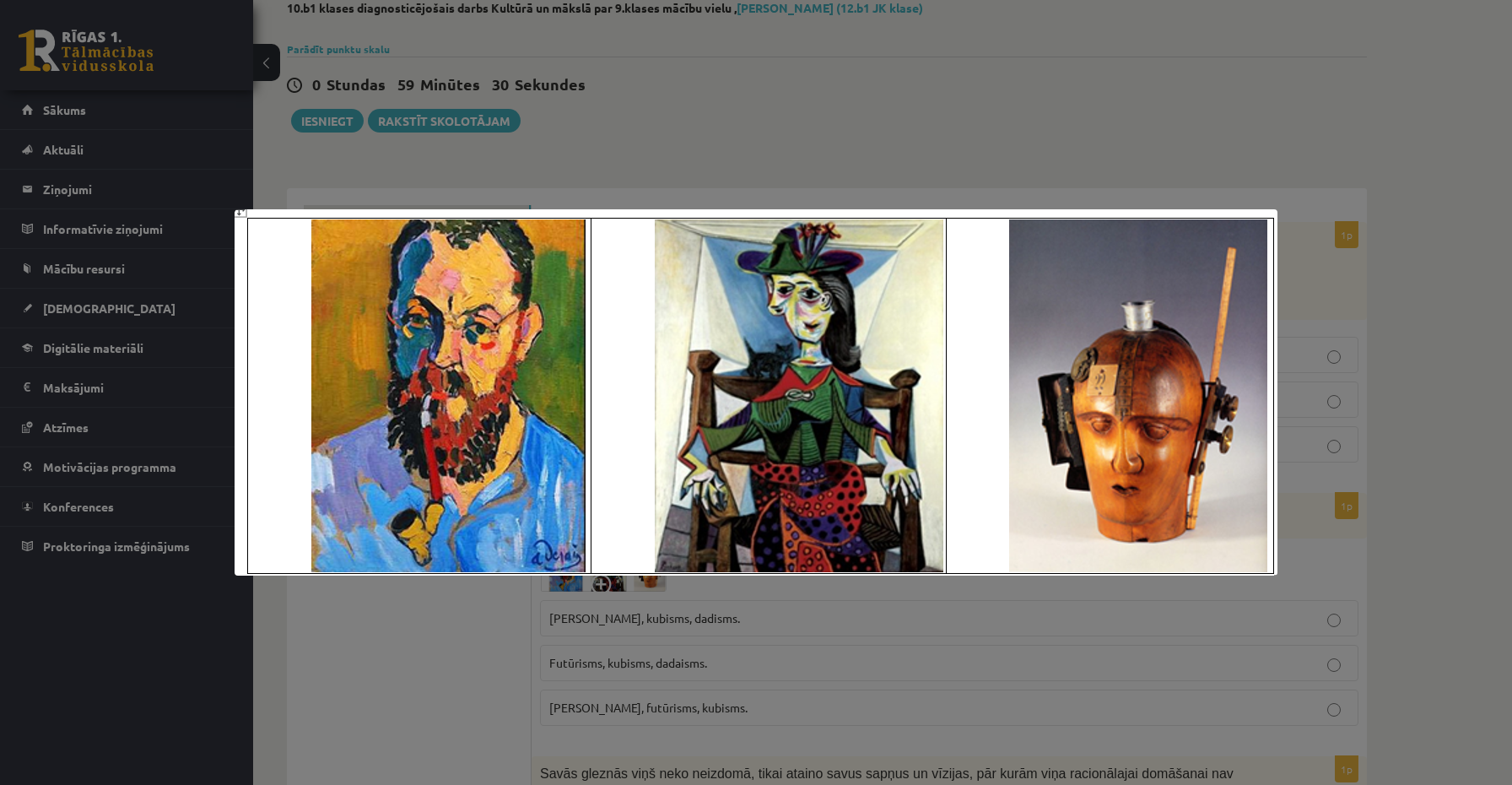
click at [559, 566] on img at bounding box center [756, 393] width 1043 height 367
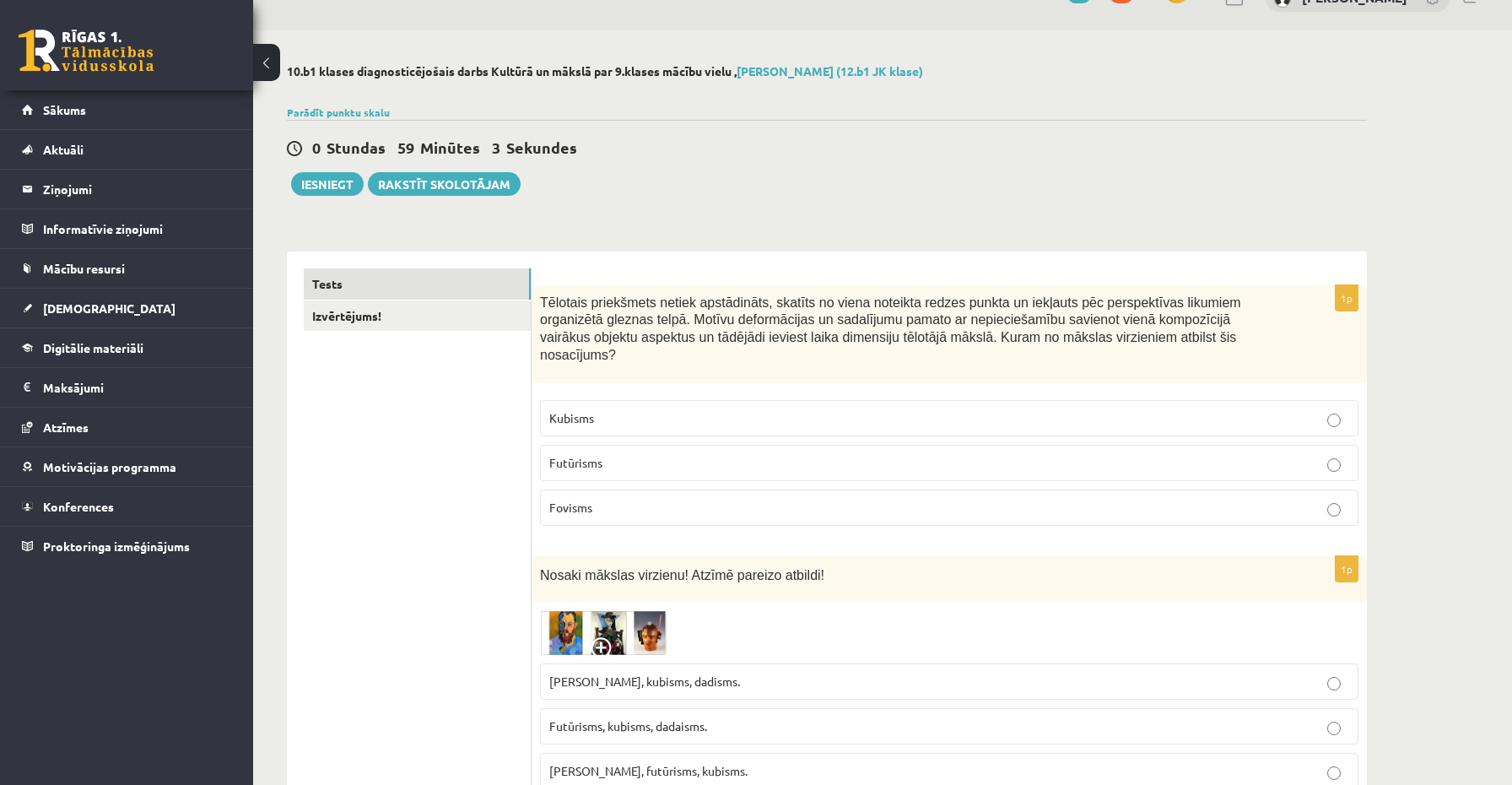
scroll to position [0, 0]
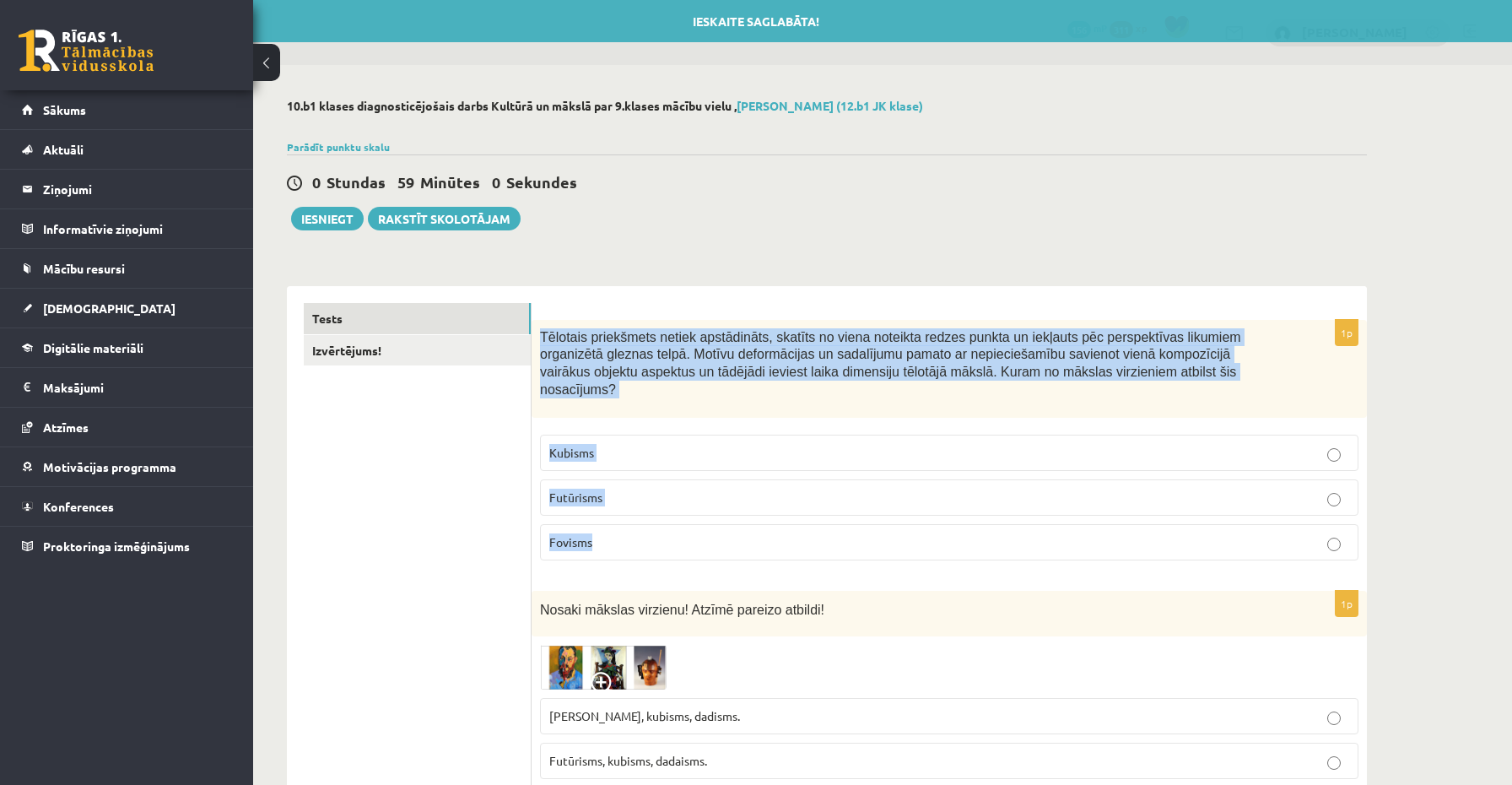
drag, startPoint x: 541, startPoint y: 331, endPoint x: 776, endPoint y: 541, distance: 315.2
click at [776, 541] on div "1p Tēlotais priekšmets netiek apstādināts, skatīts no viena noteikta redzes pun…" at bounding box center [949, 447] width 836 height 254
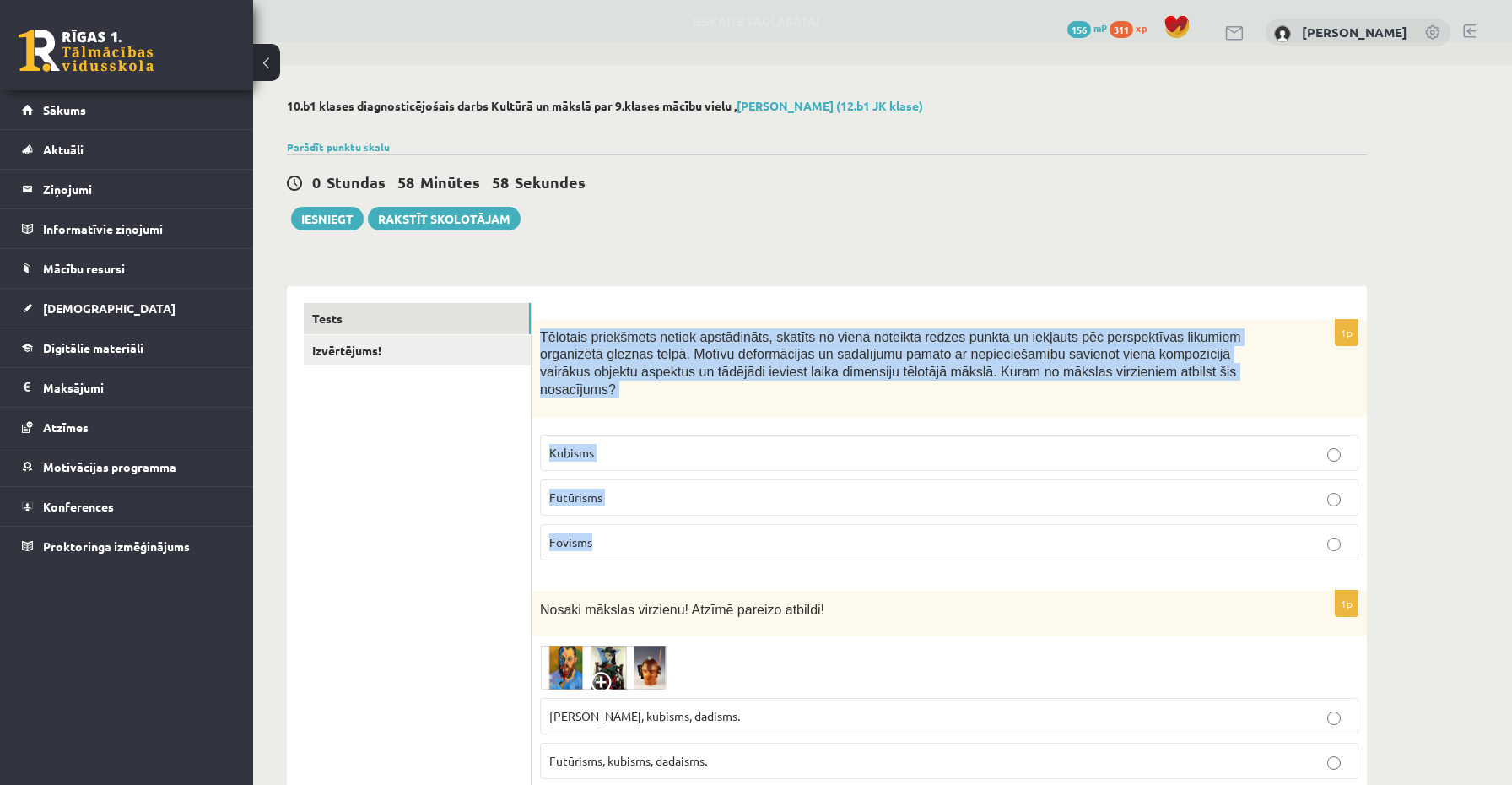
copy div "Tēlotais priekšmets netiek apstādināts, skatīts no viena noteikta redzes punkta…"
click at [604, 453] on p "Kubisms" at bounding box center [949, 452] width 800 height 18
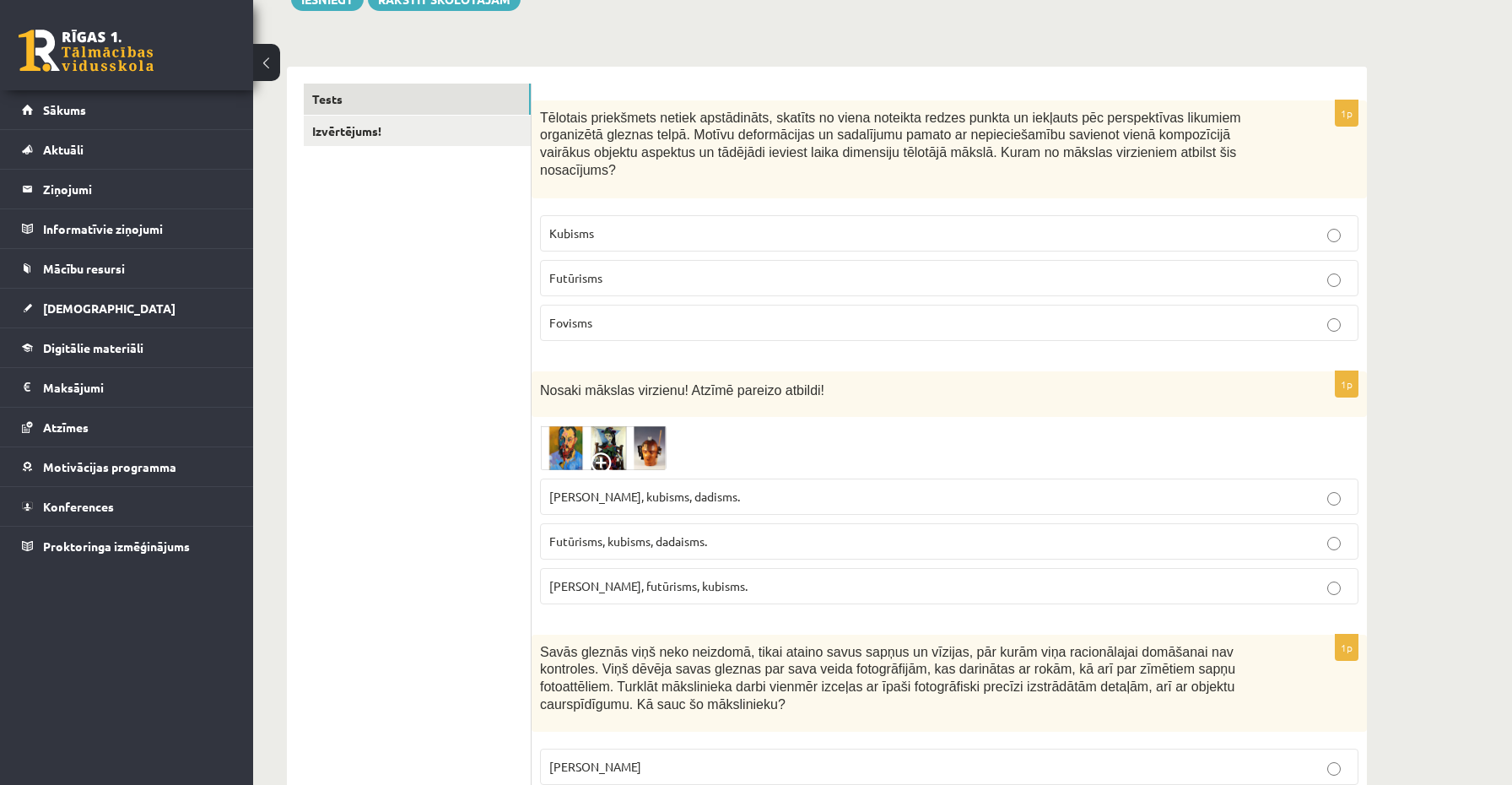
scroll to position [222, 0]
click at [637, 487] on span "[PERSON_NAME], kubisms, dadisms." at bounding box center [645, 494] width 191 height 15
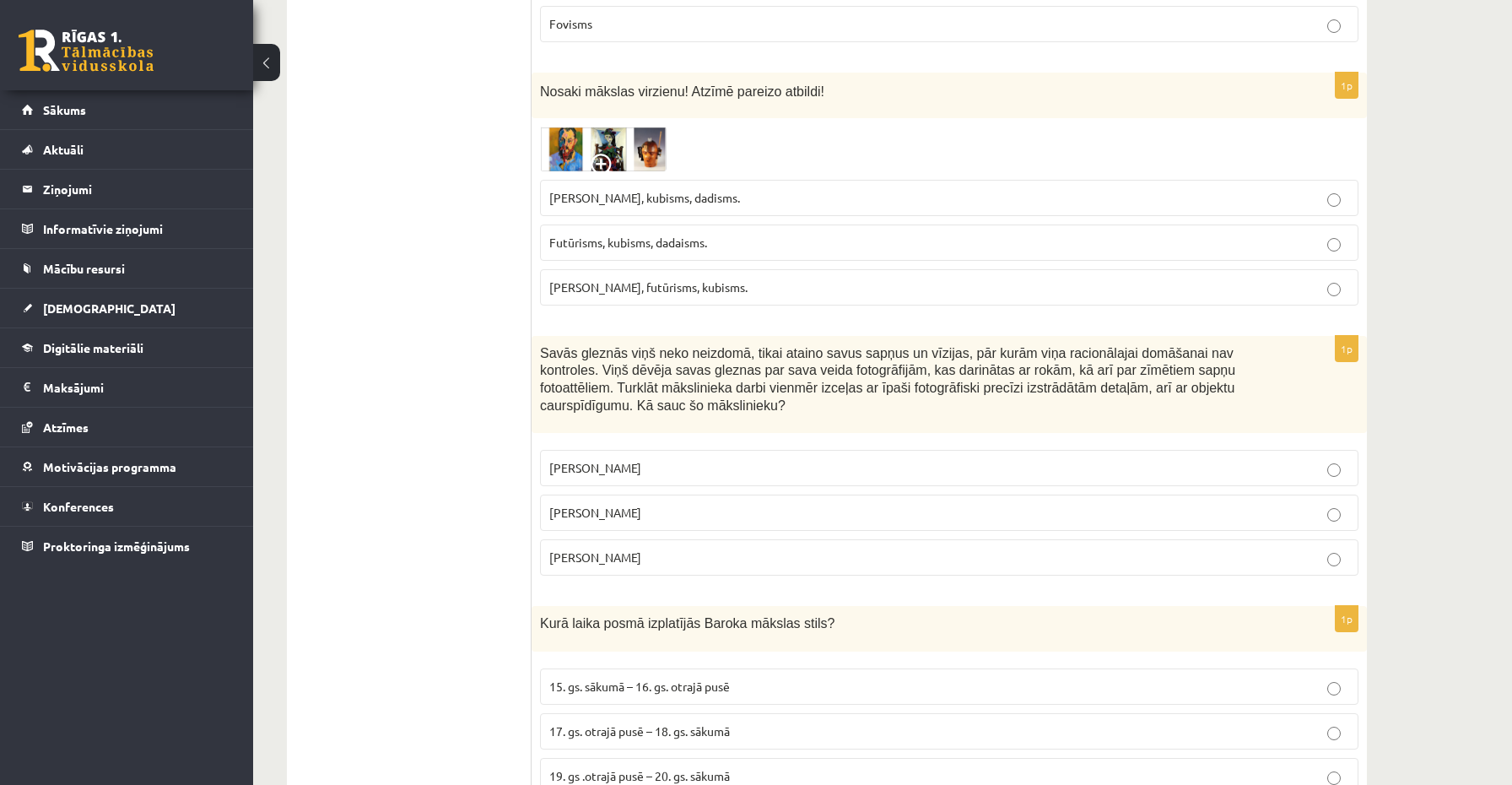
scroll to position [520, 0]
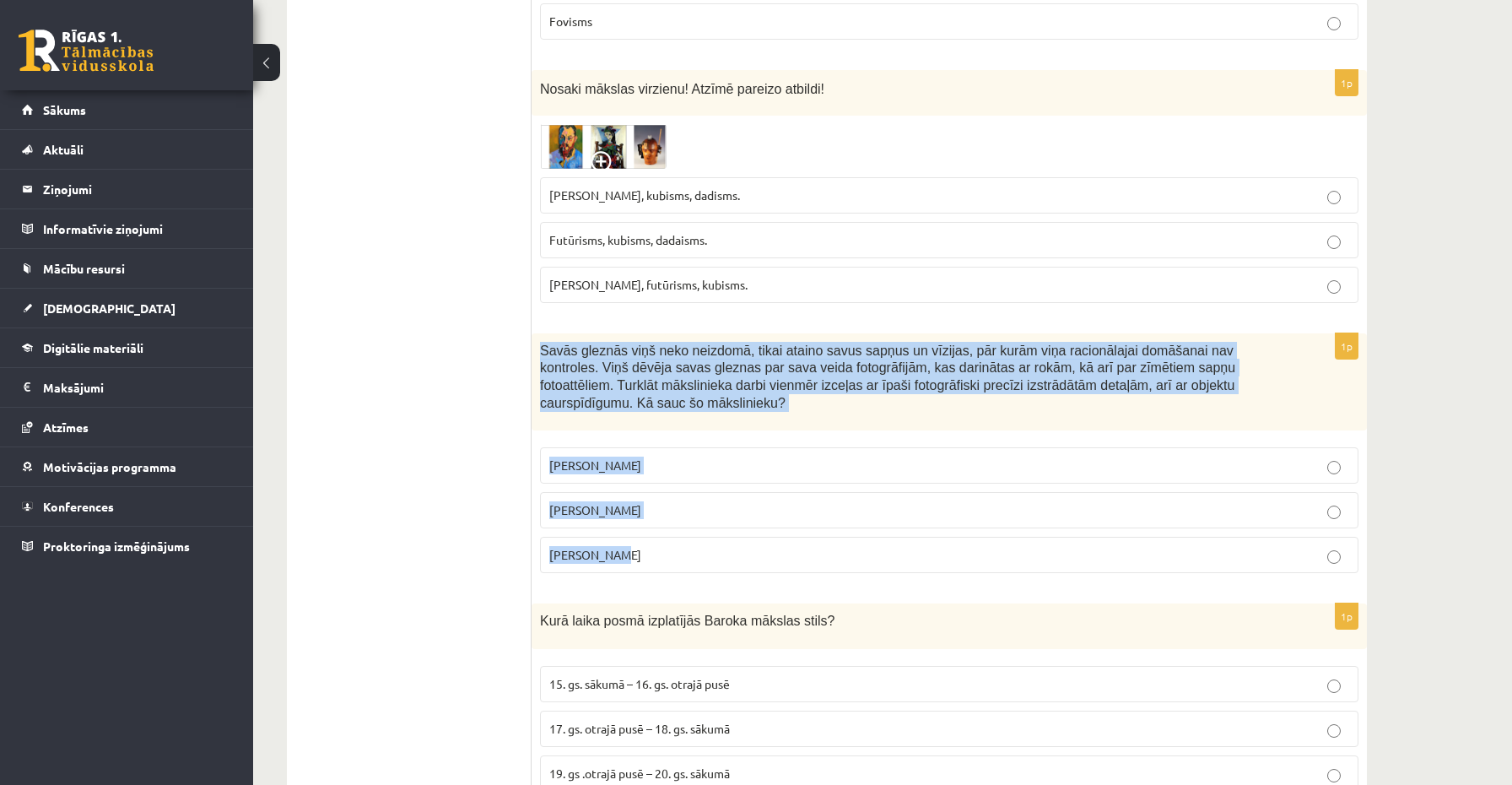
drag, startPoint x: 541, startPoint y: 337, endPoint x: 693, endPoint y: 559, distance: 269.1
click at [693, 559] on div "1p Savās gleznās viņš neko neizdomā, tikai ataino savus sapņus un vīzijas, pār …" at bounding box center [949, 460] width 836 height 254
copy div "Savās gleznās viņš neko neizdomā, tikai ataino savus sapņus un vīzijas, pār kur…"
click at [689, 366] on span "Savās gleznās viņš neko neizdomā, tikai ataino savus sapņus un vīzijas, pār kur…" at bounding box center [888, 377] width 695 height 67
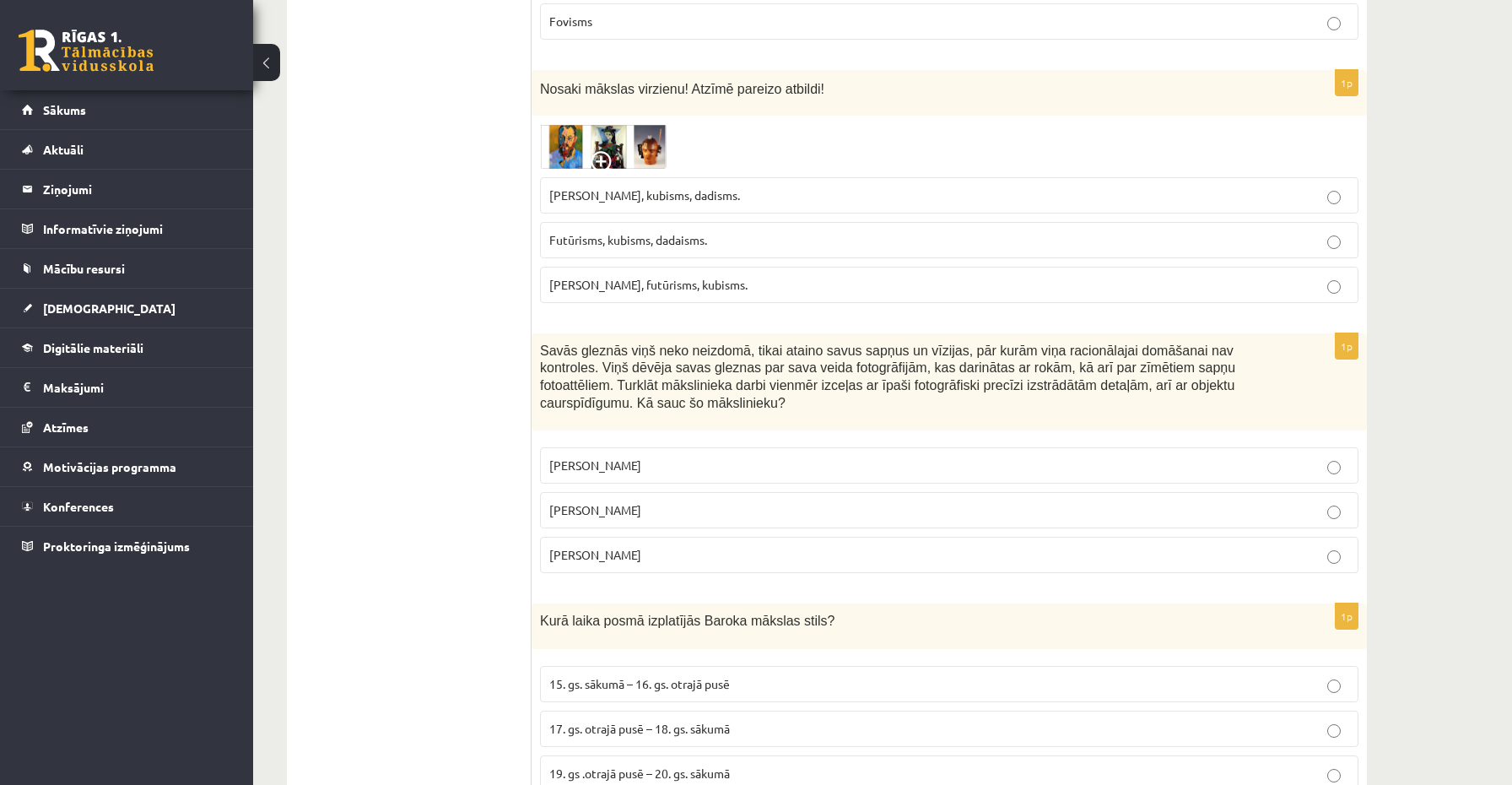
click at [661, 508] on p "[PERSON_NAME]" at bounding box center [949, 510] width 800 height 18
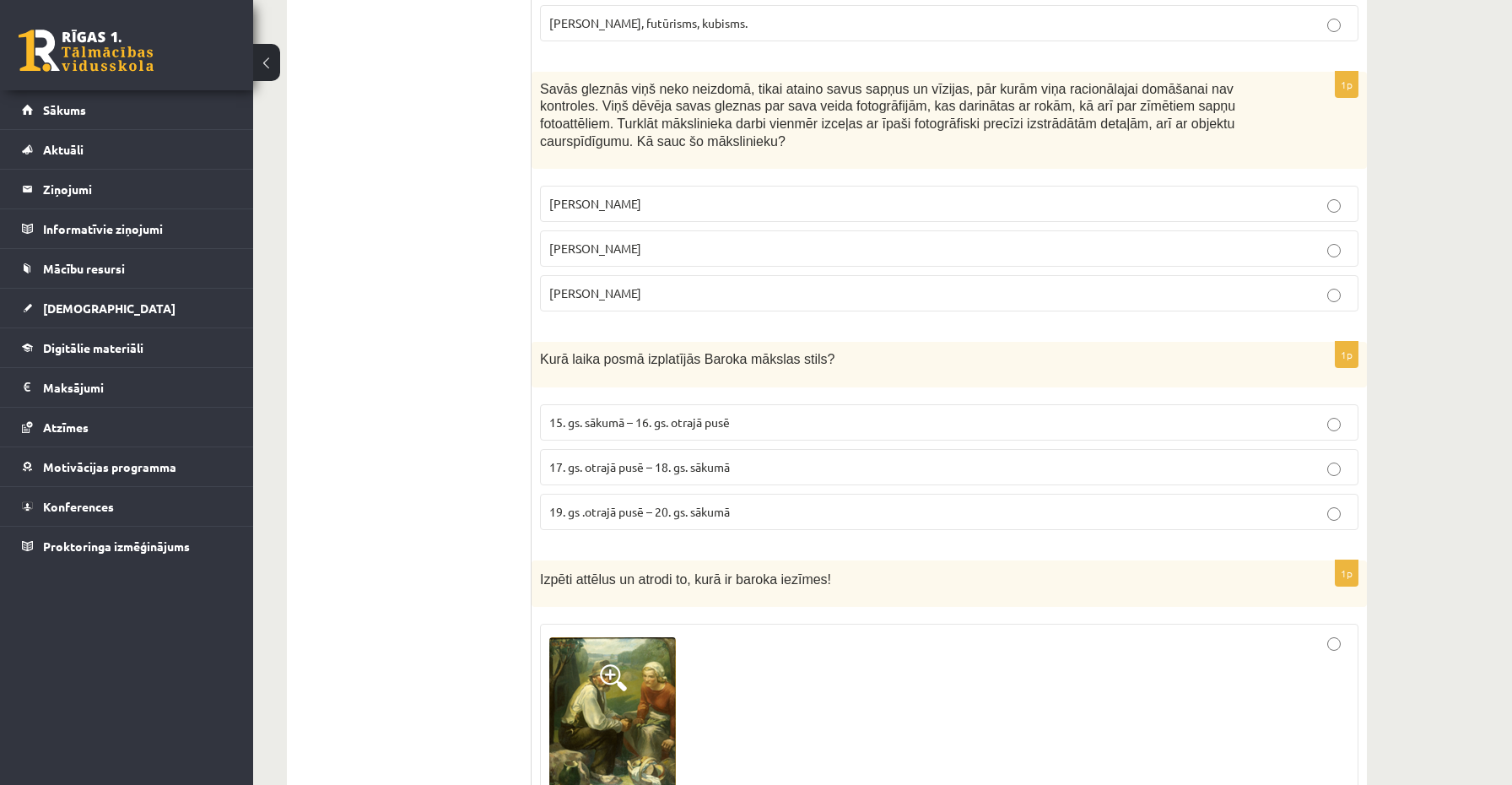
scroll to position [787, 0]
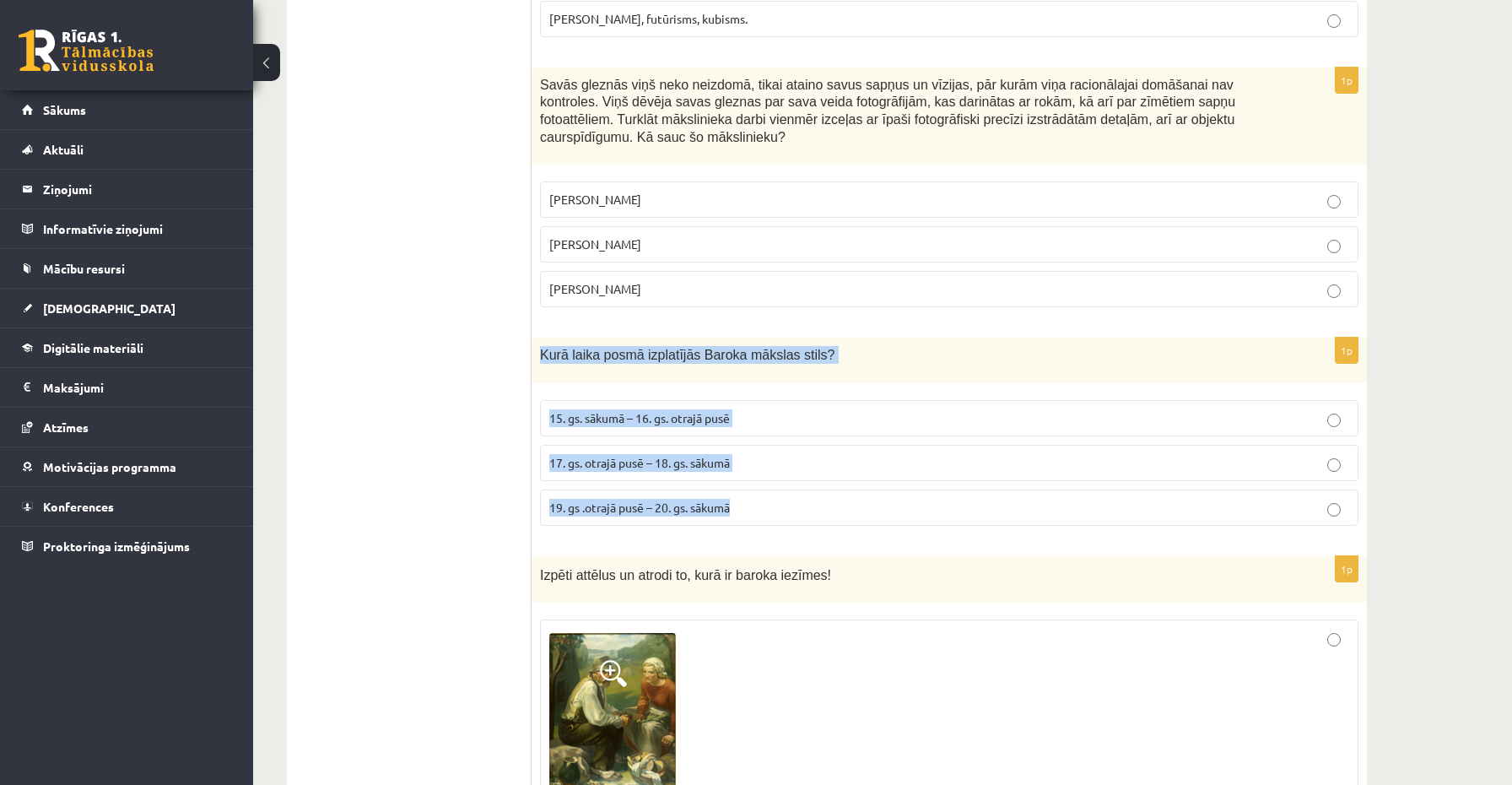
drag, startPoint x: 535, startPoint y: 347, endPoint x: 766, endPoint y: 503, distance: 278.7
click at [766, 503] on div "1p Kurā laika posmā izplatījās Baroka mākslas stils? 15. gs. sākumā – 16. gs. o…" at bounding box center [949, 438] width 836 height 202
copy div "Kurā laika posmā izplatījās Baroka mākslas stils? 15. gs. sākumā – 16. gs. otra…"
click at [620, 375] on div "Kurā laika posmā izplatījās Baroka mākslas stils?" at bounding box center [949, 360] width 836 height 45
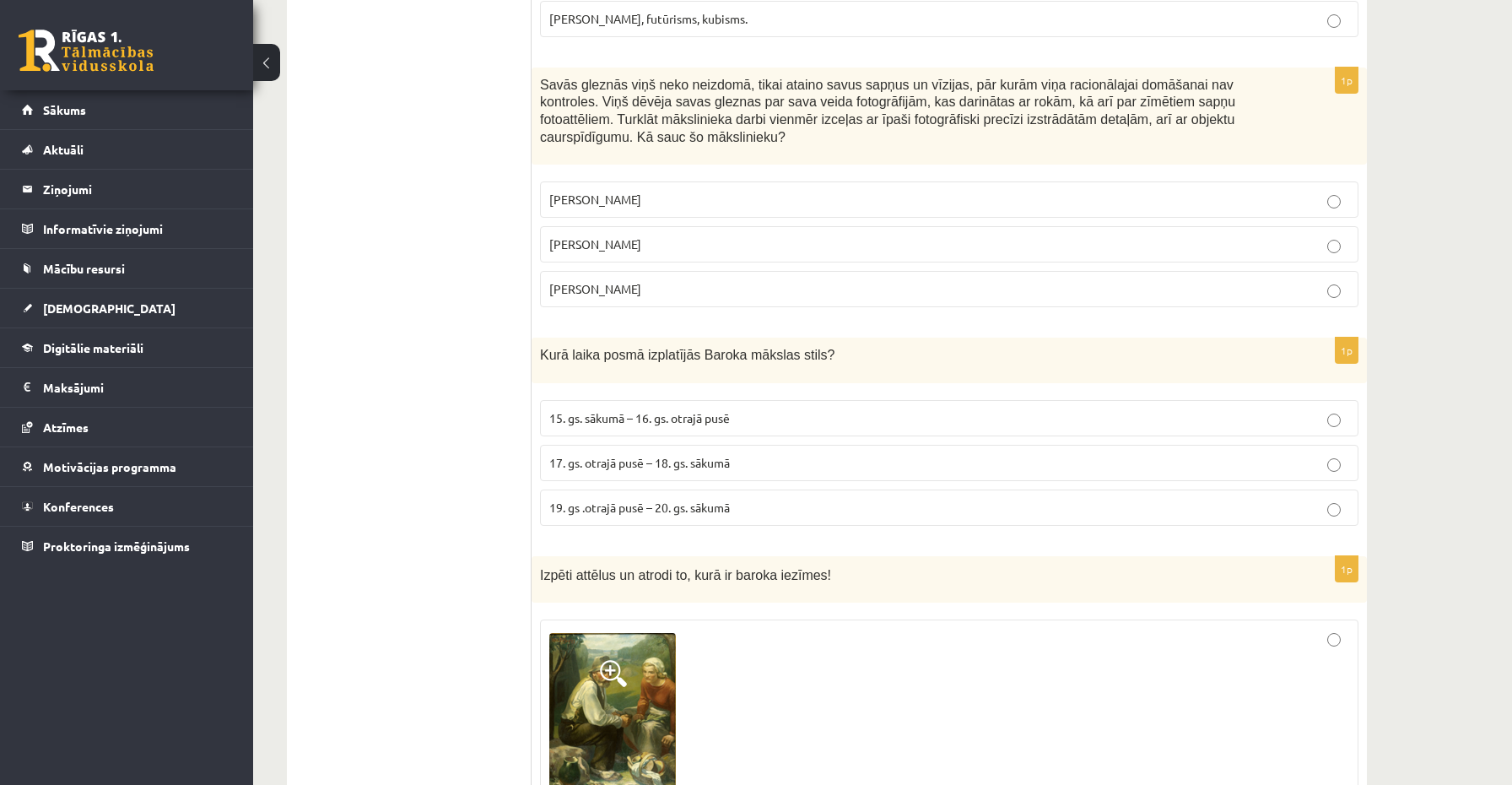
click at [627, 462] on span "17. gs. otrajā pusē – 18. gs. sākumā" at bounding box center [639, 463] width 180 height 15
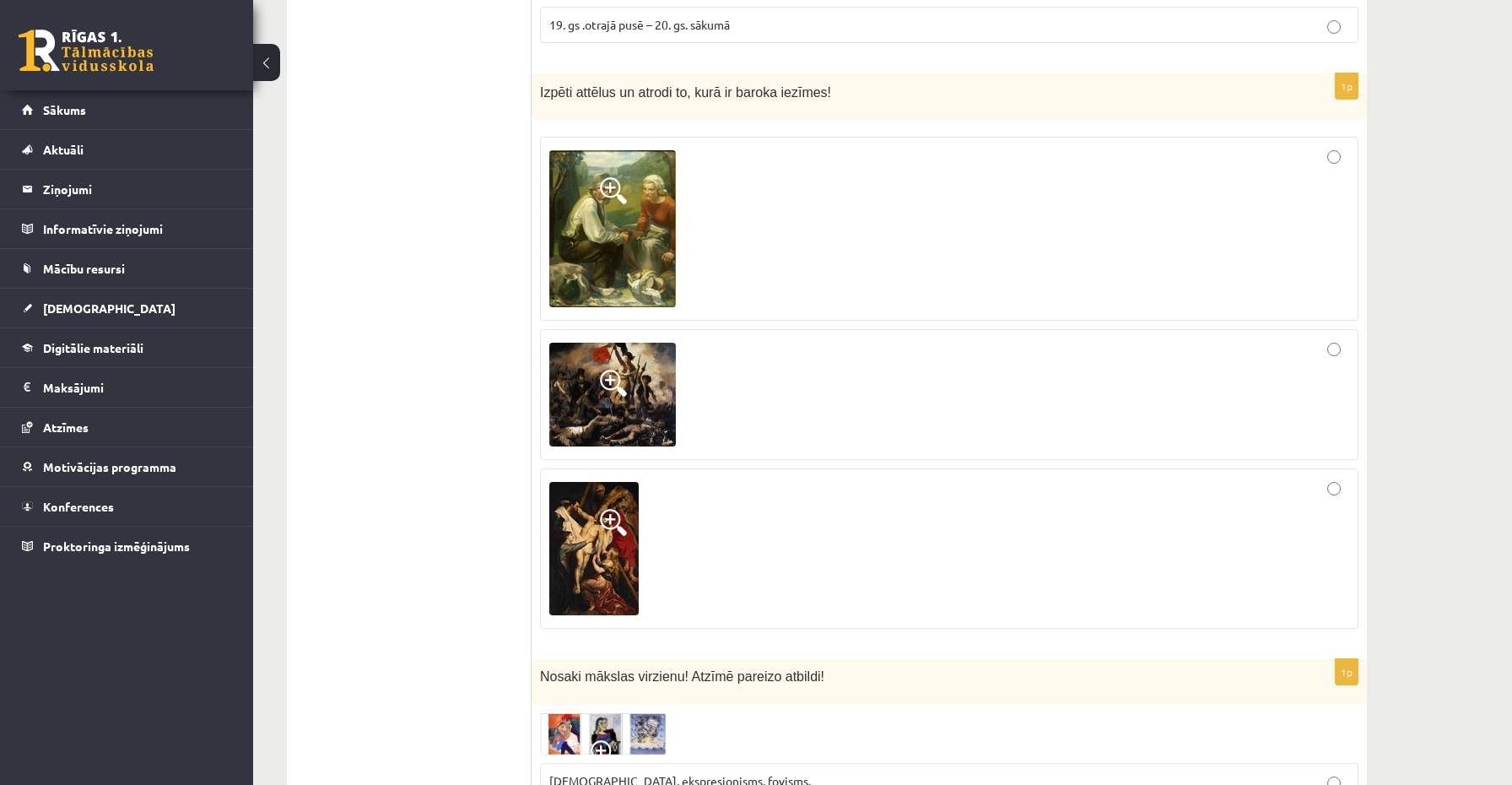
scroll to position [1272, 0]
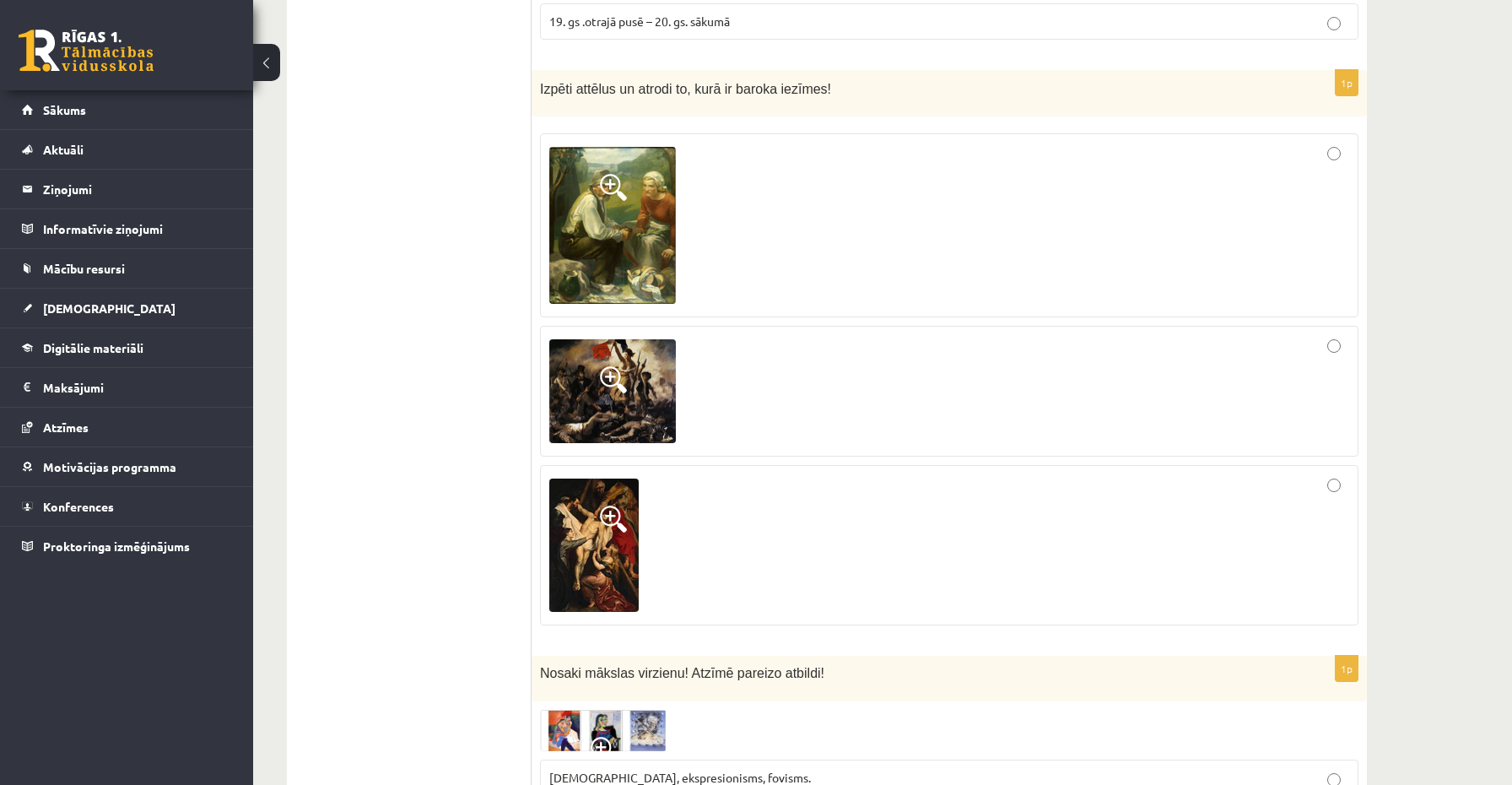
click at [604, 249] on img at bounding box center [613, 225] width 127 height 157
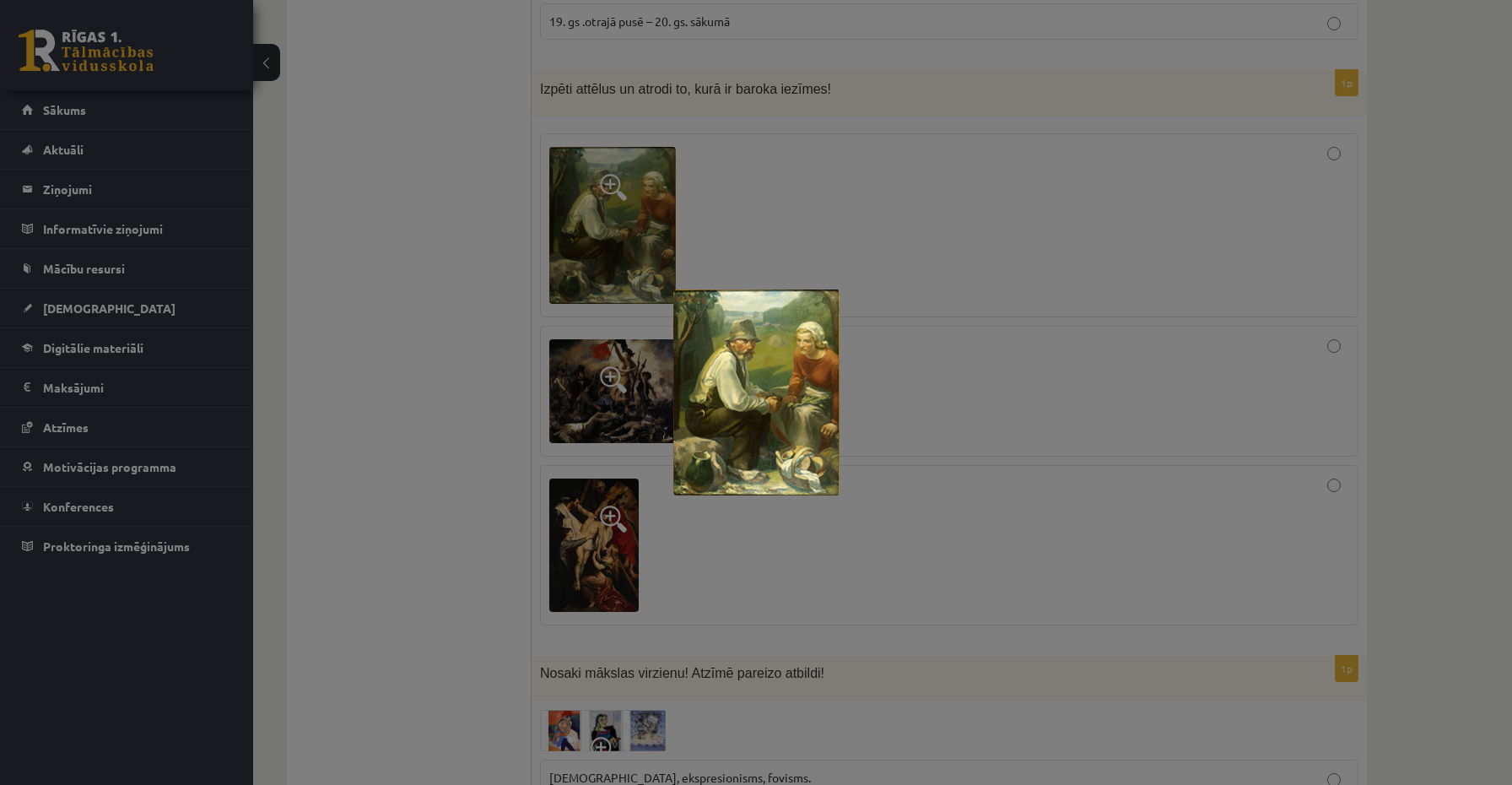
click at [584, 304] on div at bounding box center [756, 392] width 1512 height 785
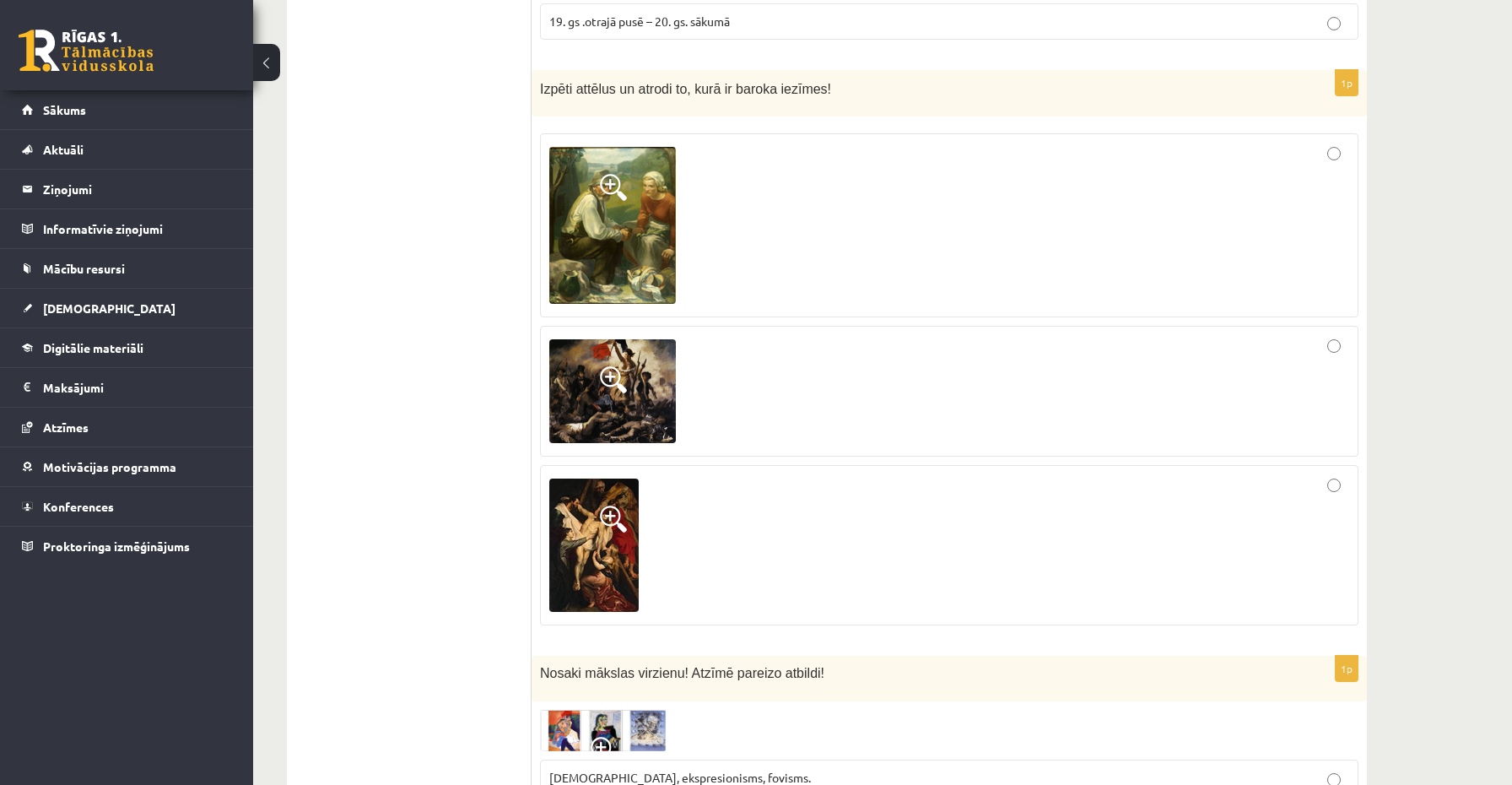
click at [593, 368] on img at bounding box center [613, 391] width 127 height 105
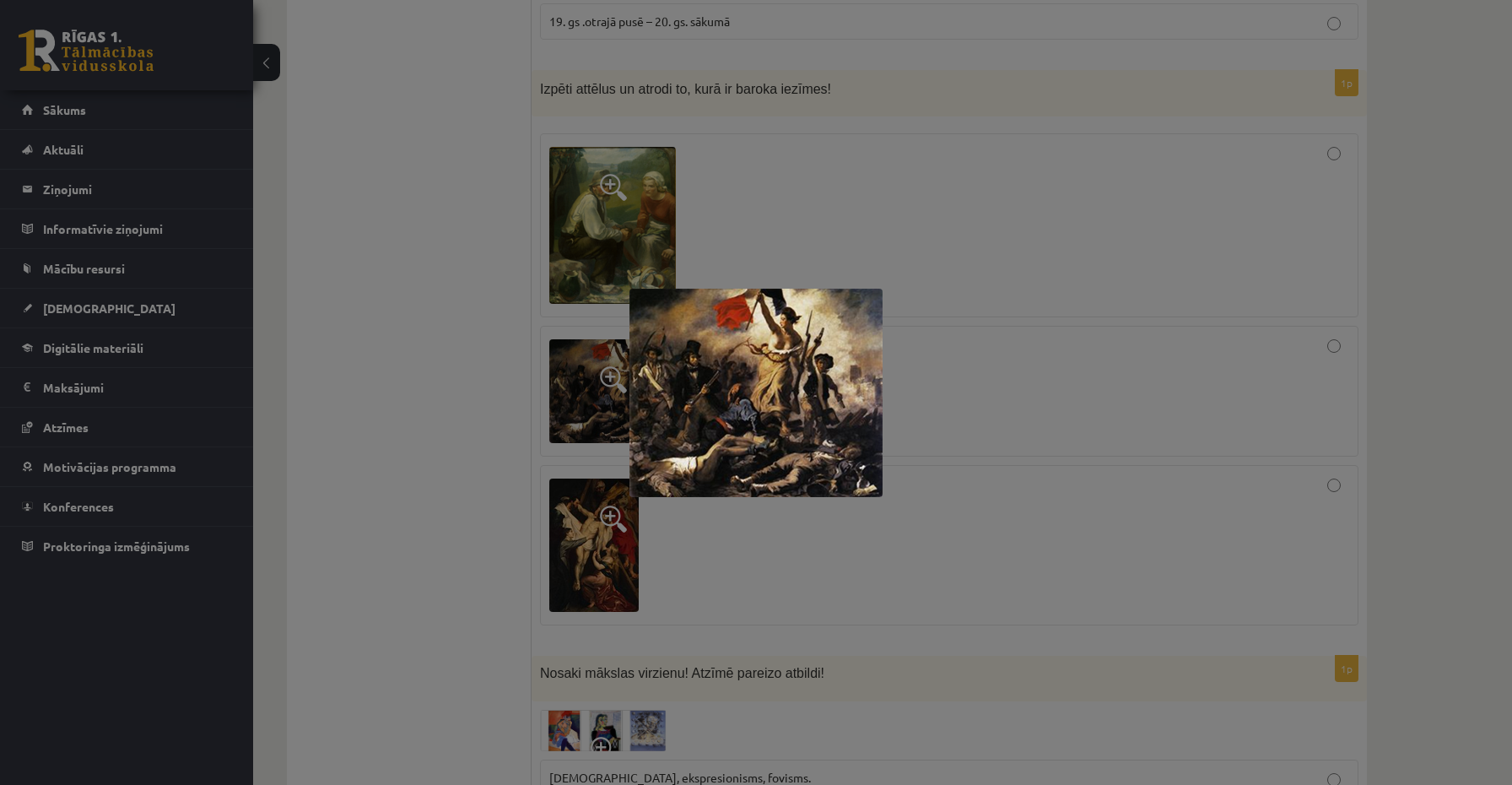
click at [503, 399] on div at bounding box center [756, 392] width 1512 height 785
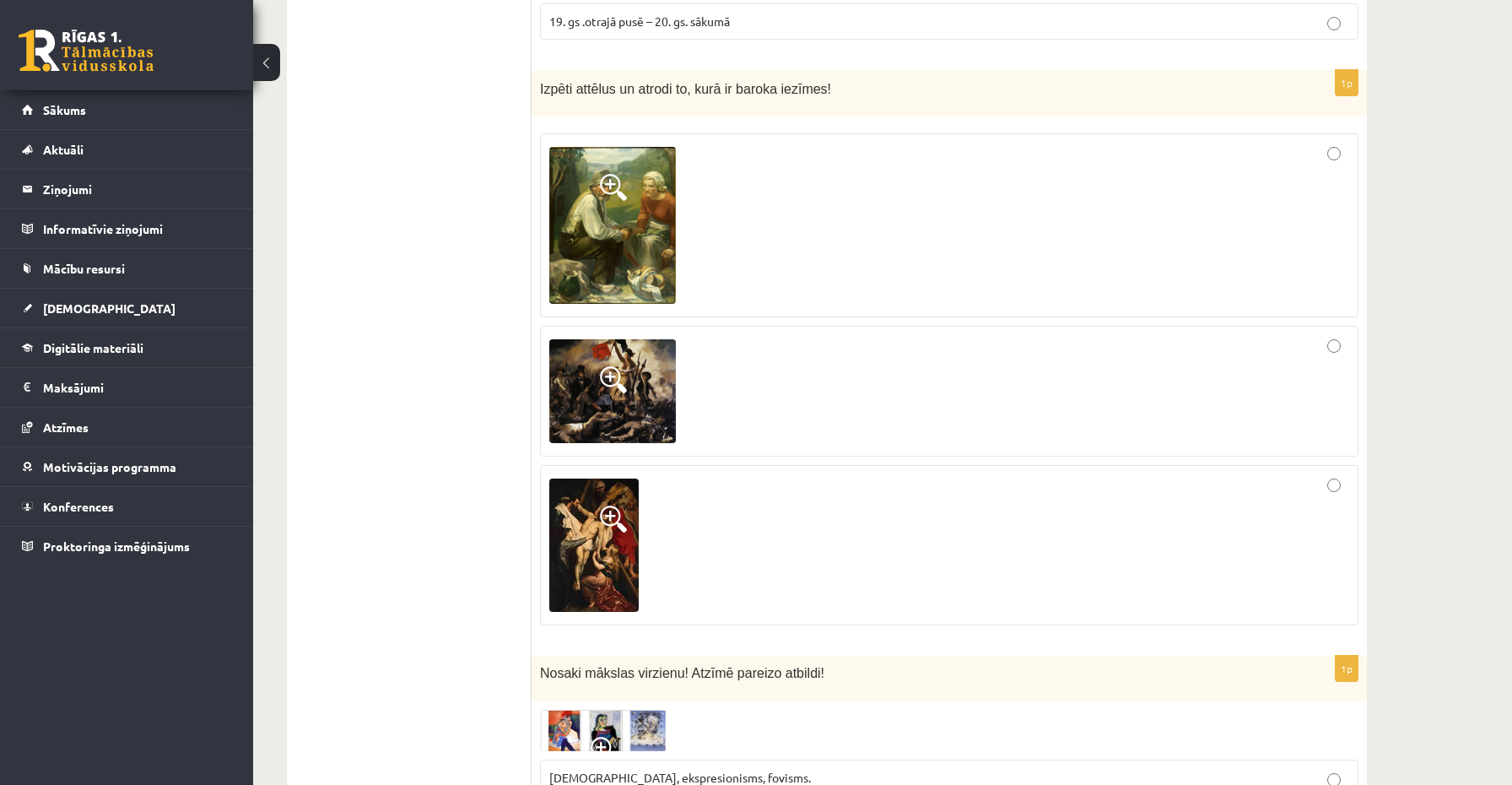
click at [582, 559] on img at bounding box center [594, 545] width 90 height 133
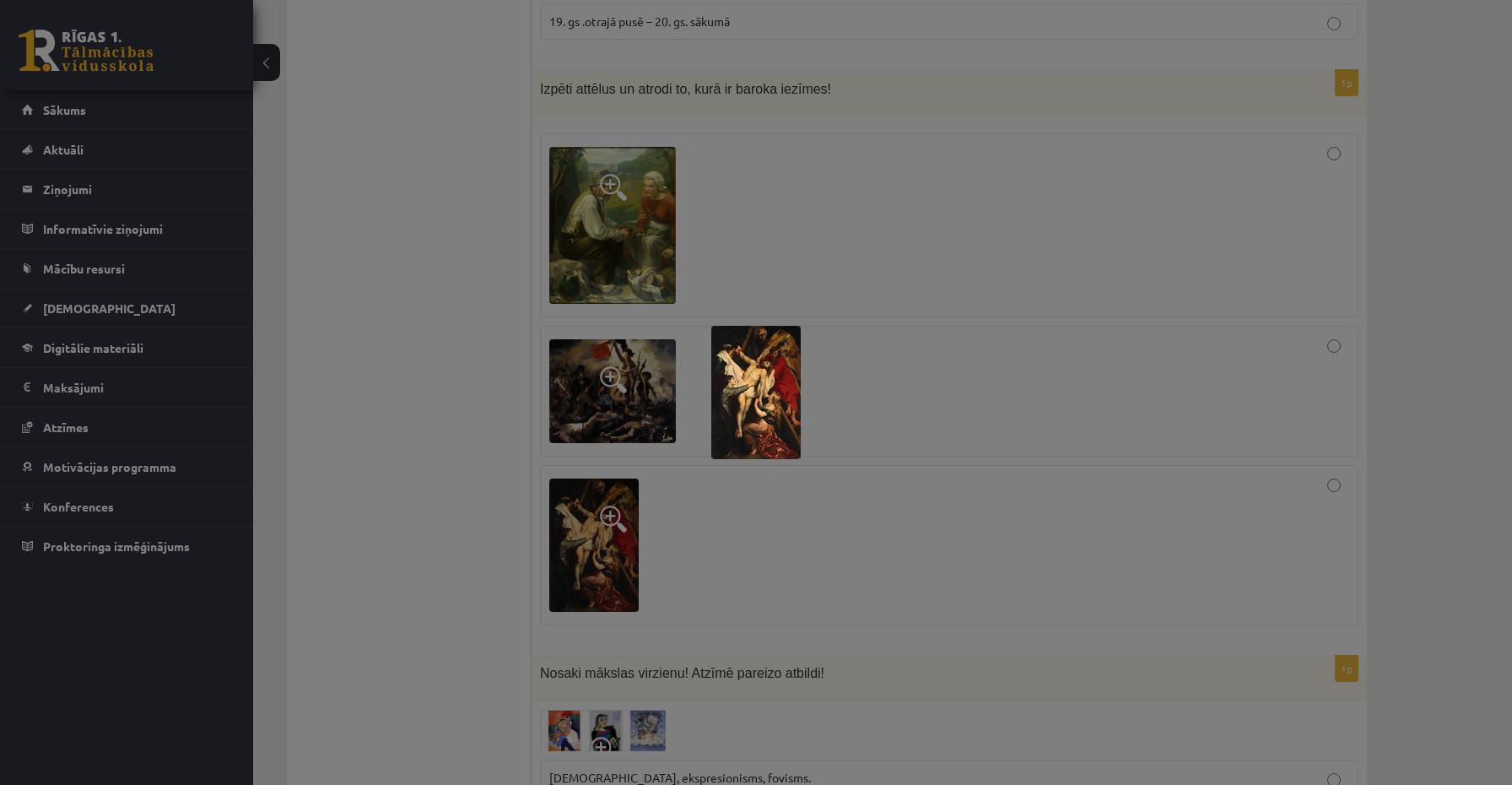
click at [435, 543] on div at bounding box center [756, 392] width 1512 height 785
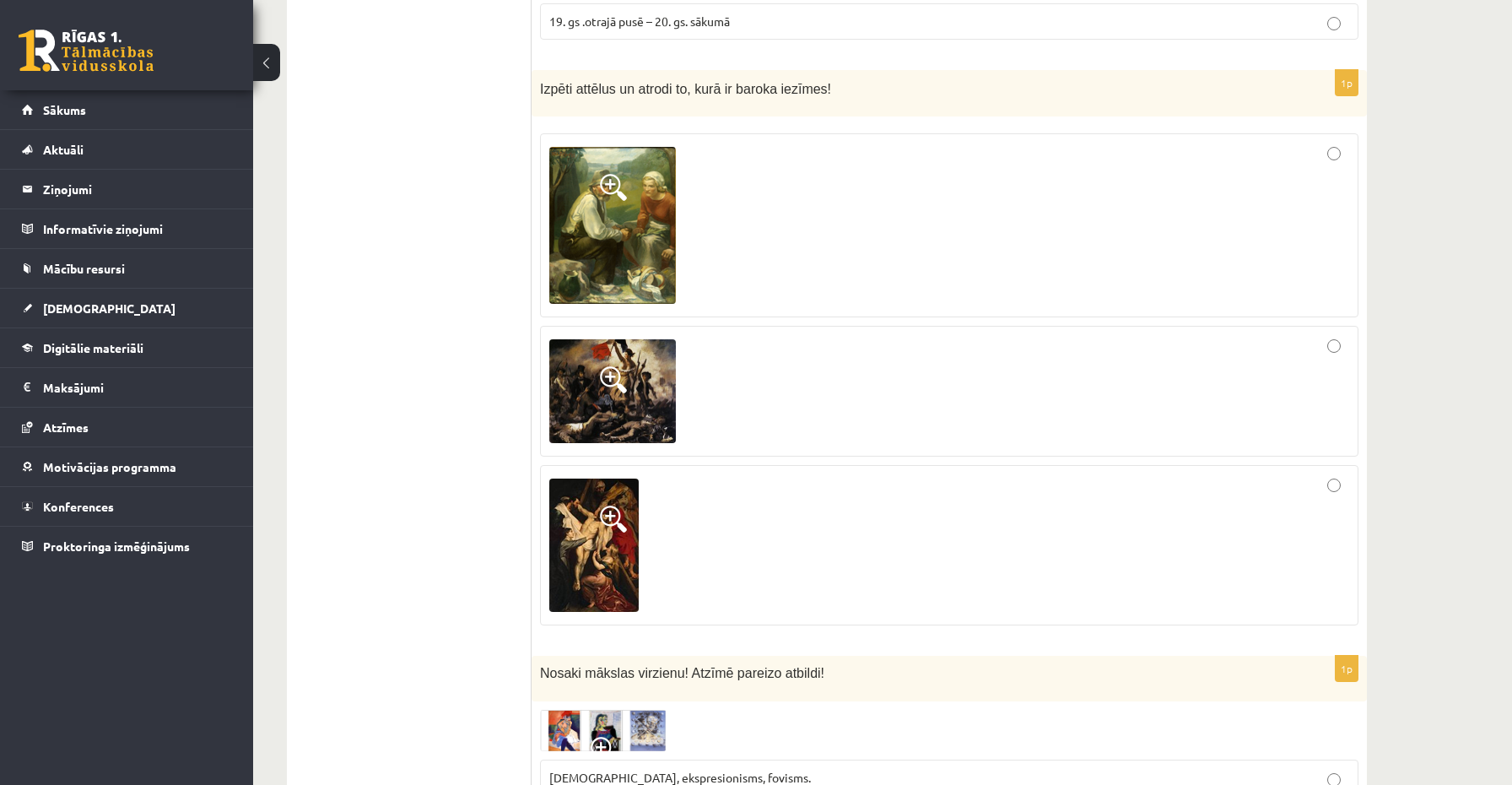
click at [851, 411] on div at bounding box center [949, 392] width 800 height 113
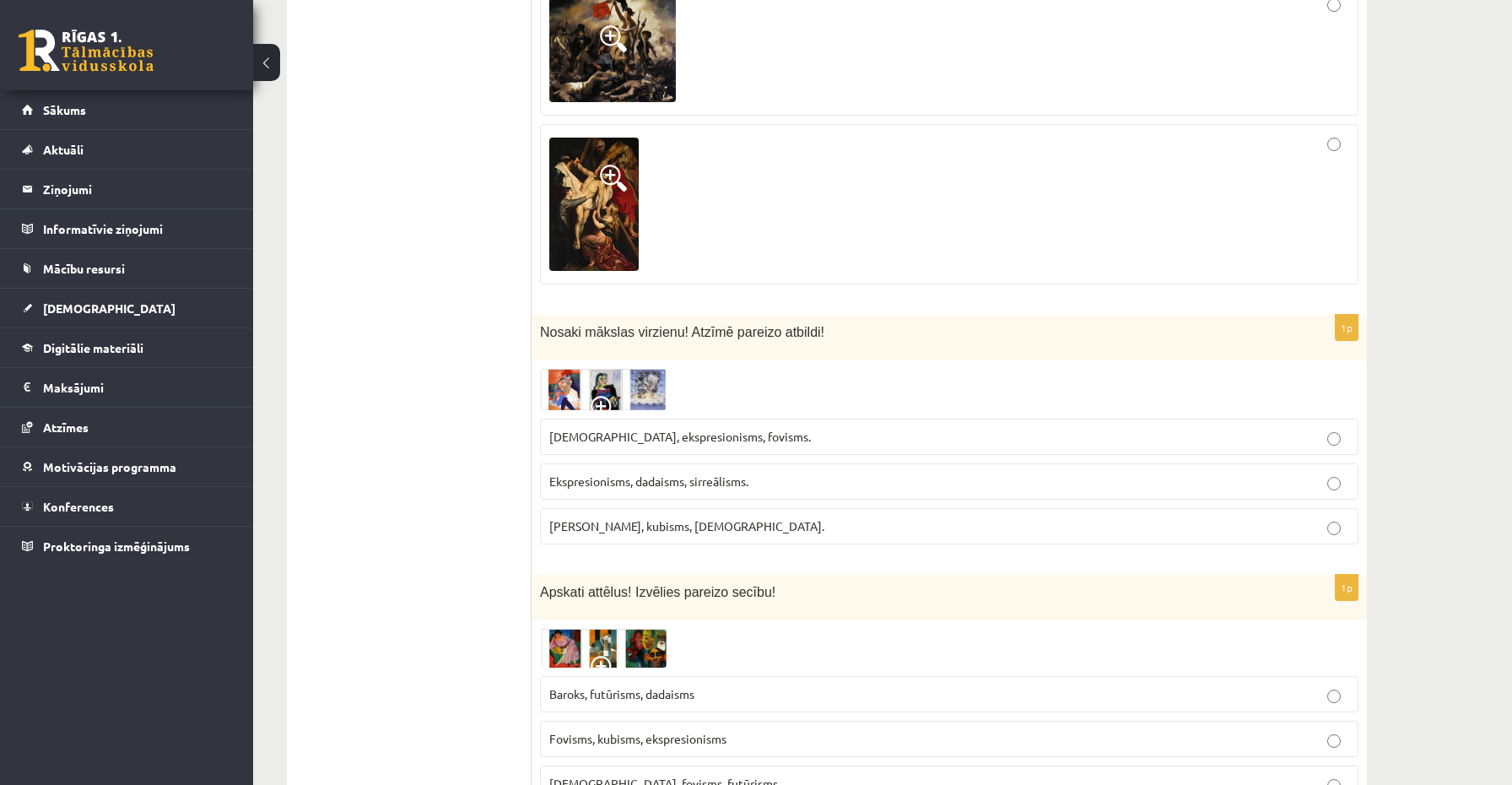
scroll to position [1617, 0]
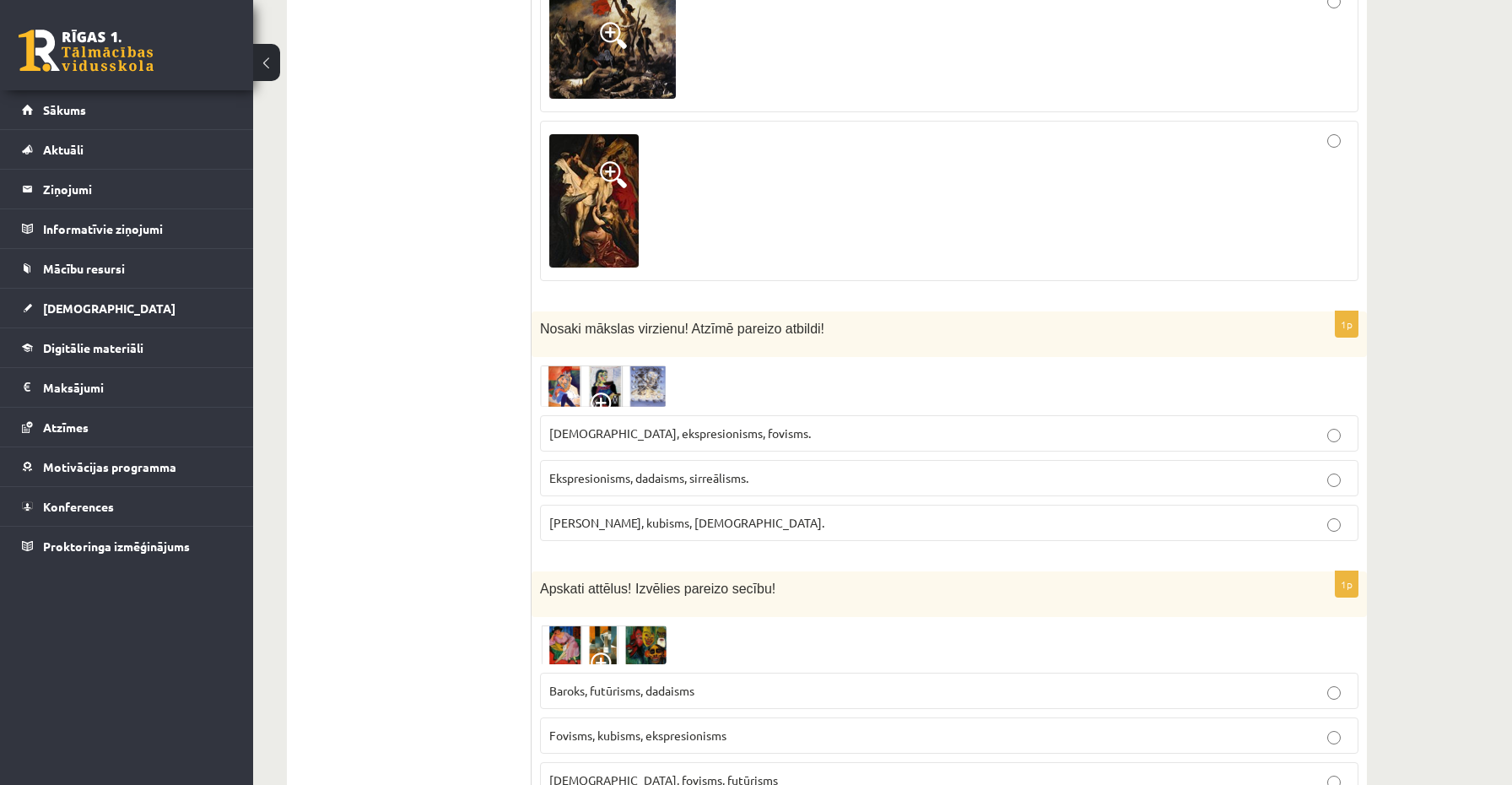
click at [638, 389] on img at bounding box center [603, 386] width 127 height 42
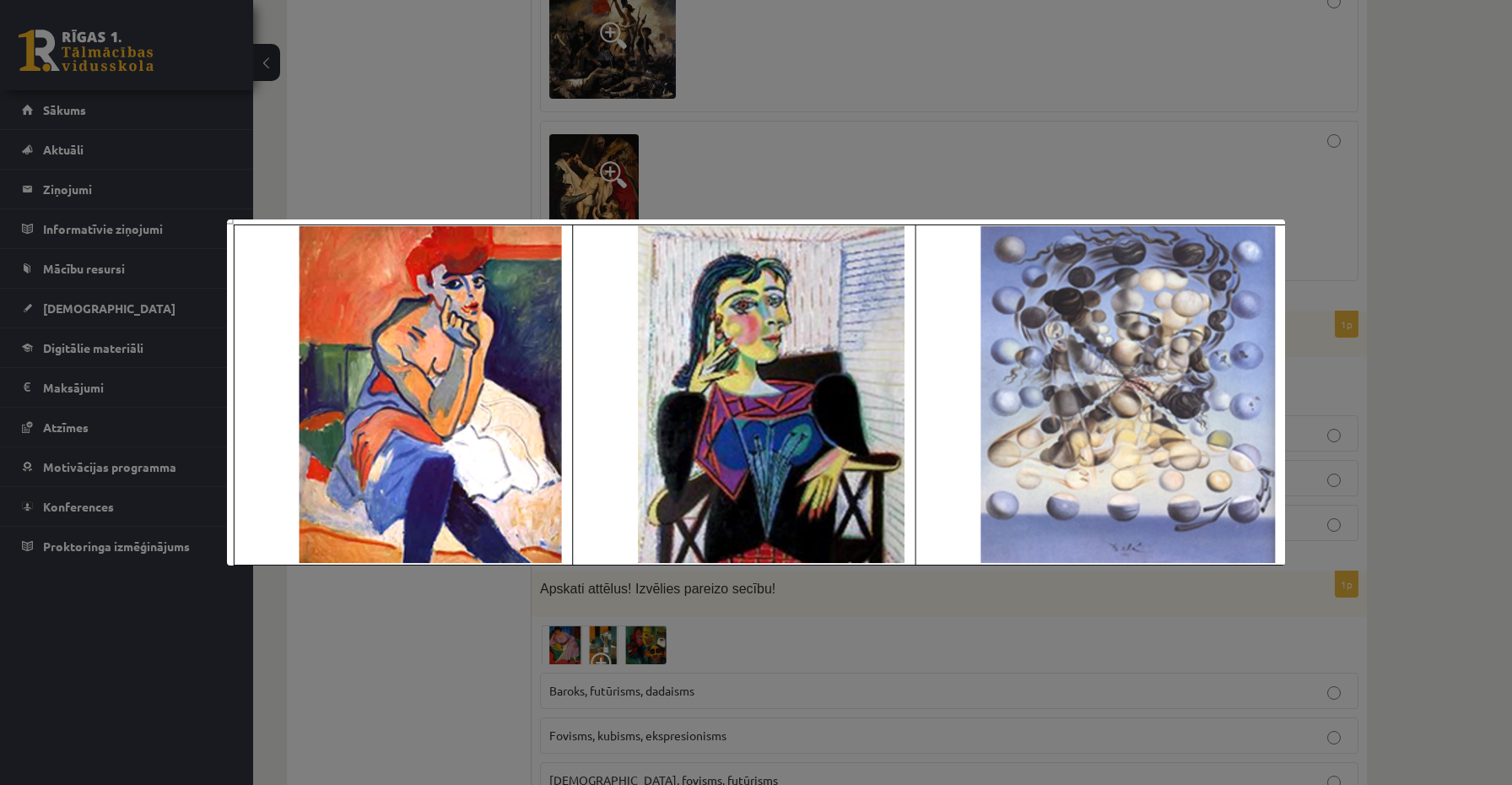
click at [458, 602] on div at bounding box center [756, 392] width 1512 height 785
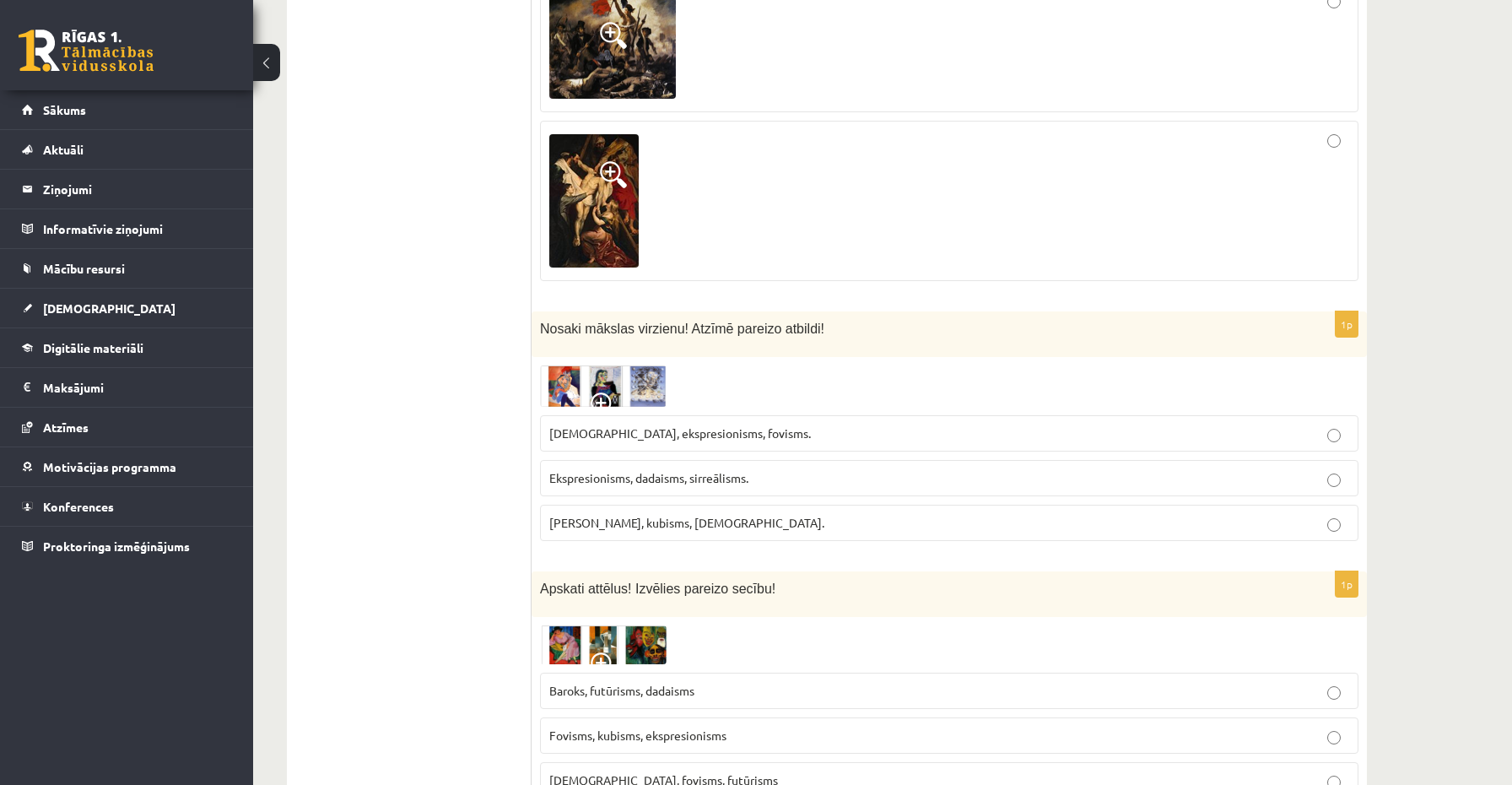
click at [562, 384] on img at bounding box center [603, 386] width 127 height 42
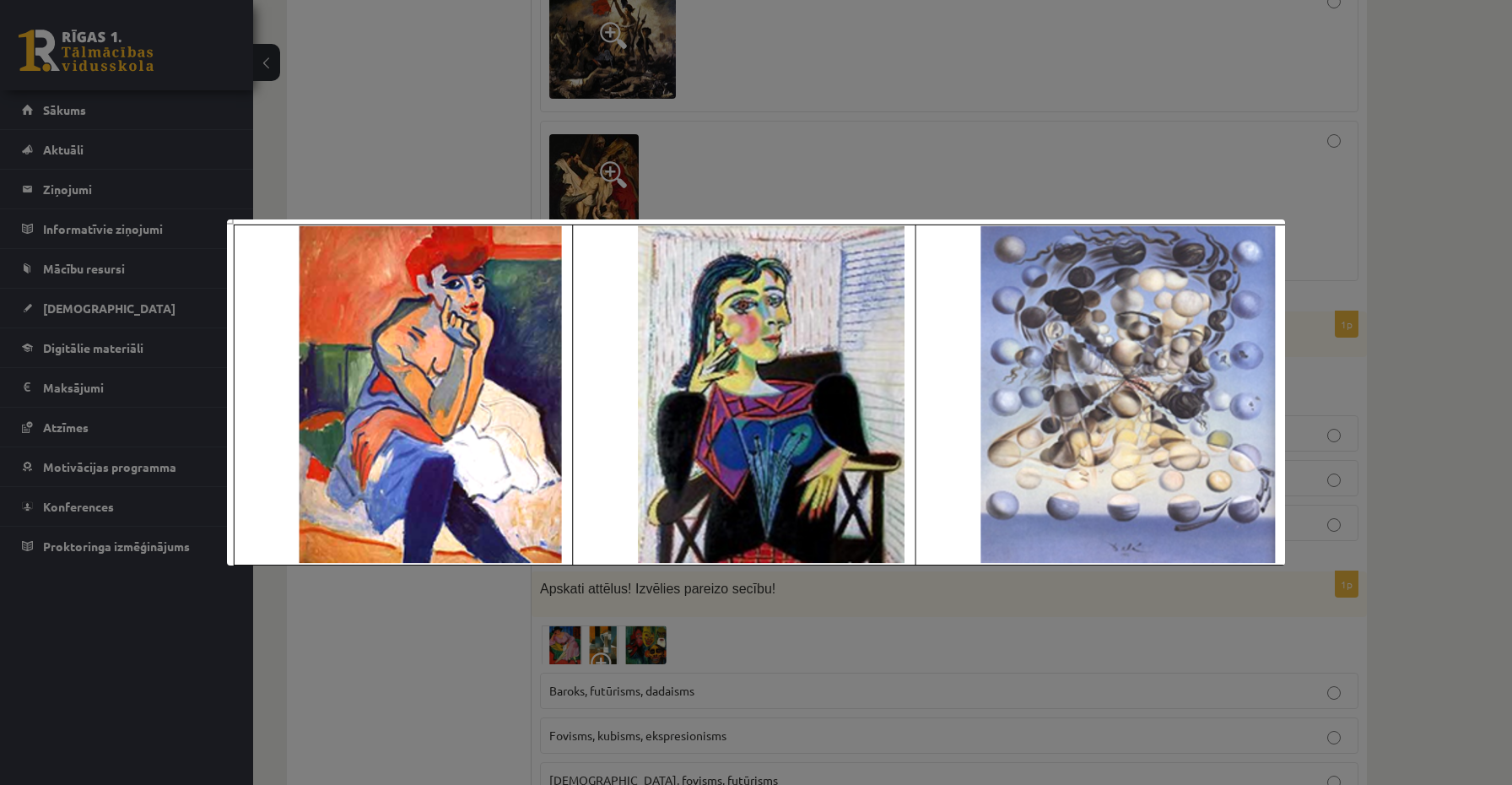
click at [436, 634] on div at bounding box center [756, 392] width 1512 height 785
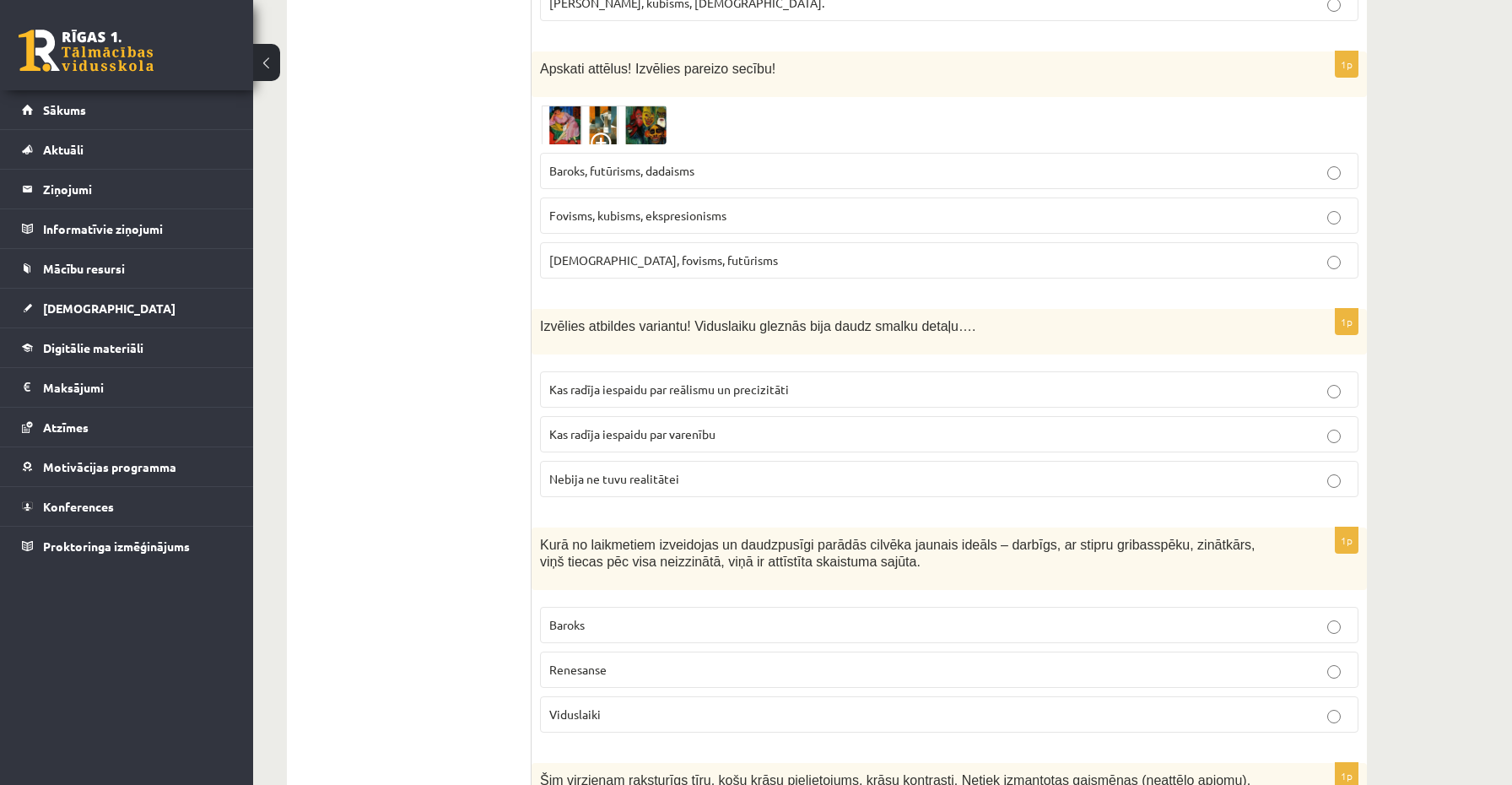
scroll to position [2136, 0]
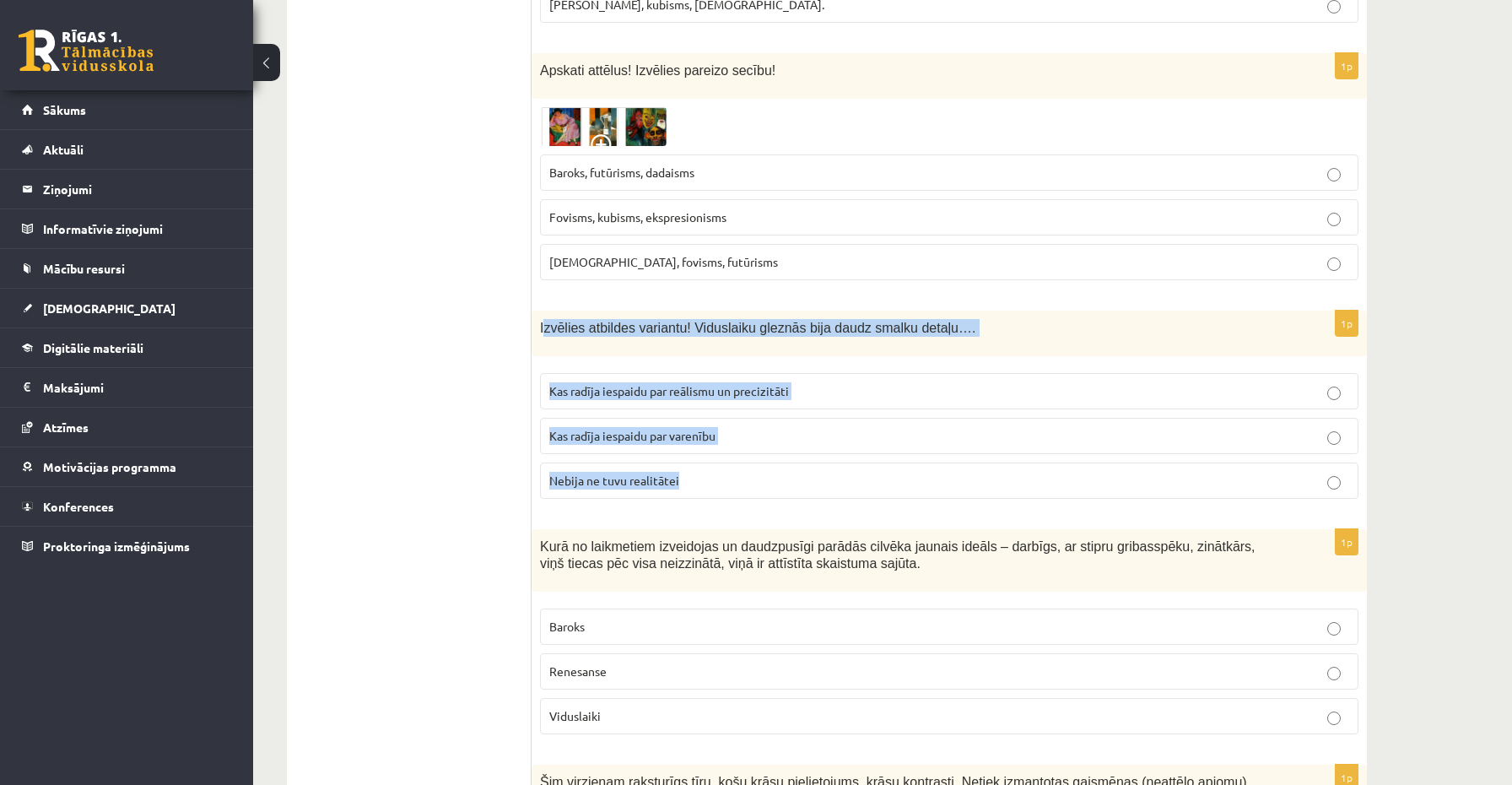
drag, startPoint x: 546, startPoint y: 329, endPoint x: 699, endPoint y: 483, distance: 217.1
click at [699, 483] on div "1p Izvēlies atbildes variantu! Viduslaiku gleznās bija daudz smalku detaļu…. Ka…" at bounding box center [949, 412] width 836 height 202
copy div "zvēlies atbildes variantu! Viduslaiku gleznās bija daudz smalku detaļu…. Kas ra…"
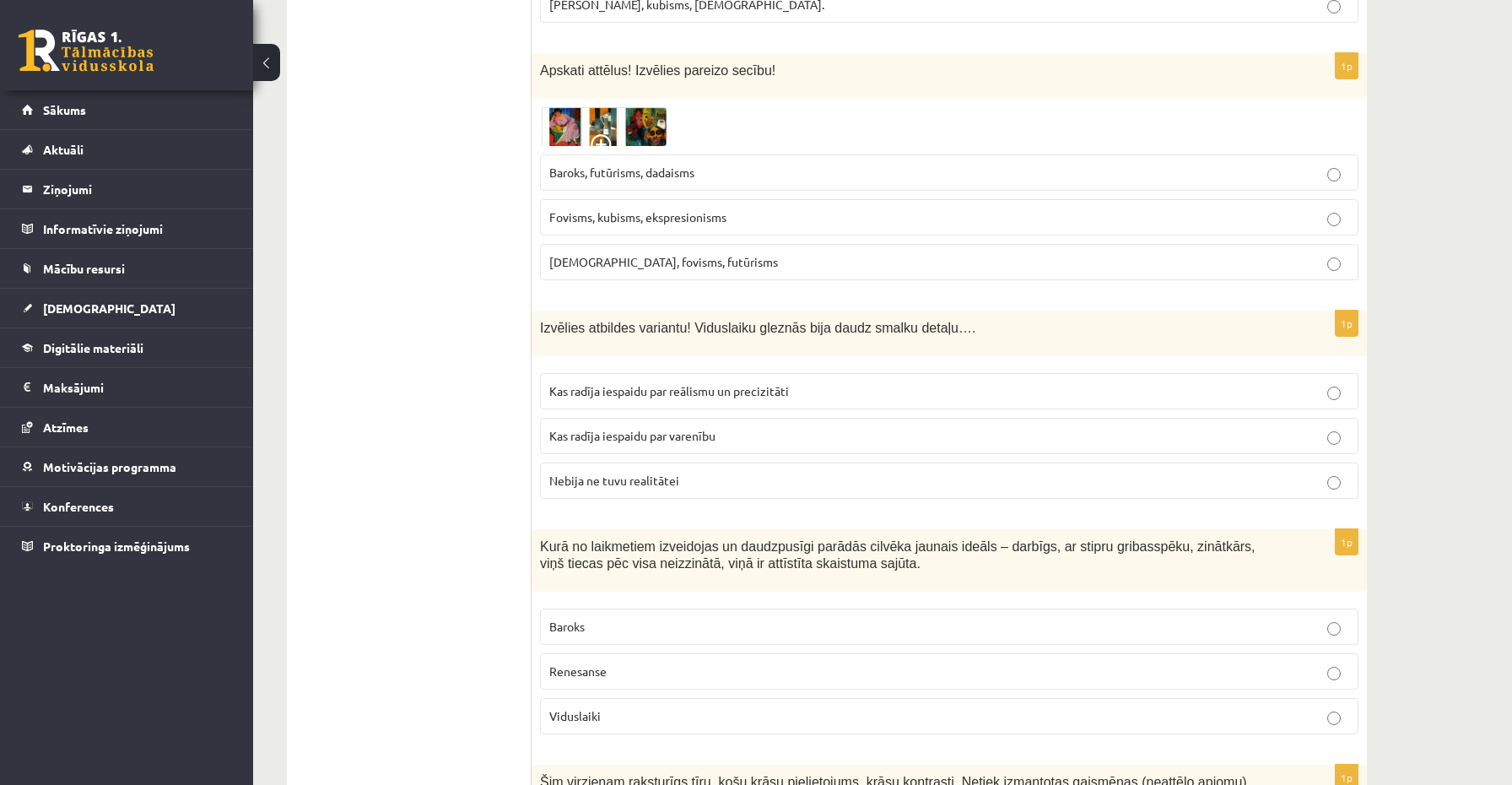
click at [612, 401] on label "Kas radīja iespaidu par reālismu un precizitāti" at bounding box center [949, 391] width 819 height 36
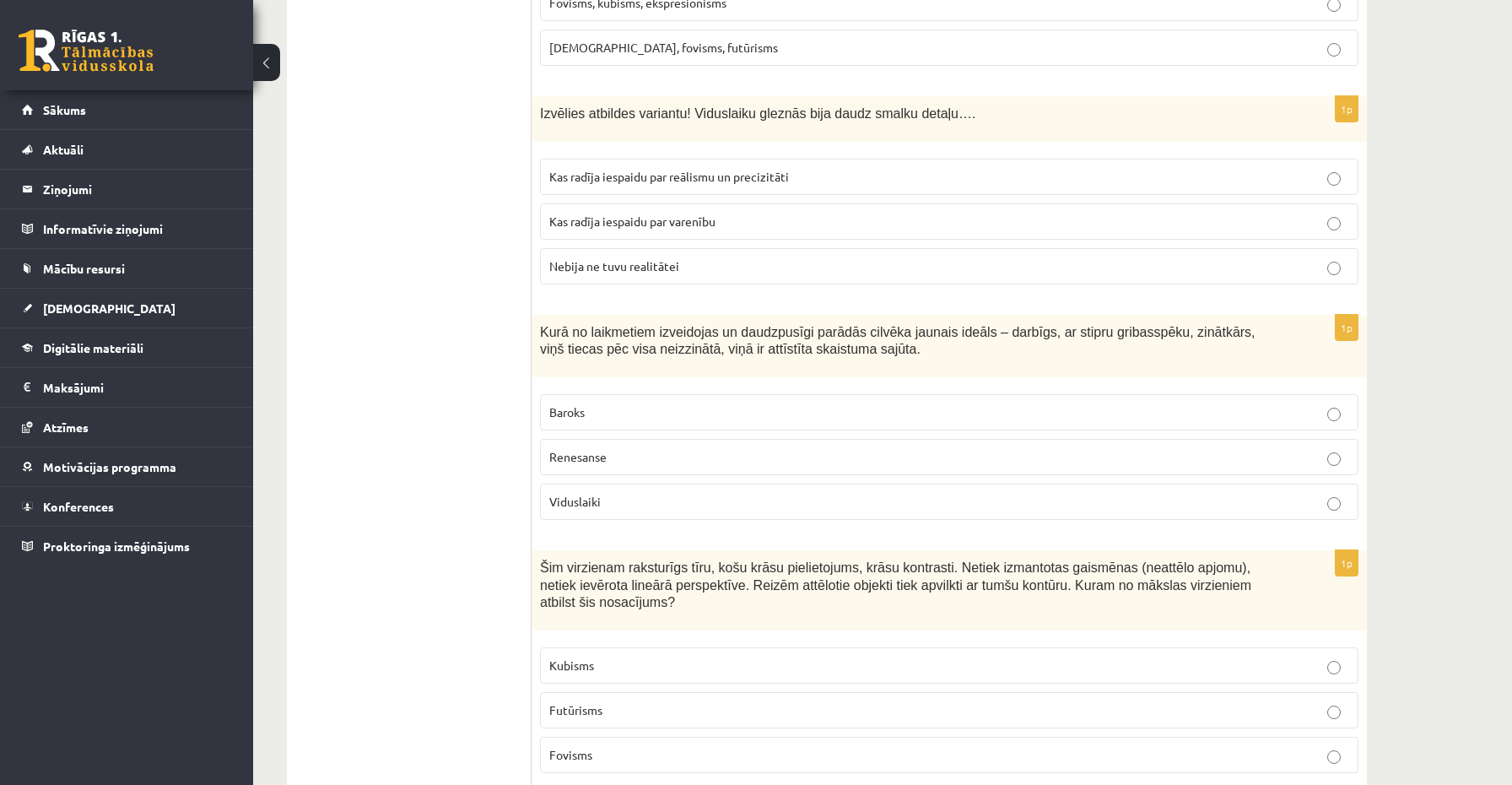
scroll to position [2364, 0]
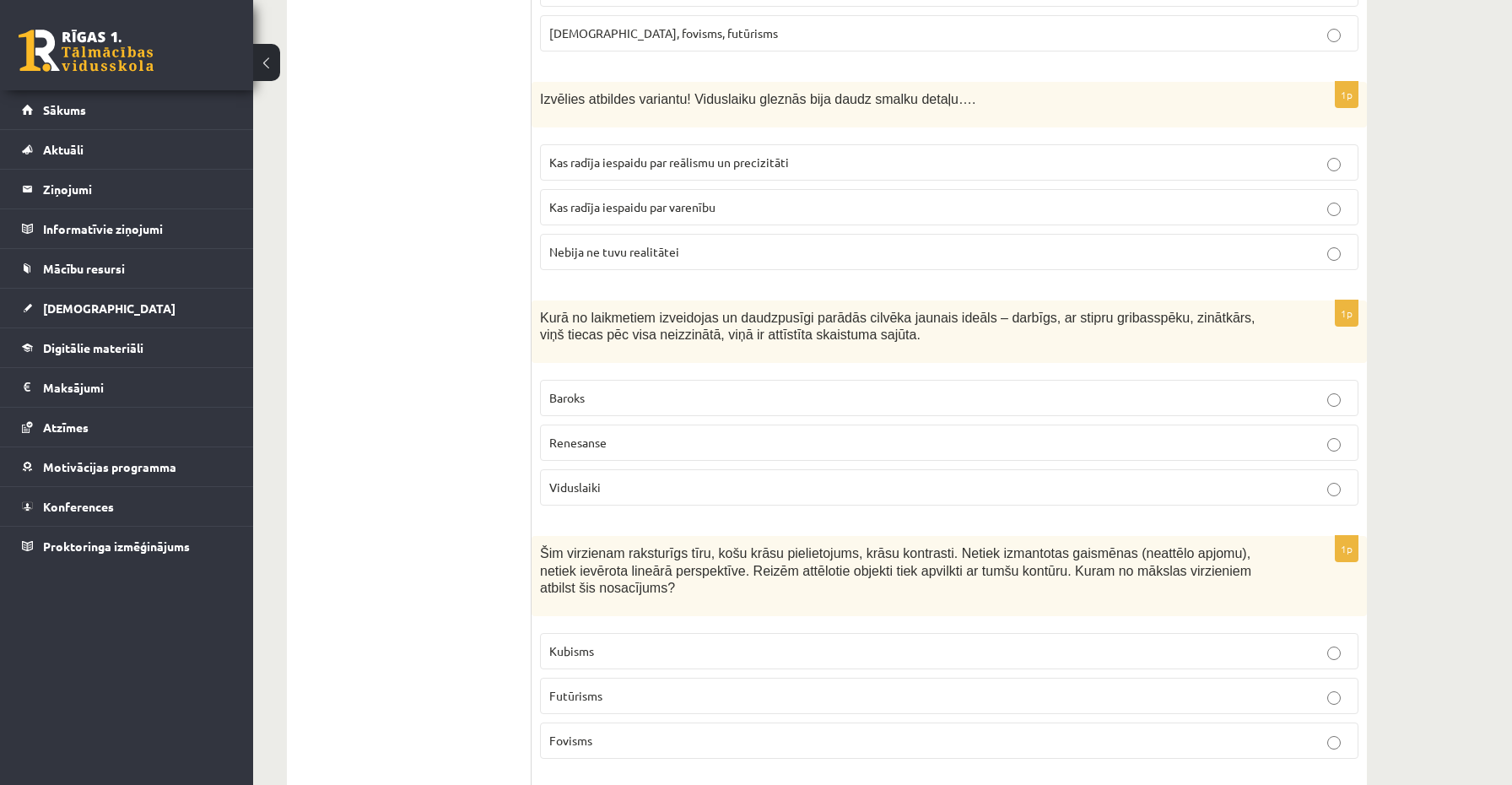
click at [673, 442] on p "Renesanse" at bounding box center [949, 442] width 800 height 18
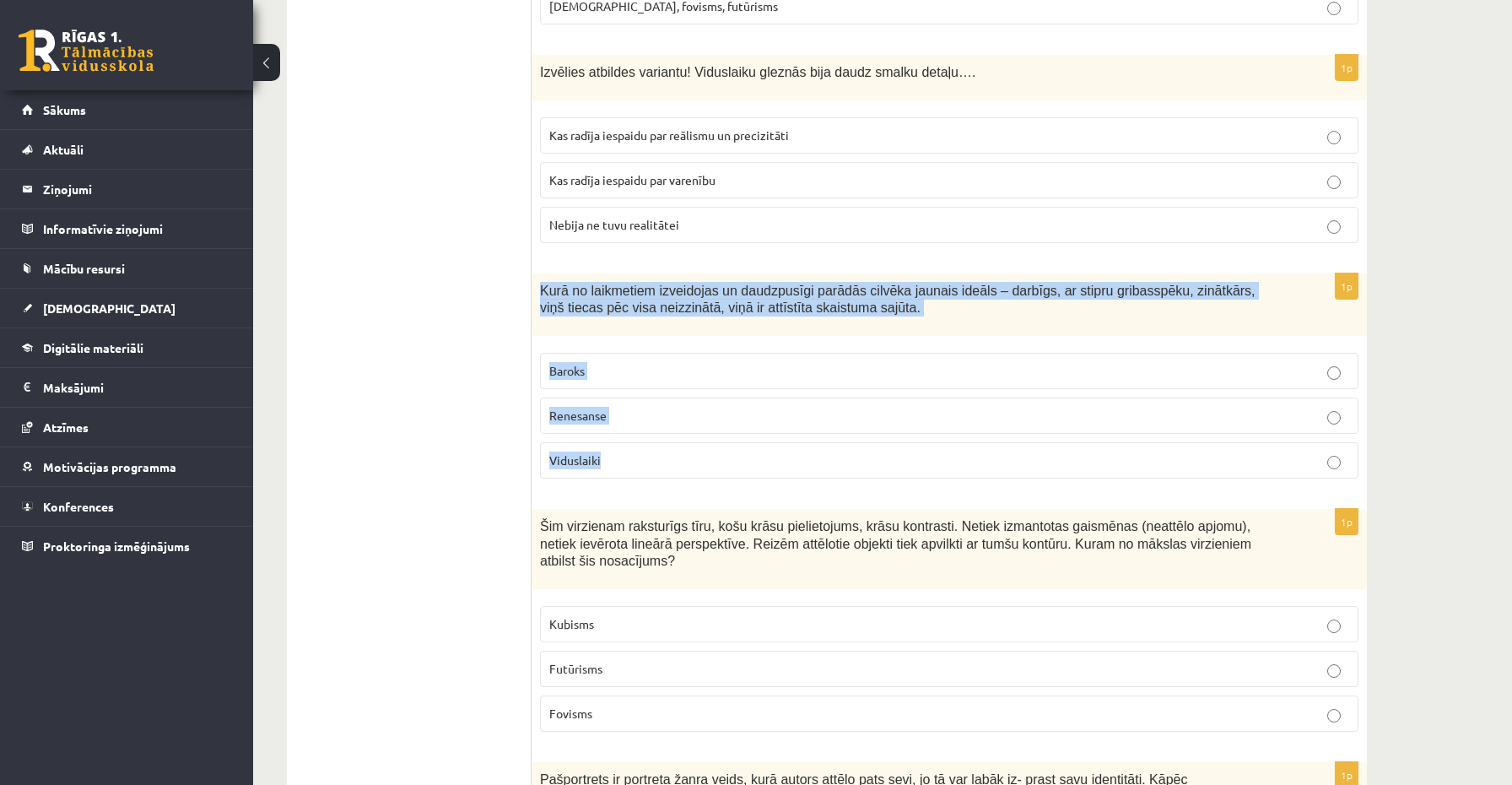
drag, startPoint x: 541, startPoint y: 282, endPoint x: 755, endPoint y: 464, distance: 280.9
click at [755, 464] on div "1p Kurā no laikmetiem izveidojas un daudzpusīgi parādās cilvēka jaunais ideāls …" at bounding box center [949, 384] width 836 height 219
copy div "Kurā no laikmetiem izveidojas un daudzpusīgi parādās cilvēka jaunais ideāls – d…"
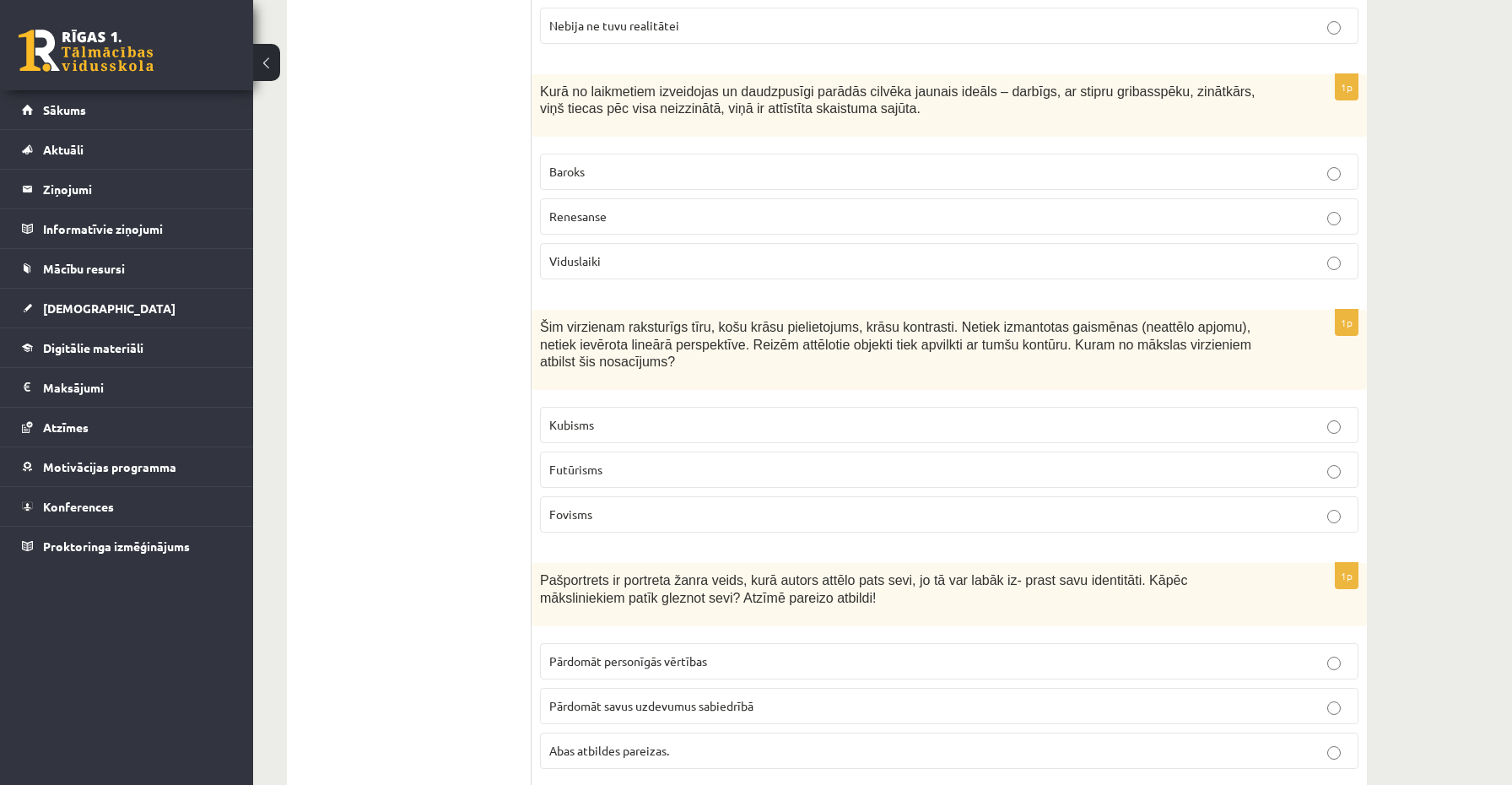
scroll to position [2595, 0]
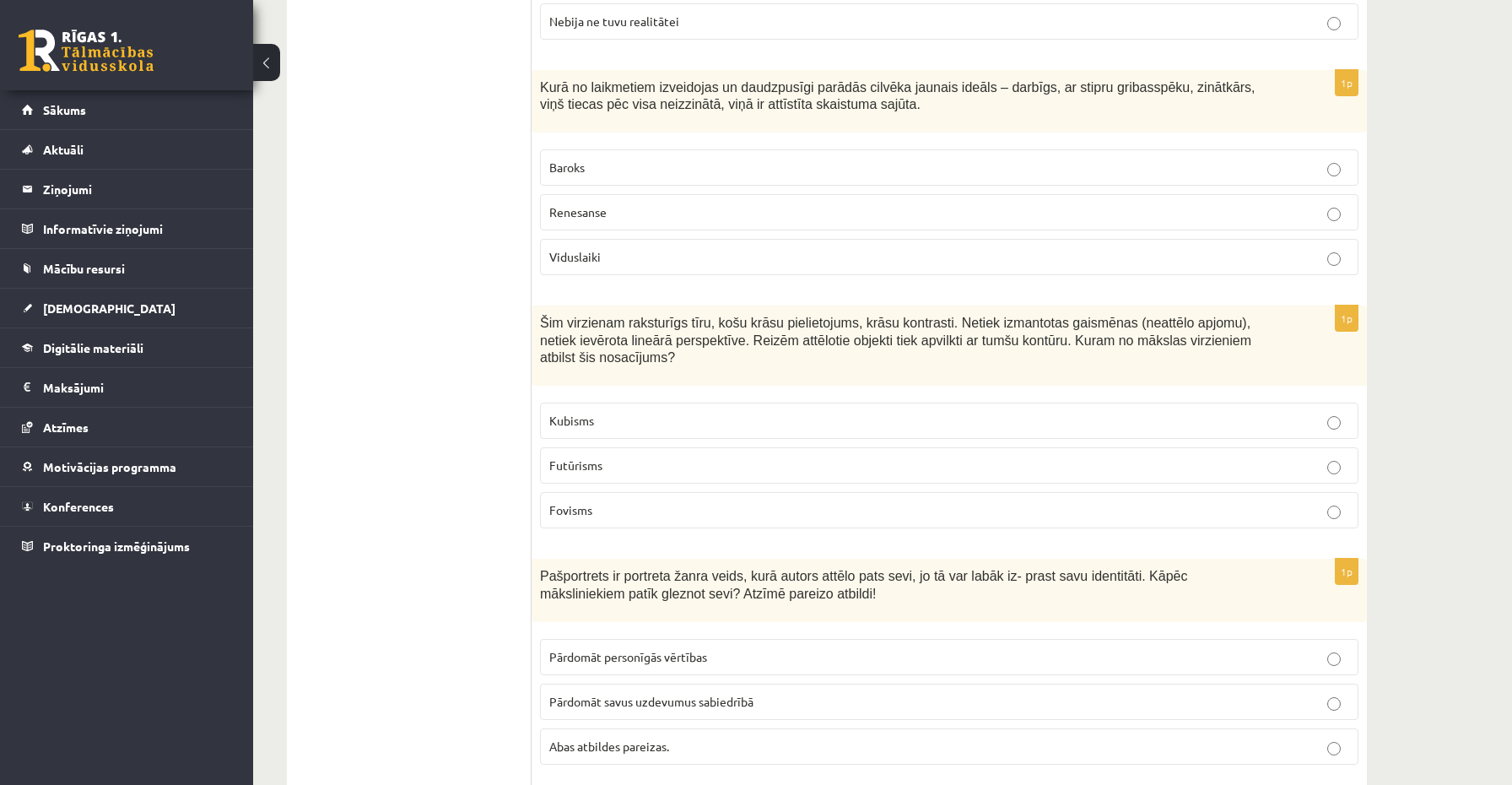
click at [589, 476] on label "Futūrisms" at bounding box center [949, 466] width 819 height 36
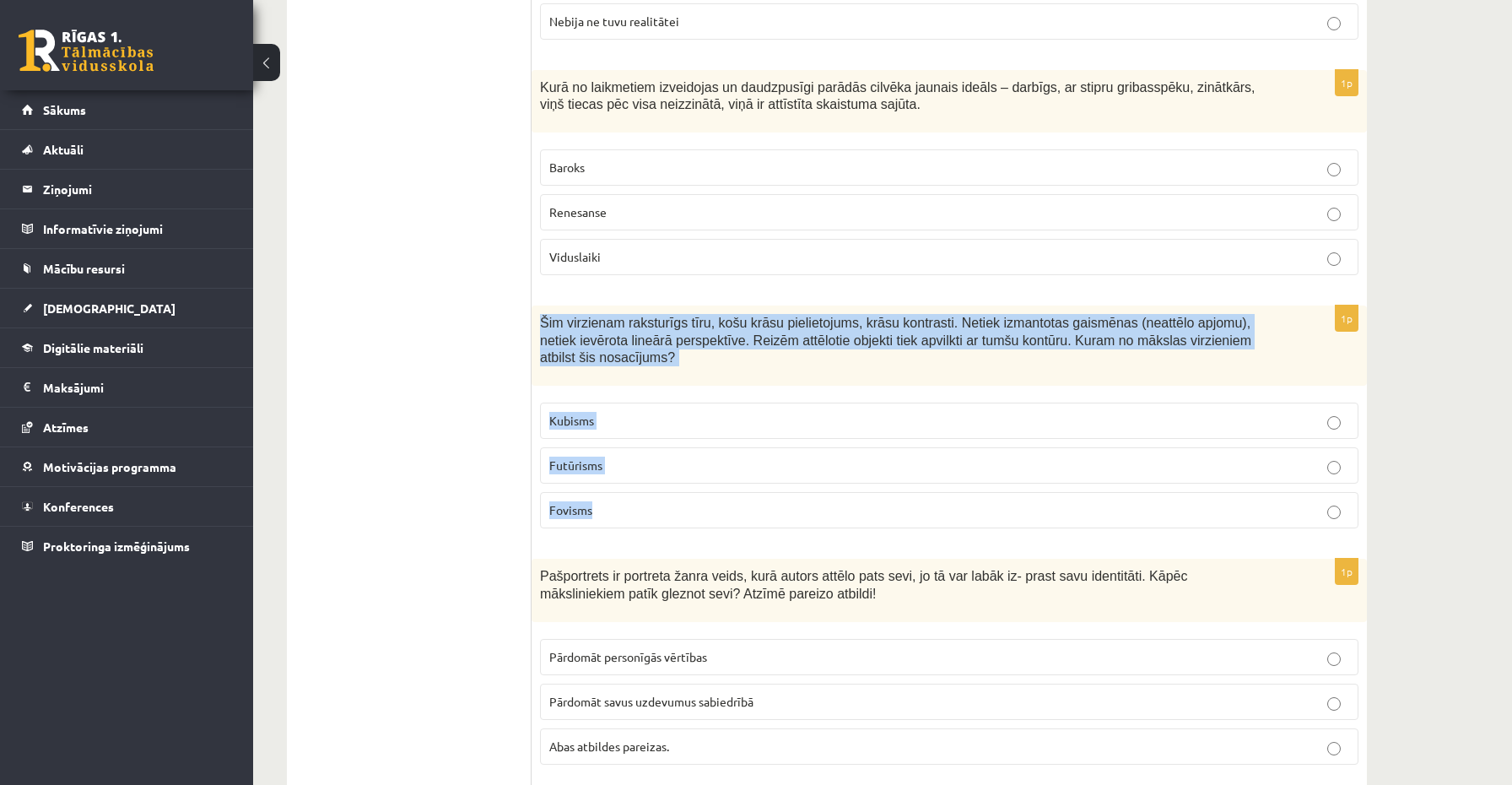
drag, startPoint x: 540, startPoint y: 318, endPoint x: 658, endPoint y: 503, distance: 219.4
click at [658, 503] on div "1p Šim virzienam raksturīgs tīru, košu krāsu pielietojums, krāsu kontrasti. Net…" at bounding box center [949, 423] width 836 height 236
copy div "Šim virzienam raksturīgs tīru, košu krāsu pielietojums, krāsu kontrasti. Netiek…"
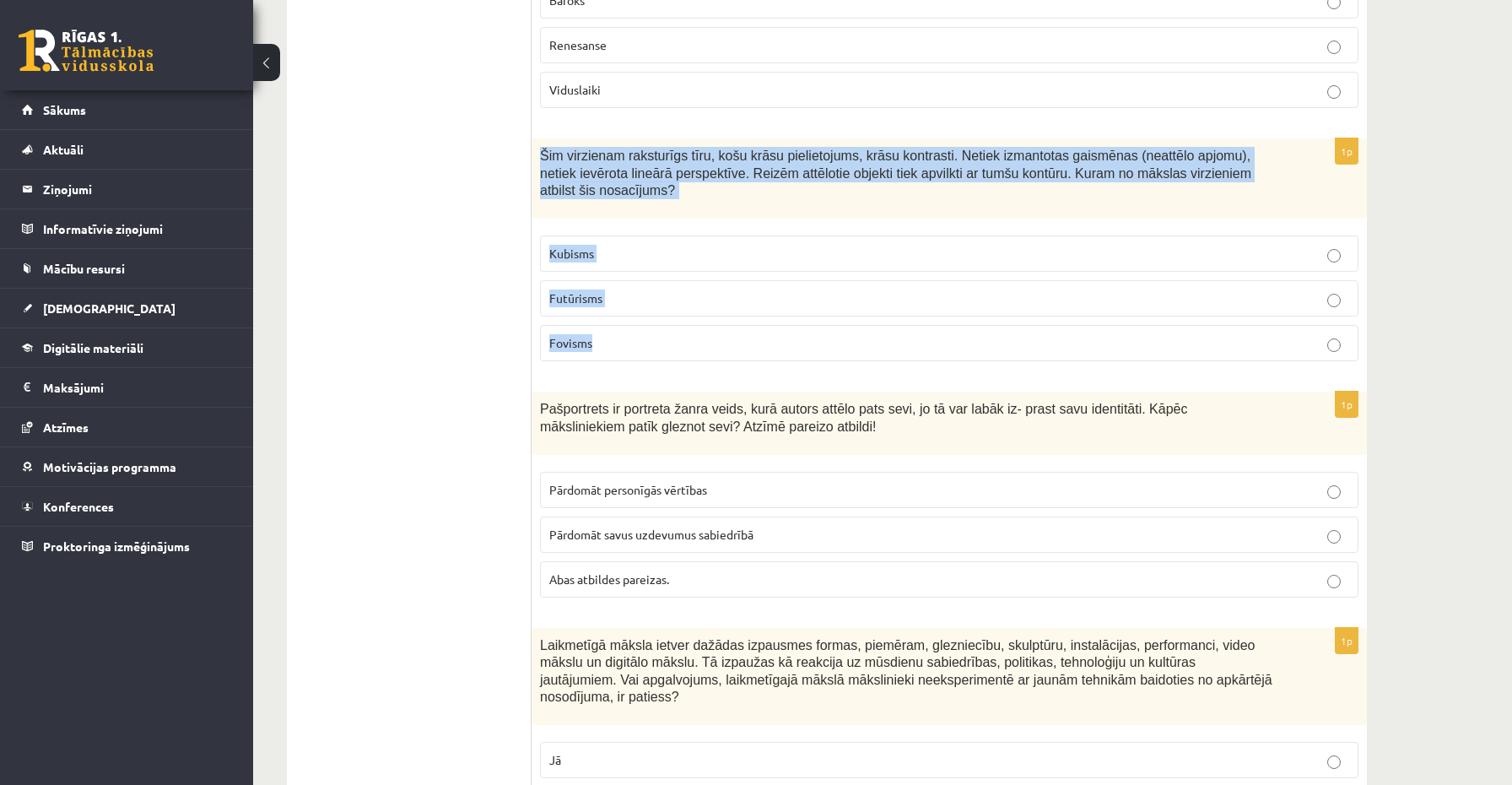
scroll to position [2764, 0]
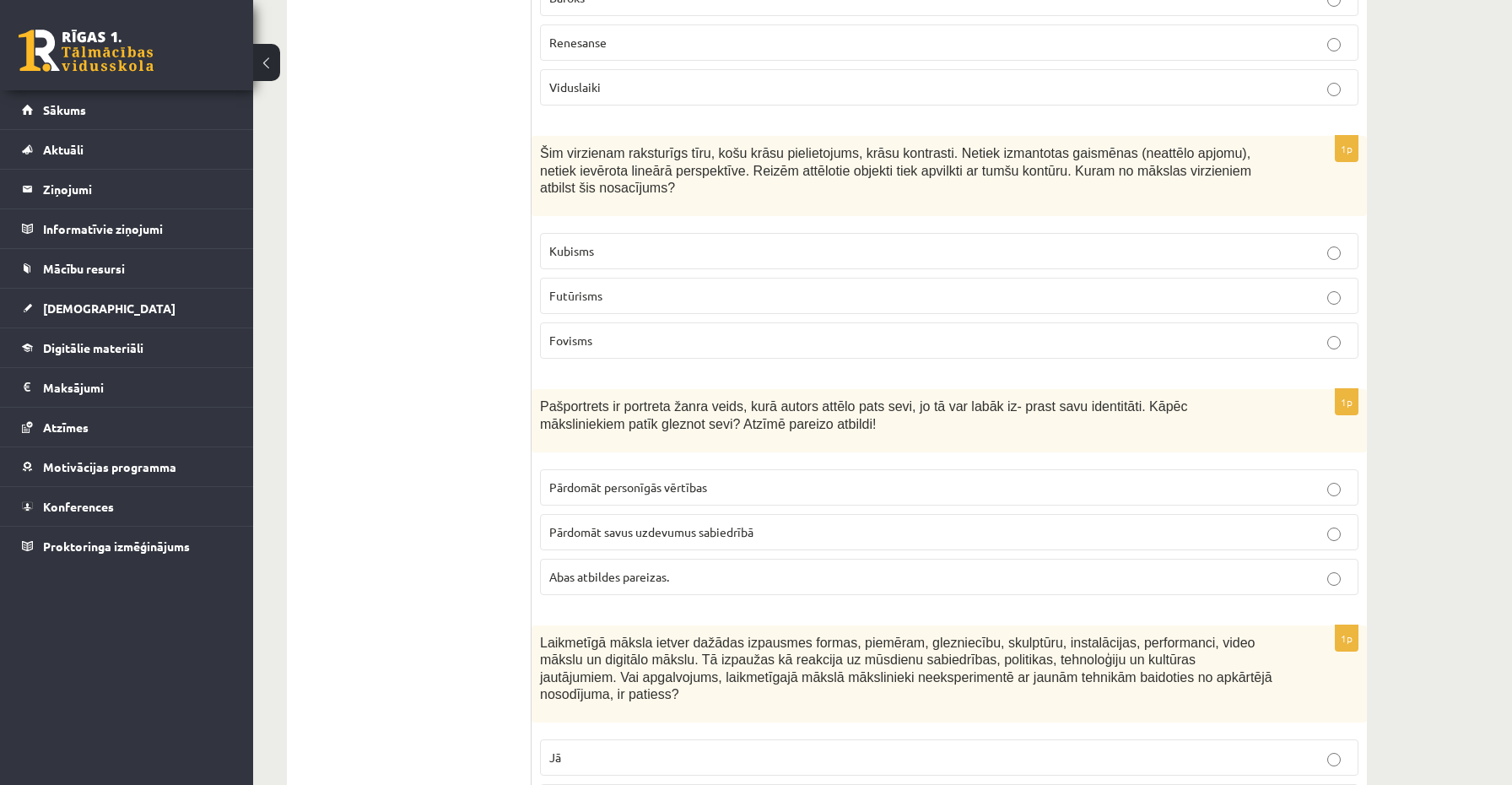
click at [680, 329] on label "Fovisms" at bounding box center [949, 340] width 819 height 36
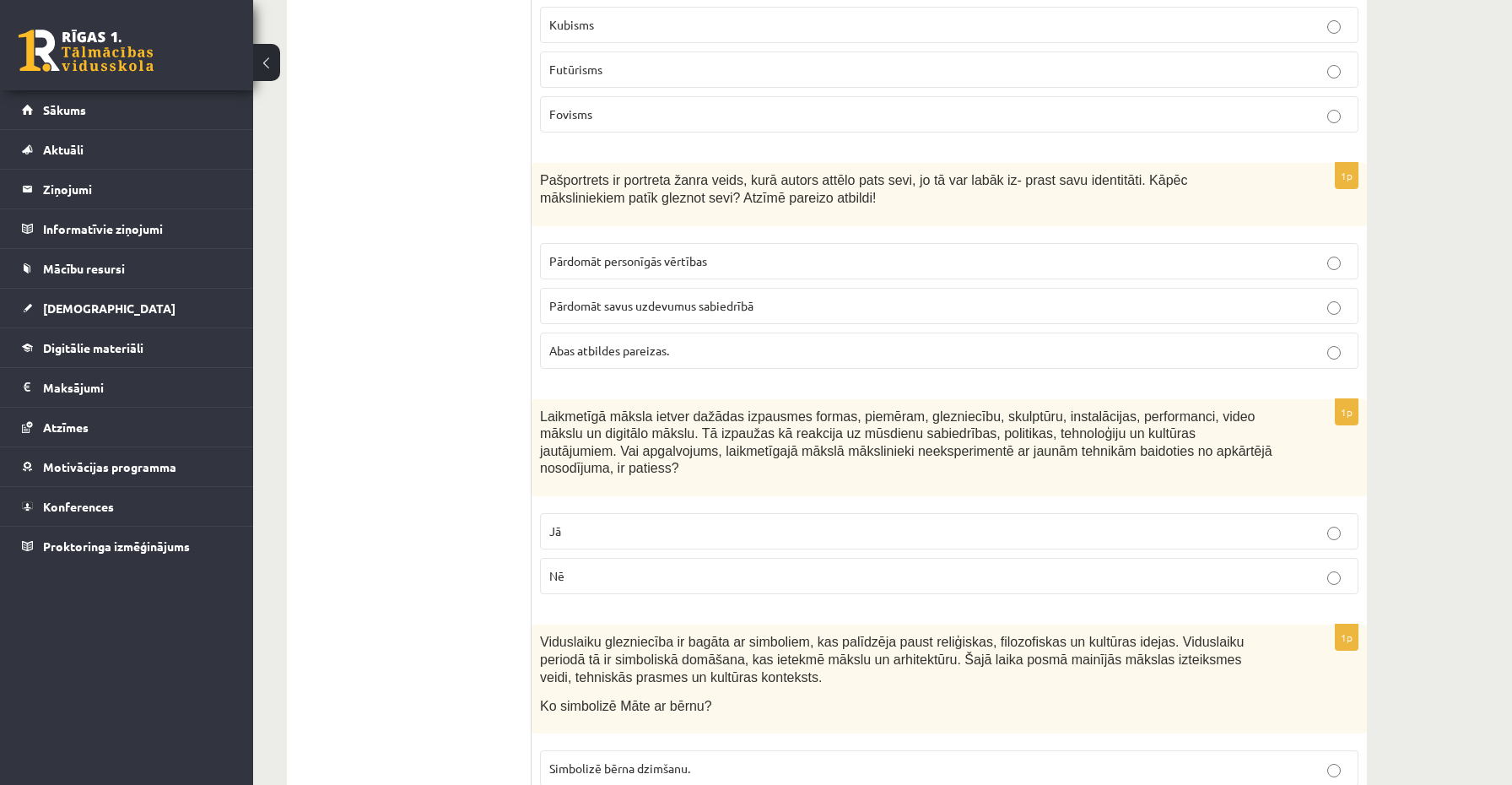
scroll to position [2994, 0]
click at [662, 348] on span "Abas atbildes pareizas." at bounding box center [609, 347] width 120 height 15
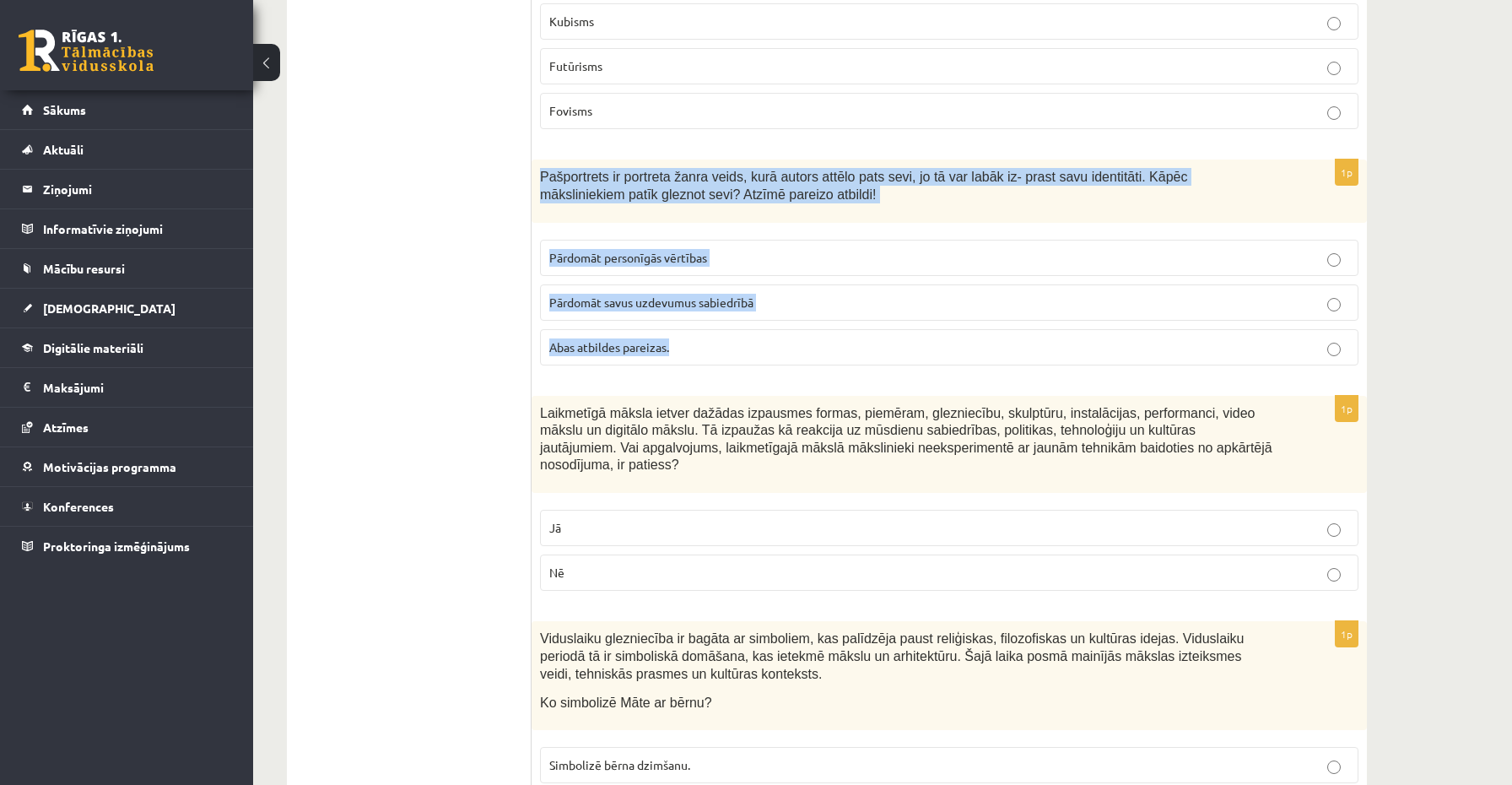
copy div "Pašportrets ir portreta žanra veids, kurā autors attēlo pats sevi, jo tā var la…"
drag, startPoint x: 539, startPoint y: 167, endPoint x: 679, endPoint y: 350, distance: 230.4
click at [679, 350] on div "1p Pašportrets ir portreta žanra veids, kurā autors attēlo pats sevi, jo tā var…" at bounding box center [949, 269] width 836 height 219
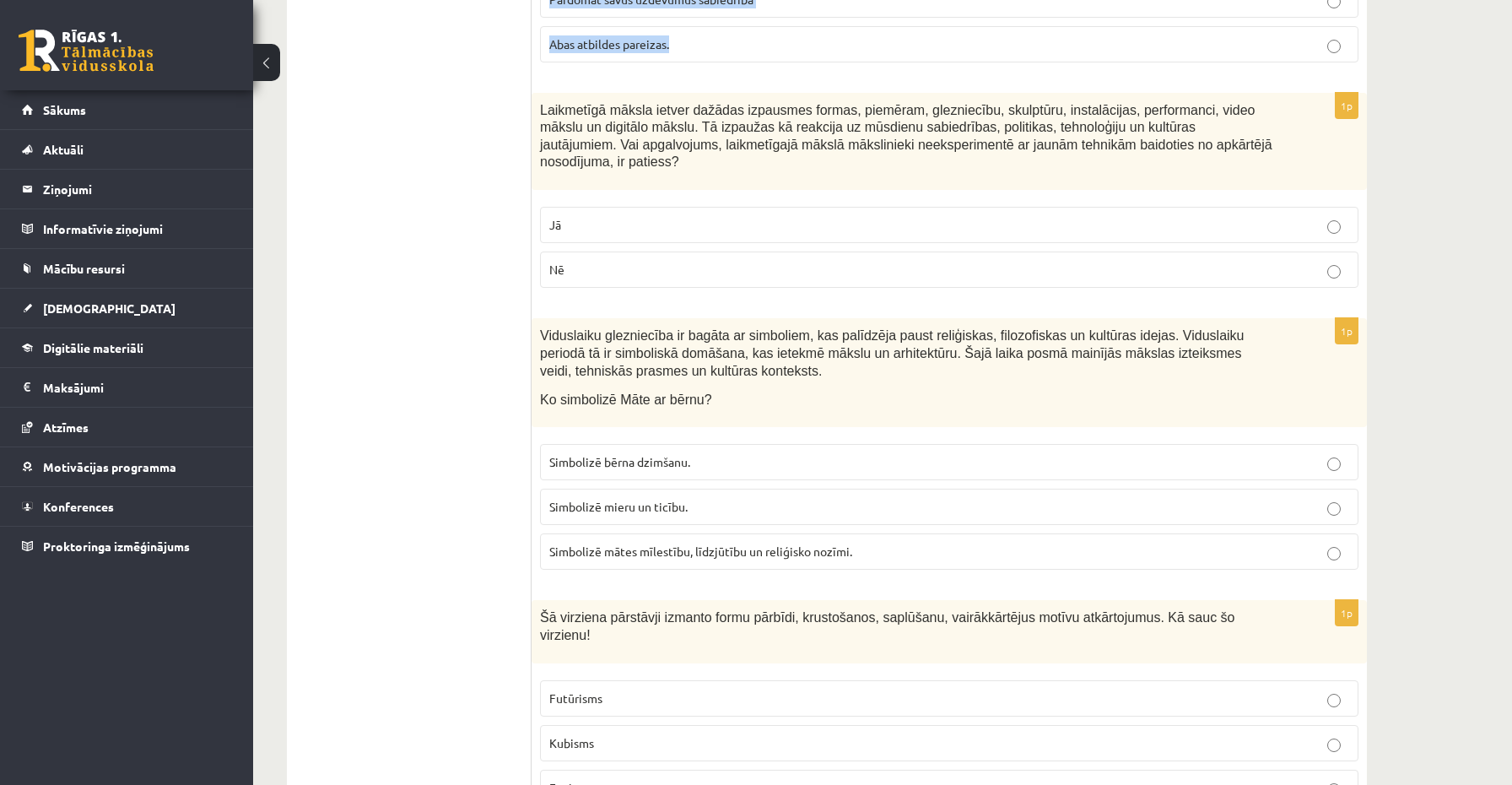
scroll to position [3296, 0]
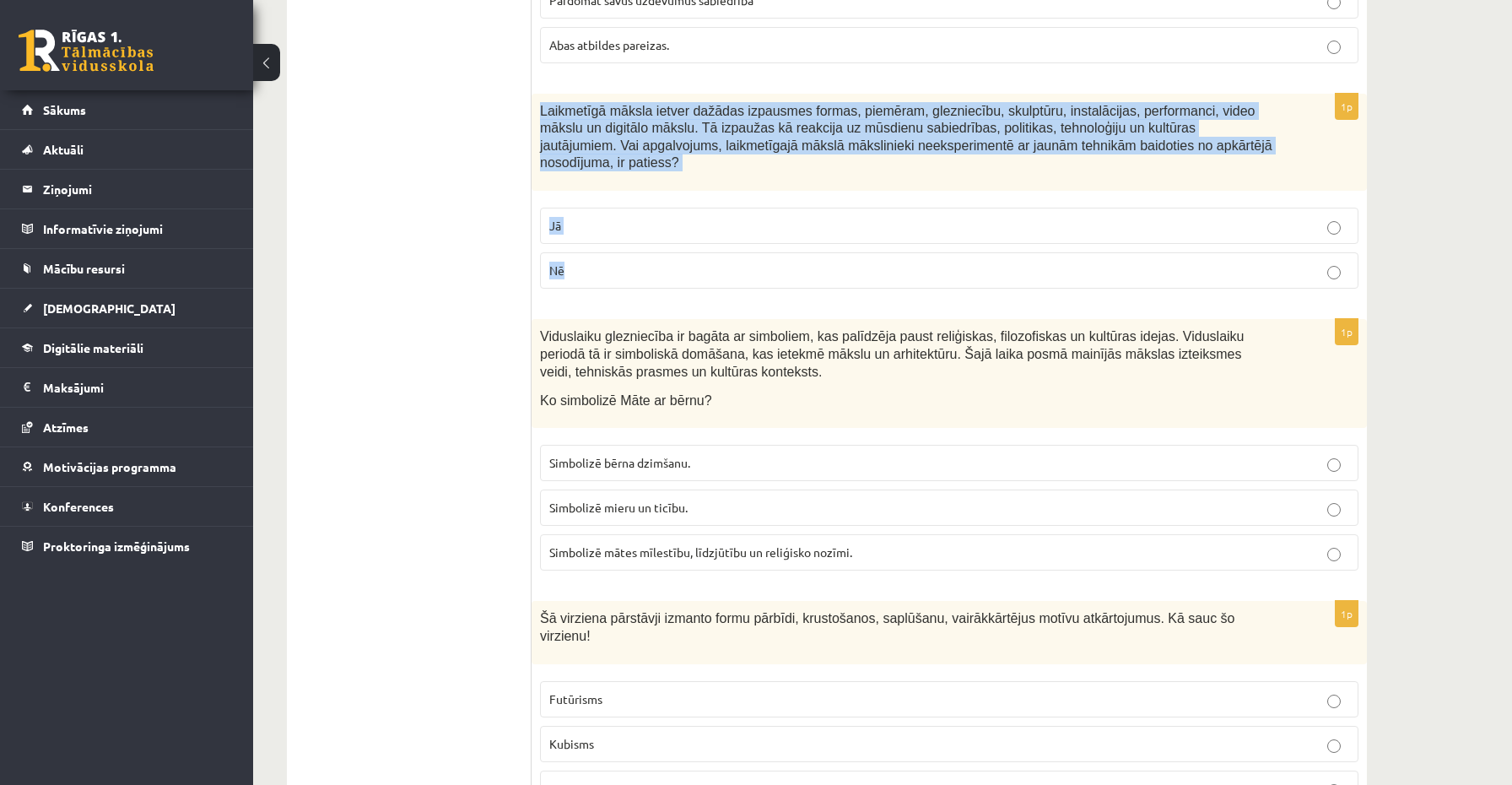
copy div "Laikmetīgā māksla ietver dažādas izpausmes formas, piemēram, glezniecību, skulp…"
drag, startPoint x: 535, startPoint y: 107, endPoint x: 615, endPoint y: 277, distance: 187.9
click at [615, 277] on div "1p Laikmetīgā māksla ietver dažādas izpausmes formas, piemēram, glezniecību, sk…" at bounding box center [949, 198] width 836 height 210
click at [583, 270] on p "Nē" at bounding box center [949, 270] width 800 height 18
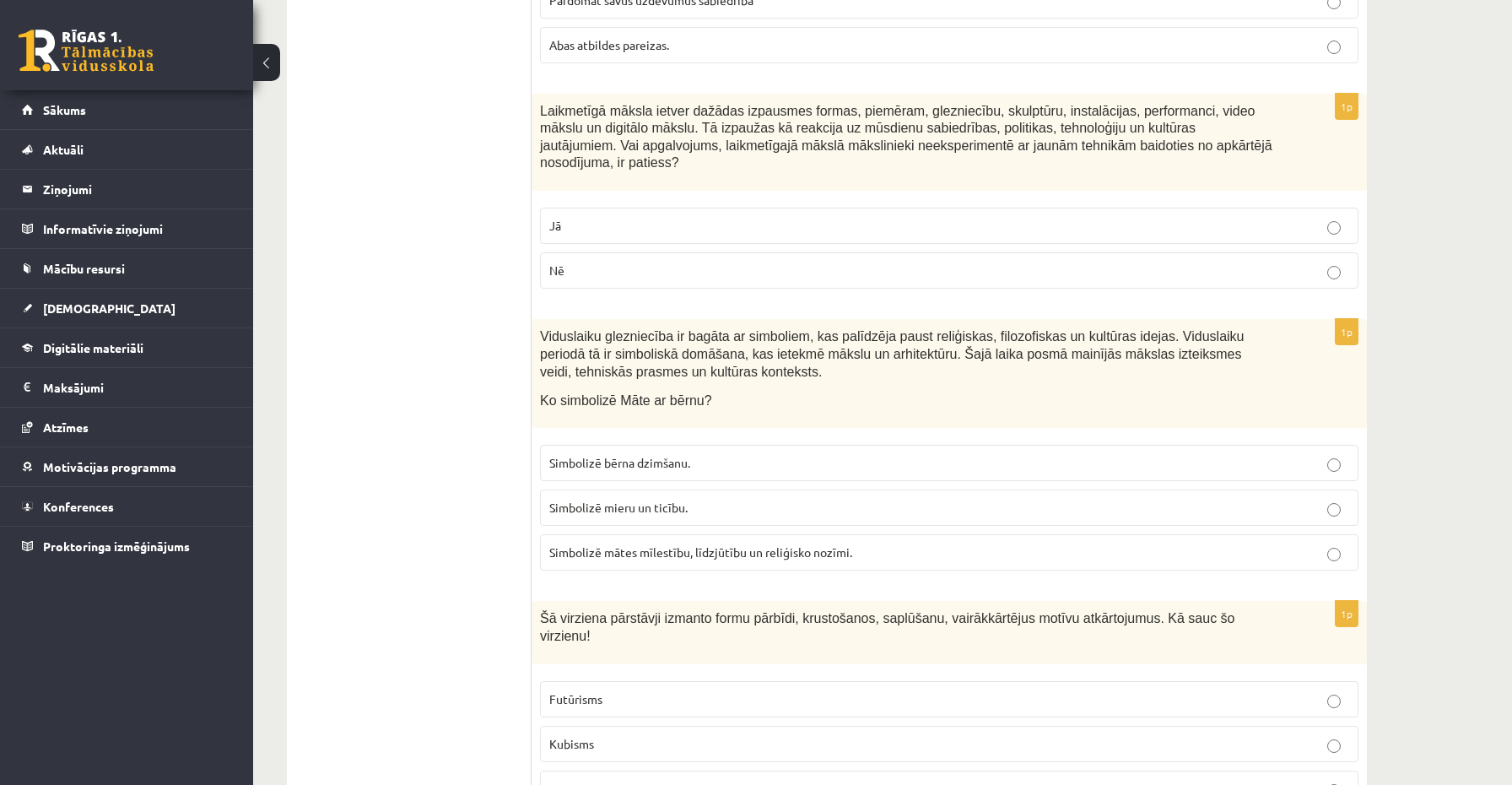
click at [727, 517] on label "Simbolizē mieru un ticību." at bounding box center [949, 507] width 819 height 36
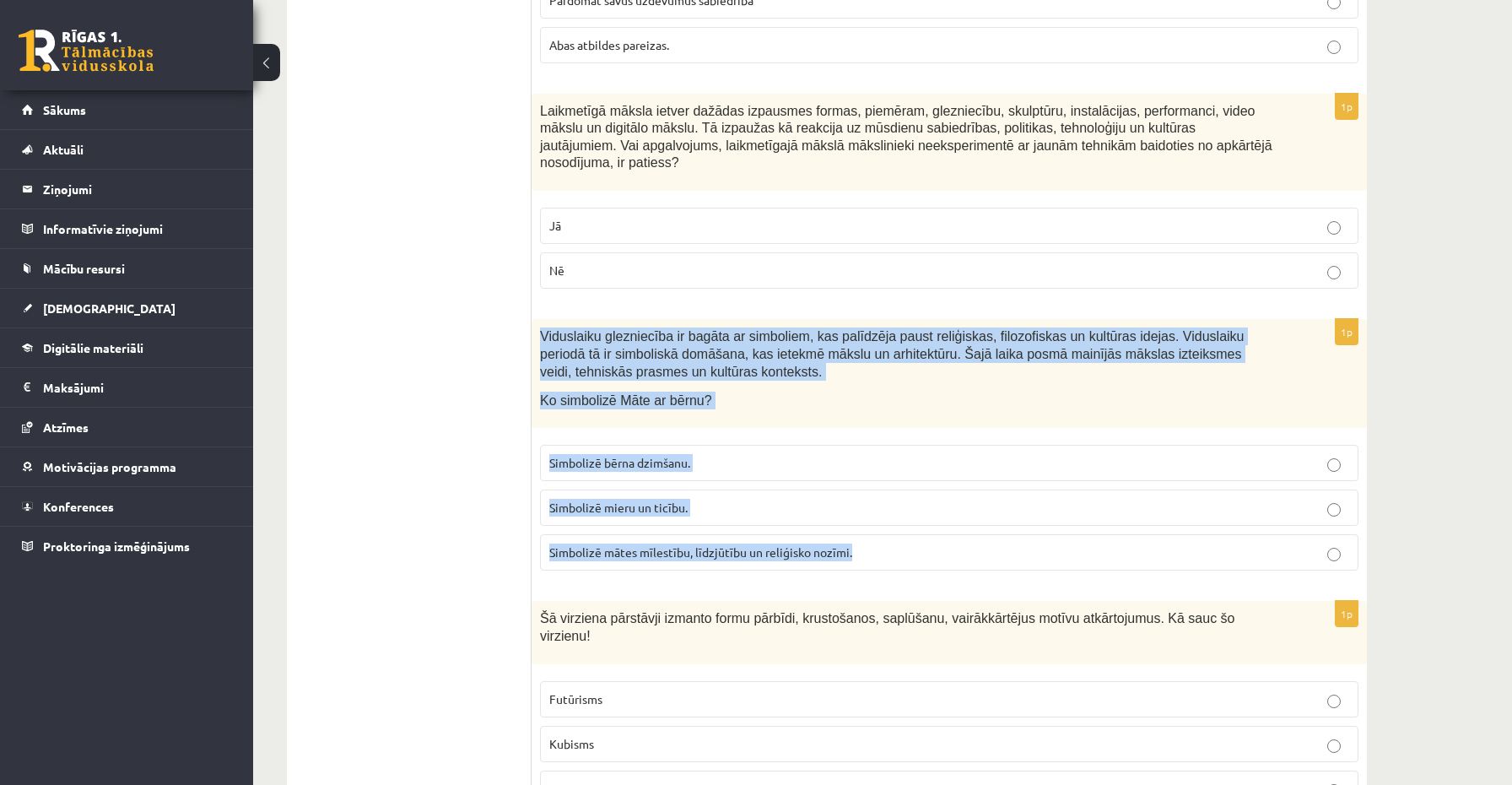
drag, startPoint x: 540, startPoint y: 334, endPoint x: 852, endPoint y: 557, distance: 383.5
click at [852, 557] on div "1p Viduslaiku glezniecība ir bagāta ar simboliem, kas palīdzēja paust reliģiska…" at bounding box center [949, 452] width 836 height 265
copy div "Viduslaiku glezniecība ir bagāta ar simboliem, kas palīdzēja paust reliģiskas, …"
click at [678, 551] on span "Simbolizē mātes mīlestību, līdzjūtību un reliģisko nozīmi." at bounding box center [701, 552] width 303 height 15
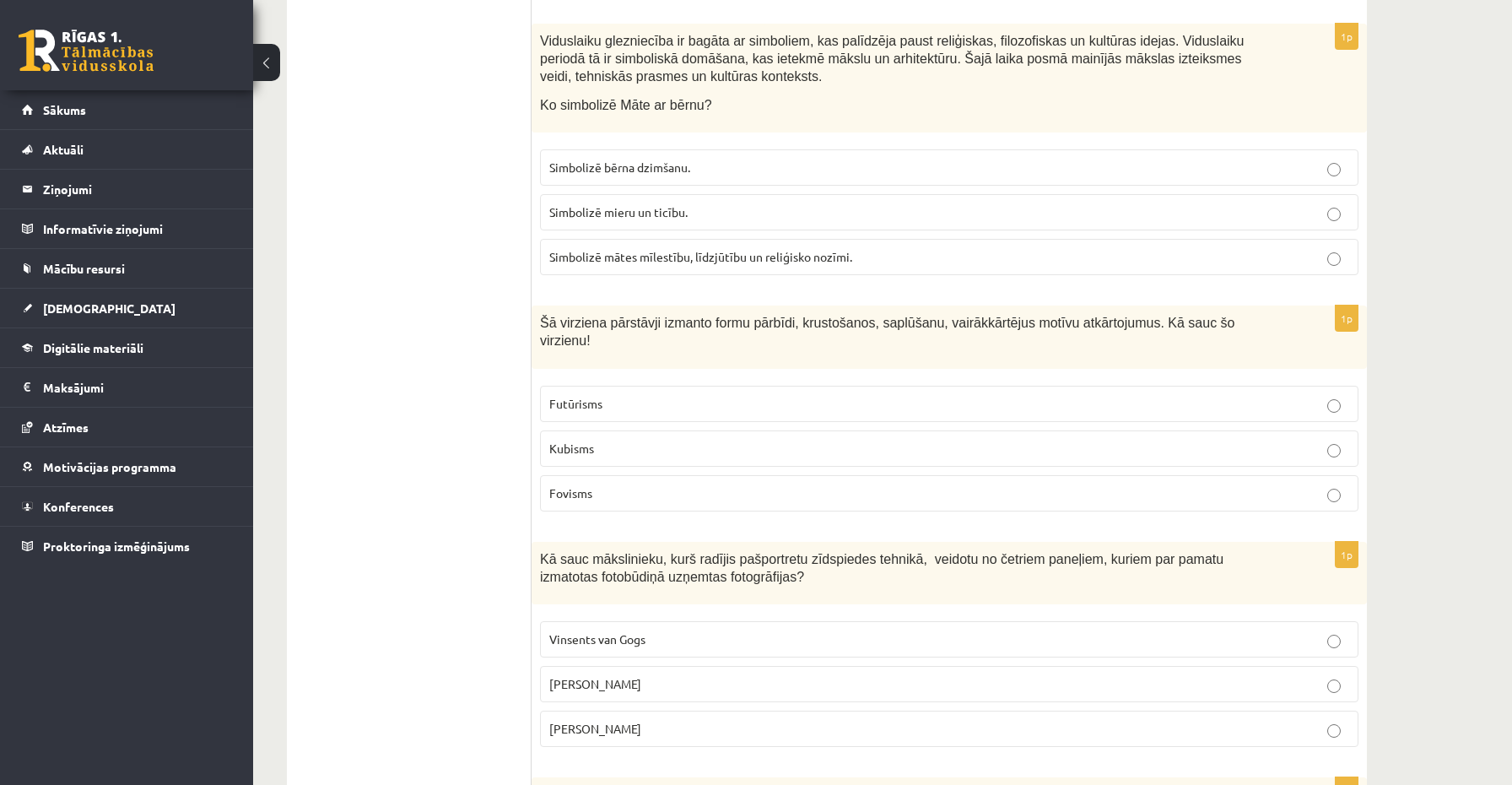
scroll to position [3607, 0]
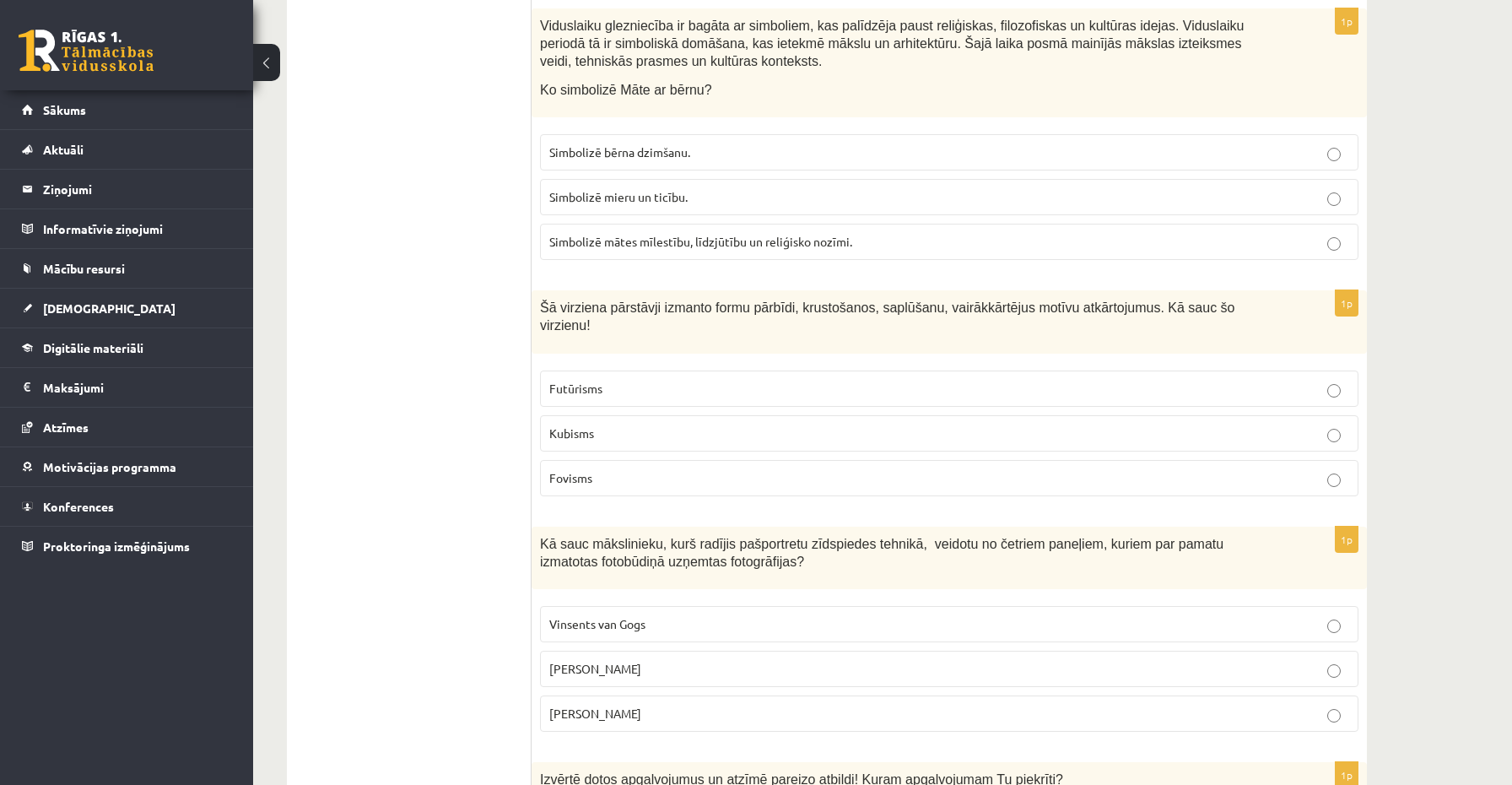
click at [702, 419] on label "Kubisms" at bounding box center [949, 434] width 819 height 36
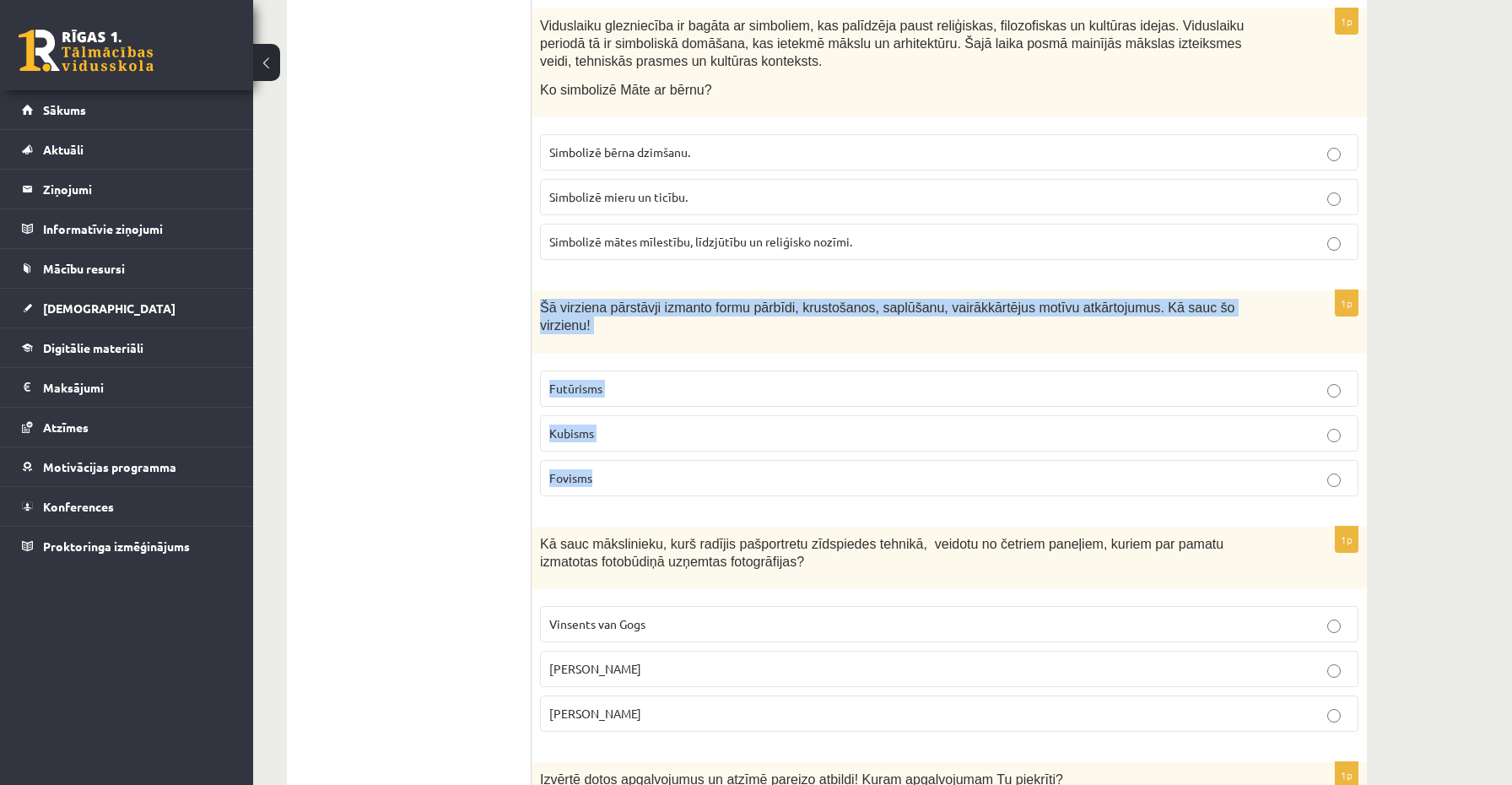
drag, startPoint x: 539, startPoint y: 299, endPoint x: 649, endPoint y: 469, distance: 202.5
click at [649, 469] on div "1p Šā virziena pārstāvji izmanto formu pārbīdi, krustošanos, saplūšanu, vairākk…" at bounding box center [949, 400] width 836 height 219
copy div "Šā virziena pārstāvji izmanto formu pārbīdi, krustošanos, saplūšanu, vairākkārt…"
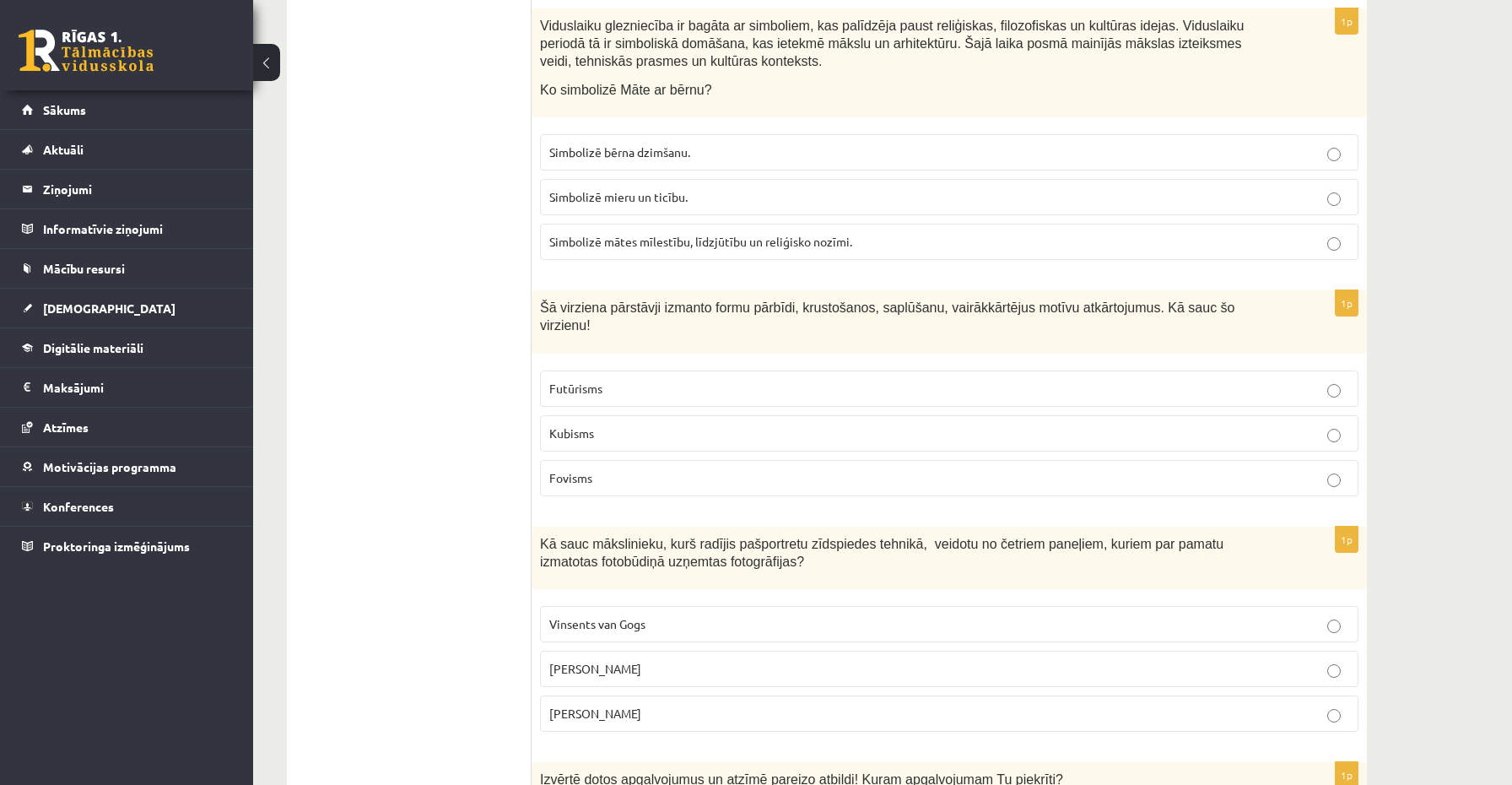
click at [396, 405] on ul "Tests Izvērtējums!" at bounding box center [417, 656] width 228 height 7918
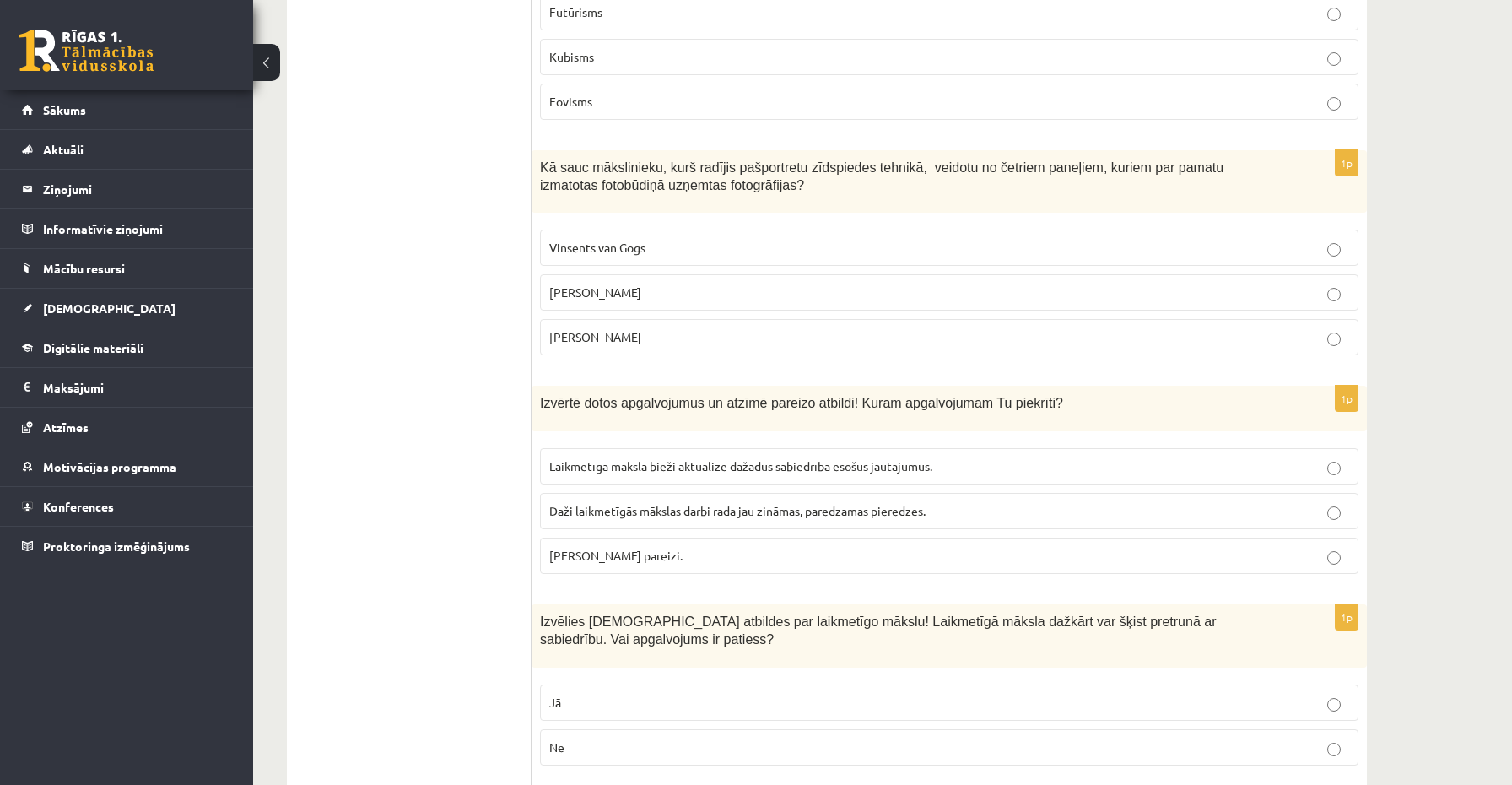
scroll to position [3987, 0]
drag, startPoint x: 543, startPoint y: 152, endPoint x: 714, endPoint y: 338, distance: 252.7
click at [714, 338] on div "1p Kā sauc mākslinieku, kurš radījis pašportretu zīdspiedes tehnikā, veidotu no…" at bounding box center [949, 256] width 836 height 219
click at [618, 291] on span "[PERSON_NAME]" at bounding box center [595, 288] width 92 height 15
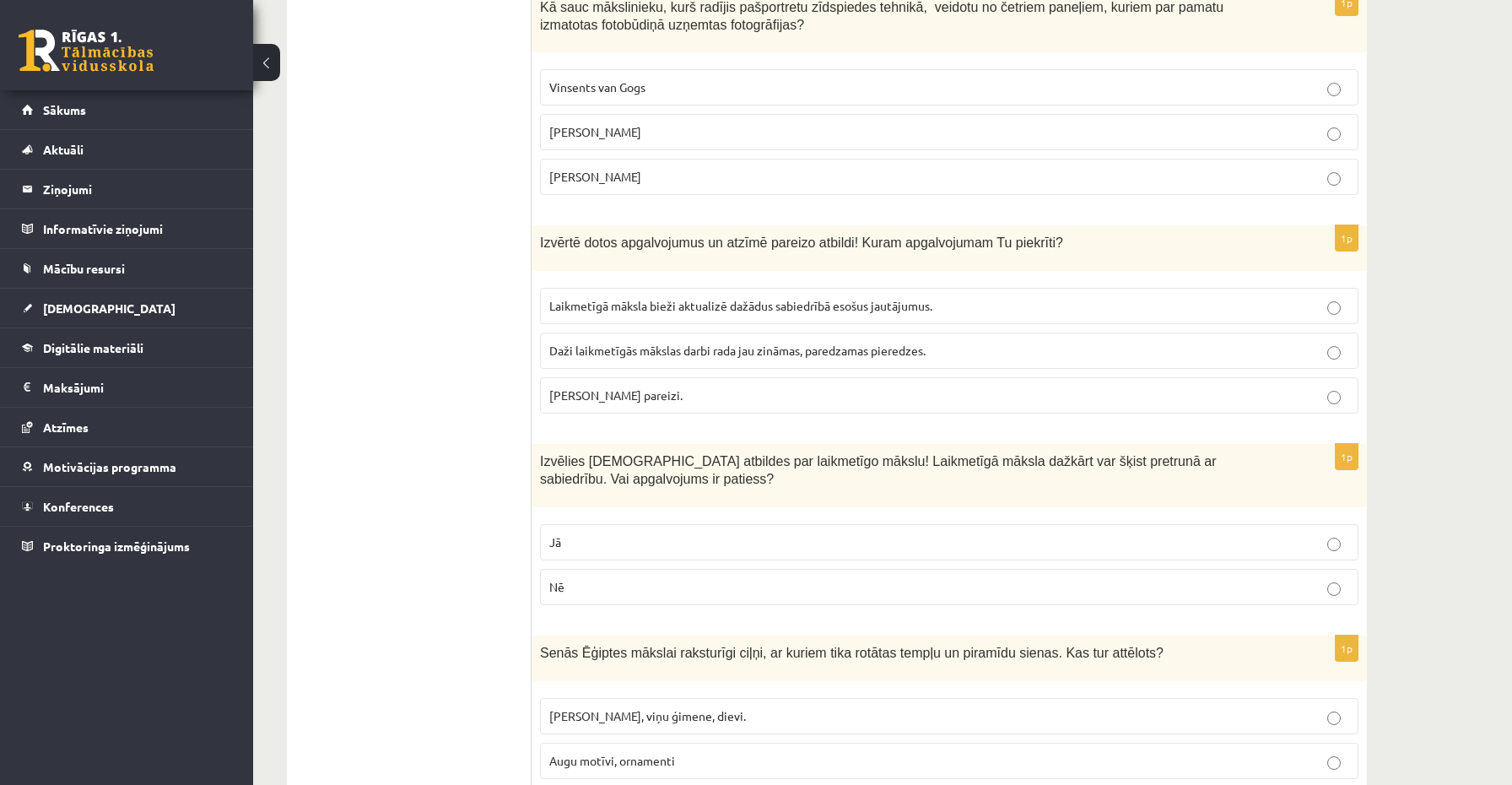
scroll to position [4144, 0]
drag, startPoint x: 536, startPoint y: 235, endPoint x: 739, endPoint y: 389, distance: 254.8
click at [740, 389] on div "1p Izvērtē dotos apgalvojumus un atzīmē pareizo atbildi! Kuram apgalvojumam Tu …" at bounding box center [949, 326] width 836 height 202
click at [578, 399] on span "[PERSON_NAME] pareizi." at bounding box center [616, 394] width 133 height 15
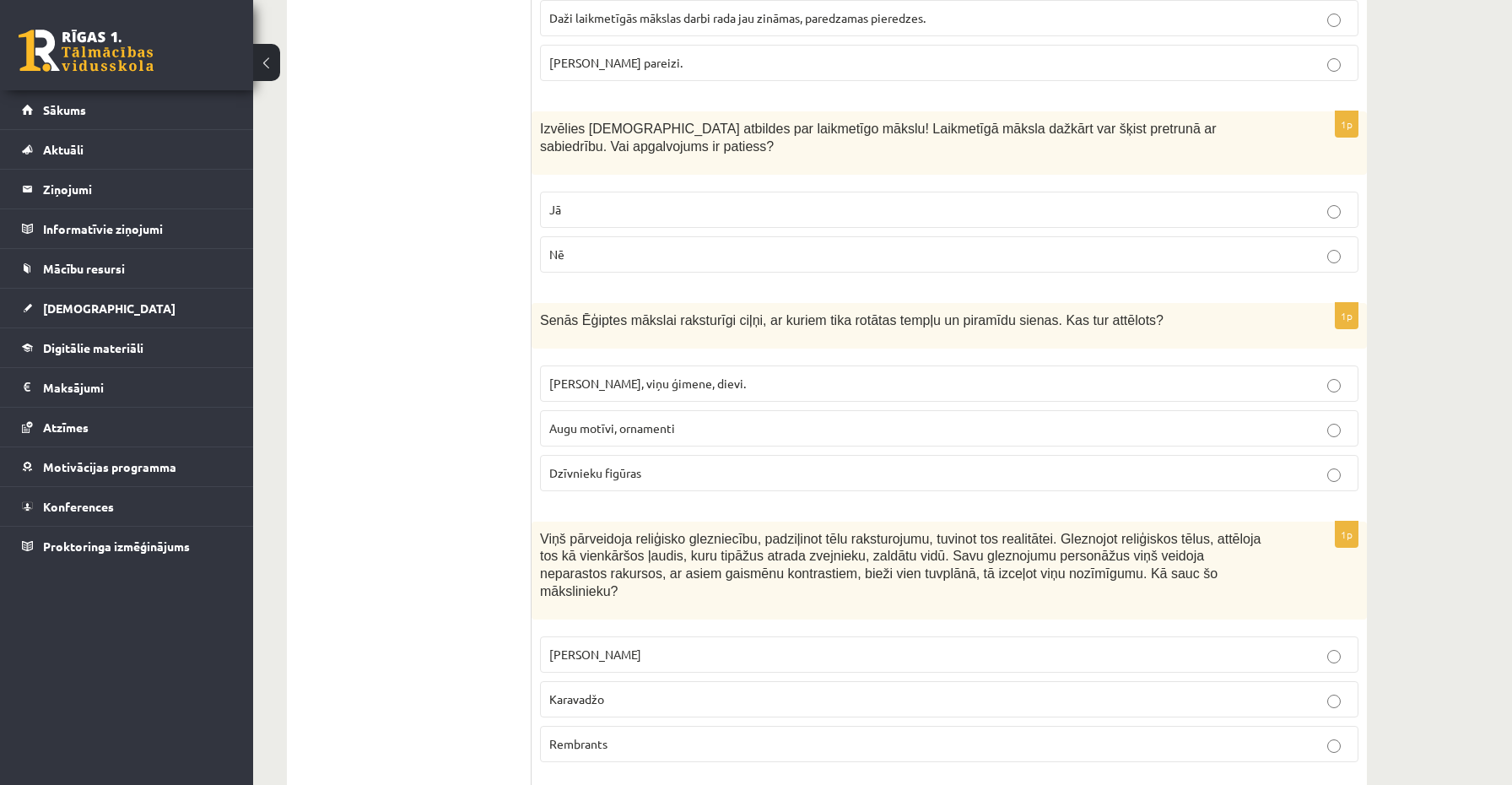
scroll to position [4508, 0]
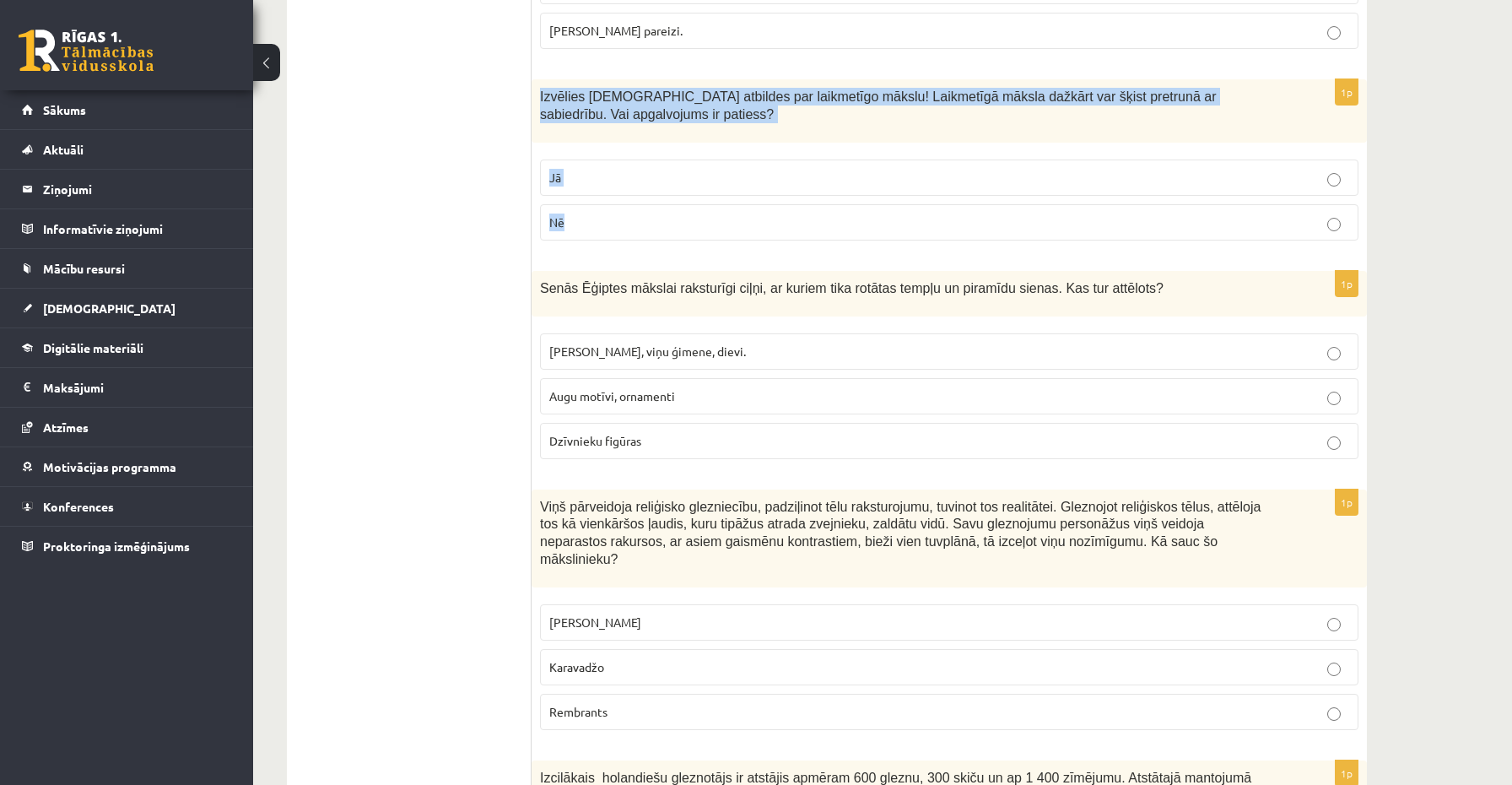
drag, startPoint x: 549, startPoint y: 80, endPoint x: 617, endPoint y: 215, distance: 151.2
click at [617, 215] on div "1p Izvēlies [DEMOGRAPHIC_DATA] atbildes par laikmetīgo mākslu! Laikmetīgā māksl…" at bounding box center [949, 166] width 836 height 175
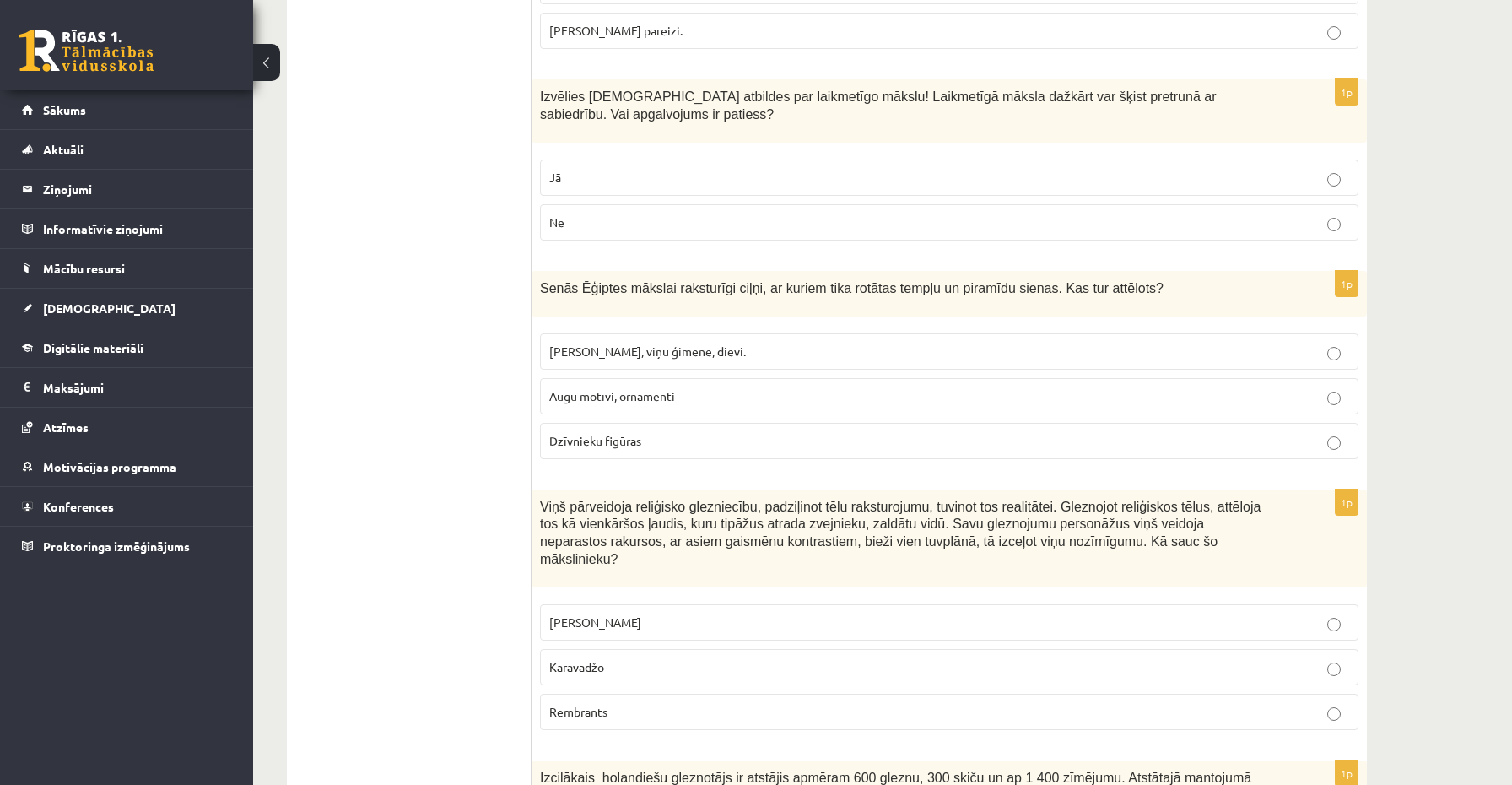
click at [562, 169] on p "Jā" at bounding box center [949, 178] width 800 height 18
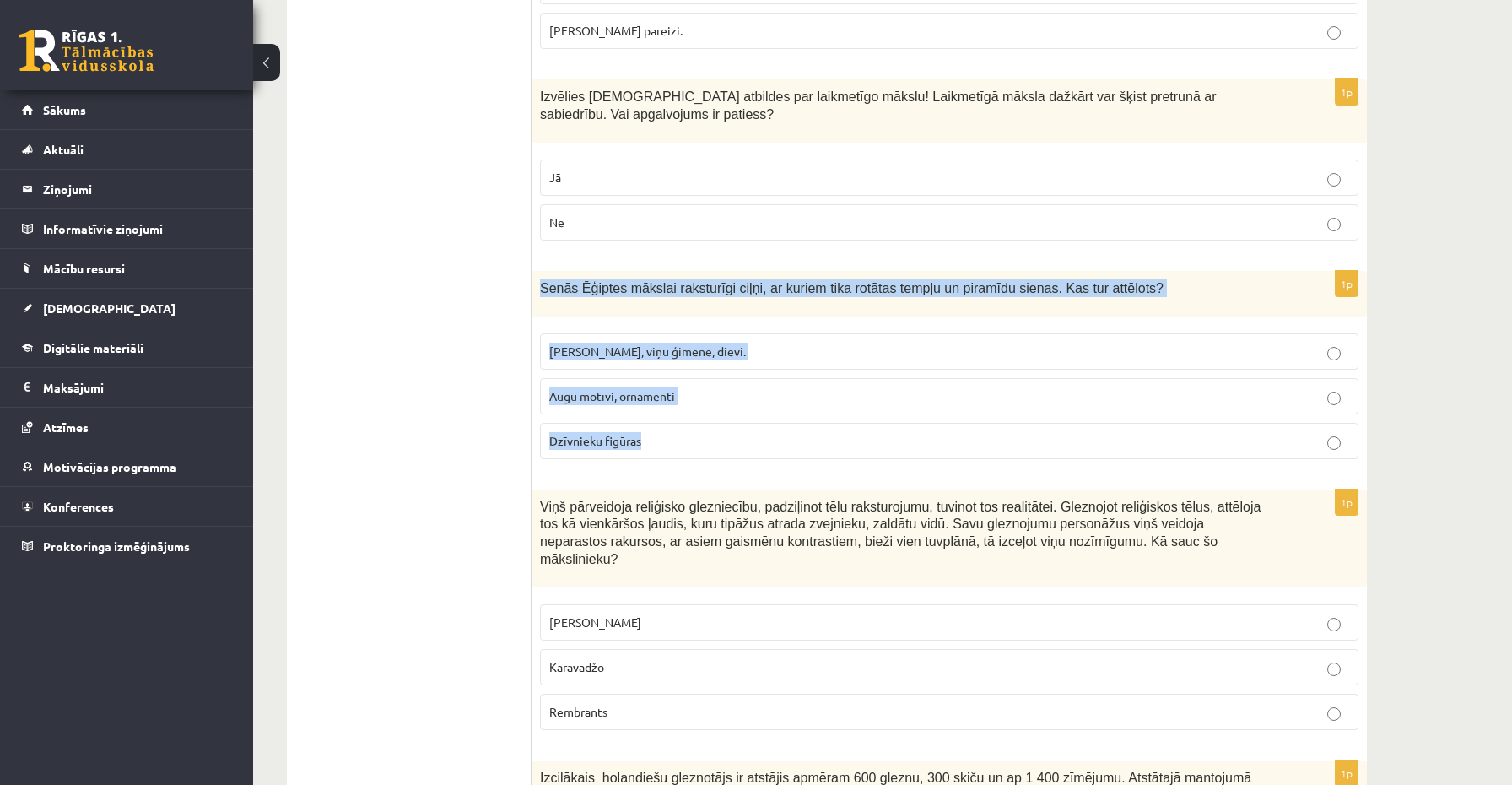
drag, startPoint x: 540, startPoint y: 285, endPoint x: 688, endPoint y: 433, distance: 209.3
click at [688, 433] on div "1p Senās Ēģiptes mākslai raksturīgi ciļņi, ar kuriem tika rotātas tempļu un pir…" at bounding box center [949, 372] width 836 height 202
click at [674, 355] on p "[PERSON_NAME], viņu ģimene, dievi." at bounding box center [949, 351] width 800 height 18
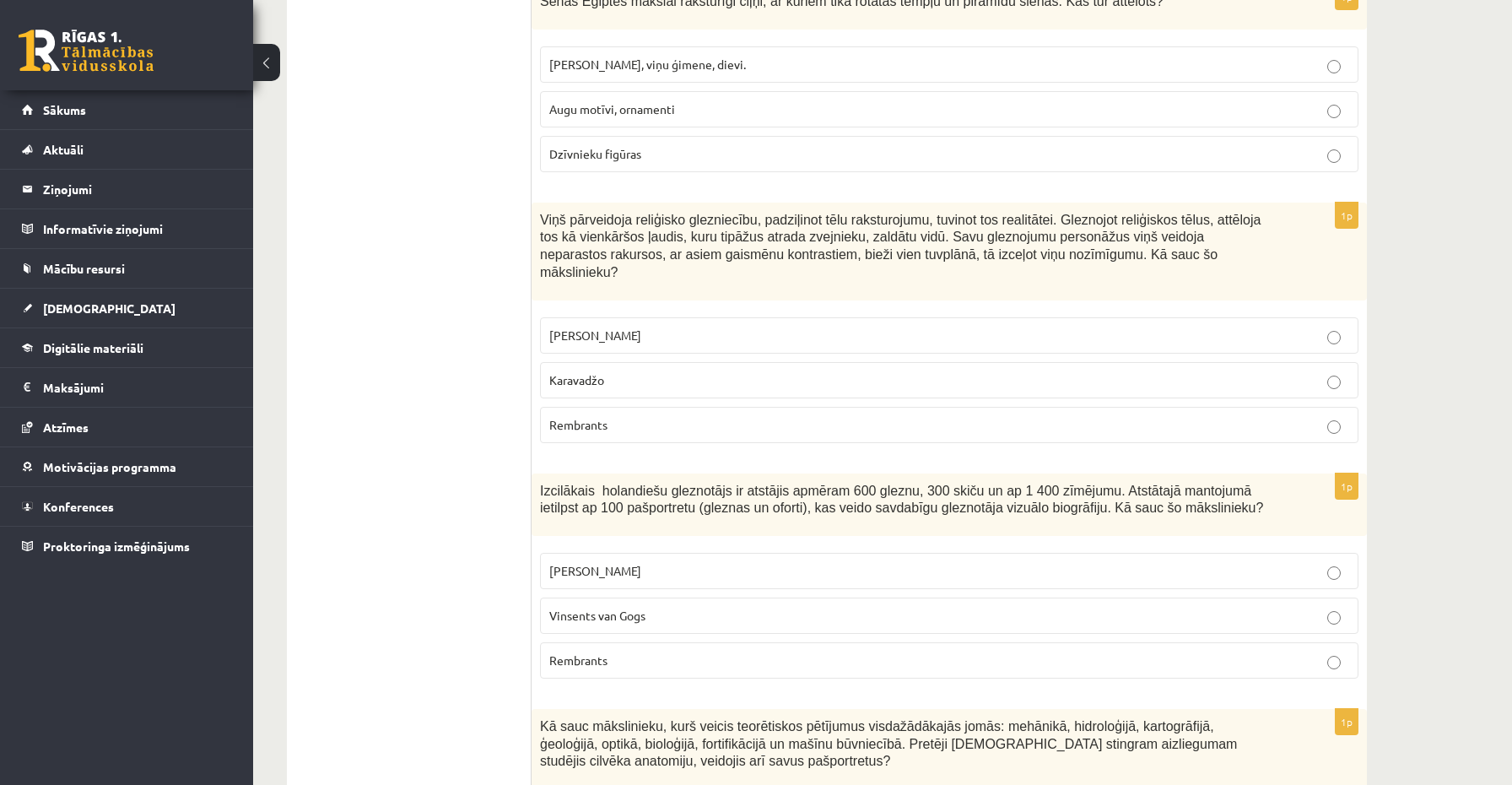
scroll to position [4796, 0]
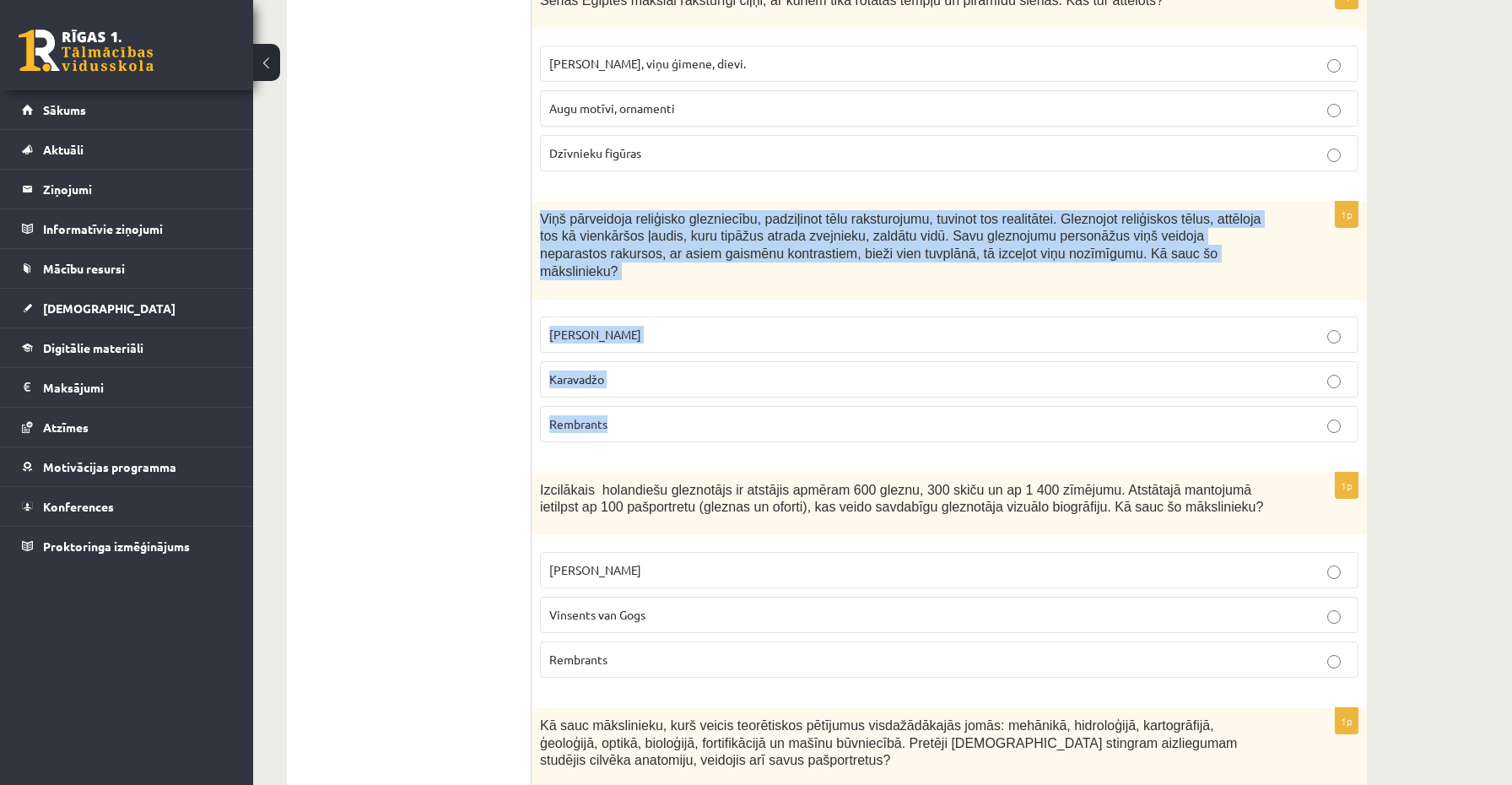
drag, startPoint x: 543, startPoint y: 214, endPoint x: 675, endPoint y: 417, distance: 242.1
click at [675, 417] on div "1p Viņš pārveidoja reliģisko glezniecību, padziļinot tēlu raksturojumu, tuvinot…" at bounding box center [949, 329] width 836 height 254
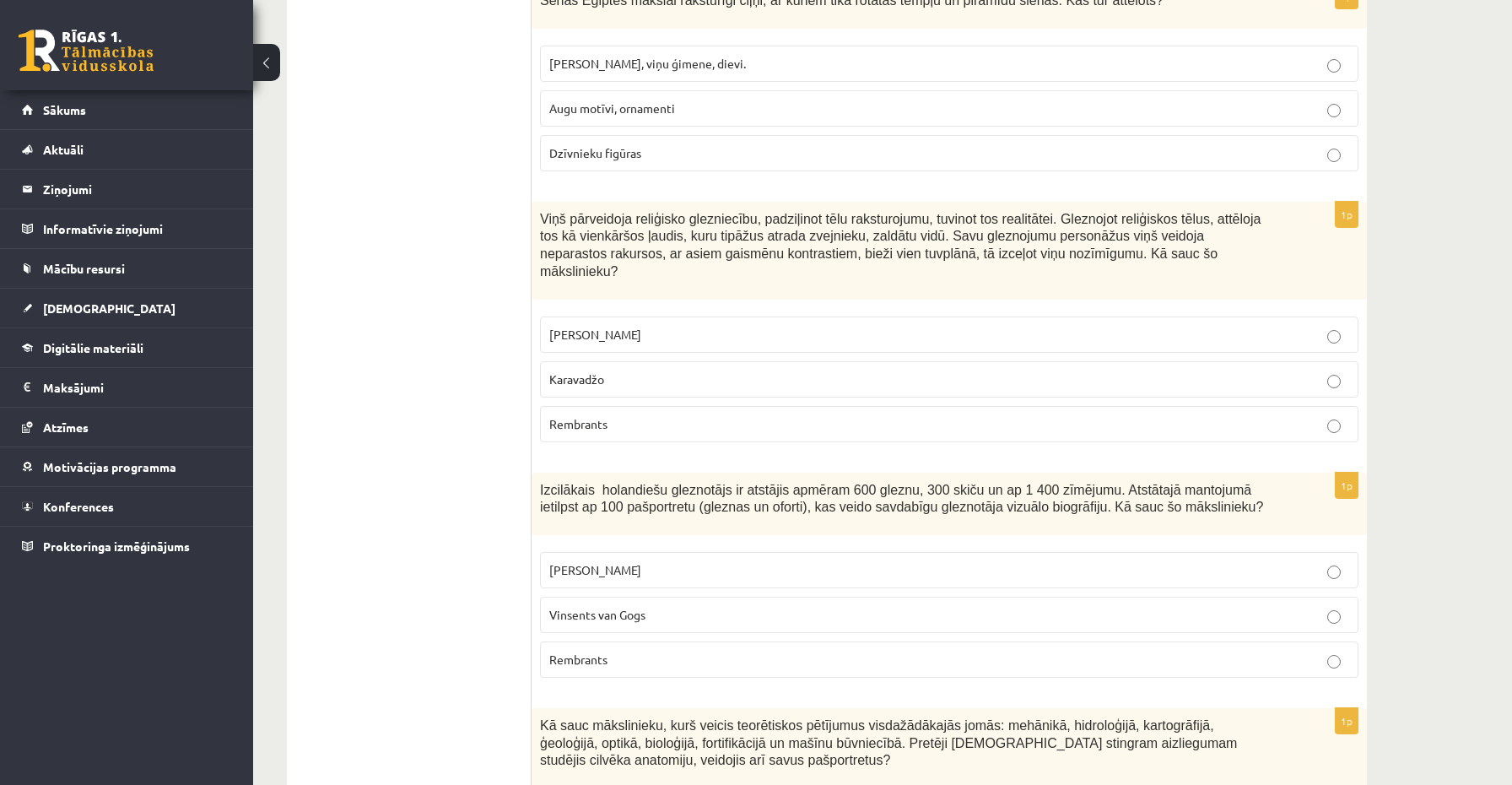
click at [689, 244] on span "Viņš pārveidoja reliģisko glezniecību, padziļinot tēlu raksturojumu, tuvinot to…" at bounding box center [900, 245] width 721 height 67
click at [683, 389] on label "Karavadžo" at bounding box center [949, 379] width 819 height 36
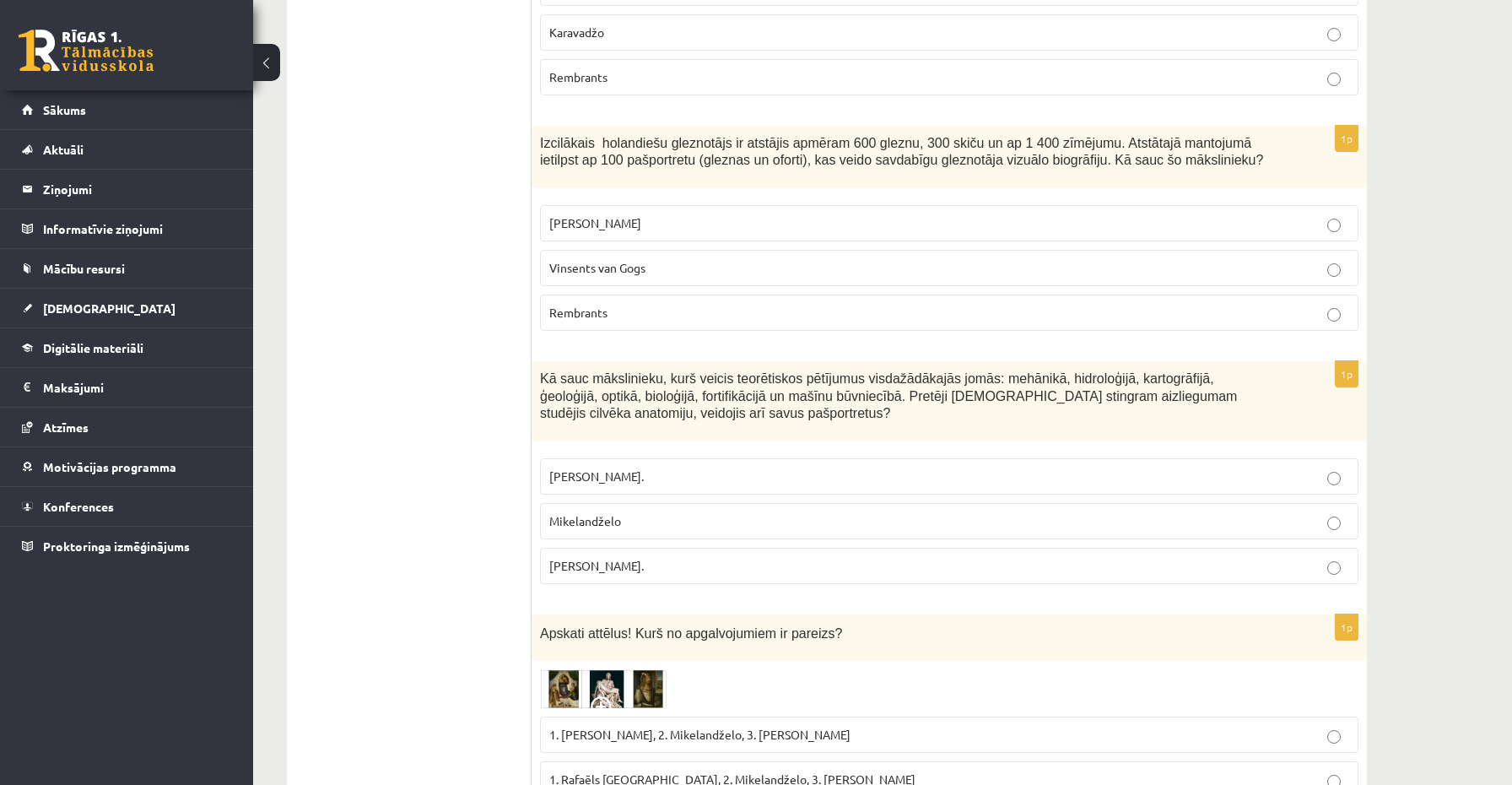
scroll to position [5142, 0]
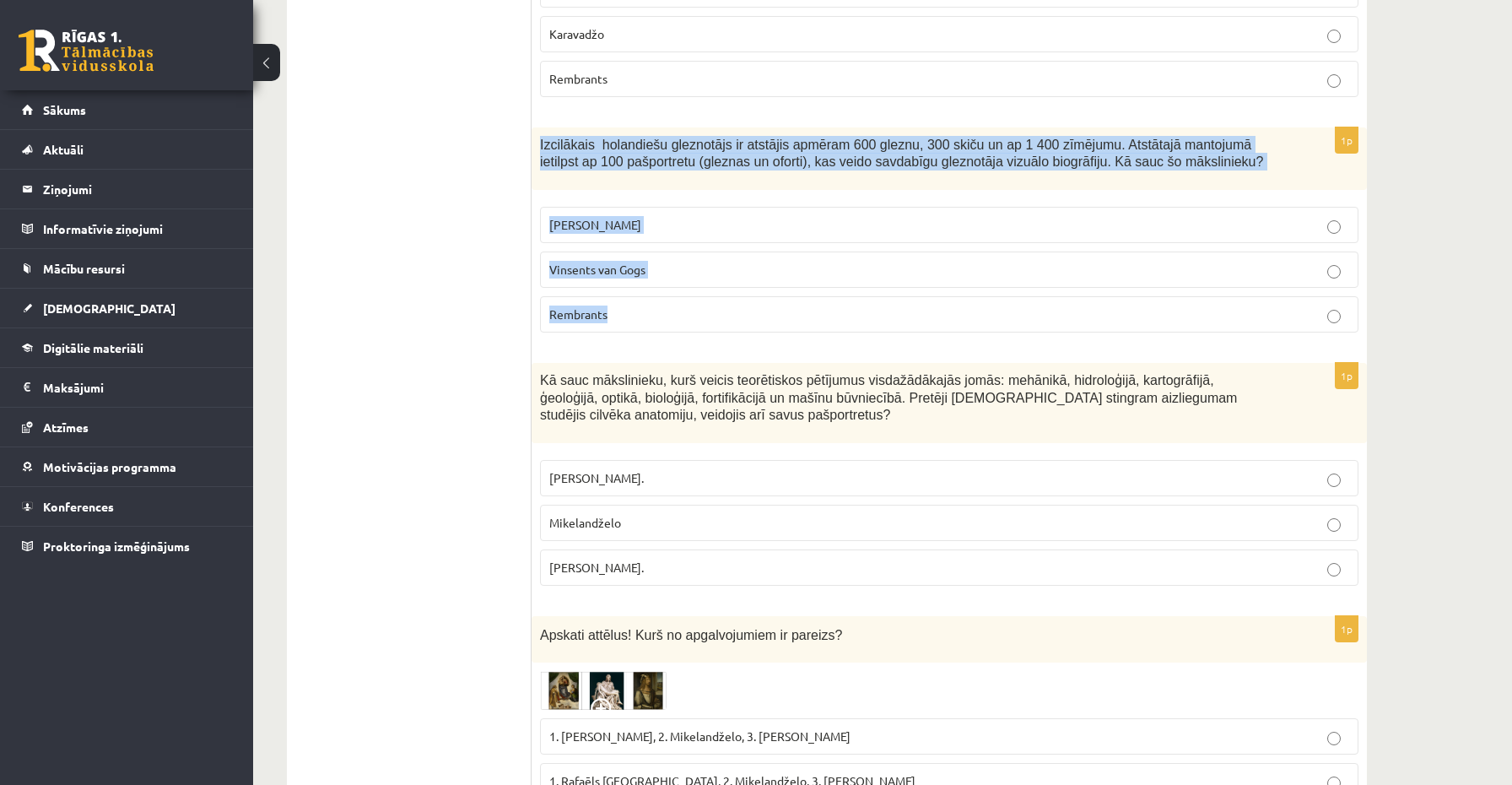
drag, startPoint x: 541, startPoint y: 132, endPoint x: 665, endPoint y: 321, distance: 226.0
click at [665, 321] on div "1p Izcilākais [DEMOGRAPHIC_DATA] gleznotājs ir atstājis apmēram 600 gleznu, 300…" at bounding box center [949, 237] width 836 height 219
click at [580, 306] on span "Rembrants" at bounding box center [579, 314] width 59 height 15
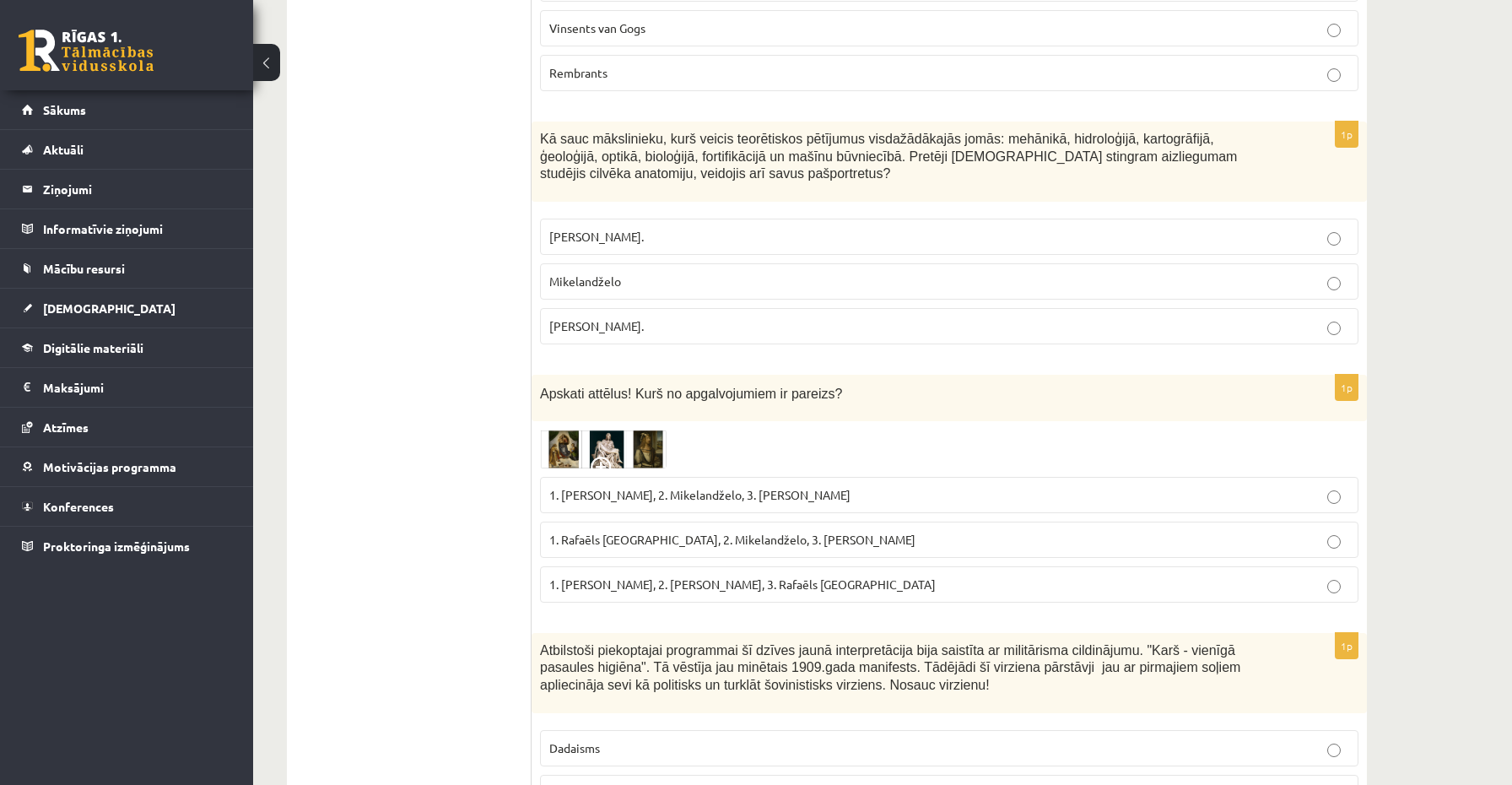
scroll to position [5384, 0]
drag, startPoint x: 541, startPoint y: 131, endPoint x: 673, endPoint y: 329, distance: 238.0
click at [673, 329] on div "1p Kā sauc mākslinieku, kurš veicis teorētiskos pētījumus visdažādākajās jomās:…" at bounding box center [949, 238] width 836 height 236
click at [611, 326] on span "[PERSON_NAME]." at bounding box center [597, 324] width 94 height 15
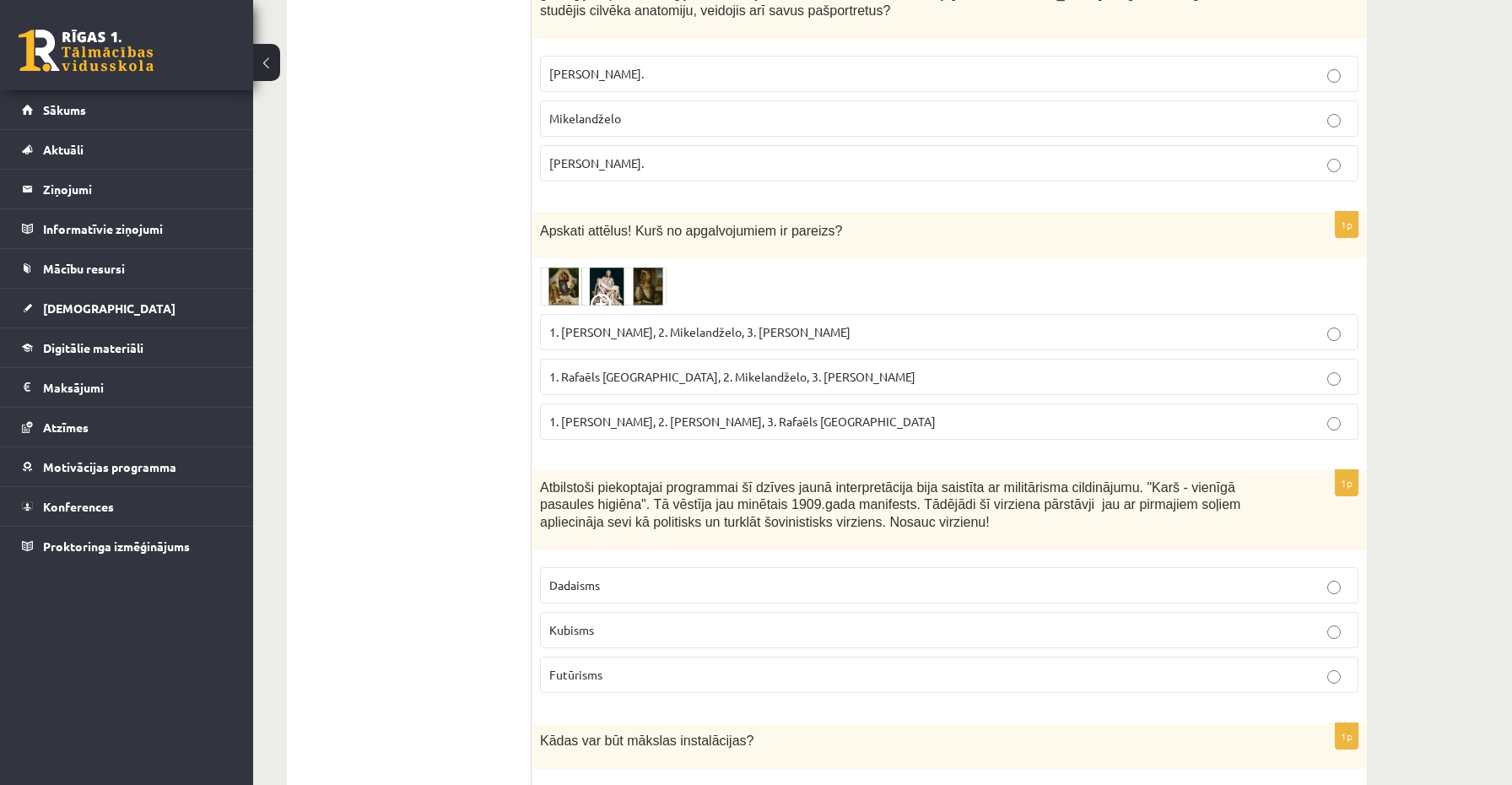
scroll to position [5585, 0]
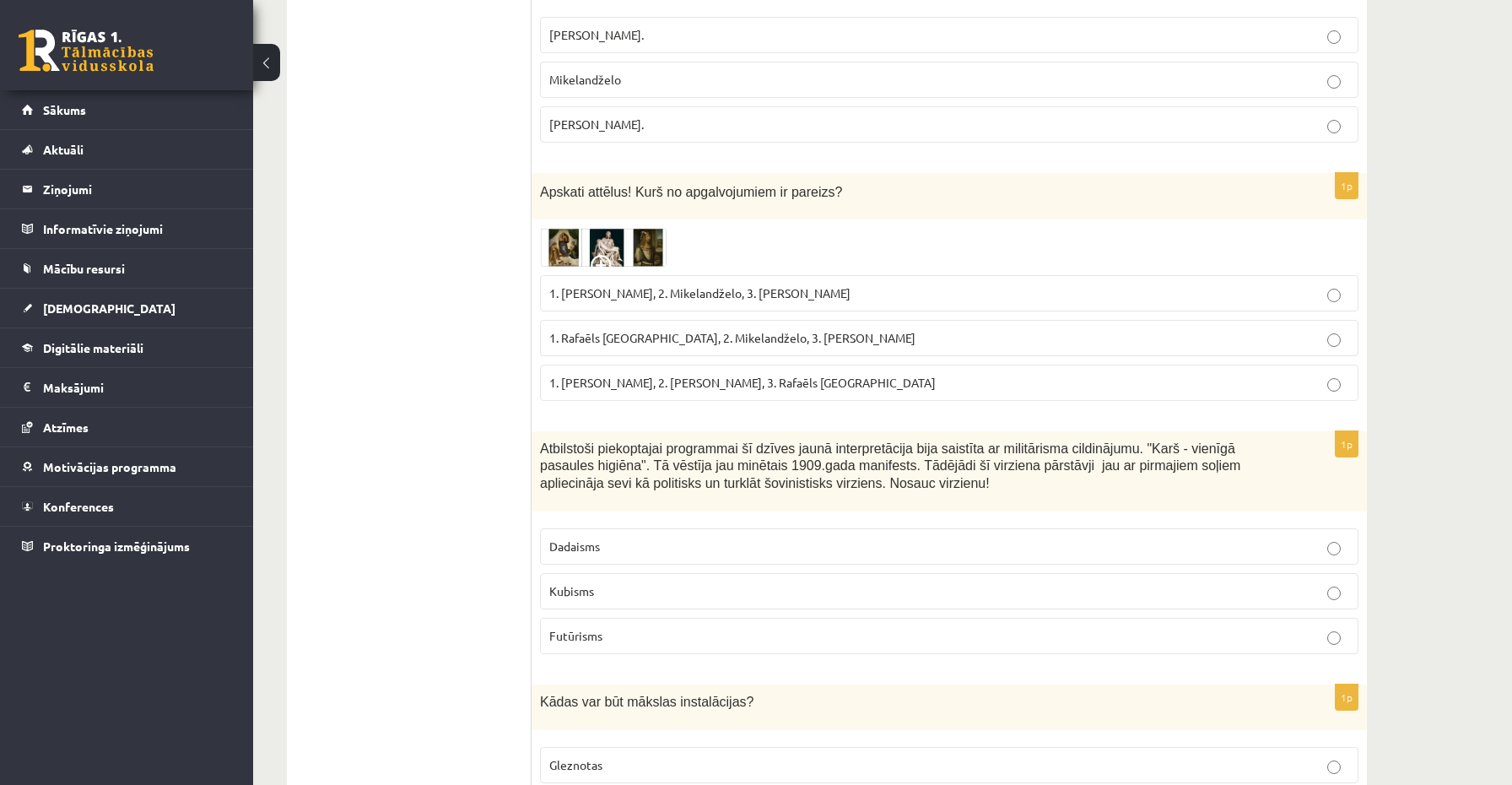
click at [567, 247] on img at bounding box center [603, 247] width 127 height 39
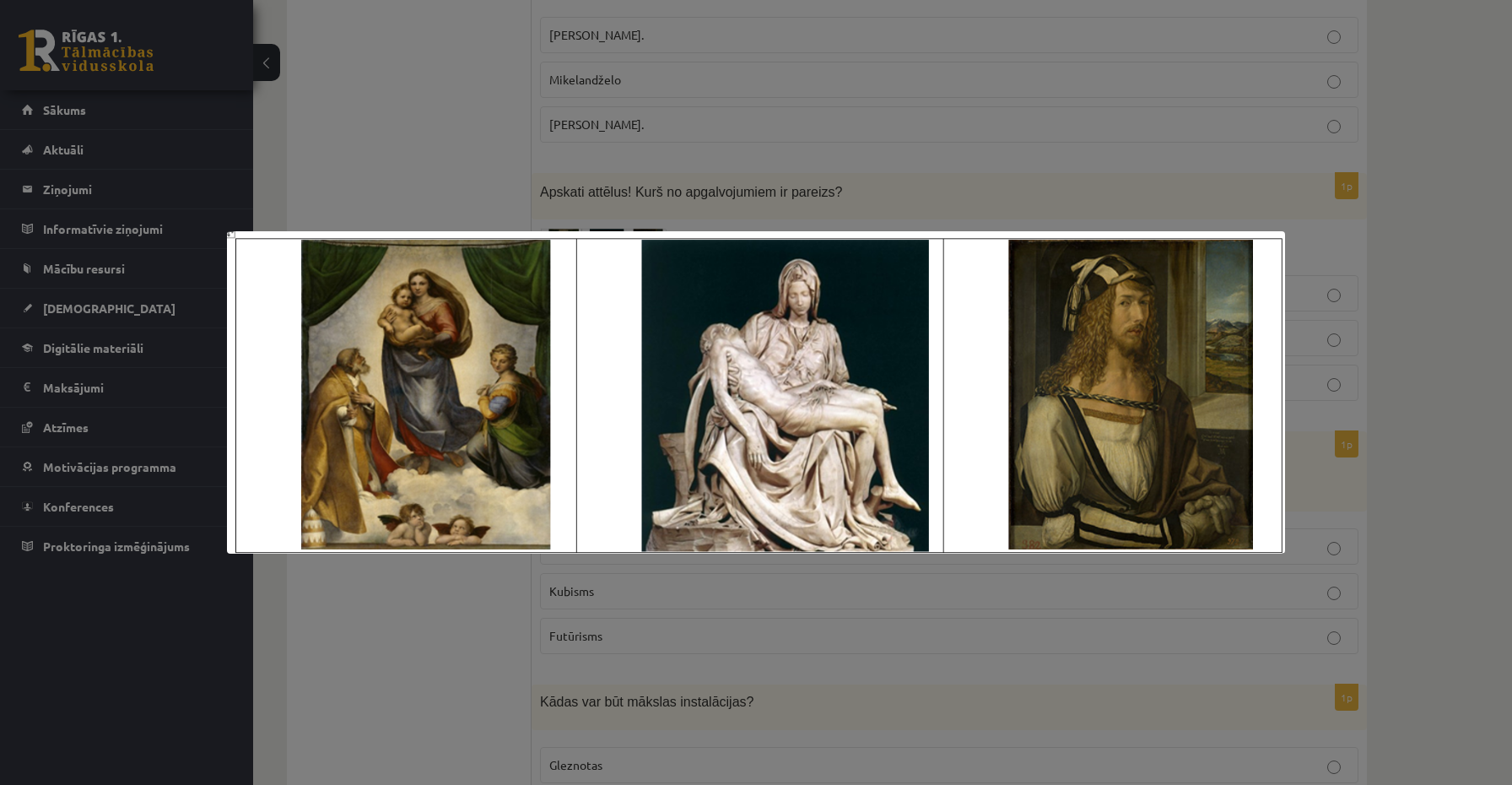
click at [590, 155] on div at bounding box center [756, 392] width 1512 height 785
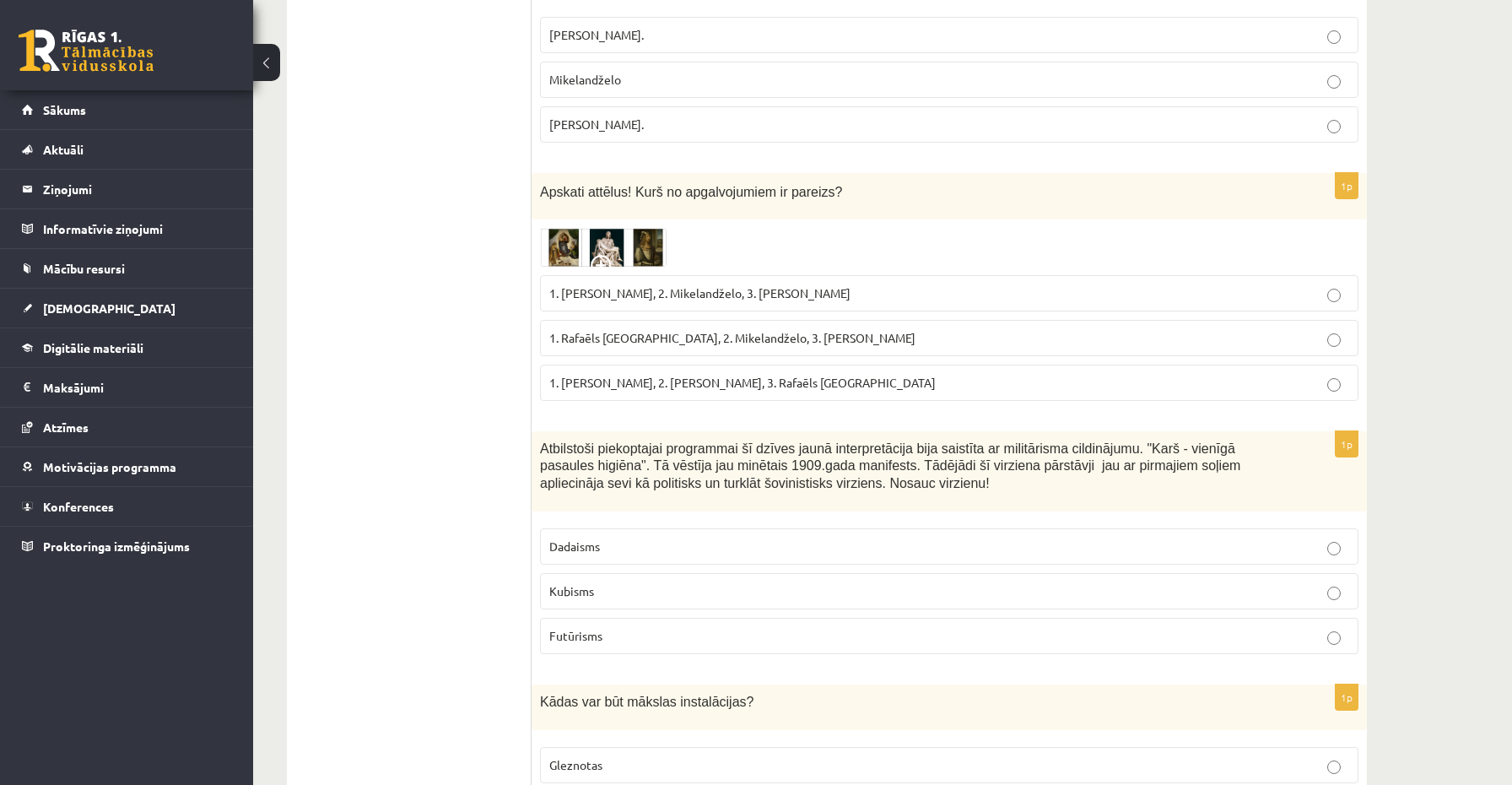
drag, startPoint x: 534, startPoint y: 188, endPoint x: 920, endPoint y: 374, distance: 428.5
click at [920, 374] on div "1p Apskati attēlus! Kurš no apgalvojumiem ir pareizs? 1. [PERSON_NAME], 2. Mike…" at bounding box center [949, 293] width 836 height 241
click at [560, 254] on img at bounding box center [603, 247] width 127 height 39
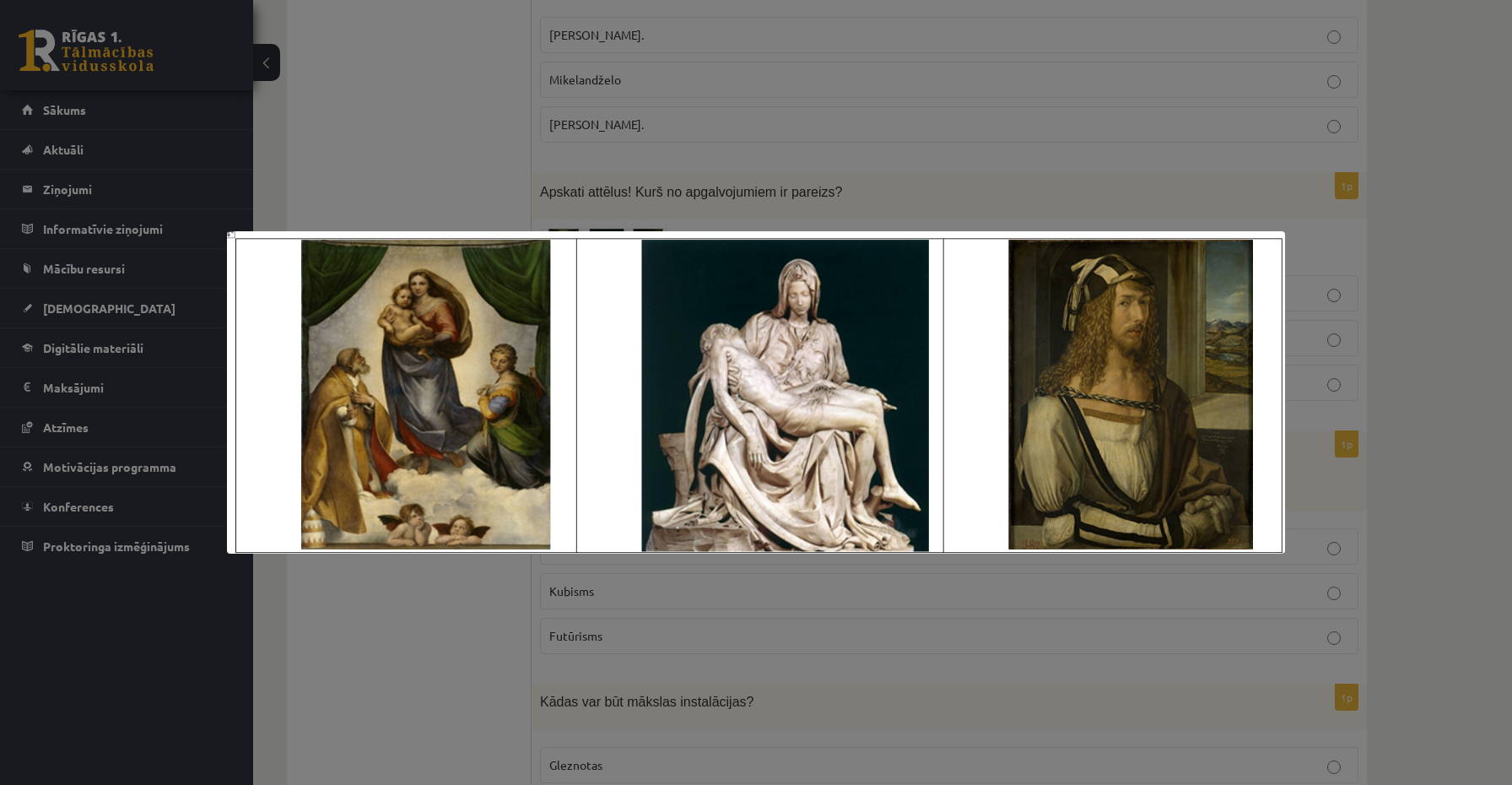
click at [444, 122] on div at bounding box center [756, 392] width 1512 height 785
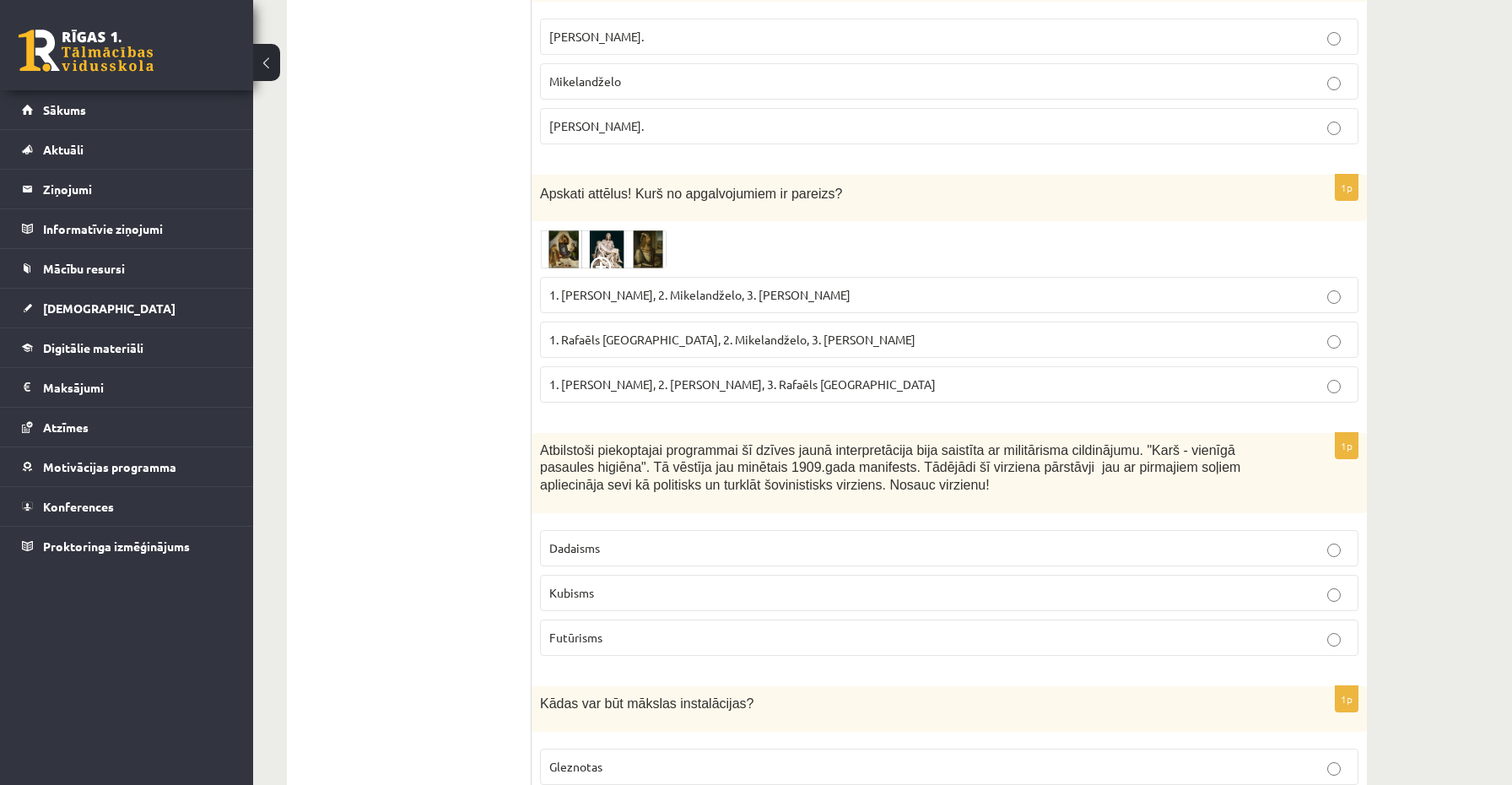
scroll to position [5582, 0]
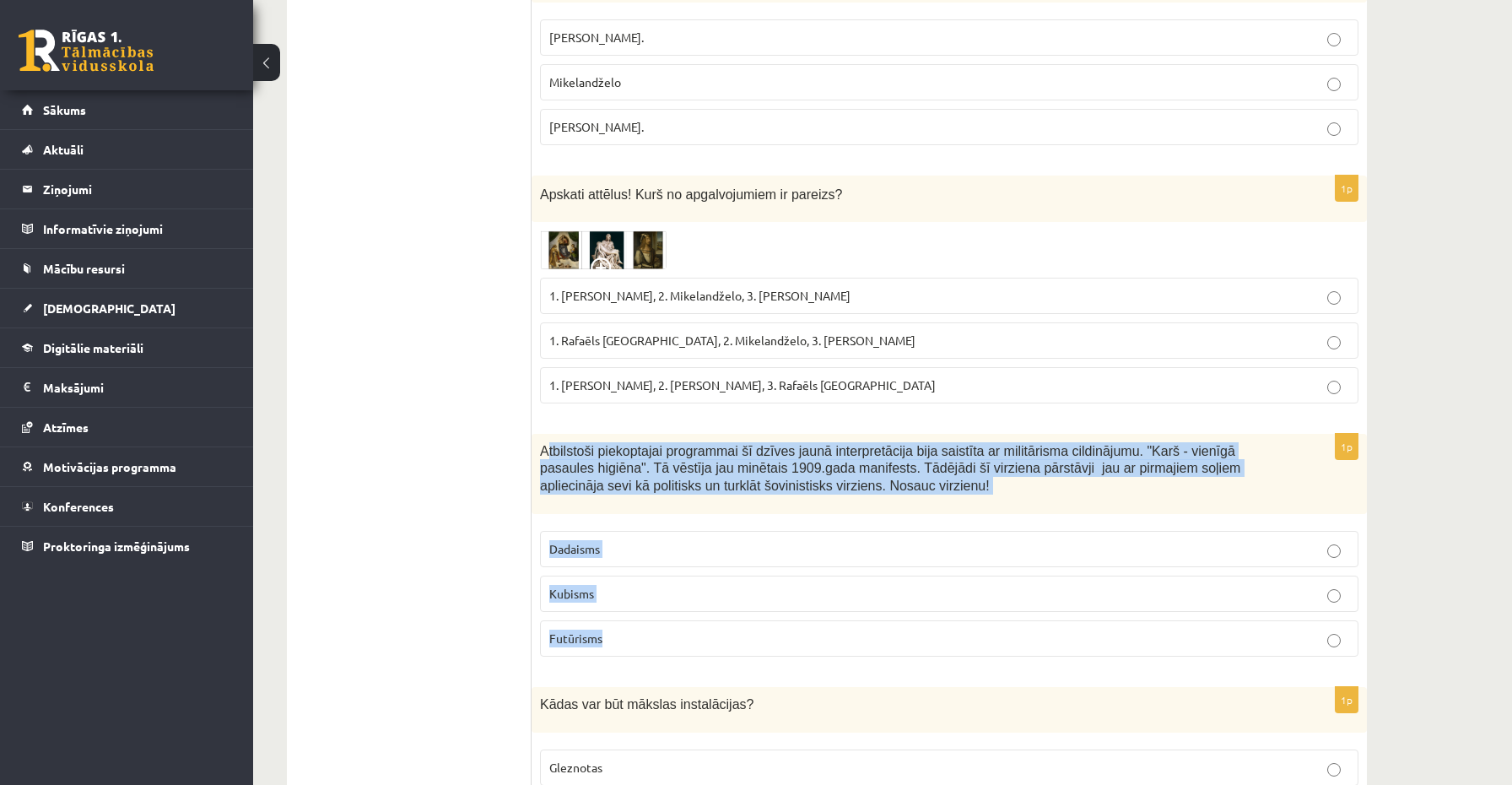
drag, startPoint x: 545, startPoint y: 451, endPoint x: 654, endPoint y: 628, distance: 207.9
click at [654, 628] on div "1p Atbilstoši piekoptajai programmai šī dzīves jaunā interpretācija bija saistī…" at bounding box center [949, 552] width 836 height 236
drag, startPoint x: 541, startPoint y: 448, endPoint x: 653, endPoint y: 644, distance: 225.7
click at [653, 644] on div "1p Atbilstoši piekoptajai programmai šī dzīves jaunā interpretācija bija saistī…" at bounding box center [949, 552] width 836 height 236
click at [584, 633] on span "Futūrisms" at bounding box center [576, 638] width 53 height 15
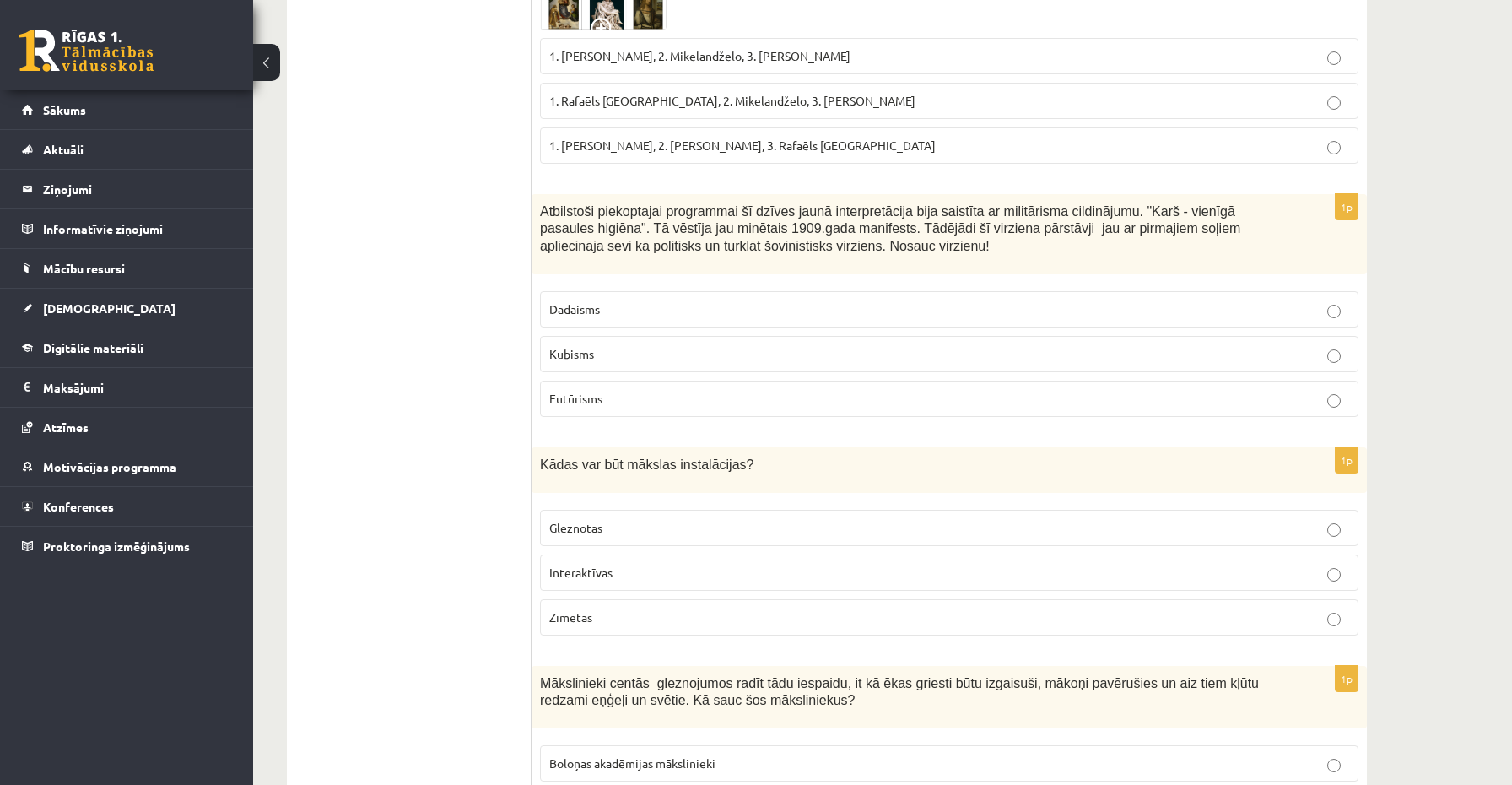
scroll to position [5825, 0]
drag, startPoint x: 539, startPoint y: 454, endPoint x: 627, endPoint y: 623, distance: 190.5
click at [627, 623] on div "1p Kādas var būt mākslas instalācijas? Gleznotas Interaktīvas Zīmētas" at bounding box center [949, 546] width 836 height 202
click at [592, 569] on span "Interaktīvas" at bounding box center [581, 570] width 63 height 15
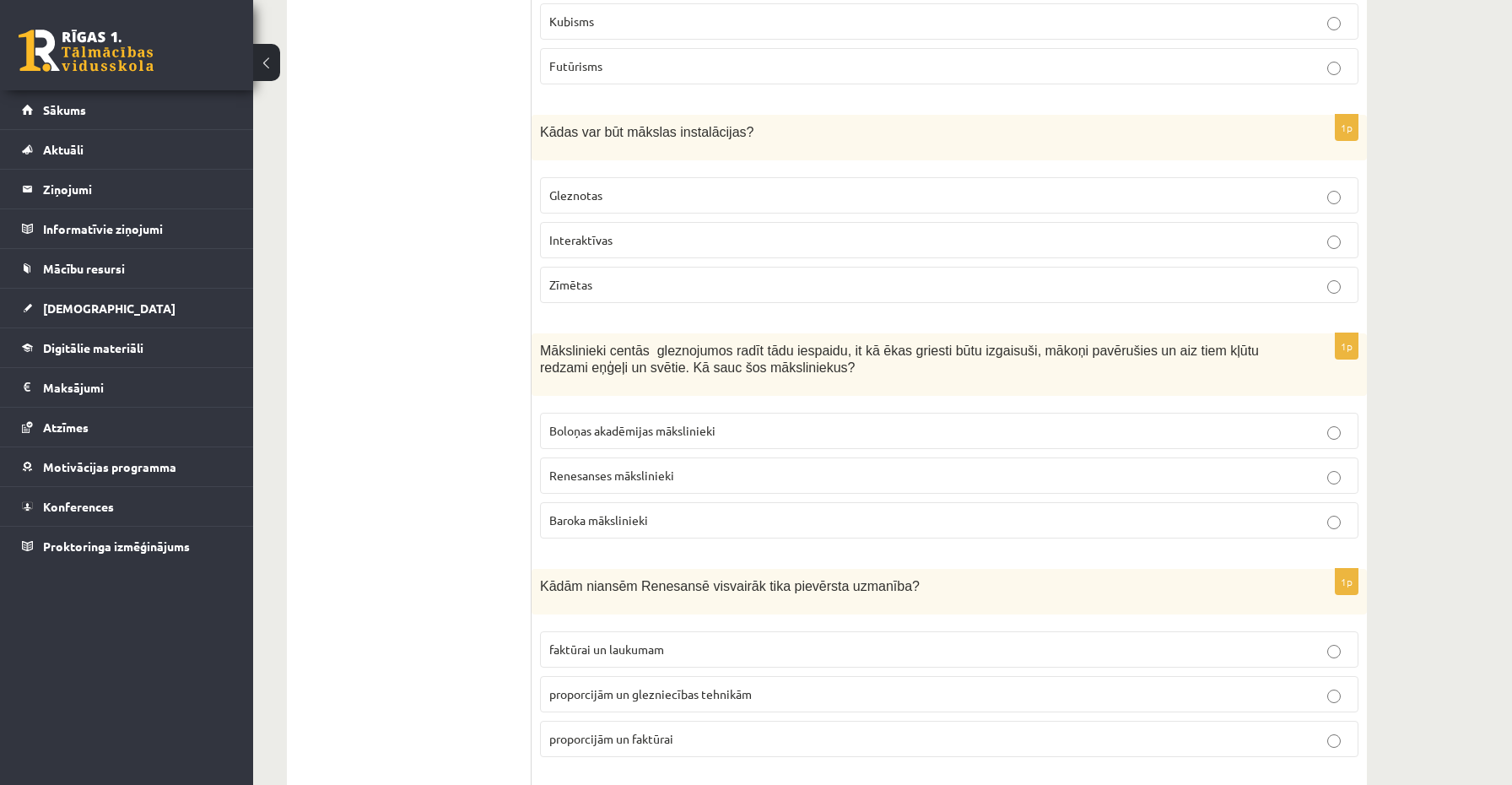
scroll to position [6165, 0]
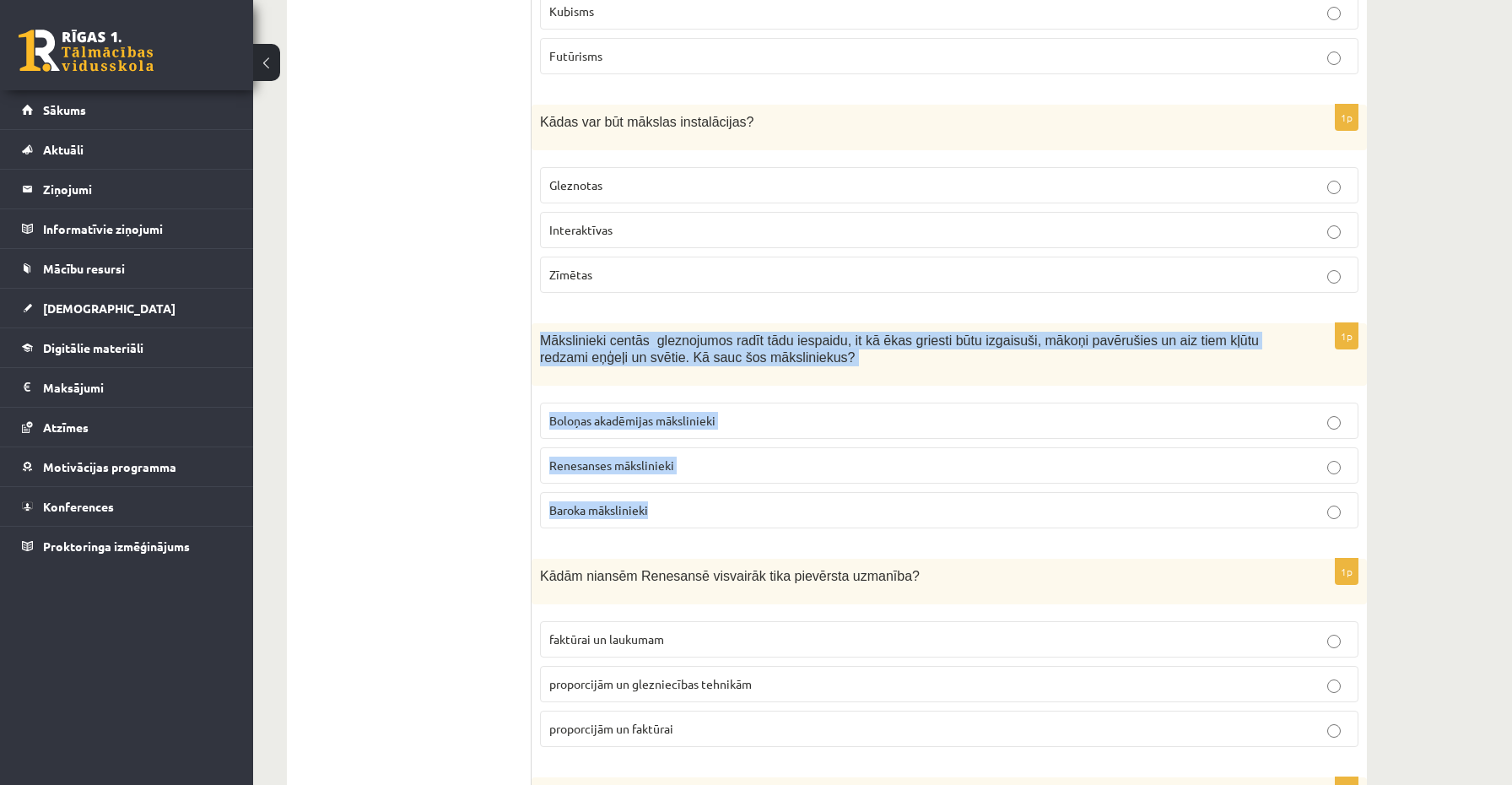
drag, startPoint x: 542, startPoint y: 329, endPoint x: 671, endPoint y: 518, distance: 228.8
click at [671, 518] on div "1p Mākslinieki centās gleznojumos radīt tādu iespaidu, it kā ēkas griesti būtu …" at bounding box center [949, 433] width 836 height 219
click at [559, 503] on span "Baroka mākslinieki" at bounding box center [599, 510] width 99 height 15
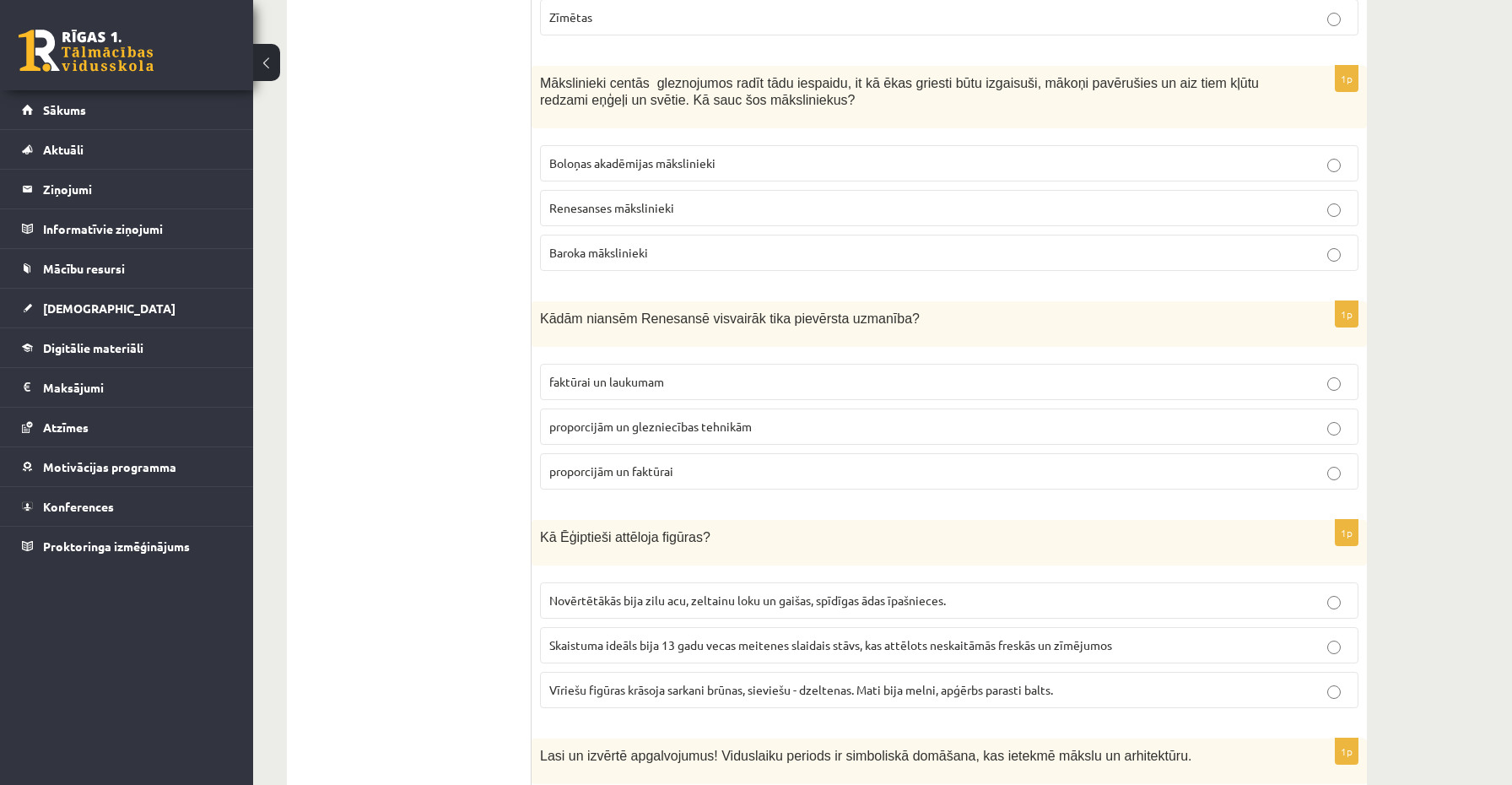
scroll to position [6427, 0]
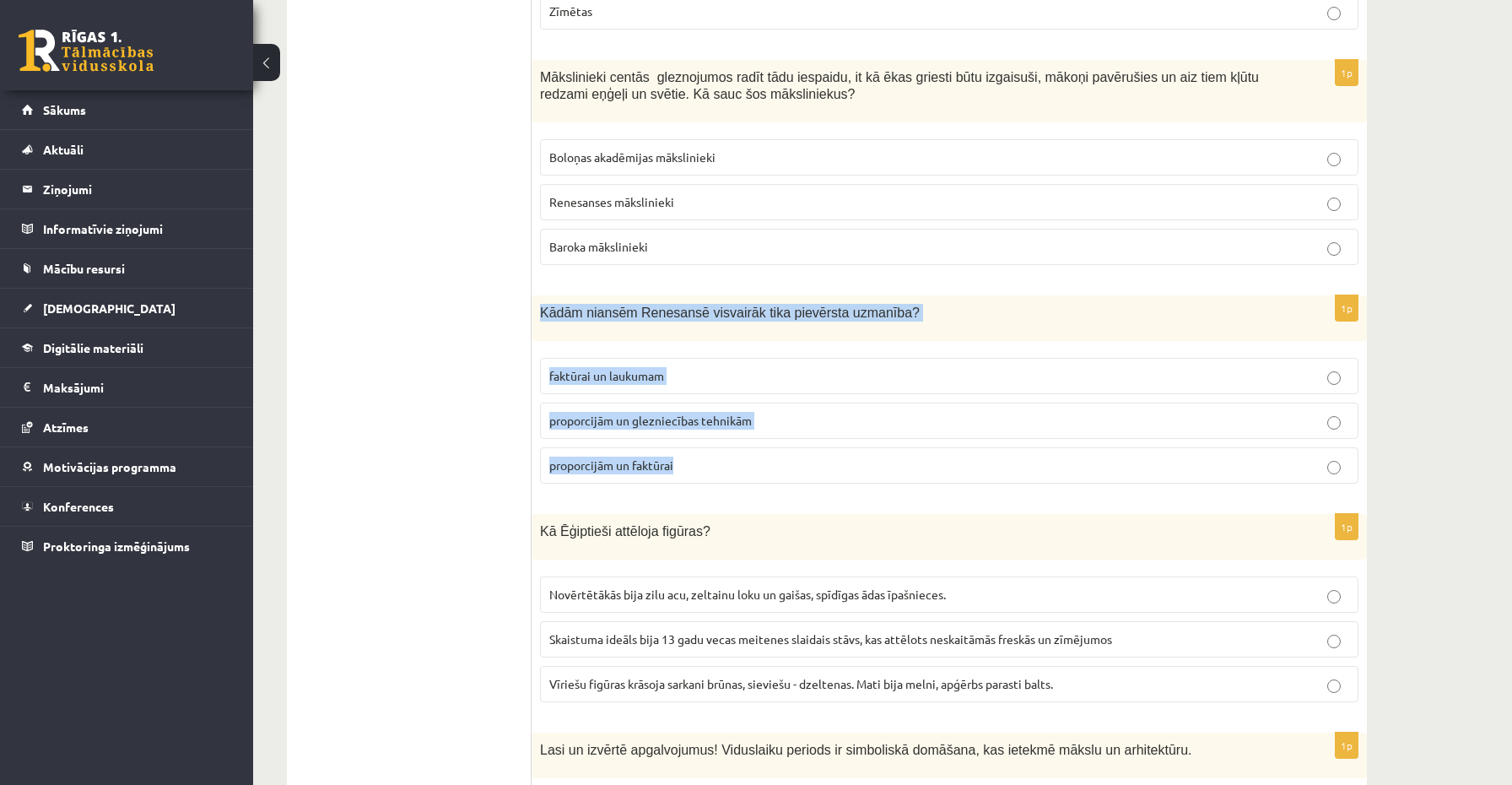
drag, startPoint x: 543, startPoint y: 307, endPoint x: 688, endPoint y: 482, distance: 227.3
click at [688, 482] on div "1p Kādām niansēm Renesansē visvairāk tika pievērsta uzmanība? faktūrai un lauku…" at bounding box center [949, 397] width 836 height 202
click at [613, 432] on label "proporcijām un glezniecības tehnikām" at bounding box center [949, 420] width 819 height 36
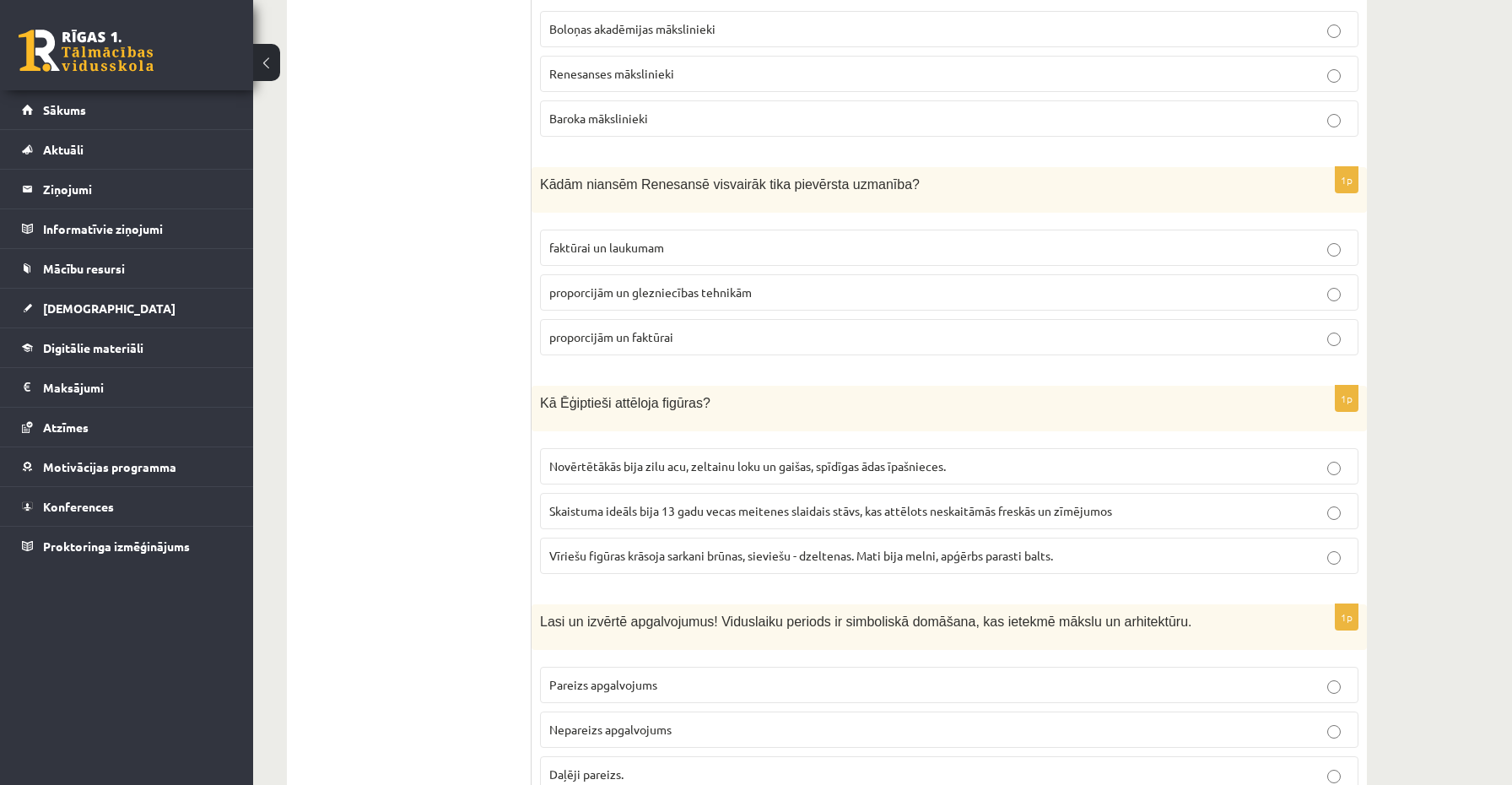
scroll to position [6647, 0]
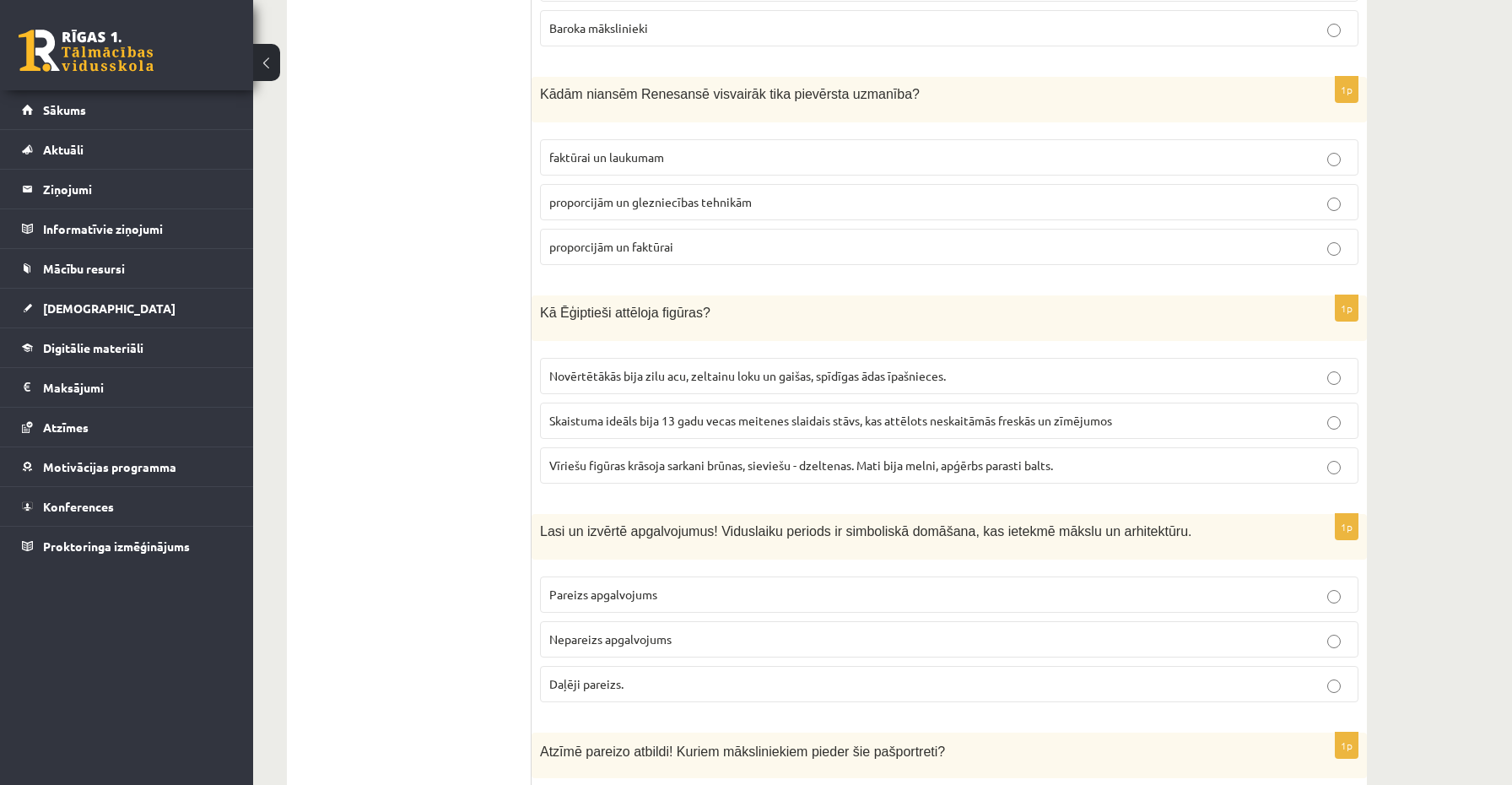
drag, startPoint x: 531, startPoint y: 305, endPoint x: 1030, endPoint y: 441, distance: 517.2
click at [1030, 441] on fieldset "Novērtētākās bija zilu acu, zeltainu loku un gaišas, spīdīgas ādas īpašnieces. …" at bounding box center [949, 418] width 819 height 139
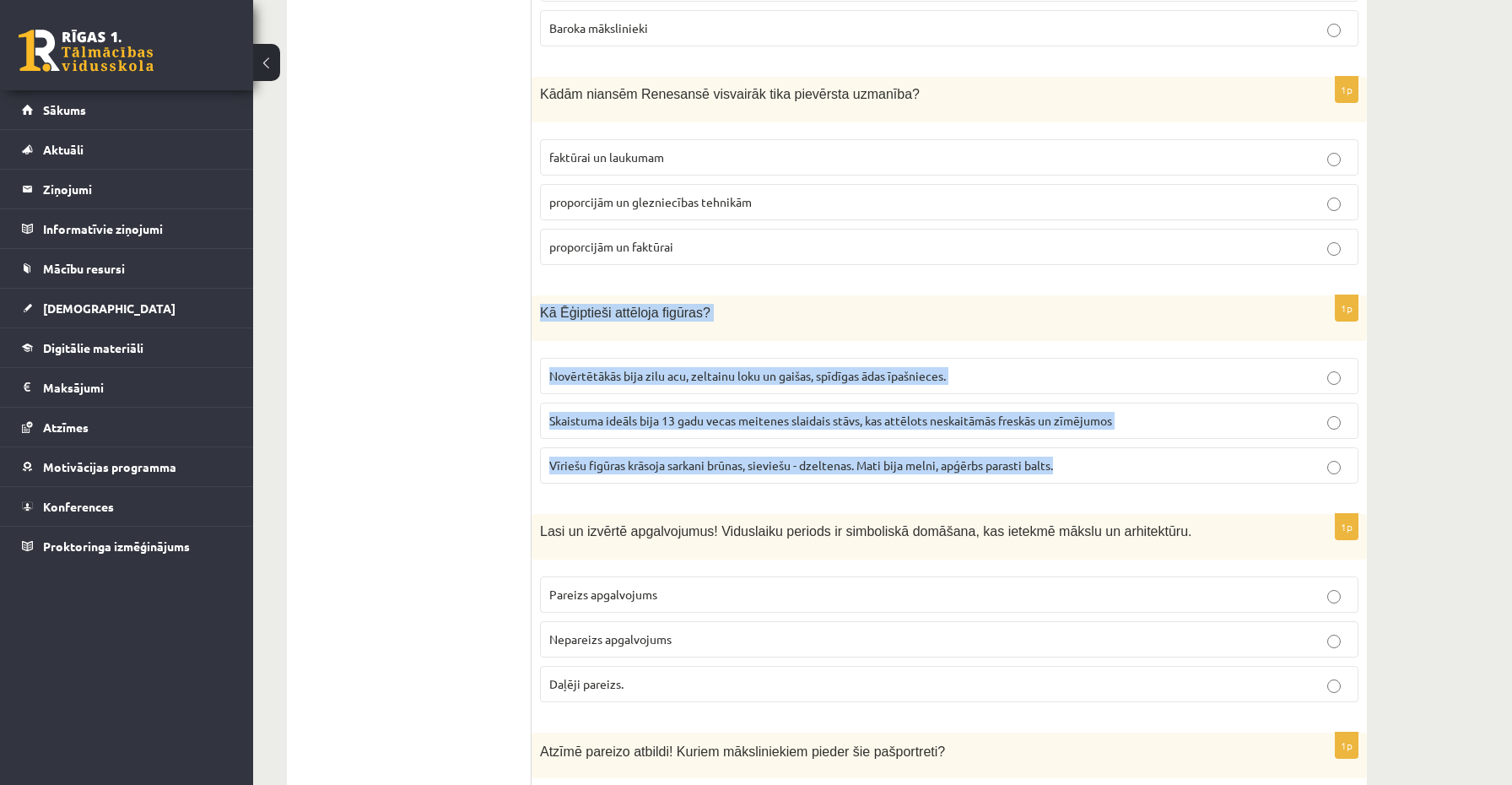
drag, startPoint x: 544, startPoint y: 308, endPoint x: 1095, endPoint y: 461, distance: 571.8
click at [1095, 461] on div "1p Kā Ēģiptieši attēloja figūras? Novērtētākās bija zilu acu, zeltainu loku un …" at bounding box center [949, 397] width 836 height 202
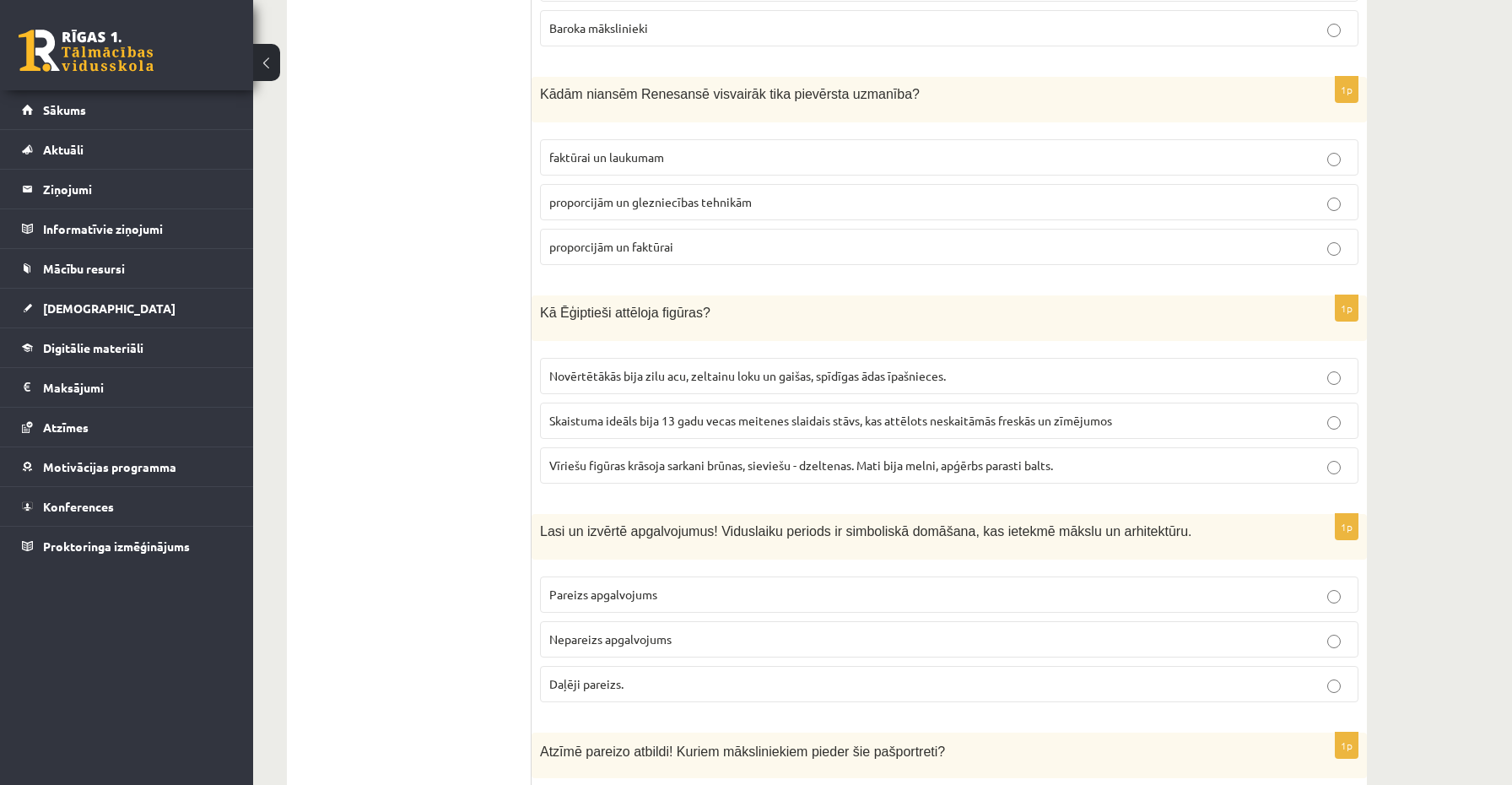
click at [576, 471] on label "Vīriešu figūras krāsoja sarkani brūnas, sieviešu - dzeltenas. Mati bija melni, …" at bounding box center [949, 466] width 819 height 36
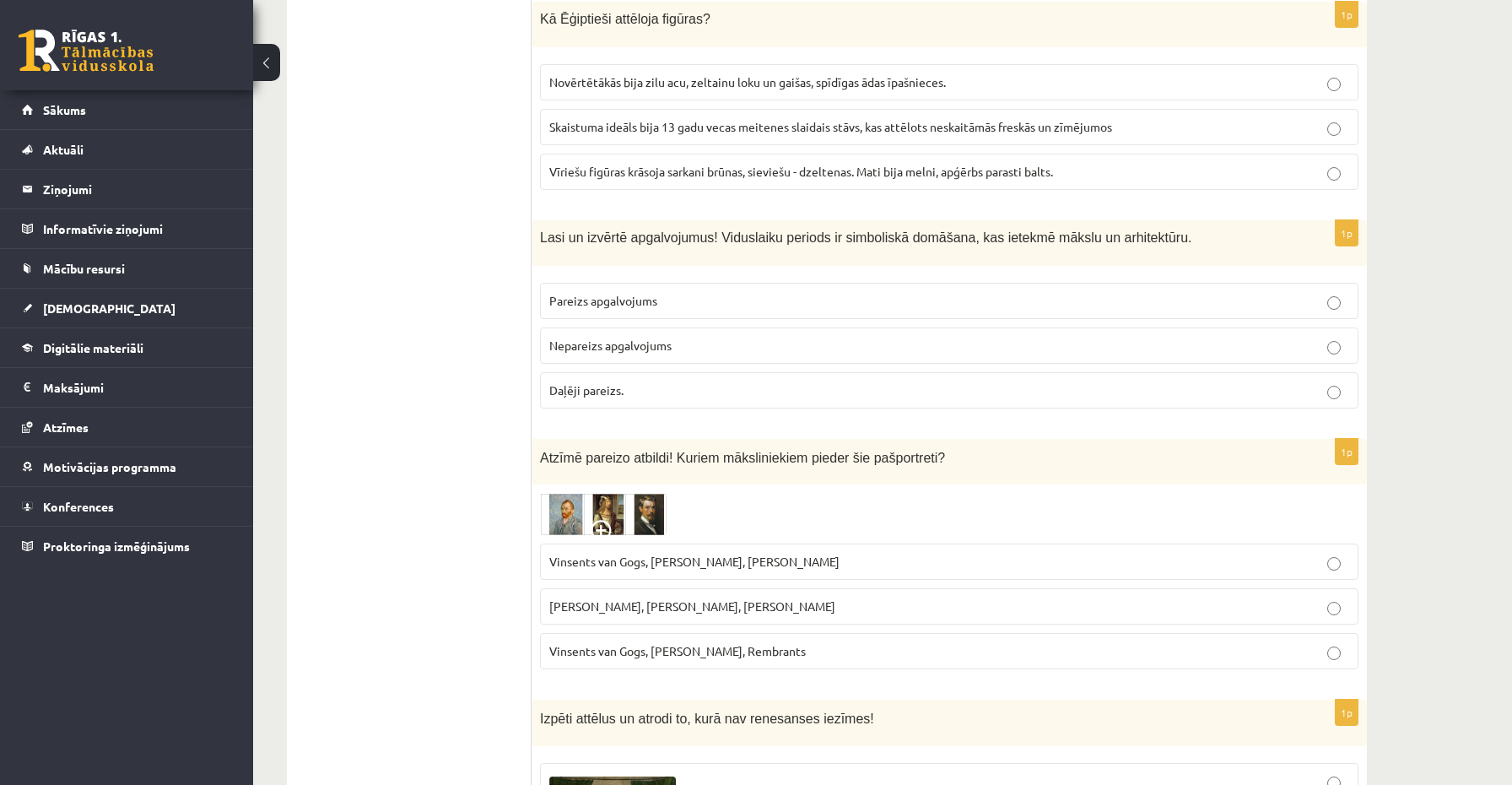
scroll to position [6970, 0]
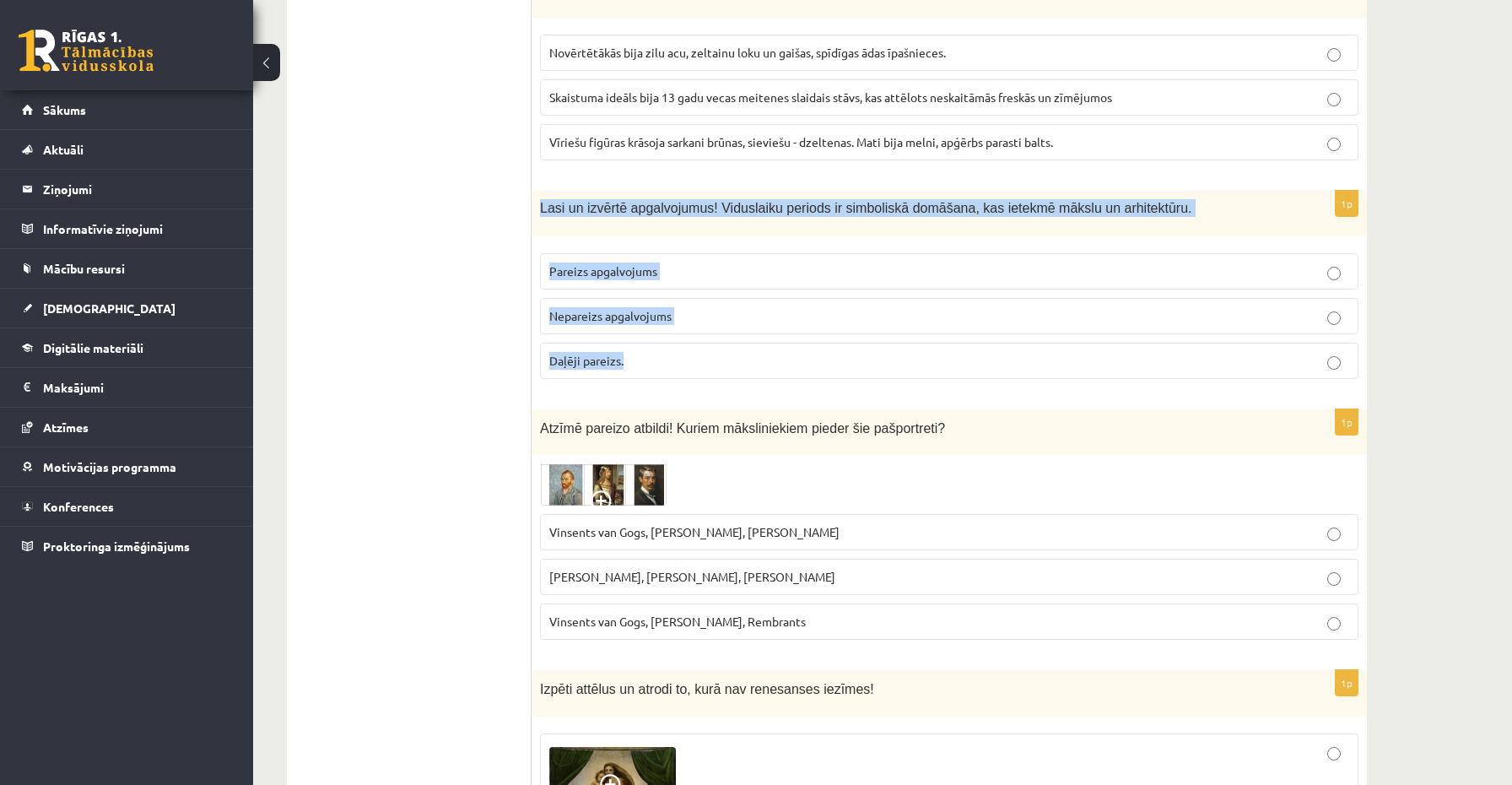
drag, startPoint x: 543, startPoint y: 210, endPoint x: 697, endPoint y: 361, distance: 215.7
click at [697, 361] on div "1p Lasi un izvērtē apgalvojumus! Viduslaiku periods ir simboliskā domāšana, kas…" at bounding box center [949, 292] width 836 height 202
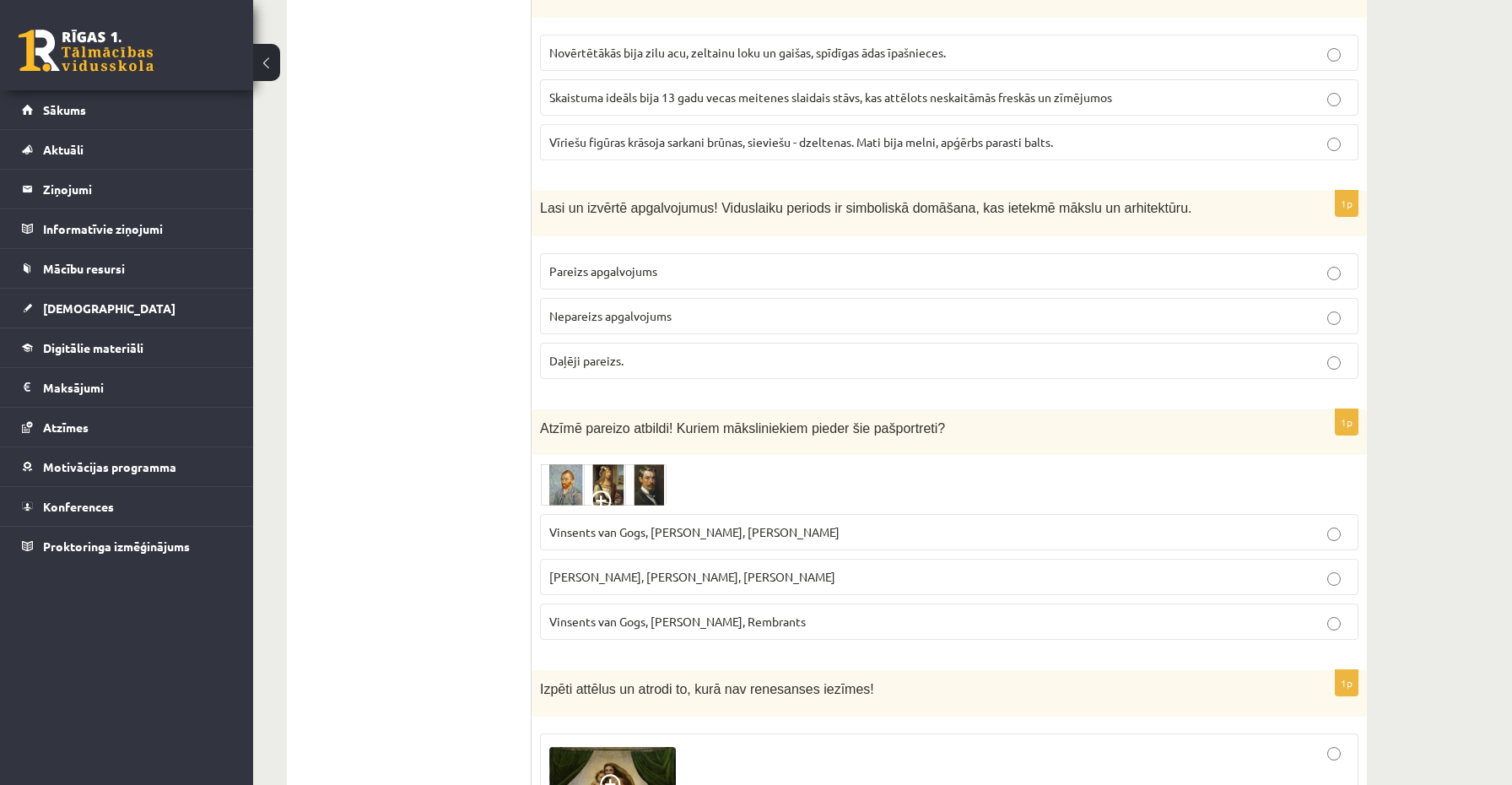
click at [616, 264] on span "Pareizs apgalvojums" at bounding box center [603, 271] width 108 height 15
click at [609, 486] on img at bounding box center [603, 485] width 127 height 43
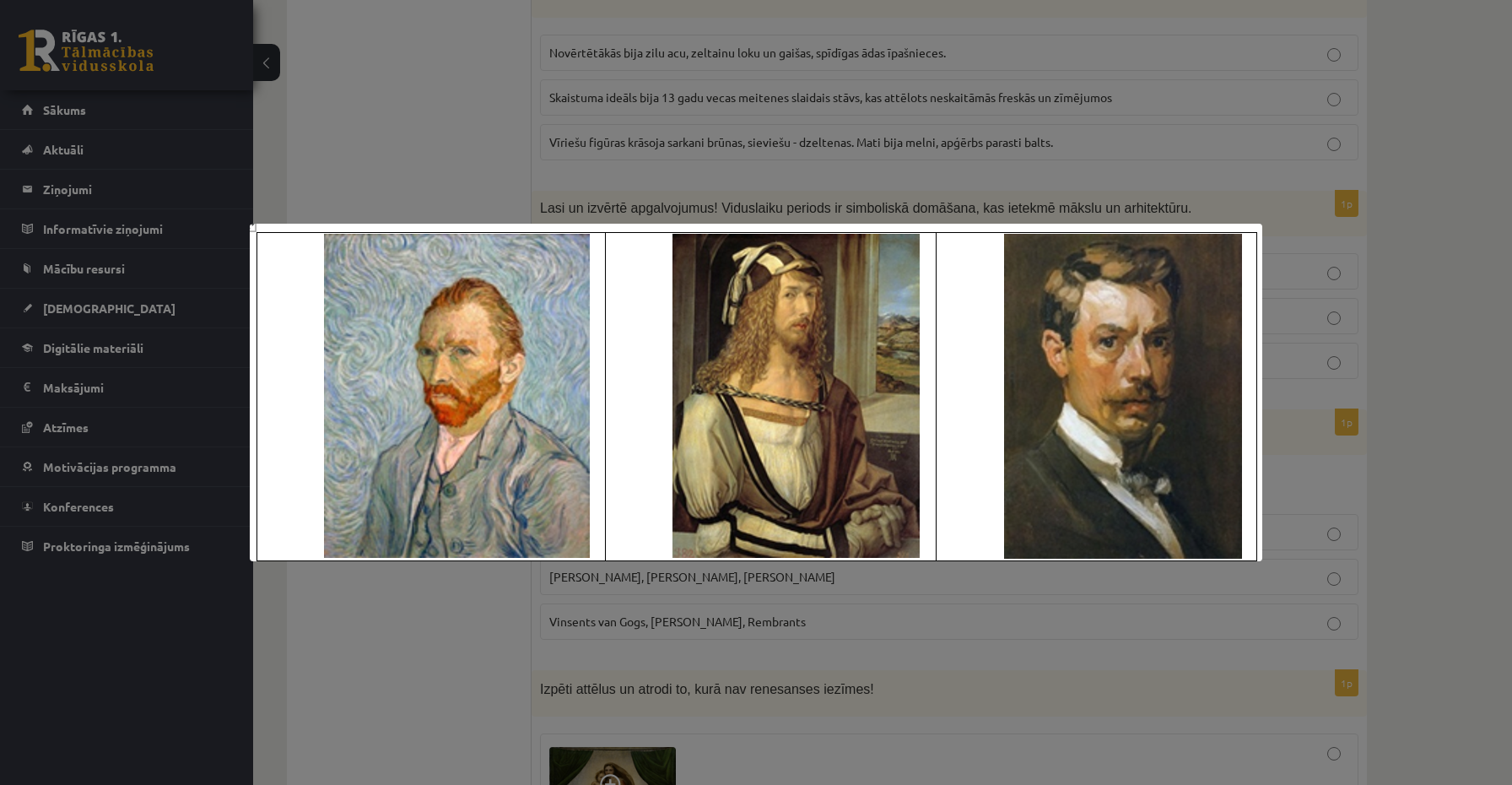
click at [429, 596] on div at bounding box center [756, 392] width 1512 height 785
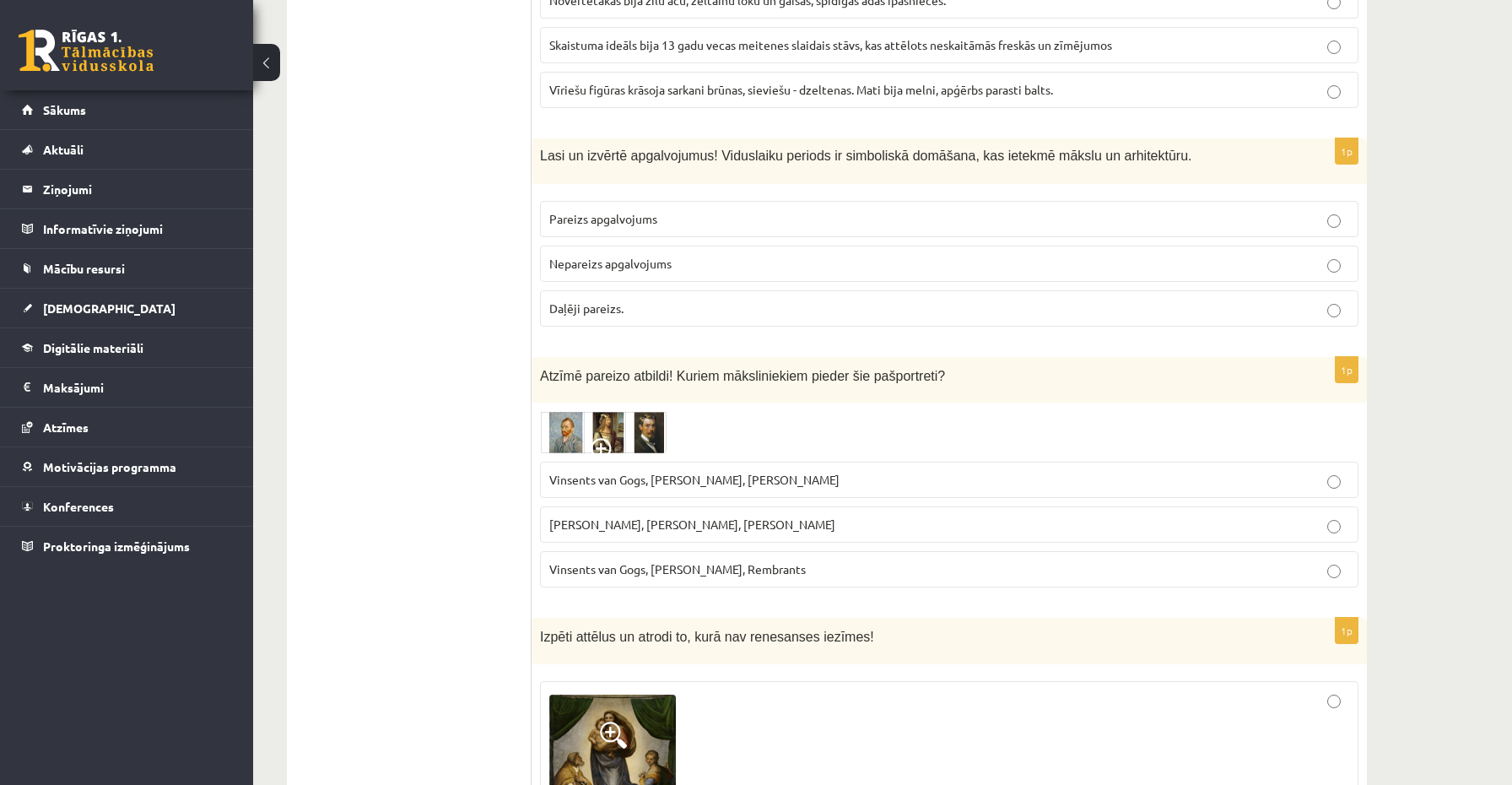
scroll to position [7024, 0]
drag, startPoint x: 539, startPoint y: 469, endPoint x: 838, endPoint y: 471, distance: 299.0
click at [838, 471] on label "Vinsents van Gogs, Albrehts Dīrers, Janis Rozentāls" at bounding box center [949, 477] width 819 height 36
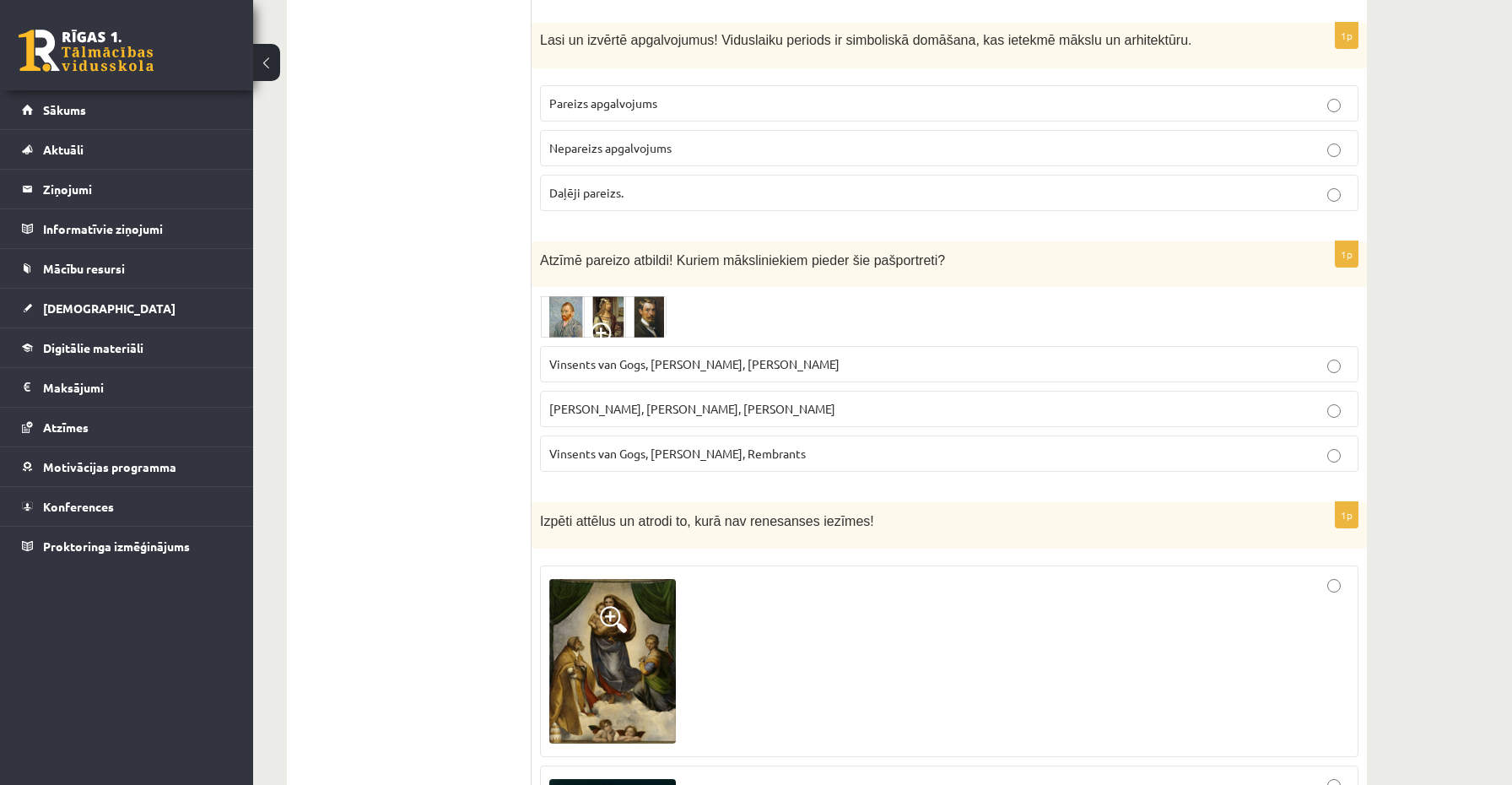
scroll to position [7188, 0]
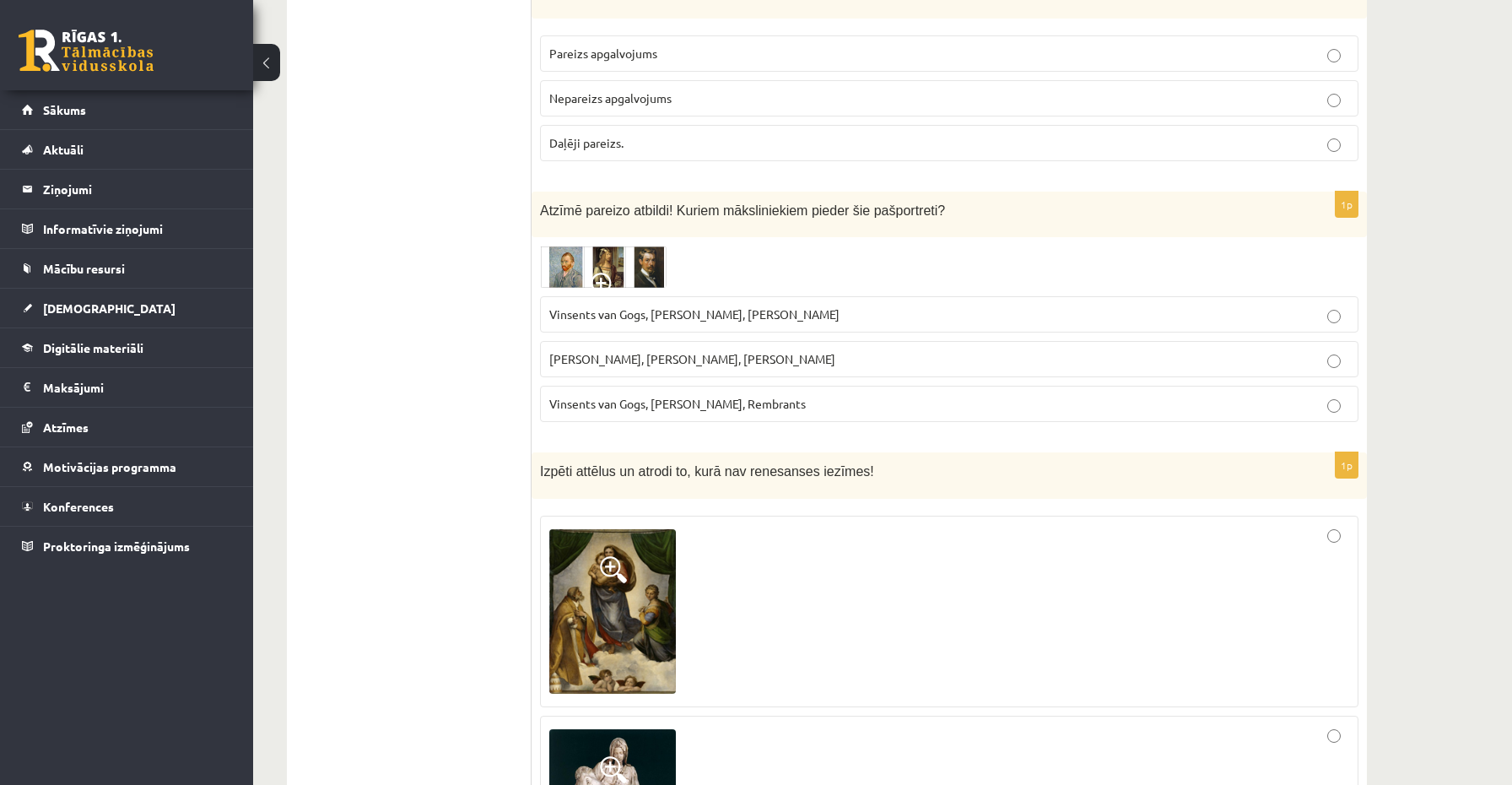
click at [644, 253] on img at bounding box center [603, 266] width 127 height 43
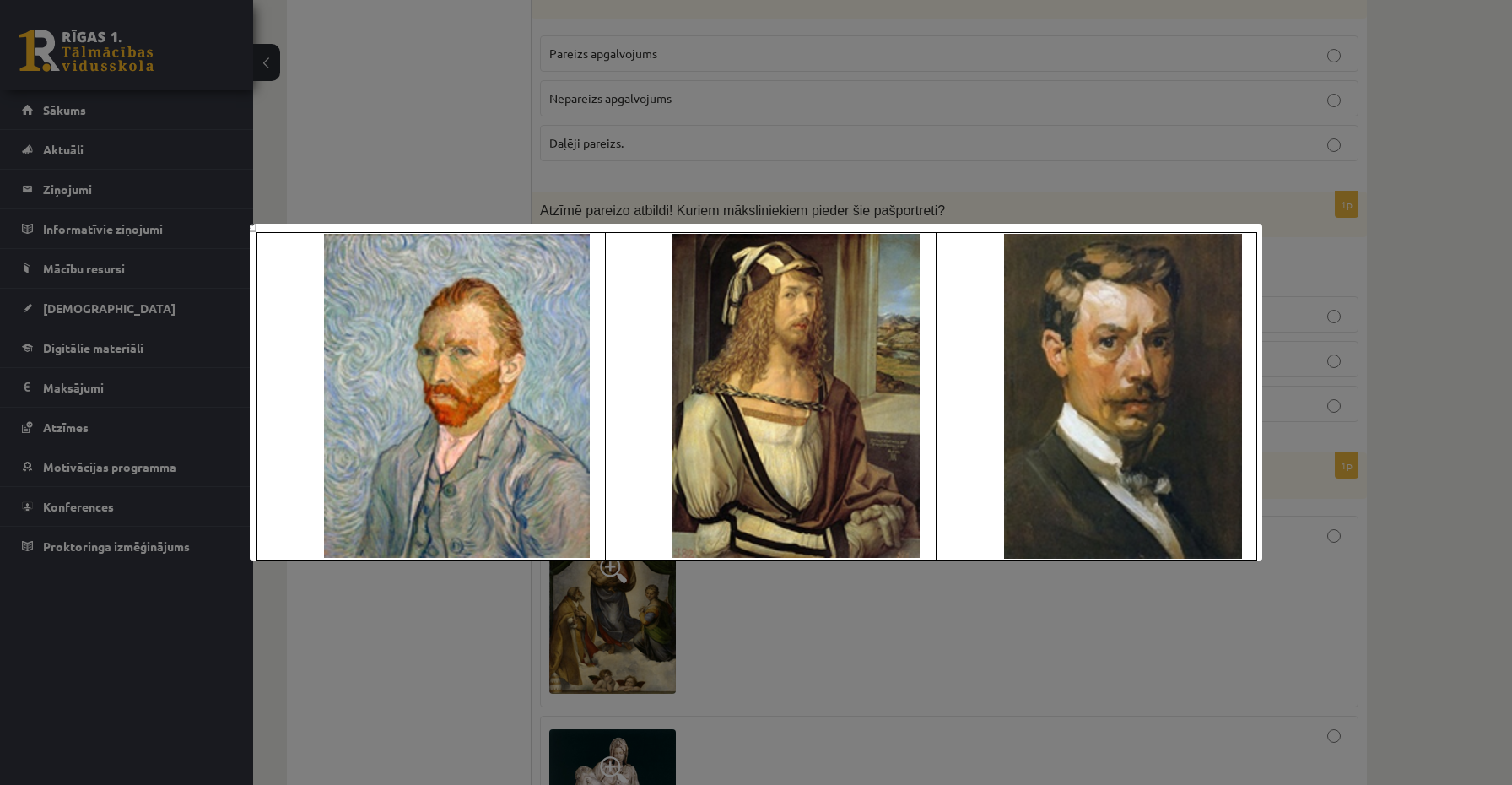
click at [662, 135] on div at bounding box center [756, 392] width 1512 height 785
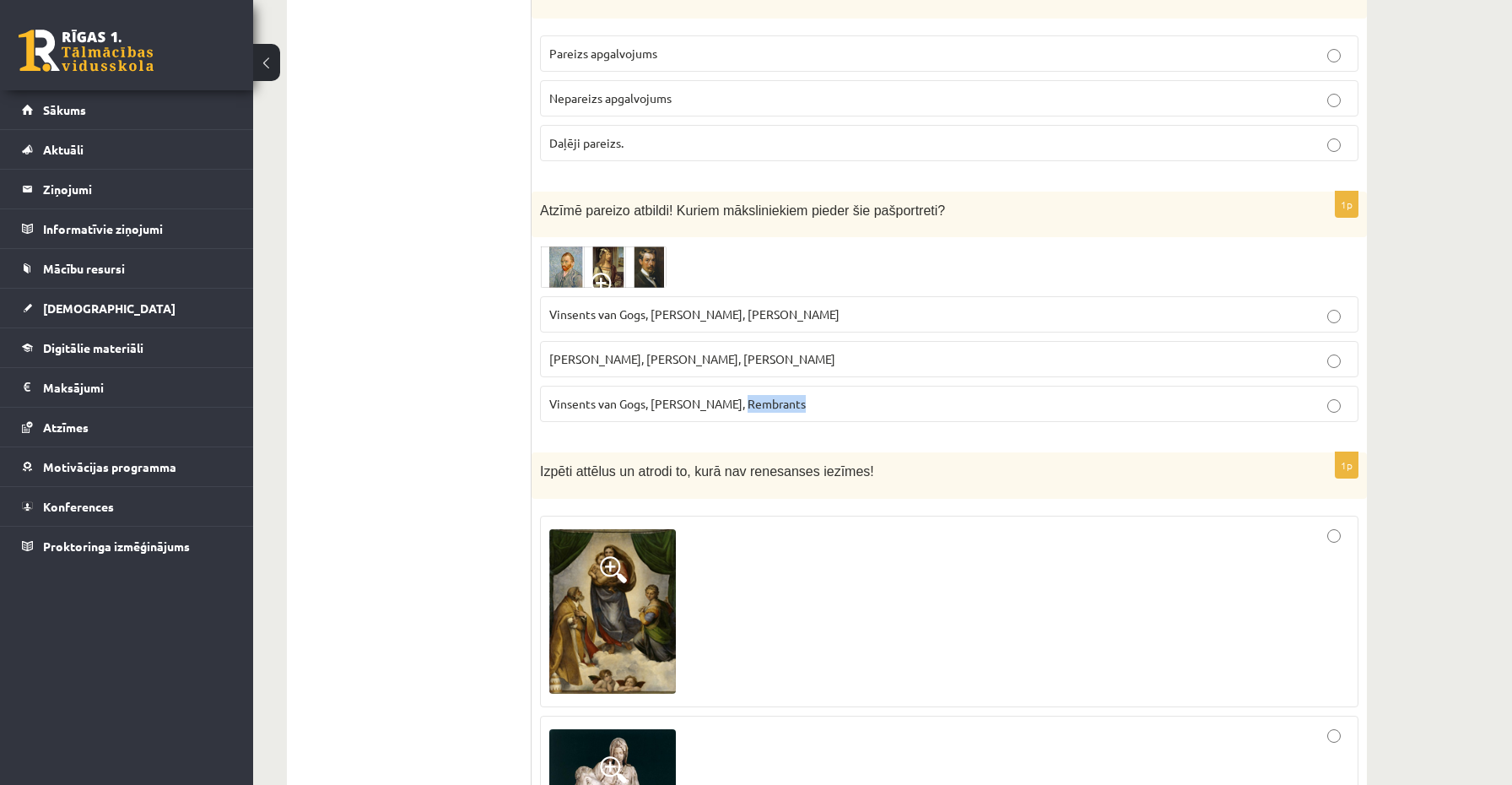
drag, startPoint x: 808, startPoint y: 402, endPoint x: 728, endPoint y: 405, distance: 80.1
click at [728, 405] on p "Vinsents van Gogs, Kārlis Padegs, Rembrants" at bounding box center [949, 403] width 800 height 18
drag, startPoint x: 844, startPoint y: 306, endPoint x: 740, endPoint y: 312, distance: 104.2
click at [740, 312] on p "Vinsents van Gogs, Albrehts Dīrers, Janis Rozentāls" at bounding box center [949, 314] width 800 height 18
click at [680, 308] on span "Vinsents van Gogs, Albrehts Dīrers, Janis Rozentāls" at bounding box center [694, 314] width 290 height 15
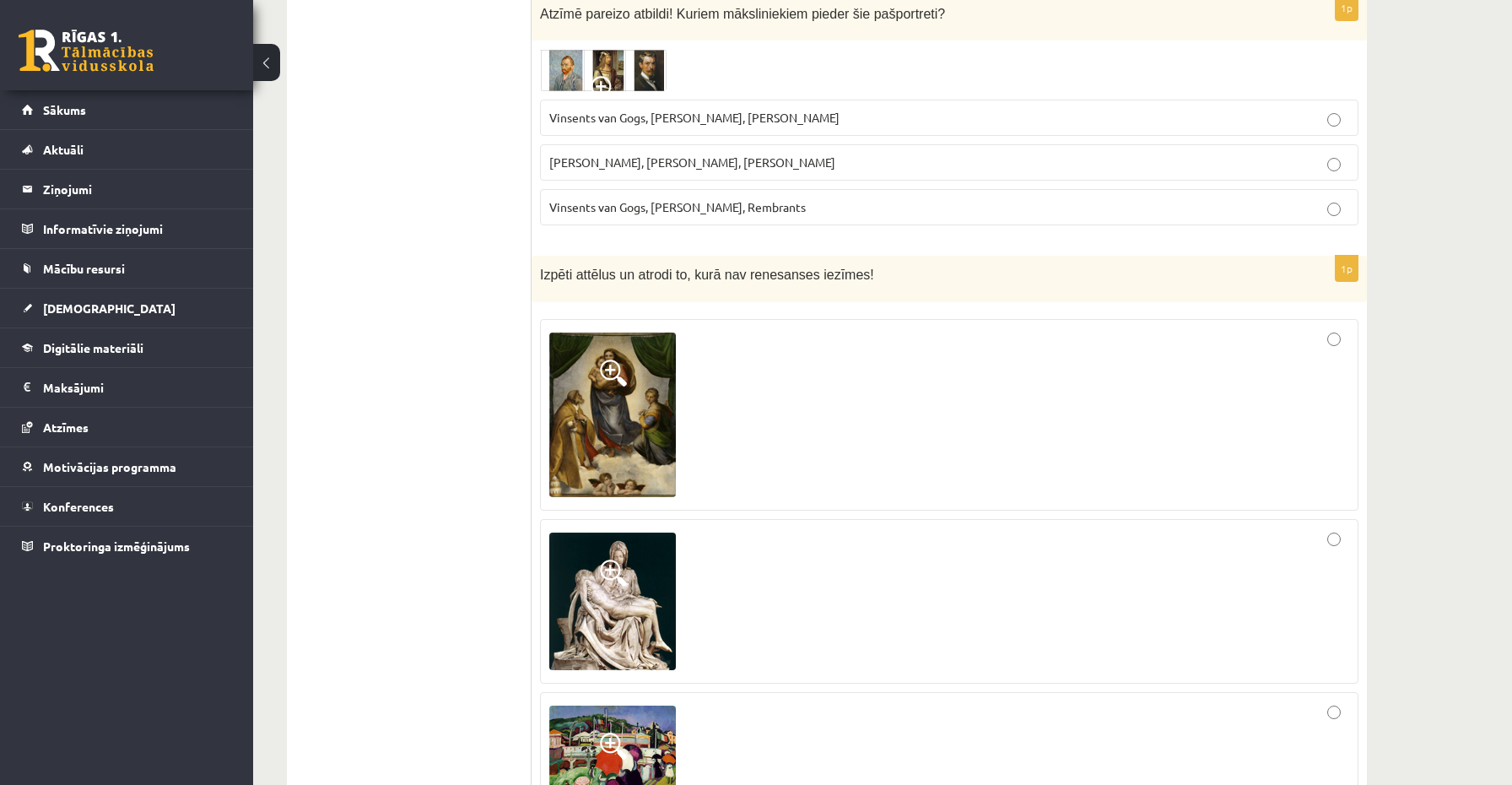
scroll to position [7392, 0]
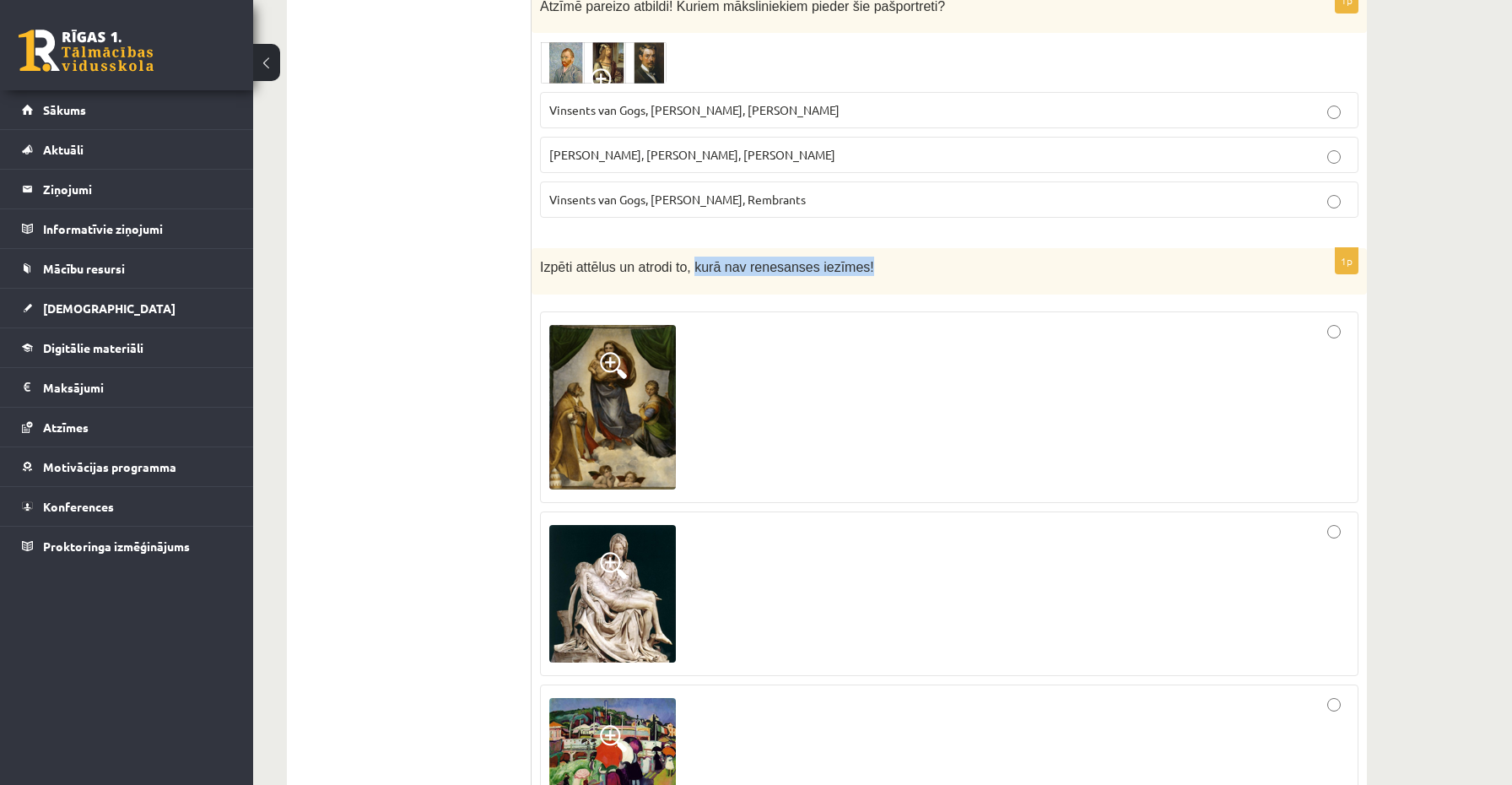
drag, startPoint x: 693, startPoint y: 265, endPoint x: 882, endPoint y: 267, distance: 189.0
click at [882, 267] on p "Izpēti attēlus un atrodi to, kurā nav renesanses iezīmes!" at bounding box center [907, 266] width 734 height 20
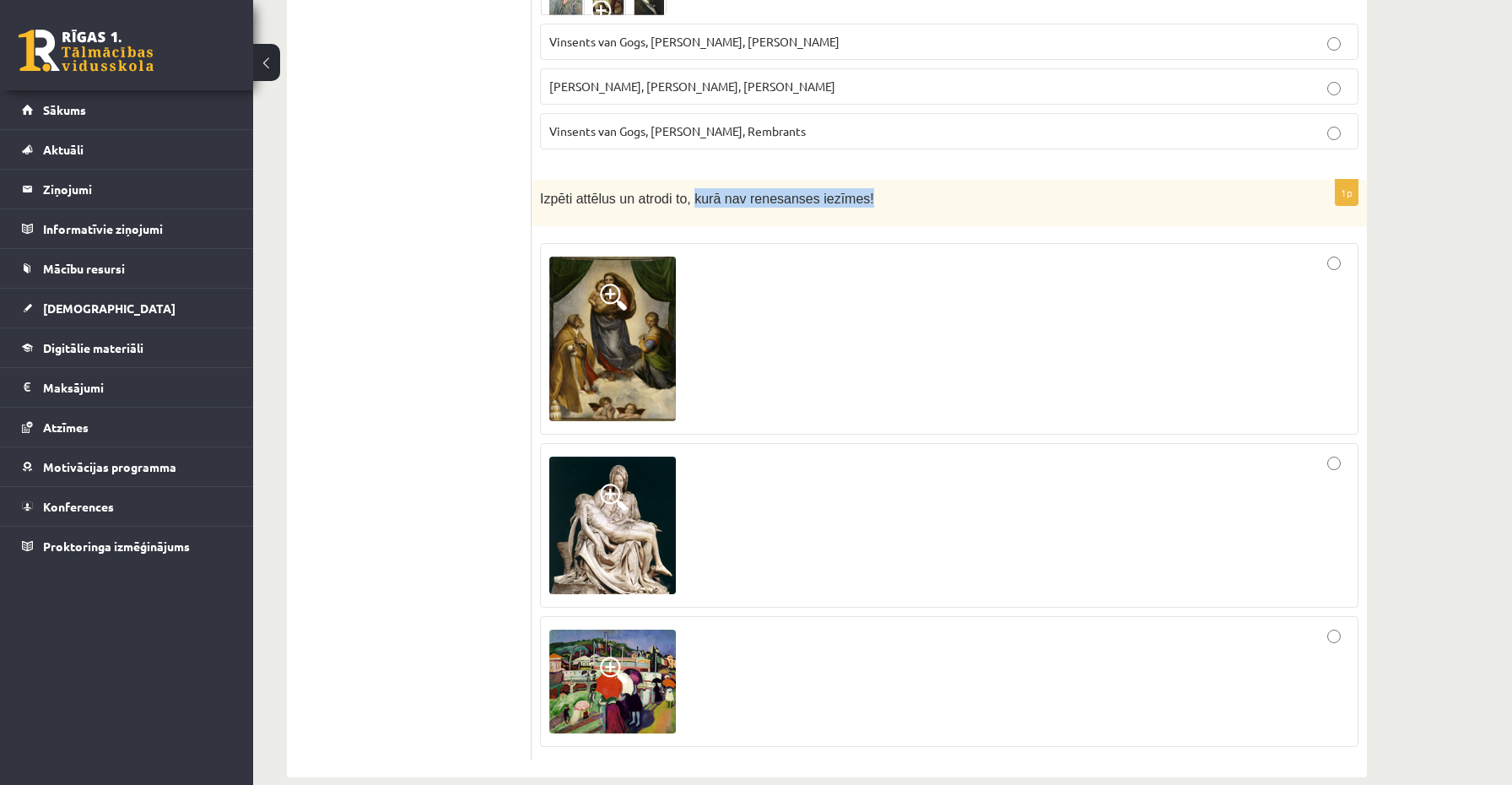
scroll to position [7483, 0]
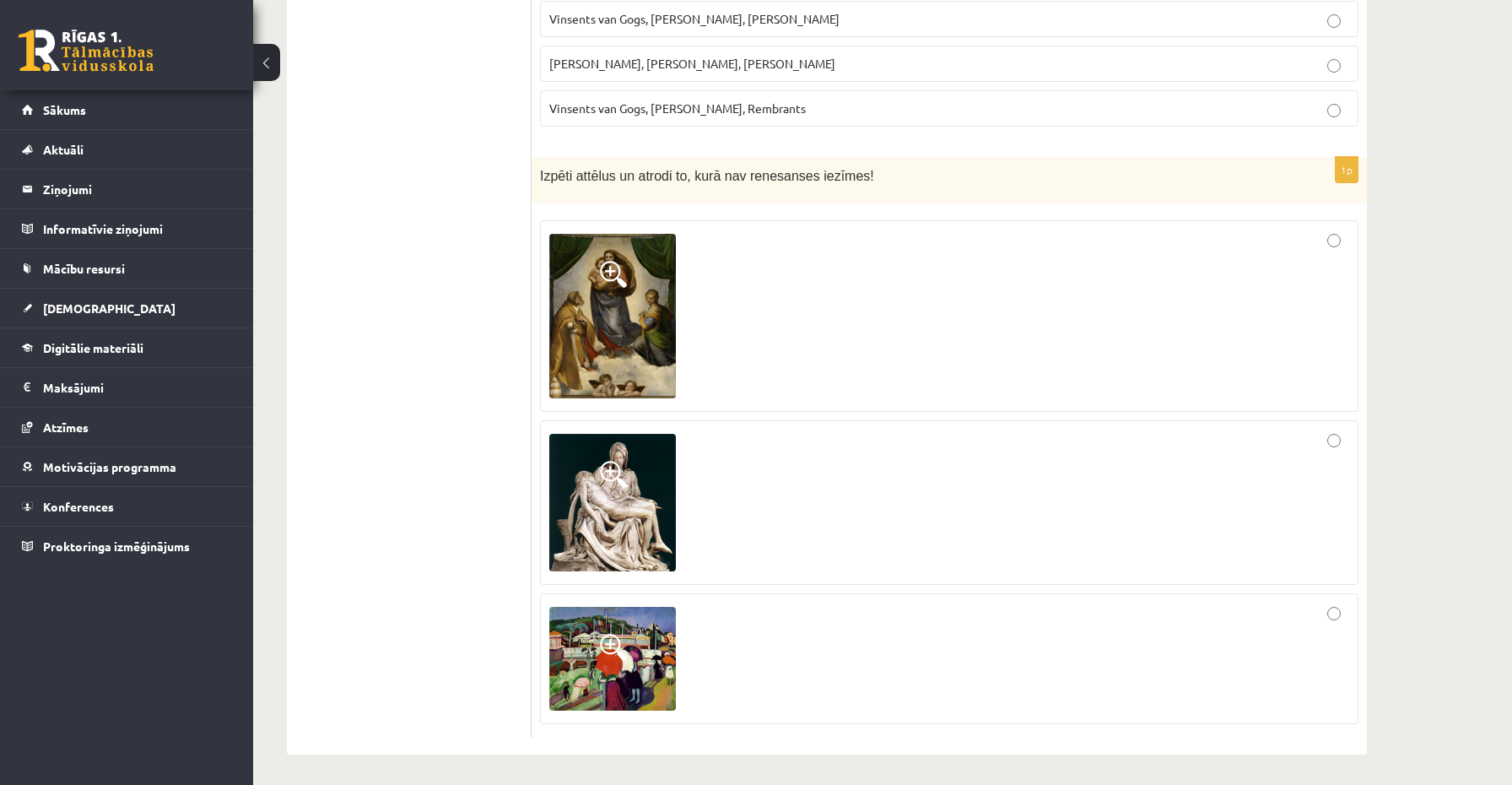
click at [773, 639] on div at bounding box center [949, 658] width 800 height 112
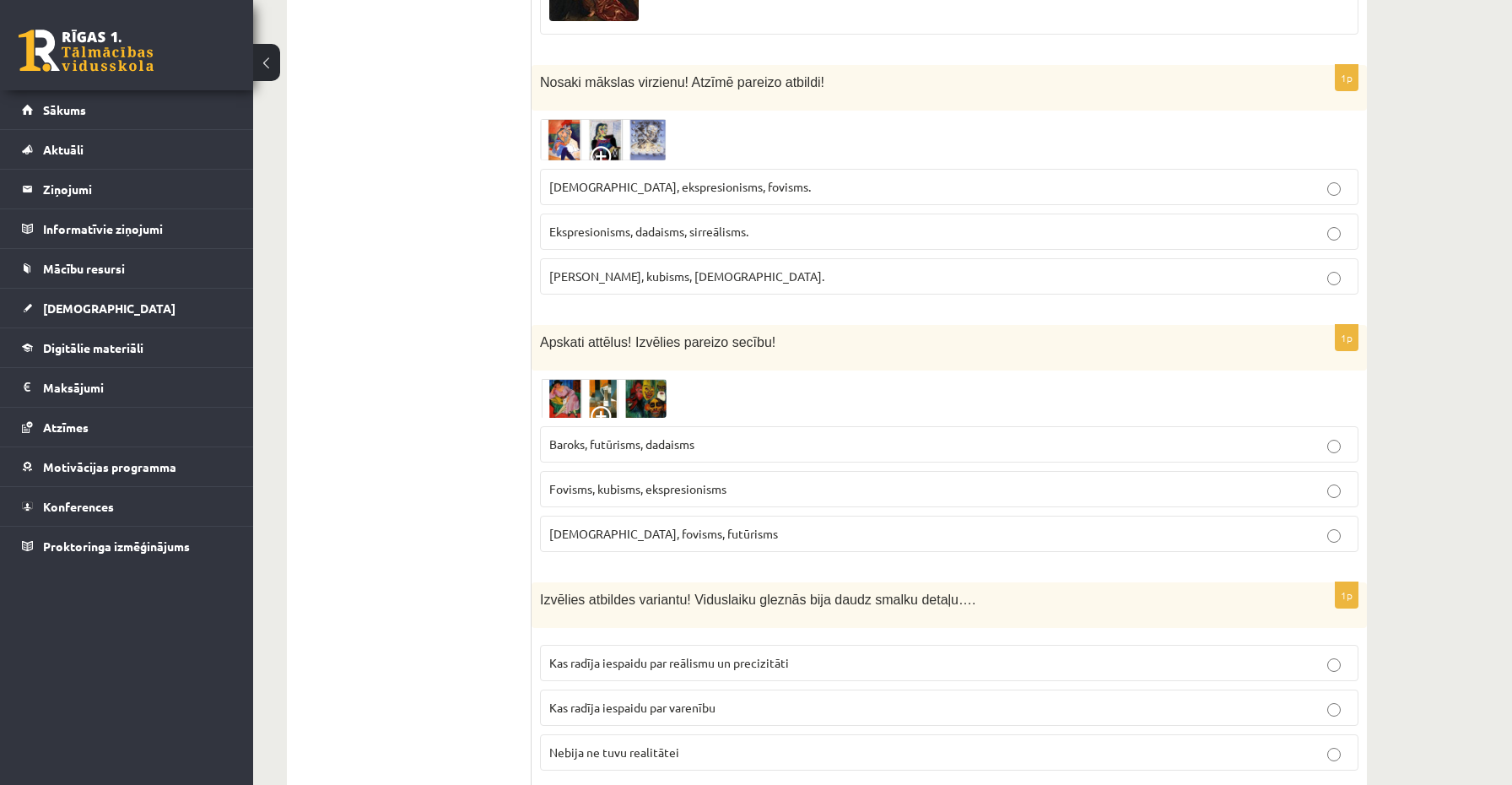
scroll to position [1868, 0]
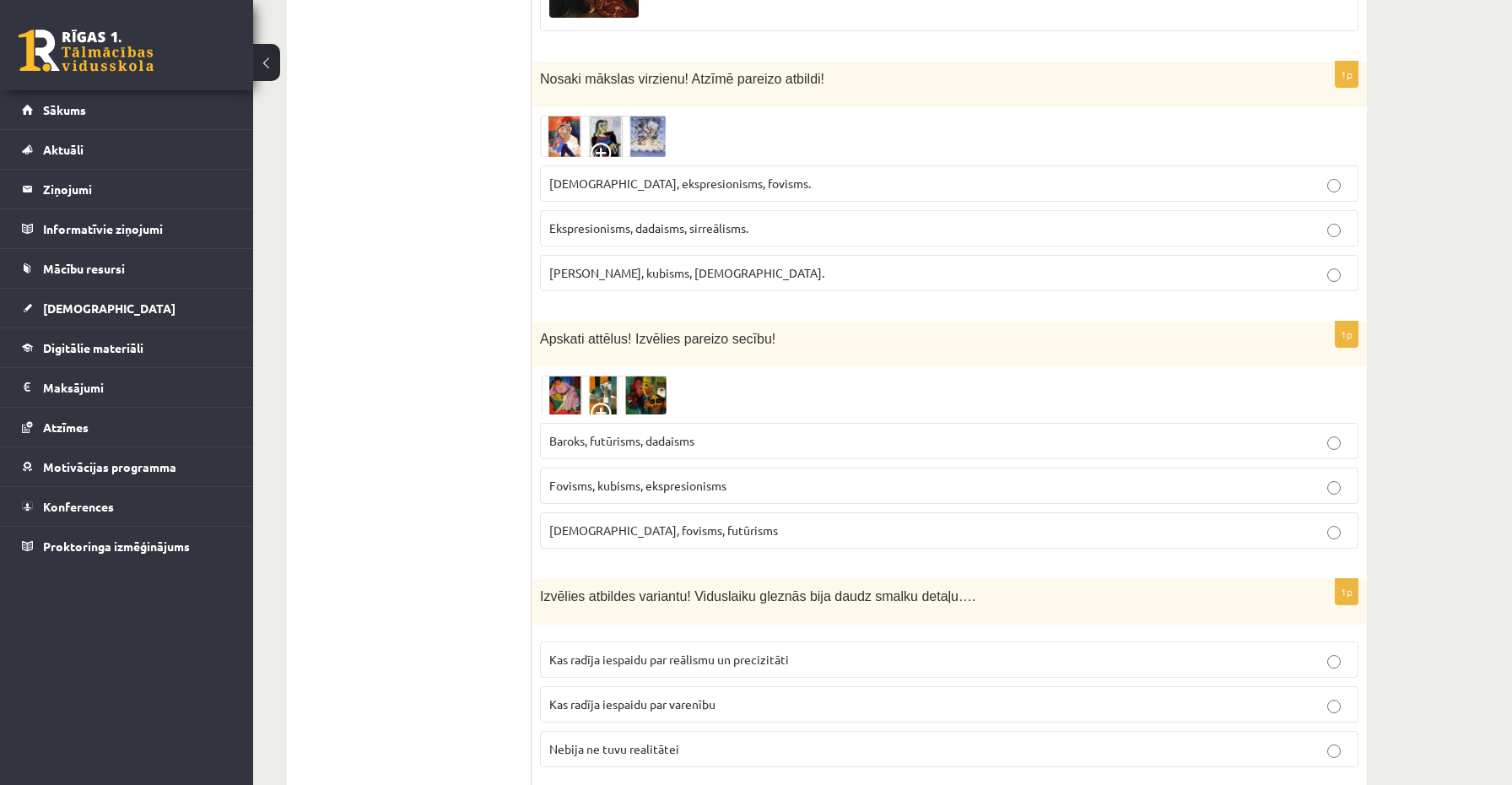
click at [558, 393] on img at bounding box center [603, 395] width 127 height 39
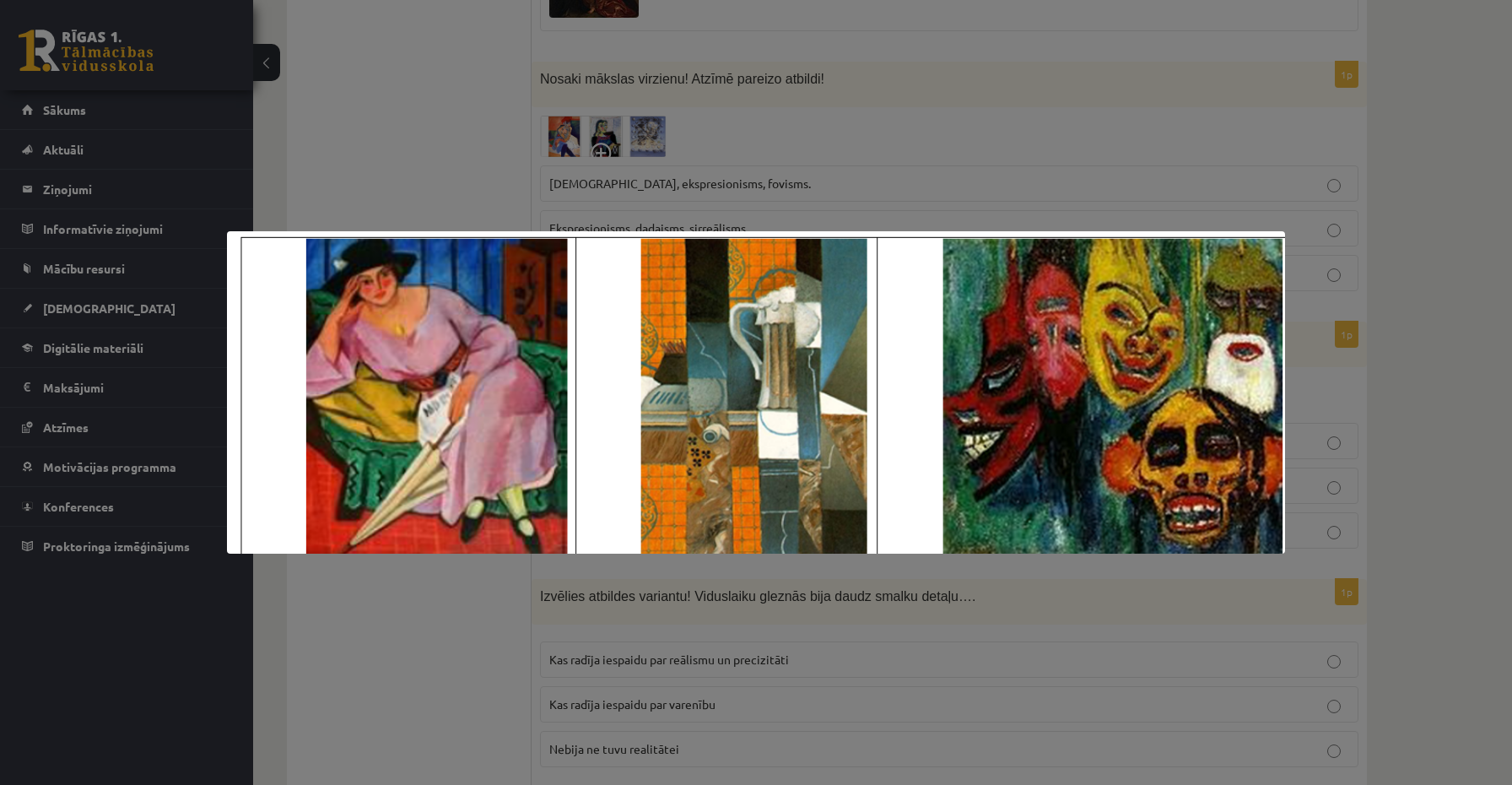
click at [433, 596] on div at bounding box center [756, 392] width 1512 height 785
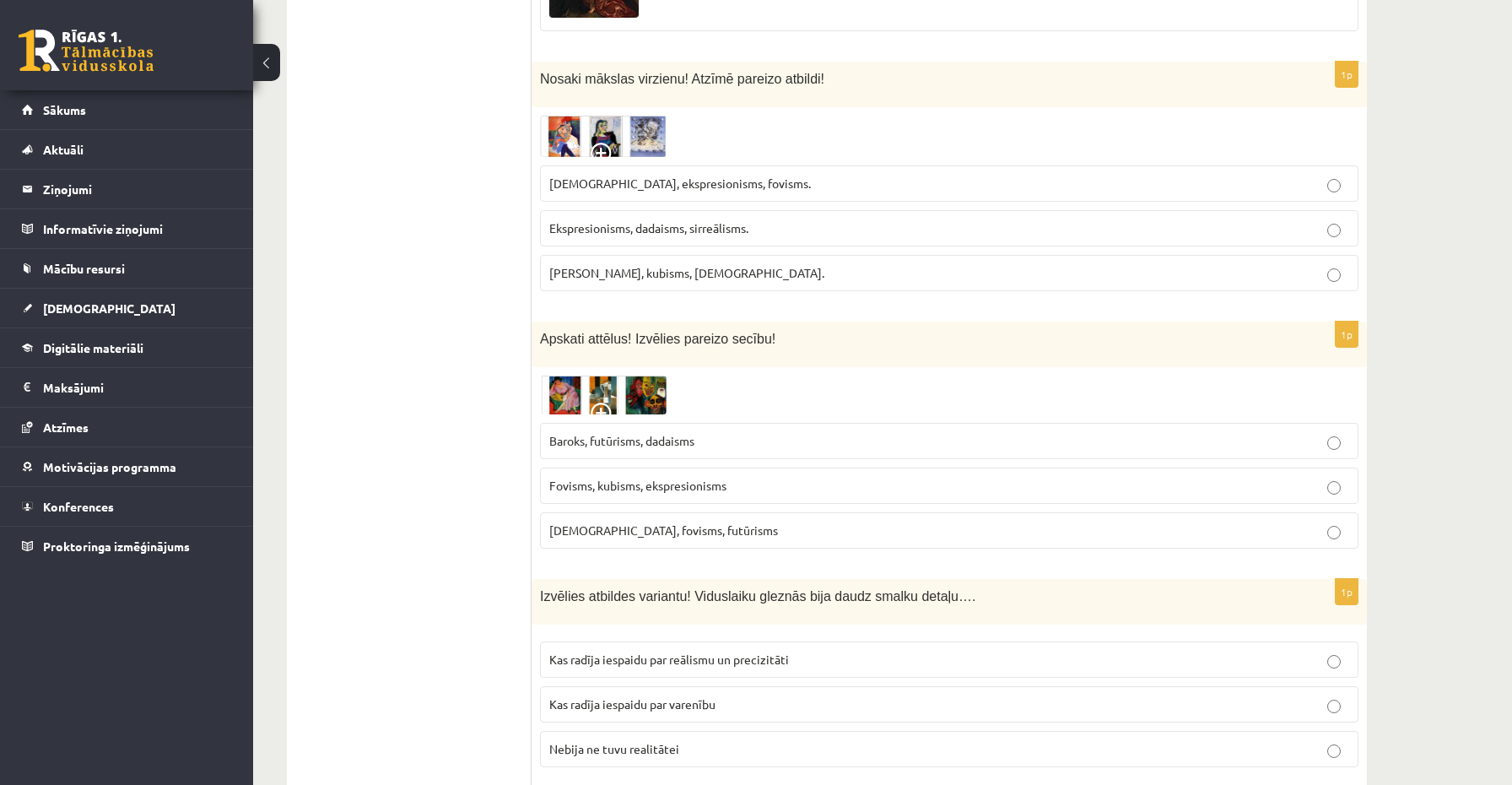
click at [583, 496] on label "Fovisms, kubisms, ekspresionisms" at bounding box center [949, 486] width 819 height 36
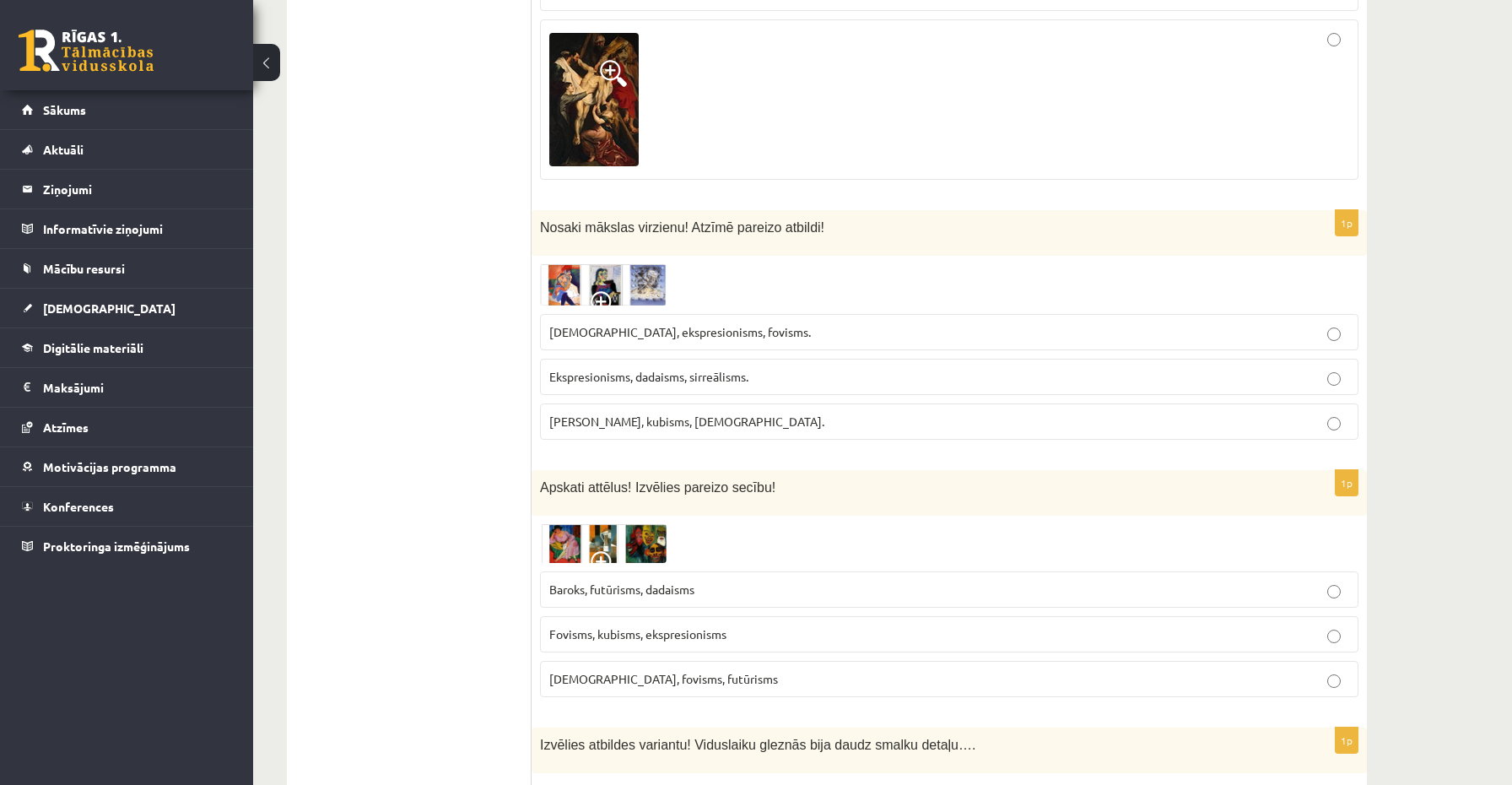
scroll to position [1714, 0]
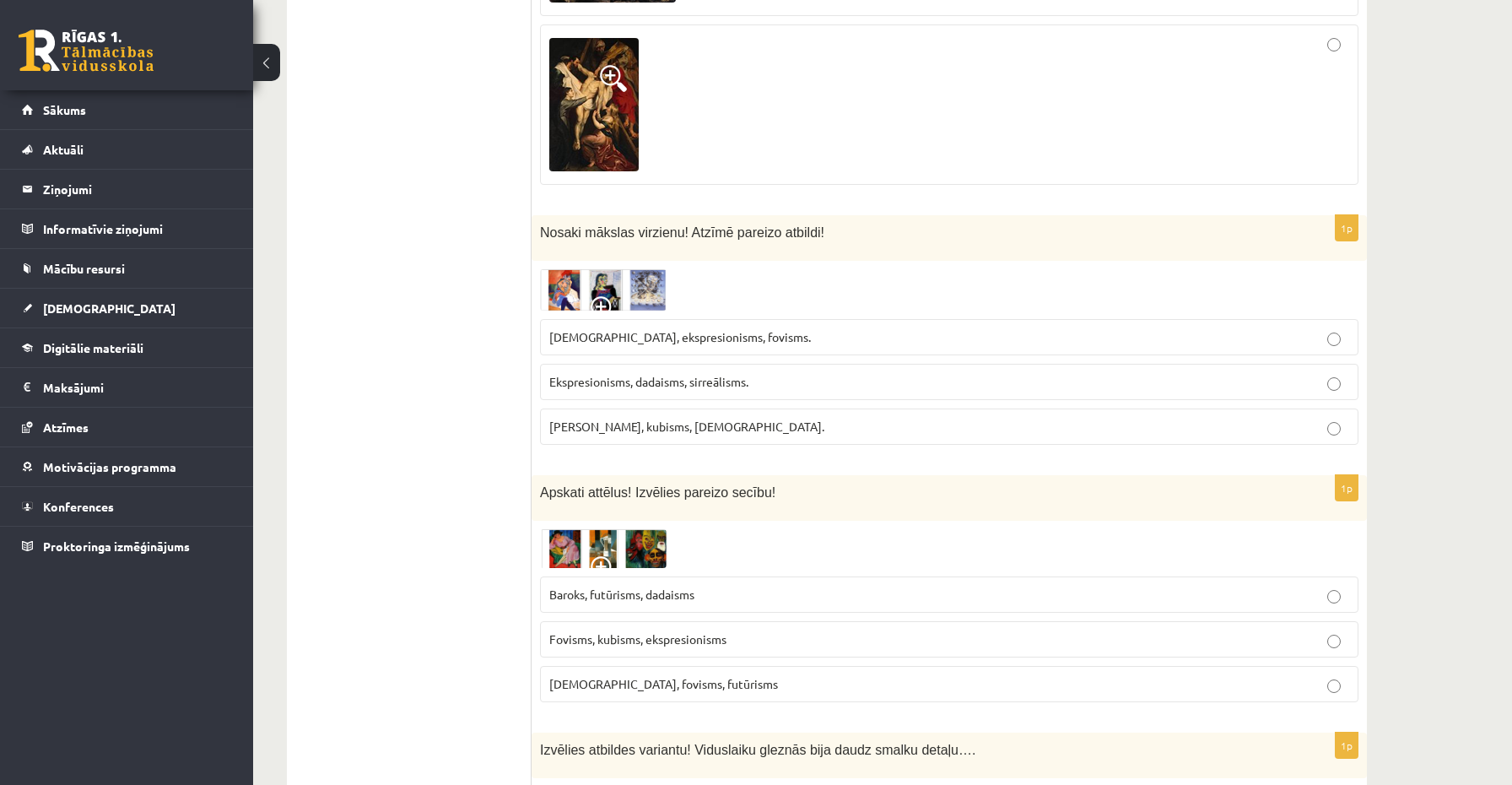
click at [583, 248] on div "Nosaki mākslas virzienu! Atzīmē pareizo atbildi!" at bounding box center [949, 238] width 836 height 45
click at [569, 282] on img at bounding box center [603, 290] width 127 height 42
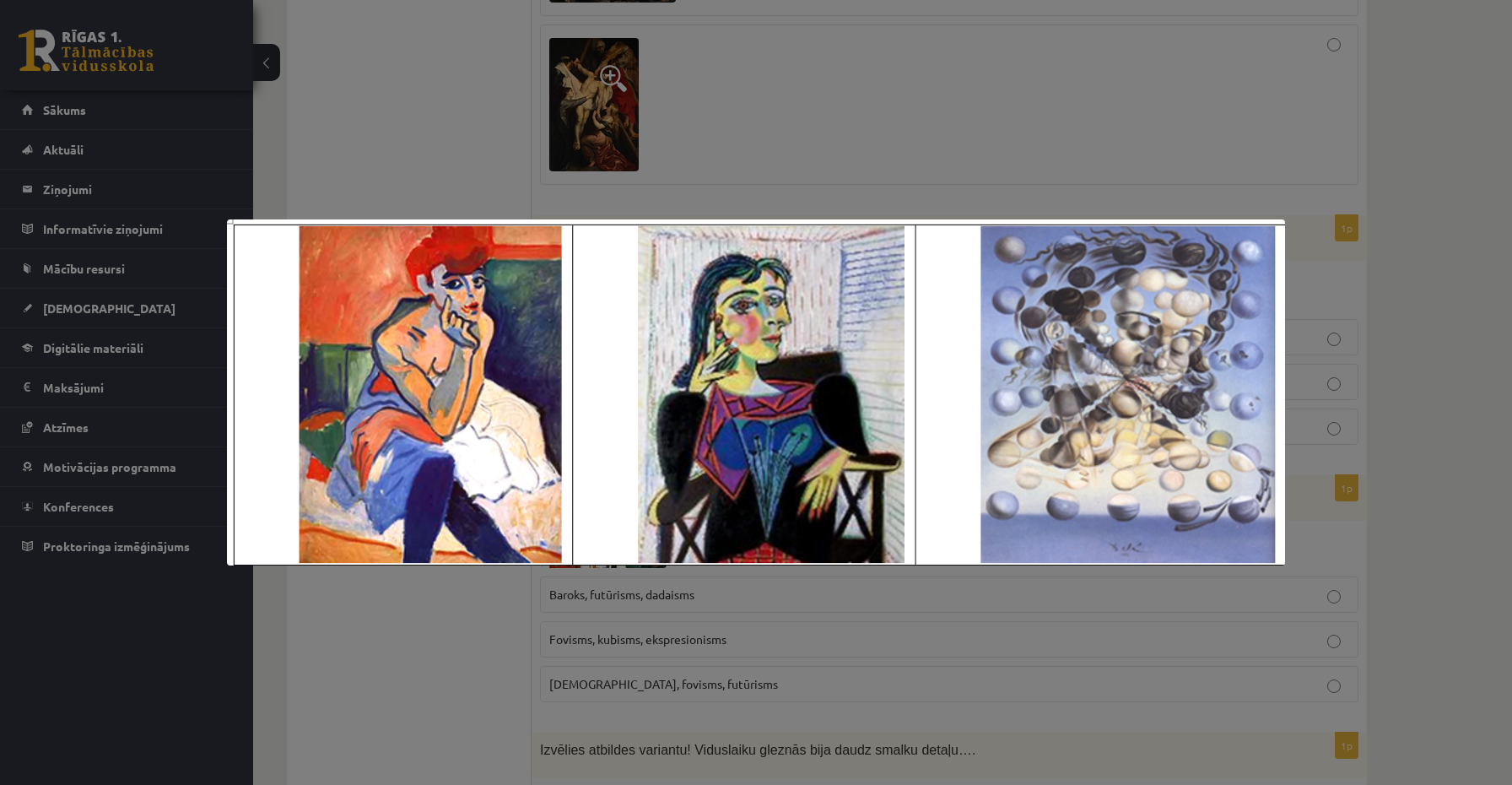
click at [493, 159] on div at bounding box center [756, 392] width 1512 height 785
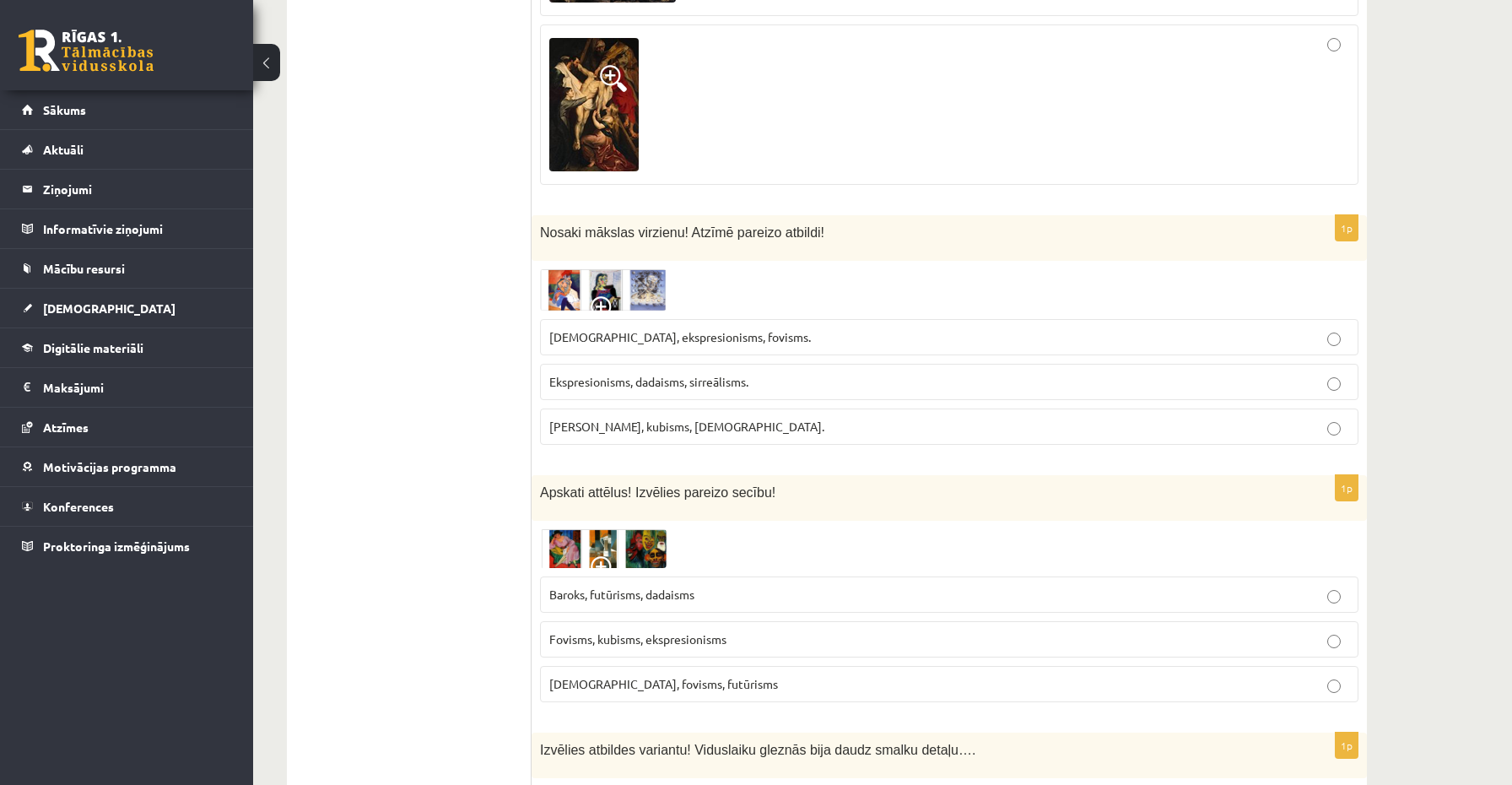
click at [615, 333] on span "Sirreālisms, ekspresionisms, fovisms." at bounding box center [680, 336] width 262 height 15
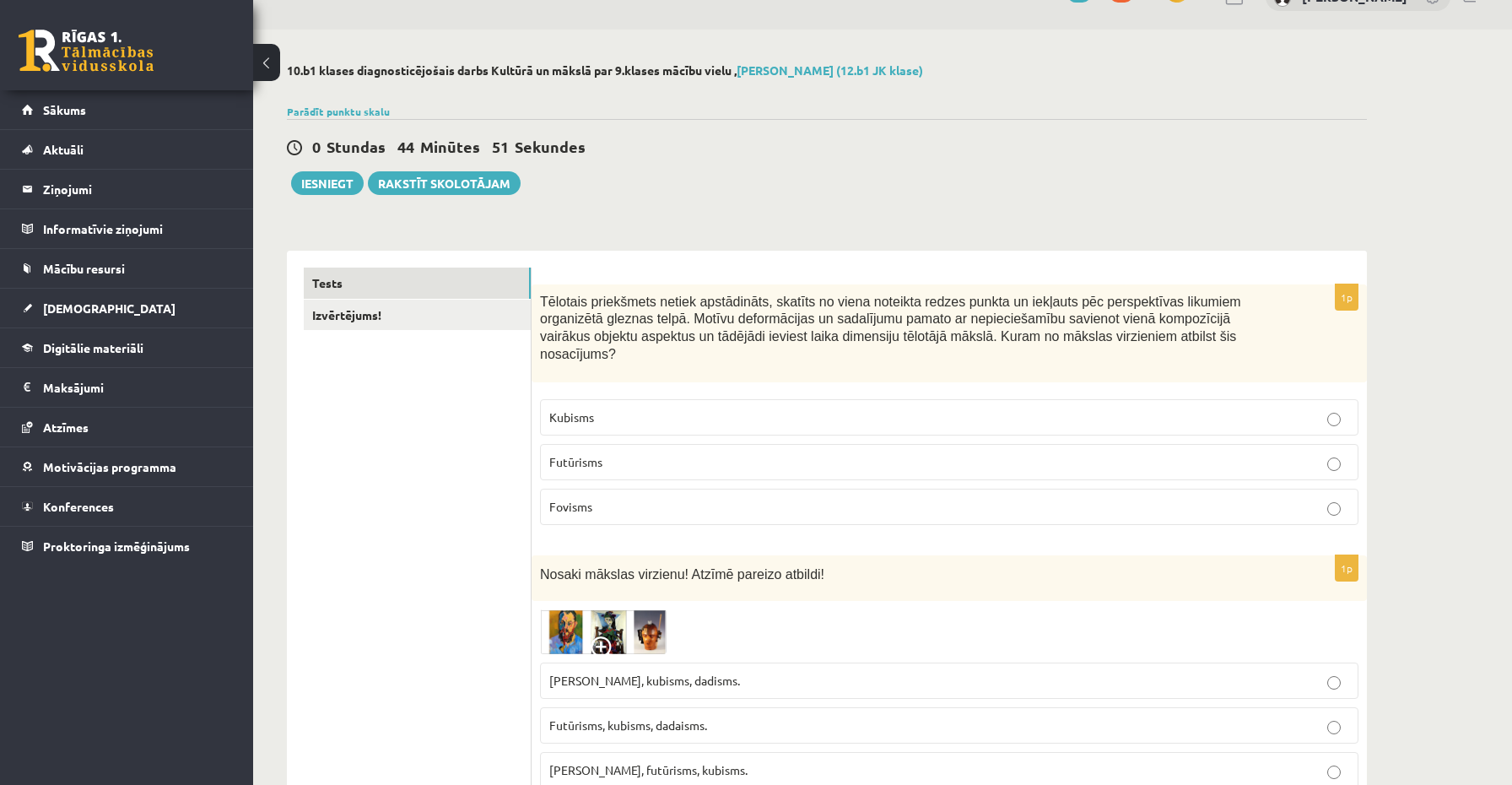
scroll to position [33, 0]
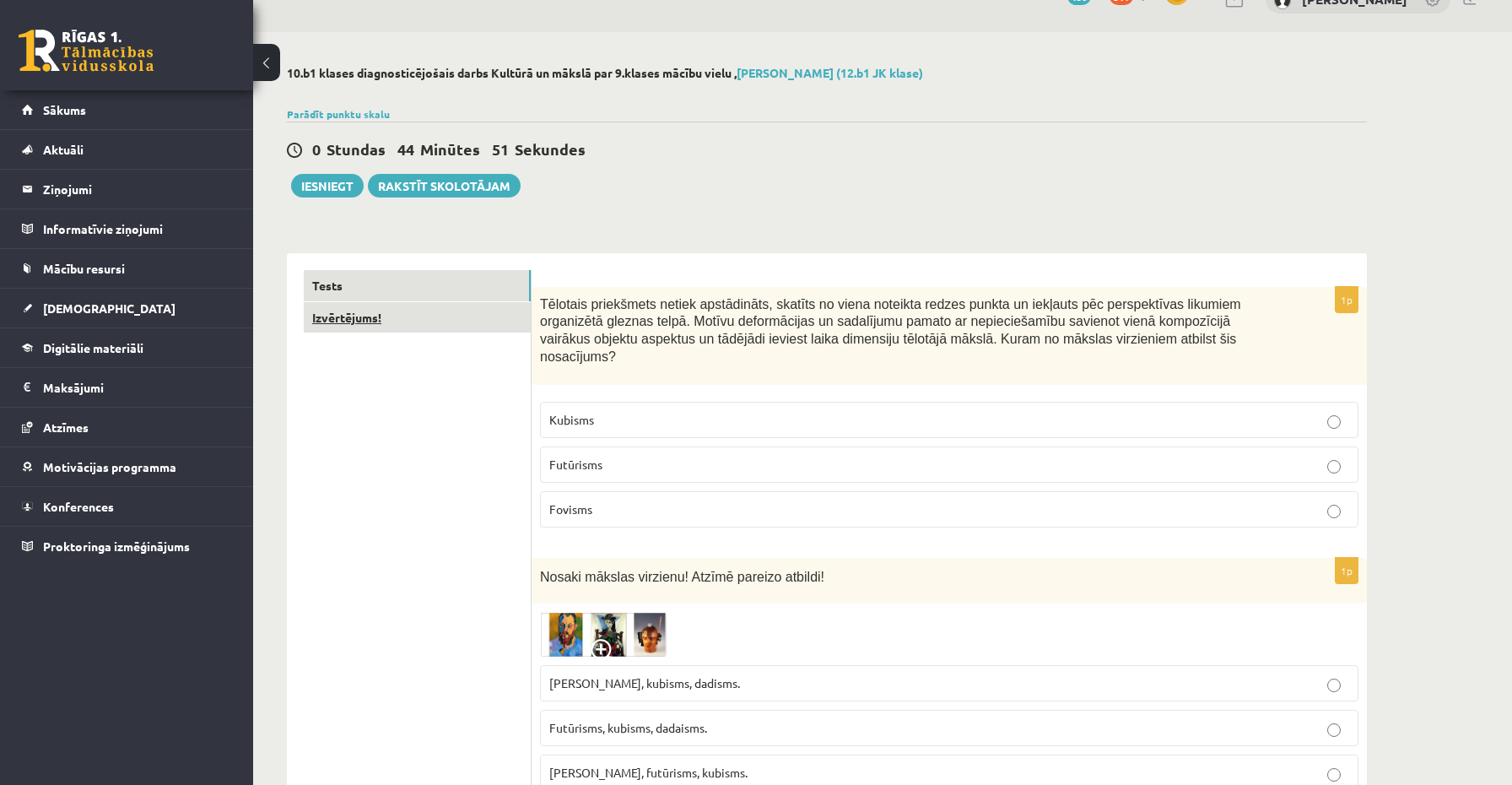
click at [399, 315] on link "Izvērtējums!" at bounding box center [417, 317] width 227 height 31
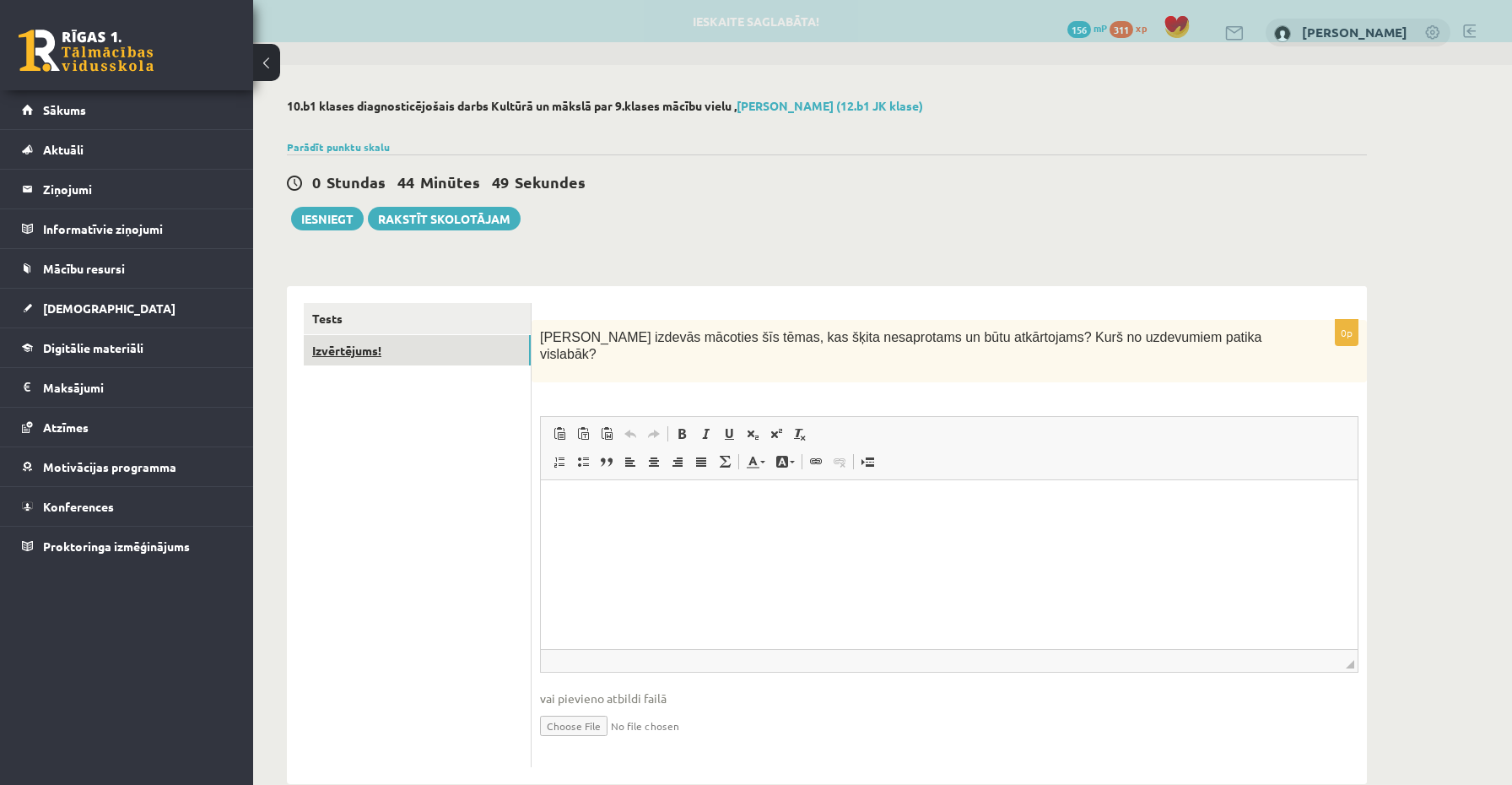
scroll to position [0, 0]
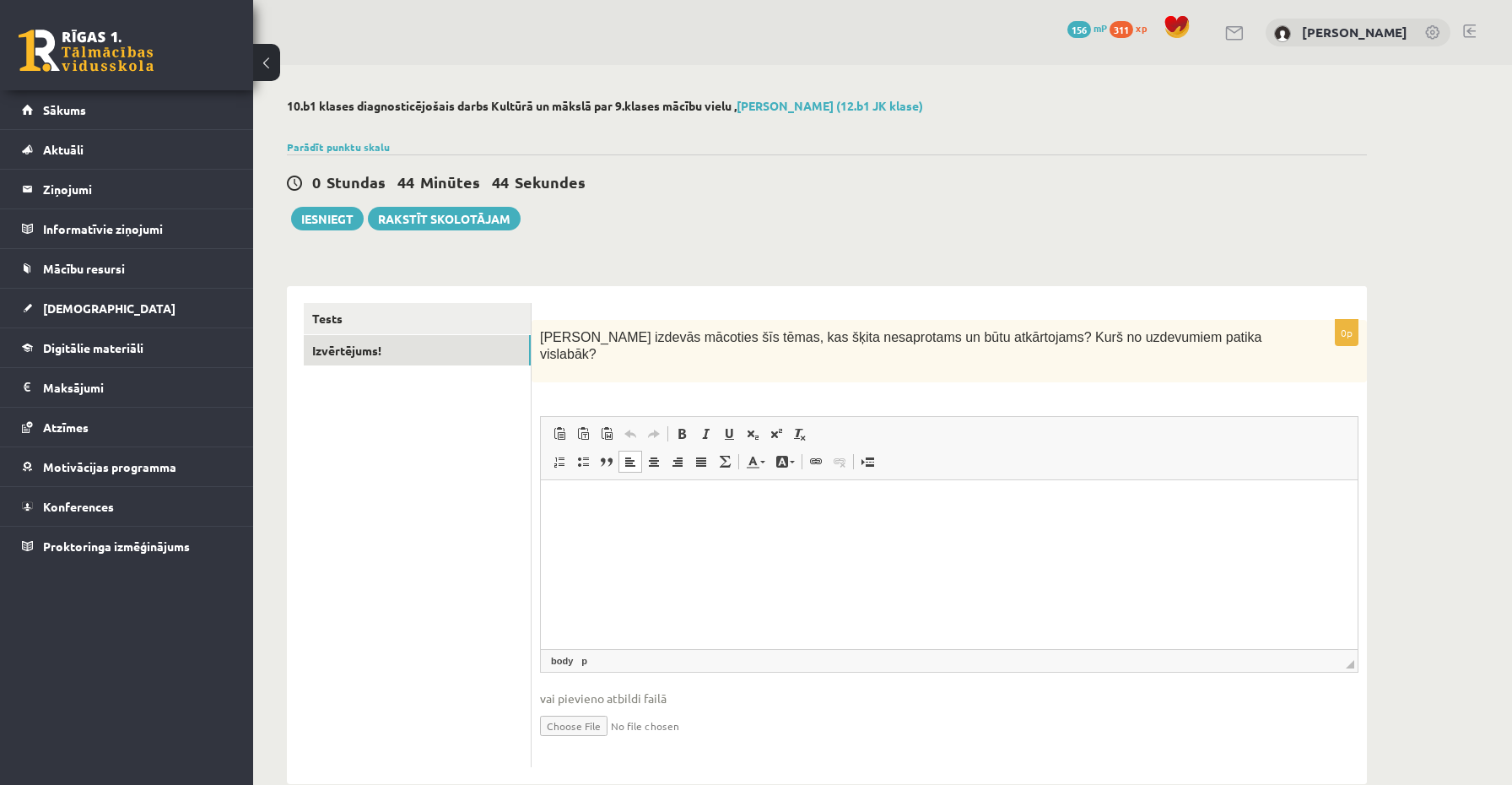
click at [717, 532] on html at bounding box center [949, 505] width 817 height 52
click at [615, 511] on p "**********" at bounding box center [949, 505] width 783 height 18
click at [329, 212] on button "Iesniegt" at bounding box center [327, 218] width 73 height 24
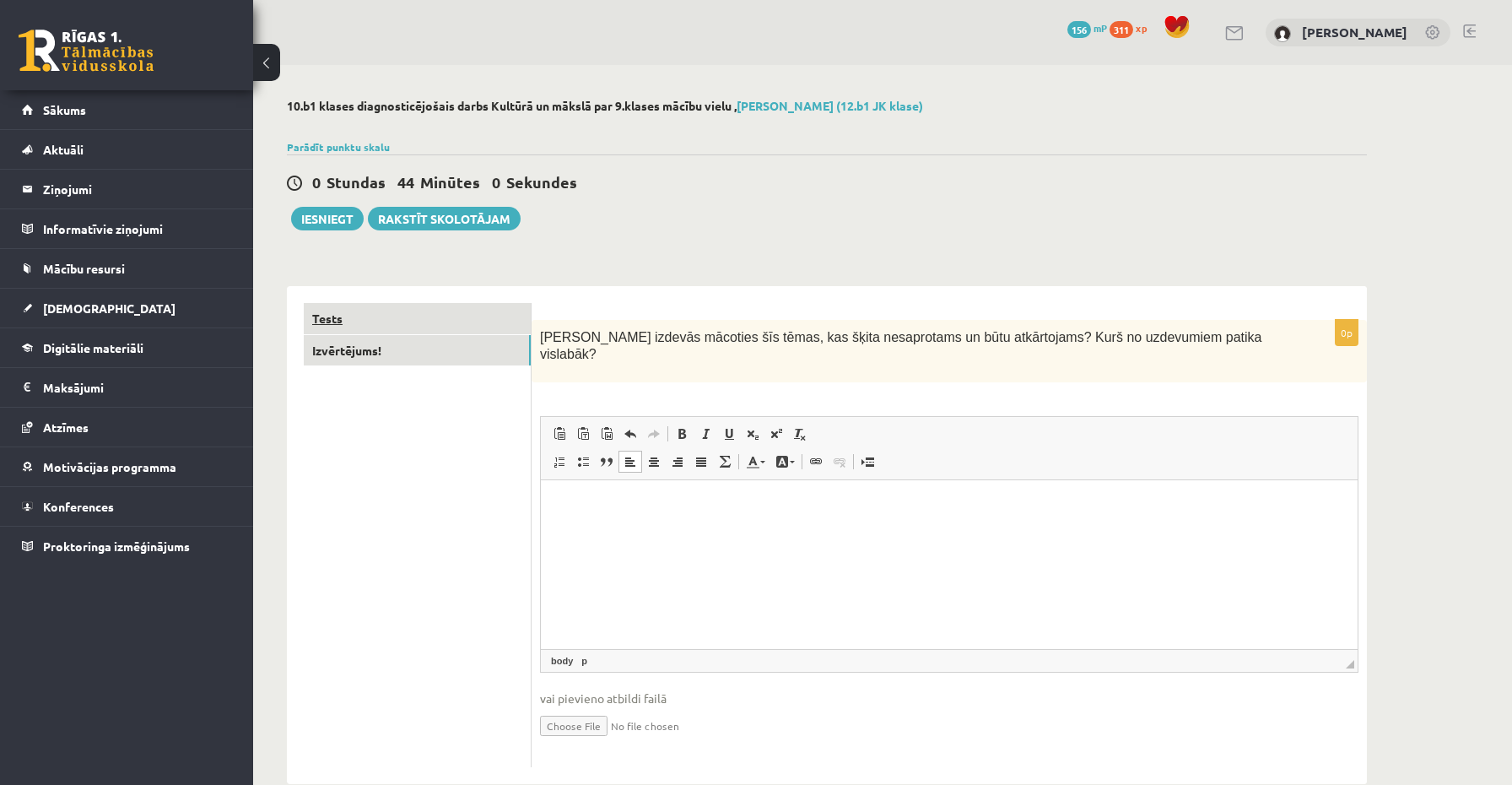
click at [449, 312] on link "Tests" at bounding box center [417, 318] width 227 height 31
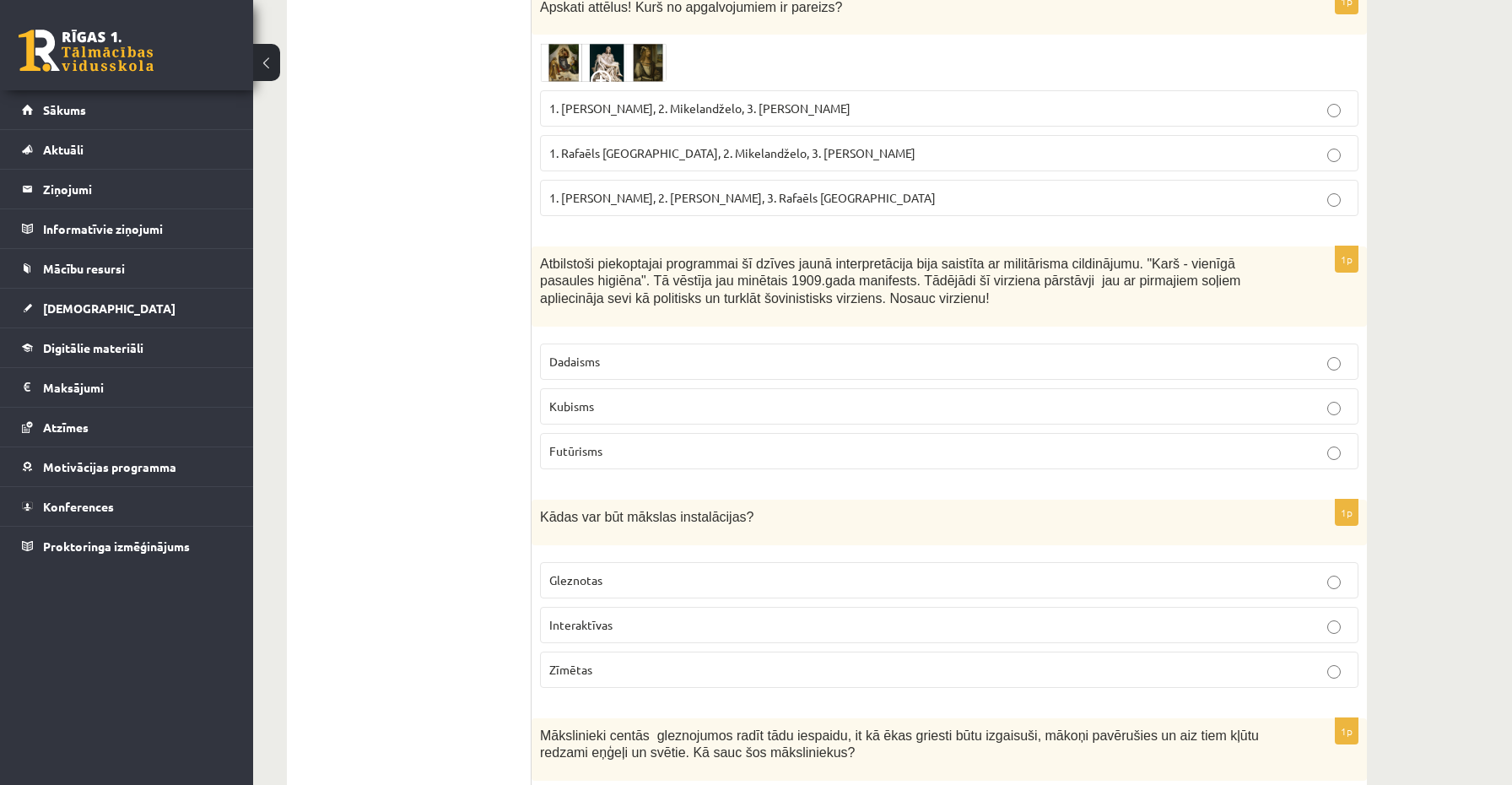
scroll to position [5692, 0]
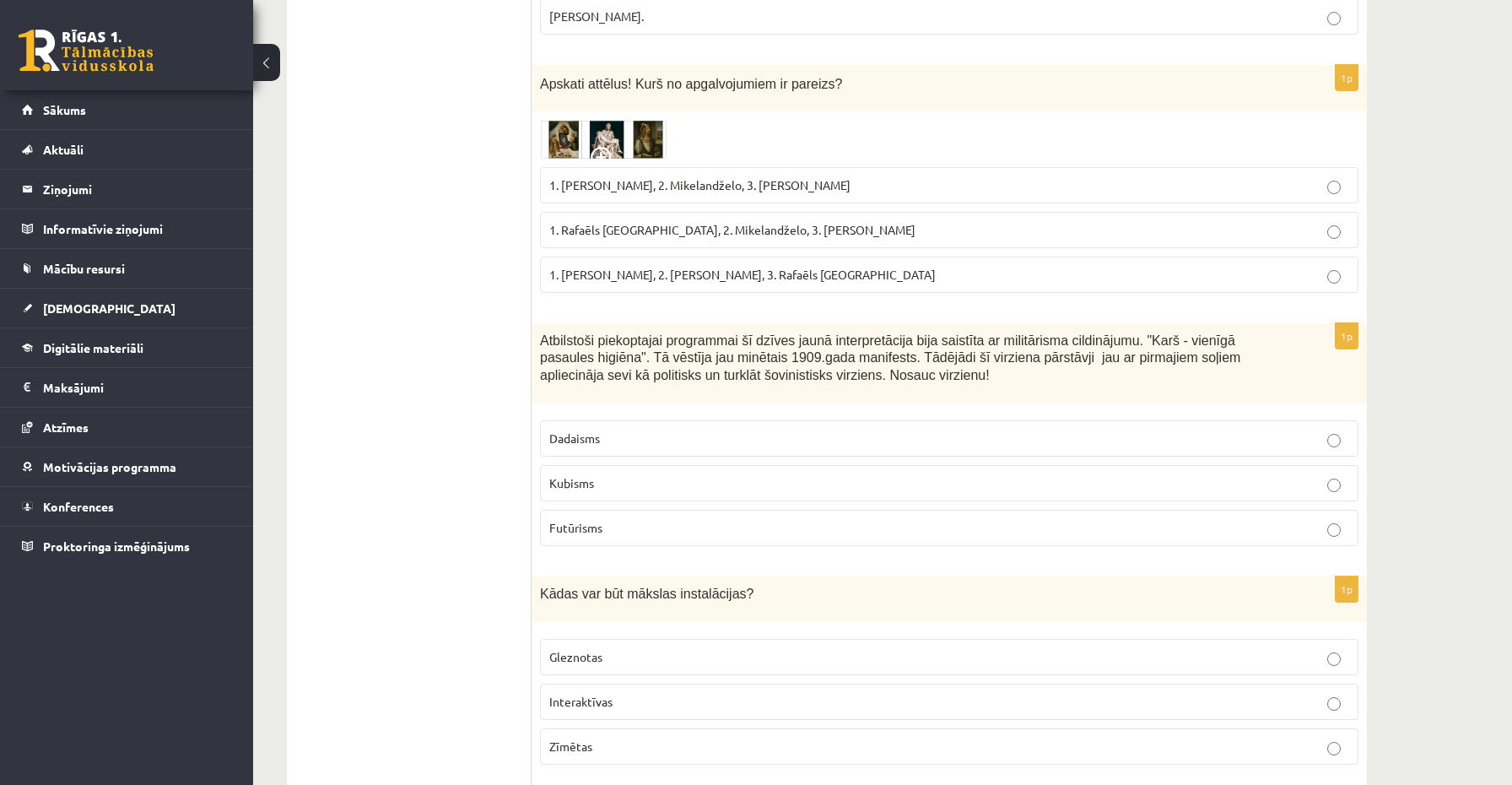
click at [594, 137] on img at bounding box center [603, 139] width 127 height 39
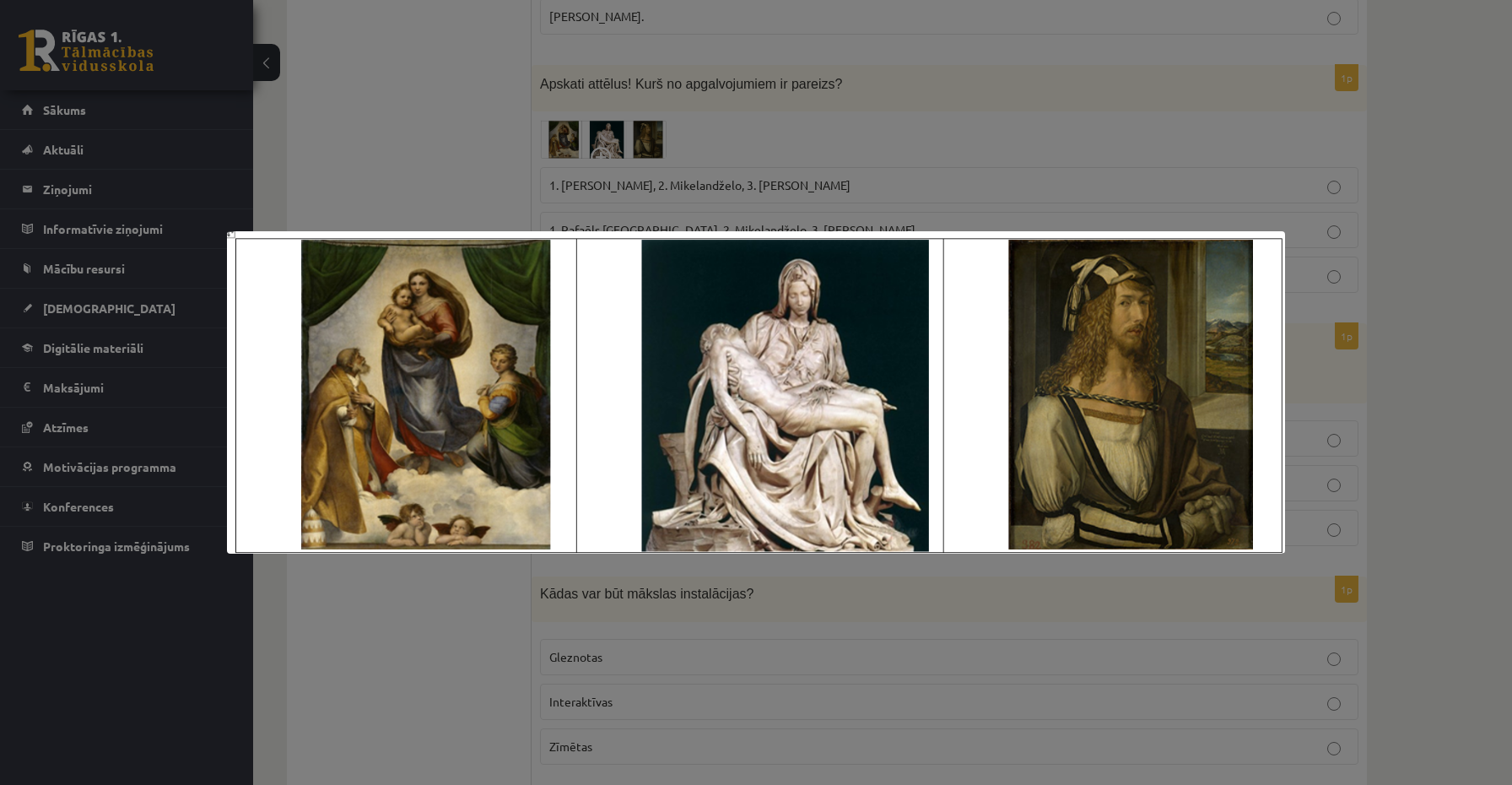
click at [549, 99] on div at bounding box center [756, 392] width 1512 height 785
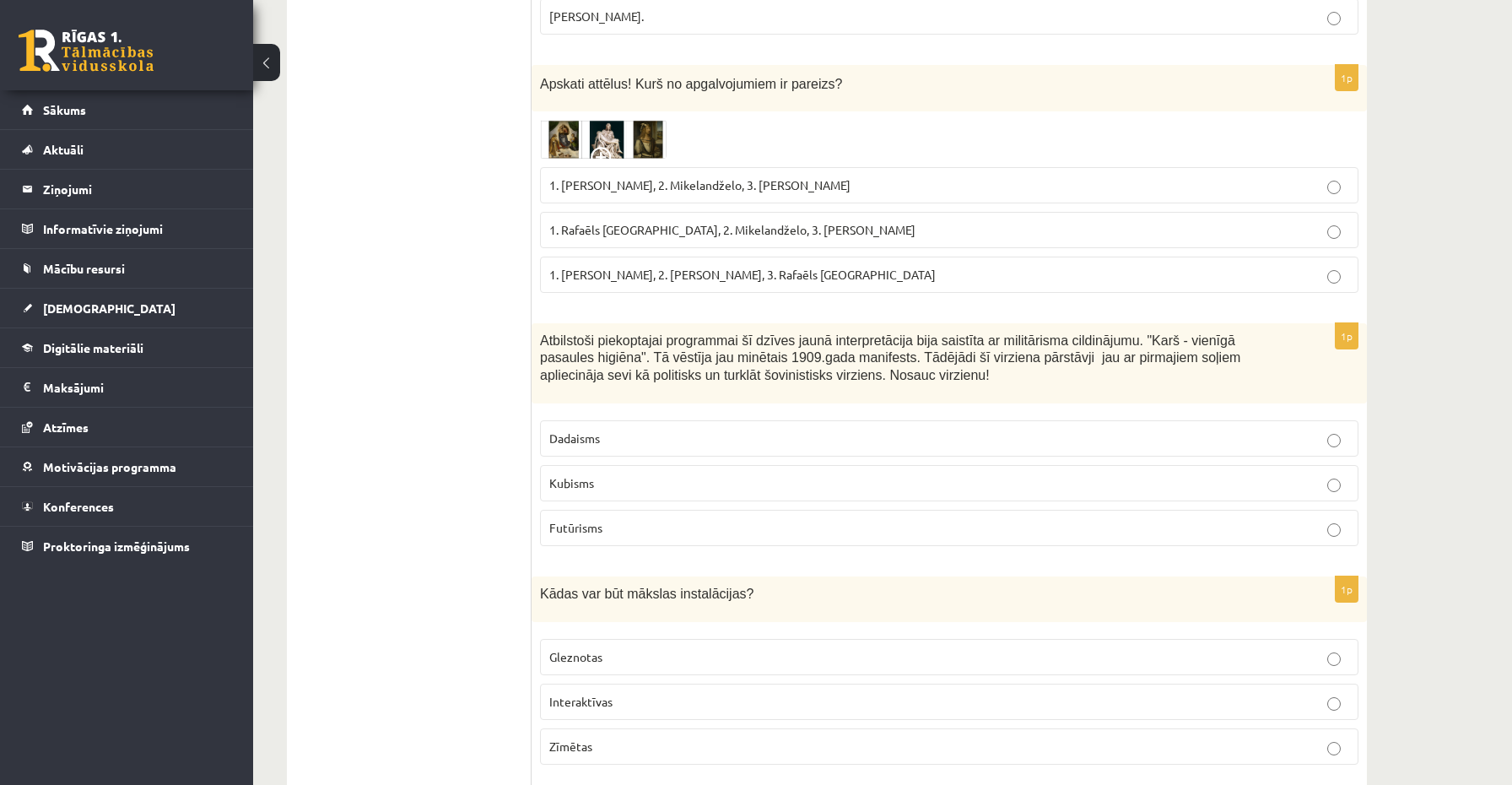
click at [652, 287] on label "1. Albrehts Dīrers, 2. Leonardo da Vinči, 3. Rafaēls Sancio da Urbīno" at bounding box center [949, 275] width 819 height 36
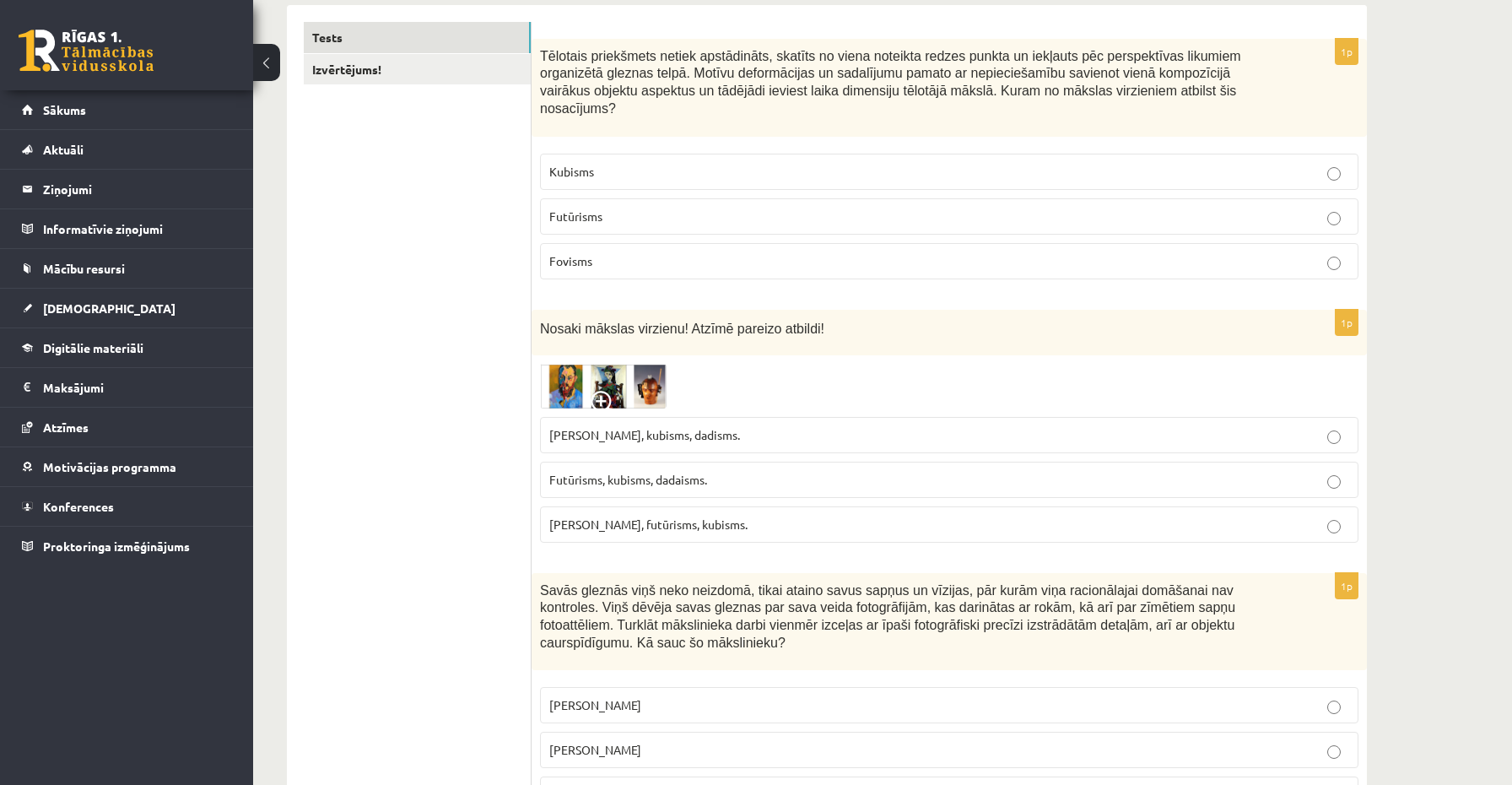
scroll to position [0, 0]
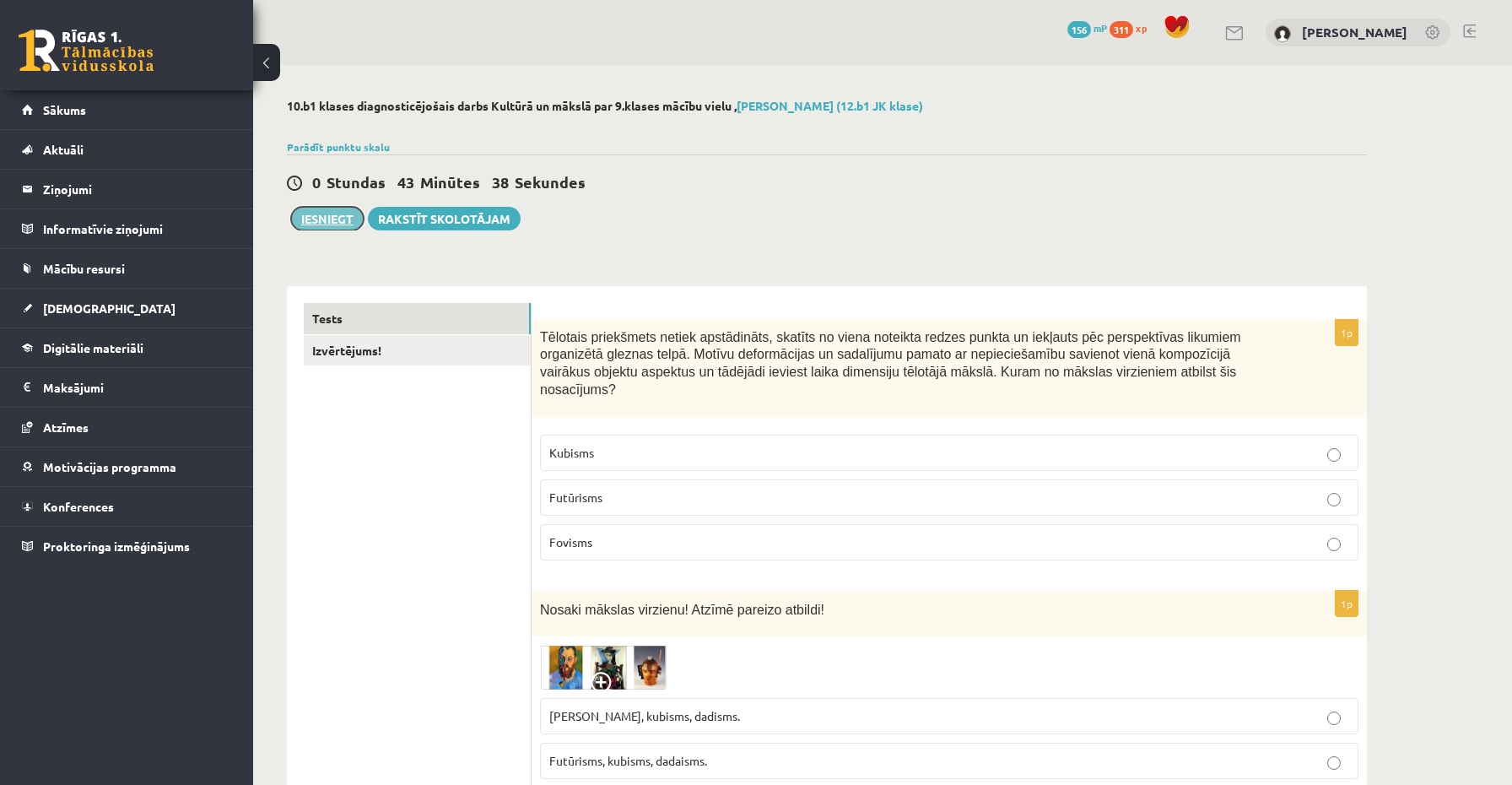
click at [329, 215] on button "Iesniegt" at bounding box center [327, 218] width 73 height 24
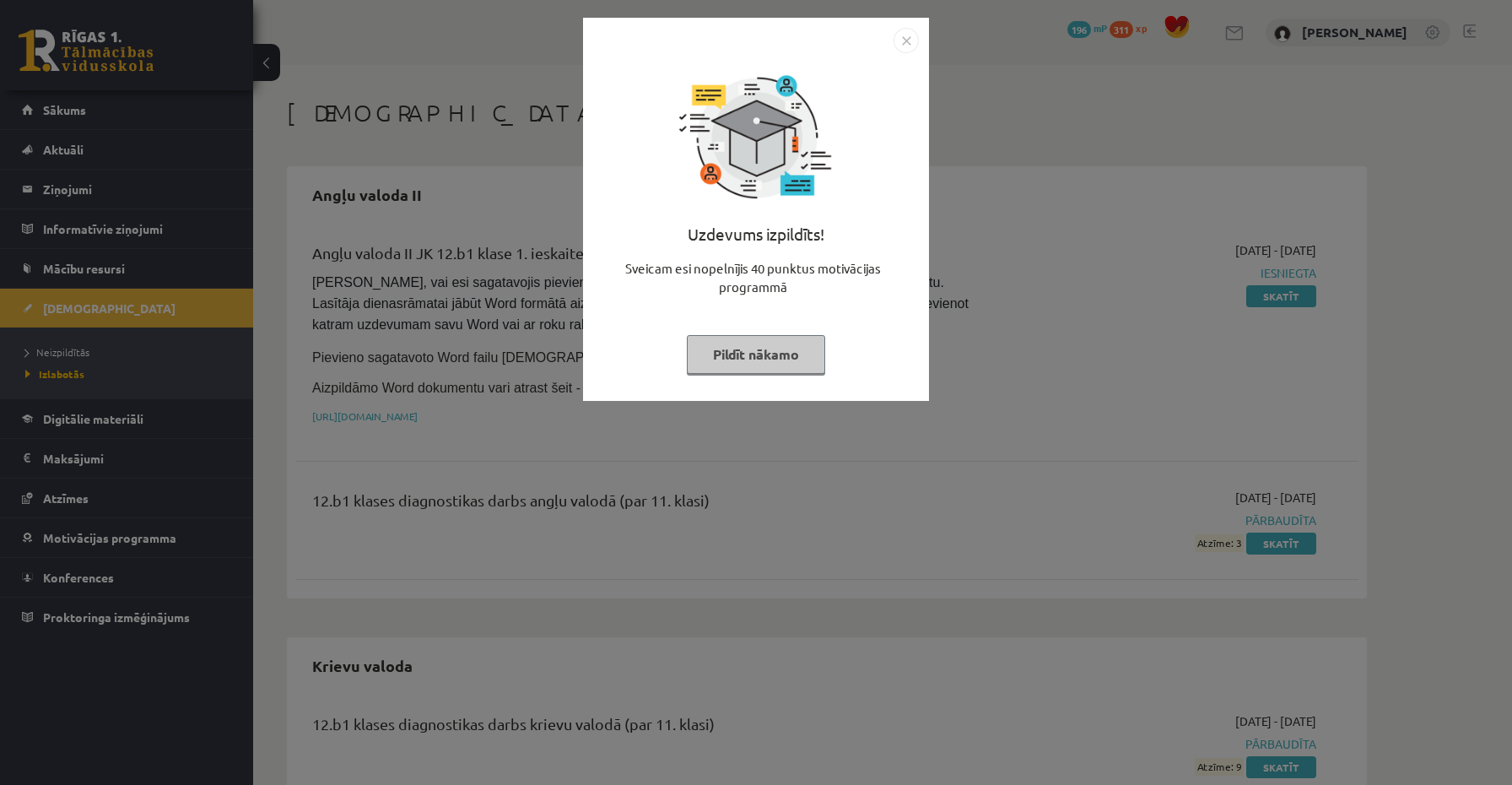
click at [903, 33] on img "Close" at bounding box center [906, 40] width 25 height 26
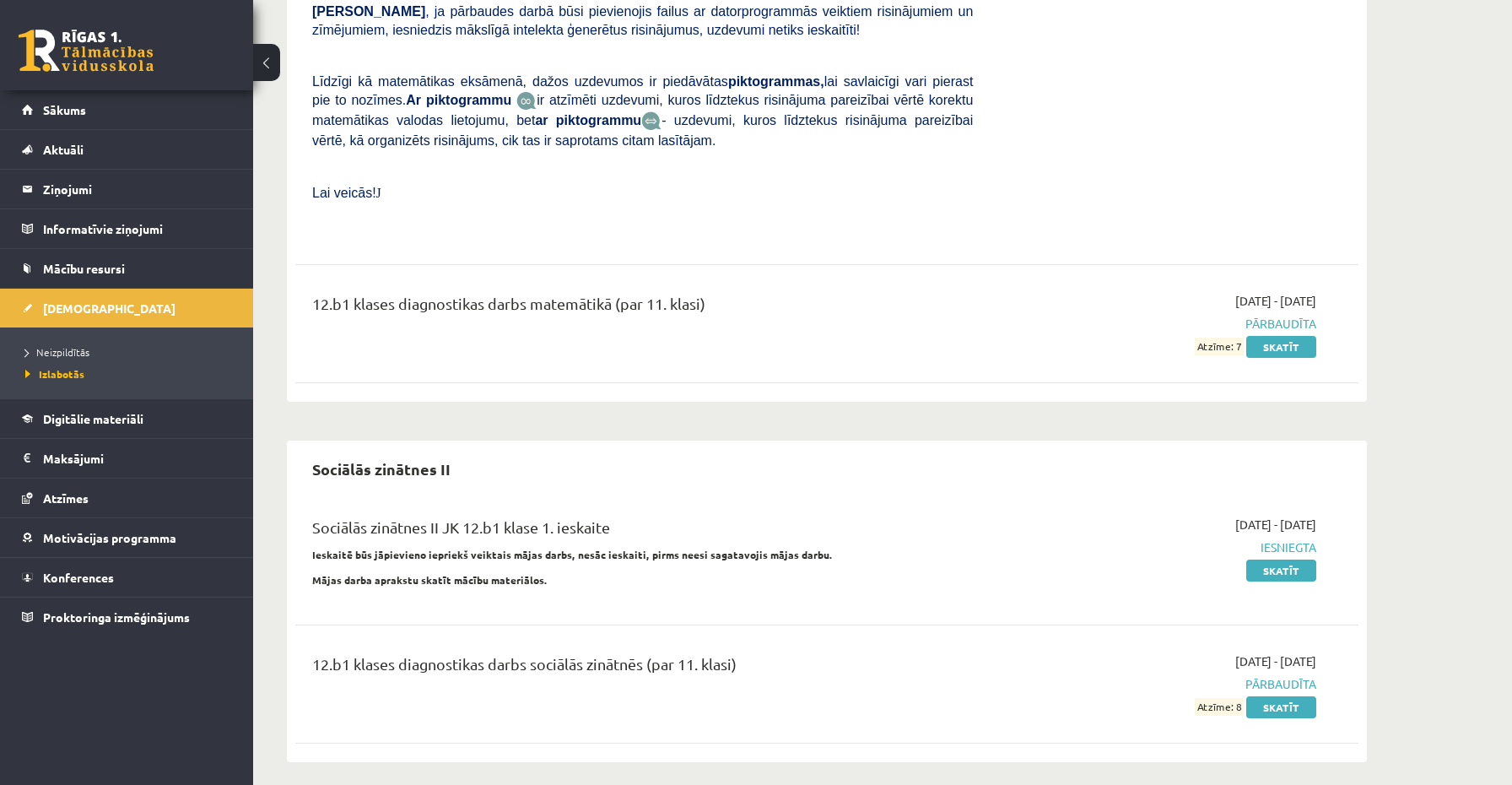
scroll to position [1498, 0]
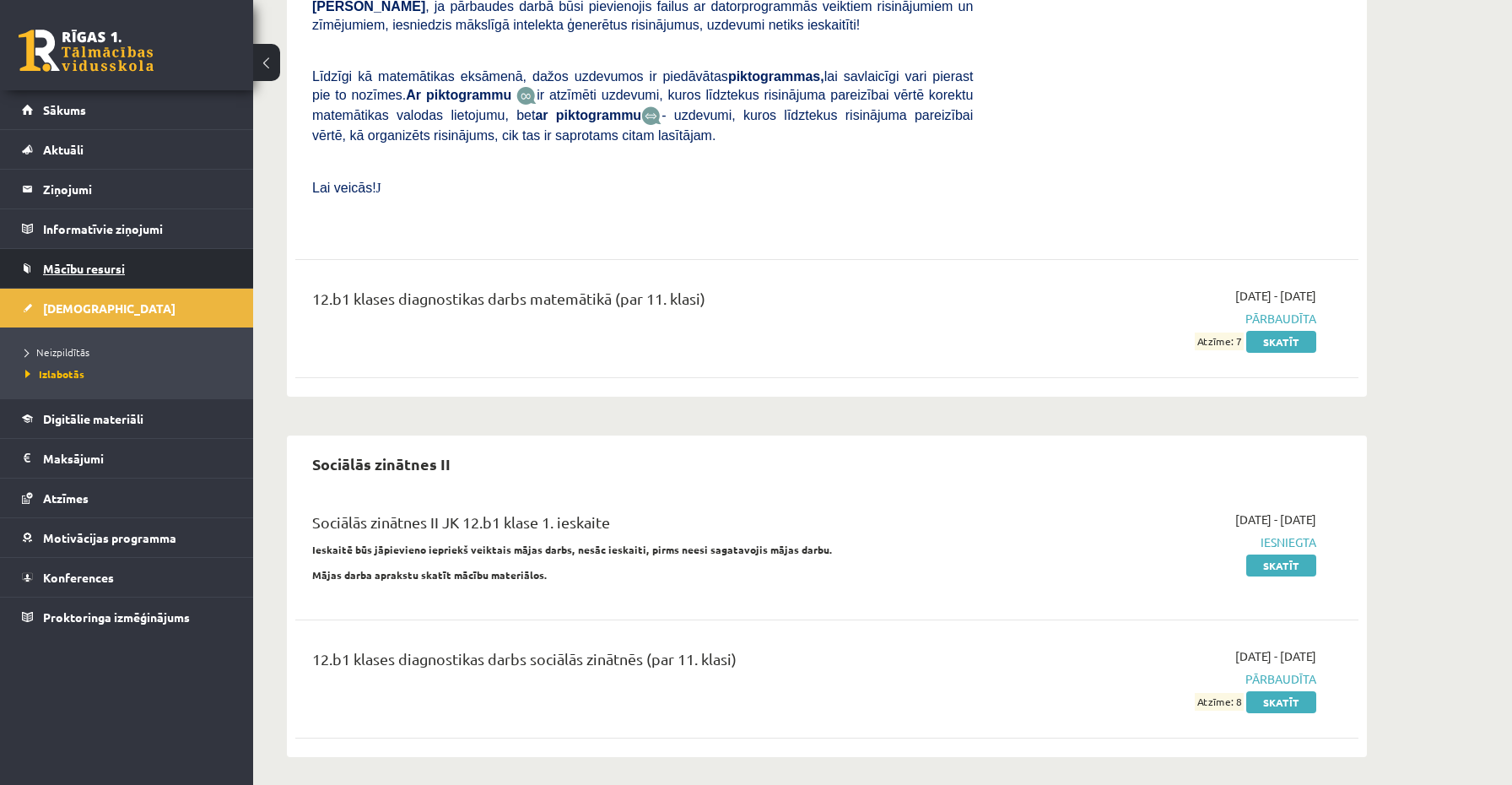
click at [77, 262] on span "Mācību resursi" at bounding box center [84, 268] width 82 height 15
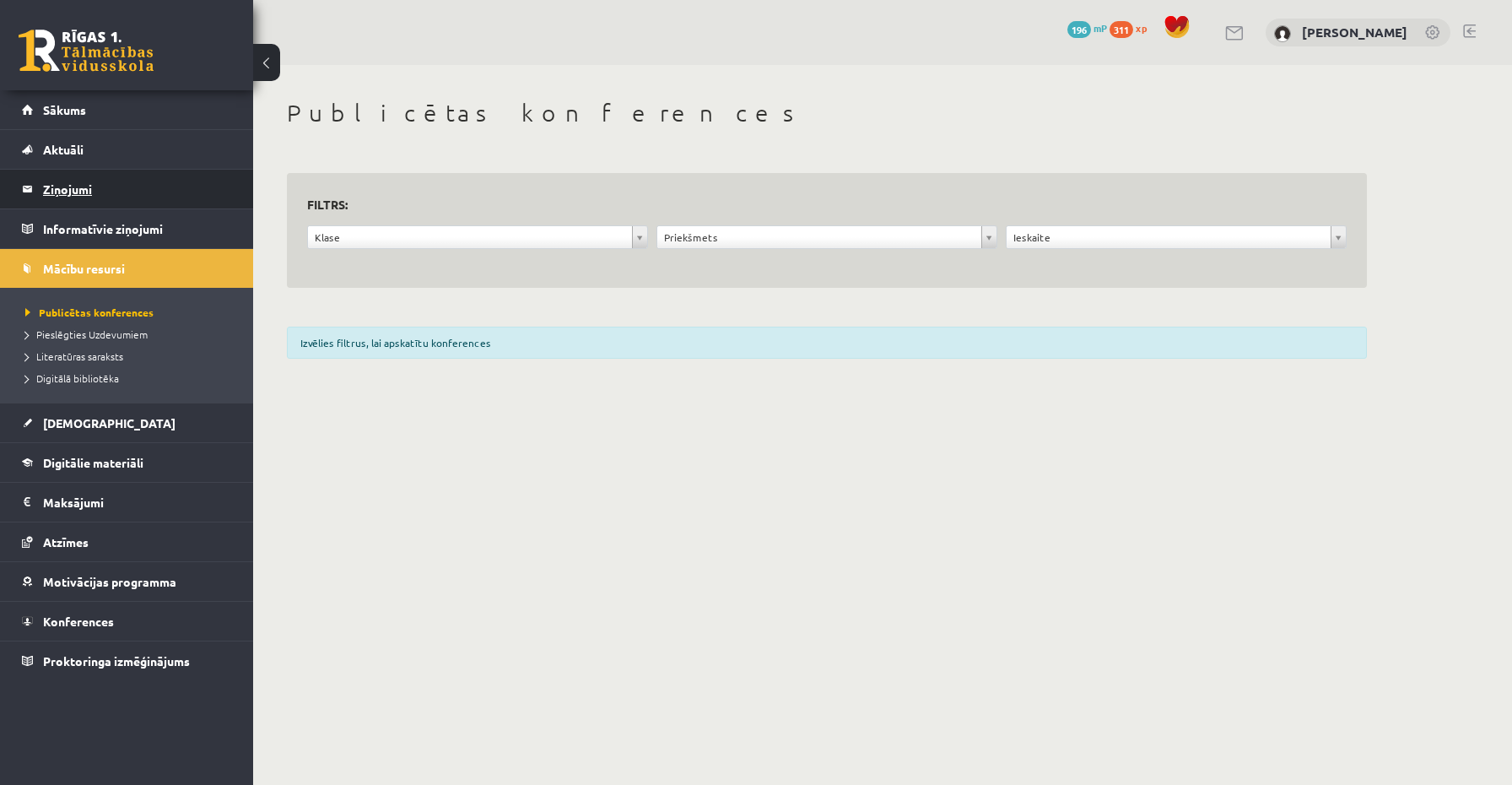
click at [59, 195] on legend "Ziņojumi 0" at bounding box center [138, 189] width 189 height 39
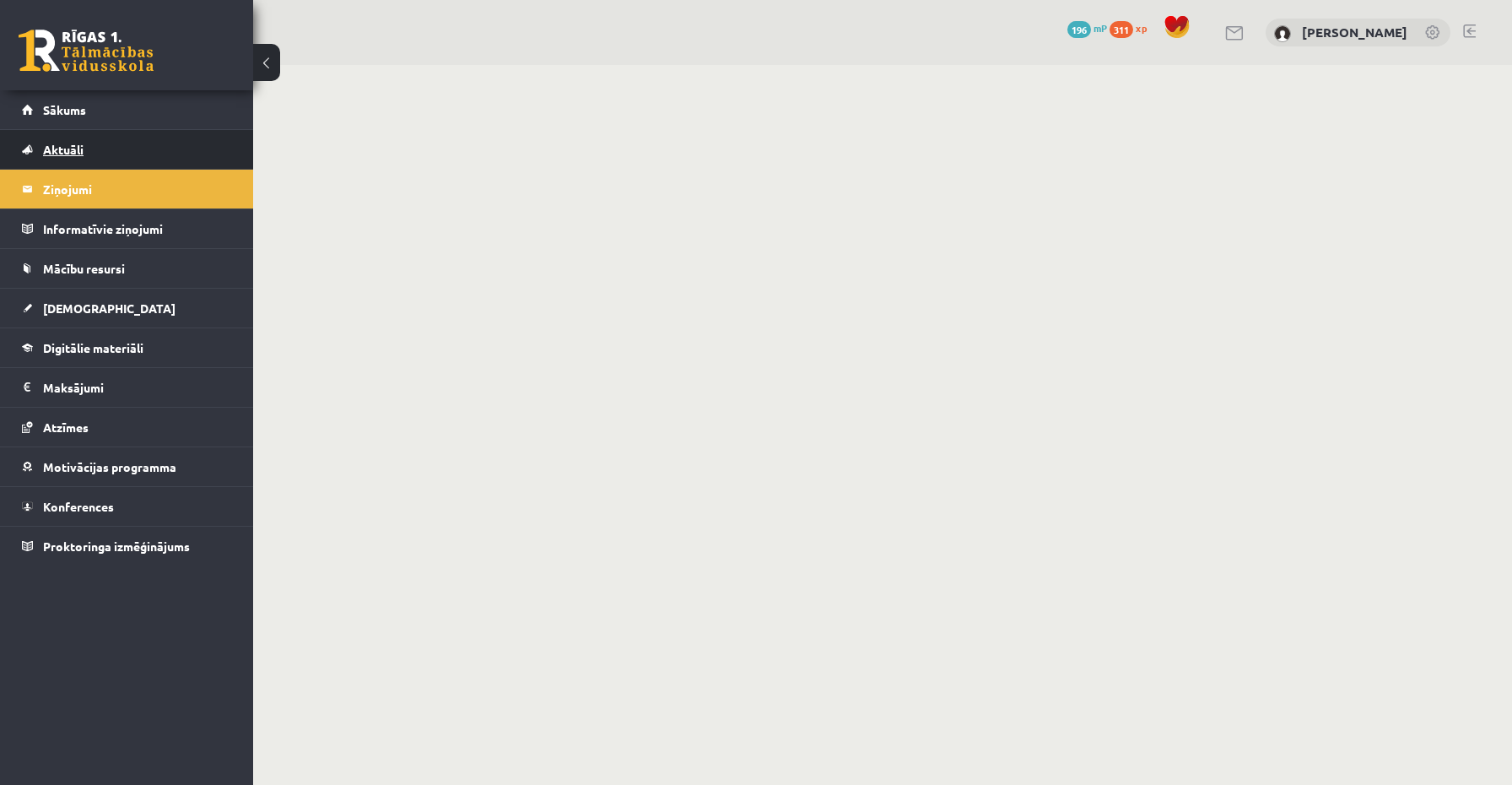
click at [65, 161] on link "Aktuāli" at bounding box center [127, 149] width 210 height 39
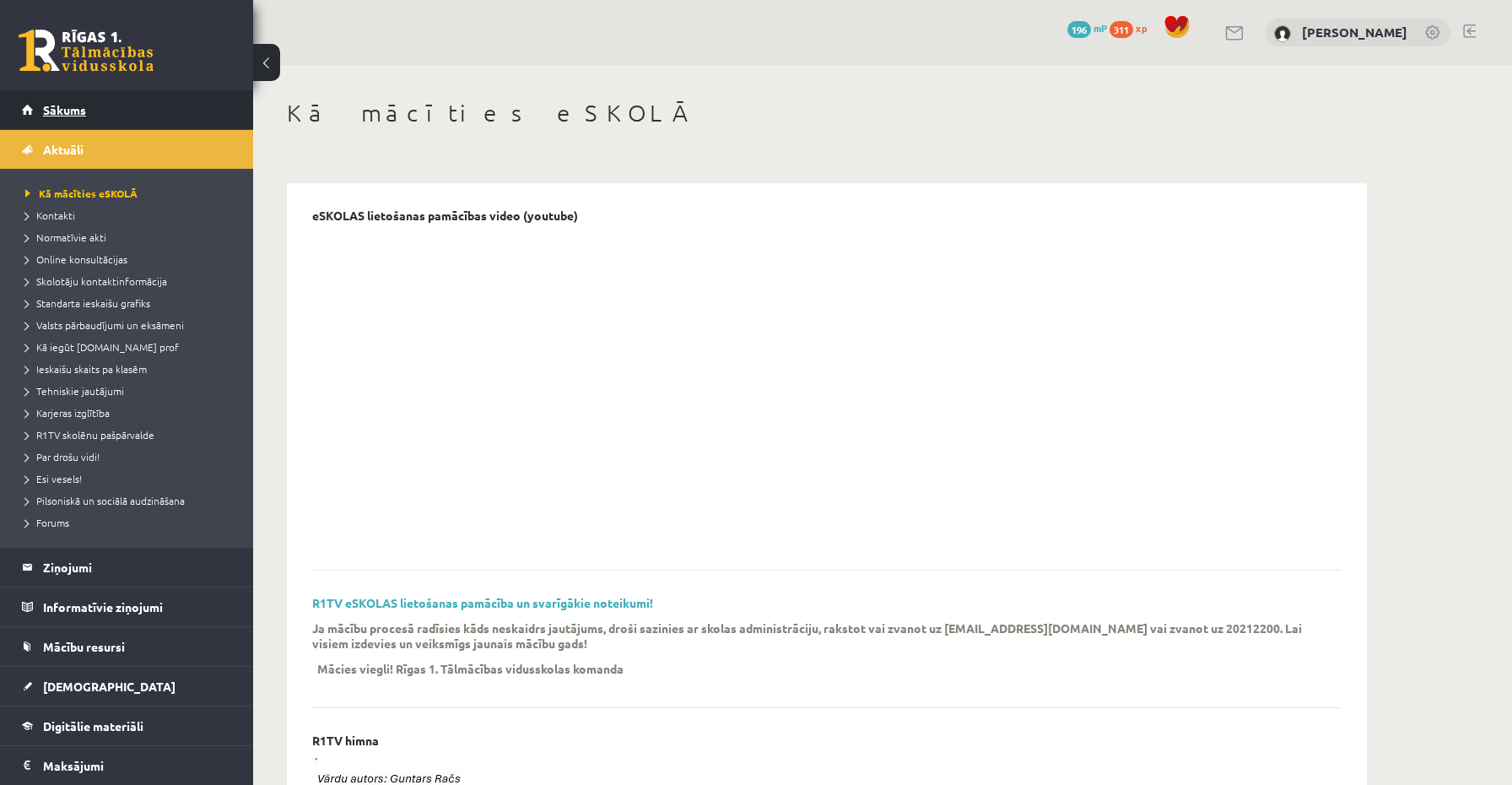
click at [62, 111] on span "Sākums" at bounding box center [65, 110] width 43 height 15
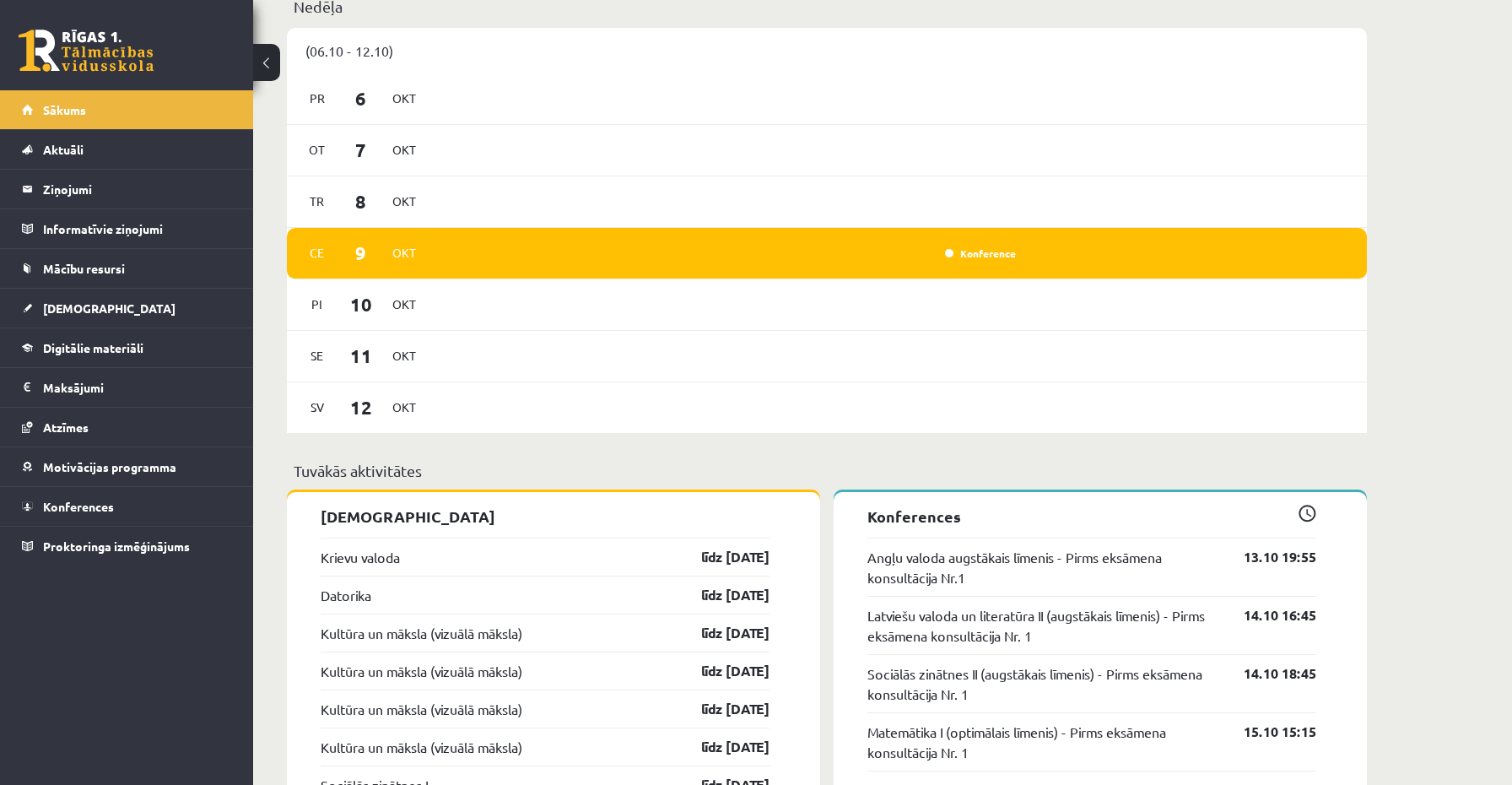
scroll to position [1075, 0]
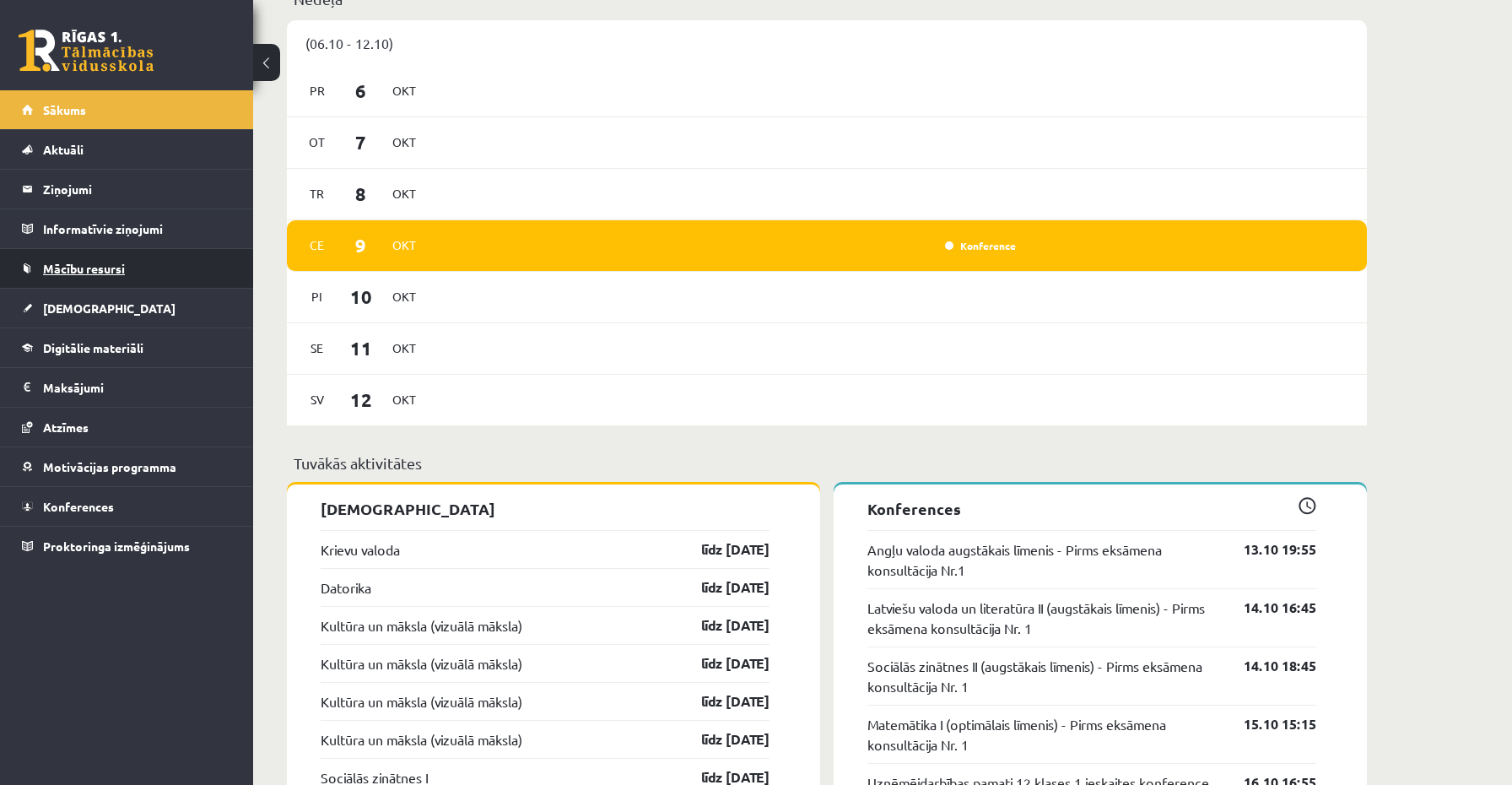
click at [74, 268] on span "Mācību resursi" at bounding box center [84, 268] width 82 height 15
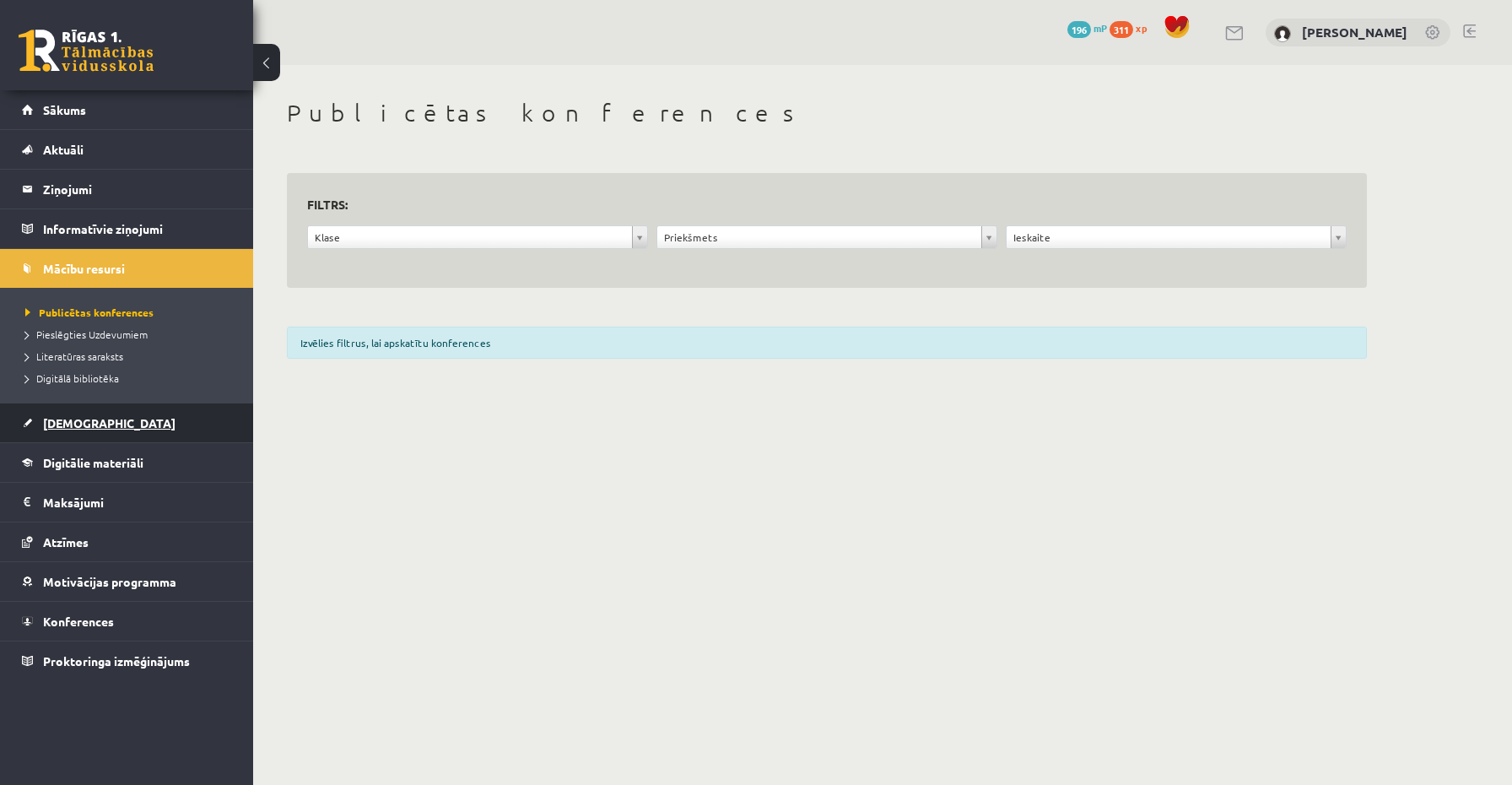
click at [42, 415] on link "[DEMOGRAPHIC_DATA]" at bounding box center [127, 422] width 210 height 39
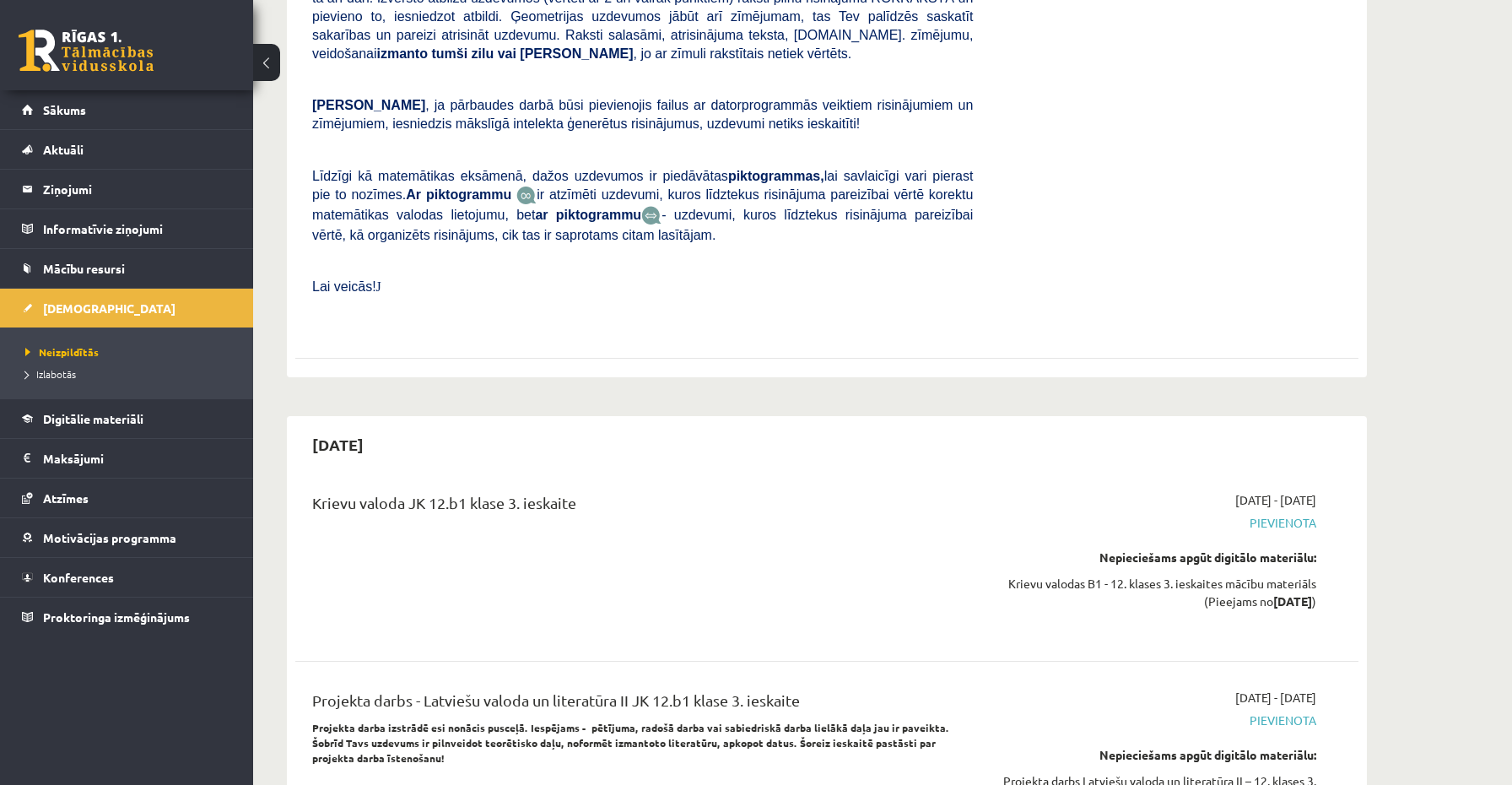
scroll to position [8503, 0]
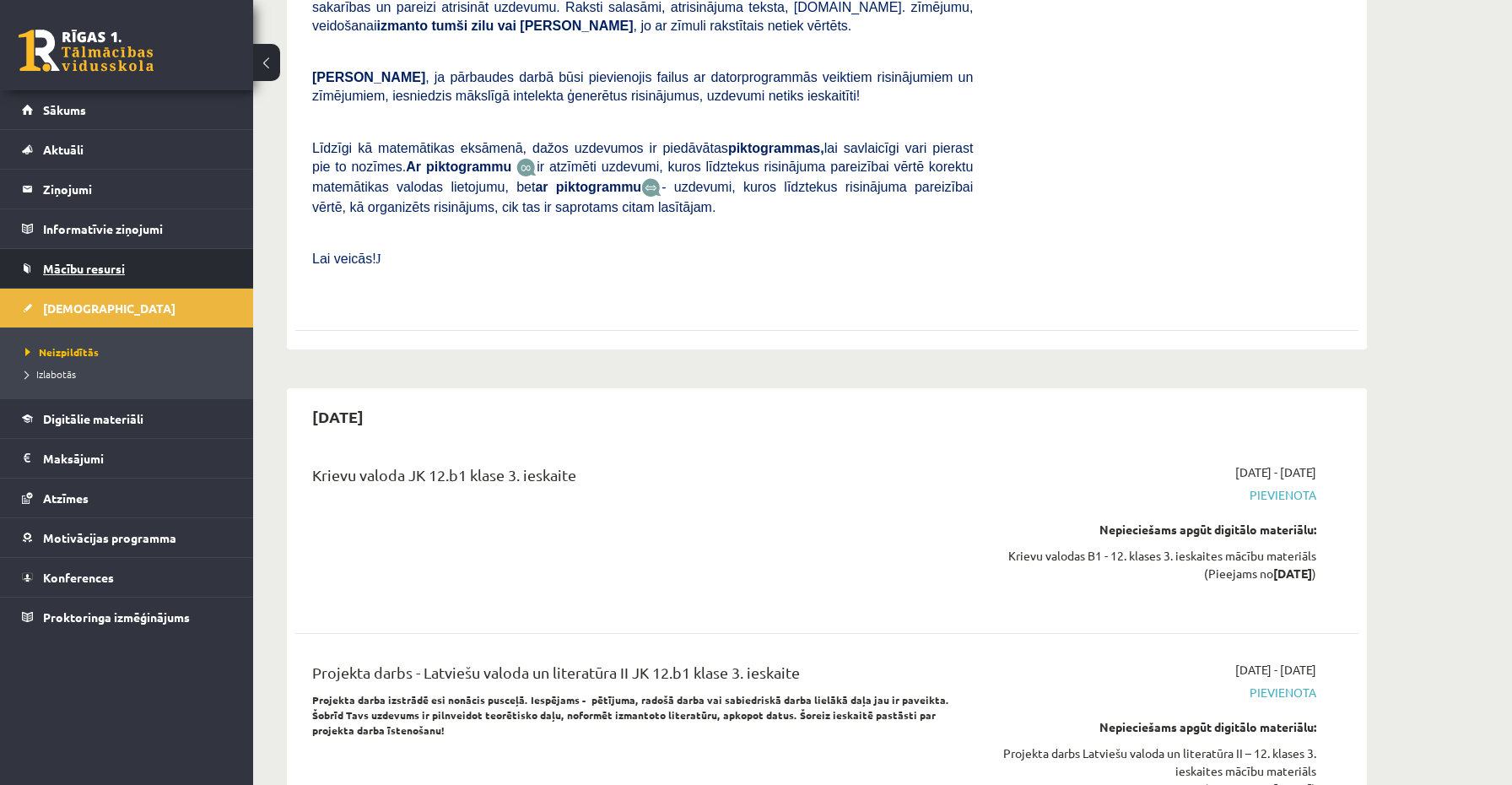
click at [104, 282] on link "Mācību resursi" at bounding box center [127, 268] width 210 height 39
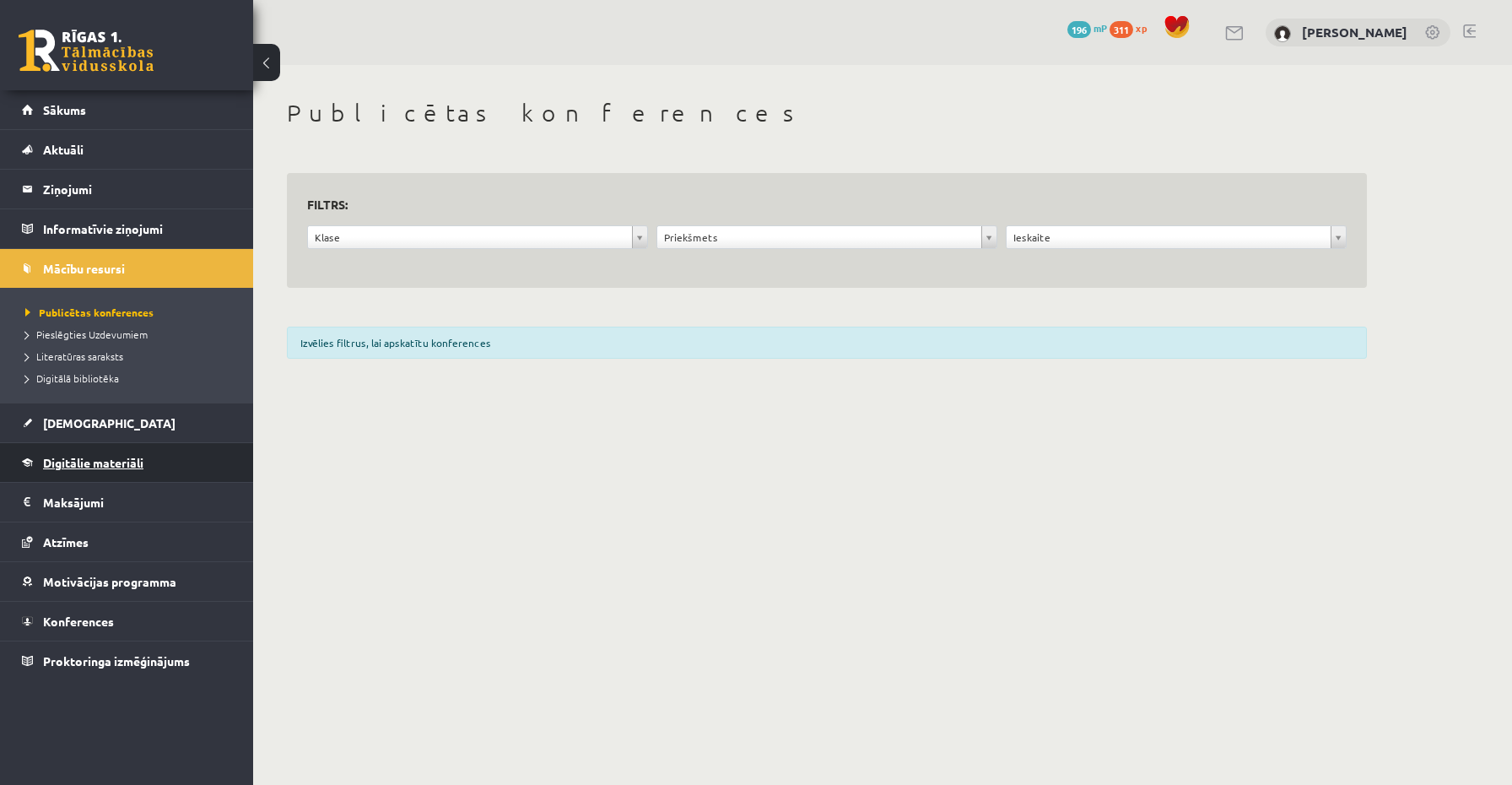
click at [107, 457] on span "Digitālie materiāli" at bounding box center [93, 463] width 100 height 15
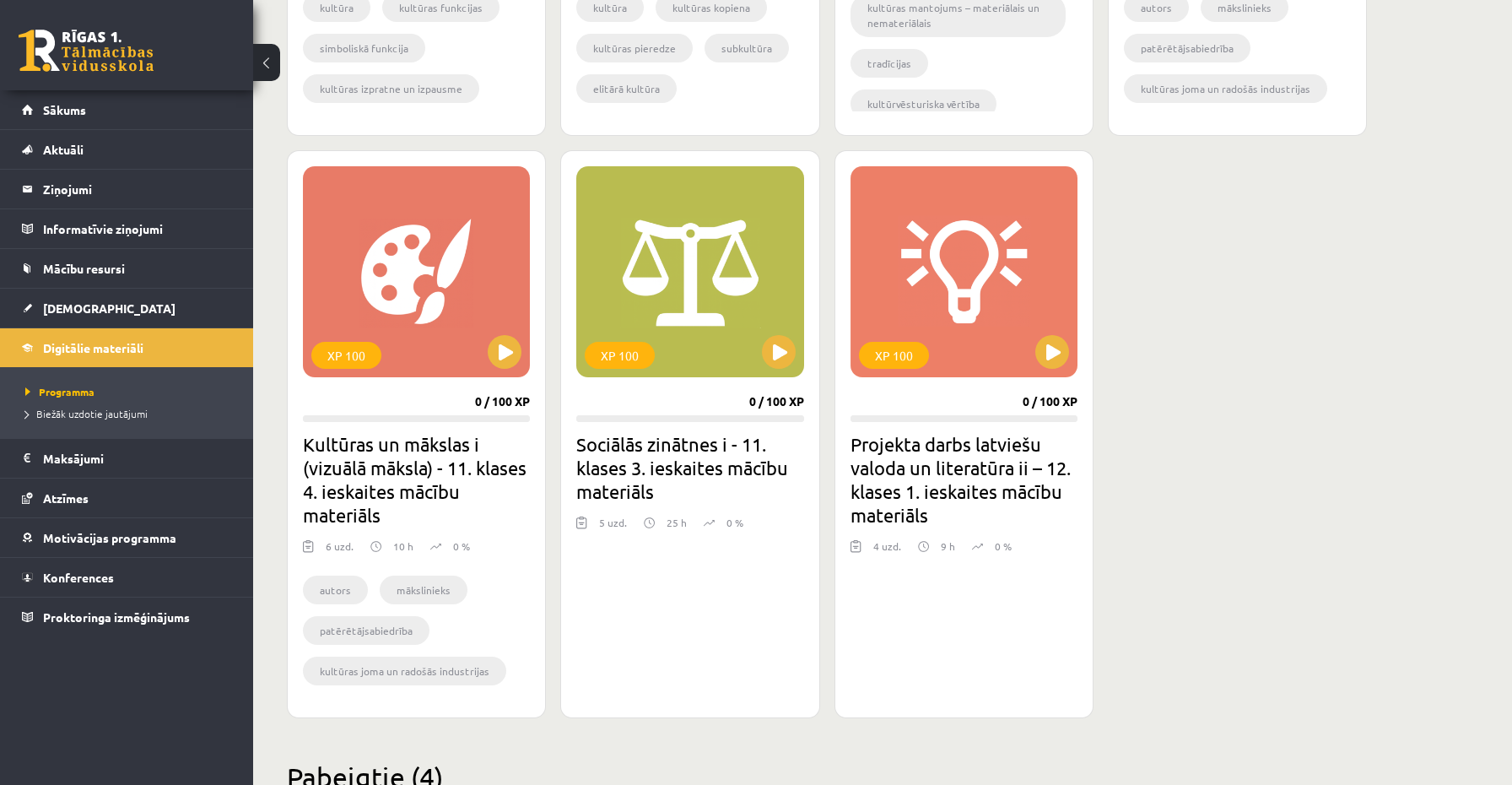
scroll to position [2614, 0]
click at [160, 455] on legend "Maksājumi 0" at bounding box center [138, 458] width 189 height 39
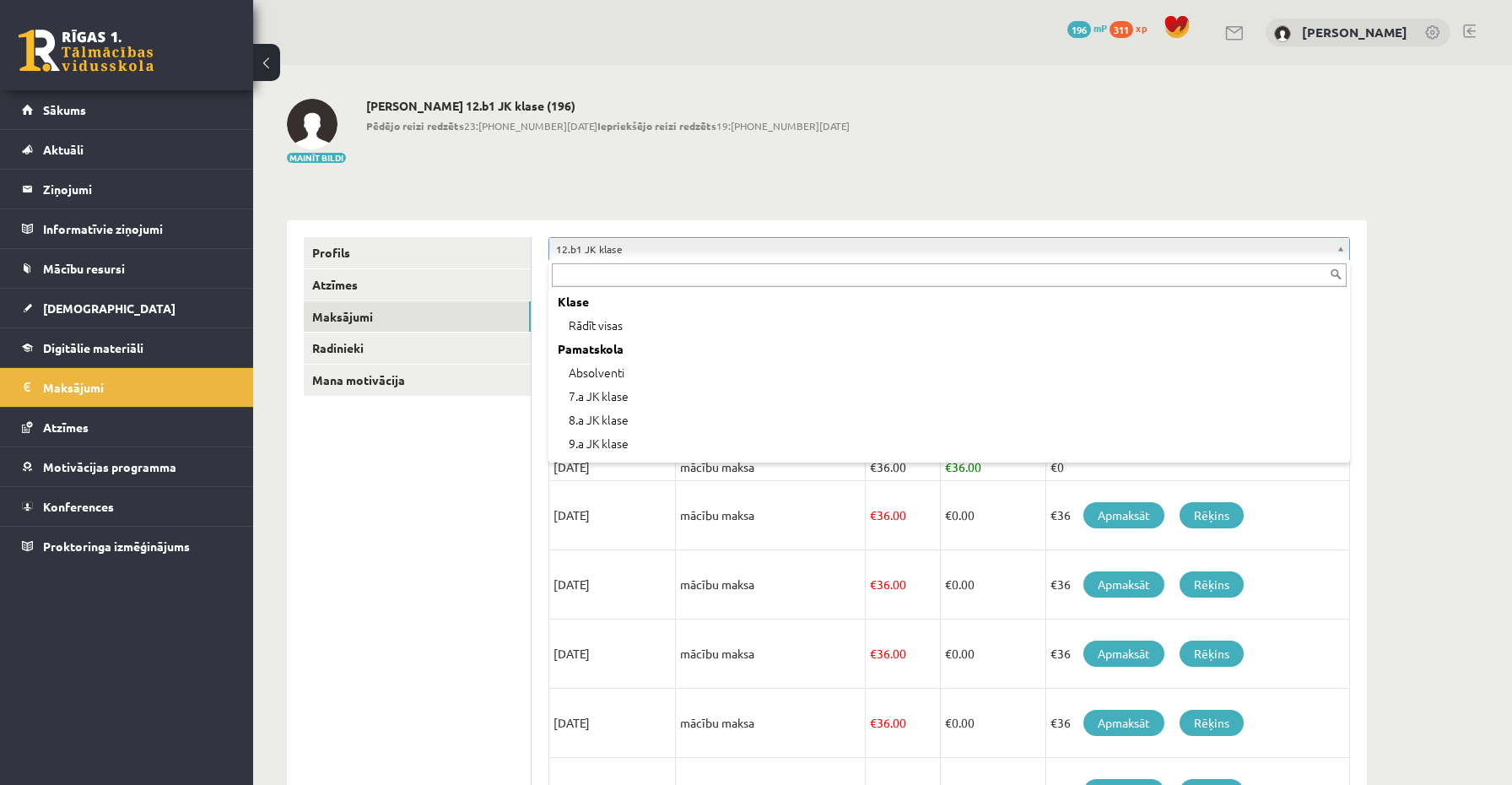
scroll to position [469, 0]
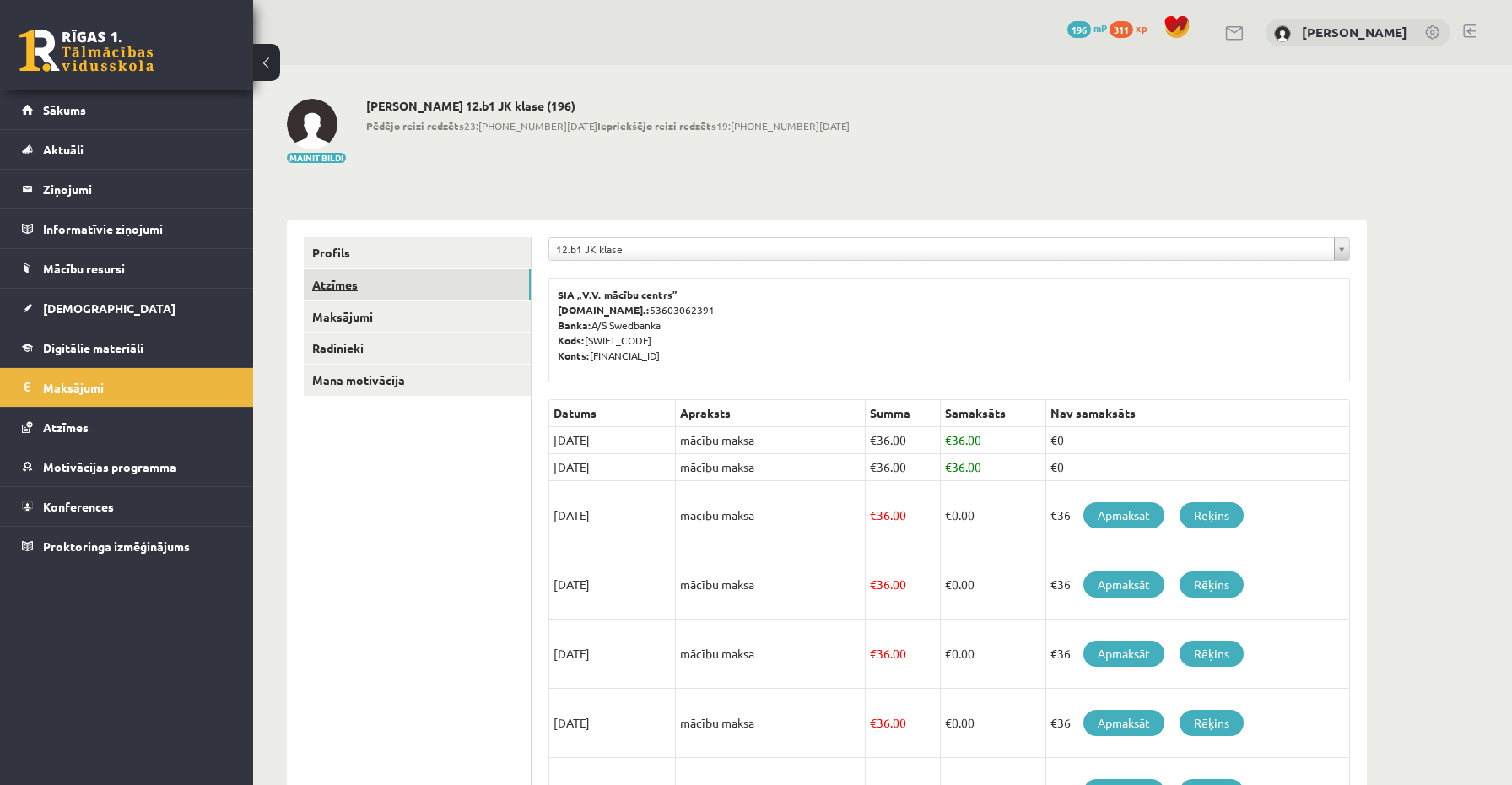
click at [365, 287] on link "Atzīmes" at bounding box center [417, 284] width 227 height 31
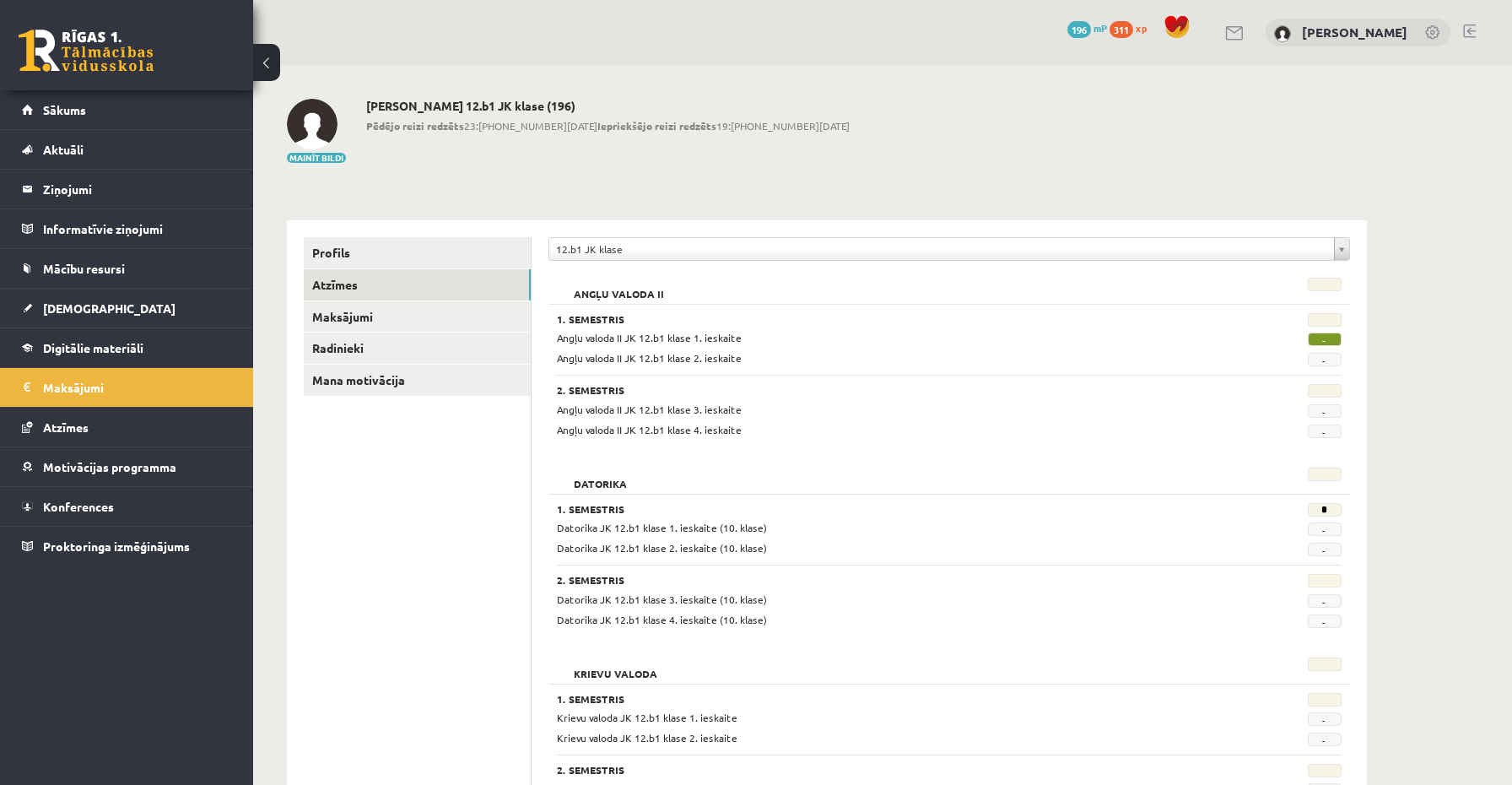
click at [1074, 29] on span "196" at bounding box center [1079, 29] width 24 height 17
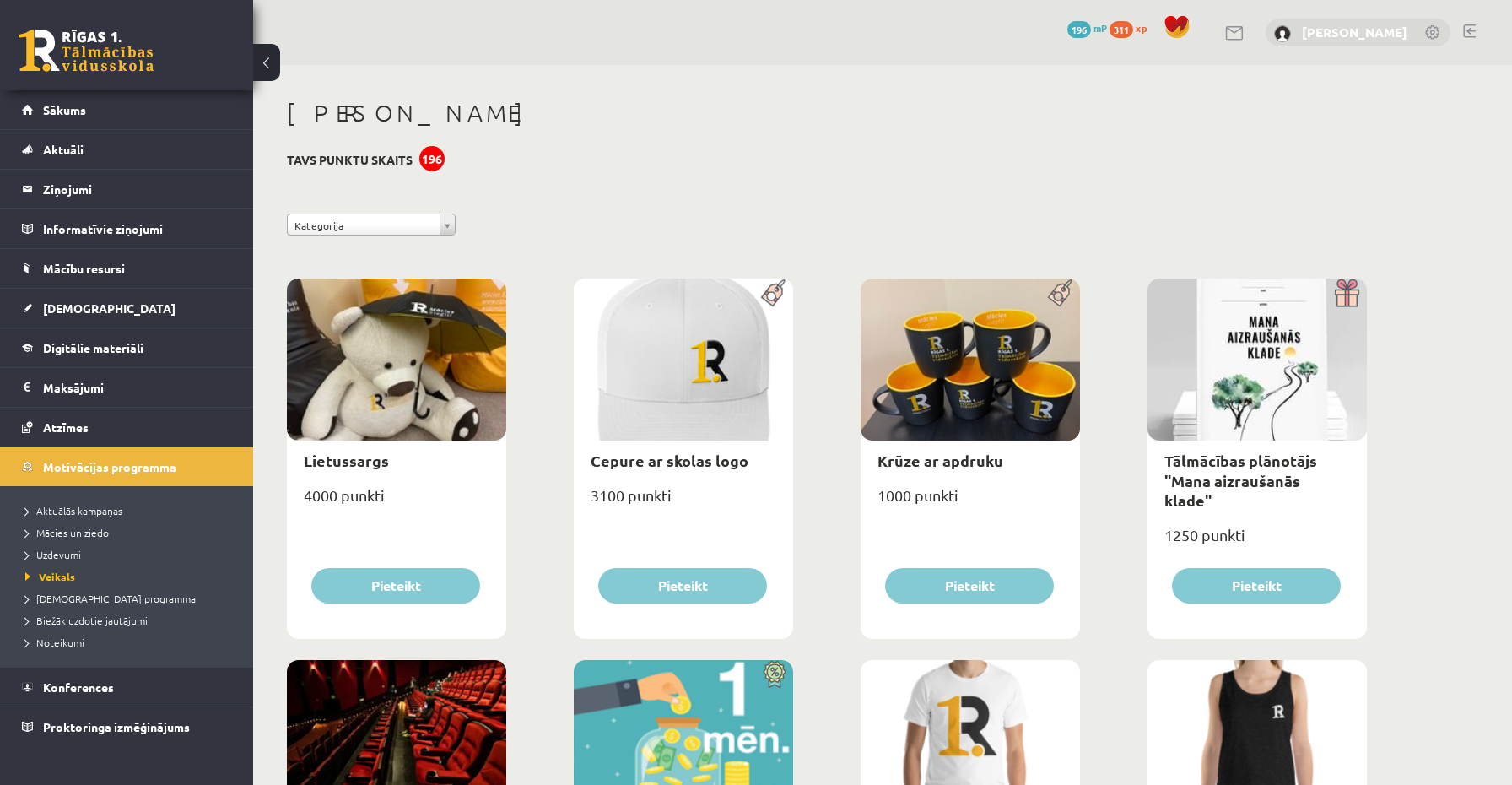
click at [1314, 26] on link "[PERSON_NAME]" at bounding box center [1355, 32] width 106 height 17
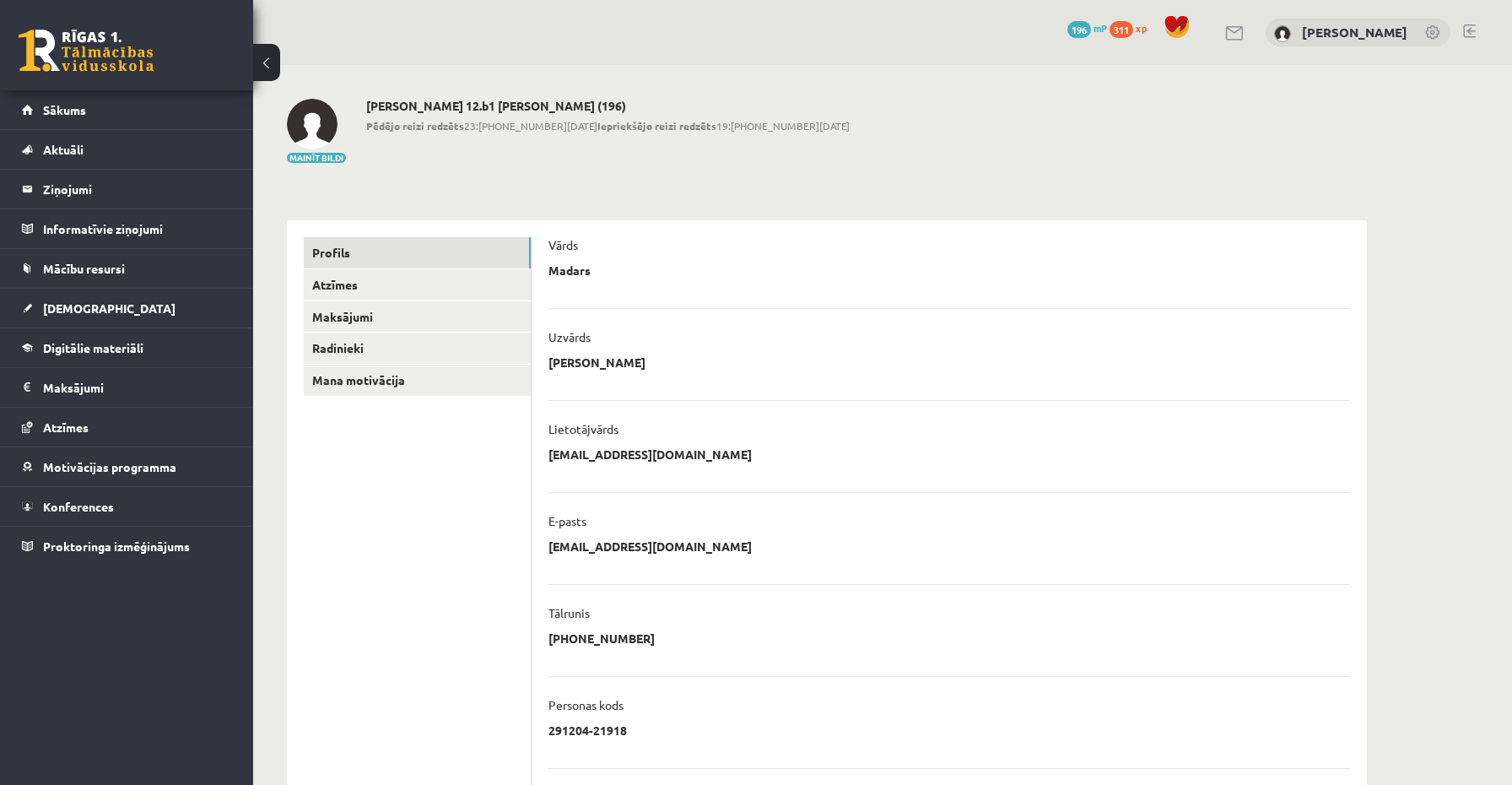
click at [1232, 36] on link at bounding box center [1234, 33] width 20 height 14
